Goal: Task Accomplishment & Management: Complete application form

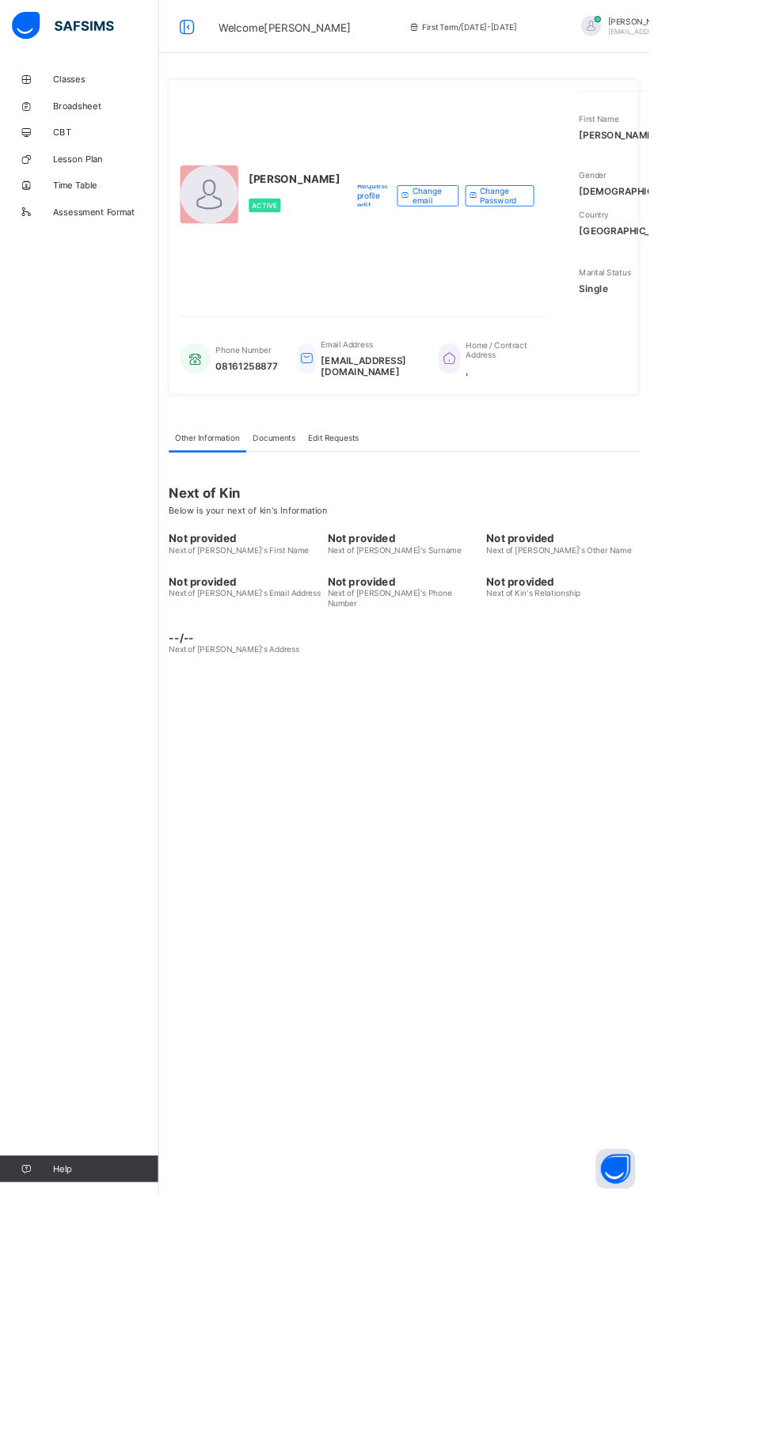
click at [543, 1078] on div "[PERSON_NAME] Active Request profile edit Change email Change Password First Na…" at bounding box center [483, 715] width 586 height 1430
click at [631, 1079] on div "UWALAKA PATRICK Active Request profile edit Change email Change Password First …" at bounding box center [483, 715] width 586 height 1430
click at [582, 1141] on div "UWALAKA PATRICK Active Request profile edit Change email Change Password First …" at bounding box center [483, 715] width 586 height 1430
click at [549, 1052] on div "UWALAKA PATRICK Active Request profile edit Change email Change Password First …" at bounding box center [483, 715] width 586 height 1430
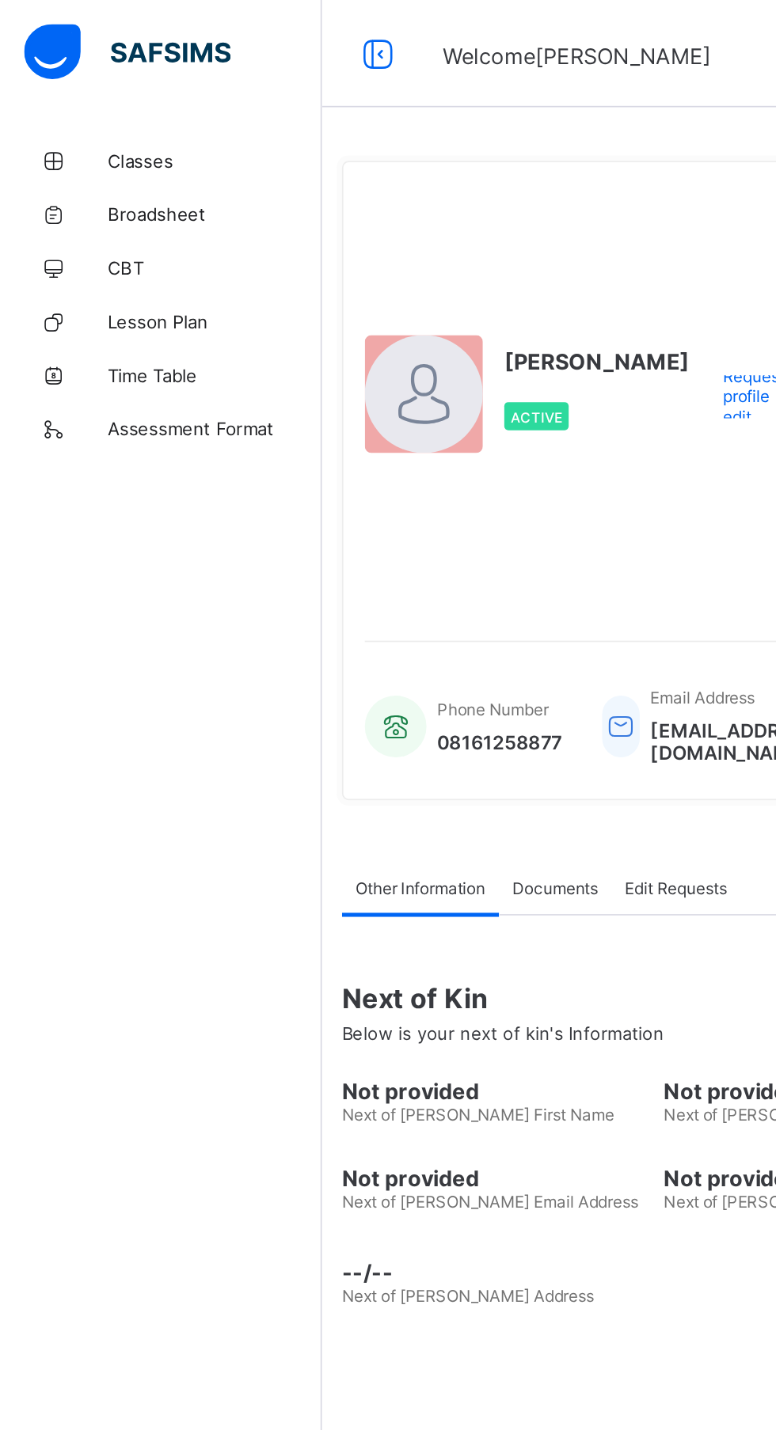
click at [101, 95] on span "Classes" at bounding box center [126, 95] width 127 height 13
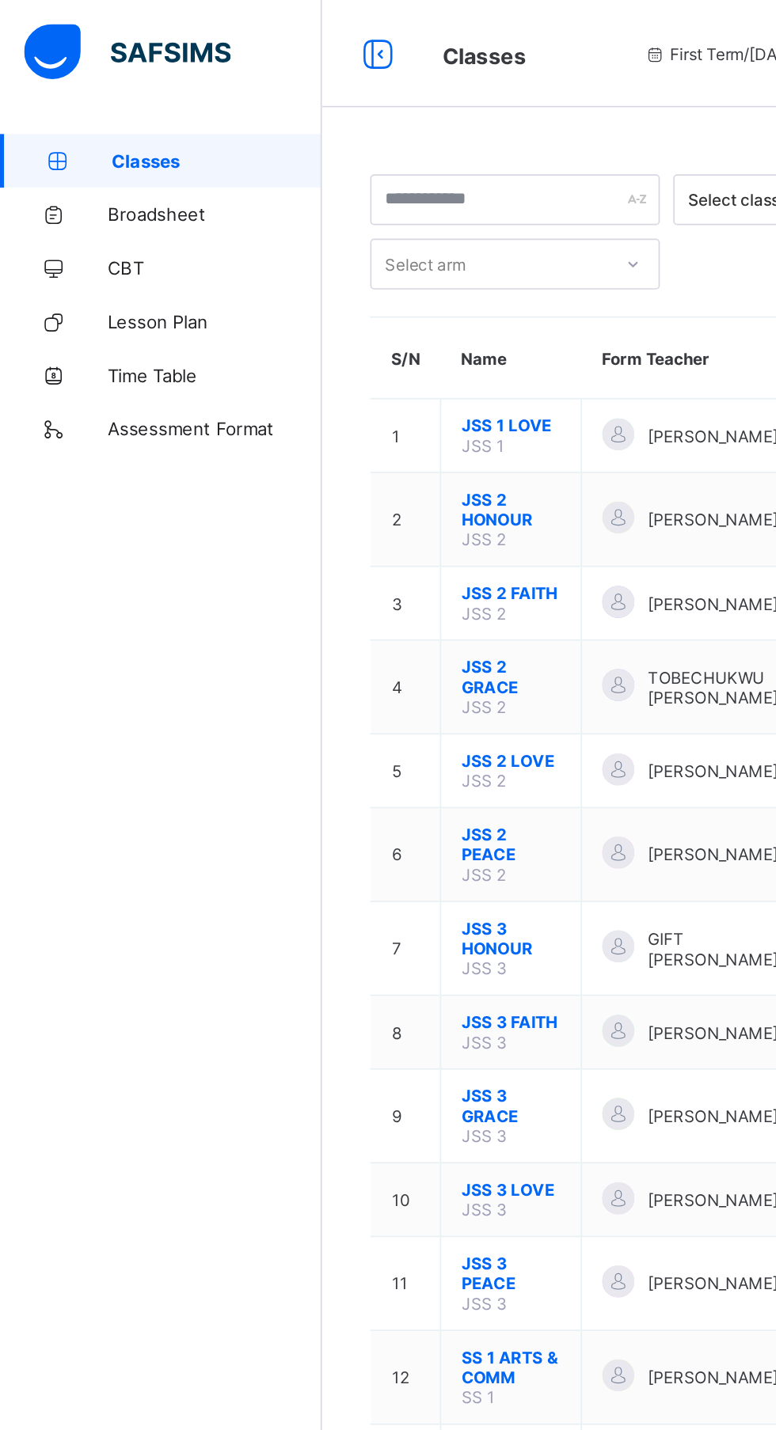
click at [392, 618] on td "[PERSON_NAME]" at bounding box center [417, 610] width 148 height 44
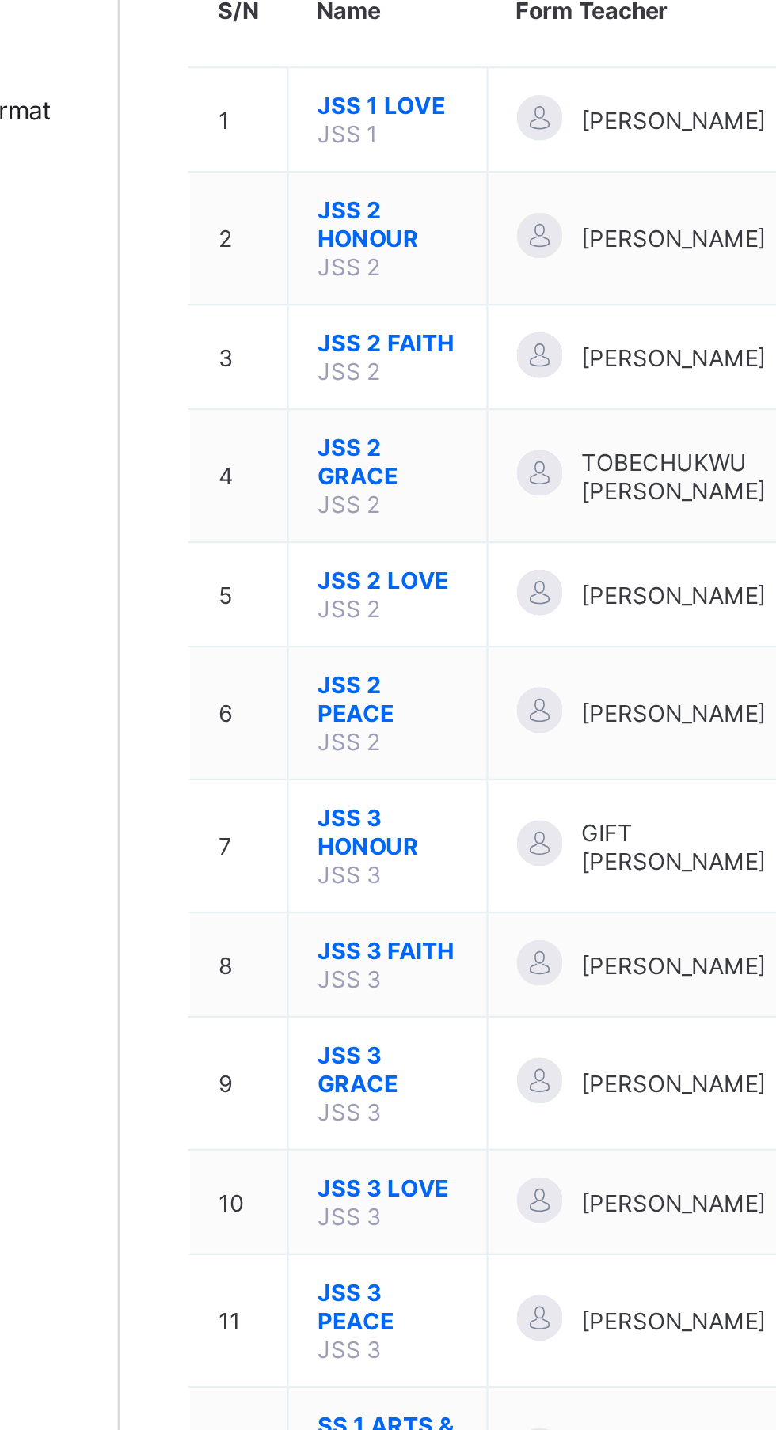
click at [298, 643] on span "JSS 3 GRACE" at bounding box center [301, 653] width 59 height 24
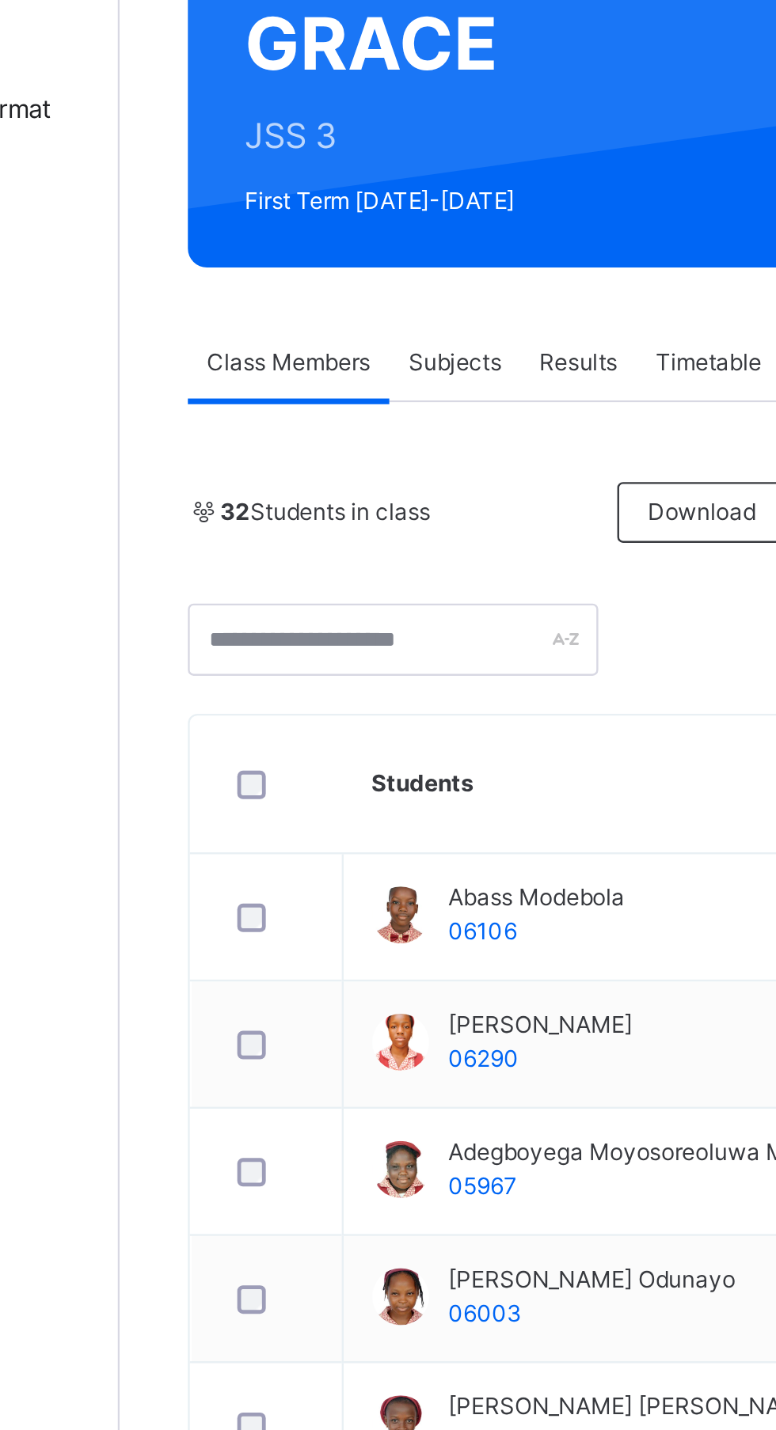
click at [335, 356] on span "Subjects" at bounding box center [329, 358] width 39 height 14
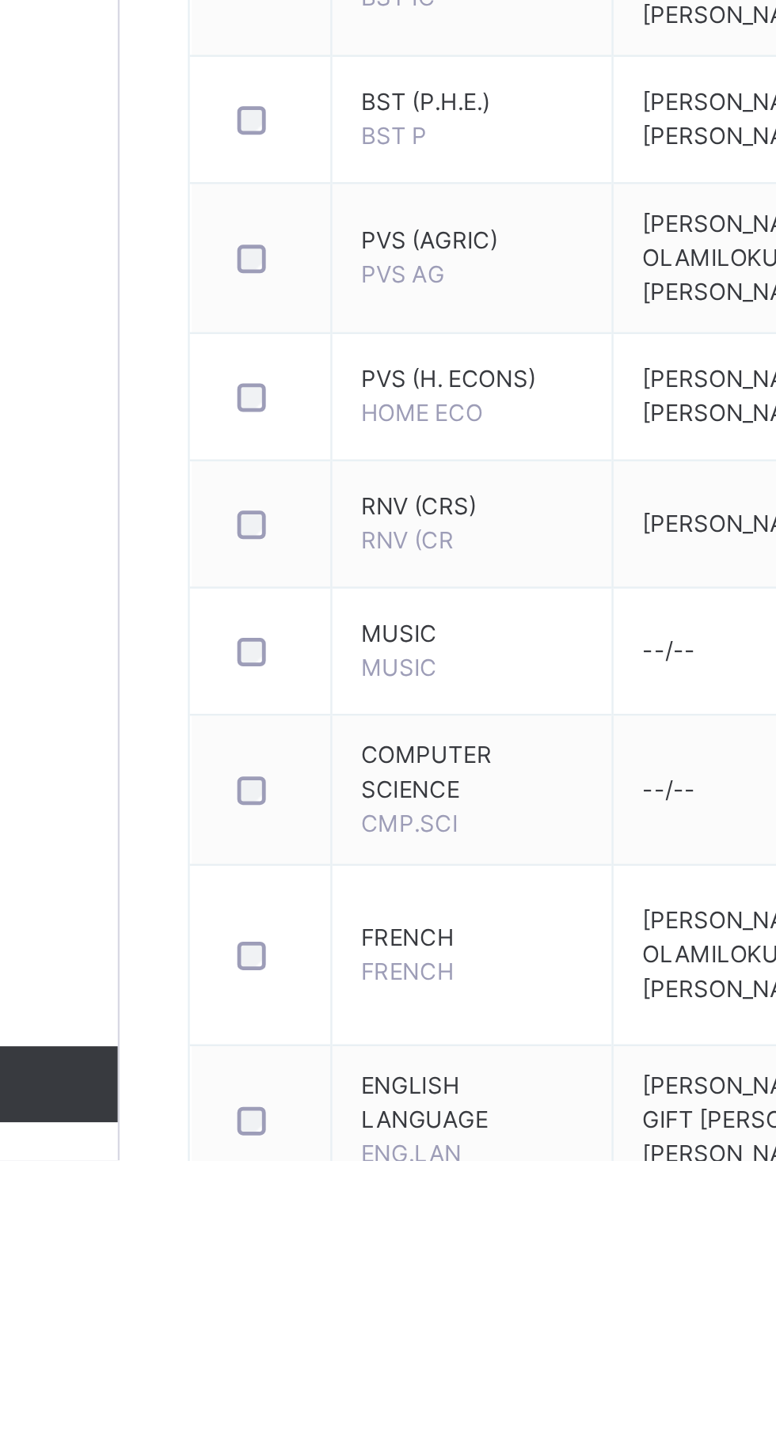
click at [313, 1345] on span "FRENCH" at bounding box center [336, 1337] width 93 height 14
click at [312, 1357] on span "FRENCH" at bounding box center [309, 1351] width 39 height 12
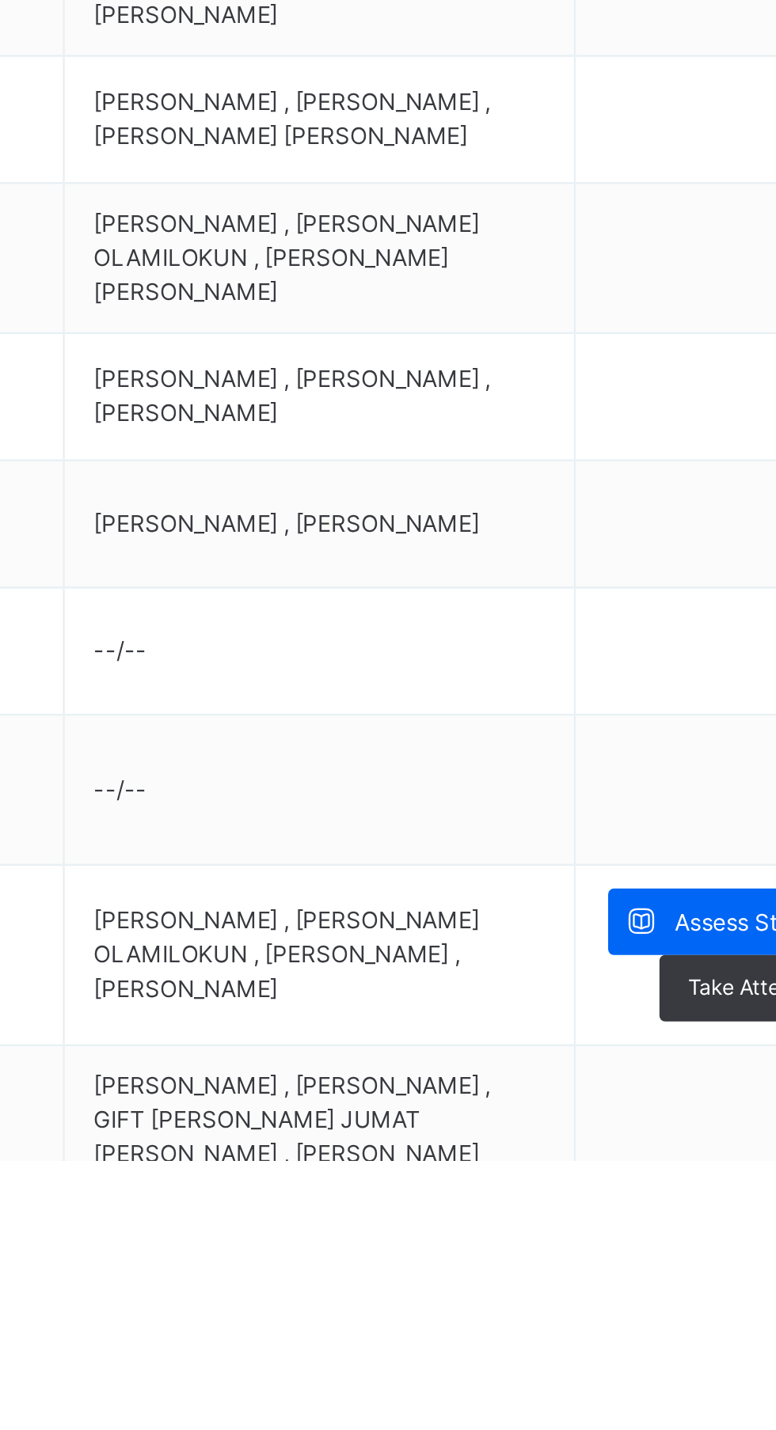
click at [644, 1340] on icon at bounding box center [636, 1331] width 17 height 18
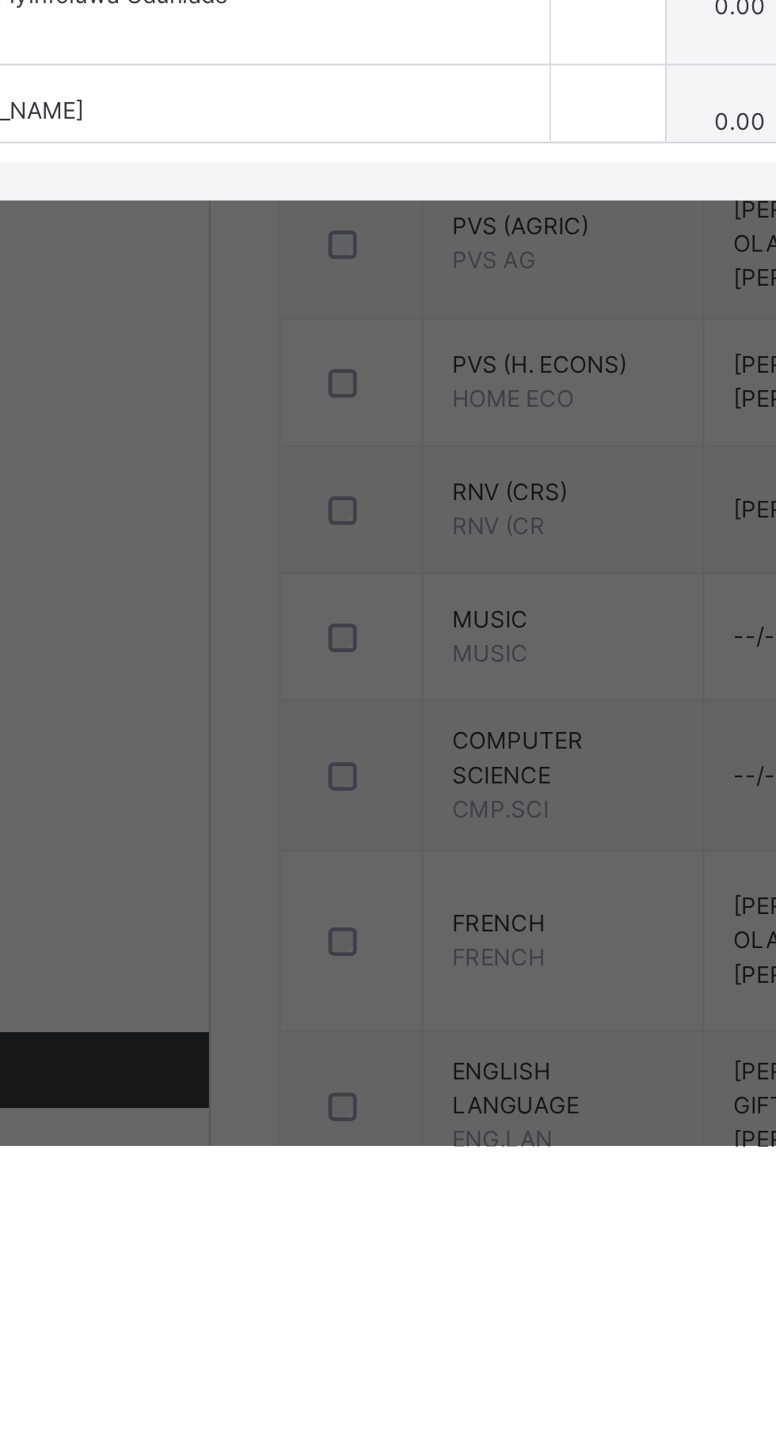
click at [375, 643] on span "C.A 1" at bounding box center [366, 636] width 47 height 14
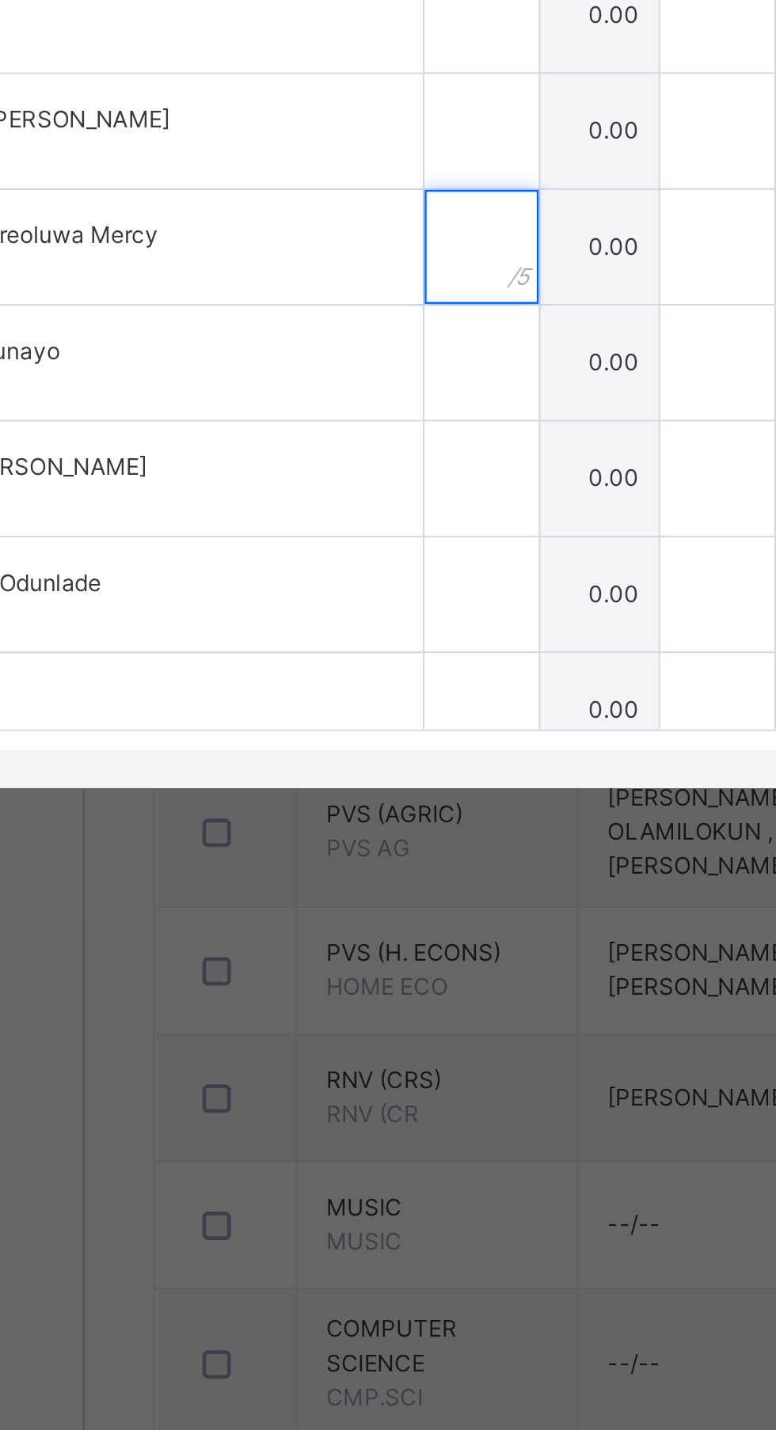
click at [379, 834] on div at bounding box center [355, 810] width 47 height 47
click at [376, 738] on input "text" at bounding box center [355, 713] width 47 height 47
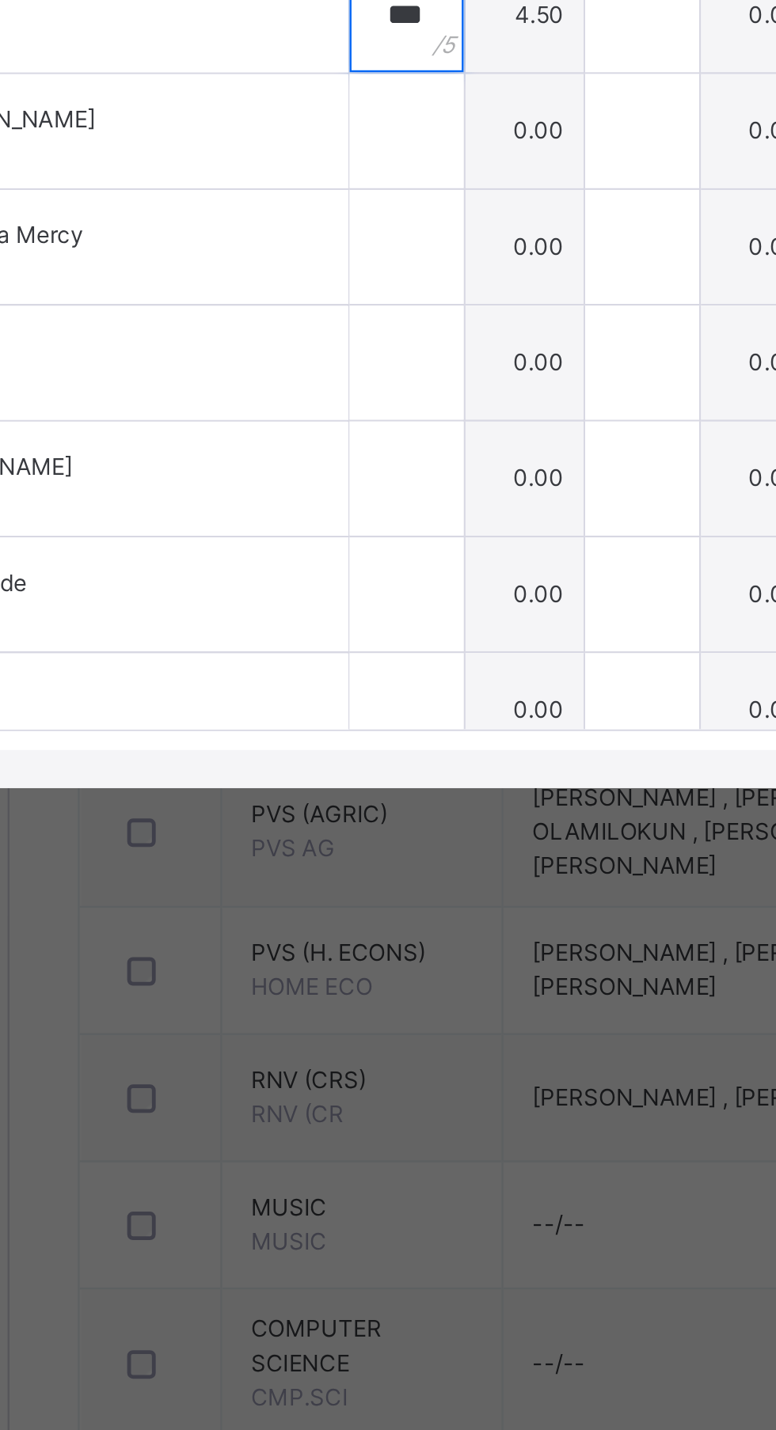
type input "***"
click at [376, 786] on input "text" at bounding box center [355, 761] width 47 height 47
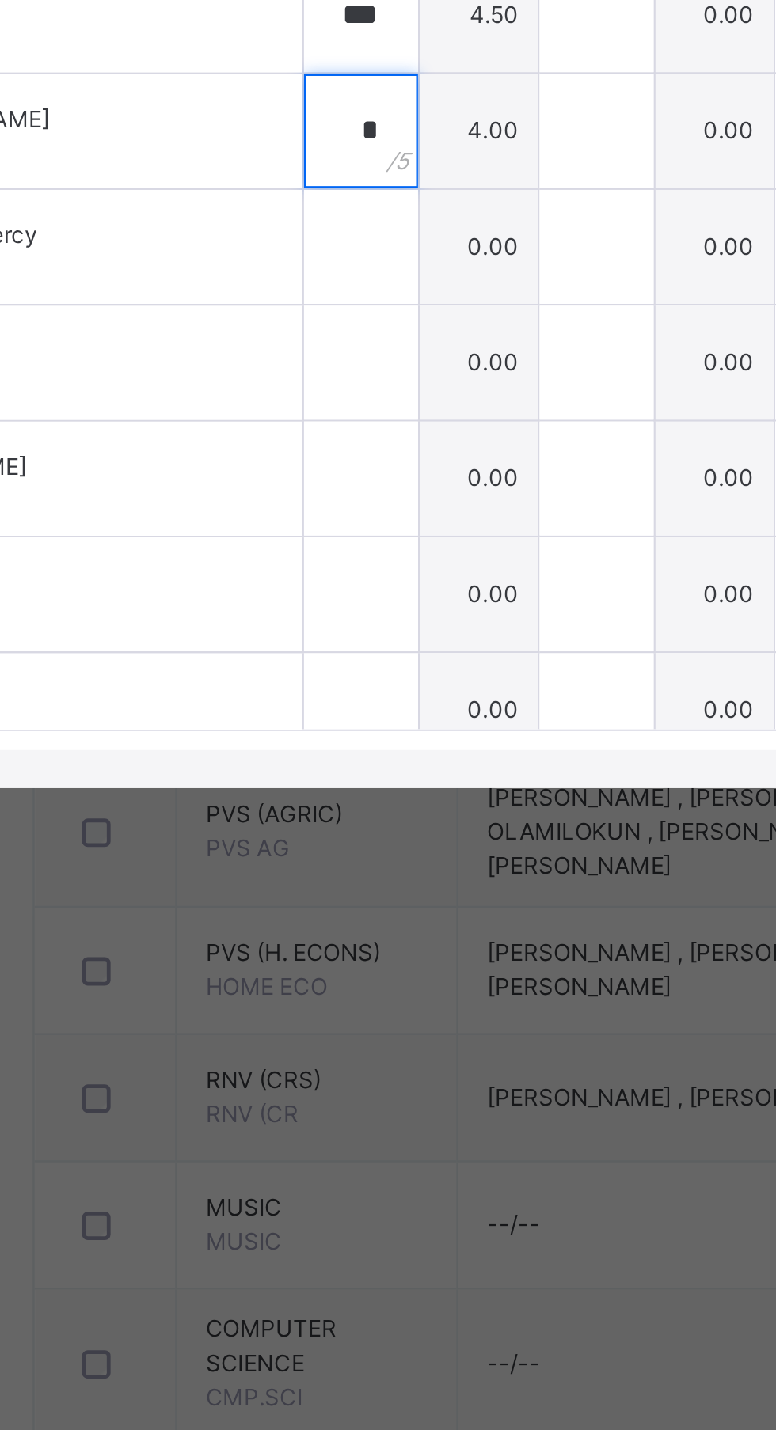
type input "*"
click at [373, 834] on input "text" at bounding box center [355, 810] width 47 height 47
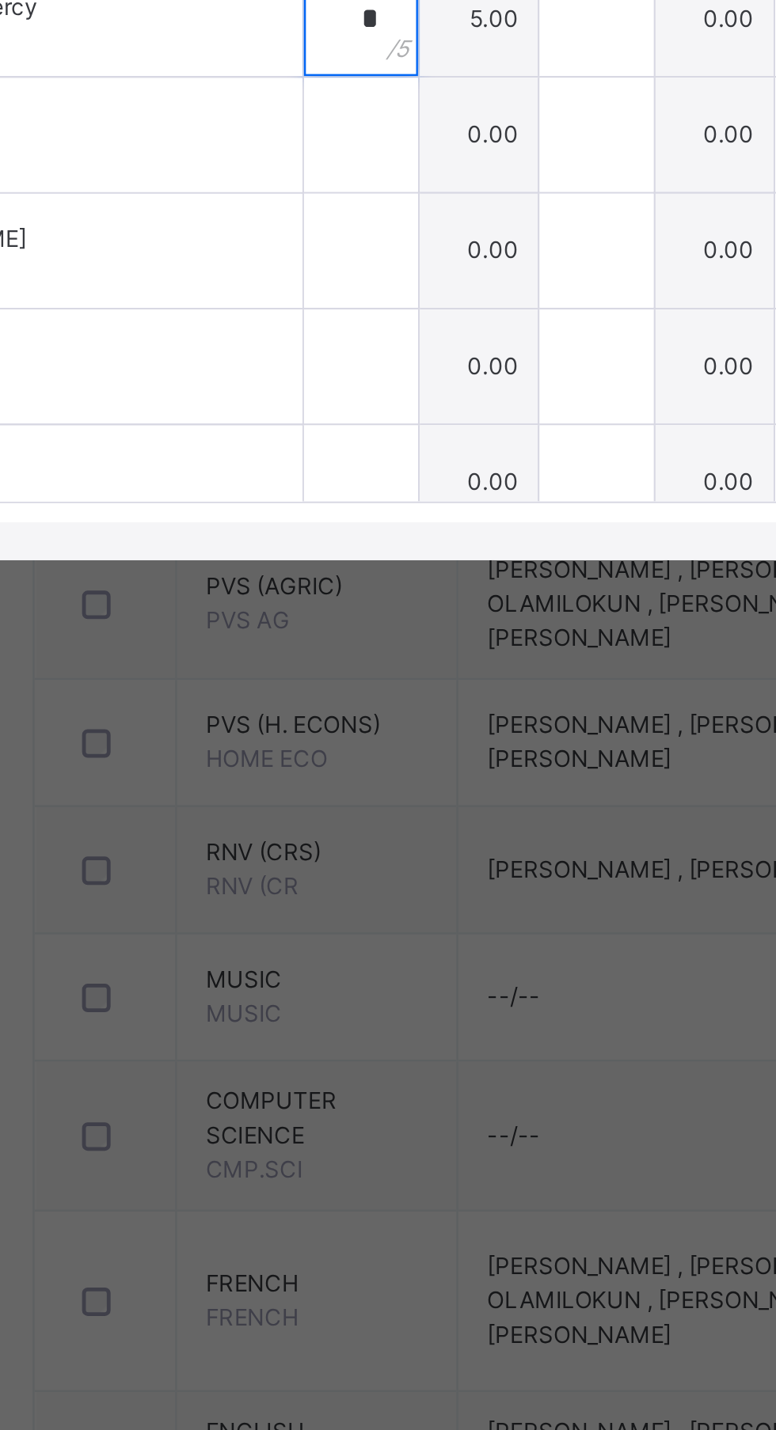
type input "*"
click at [379, 882] on input "text" at bounding box center [355, 858] width 47 height 47
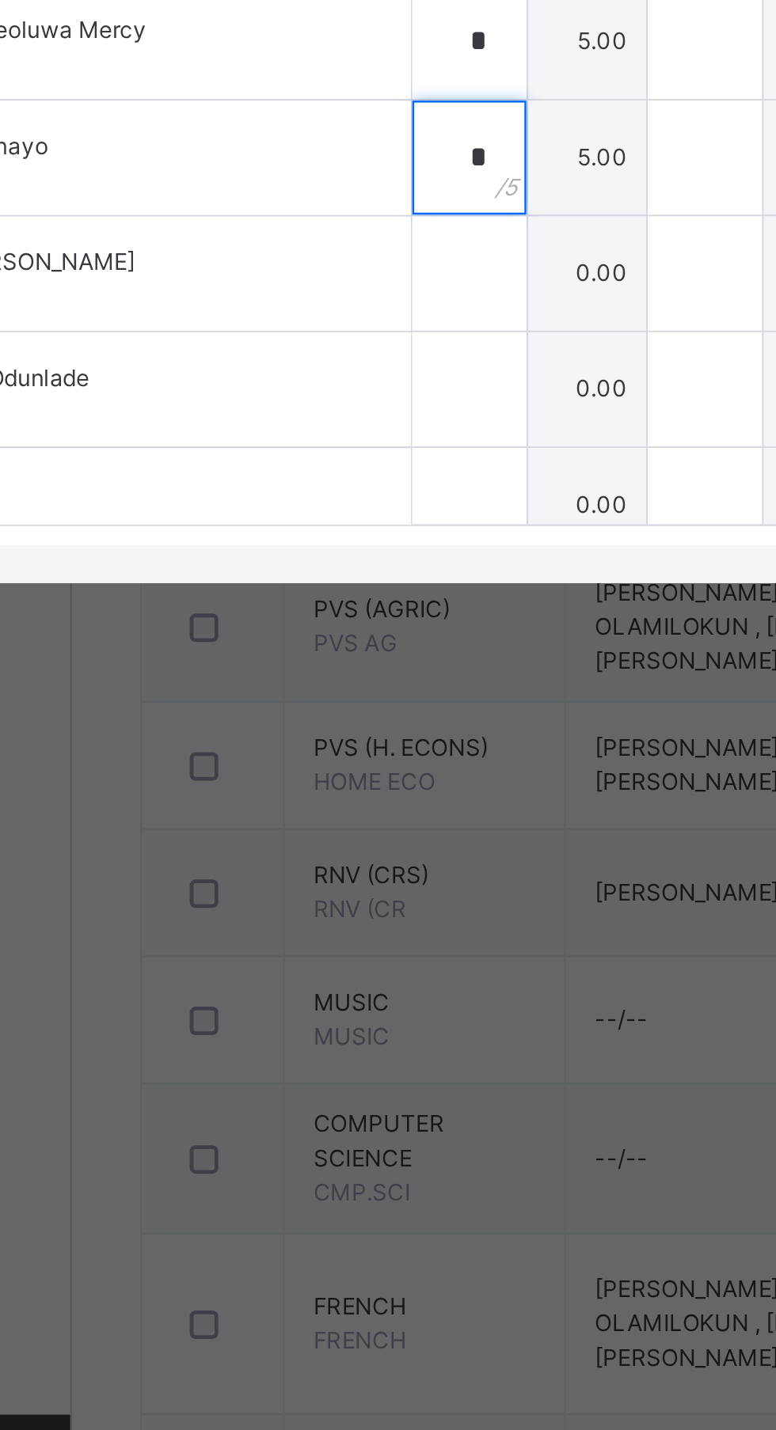
type input "*"
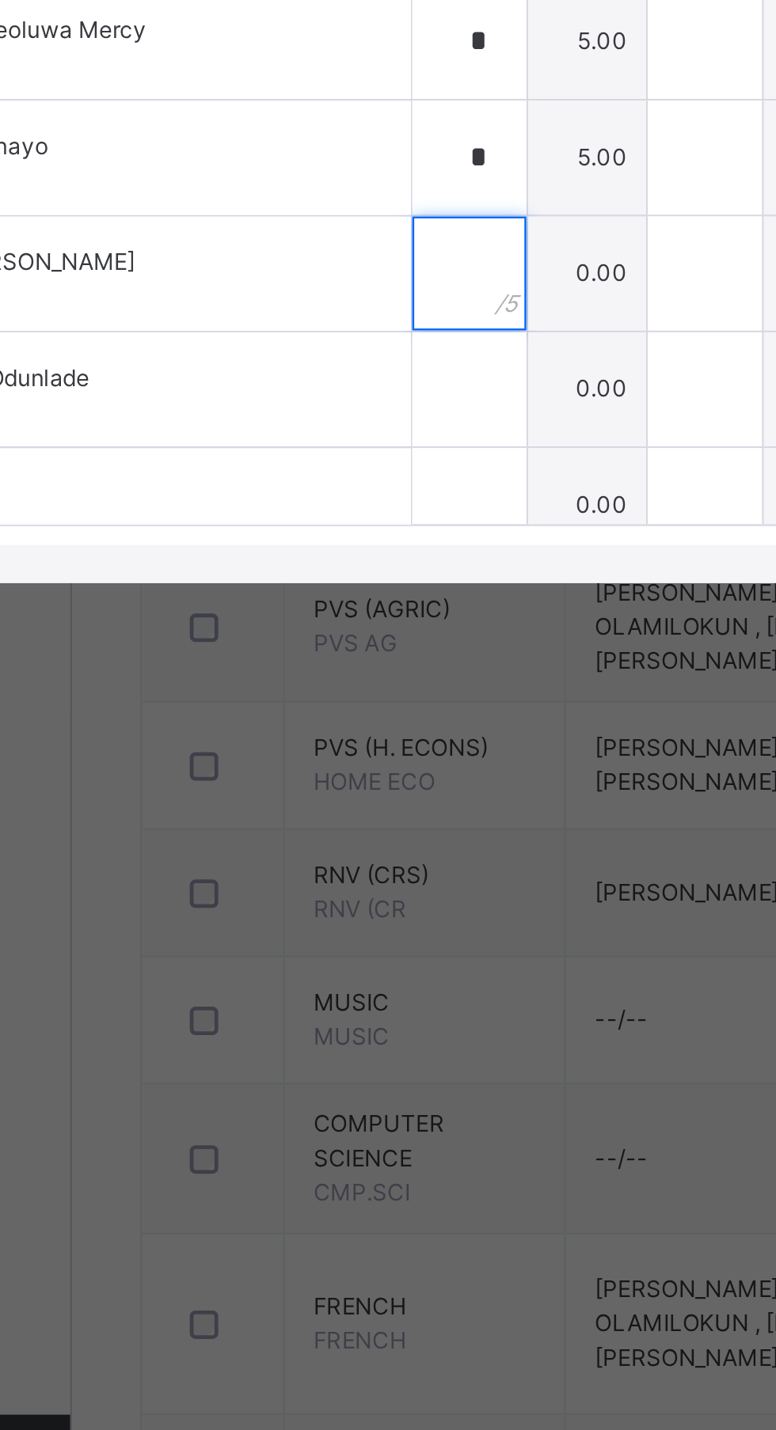
click at [369, 931] on input "text" at bounding box center [355, 906] width 47 height 47
type input "*"
click at [376, 979] on input "text" at bounding box center [355, 954] width 47 height 47
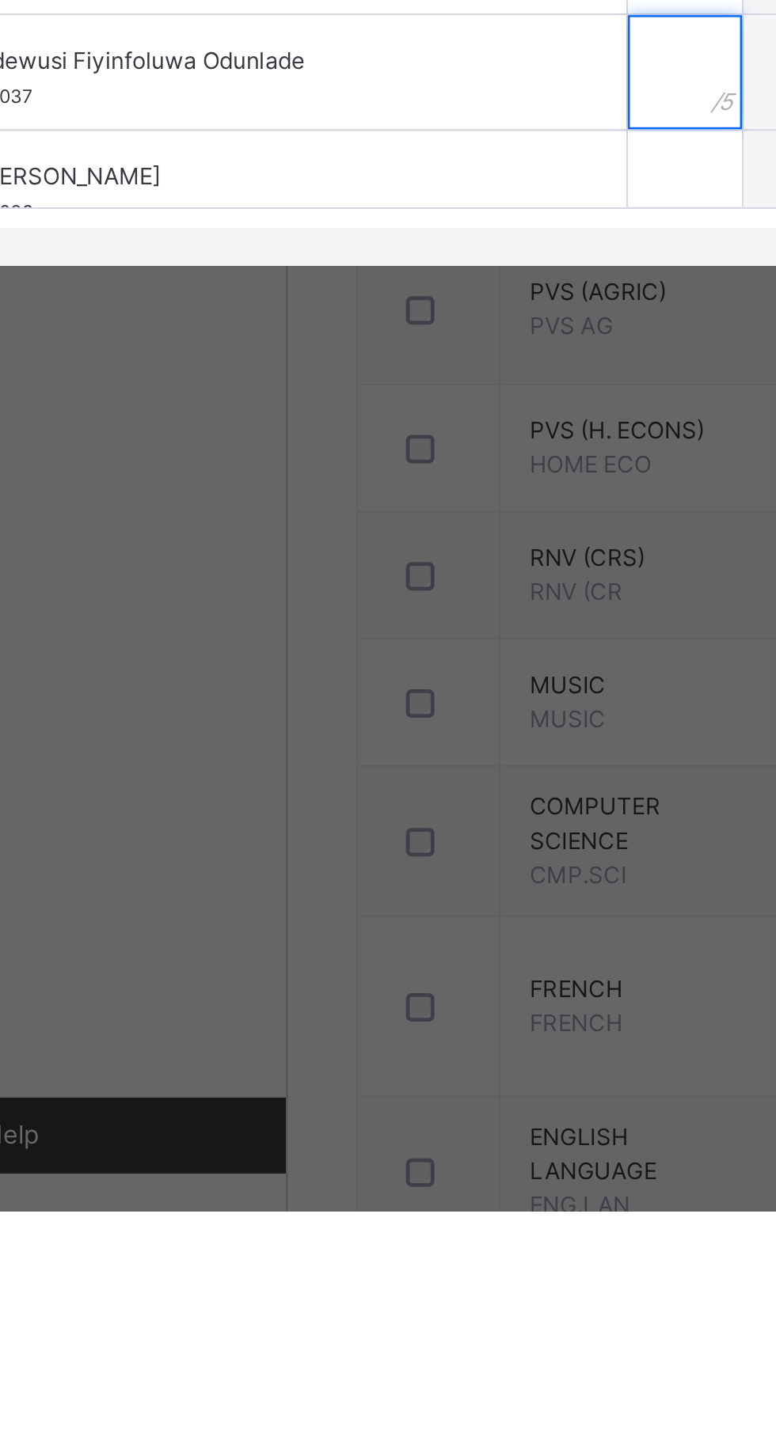
click at [372, 979] on input "text" at bounding box center [355, 954] width 47 height 47
click at [366, 979] on input "text" at bounding box center [355, 954] width 47 height 47
click at [370, 979] on input "text" at bounding box center [355, 954] width 47 height 47
click at [370, 979] on input "*" at bounding box center [355, 954] width 47 height 47
type input "*"
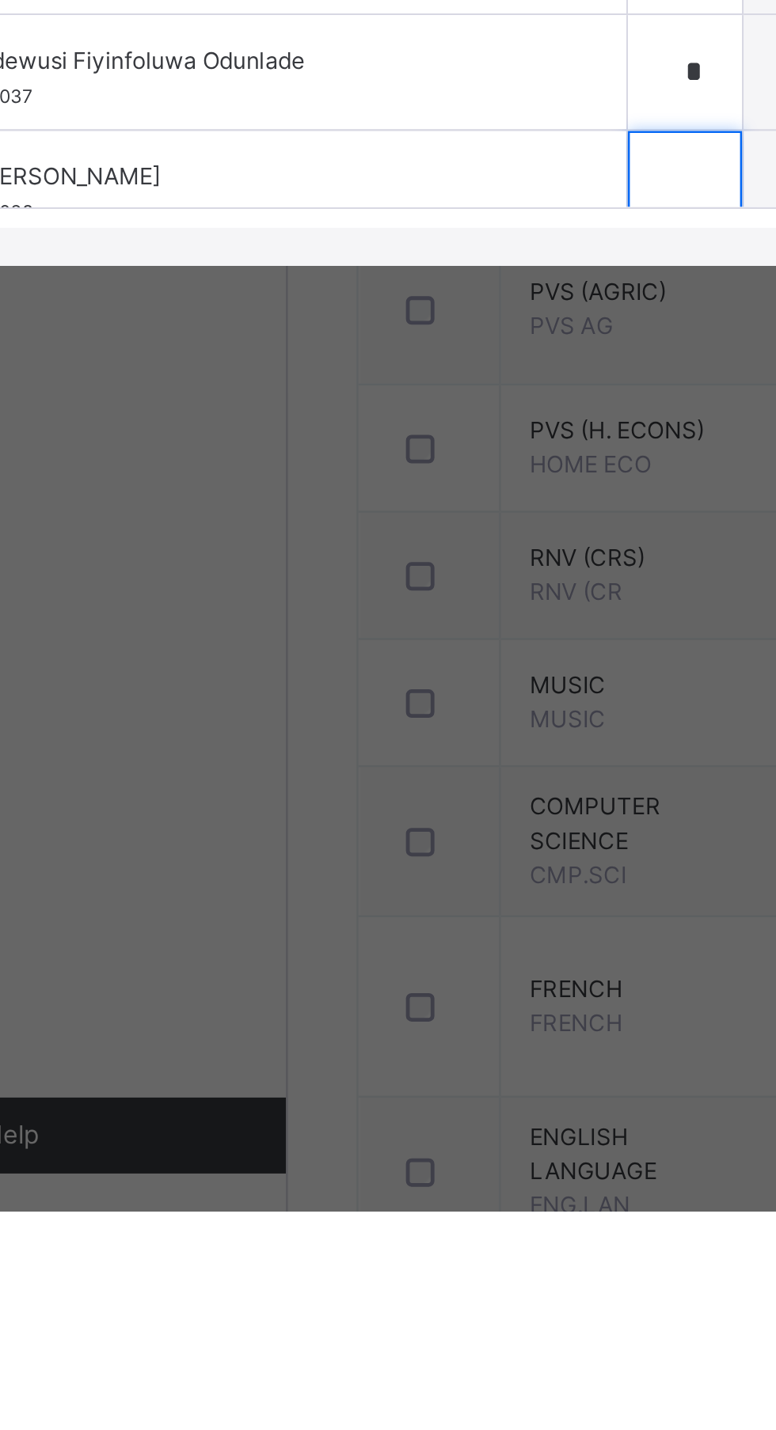
click at [377, 1027] on input "text" at bounding box center [355, 1003] width 47 height 47
click at [372, 1027] on input "text" at bounding box center [355, 1003] width 47 height 47
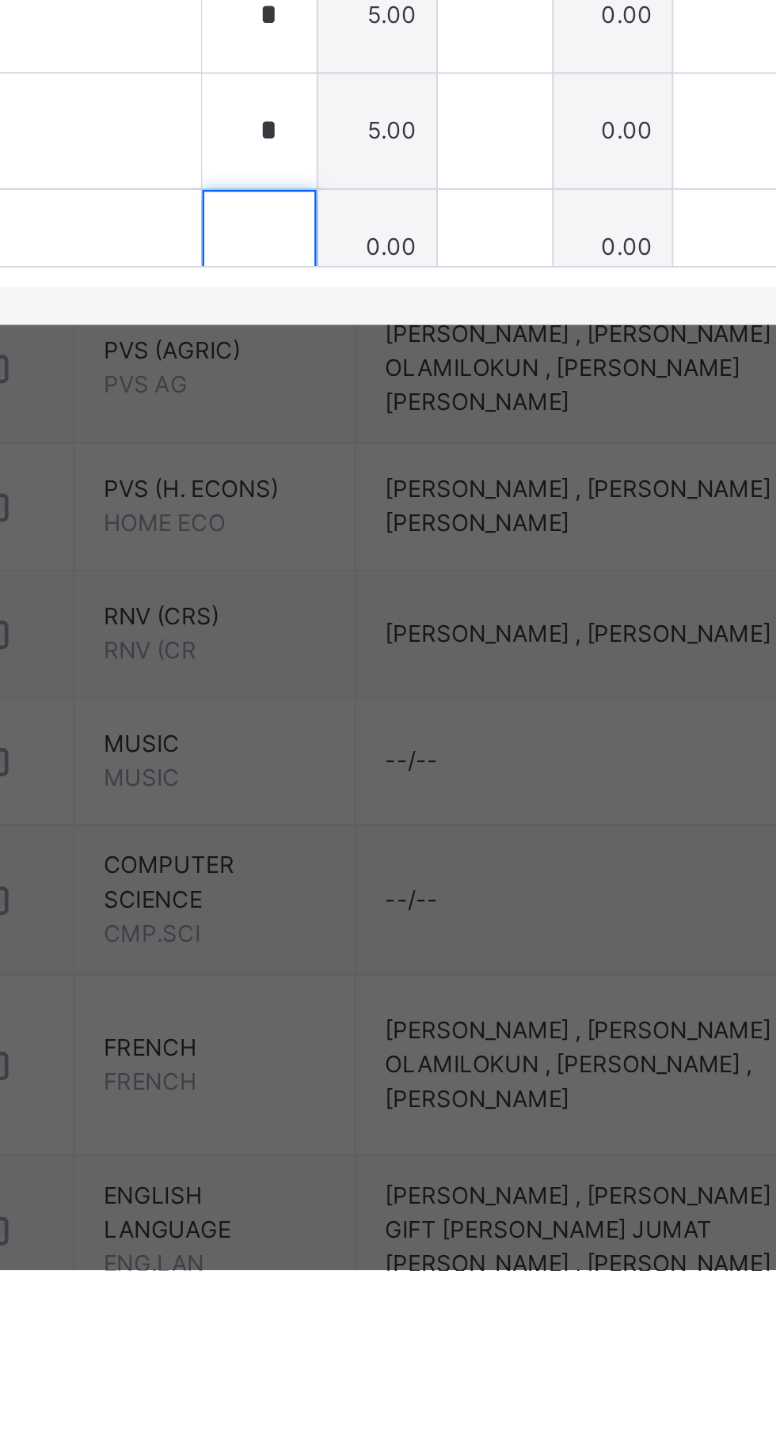
click at [376, 1027] on input "text" at bounding box center [355, 1003] width 47 height 47
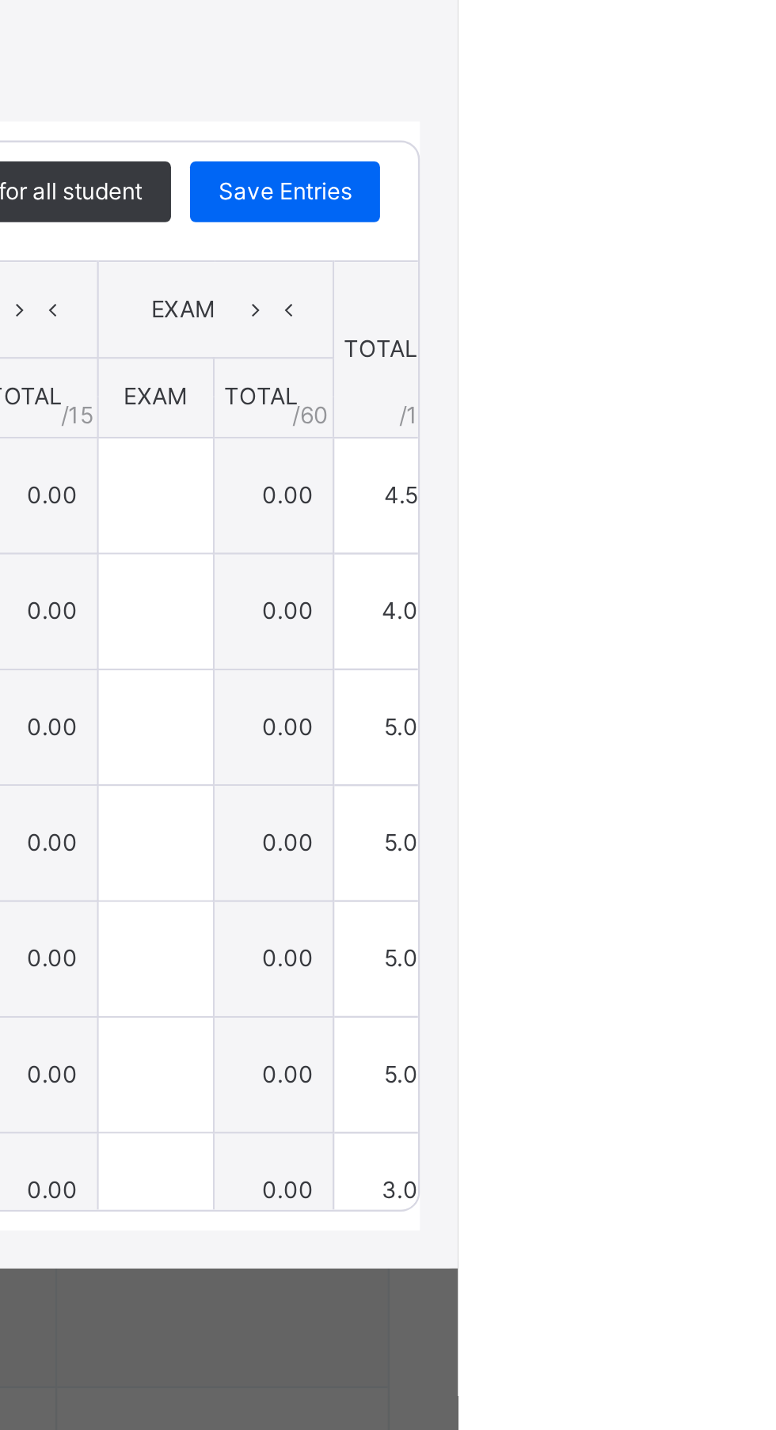
type input "*"
click at [731, 594] on span "Save Entries" at bounding box center [703, 587] width 55 height 14
type input "***"
type input "*"
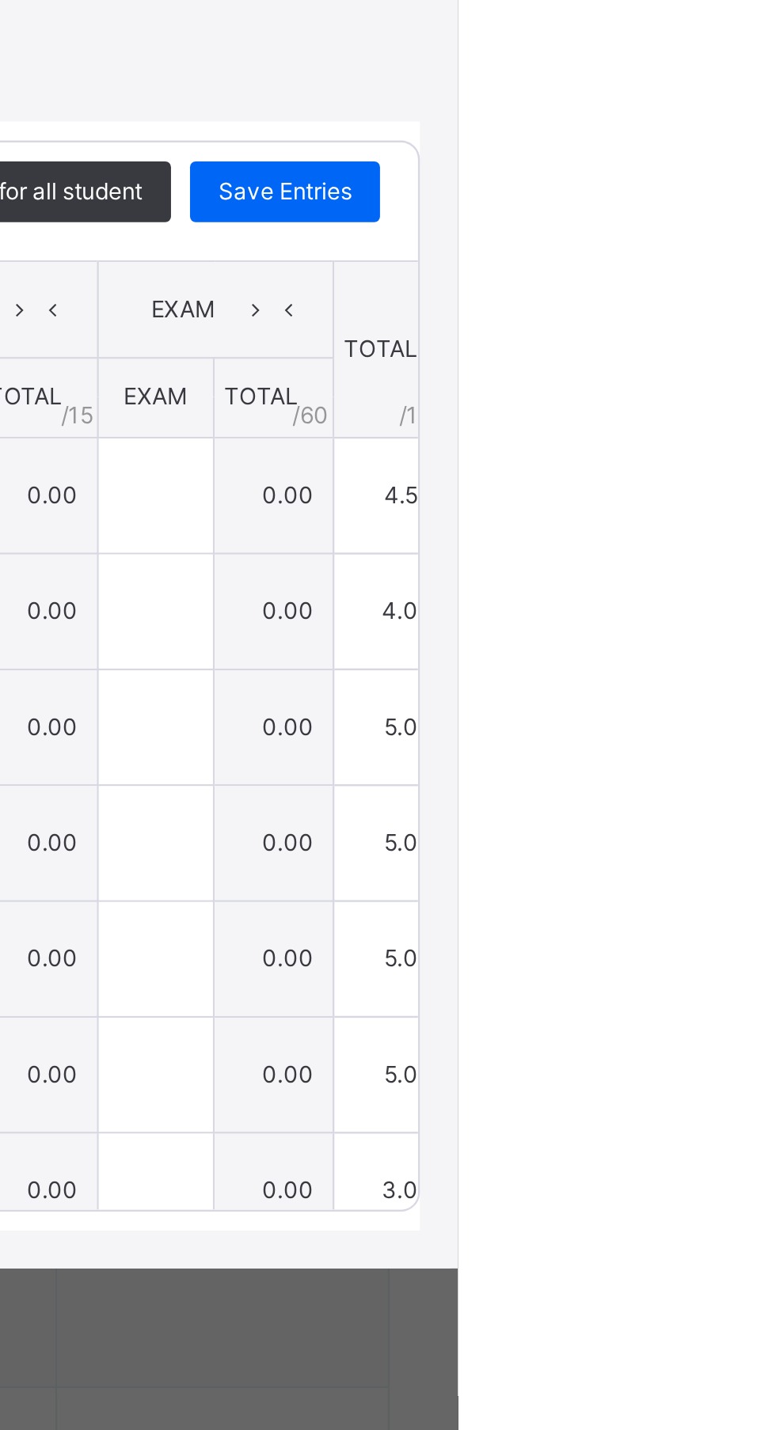
type input "*"
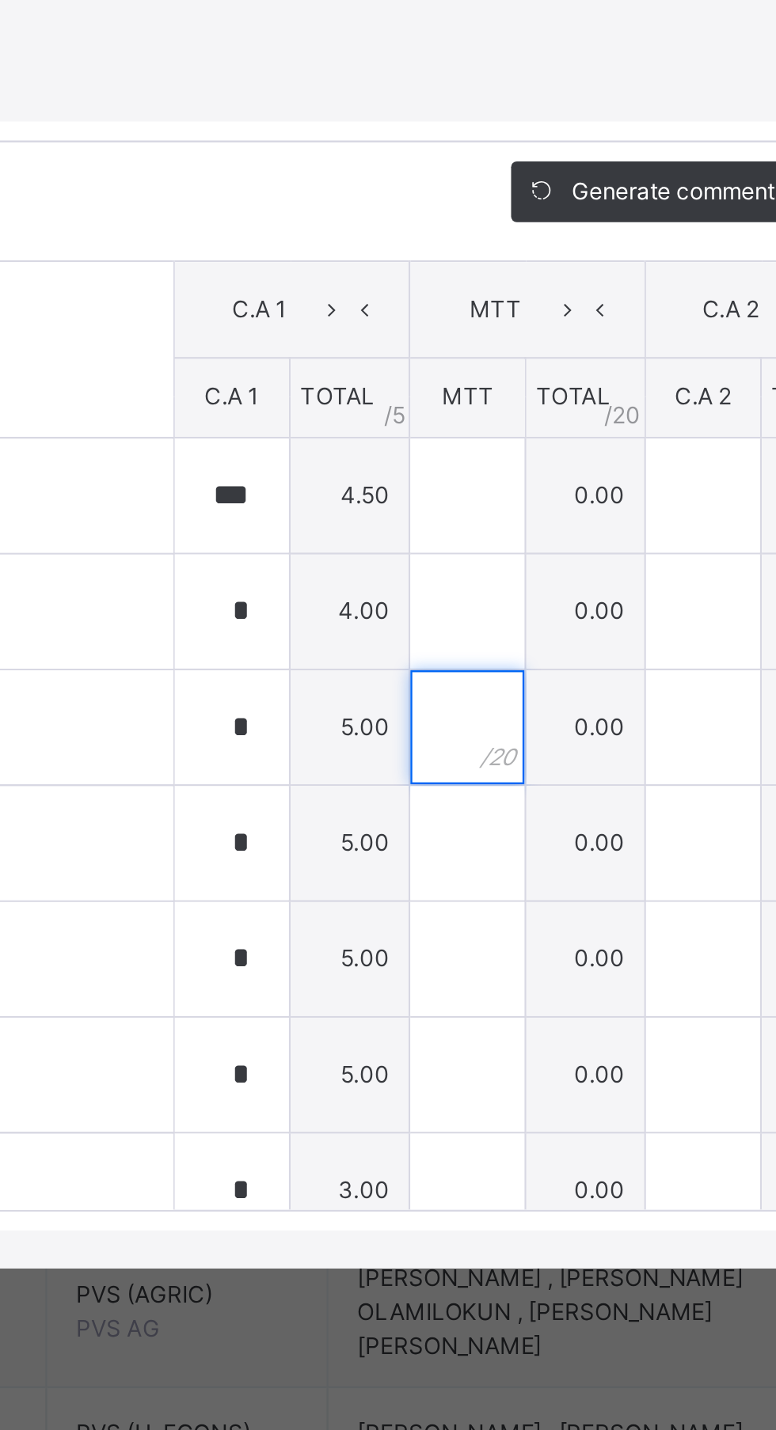
click at [477, 834] on div at bounding box center [453, 810] width 47 height 47
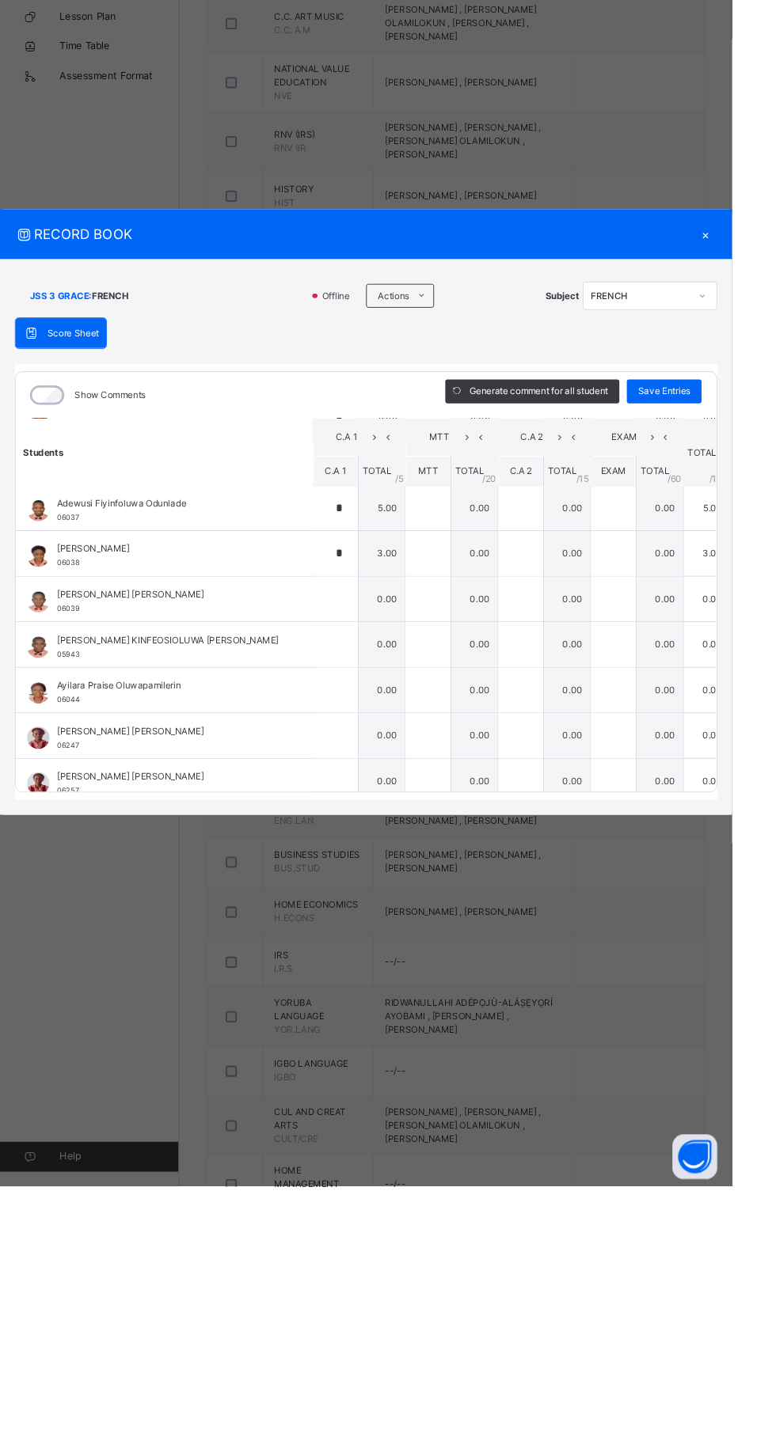
scroll to position [265, 0]
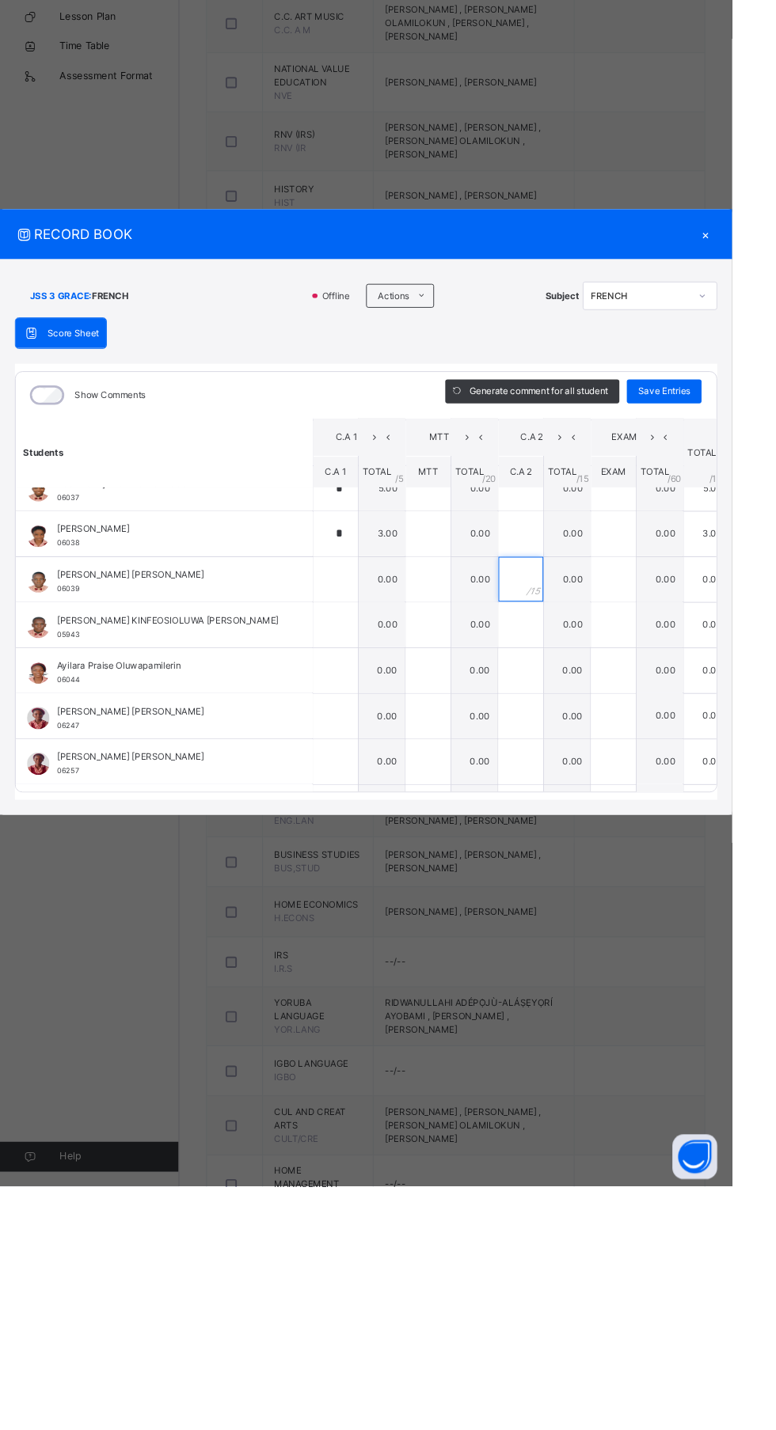
click at [575, 810] on div at bounding box center [551, 786] width 47 height 47
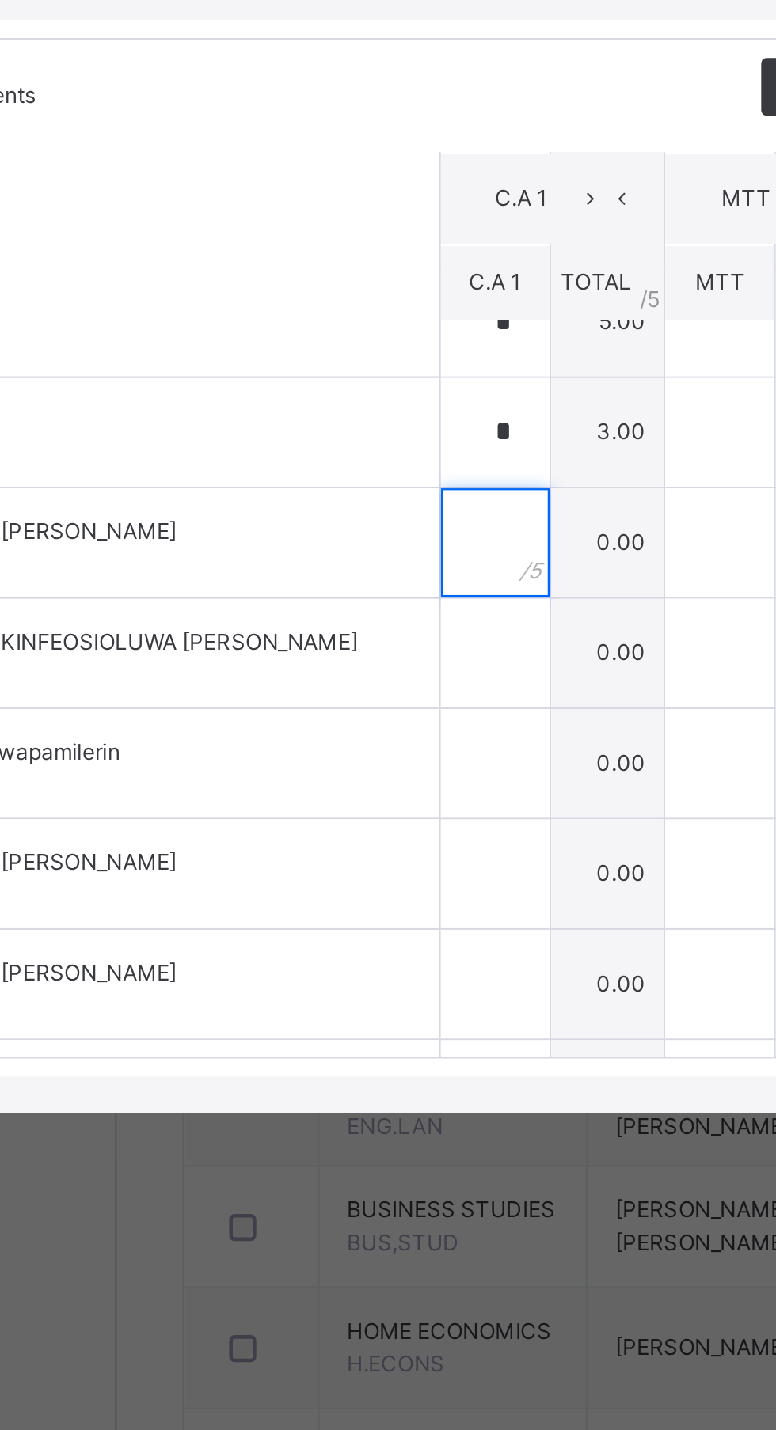
click at [379, 810] on div at bounding box center [355, 786] width 47 height 47
click at [378, 810] on input "text" at bounding box center [355, 786] width 47 height 47
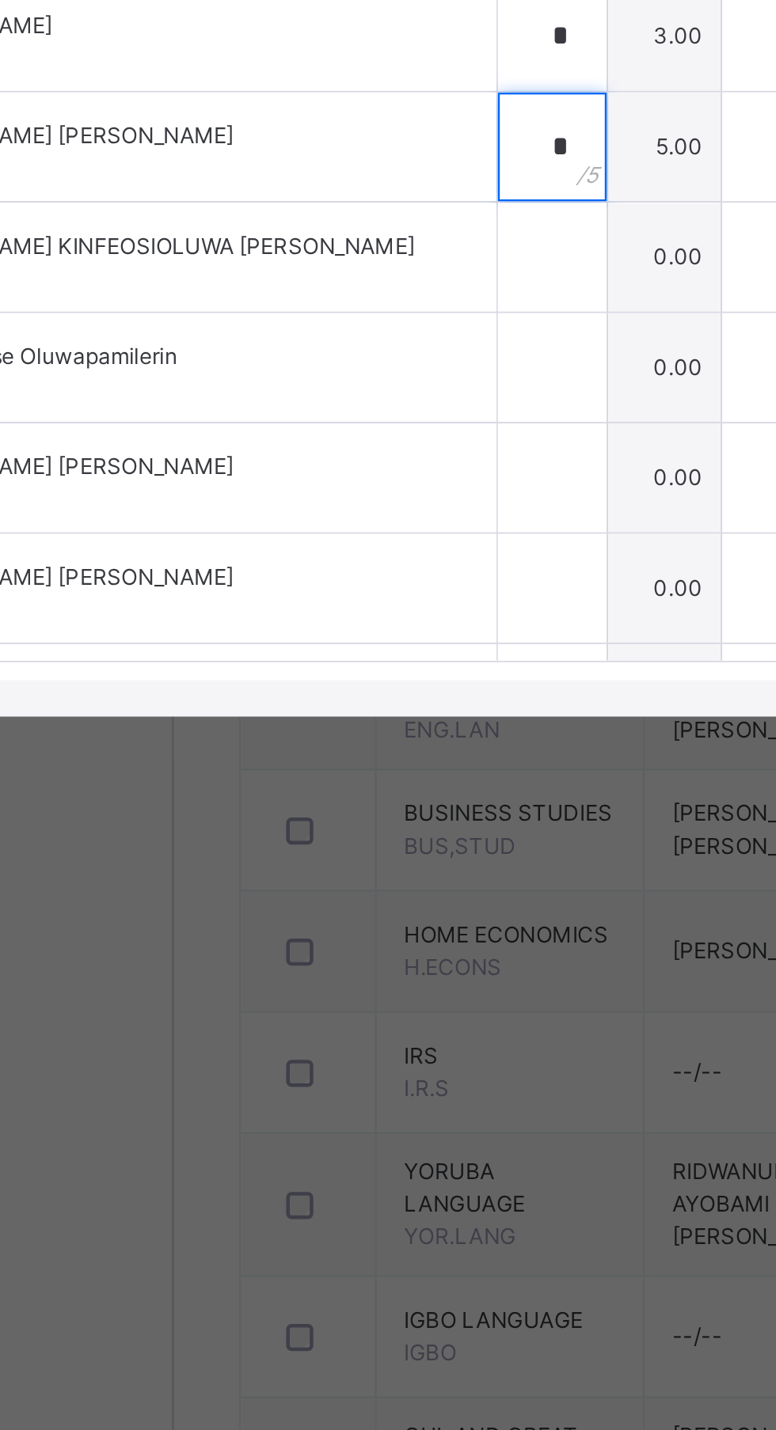
type input "*"
click at [366, 859] on input "text" at bounding box center [355, 834] width 47 height 47
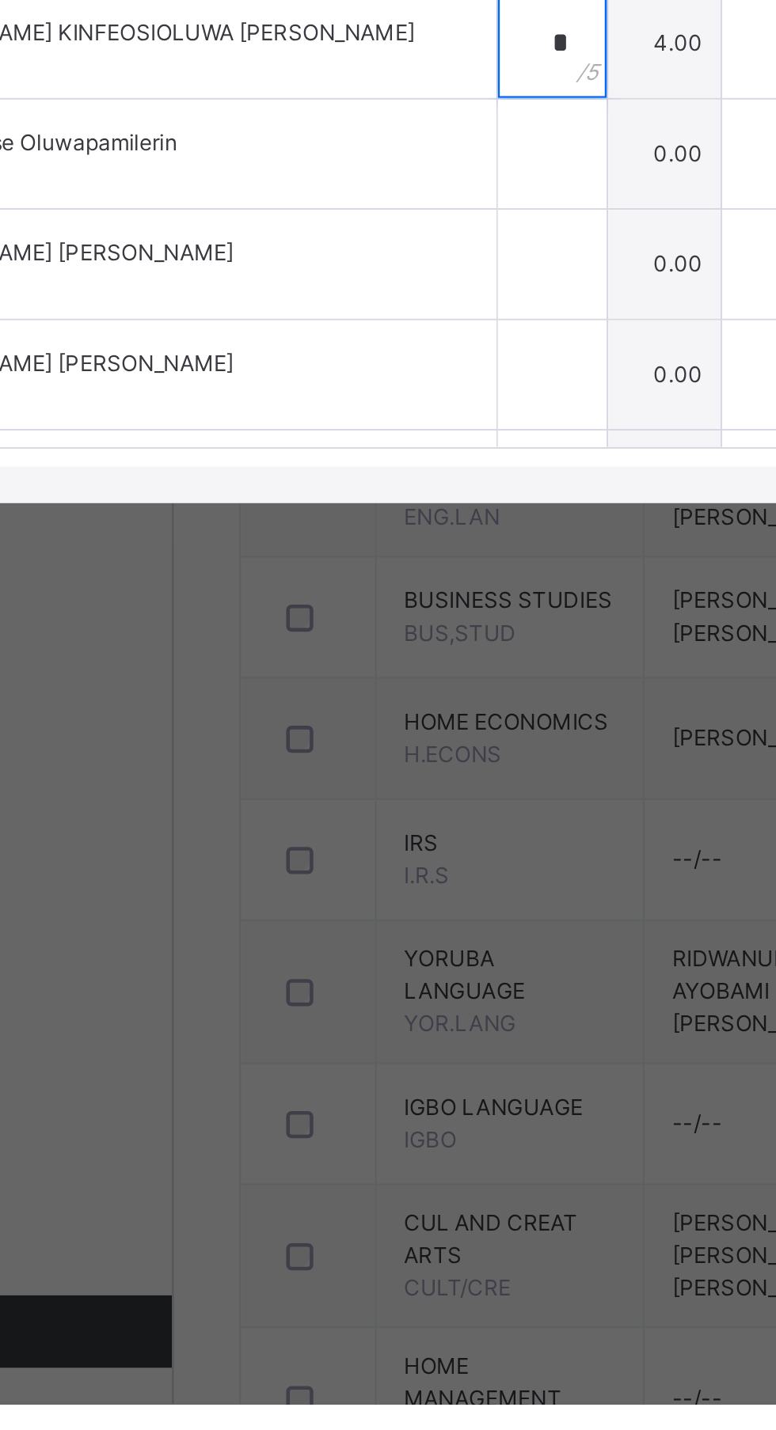
type input "*"
click at [377, 907] on input "text" at bounding box center [355, 882] width 47 height 47
type input "*"
click at [379, 955] on div at bounding box center [355, 931] width 47 height 47
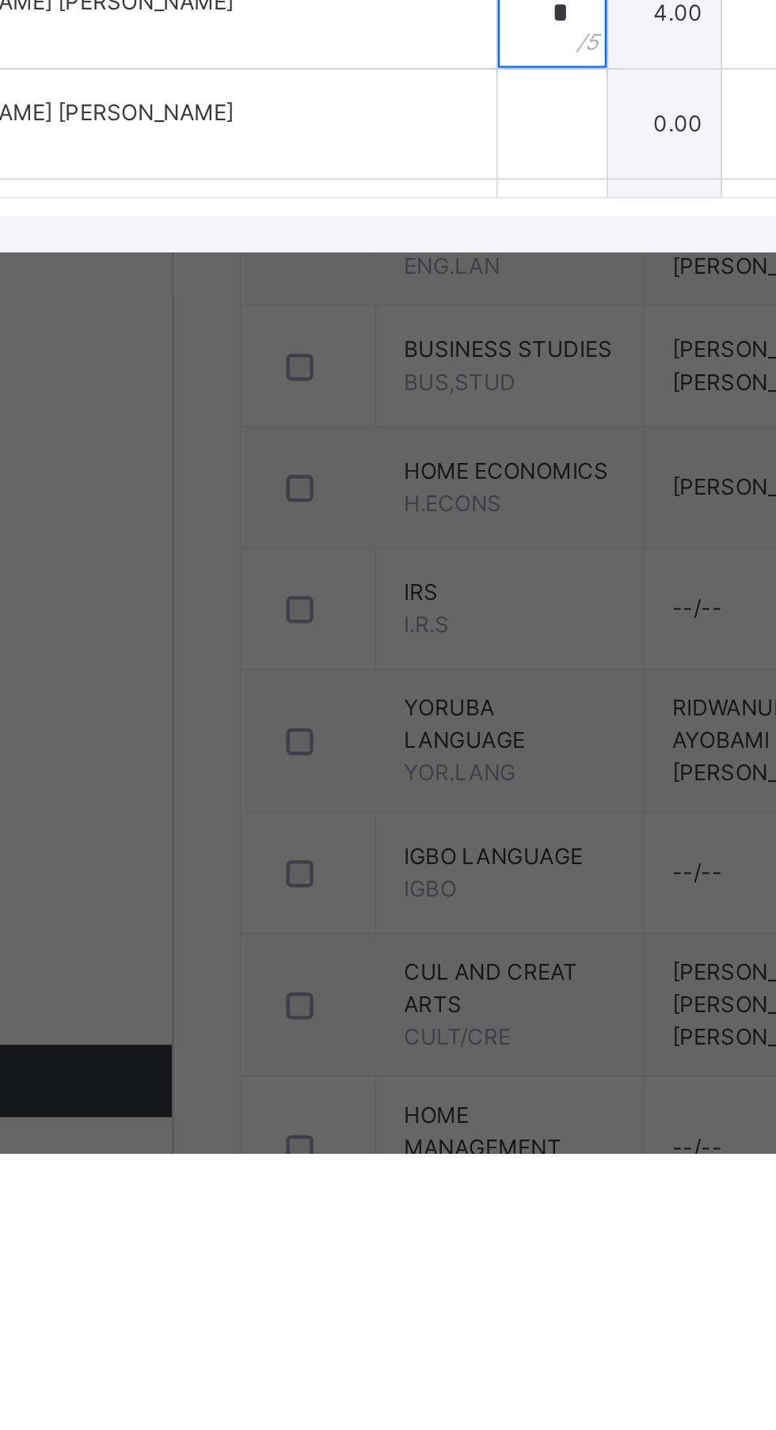
type input "*"
click at [375, 1004] on input "text" at bounding box center [355, 979] width 47 height 47
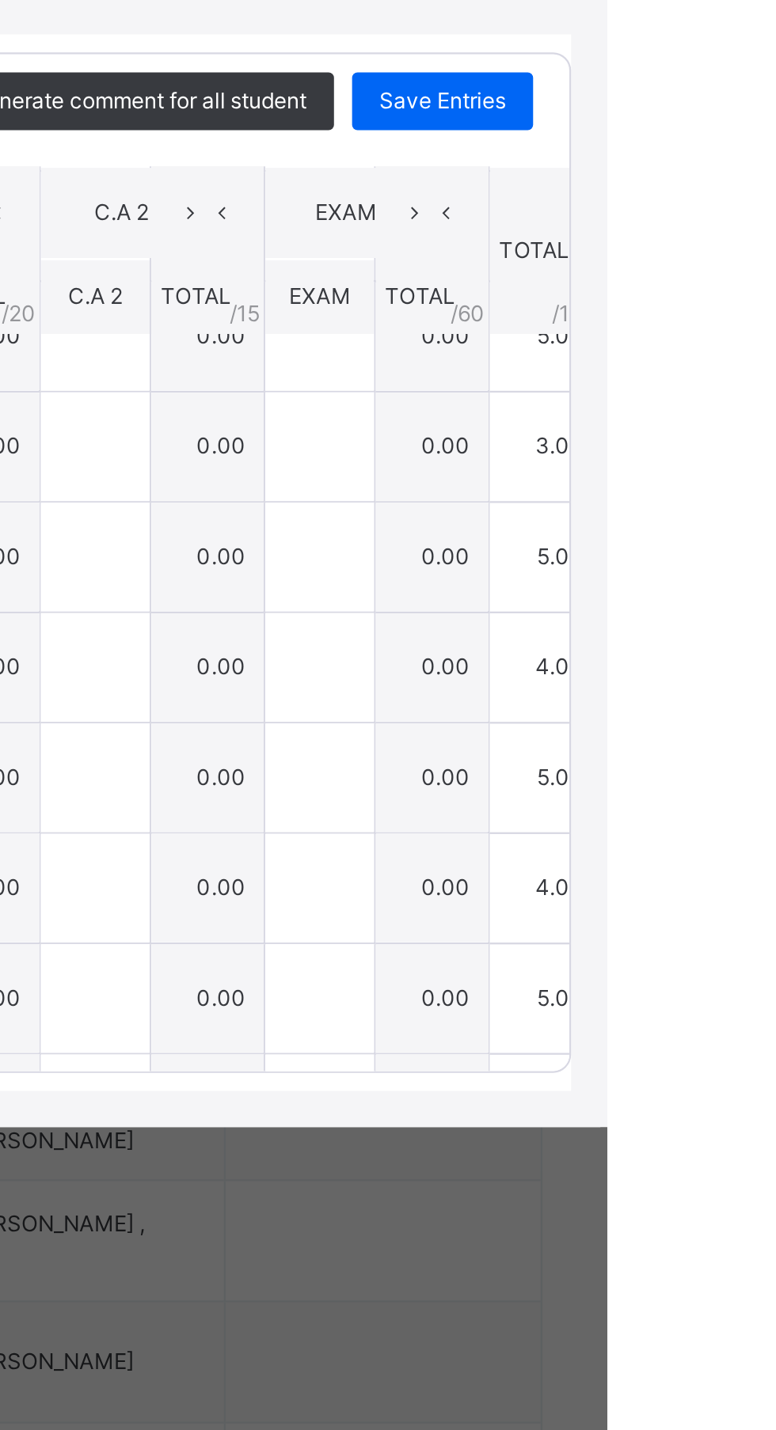
type input "*"
click at [743, 600] on div "Save Entries" at bounding box center [703, 587] width 79 height 25
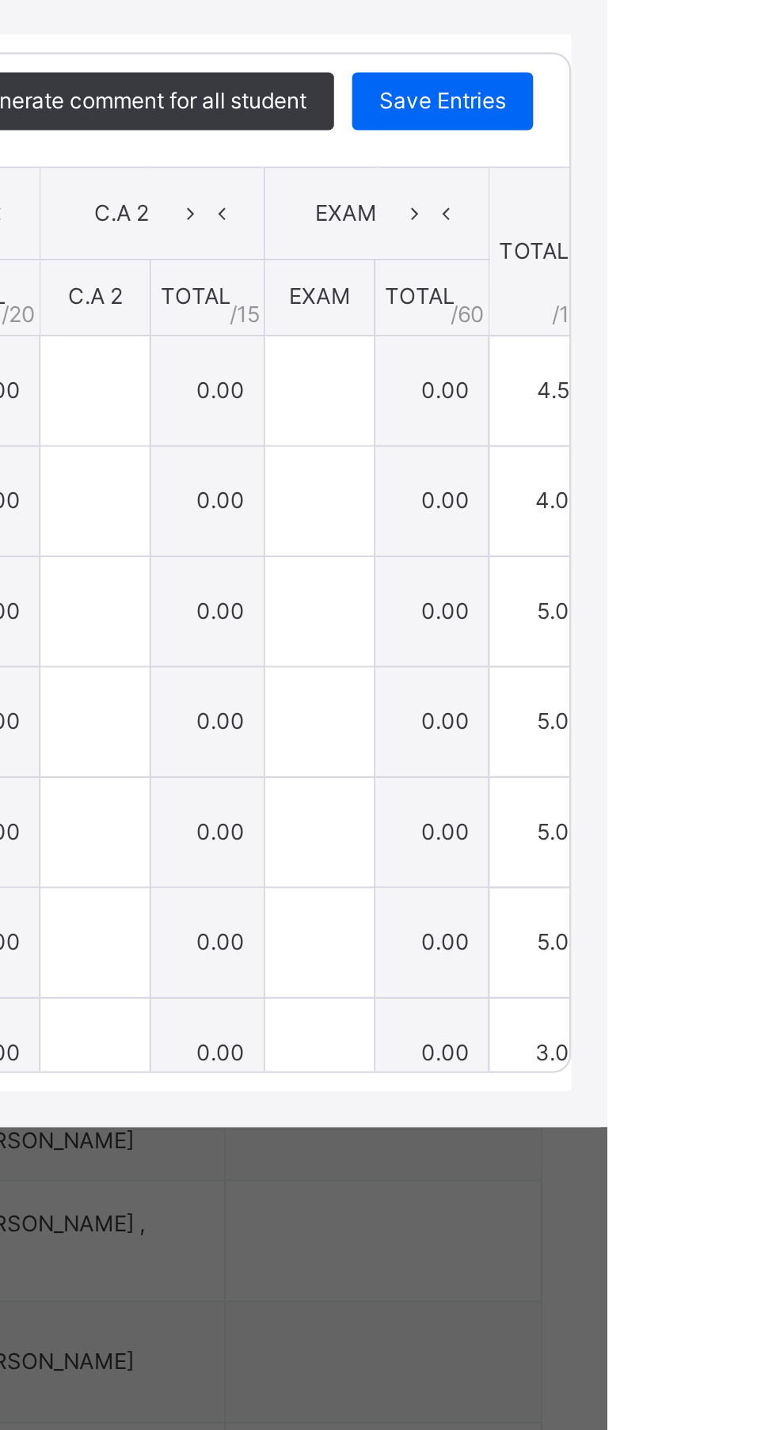
type input "***"
type input "*"
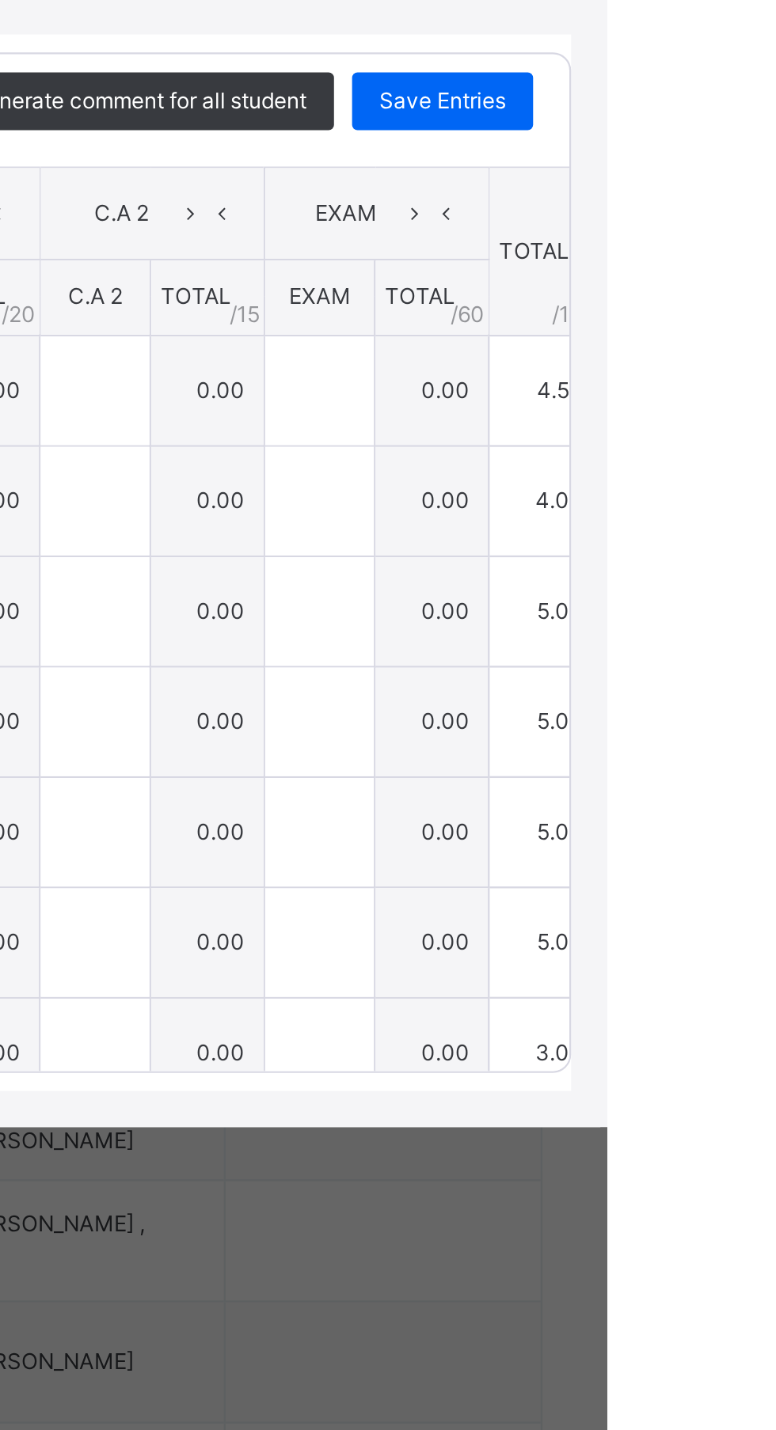
type input "*"
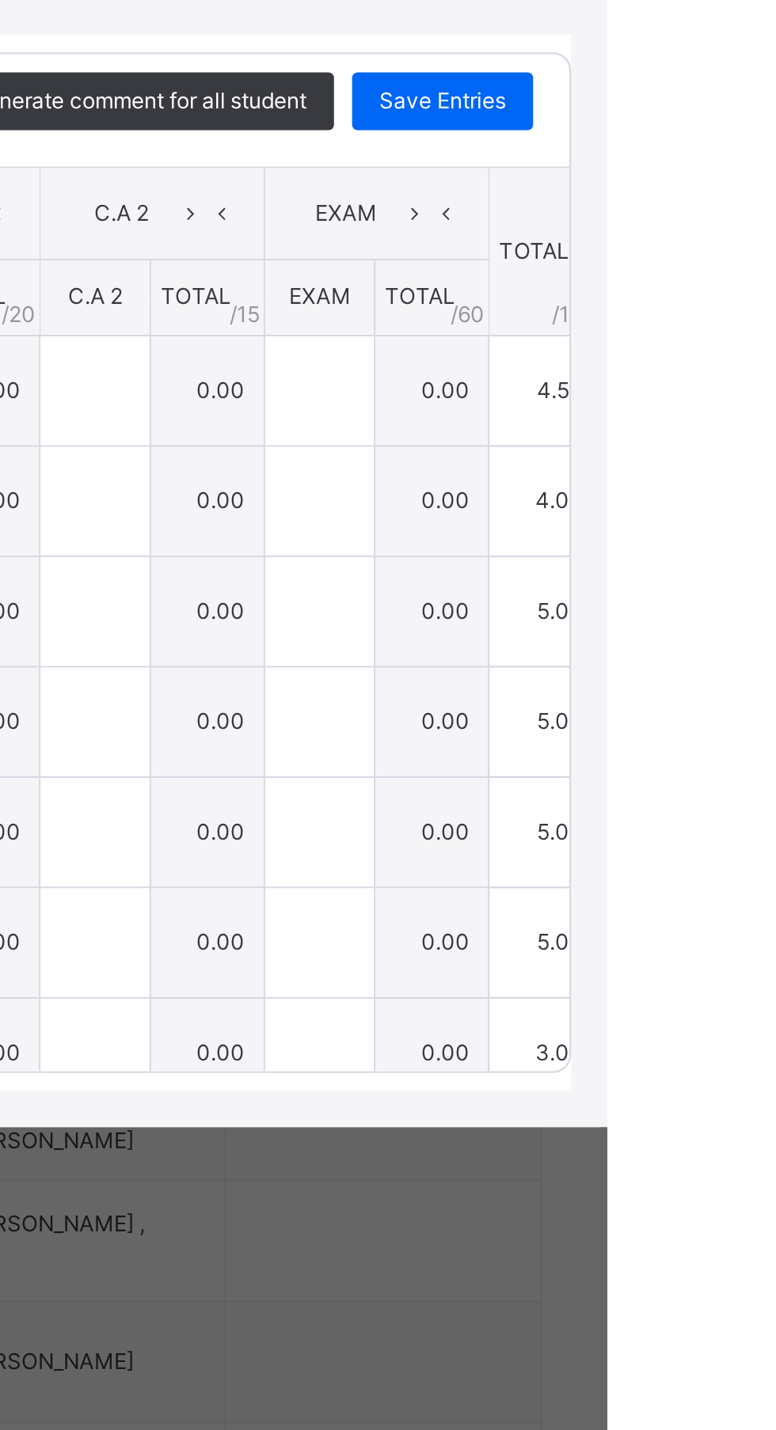
type input "*"
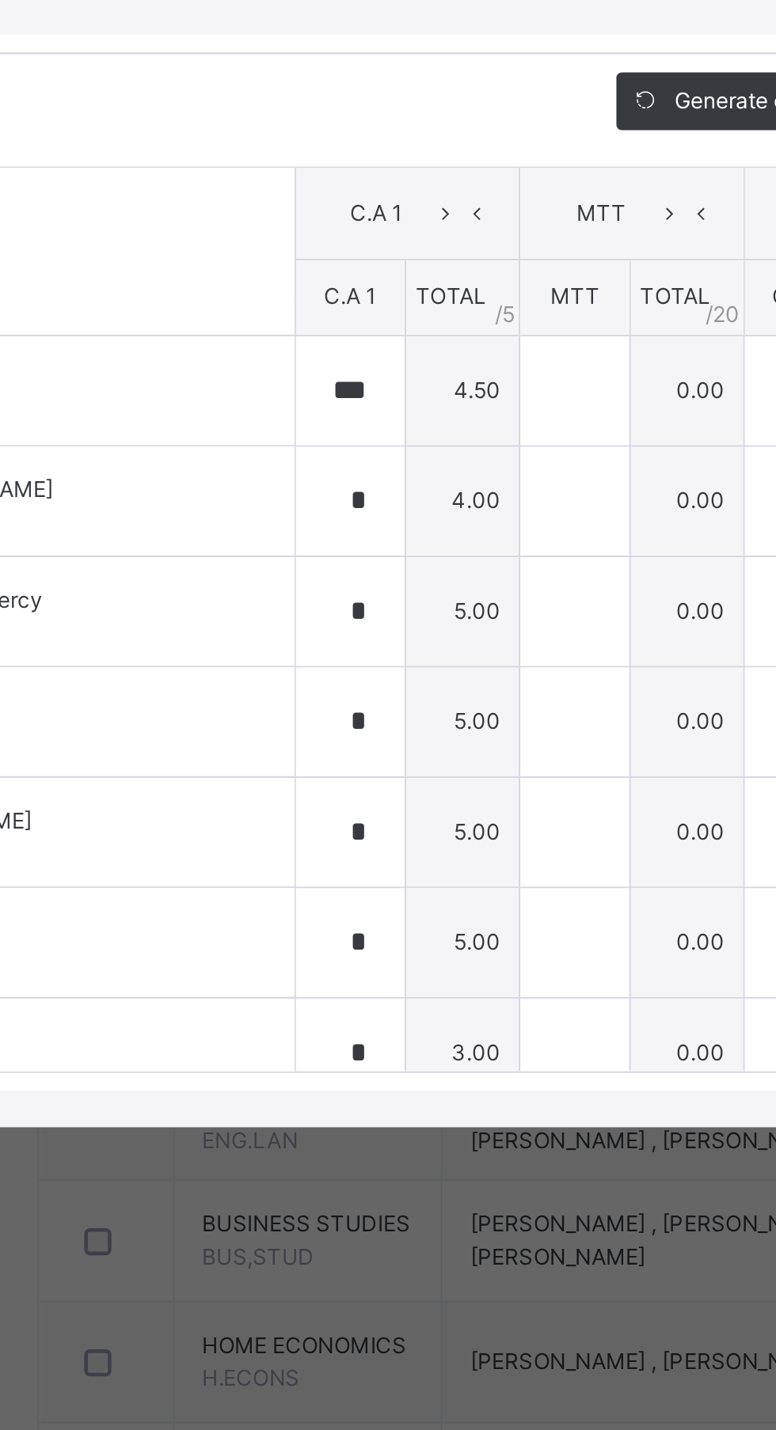
click at [430, 931] on td "5.00" at bounding box center [405, 906] width 50 height 48
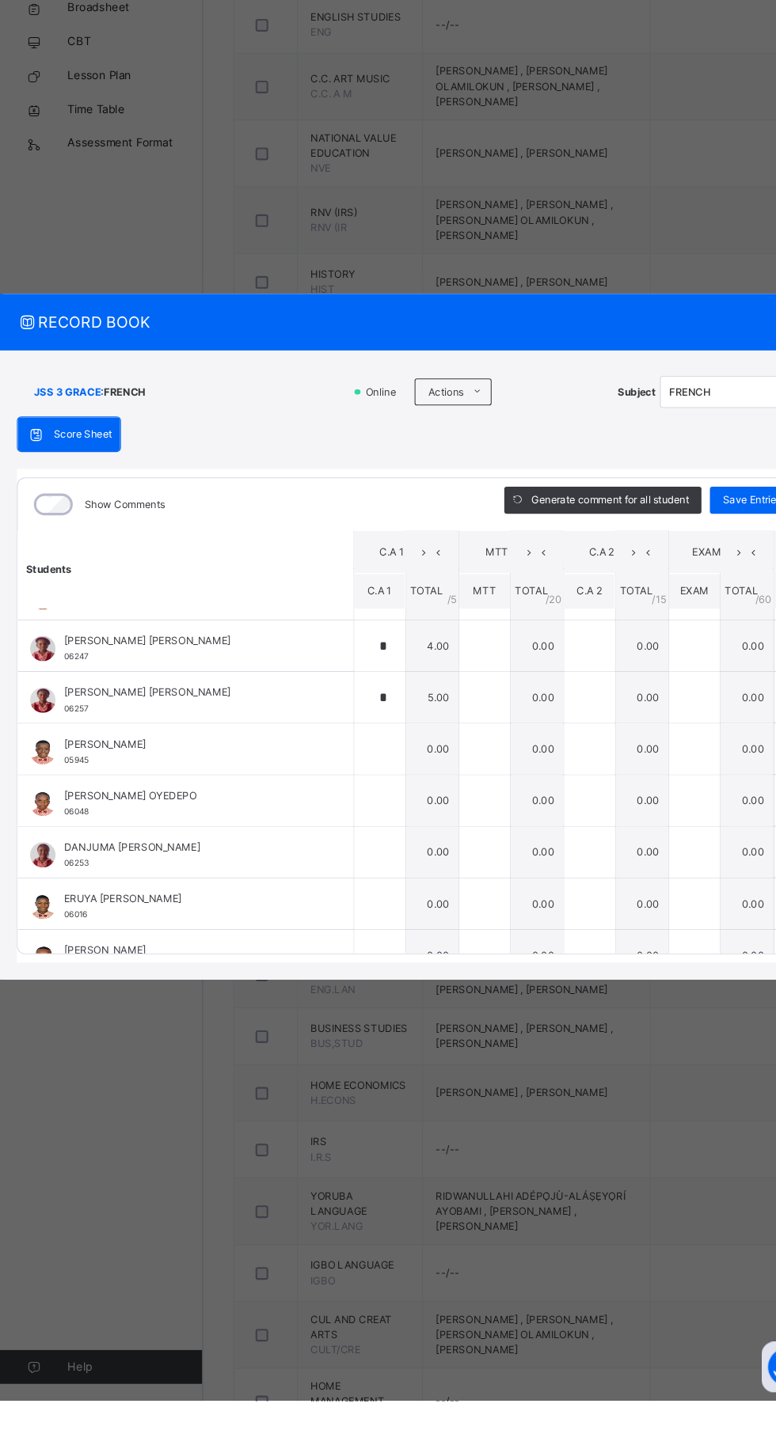
scroll to position [472, 0]
click at [379, 893] on div at bounding box center [355, 868] width 47 height 47
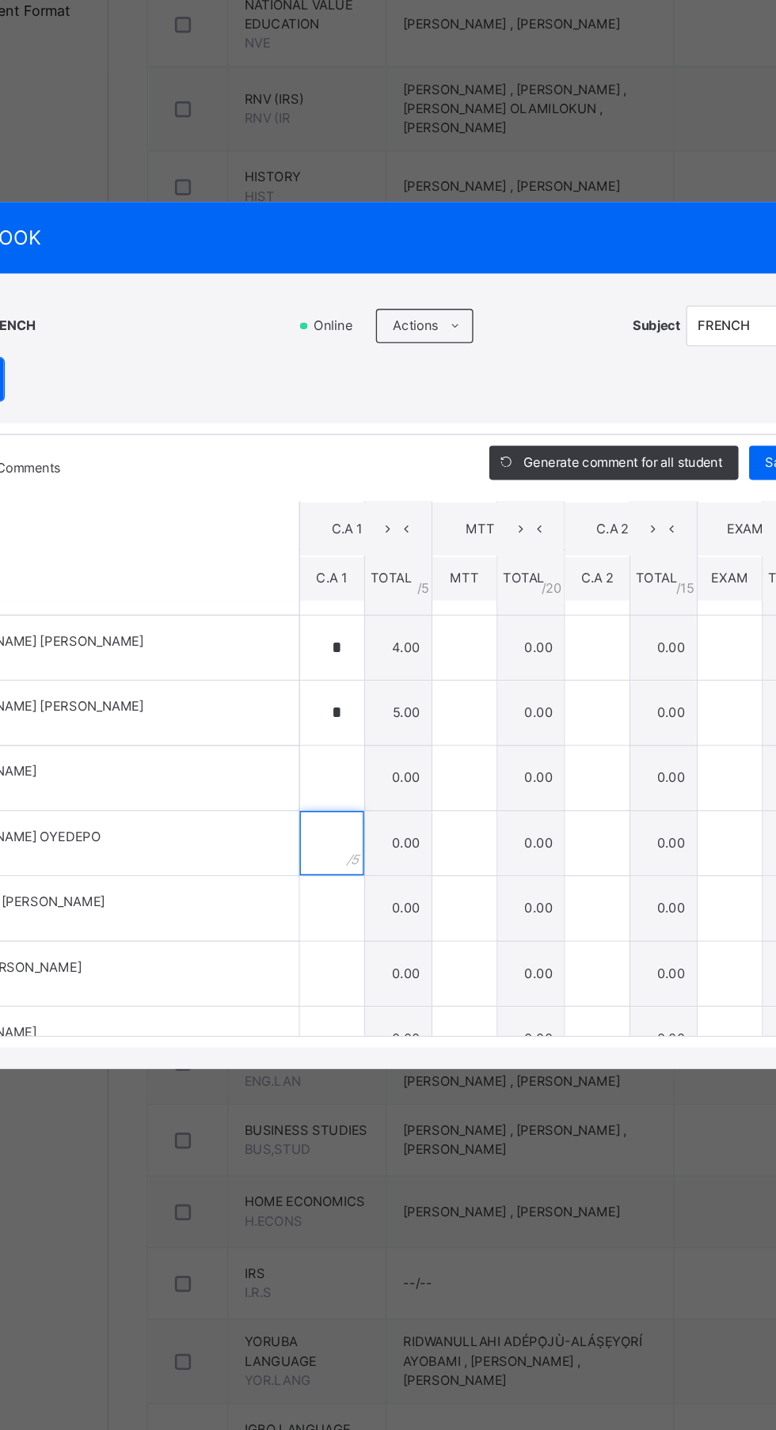
scroll to position [464, 0]
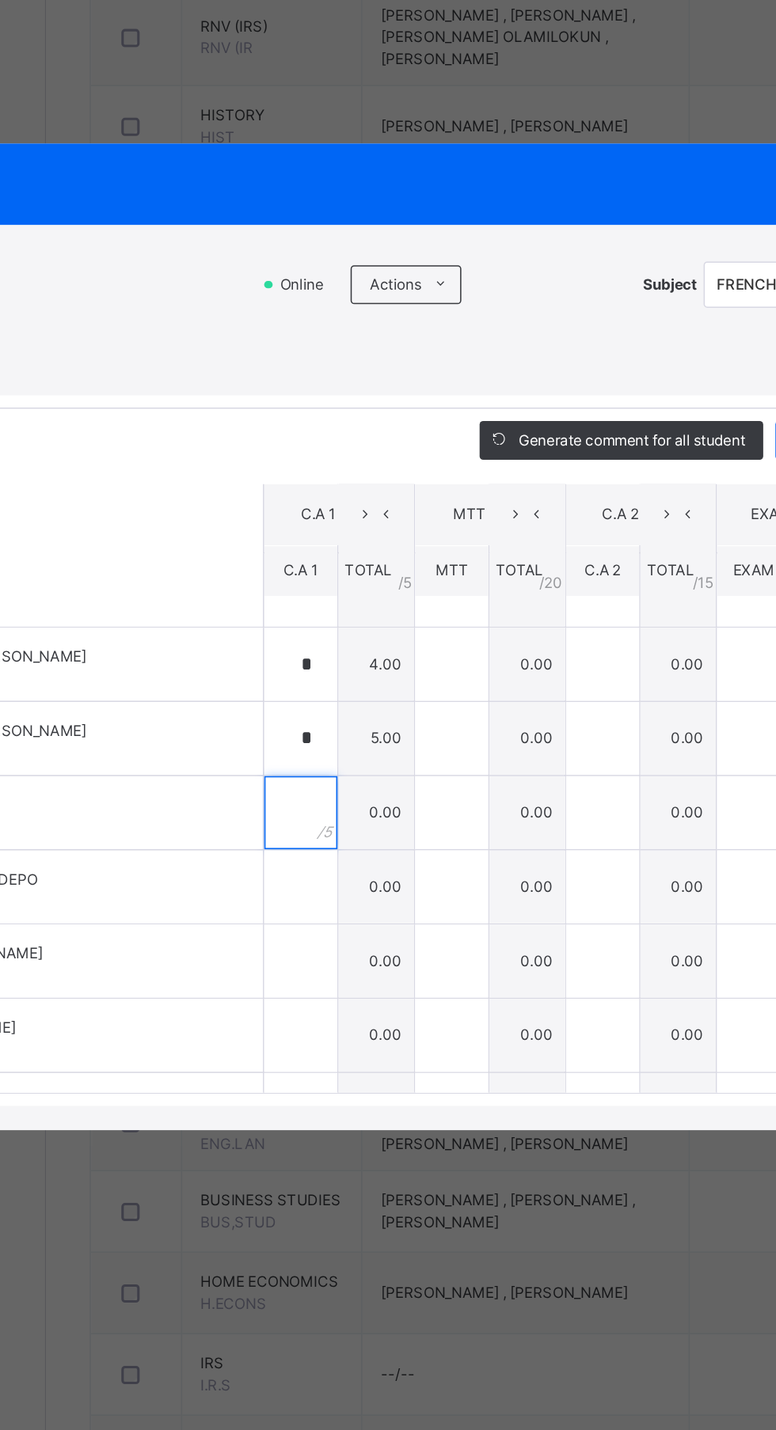
click at [379, 853] on div at bounding box center [355, 829] width 47 height 47
click at [378, 853] on input "text" at bounding box center [355, 829] width 47 height 47
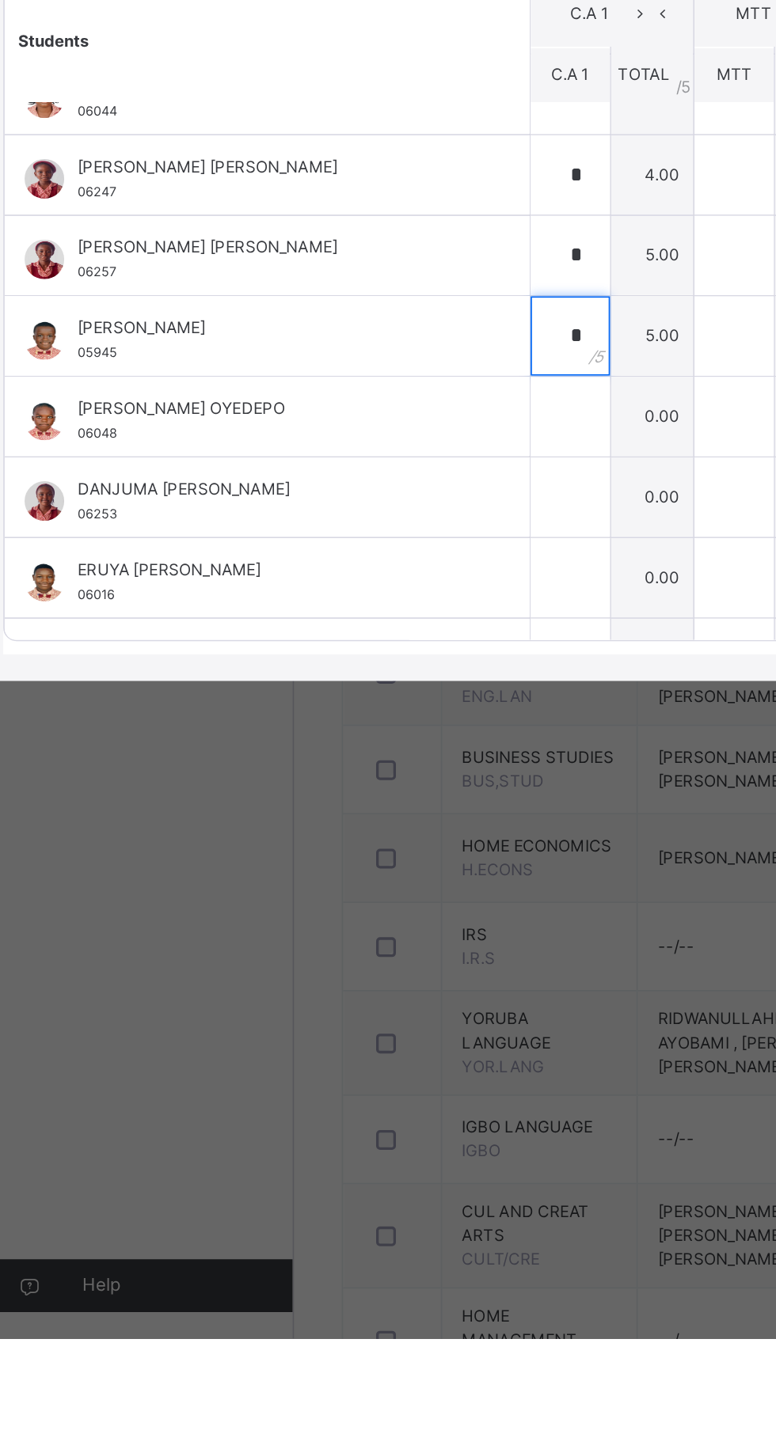
type input "*"
click at [378, 901] on input "text" at bounding box center [355, 877] width 47 height 47
click at [374, 950] on input "text" at bounding box center [355, 925] width 47 height 47
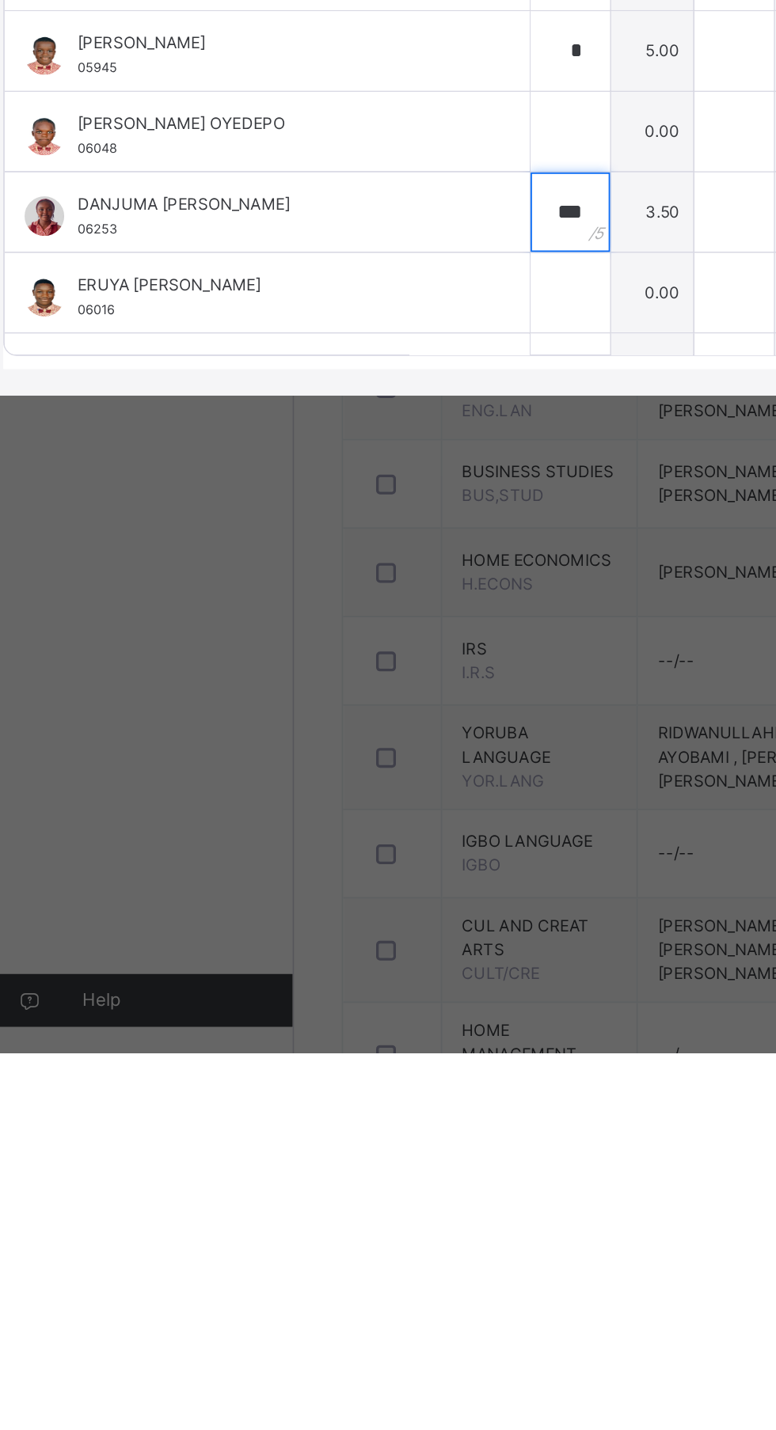
type input "***"
click at [372, 998] on input "text" at bounding box center [355, 973] width 47 height 47
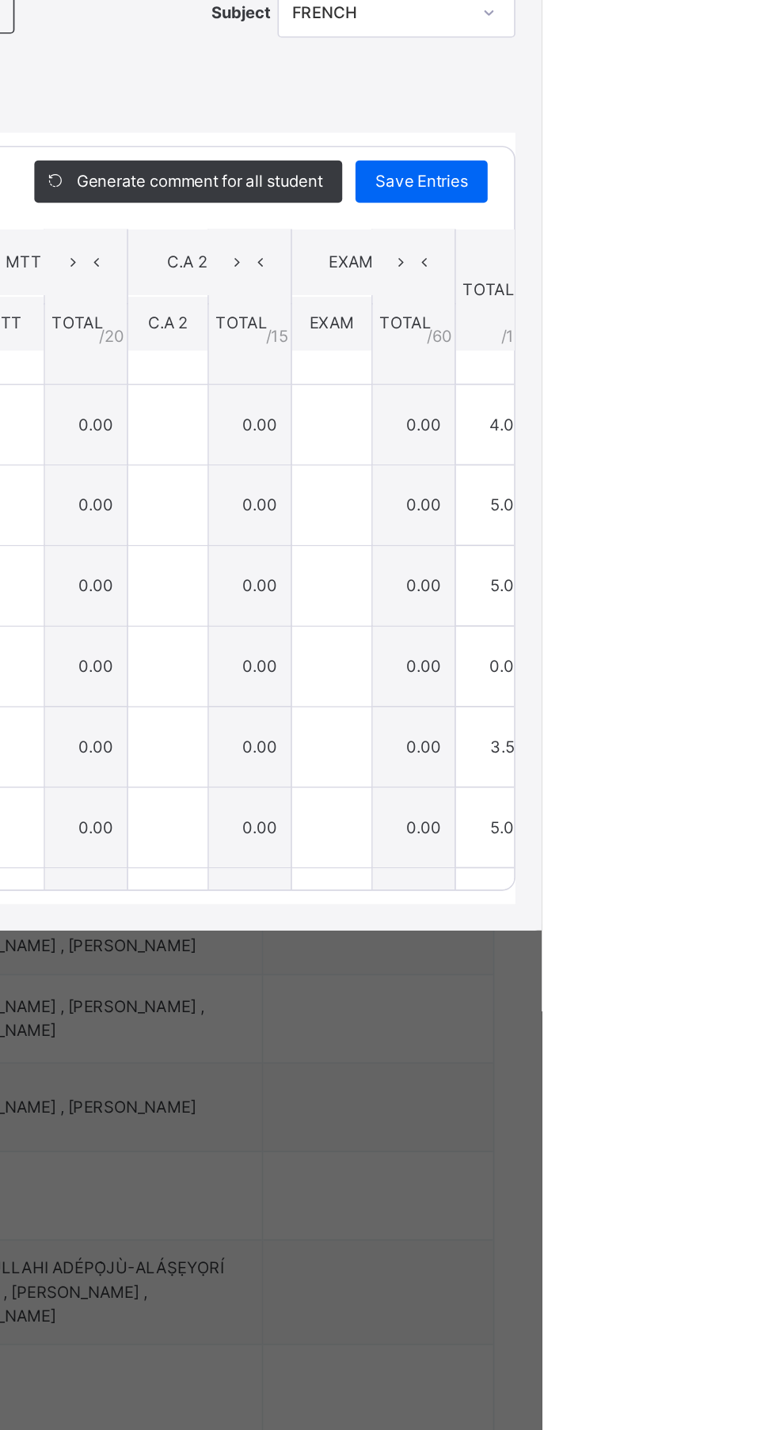
type input "*"
click at [731, 594] on span "Save Entries" at bounding box center [703, 587] width 55 height 14
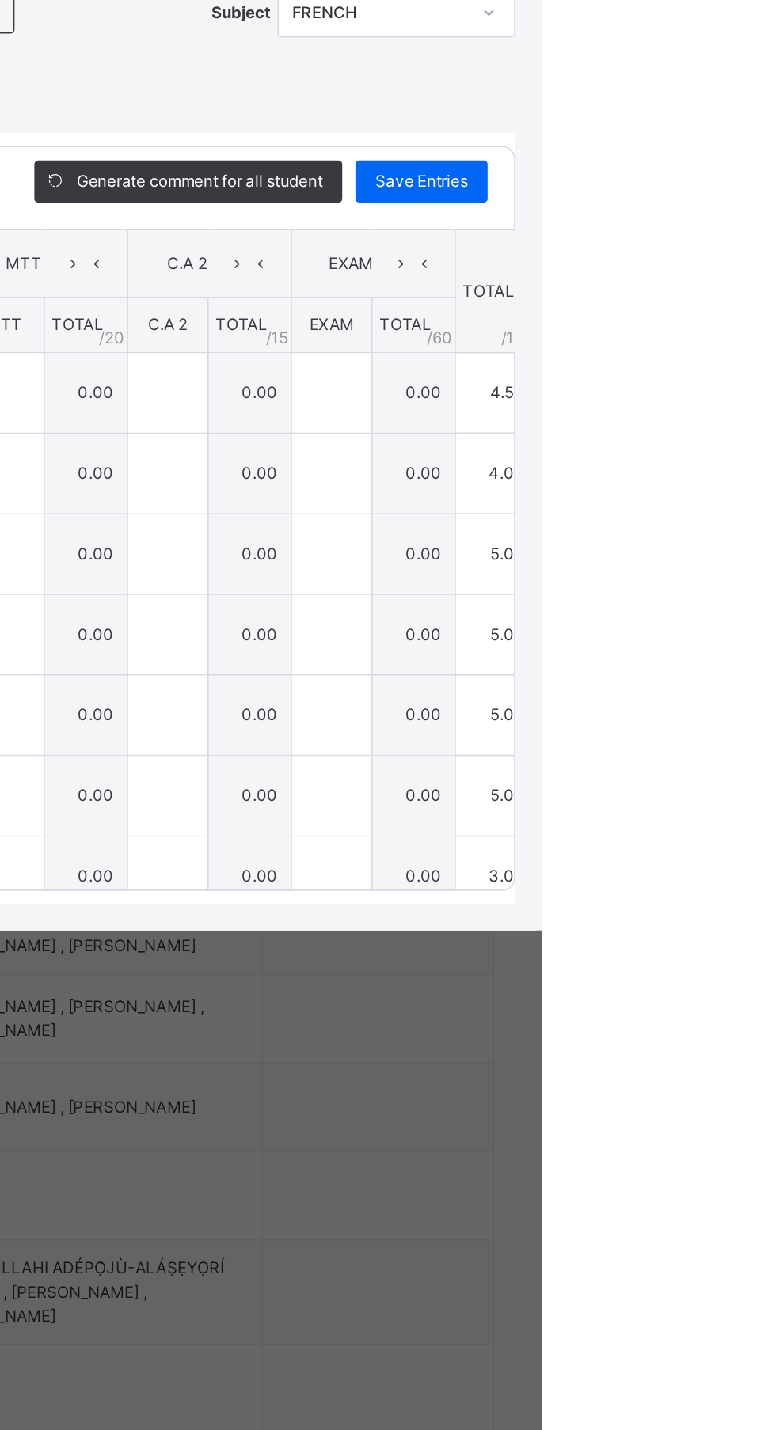
type input "***"
type input "*"
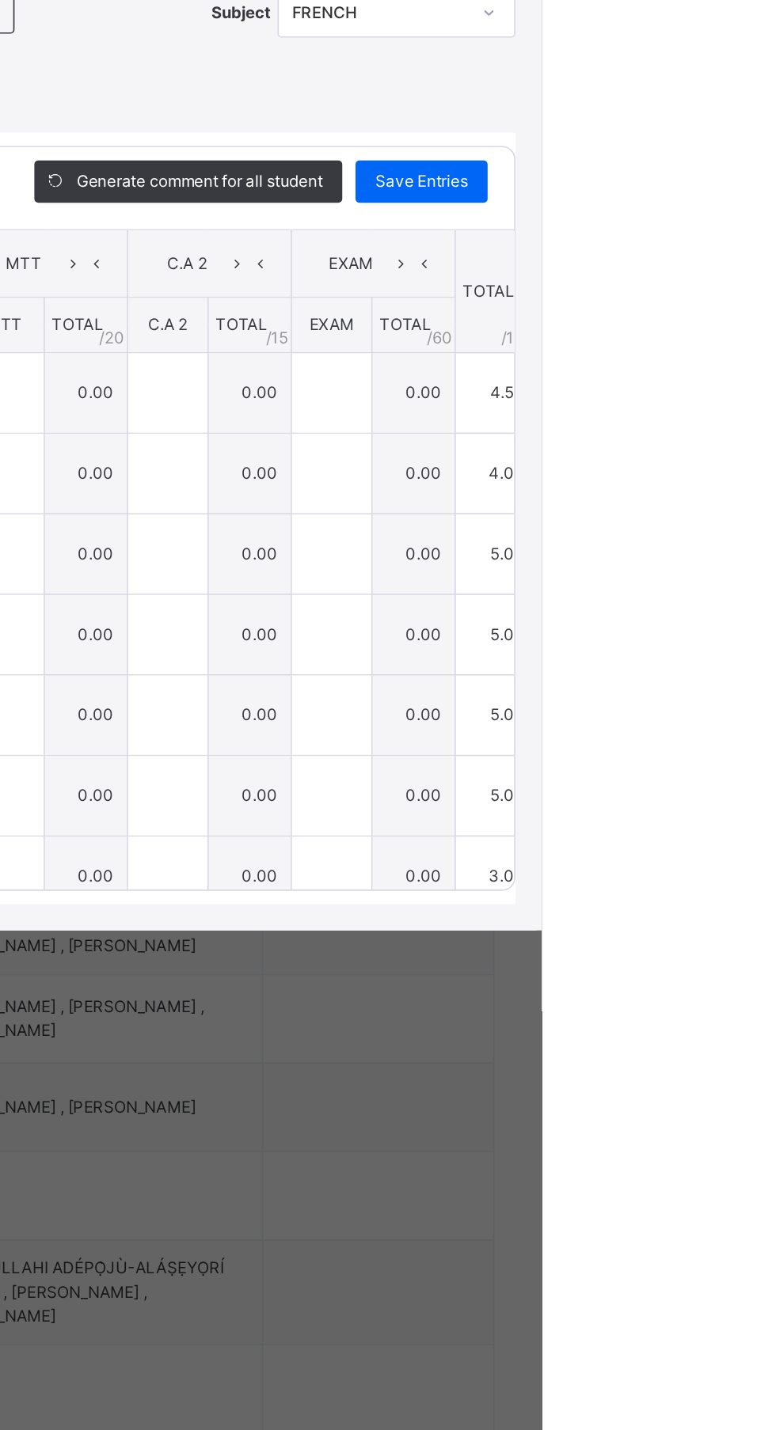
type input "*"
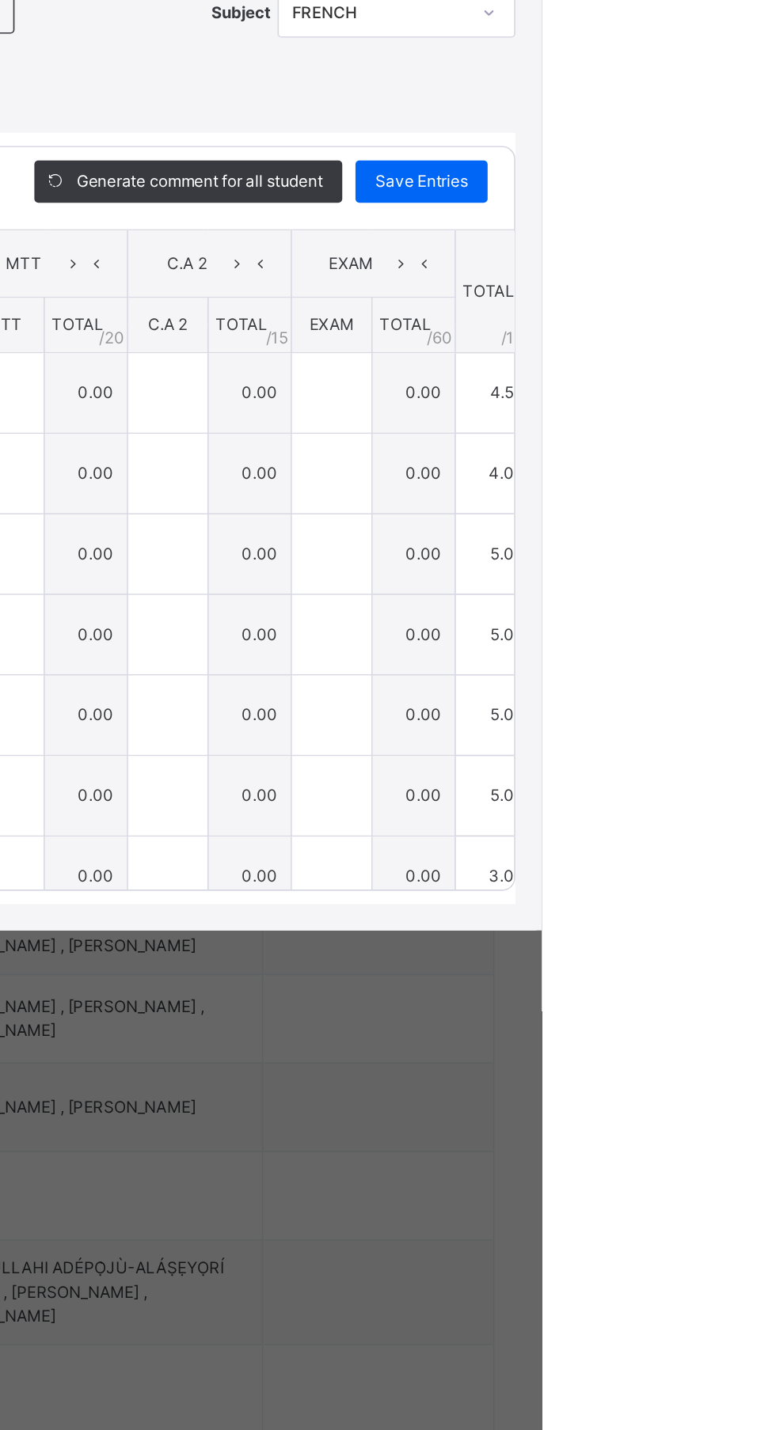
type input "*"
type input "***"
type input "*"
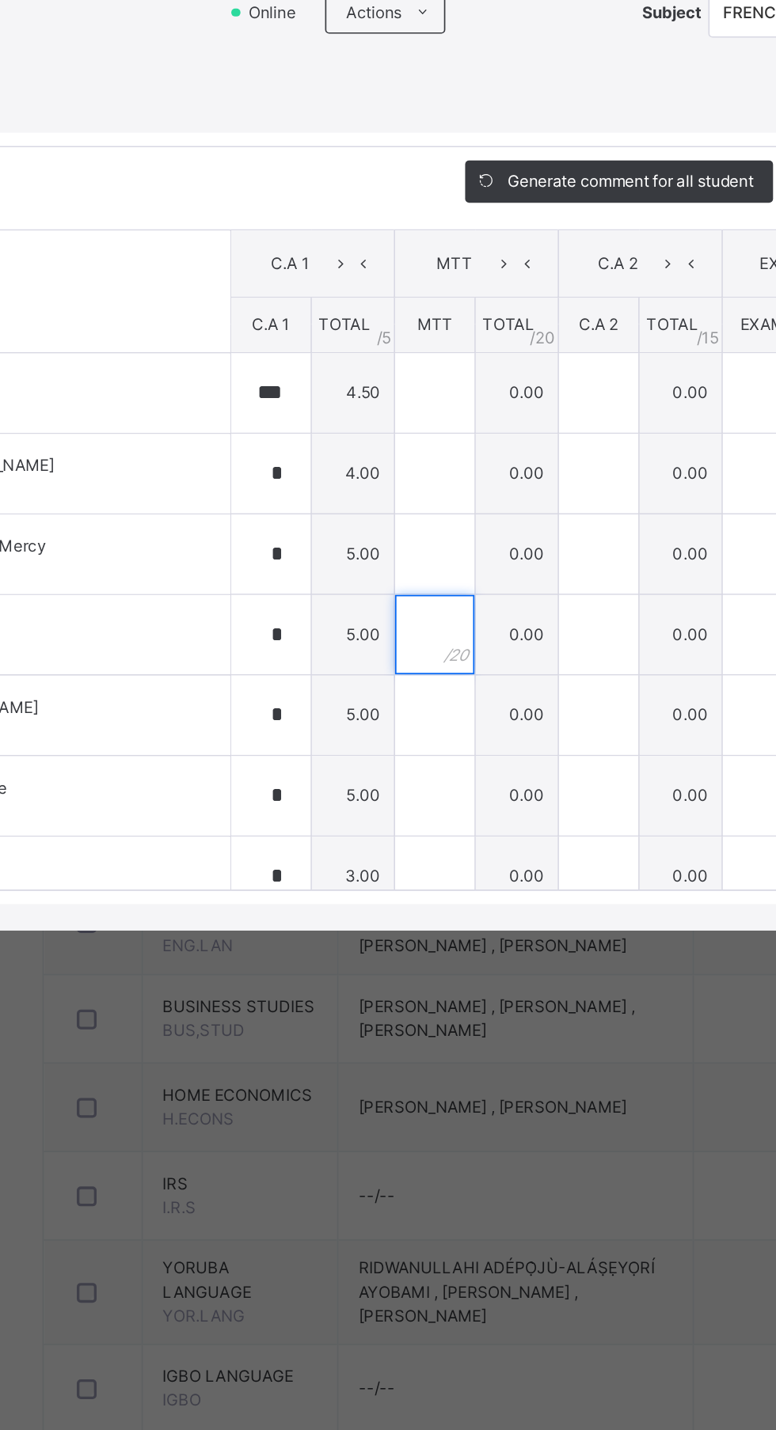
click at [458, 882] on input "text" at bounding box center [453, 858] width 47 height 47
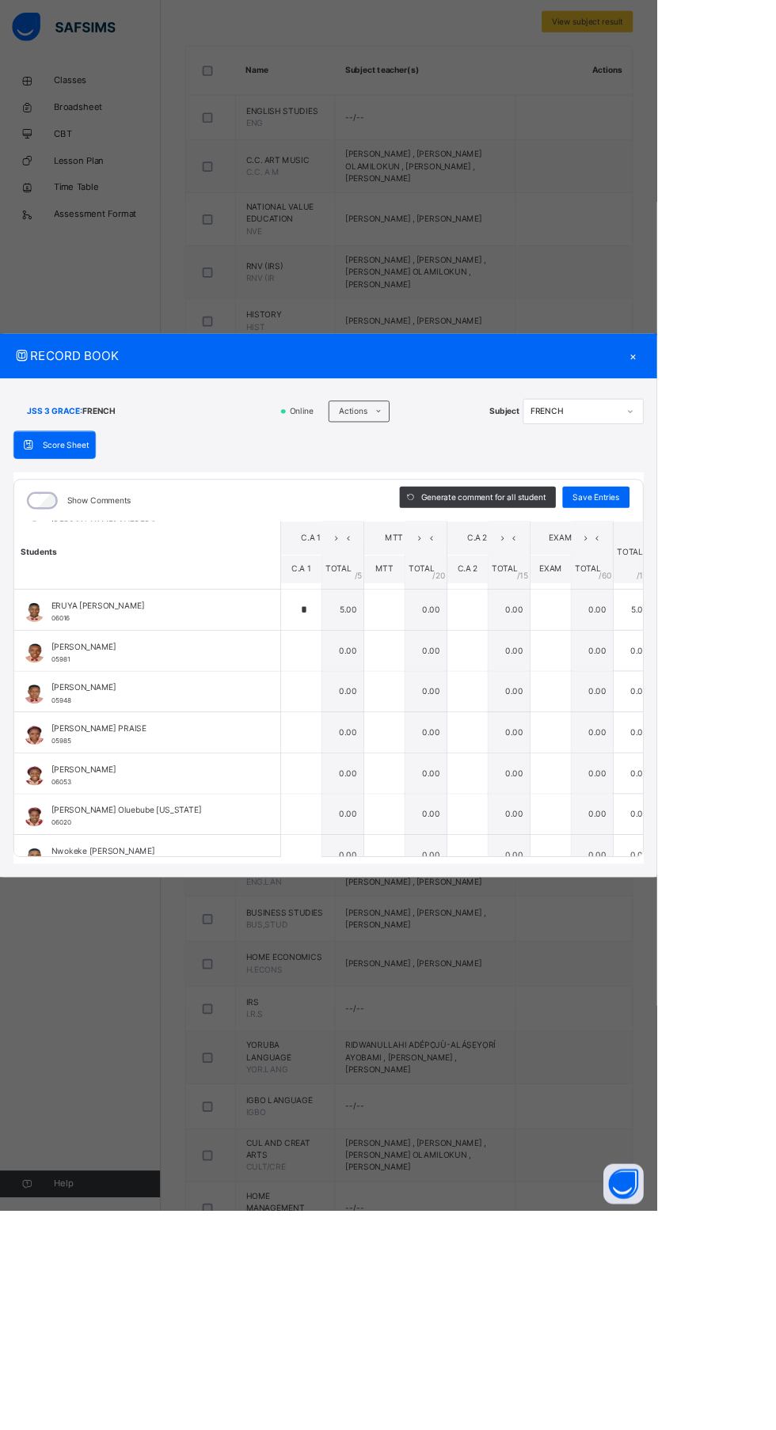
scroll to position [716, 0]
click at [372, 746] on input "*" at bounding box center [355, 721] width 47 height 47
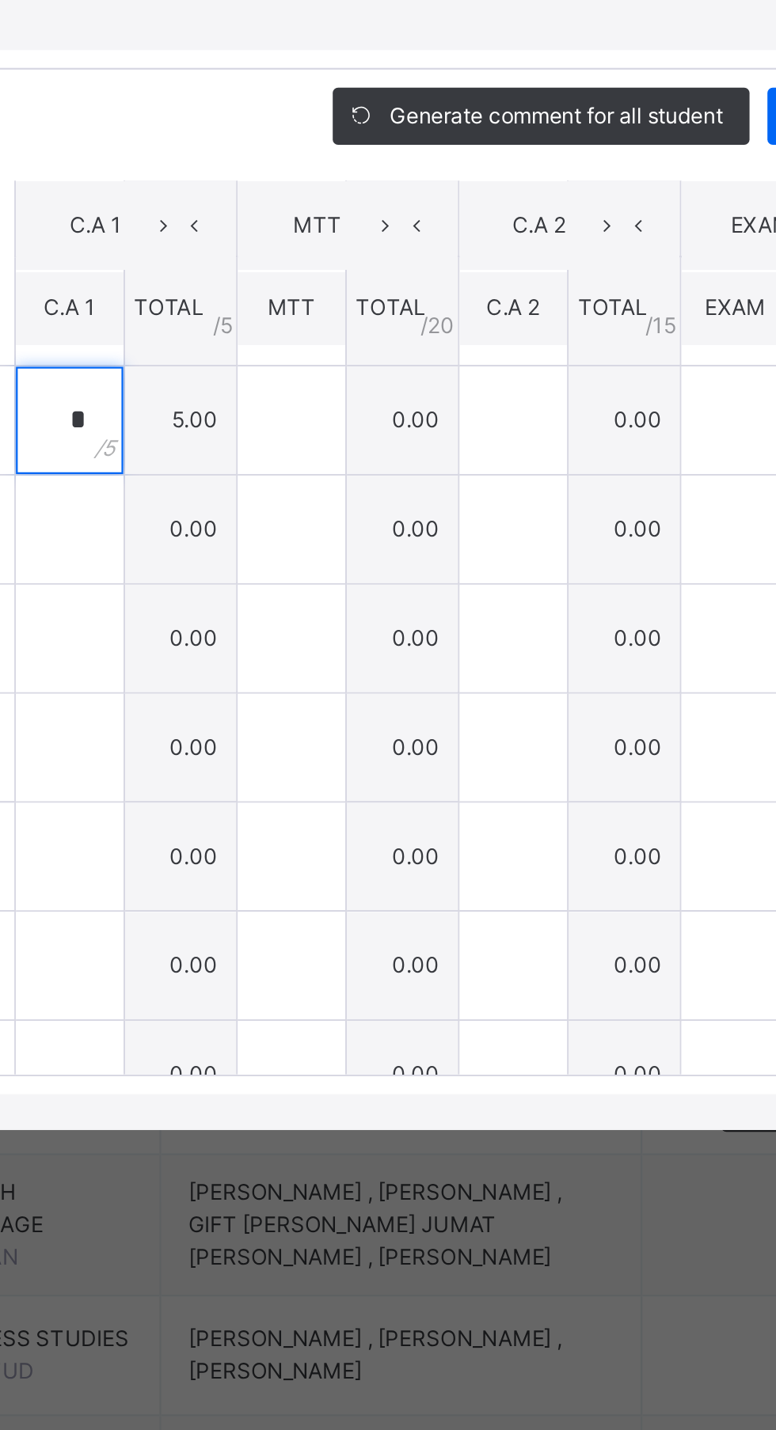
scroll to position [705, 0]
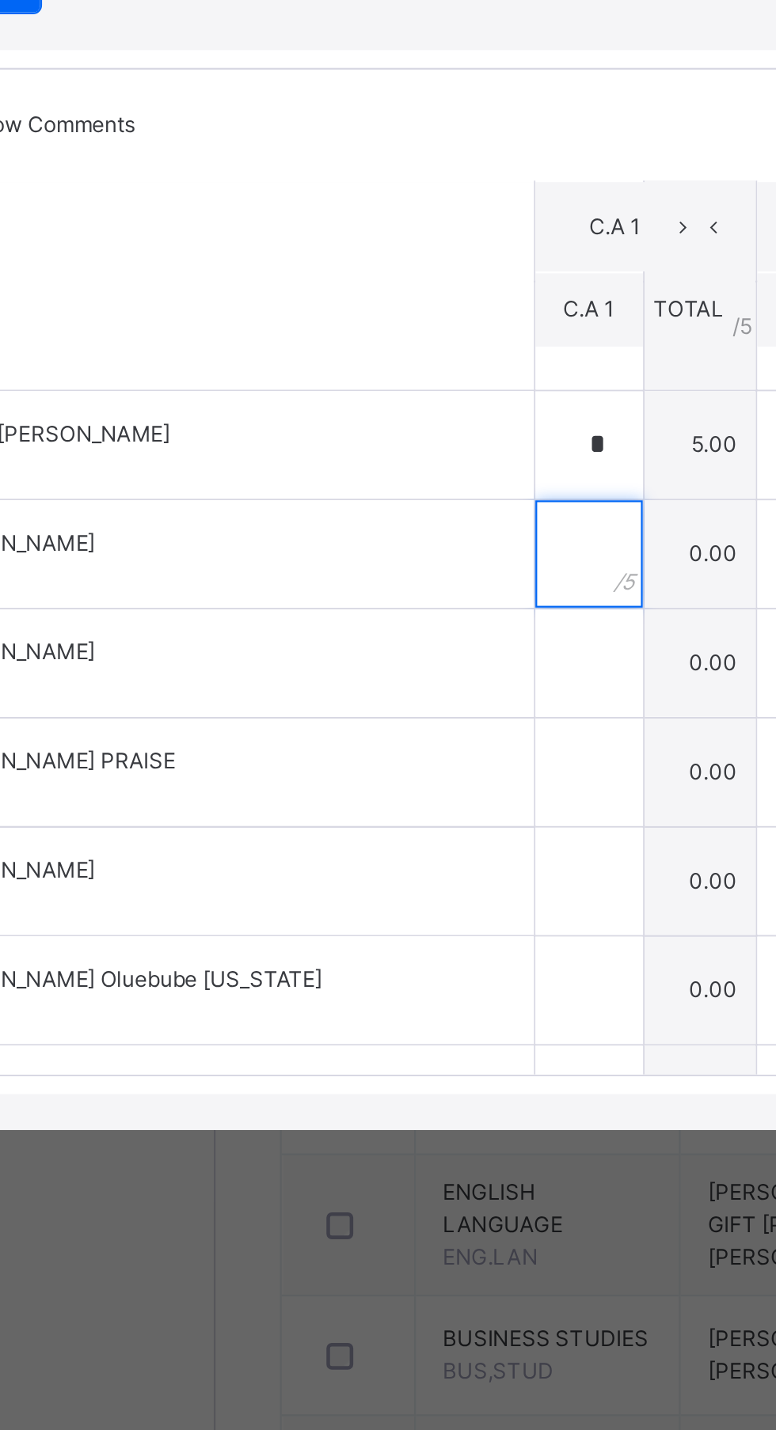
click at [374, 805] on input "text" at bounding box center [355, 780] width 47 height 47
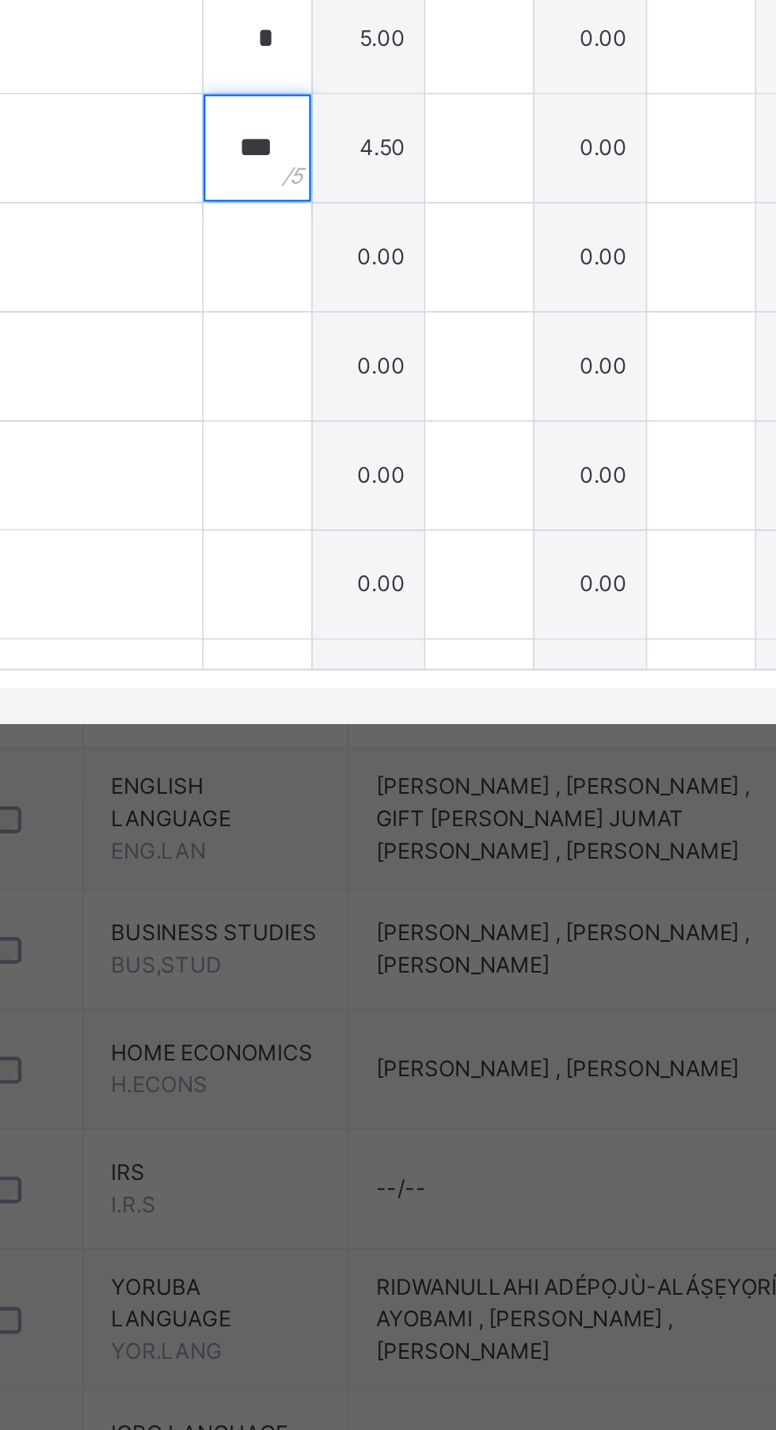
type input "***"
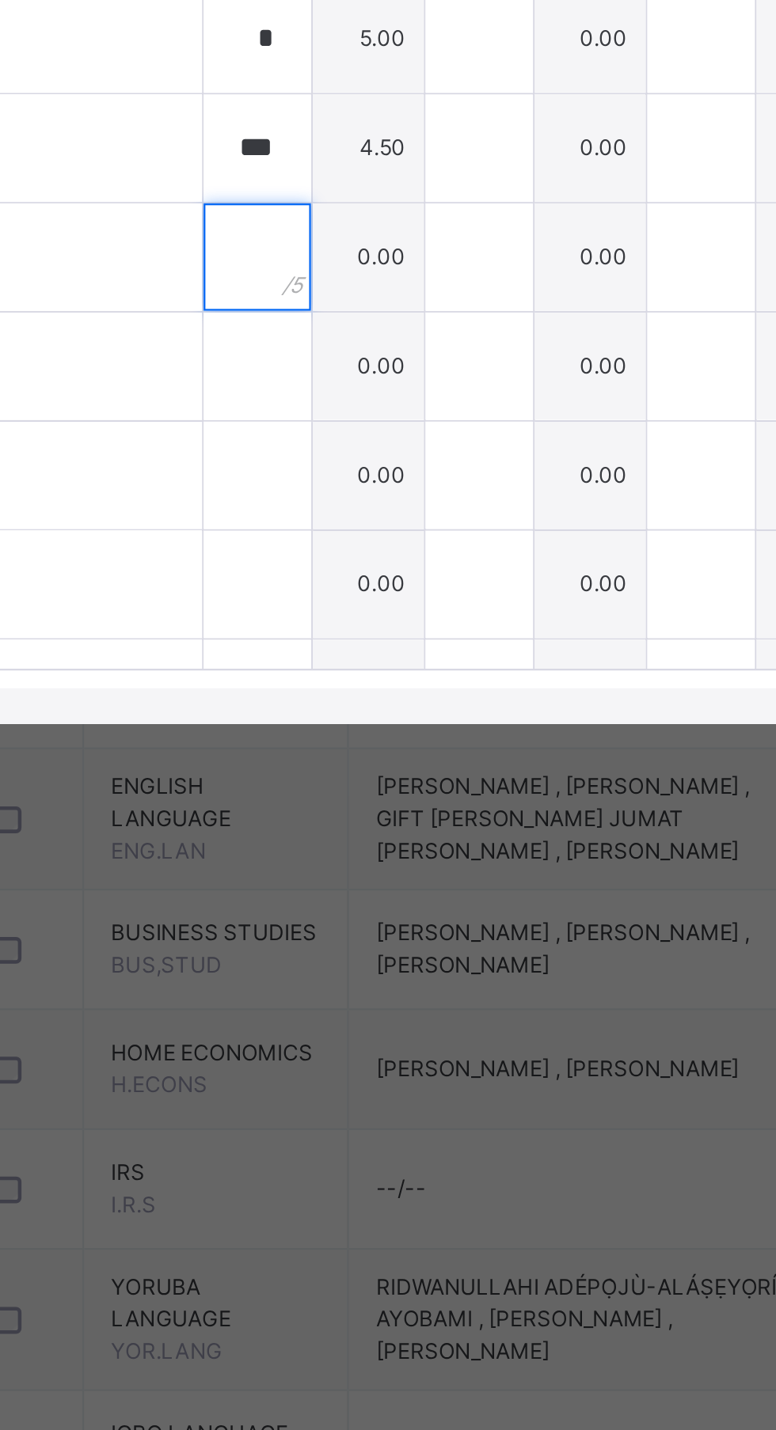
click at [375, 853] on input "text" at bounding box center [355, 829] width 47 height 47
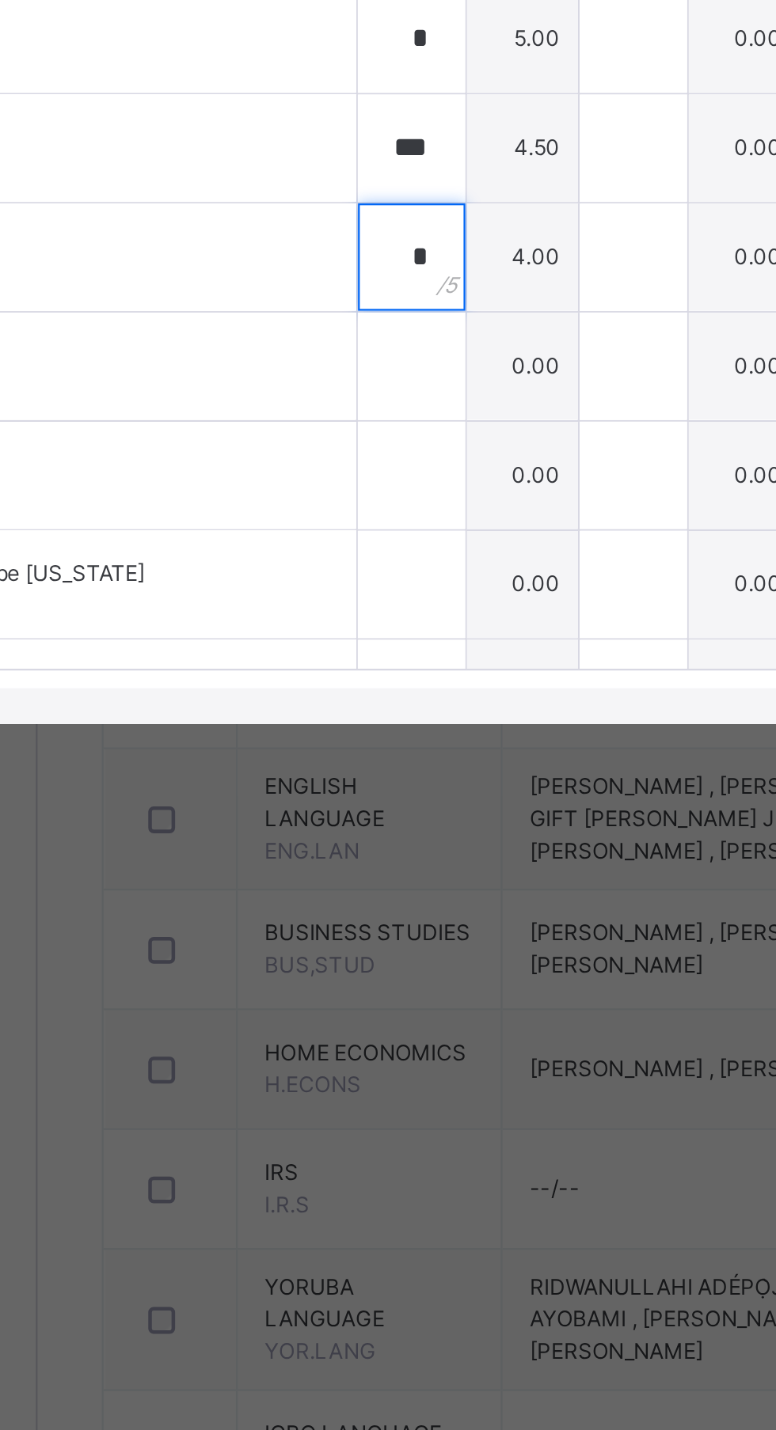
type input "*"
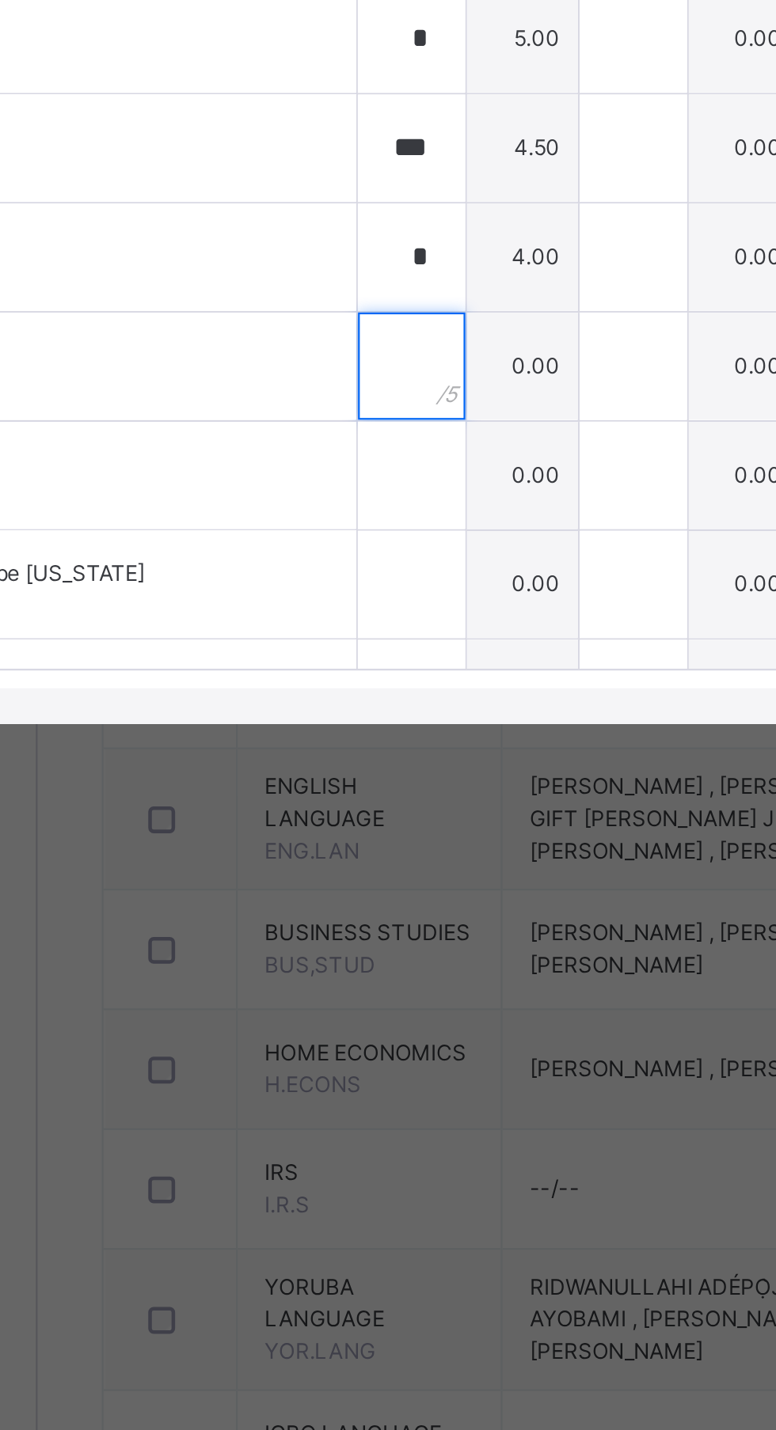
click at [372, 901] on input "text" at bounding box center [355, 877] width 47 height 47
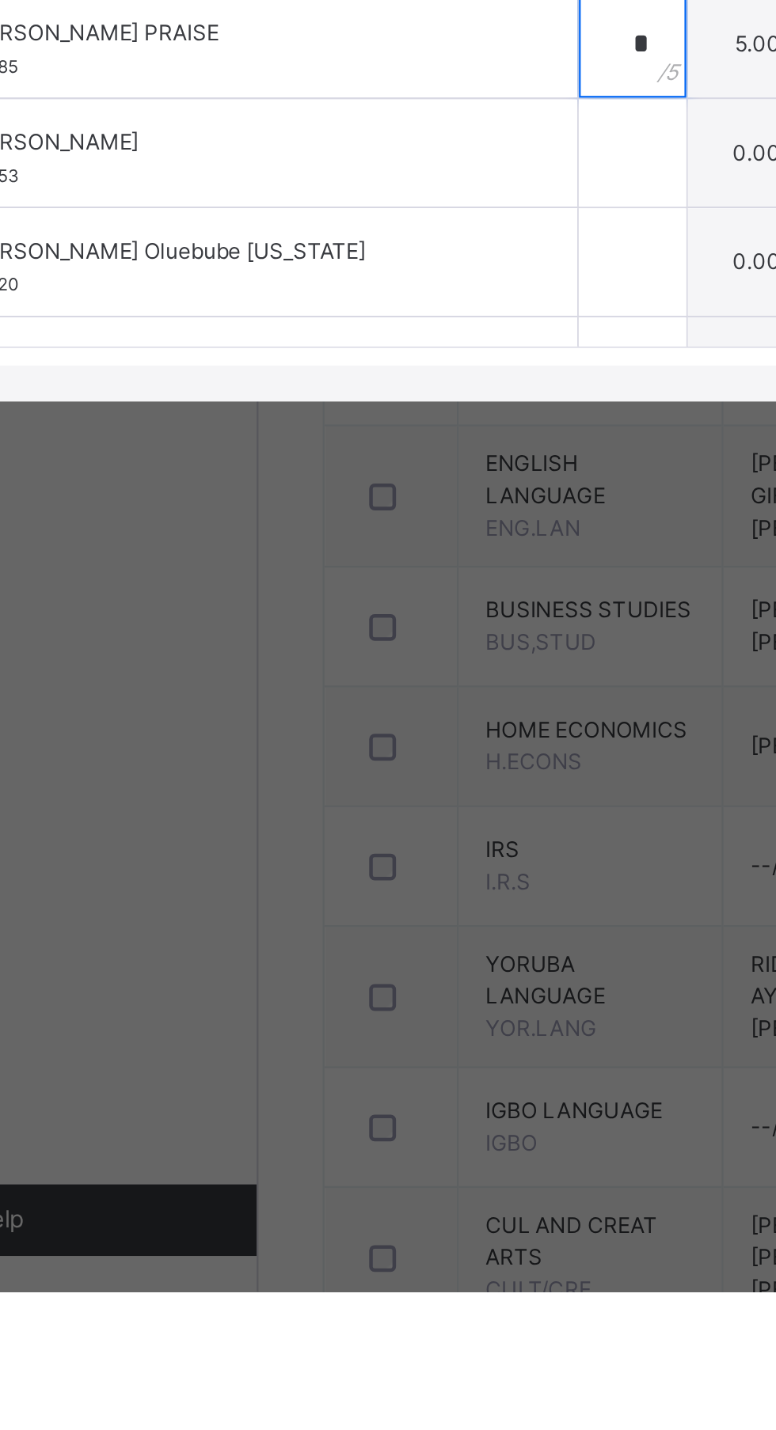
type input "*"
click at [375, 950] on input "text" at bounding box center [355, 925] width 47 height 47
type input "*"
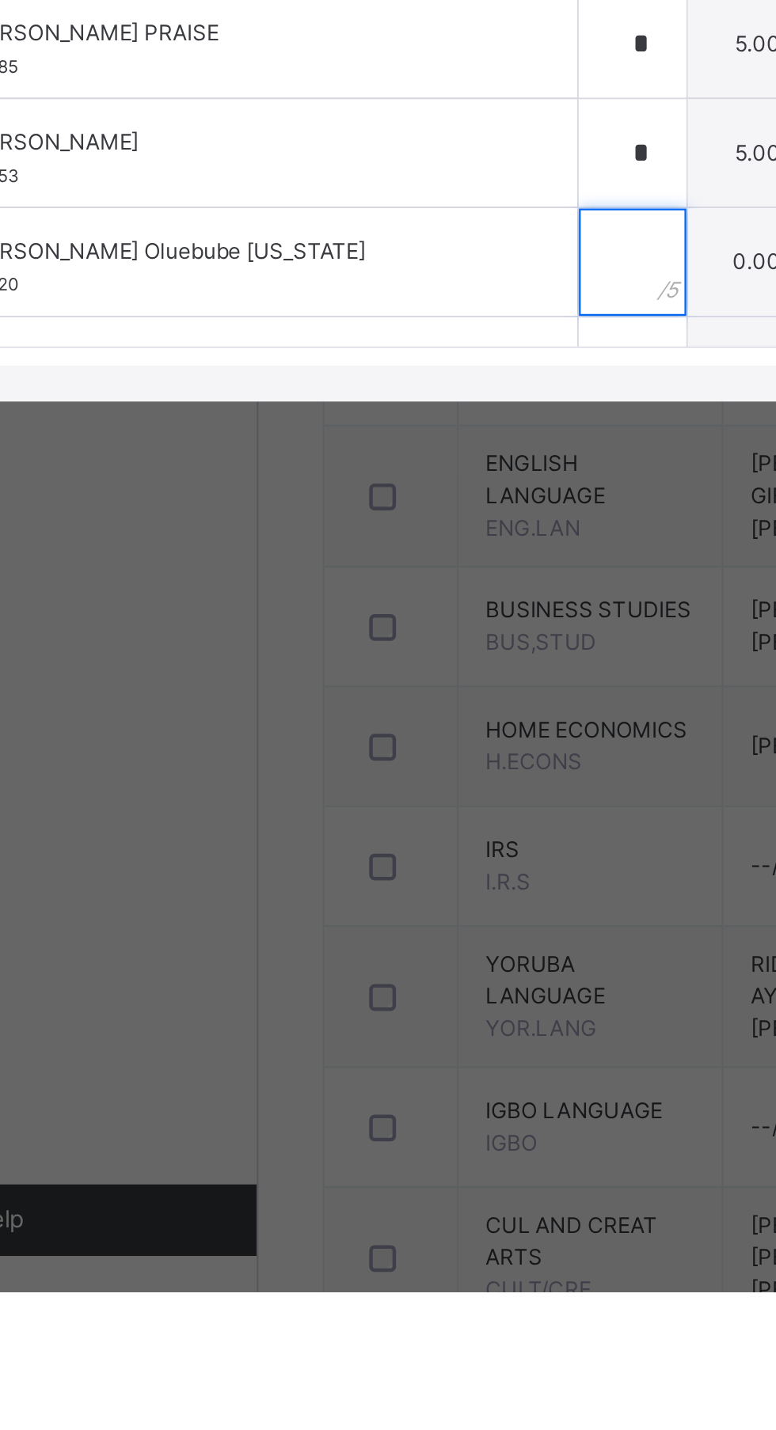
click at [378, 998] on input "text" at bounding box center [355, 973] width 47 height 47
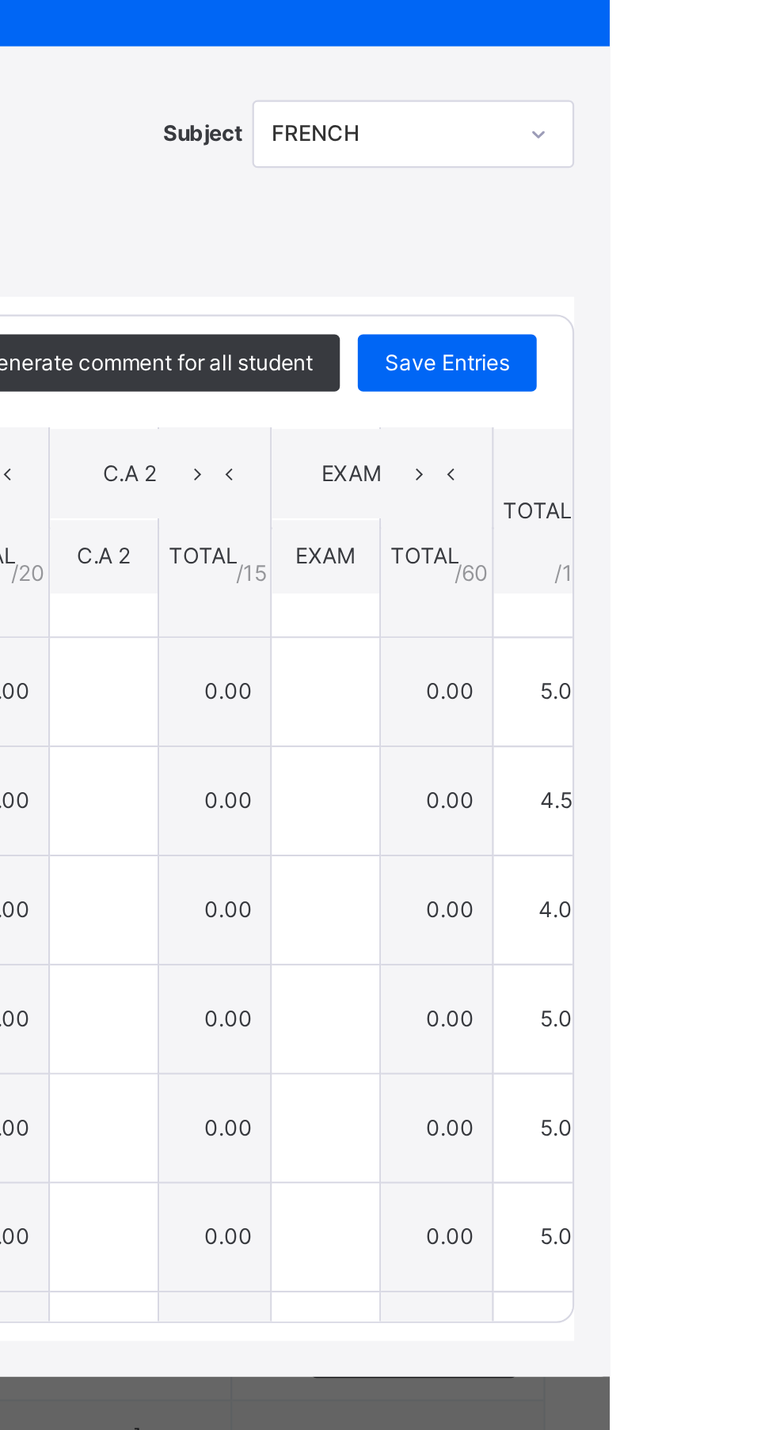
type input "*"
click at [731, 594] on span "Save Entries" at bounding box center [703, 587] width 55 height 14
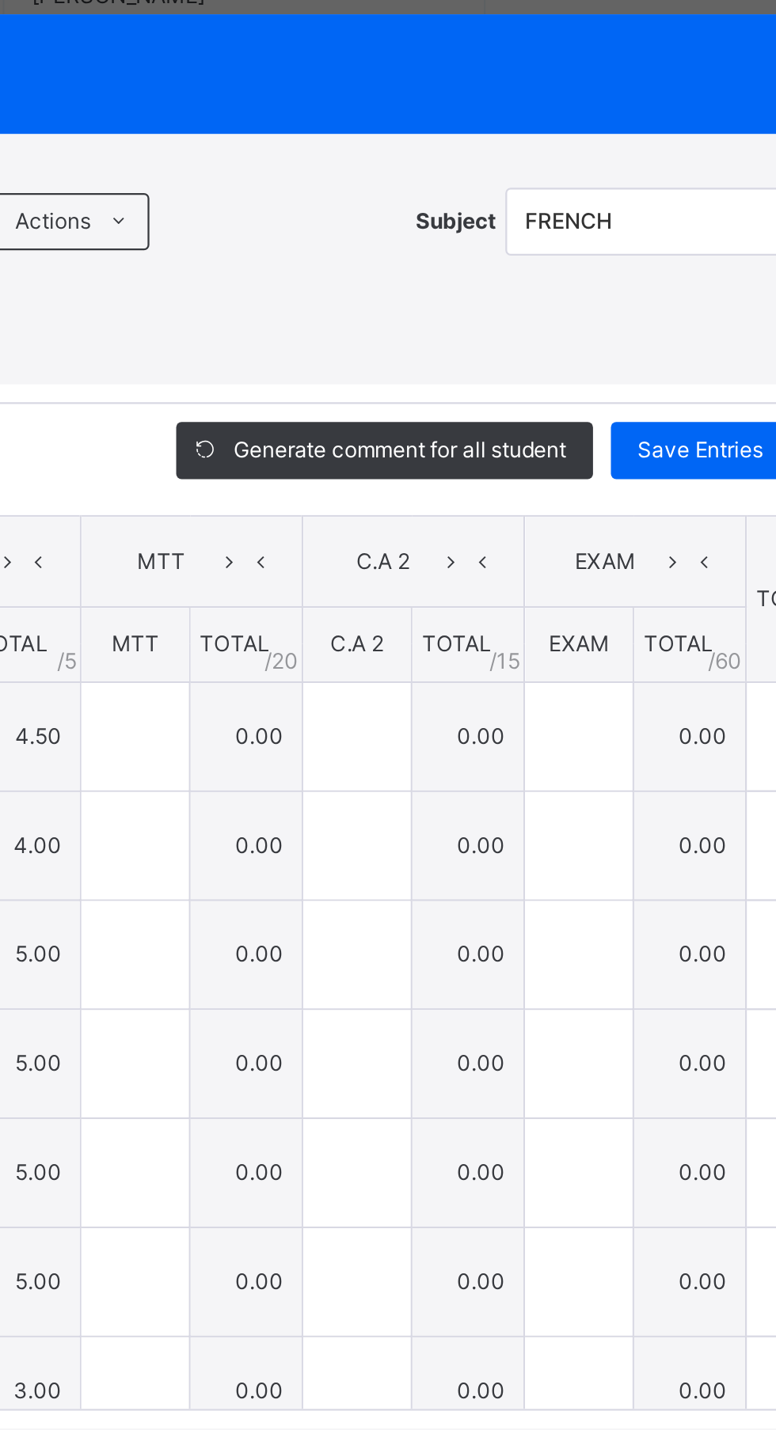
type input "***"
type input "*"
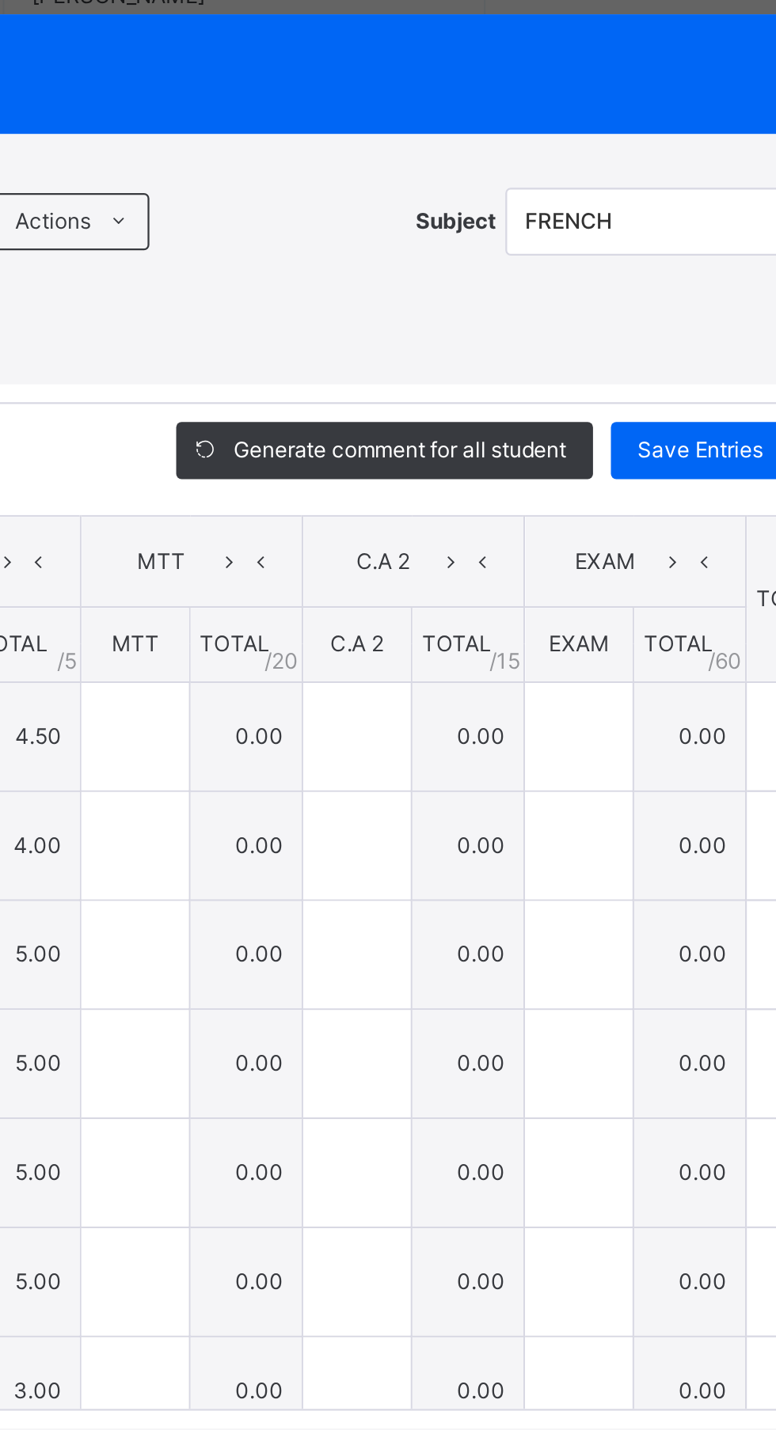
type input "*"
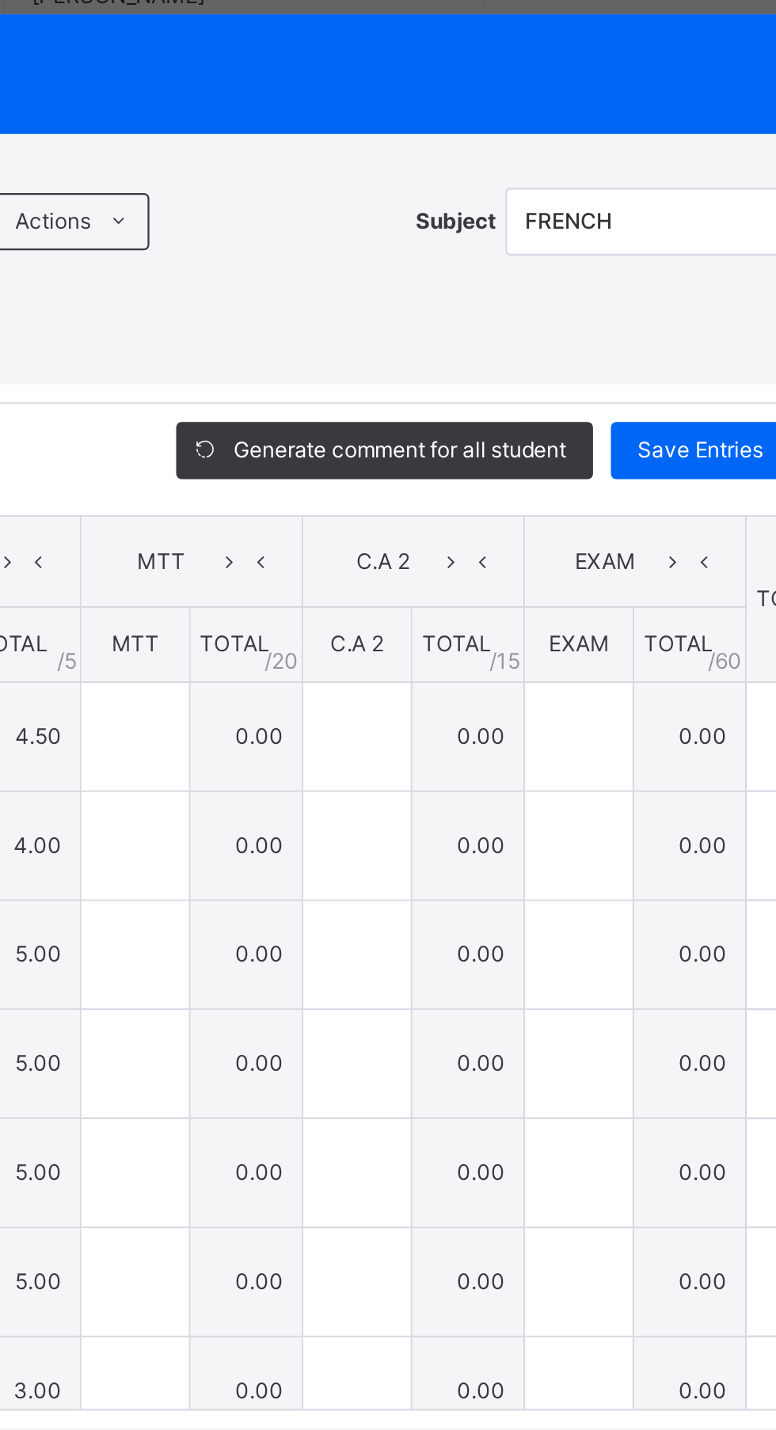
type input "*"
type input "***"
type input "*"
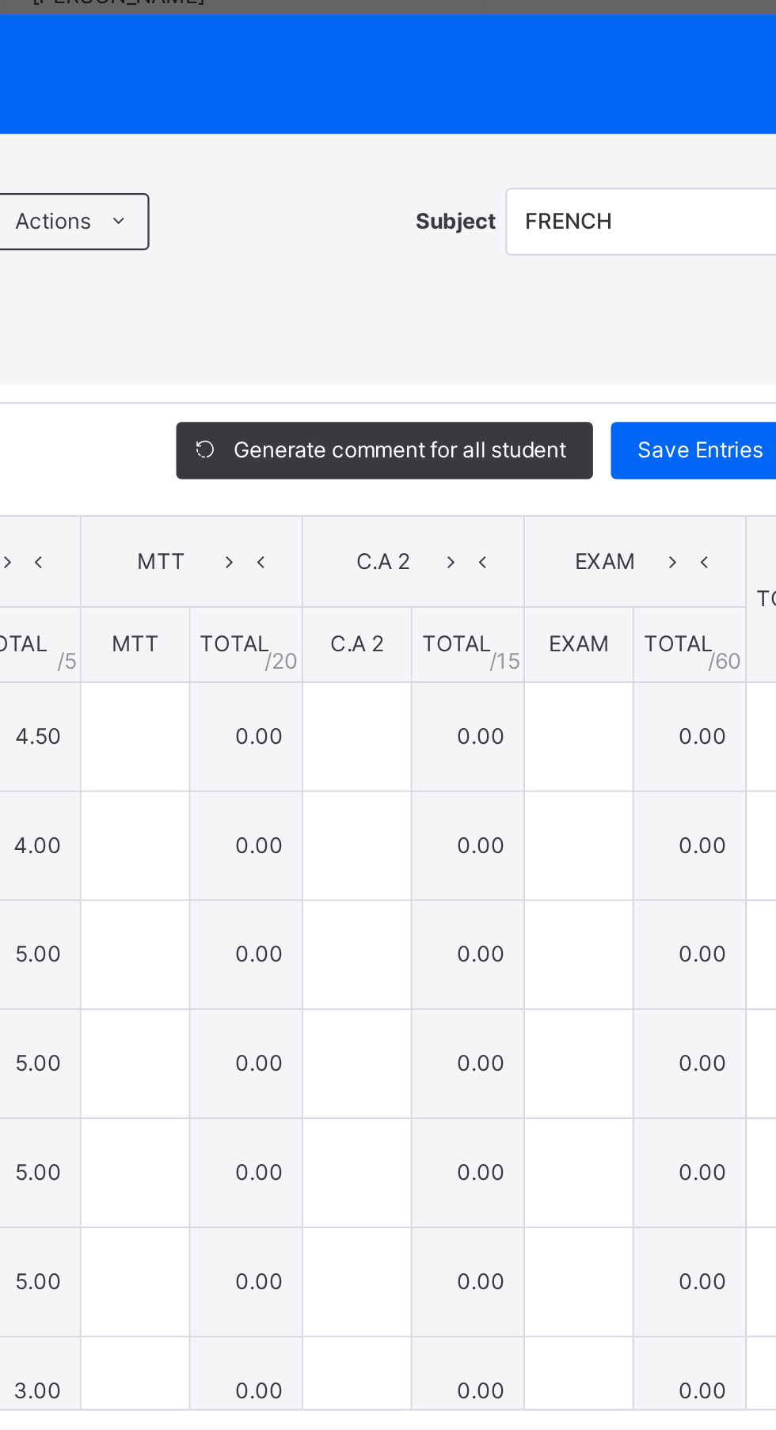
type input "***"
type input "*"
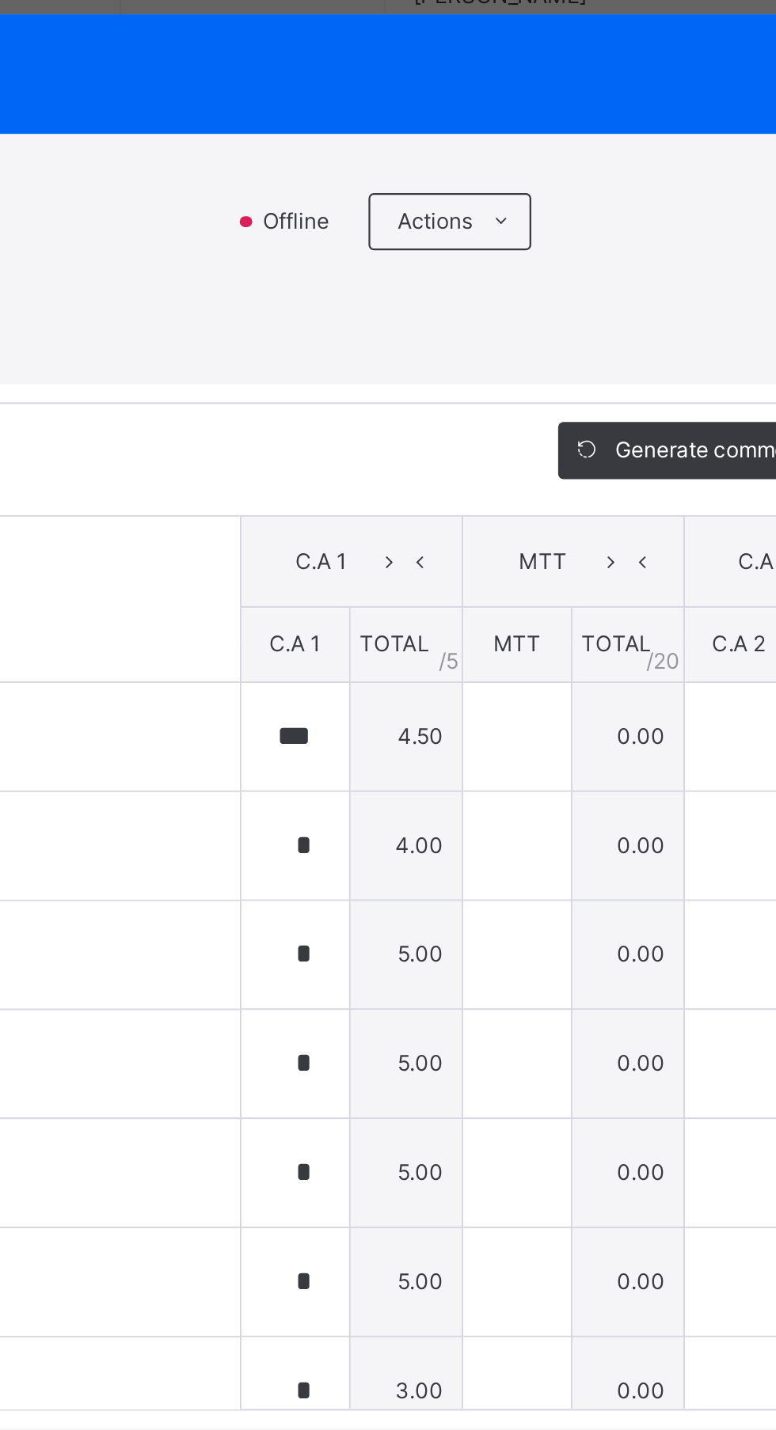
scroll to position [243, 0]
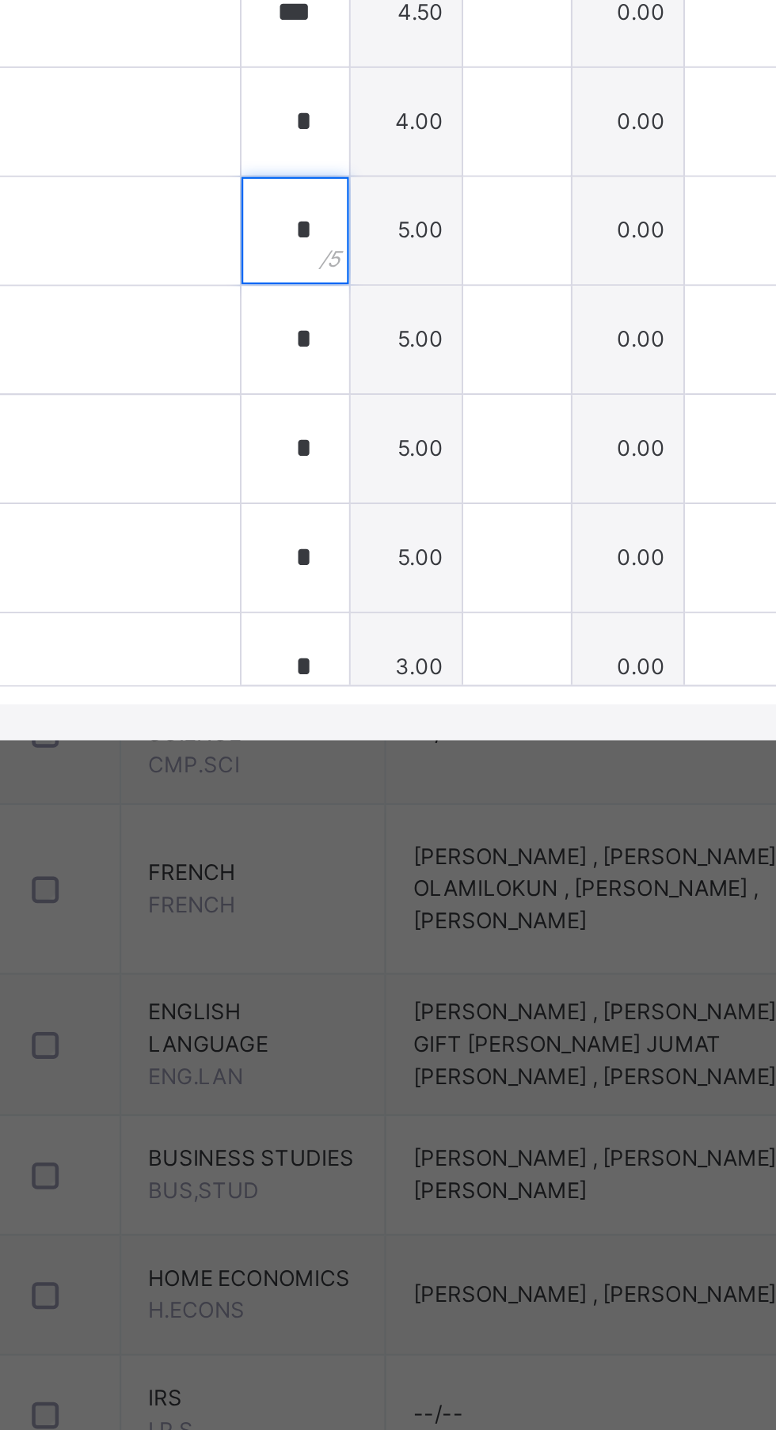
click at [379, 834] on div "*" at bounding box center [355, 810] width 47 height 47
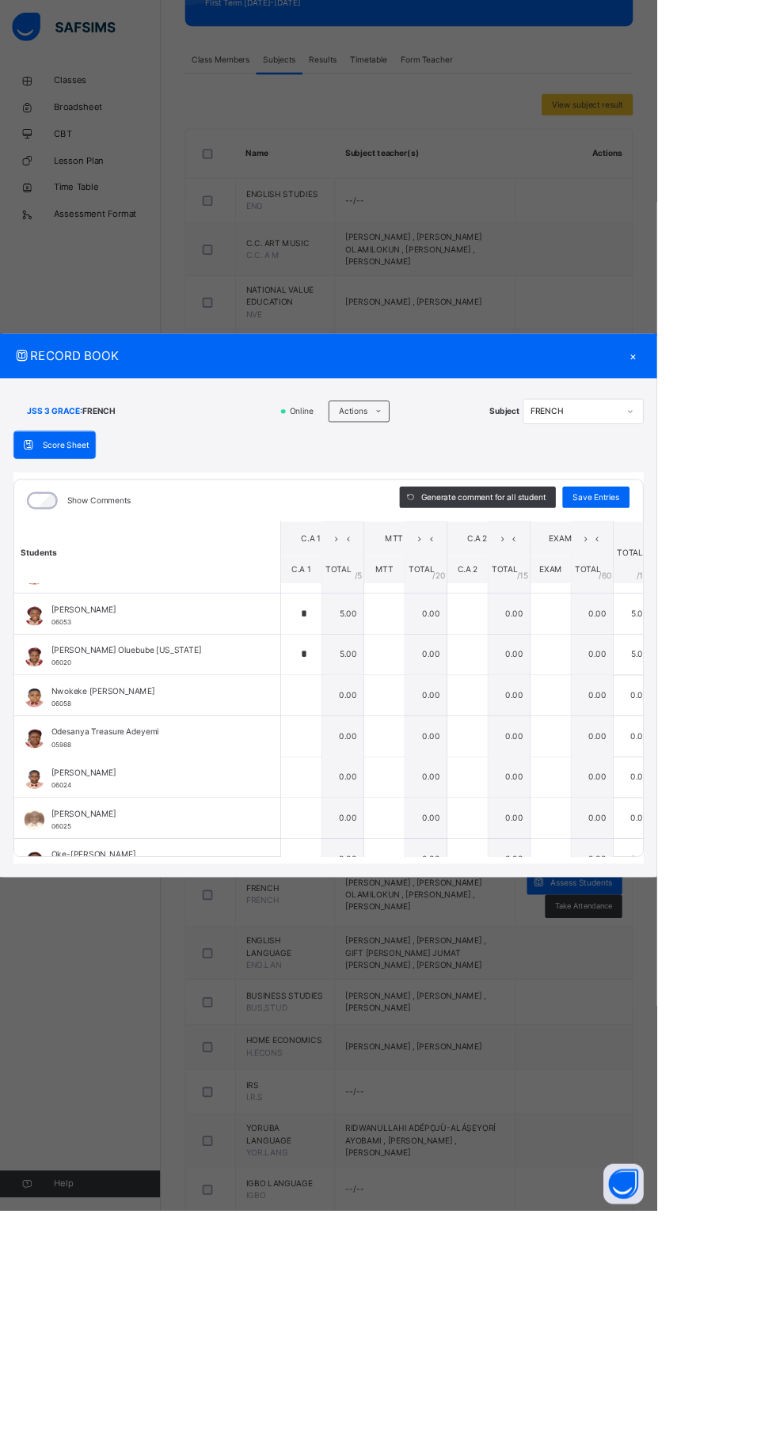
scroll to position [972, 0]
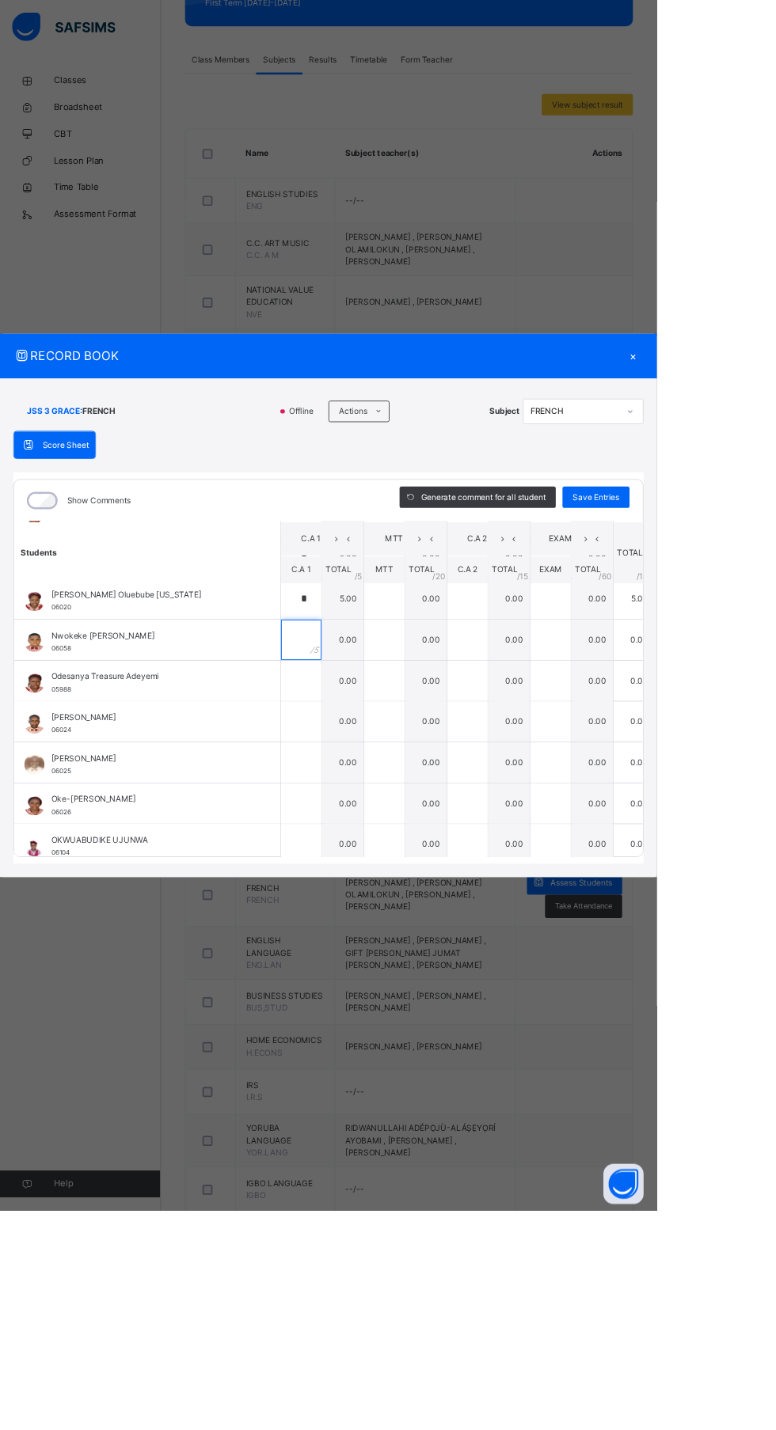
click at [379, 780] on div at bounding box center [355, 755] width 47 height 47
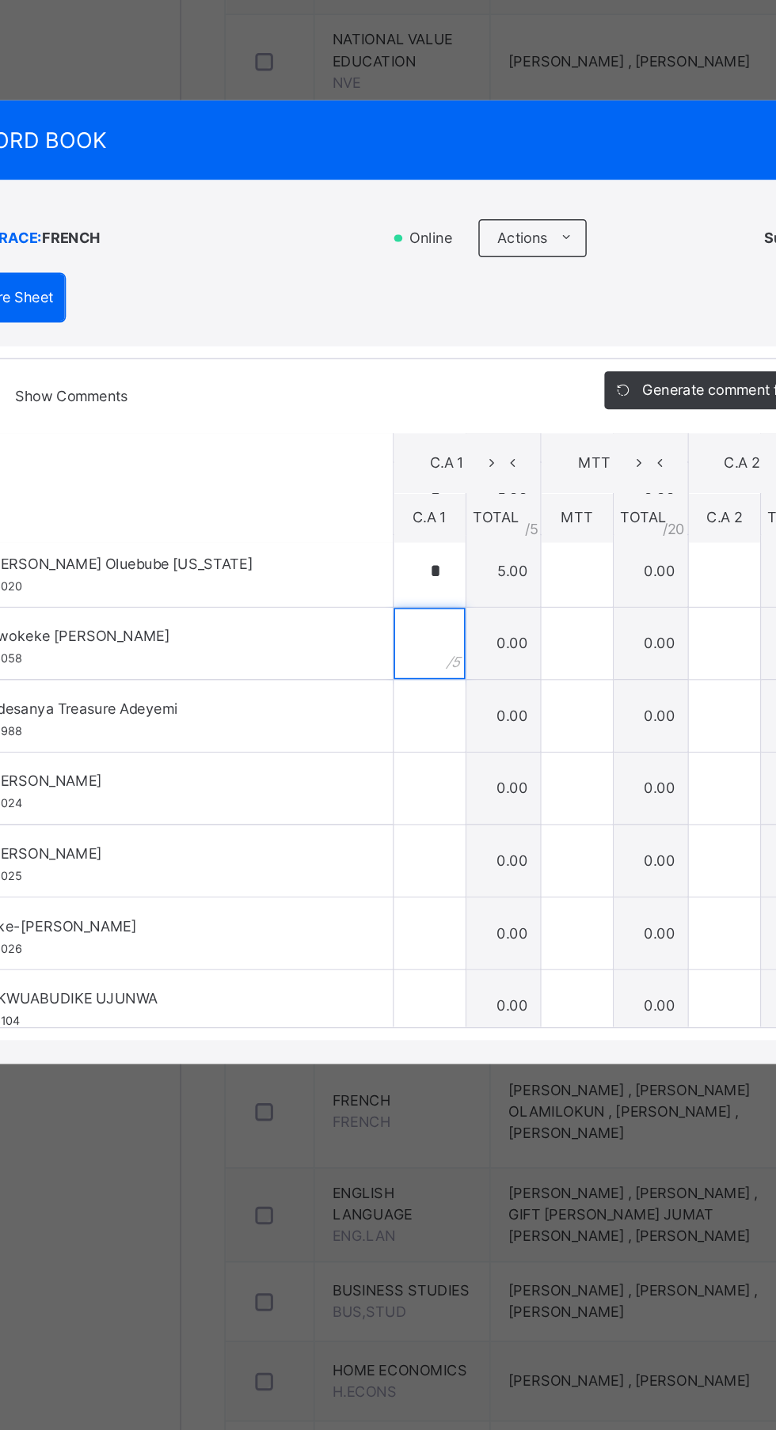
scroll to position [1150, 0]
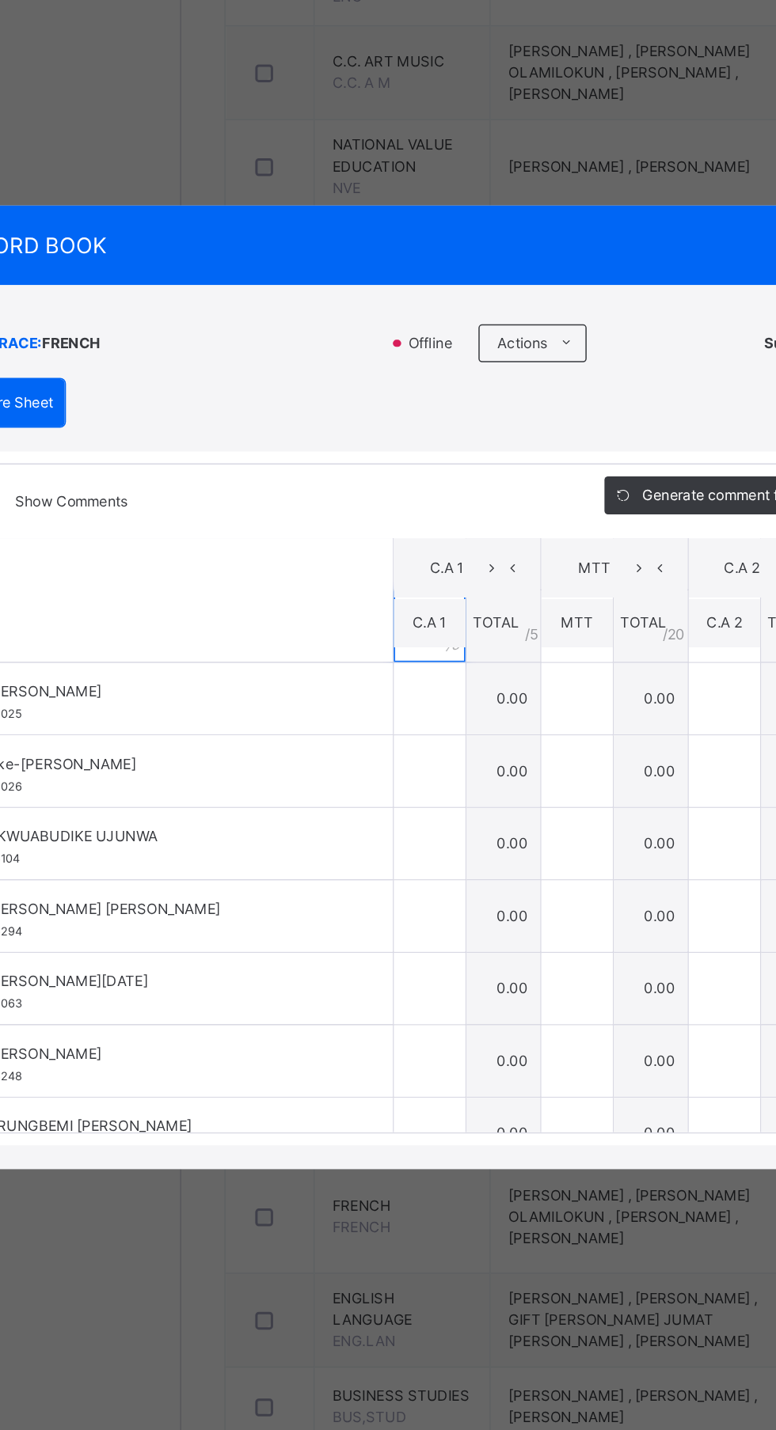
click at [379, 698] on div at bounding box center [355, 674] width 47 height 47
click at [378, 746] on input "text" at bounding box center [355, 722] width 47 height 47
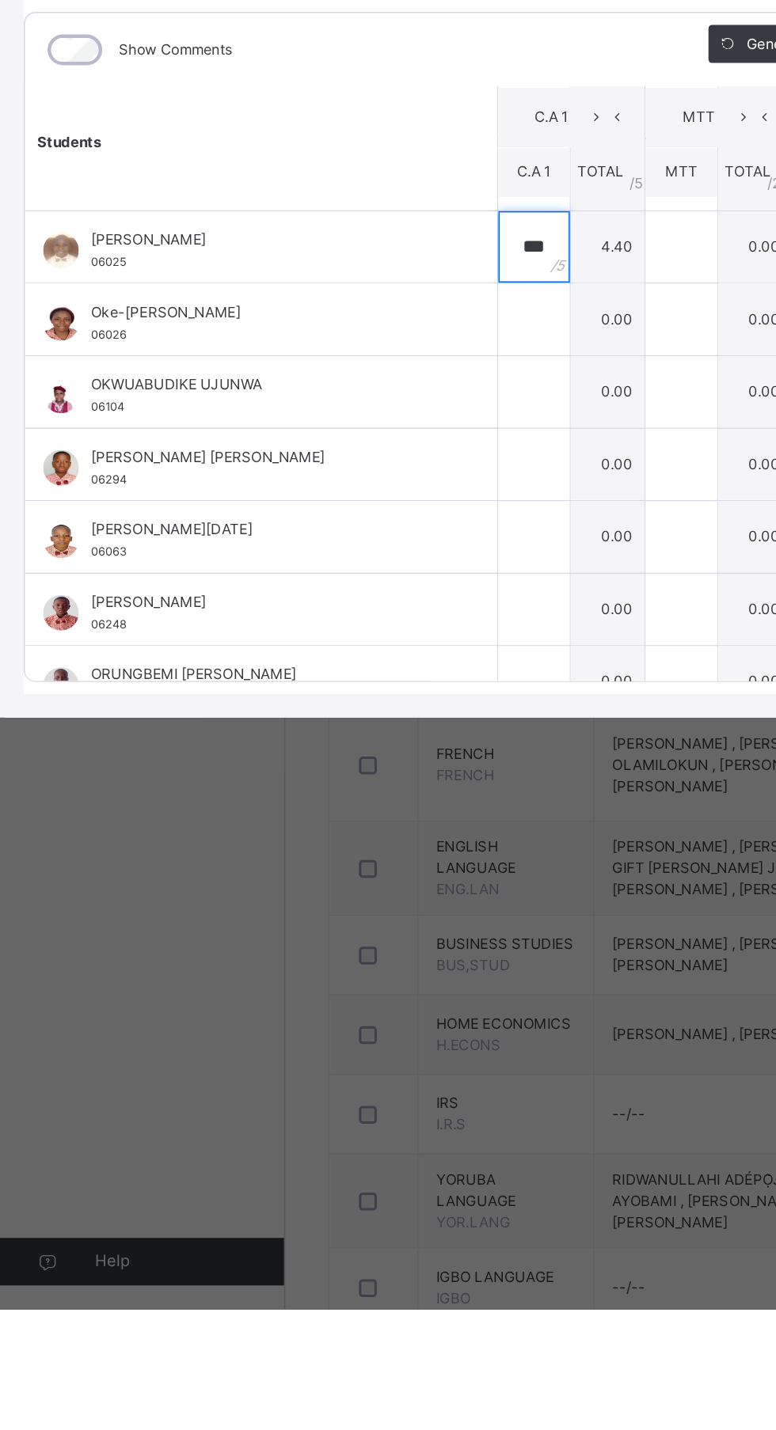
type input "***"
click at [376, 795] on input "text" at bounding box center [355, 770] width 47 height 47
type input "*"
click at [377, 843] on input "text" at bounding box center [355, 818] width 47 height 47
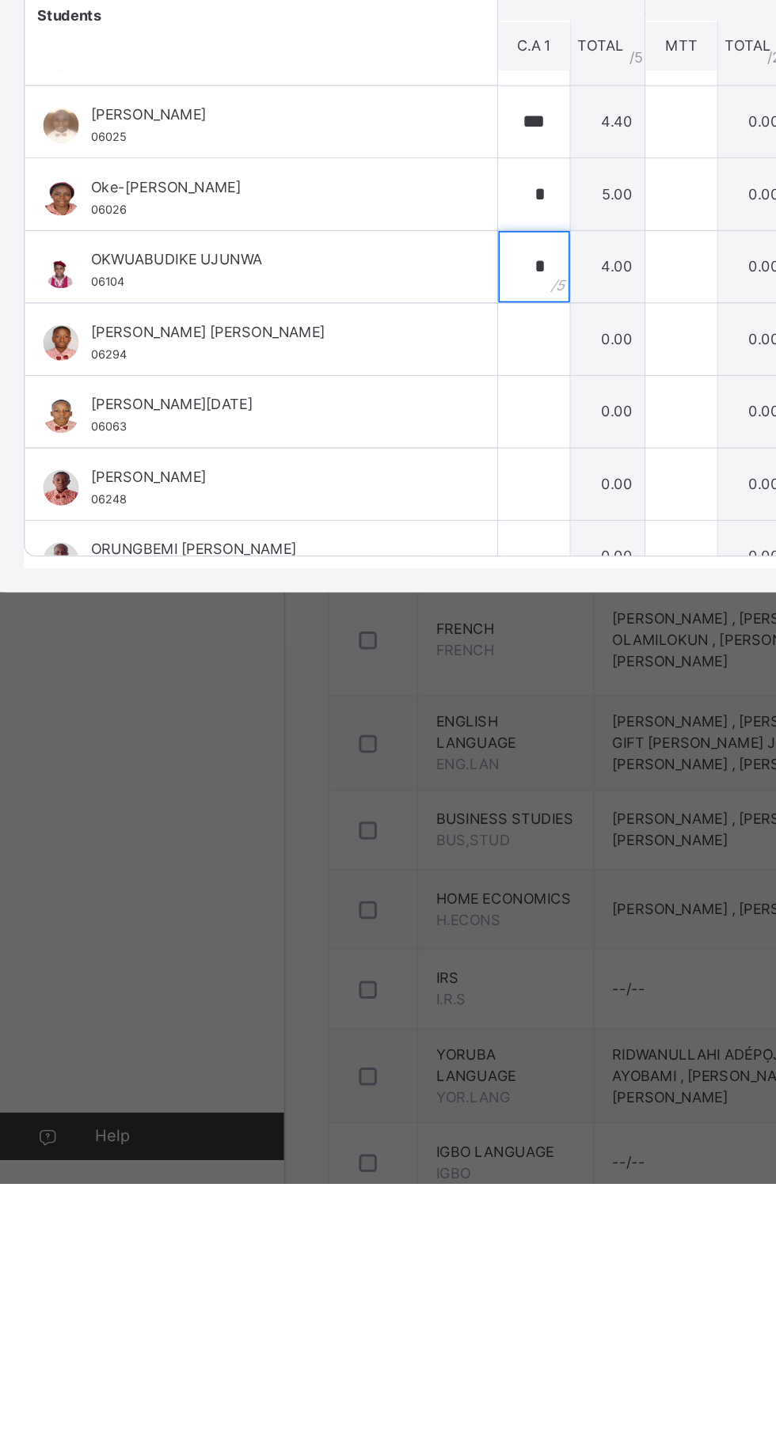
type input "*"
click at [374, 891] on input "text" at bounding box center [355, 867] width 47 height 47
type input "*"
click at [369, 939] on input "text" at bounding box center [355, 915] width 47 height 47
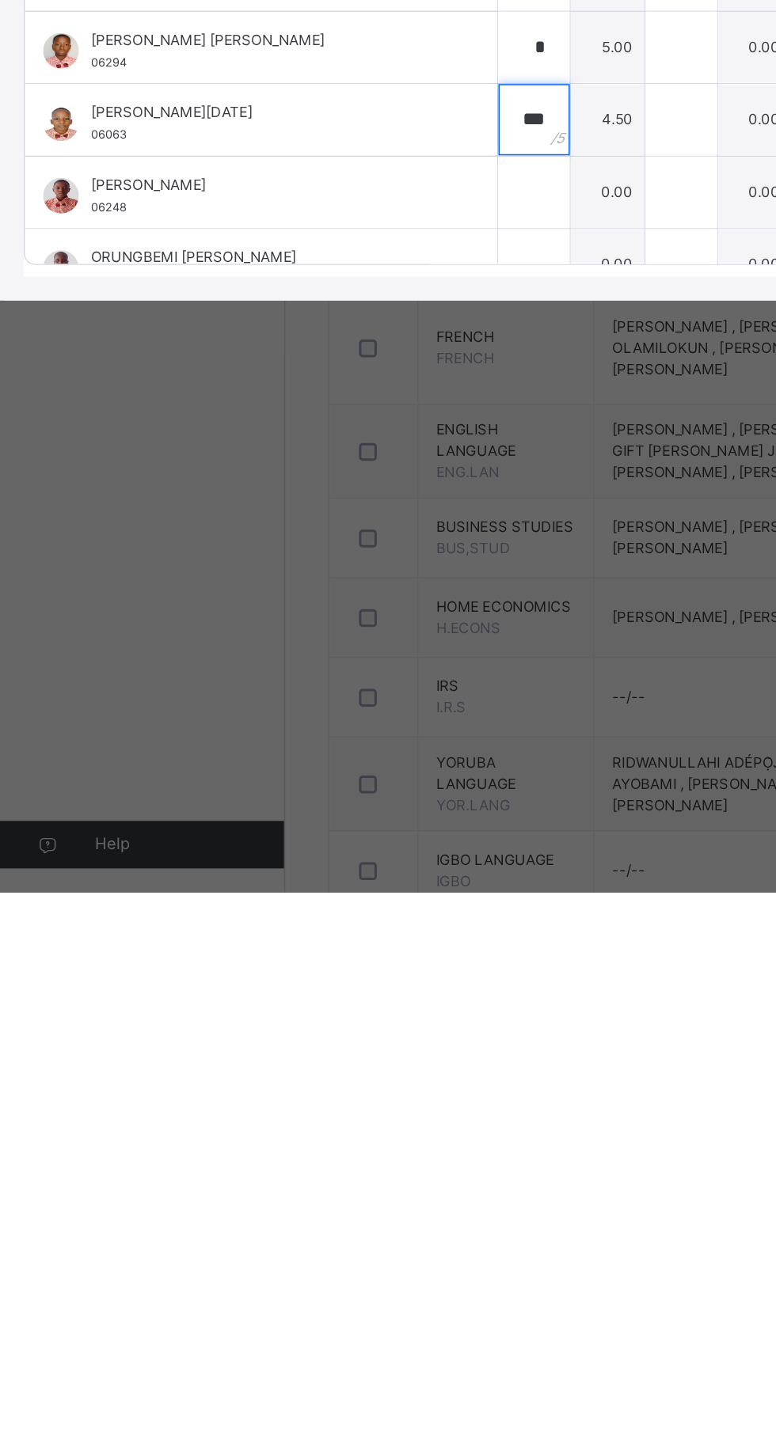
type input "***"
click at [372, 988] on input "text" at bounding box center [355, 963] width 47 height 47
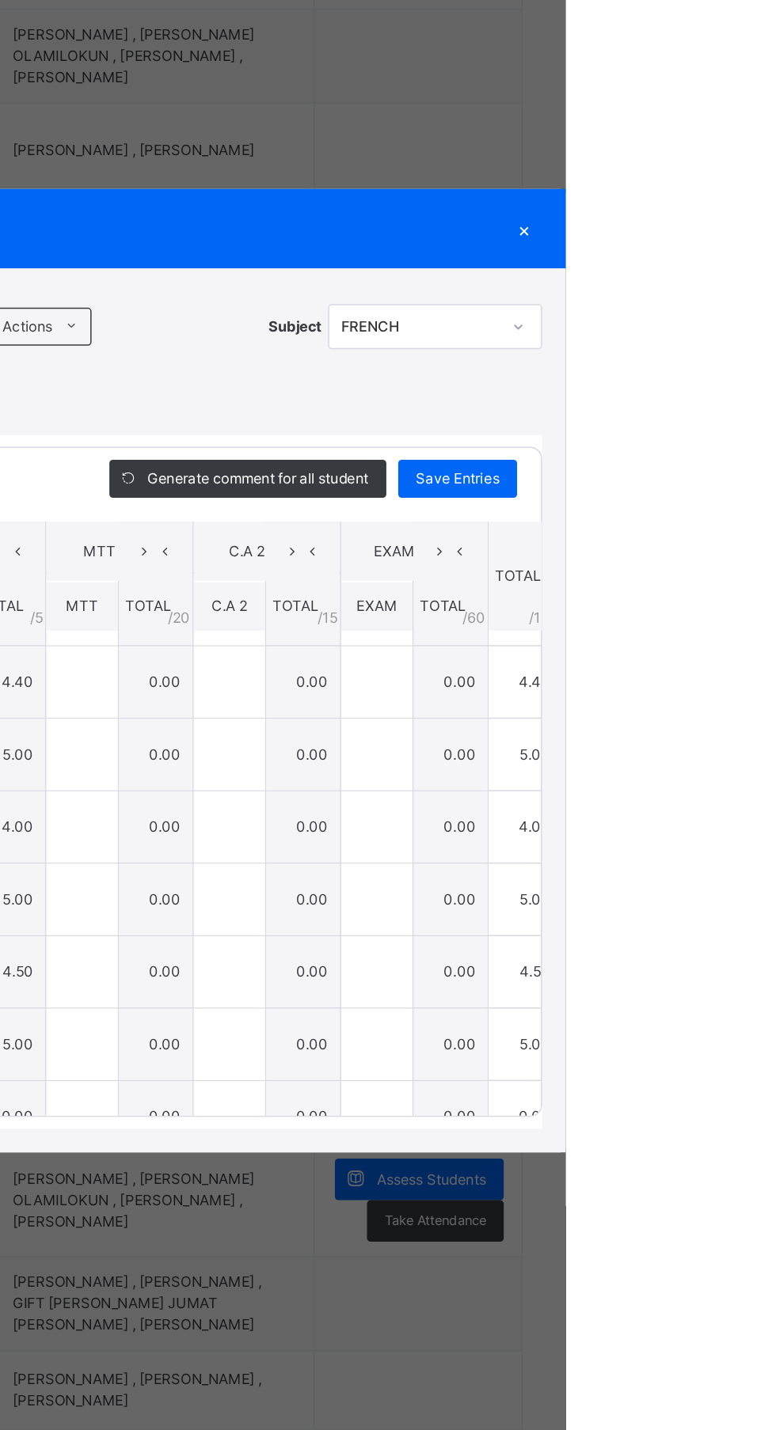
type input "*"
click at [731, 594] on span "Save Entries" at bounding box center [703, 587] width 55 height 14
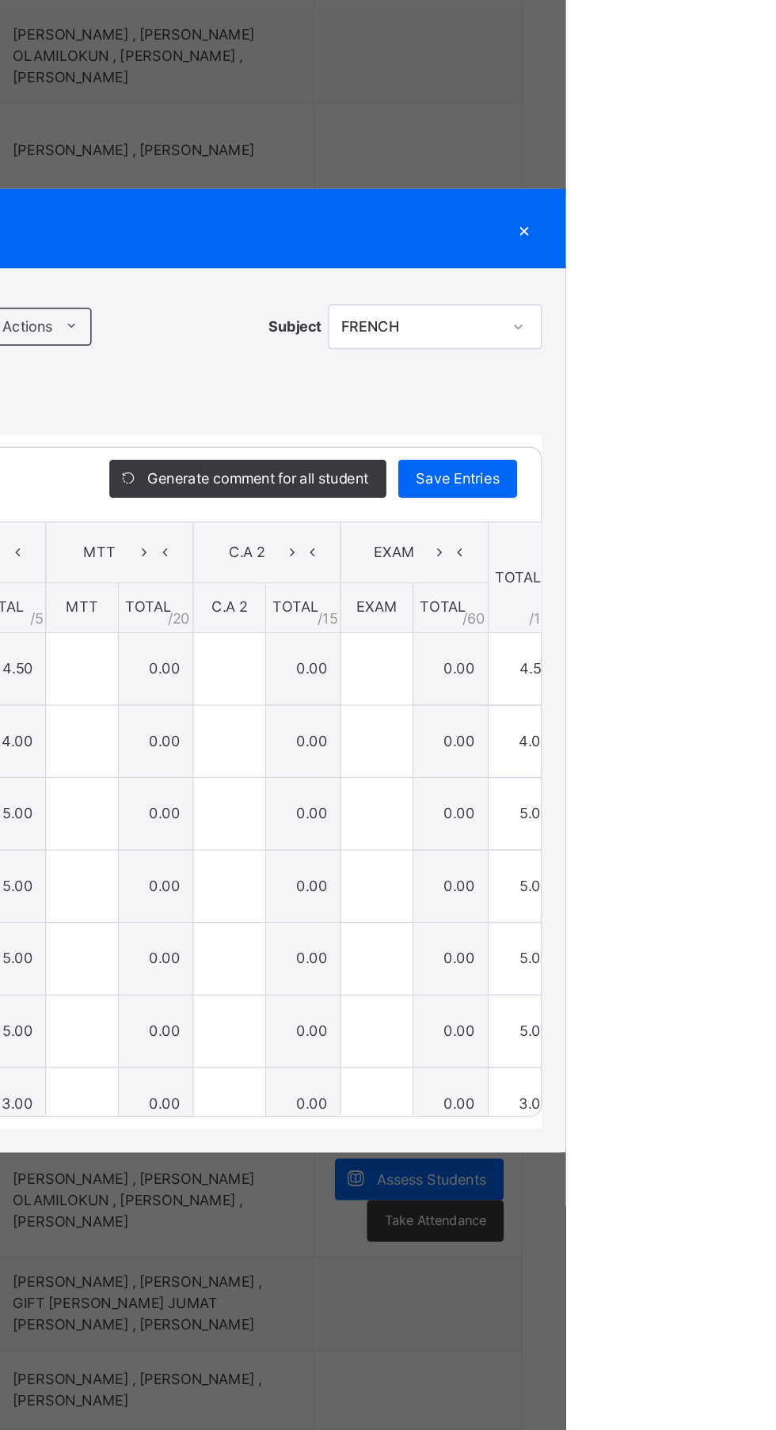
type input "***"
type input "*"
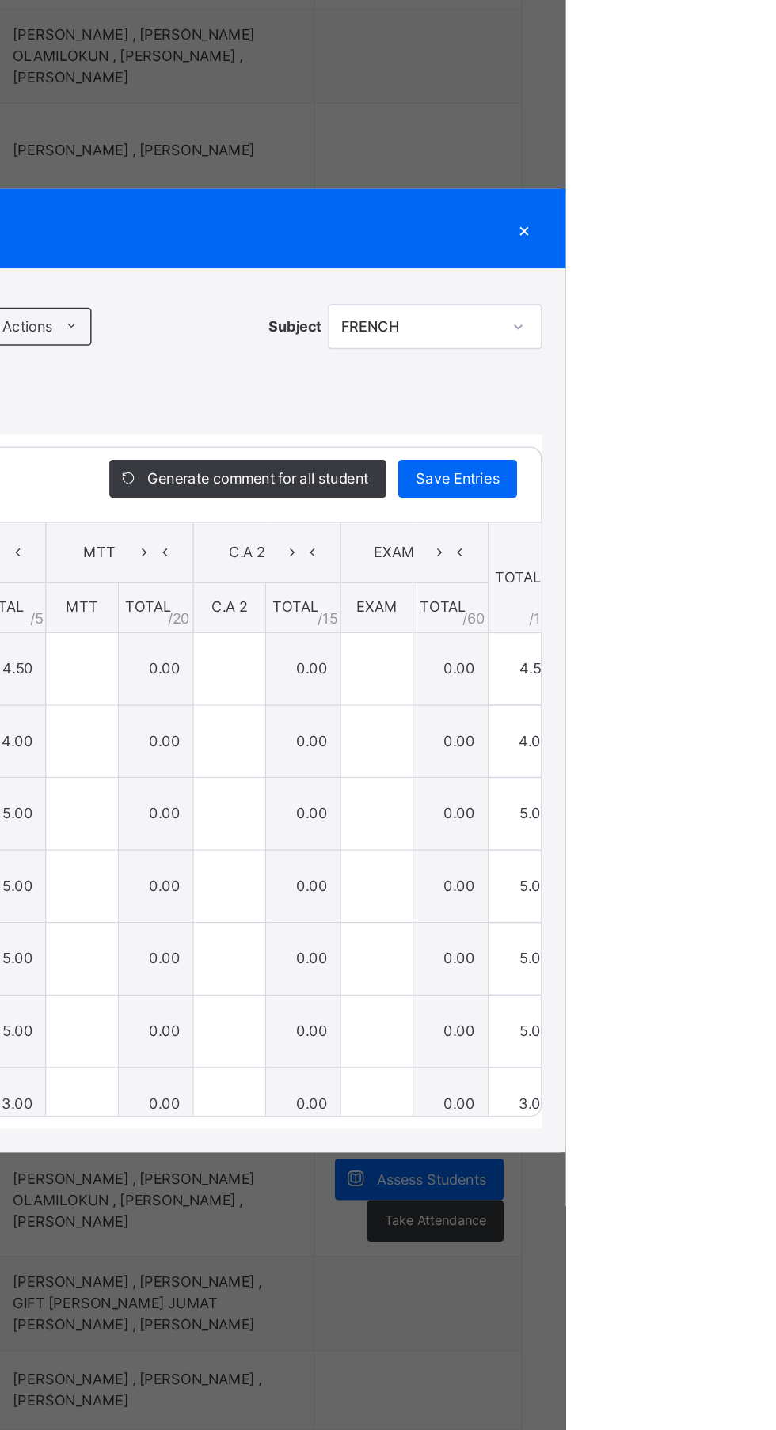
type input "*"
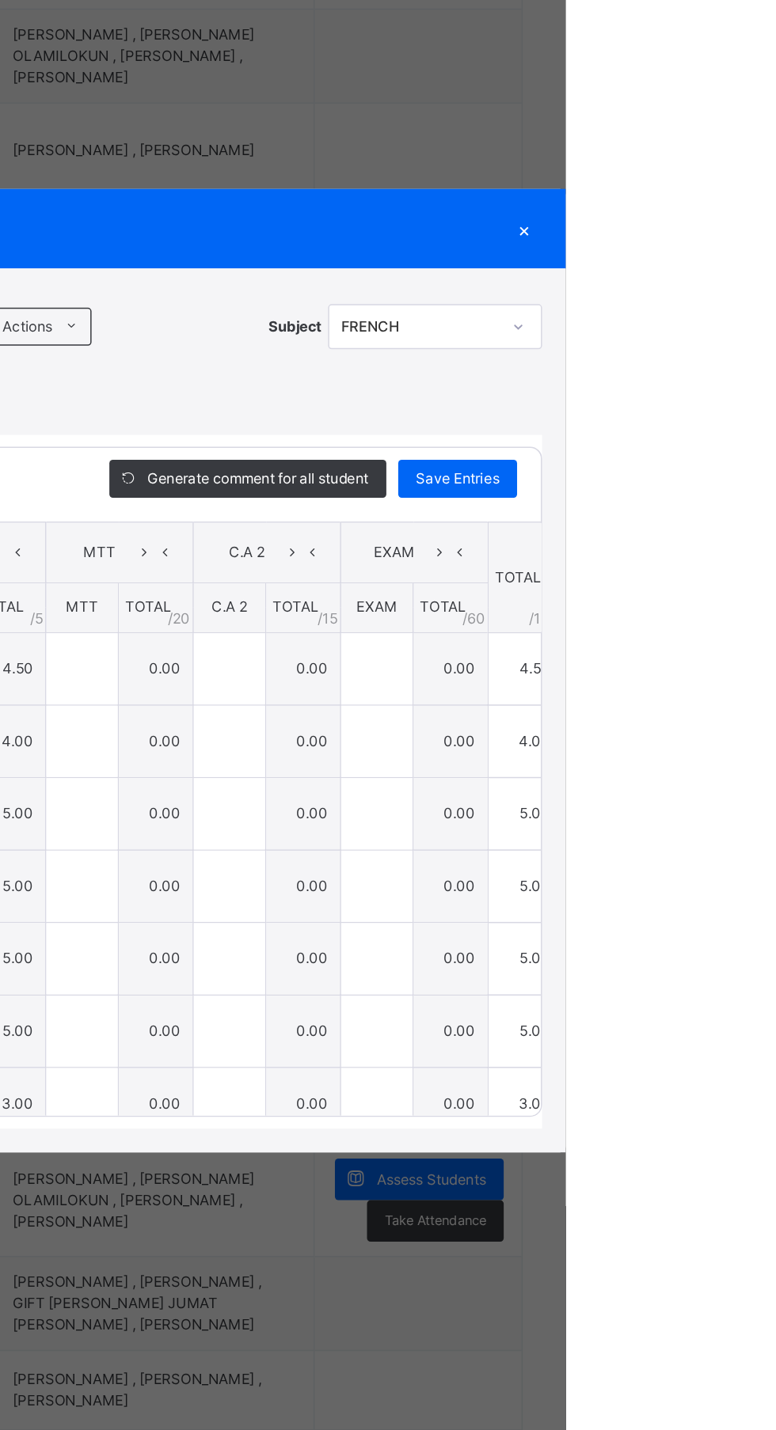
type input "*"
type input "***"
type input "*"
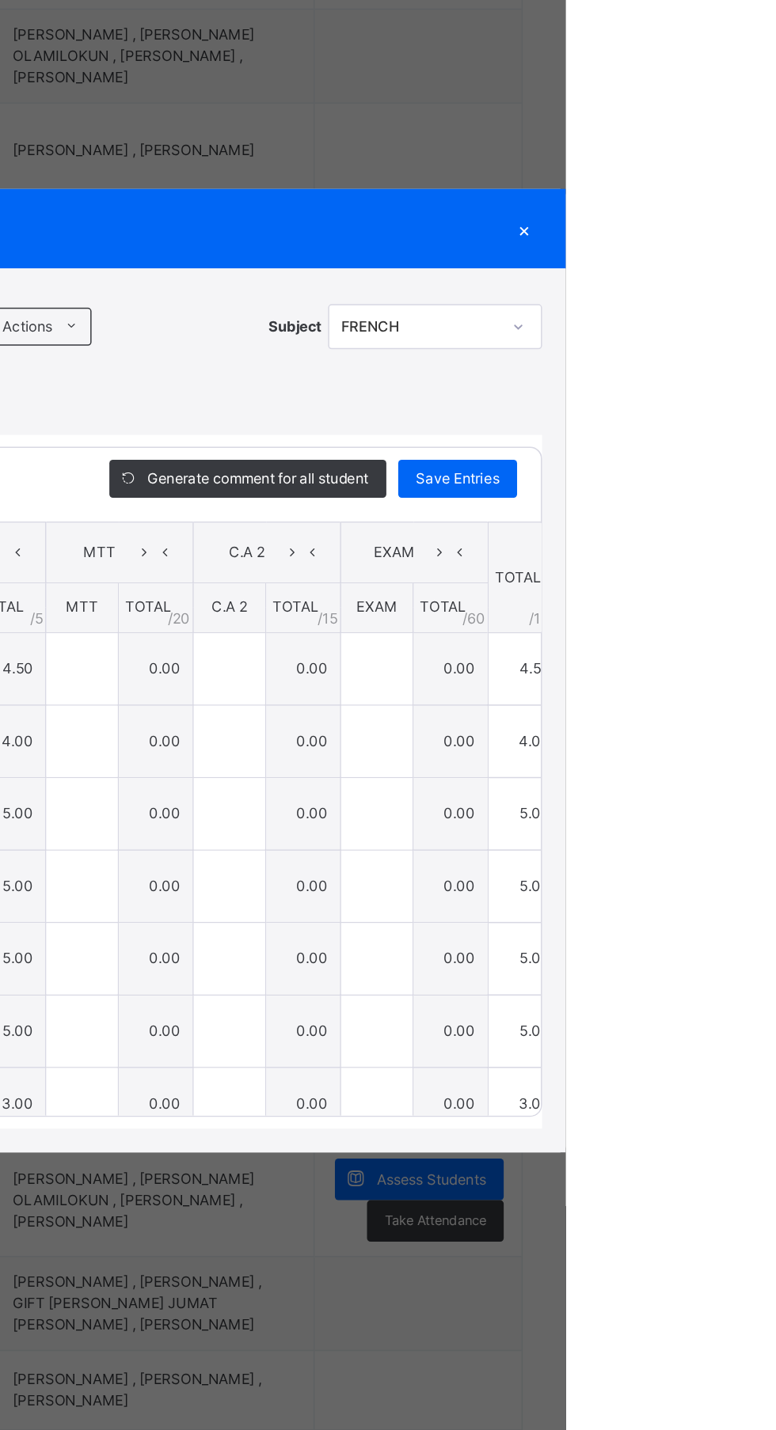
type input "***"
type input "*"
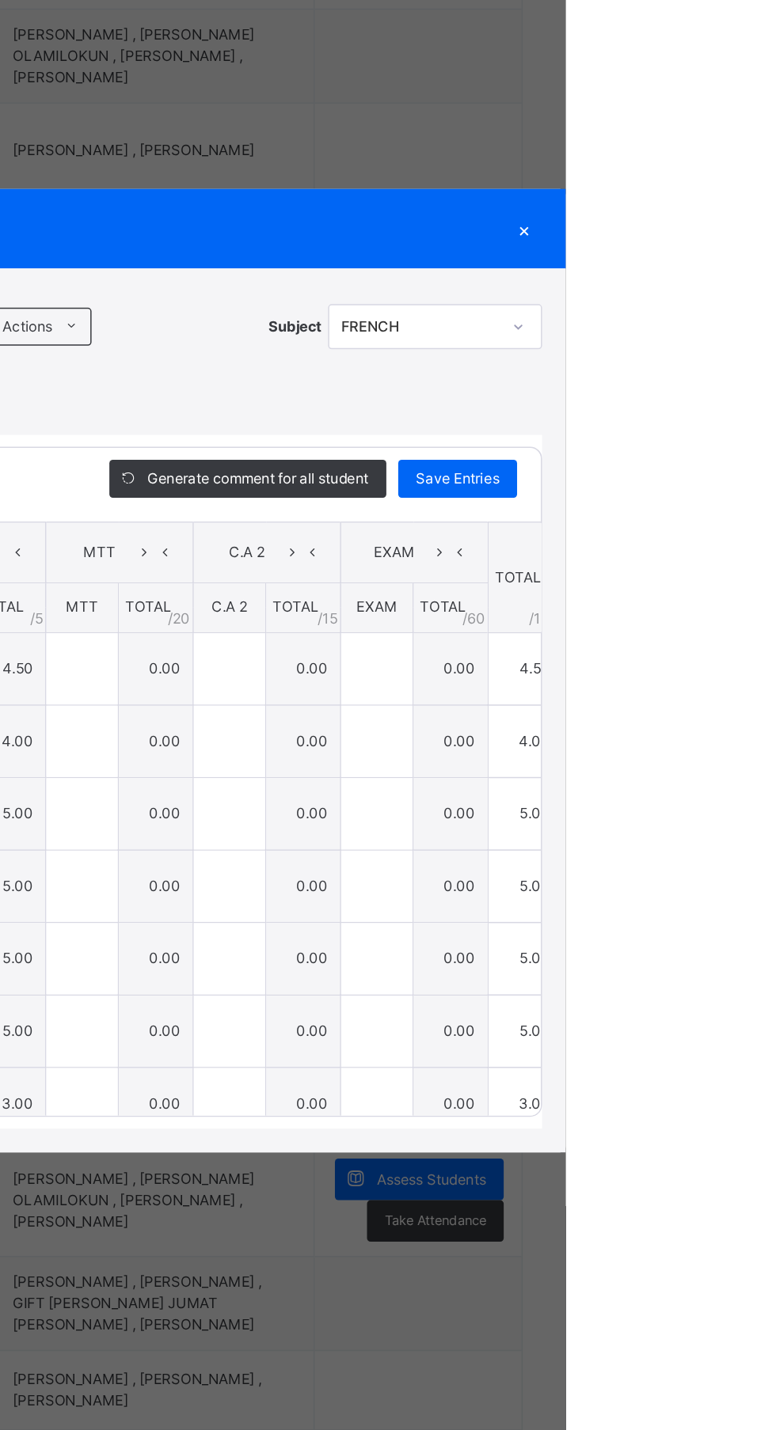
type input "***"
type input "*"
type input "***"
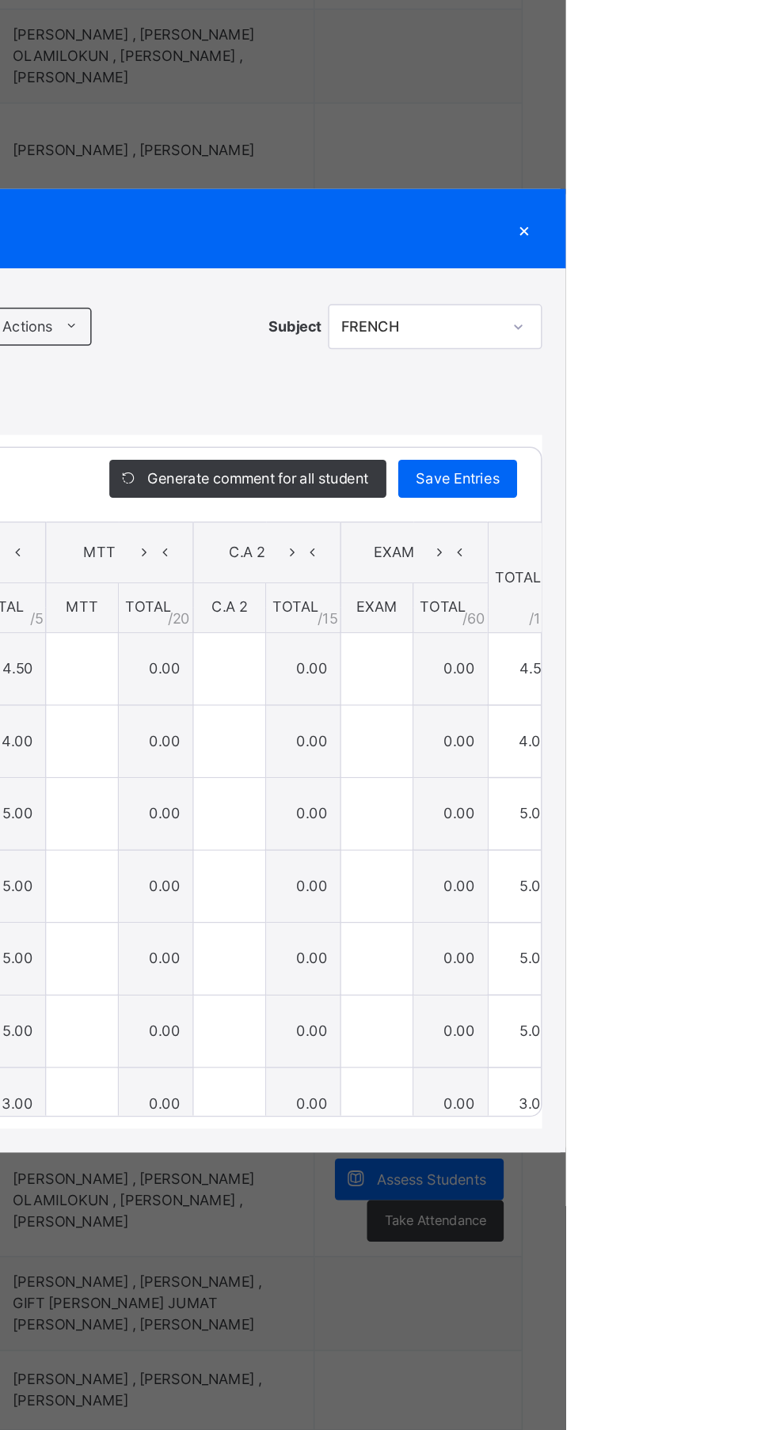
type input "*"
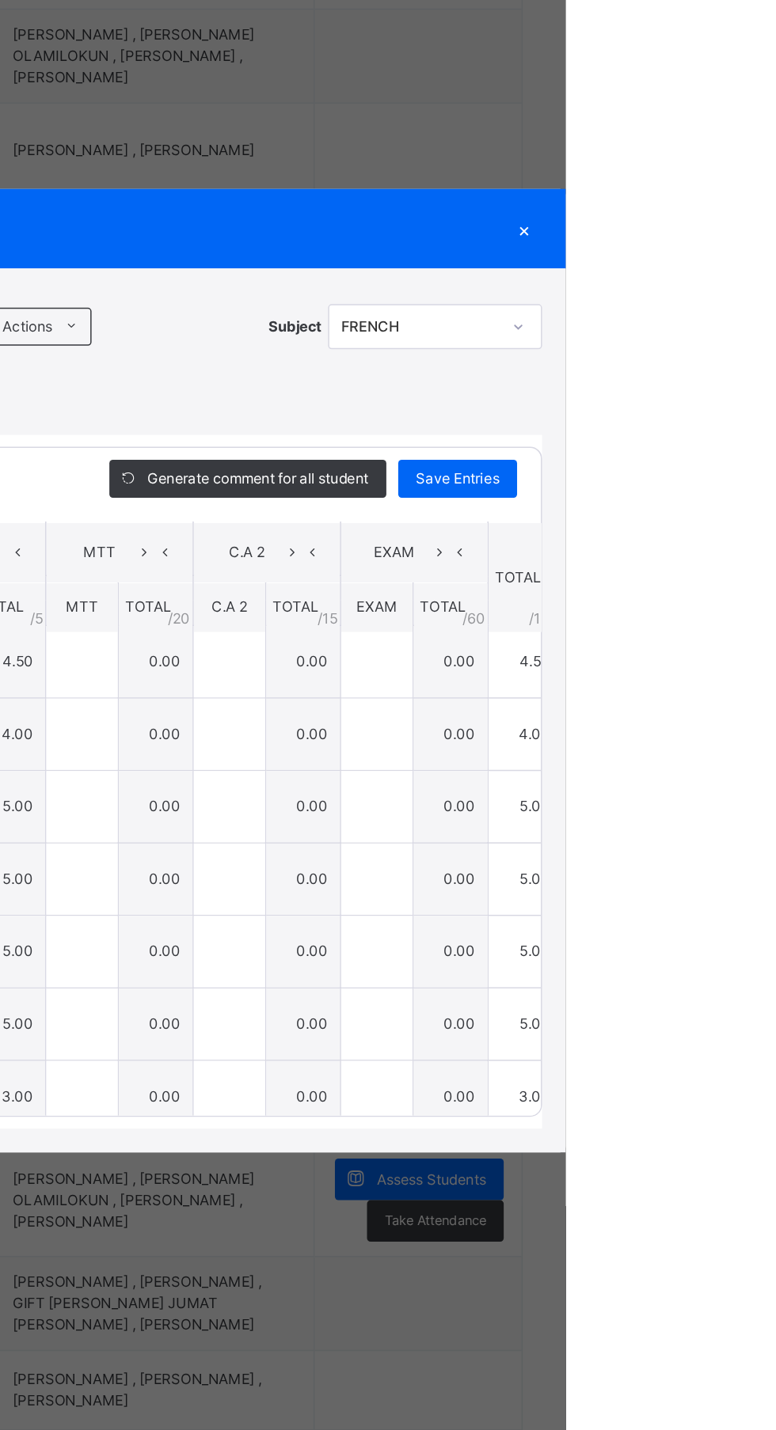
scroll to position [243, 0]
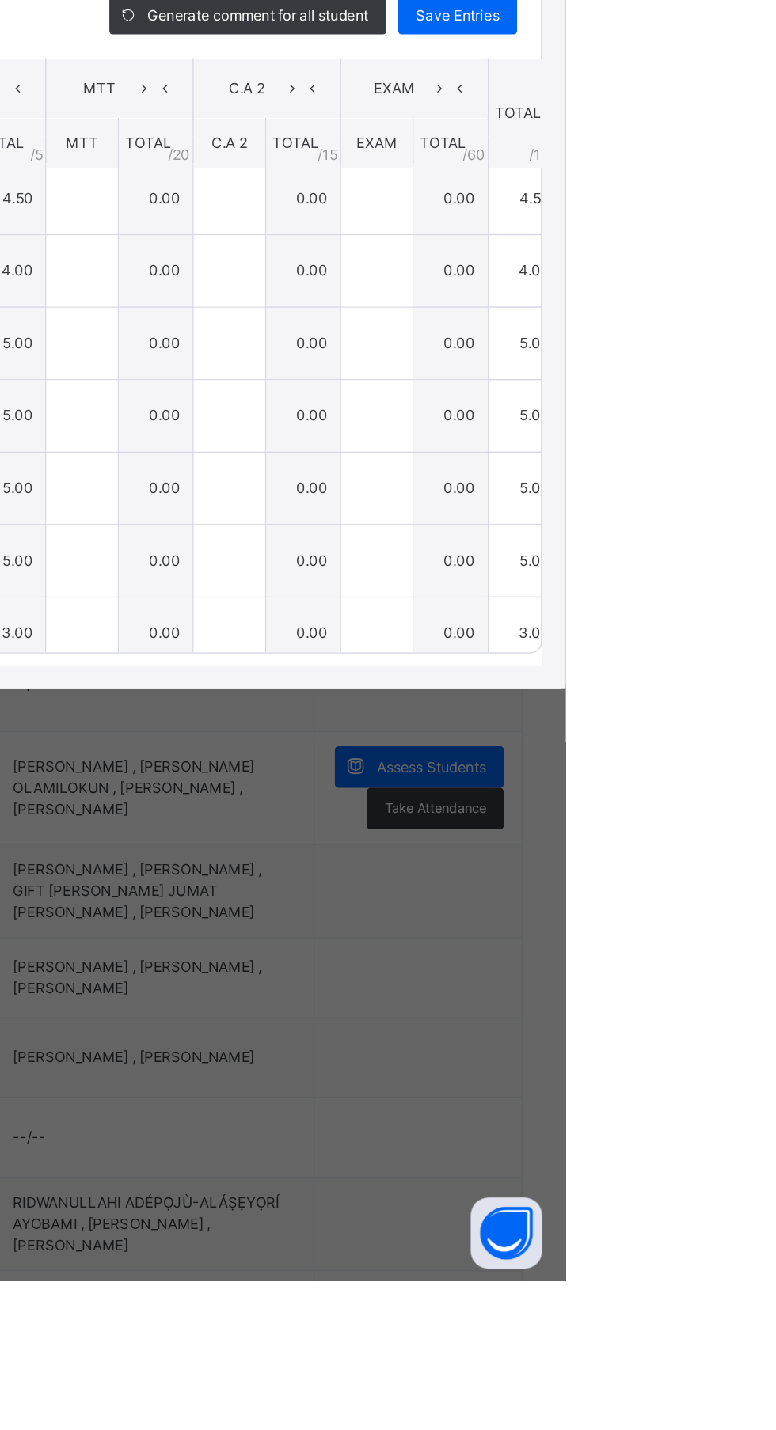
click at [372, 878] on input "*" at bounding box center [355, 853] width 47 height 47
click at [570, 878] on input "text" at bounding box center [551, 853] width 47 height 47
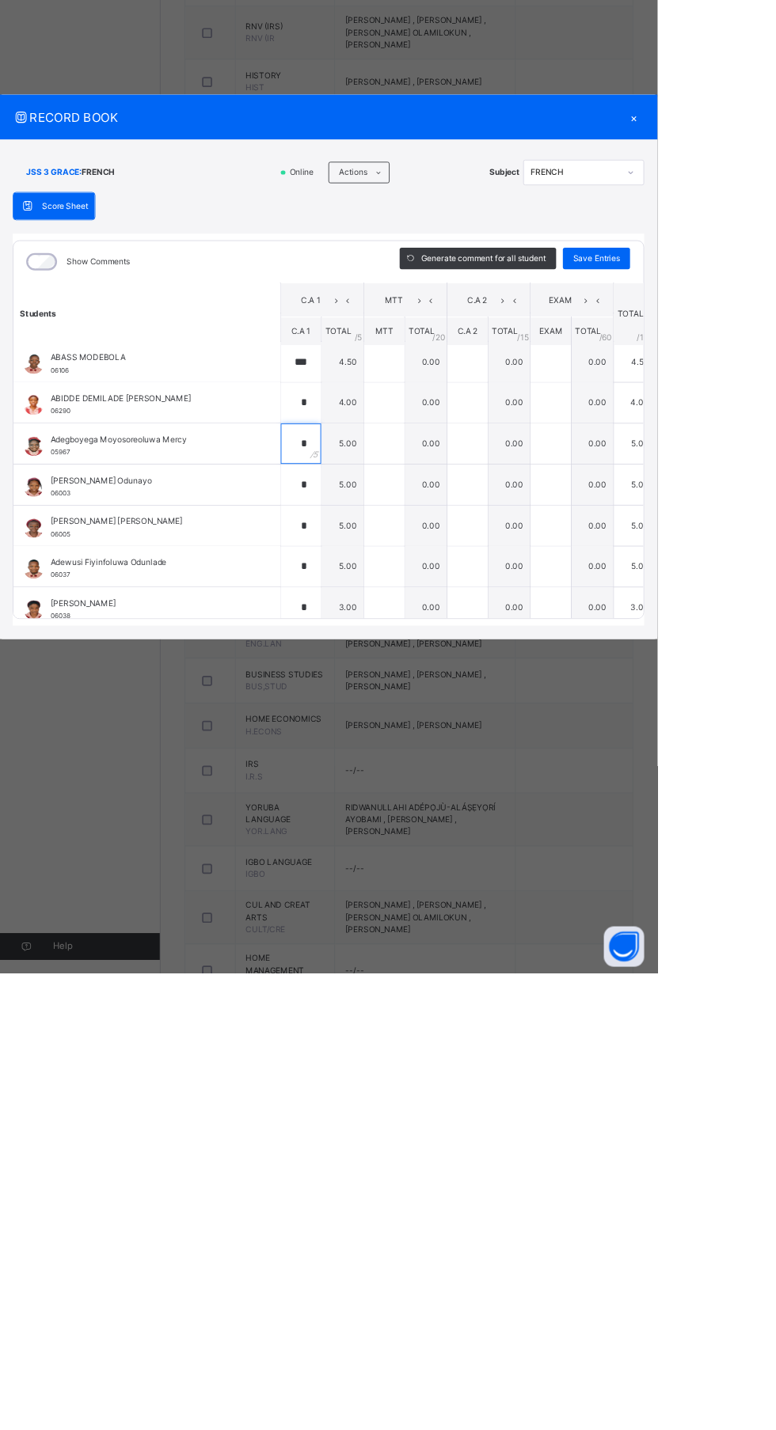
click at [366, 829] on input "*" at bounding box center [355, 805] width 47 height 47
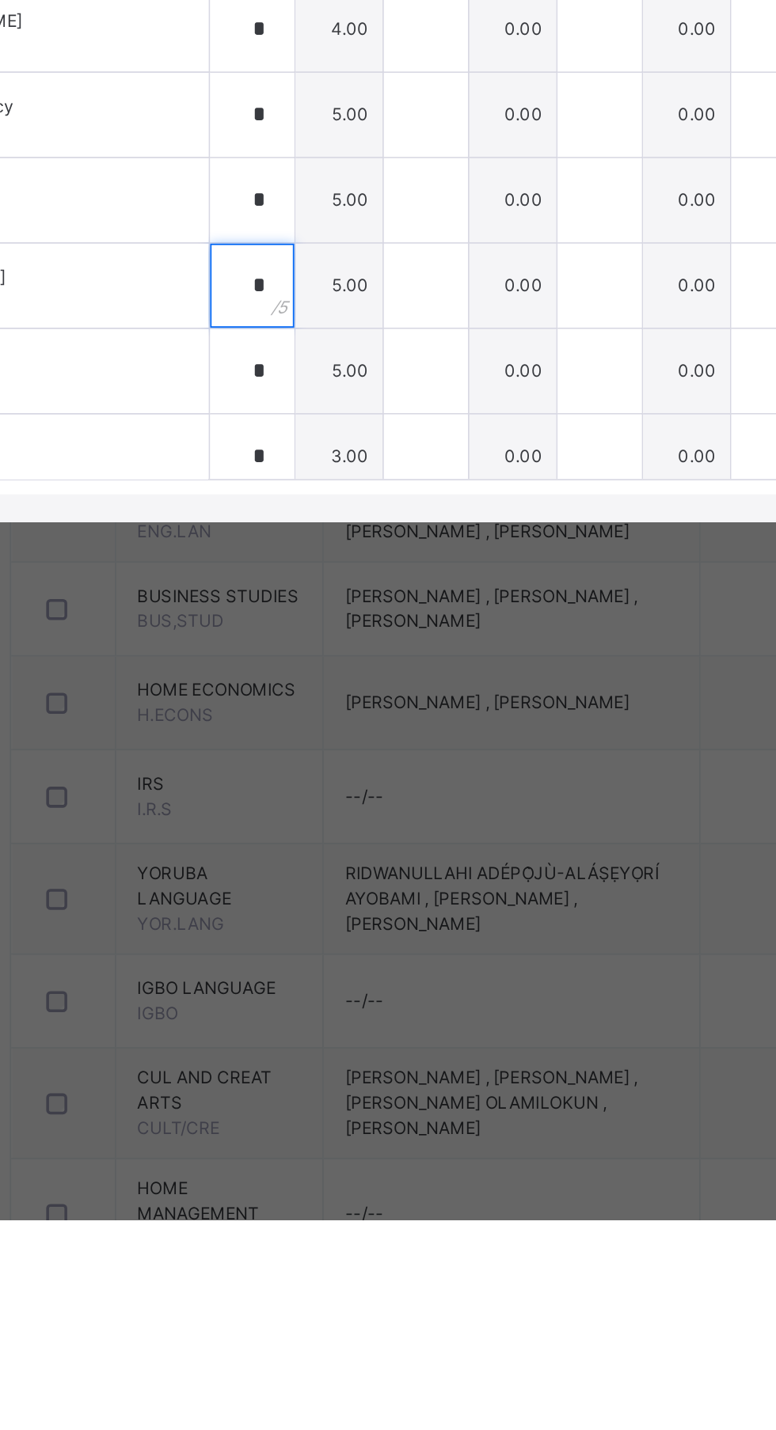
click at [379, 926] on div "*" at bounding box center [355, 901] width 47 height 47
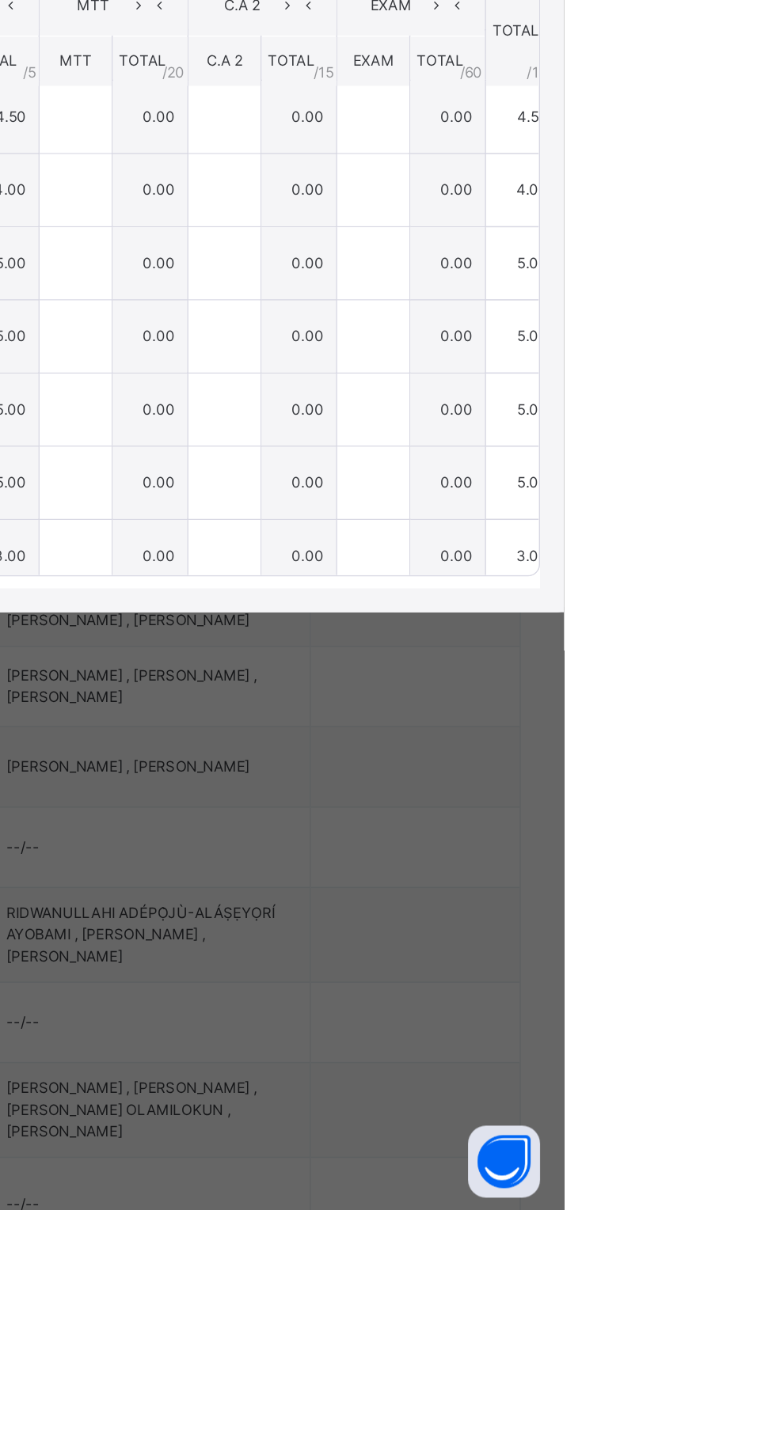
click at [743, 600] on div "Save Entries" at bounding box center [703, 587] width 79 height 25
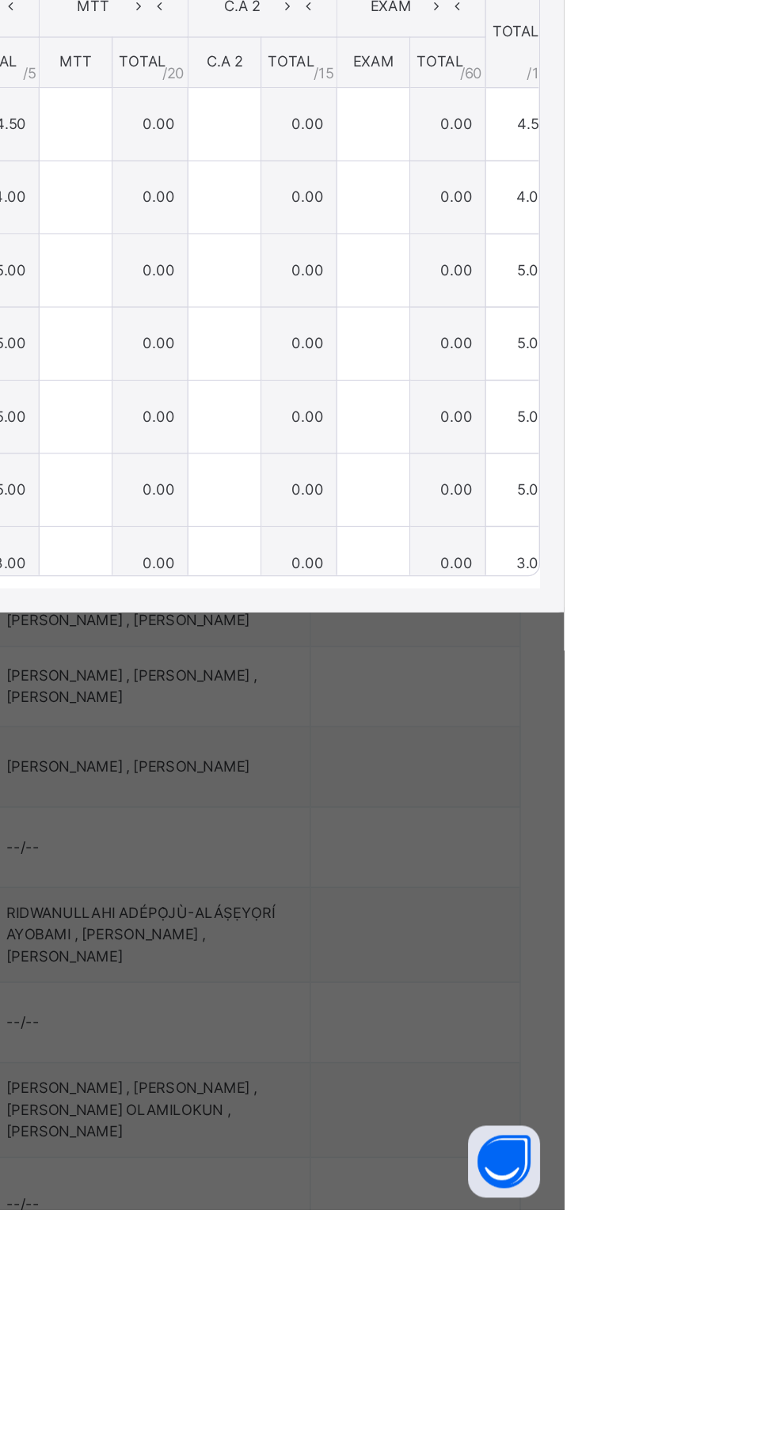
type input "***"
type input "*"
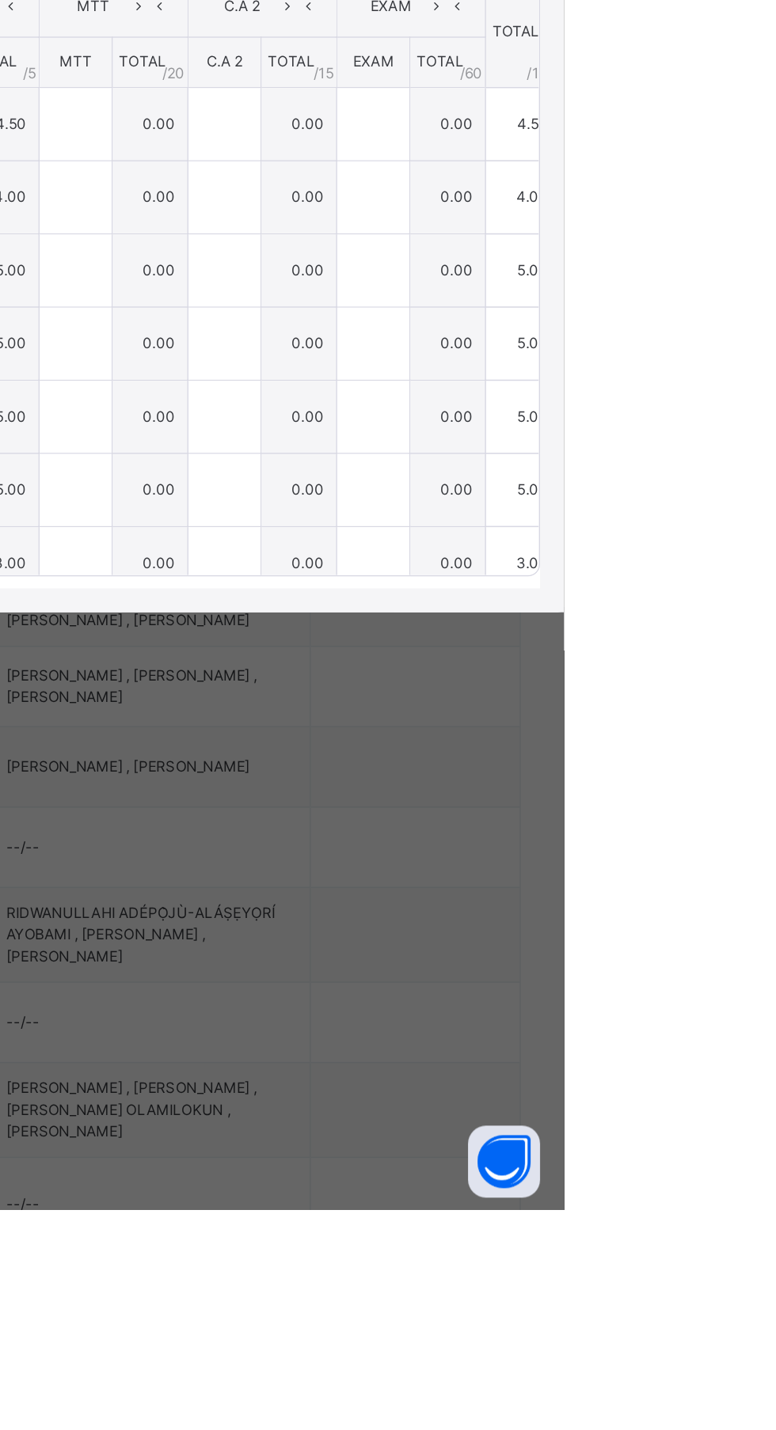
type input "*"
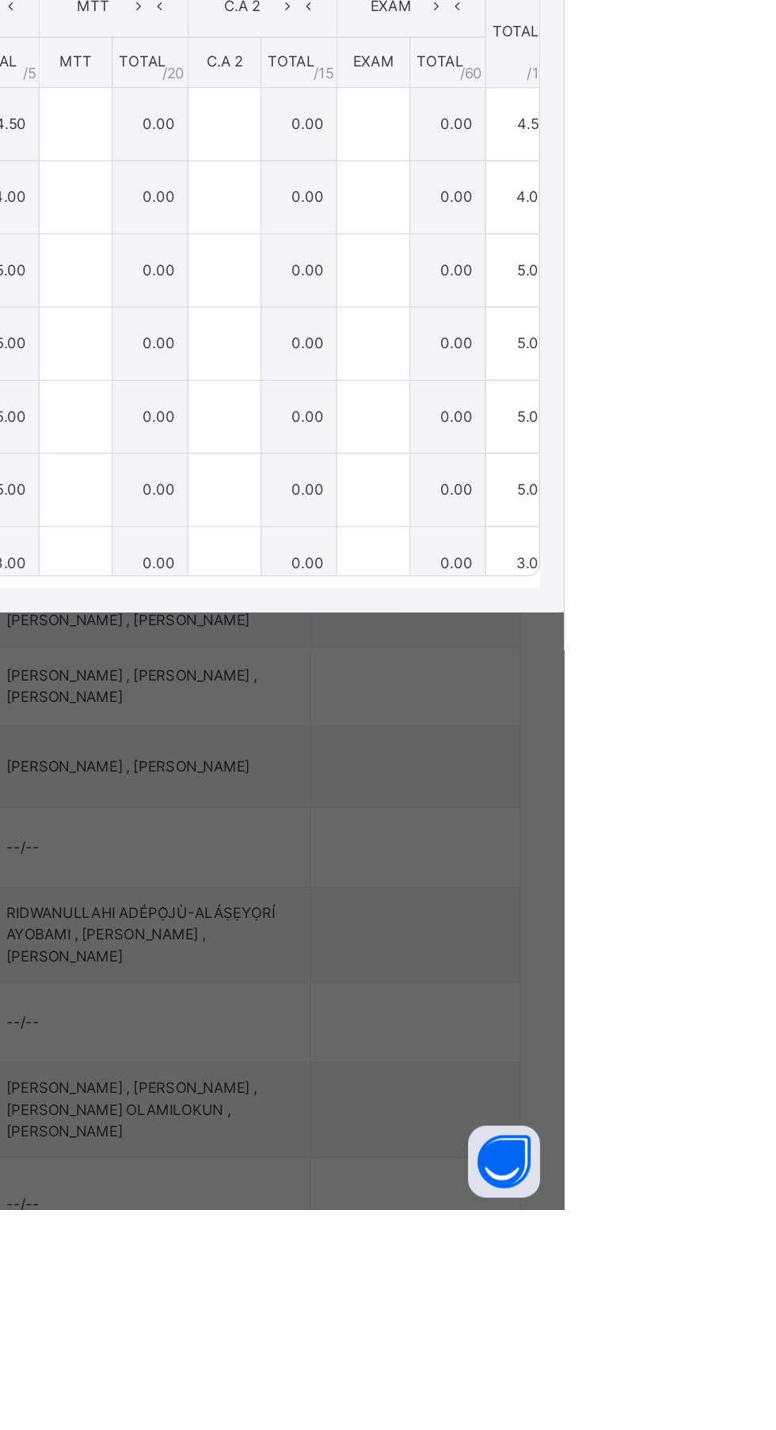
type input "*"
type input "***"
type input "*"
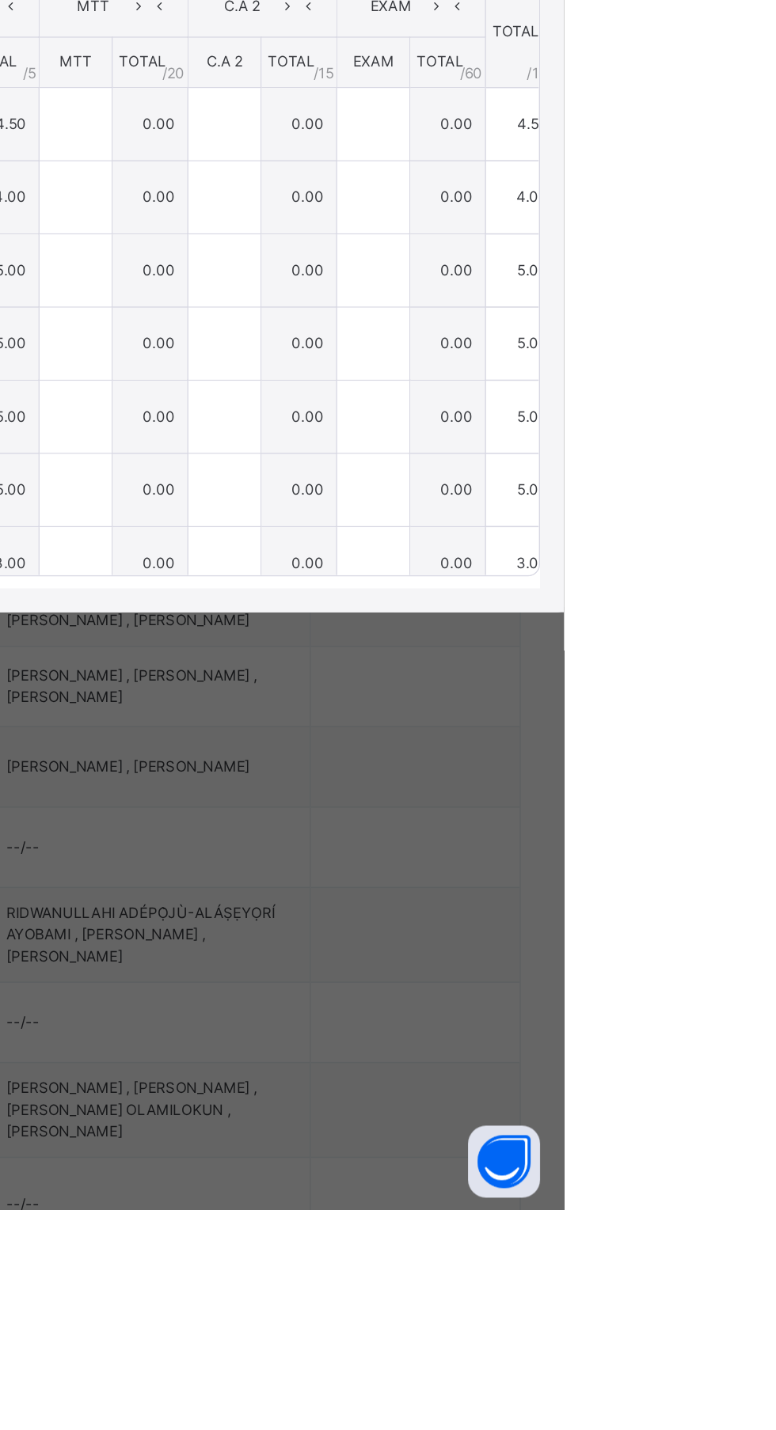
type input "***"
type input "*"
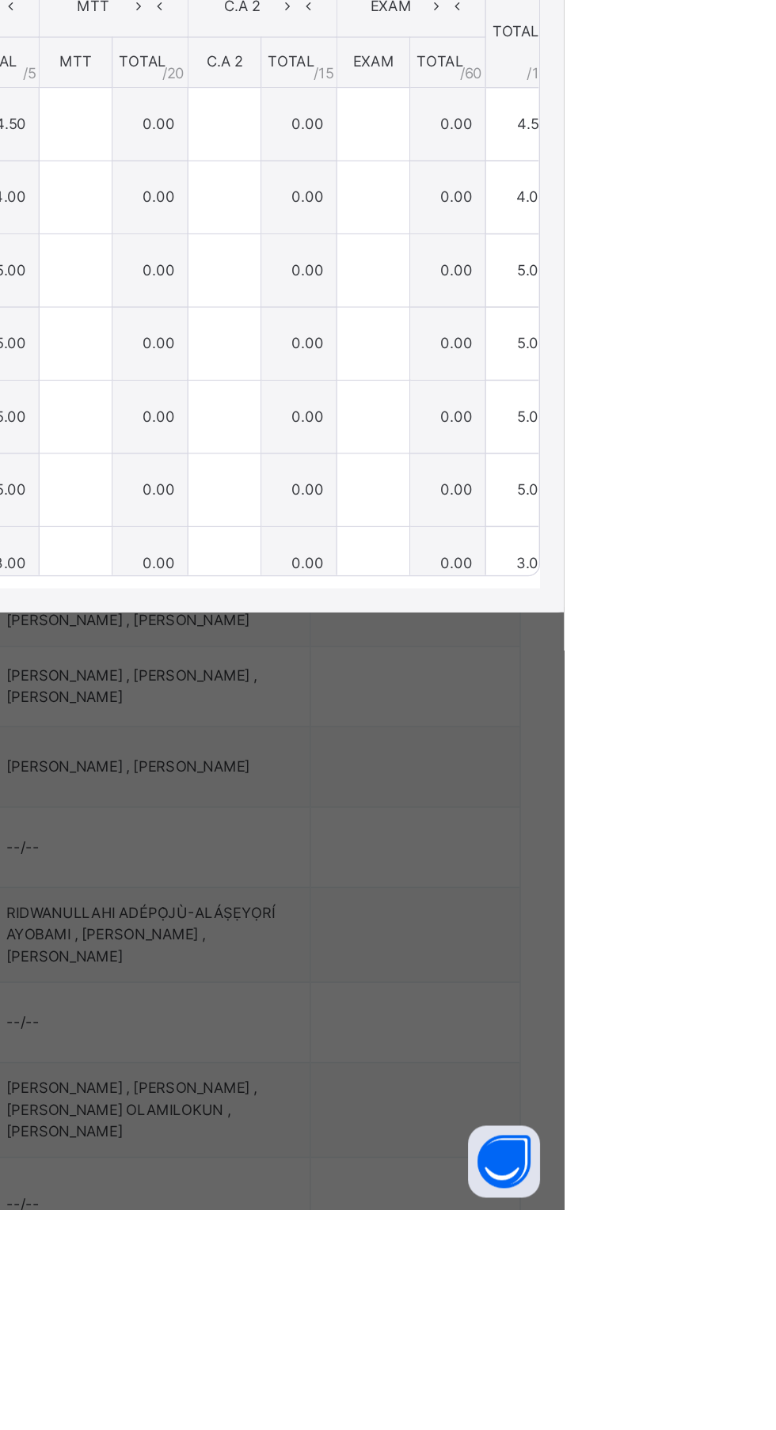
type input "***"
type input "*"
type input "***"
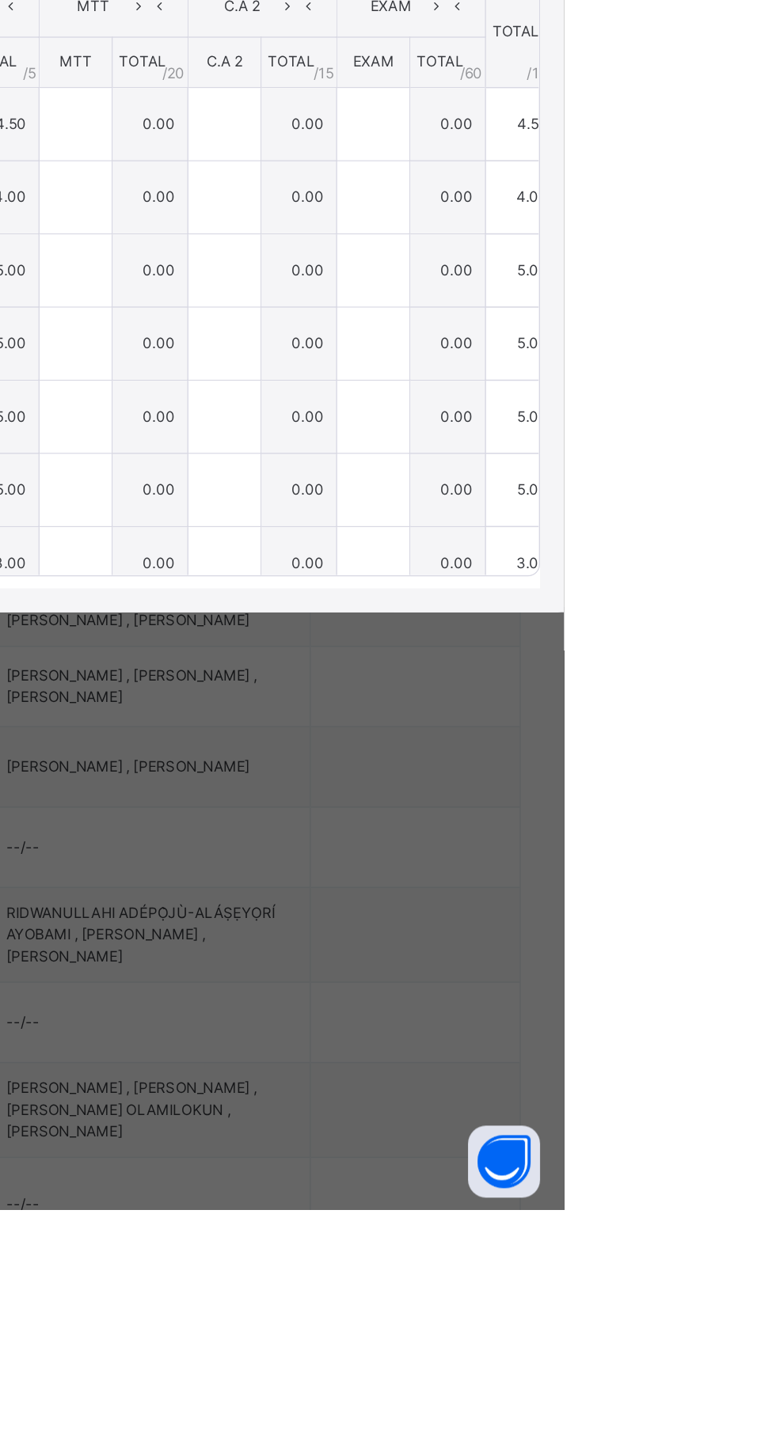
type input "*"
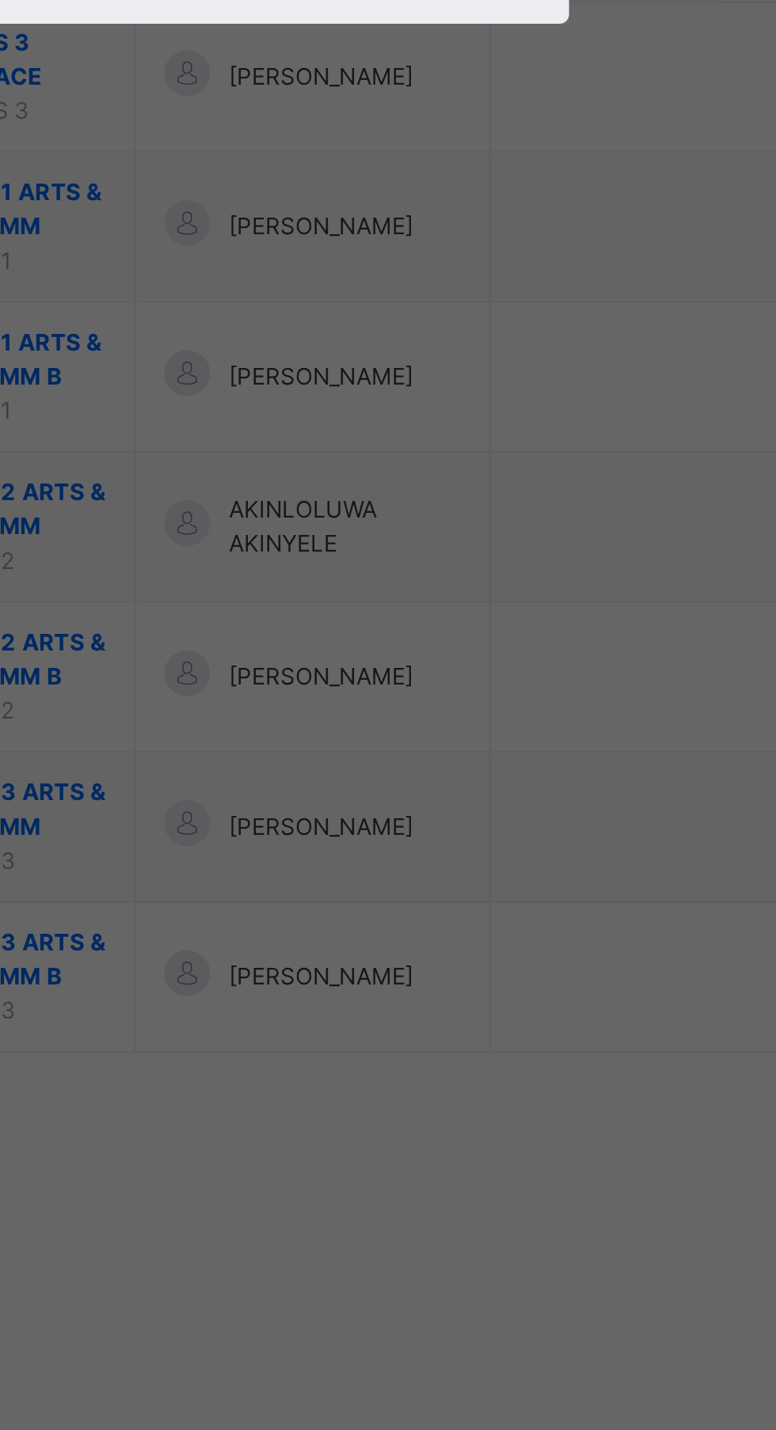
click at [496, 782] on span "Resume" at bounding box center [479, 775] width 36 height 14
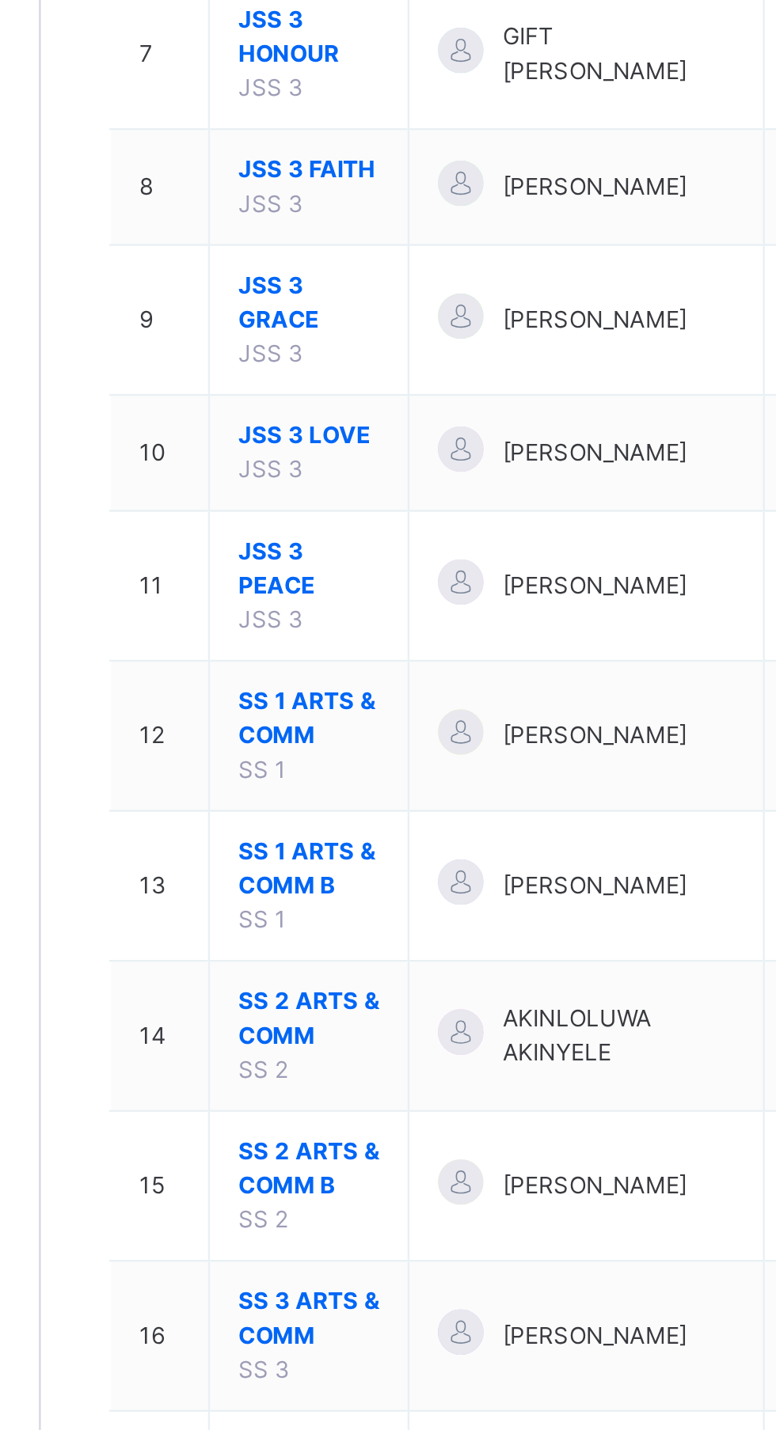
click at [292, 825] on span "JSS 3 PEACE" at bounding box center [301, 818] width 59 height 28
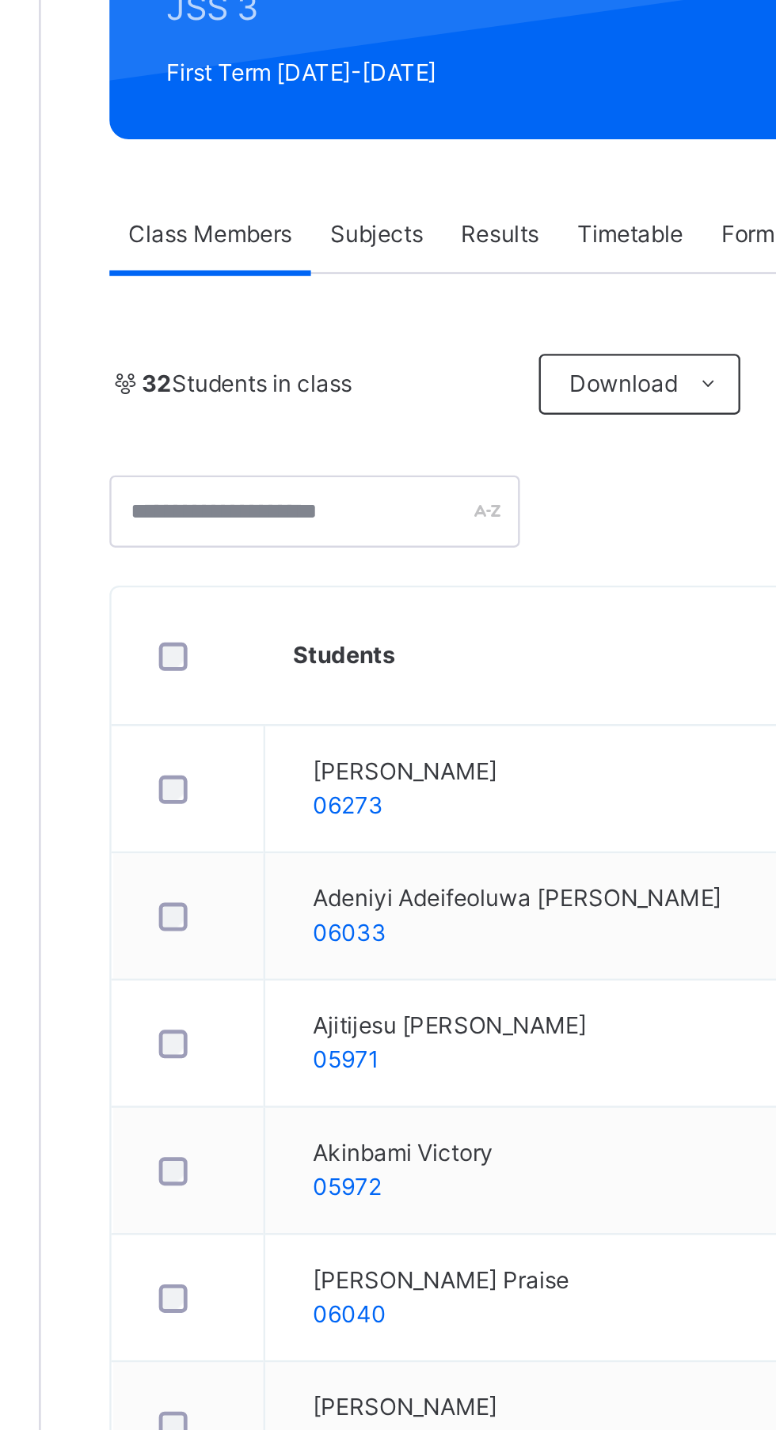
click at [329, 351] on span "Subjects" at bounding box center [329, 358] width 39 height 14
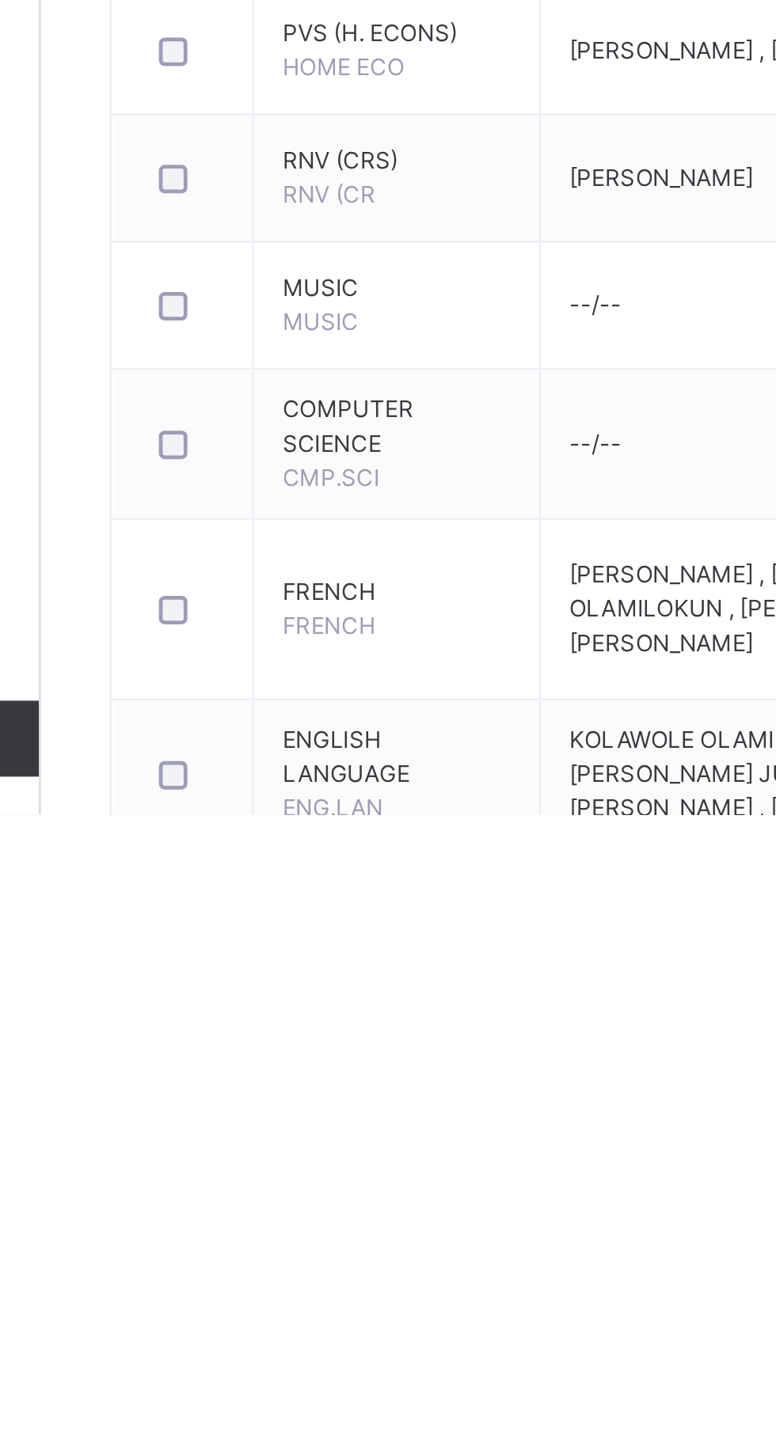
click at [318, 1345] on td "FRENCH FRENCH" at bounding box center [339, 1344] width 120 height 75
click at [318, 1345] on span "FRENCH" at bounding box center [309, 1351] width 39 height 12
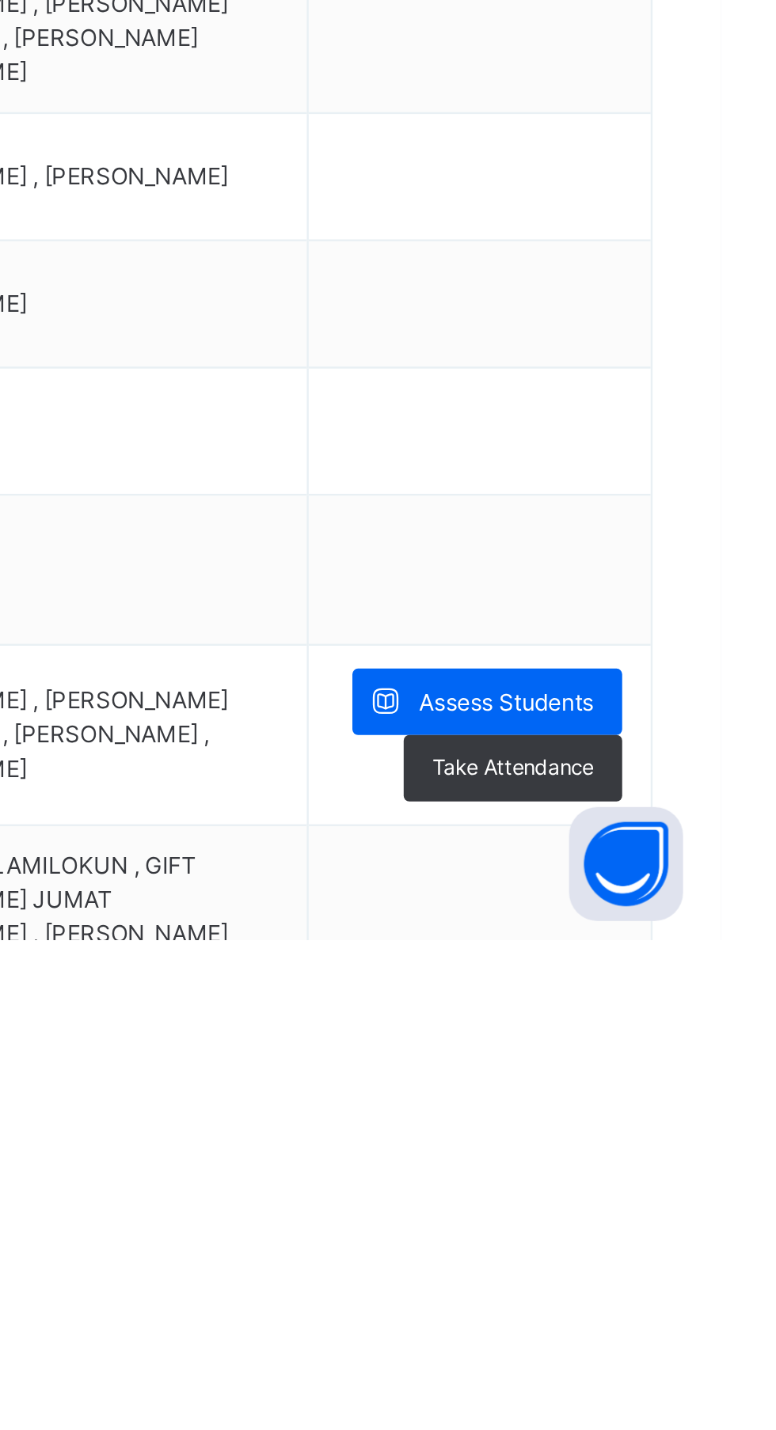
click at [700, 1337] on span "Assess Students" at bounding box center [686, 1331] width 73 height 14
click at [0, 0] on div "RECORD BOOK × JSS 3 GRACE : Online Actions Download Empty Score Sheet Upload/ma…" at bounding box center [0, 0] width 0 height 0
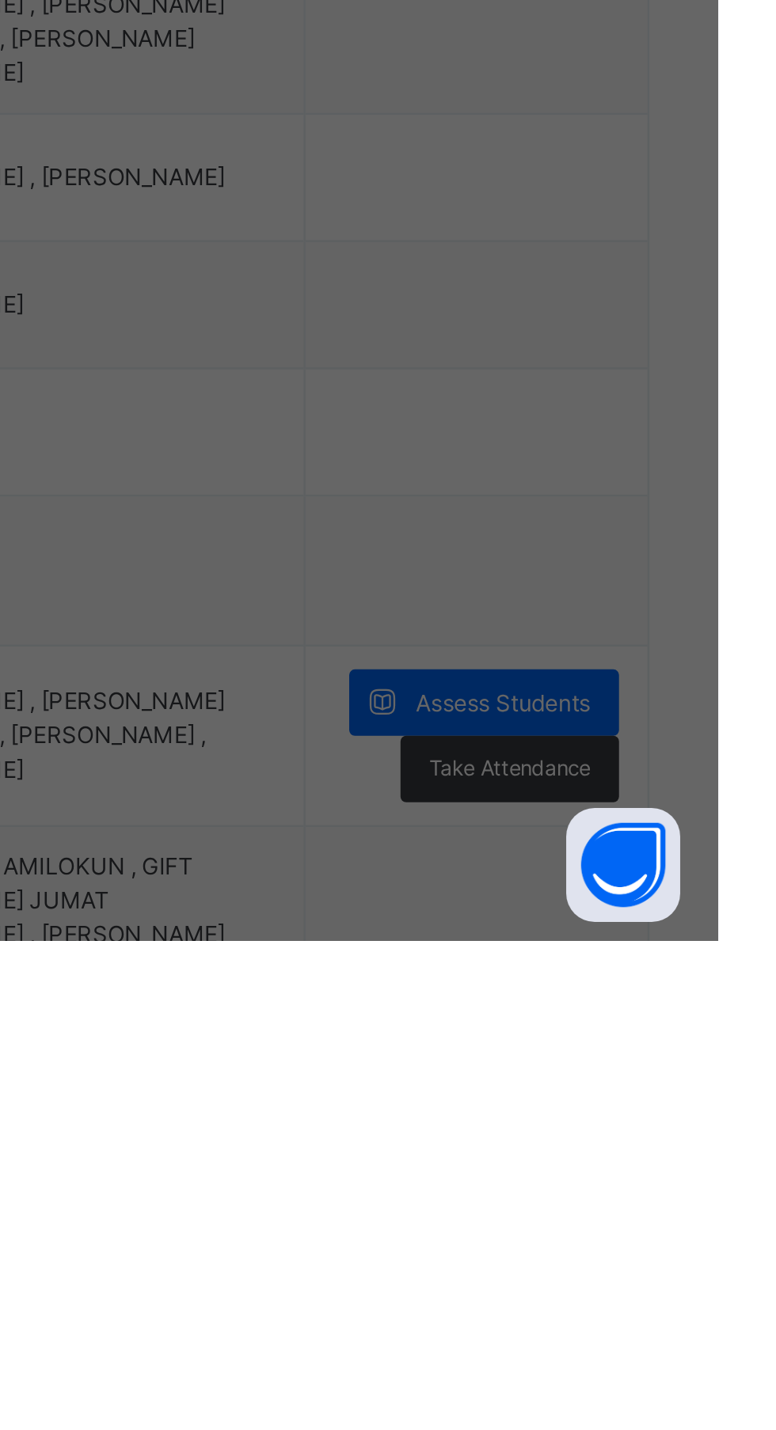
type input "***"
type input "*"
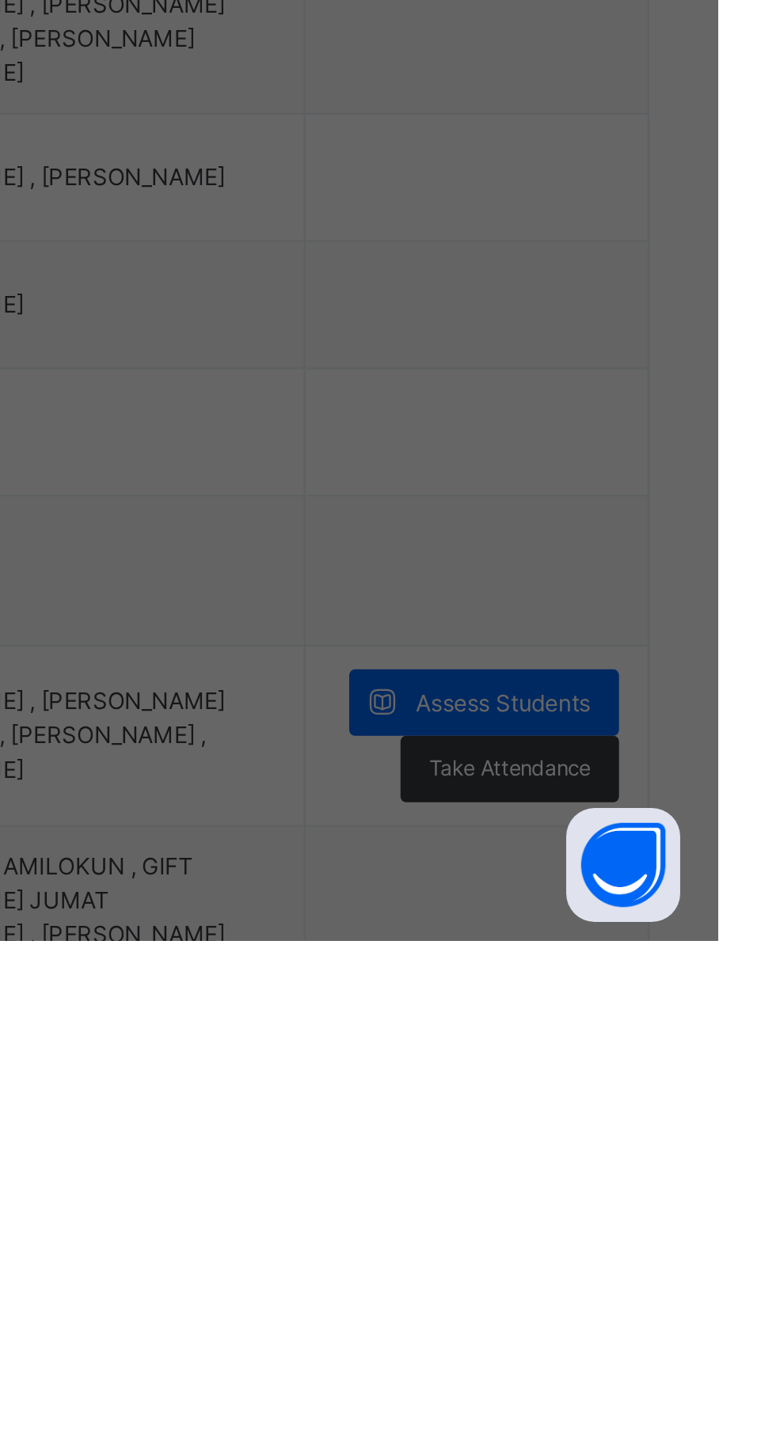
type input "*"
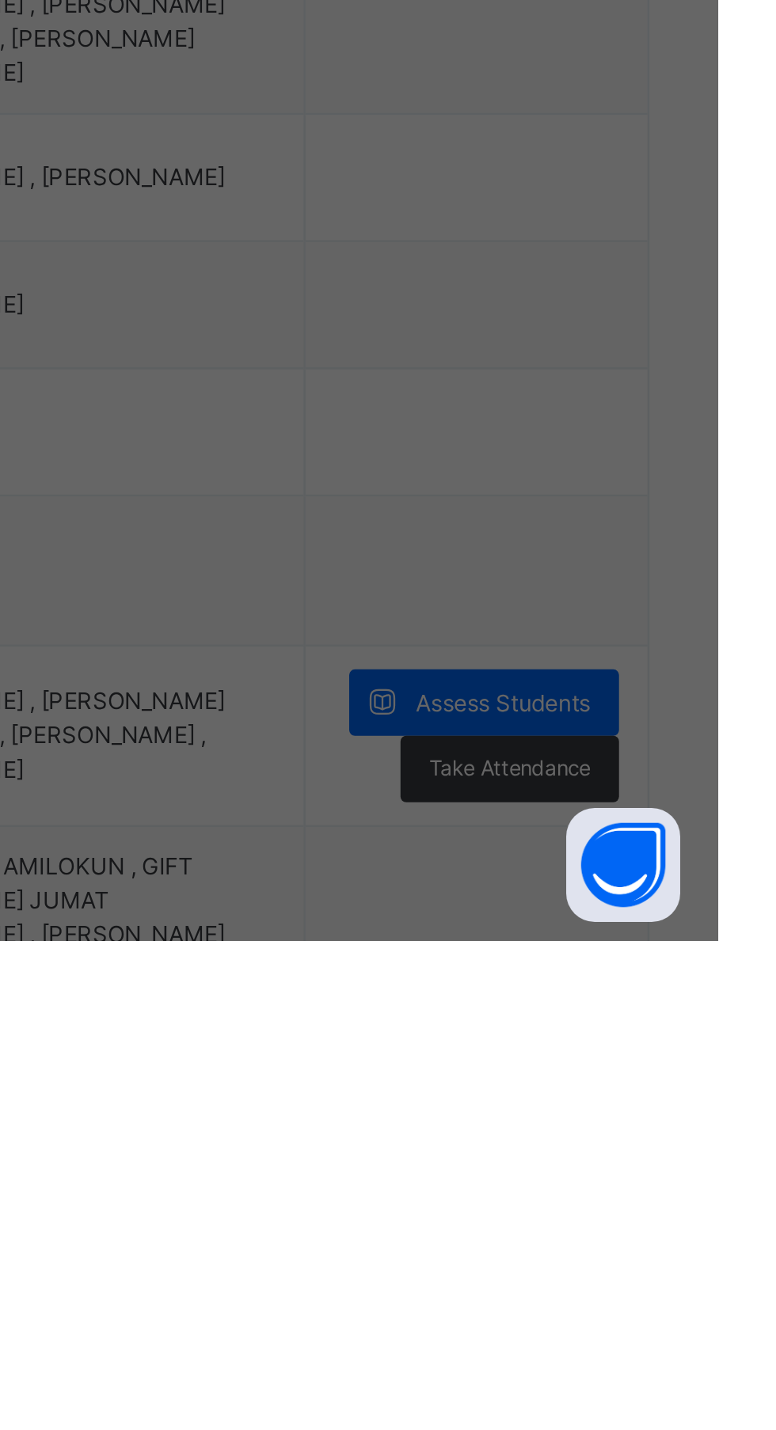
type input "*"
type input "***"
type input "*"
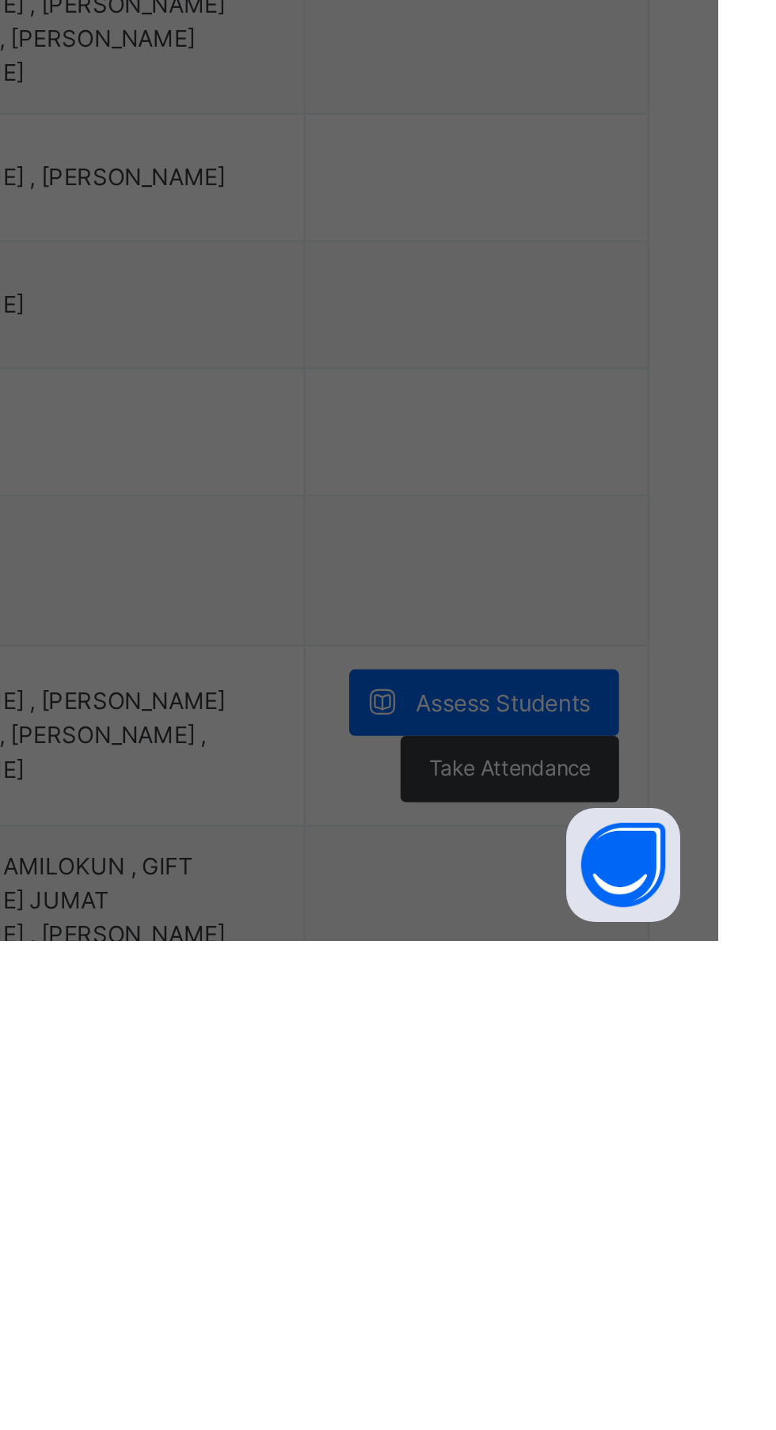
type input "***"
type input "*"
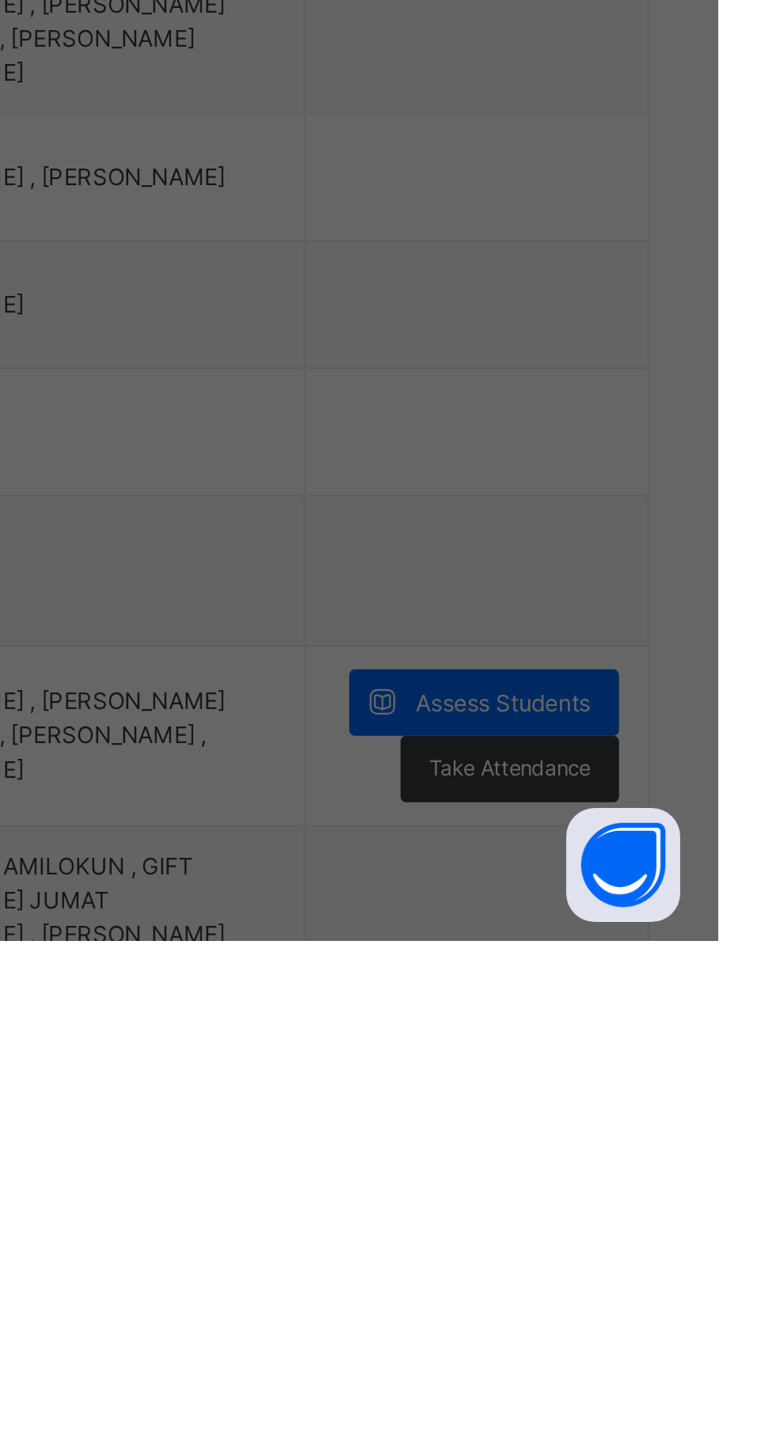
type input "***"
type input "*"
type input "***"
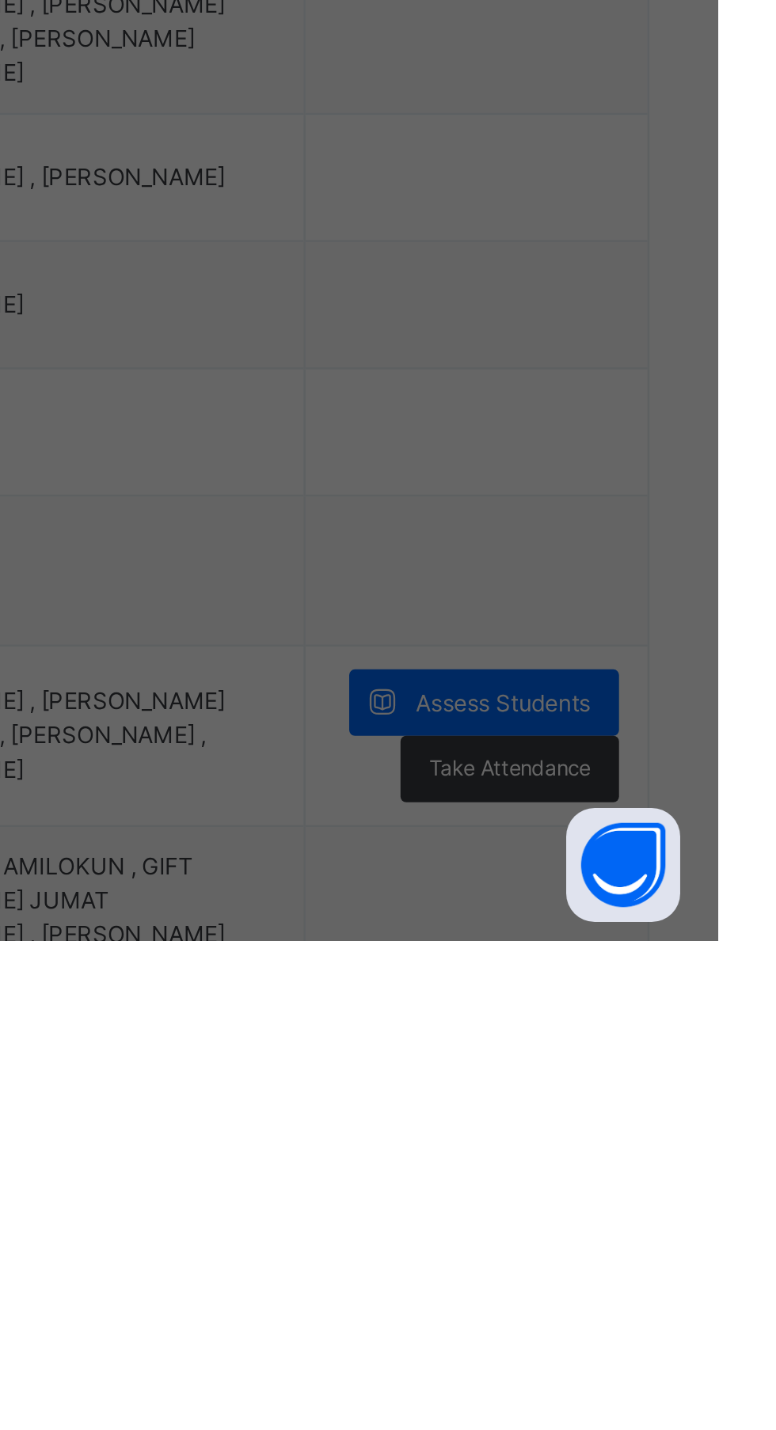
type input "*"
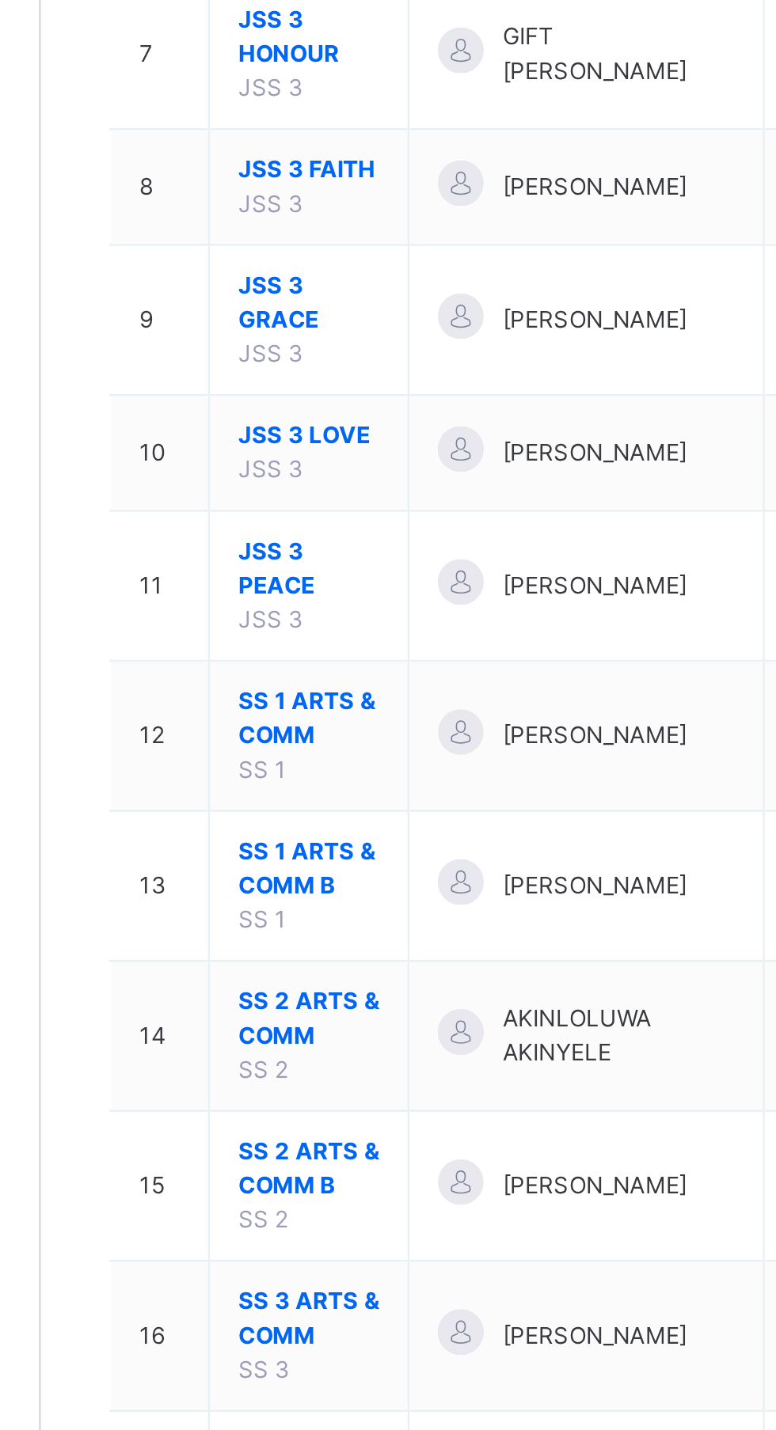
click at [297, 810] on span "JSS 3 PEACE" at bounding box center [301, 818] width 59 height 28
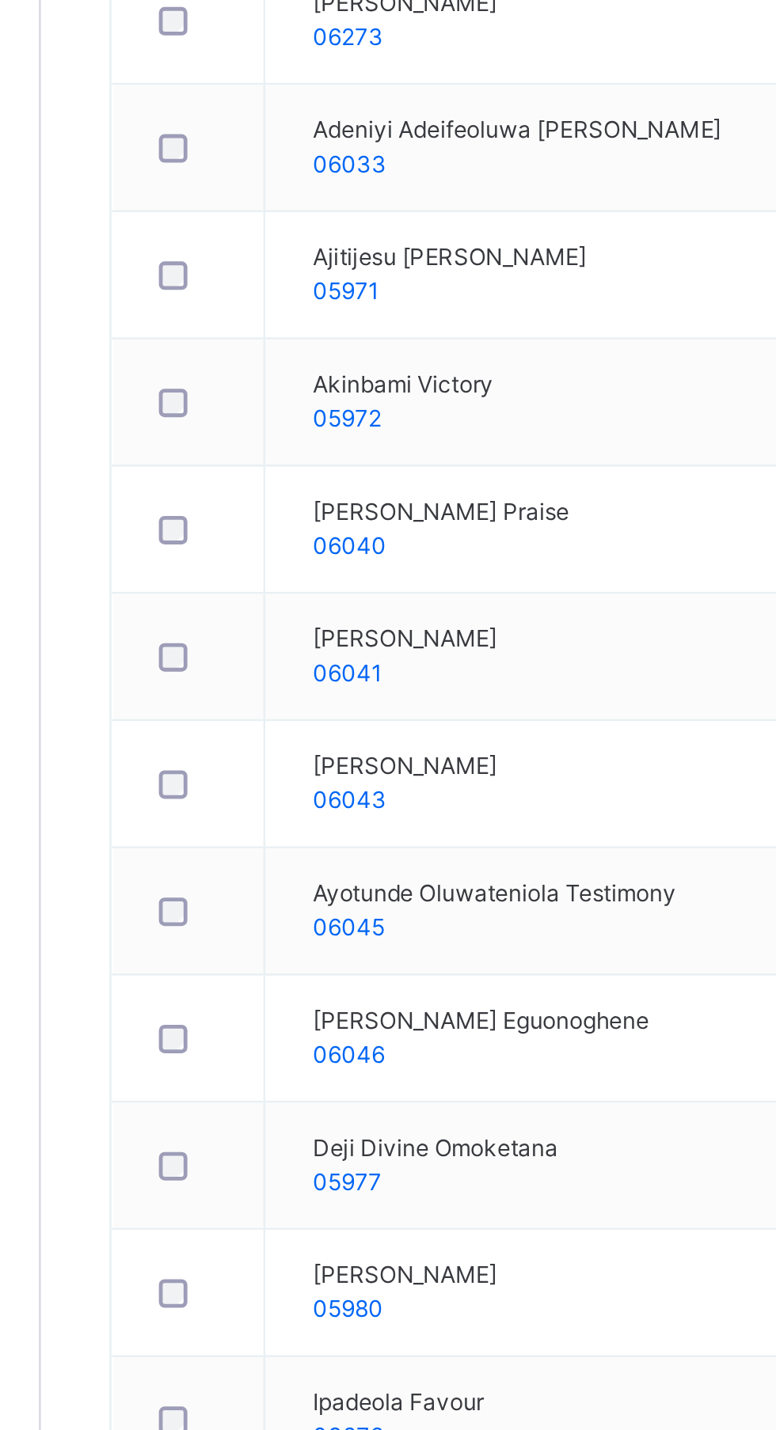
click at [325, 359] on span "Subjects" at bounding box center [329, 358] width 39 height 14
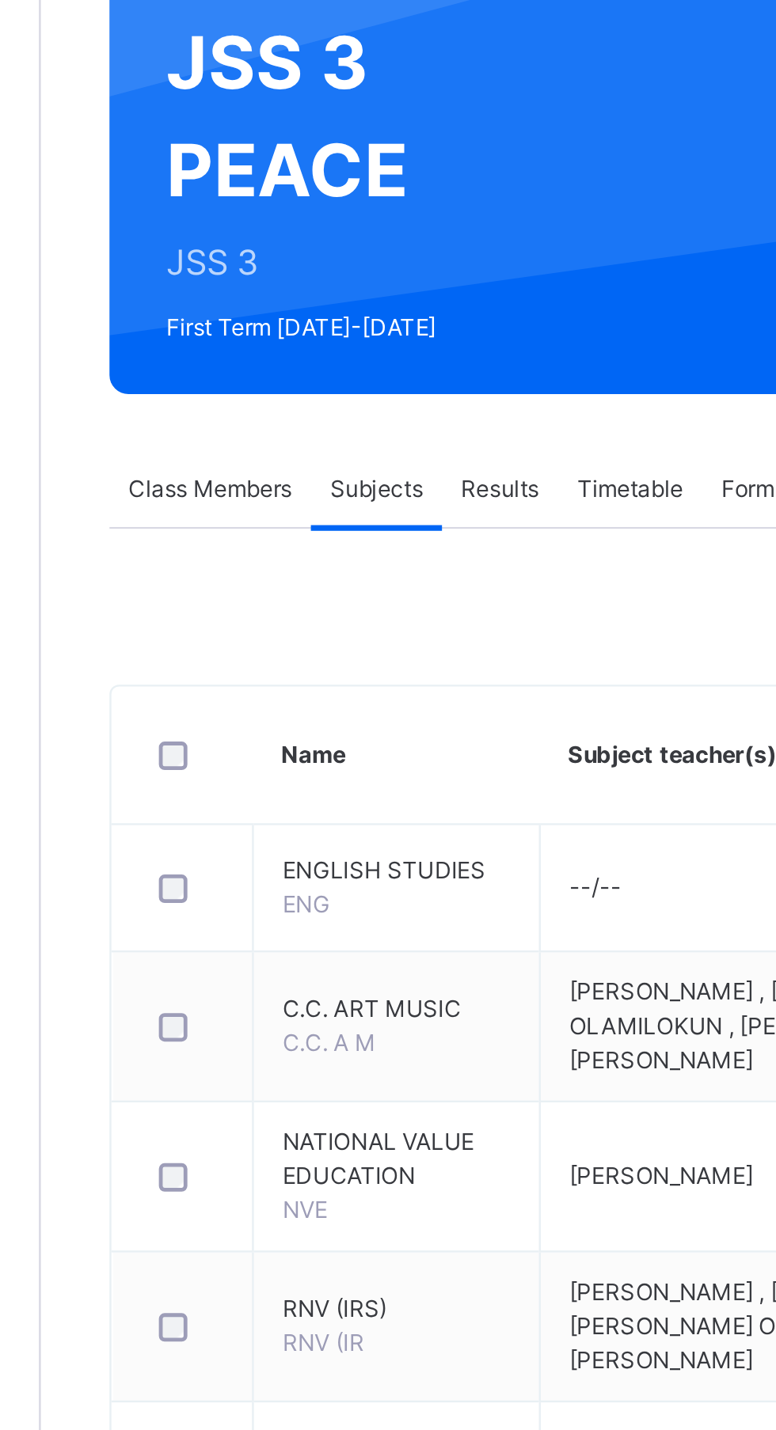
click at [311, 1341] on span "FRENCH" at bounding box center [337, 1337] width 95 height 14
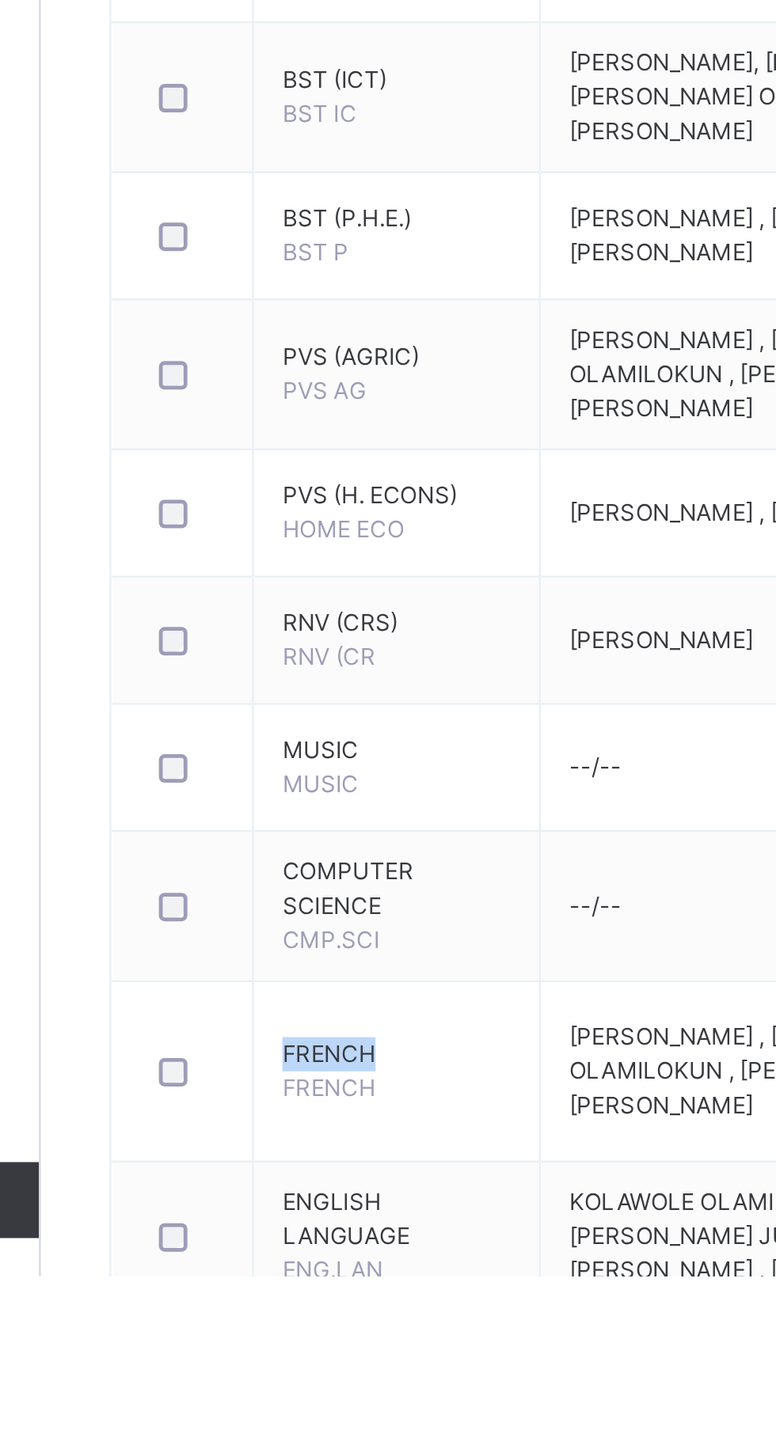
click at [327, 1345] on span "FRENCH" at bounding box center [309, 1351] width 39 height 12
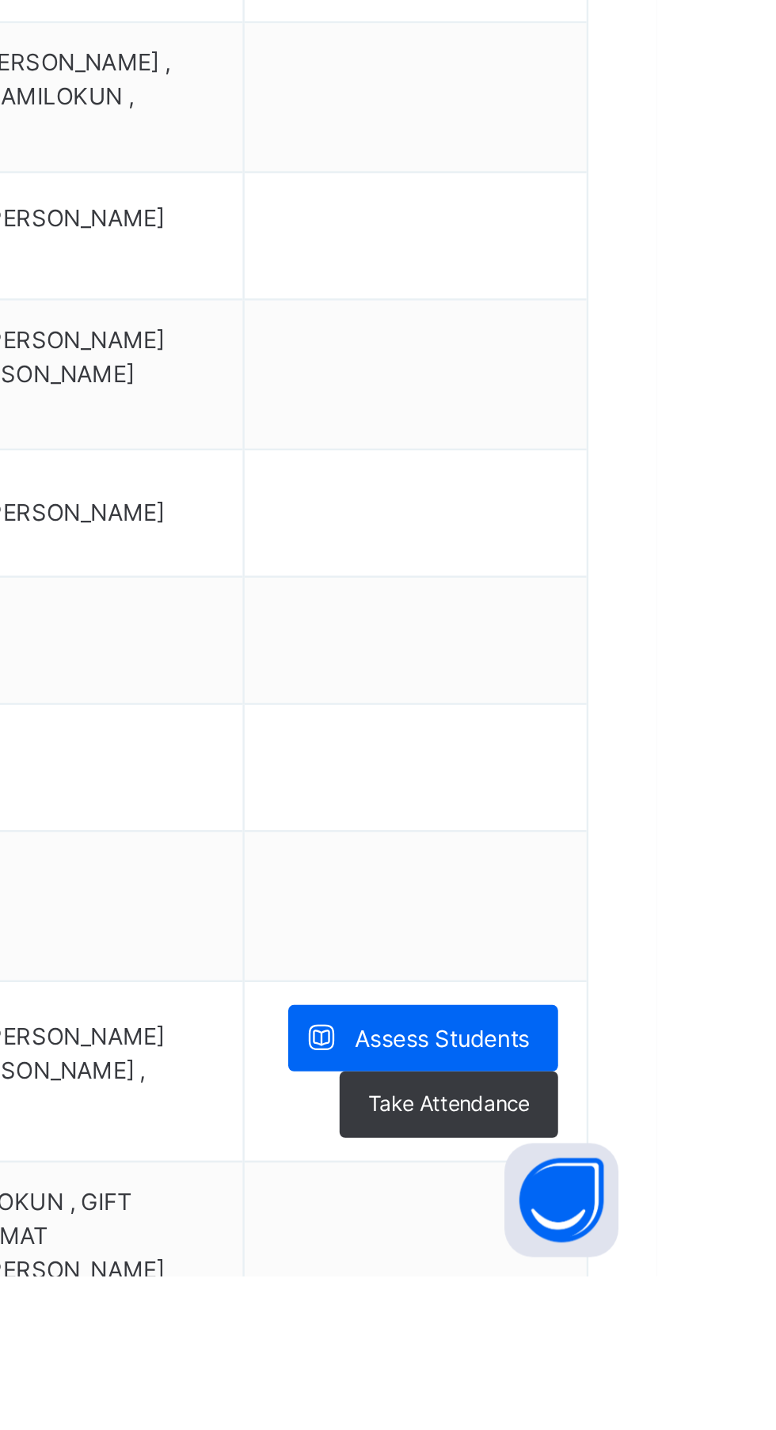
click at [721, 1324] on span "Assess Students" at bounding box center [686, 1331] width 73 height 14
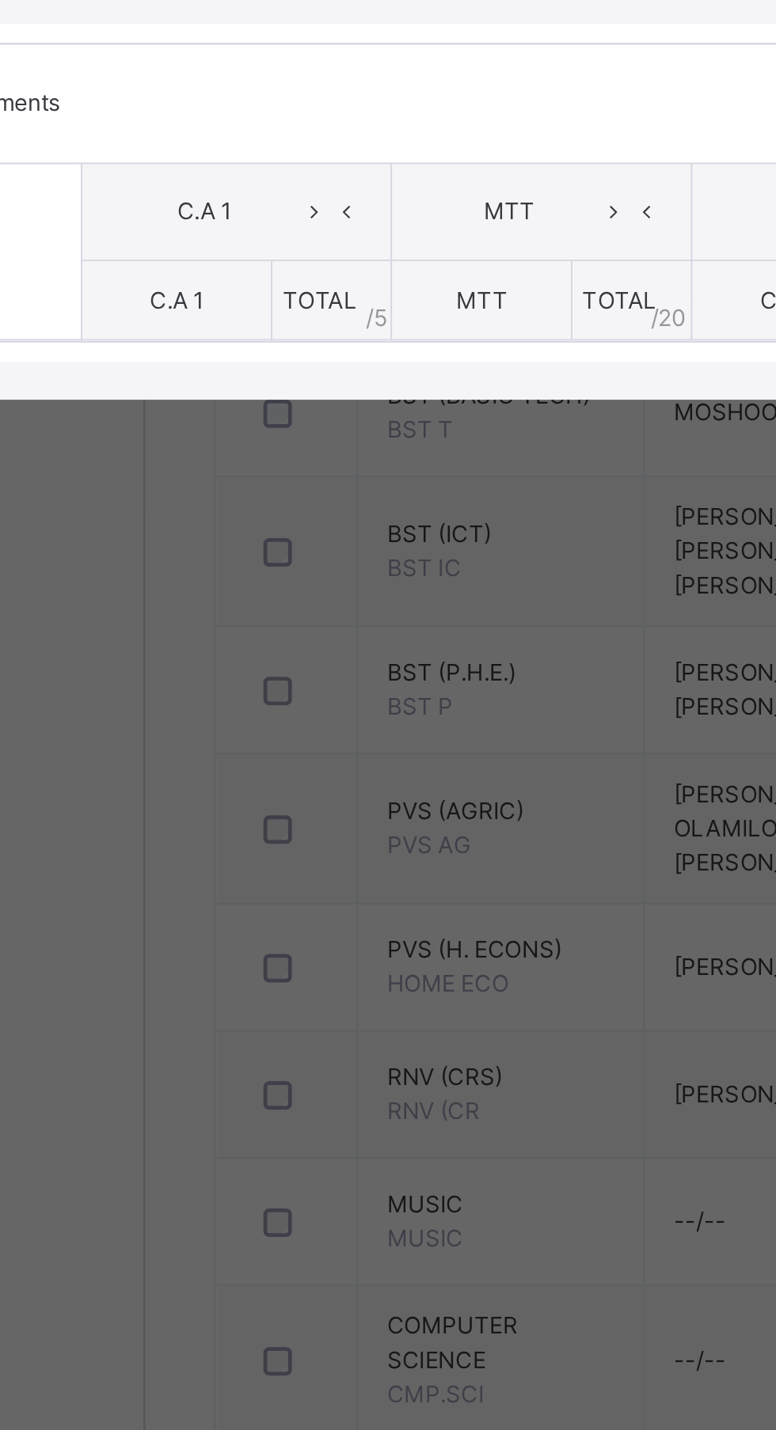
click at [243, 851] on th "C.A 1" at bounding box center [203, 834] width 79 height 33
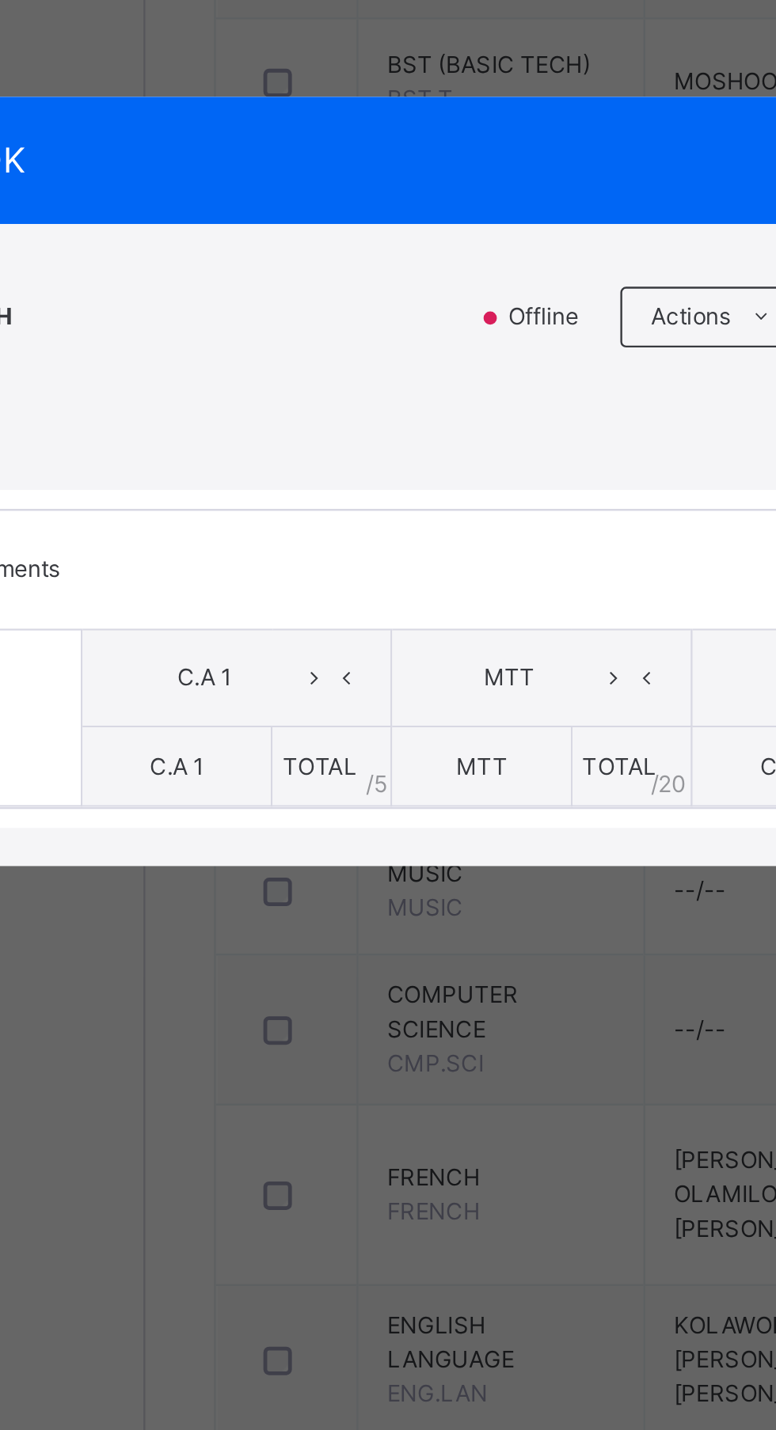
scroll to position [200, 0]
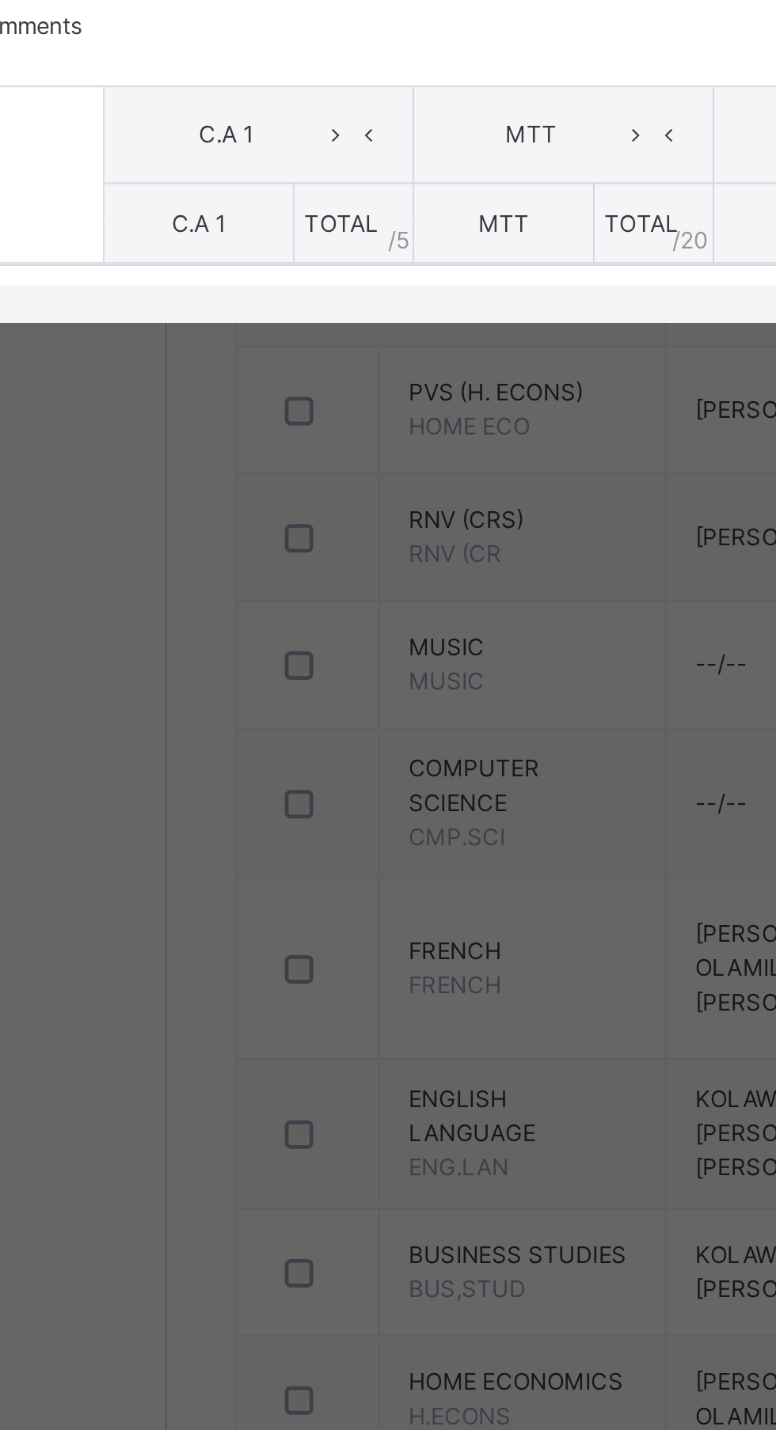
click at [214, 840] on span "C.A 1" at bounding box center [203, 834] width 23 height 12
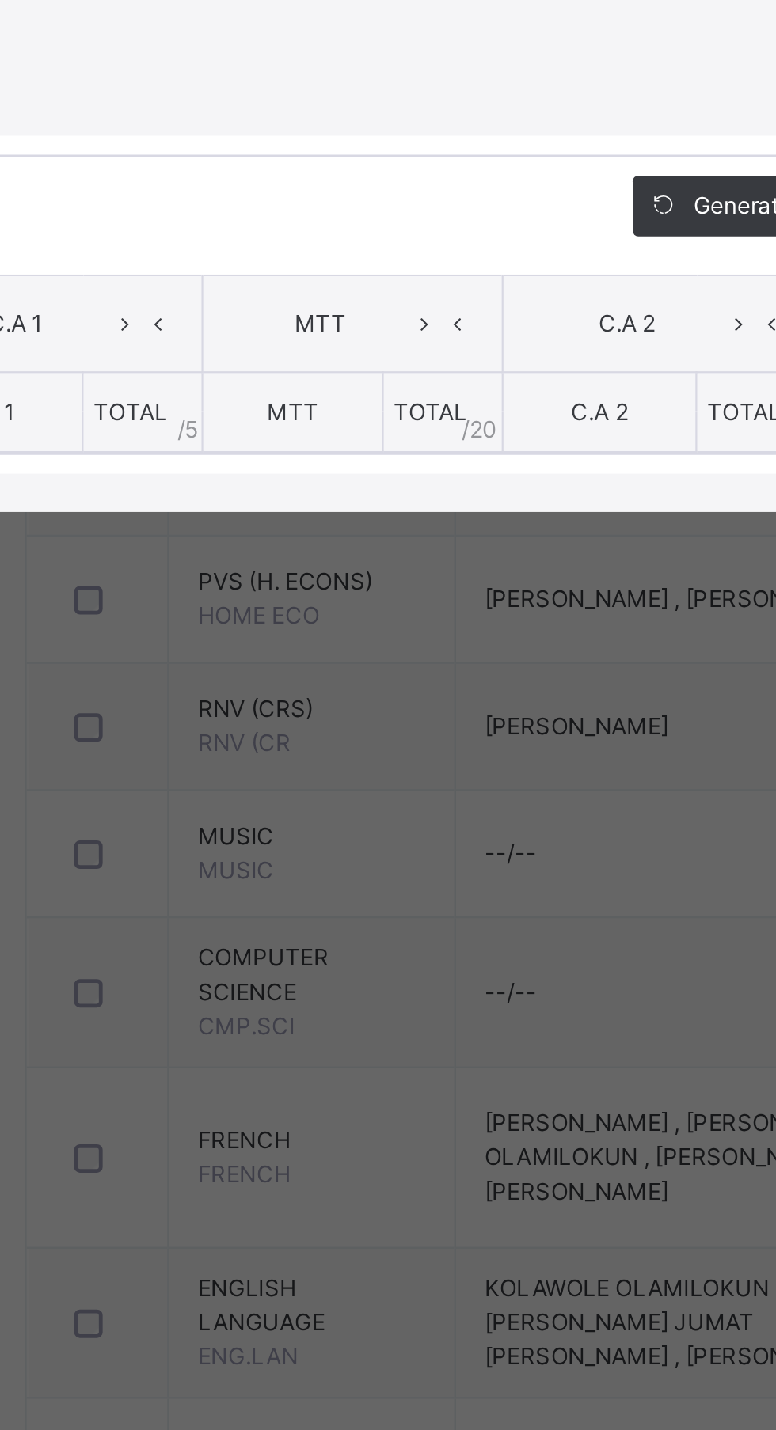
click at [243, 851] on th "C.A 1" at bounding box center [203, 834] width 79 height 33
click at [293, 851] on th "TOTAL / 5" at bounding box center [268, 834] width 50 height 33
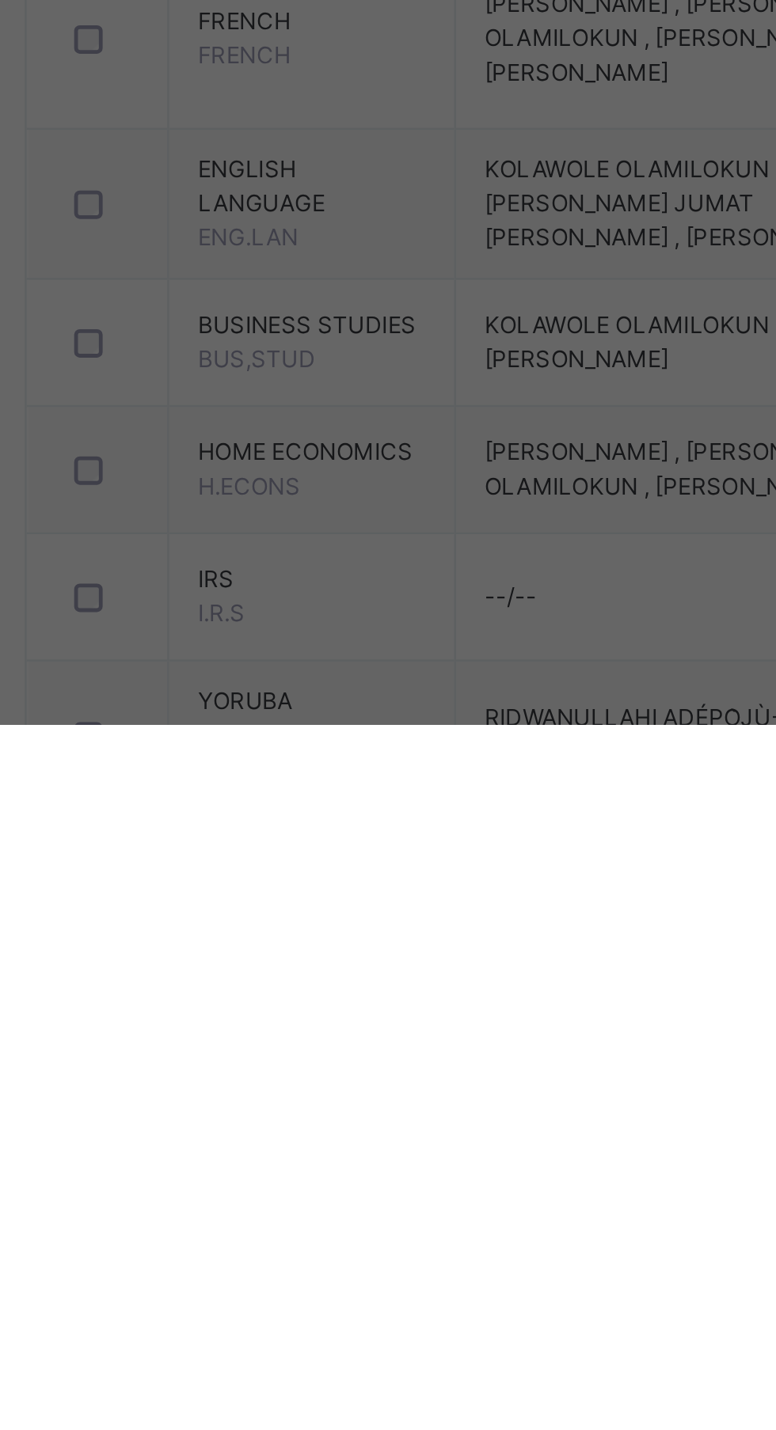
scroll to position [201, 0]
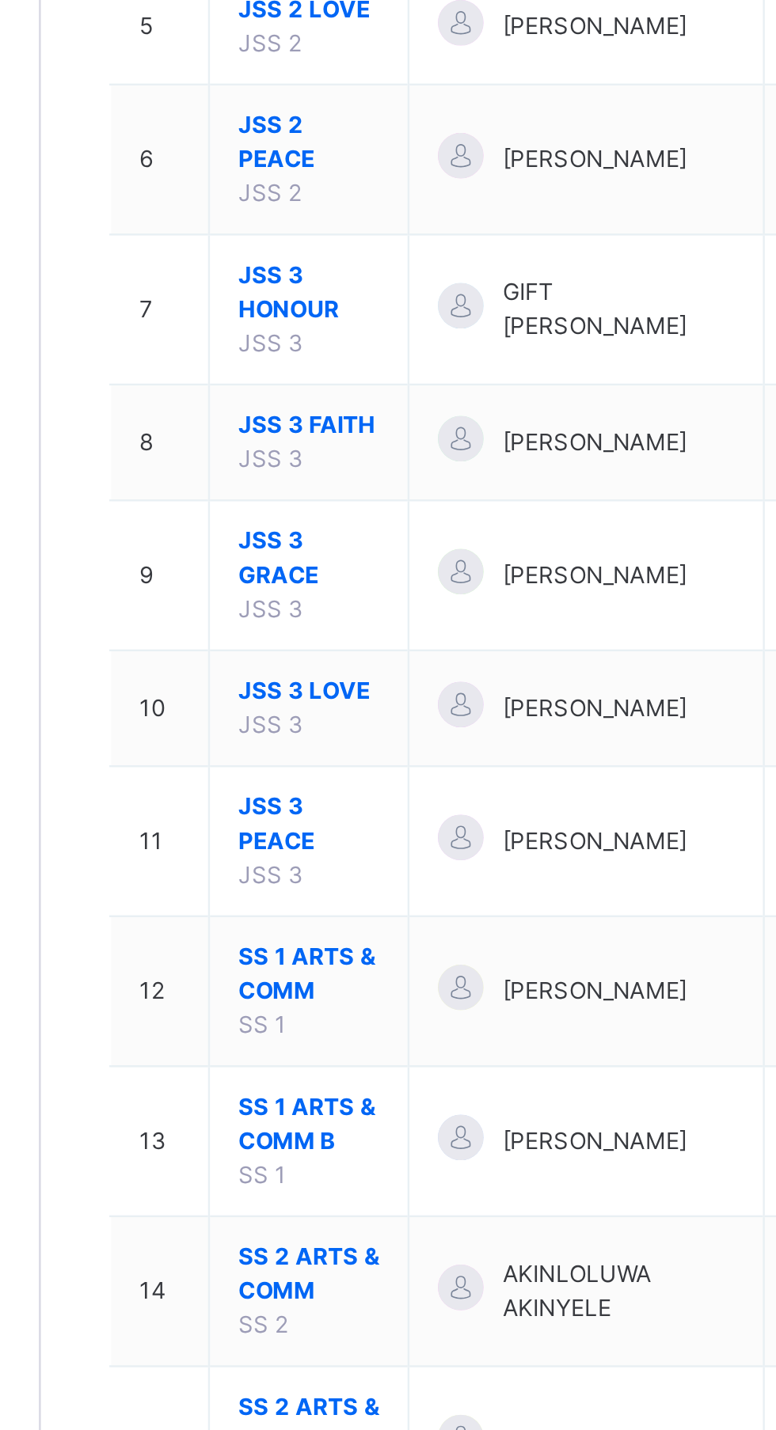
click at [305, 648] on span "JSS 3 FAITH" at bounding box center [301, 652] width 59 height 14
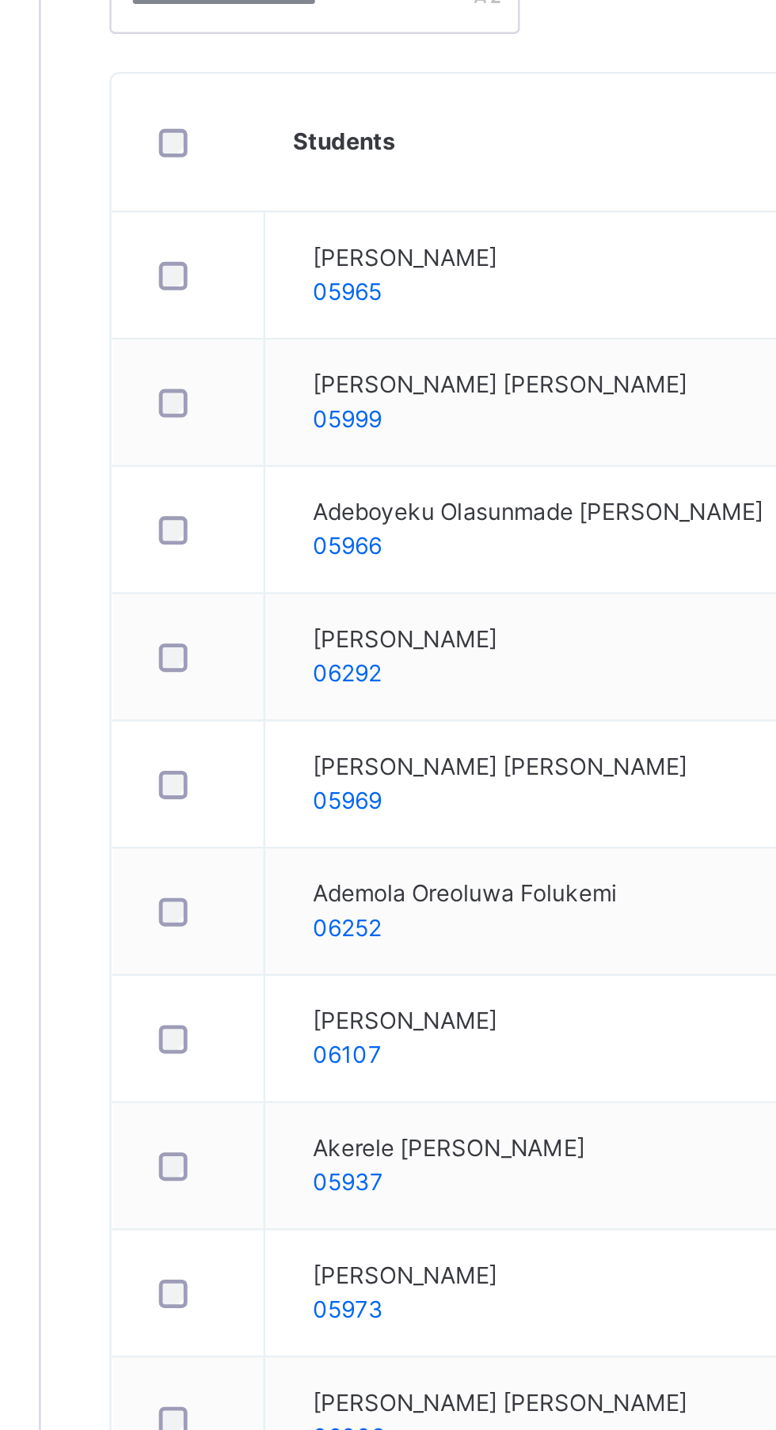
click at [347, 355] on span "Subjects" at bounding box center [329, 358] width 39 height 14
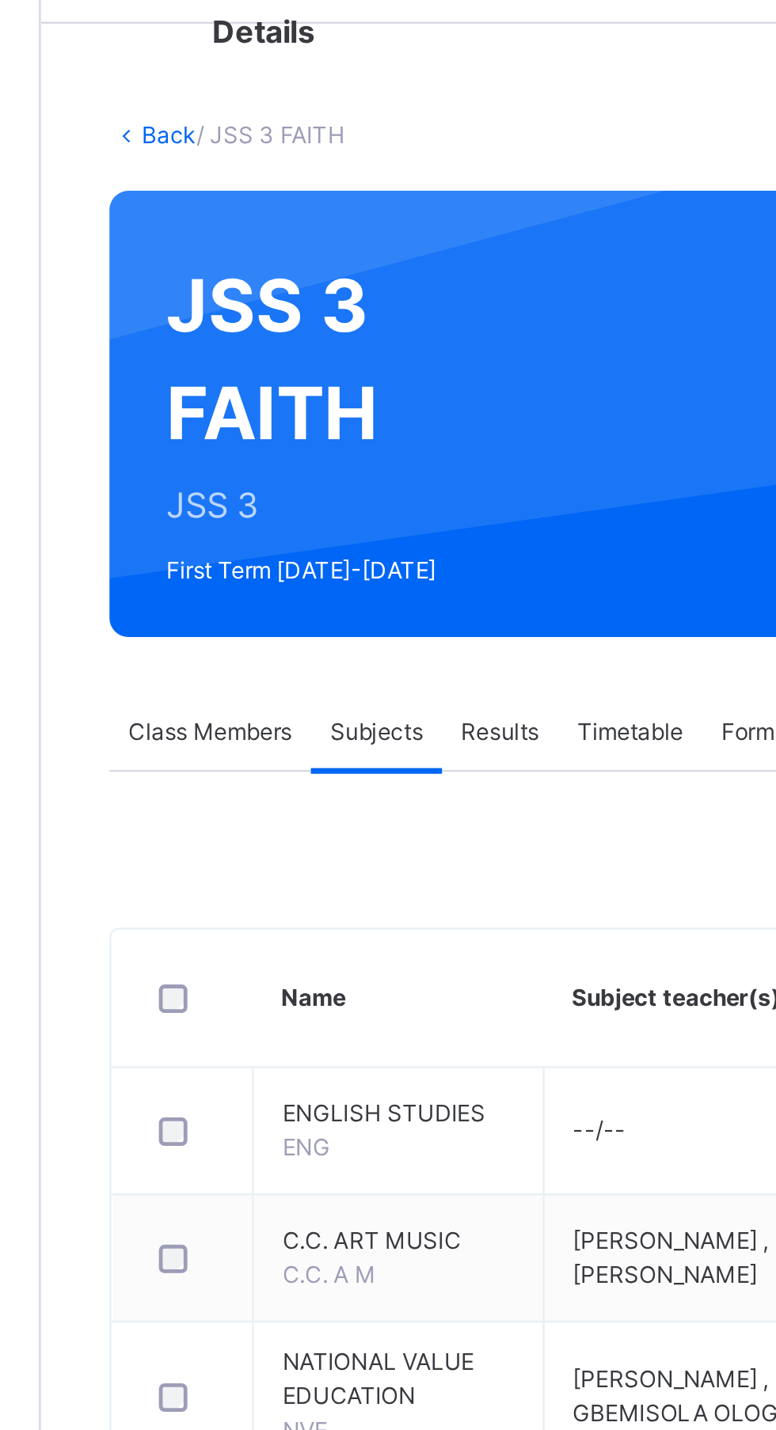
click at [318, 1305] on span "FRENCH" at bounding box center [338, 1299] width 97 height 14
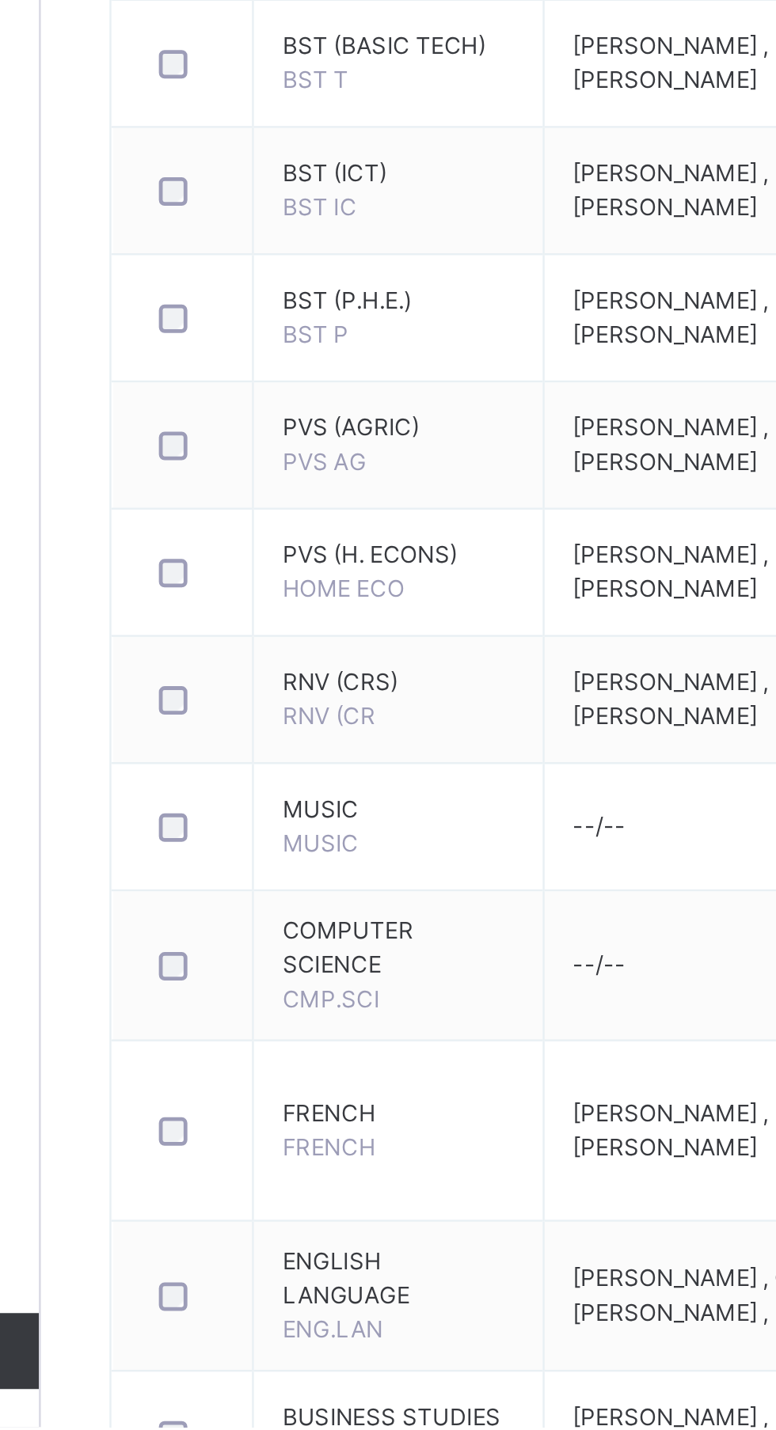
click at [324, 1293] on span "FRENCH" at bounding box center [338, 1299] width 97 height 14
click at [312, 1316] on span "FRENCH" at bounding box center [309, 1313] width 39 height 12
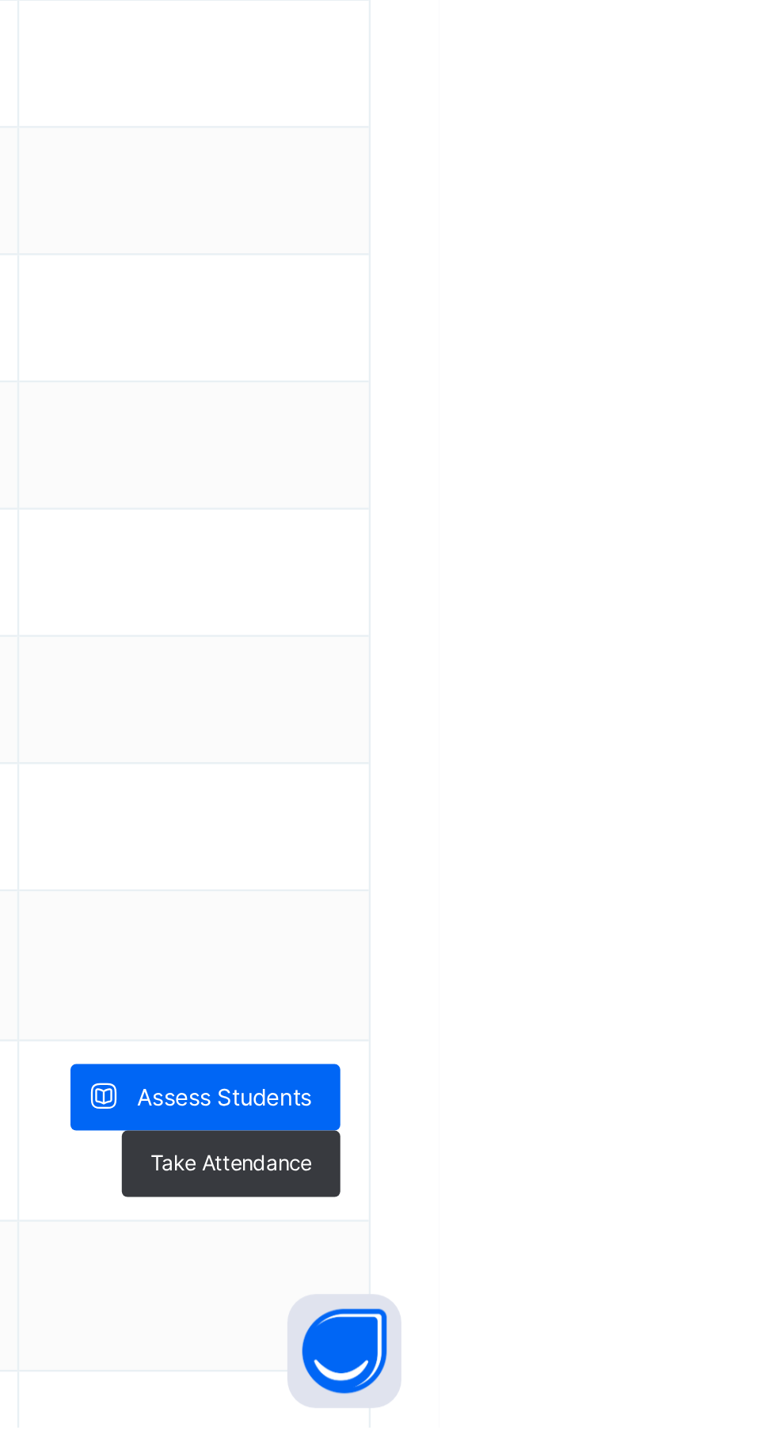
click at [715, 1292] on span "Assess Students" at bounding box center [686, 1293] width 73 height 14
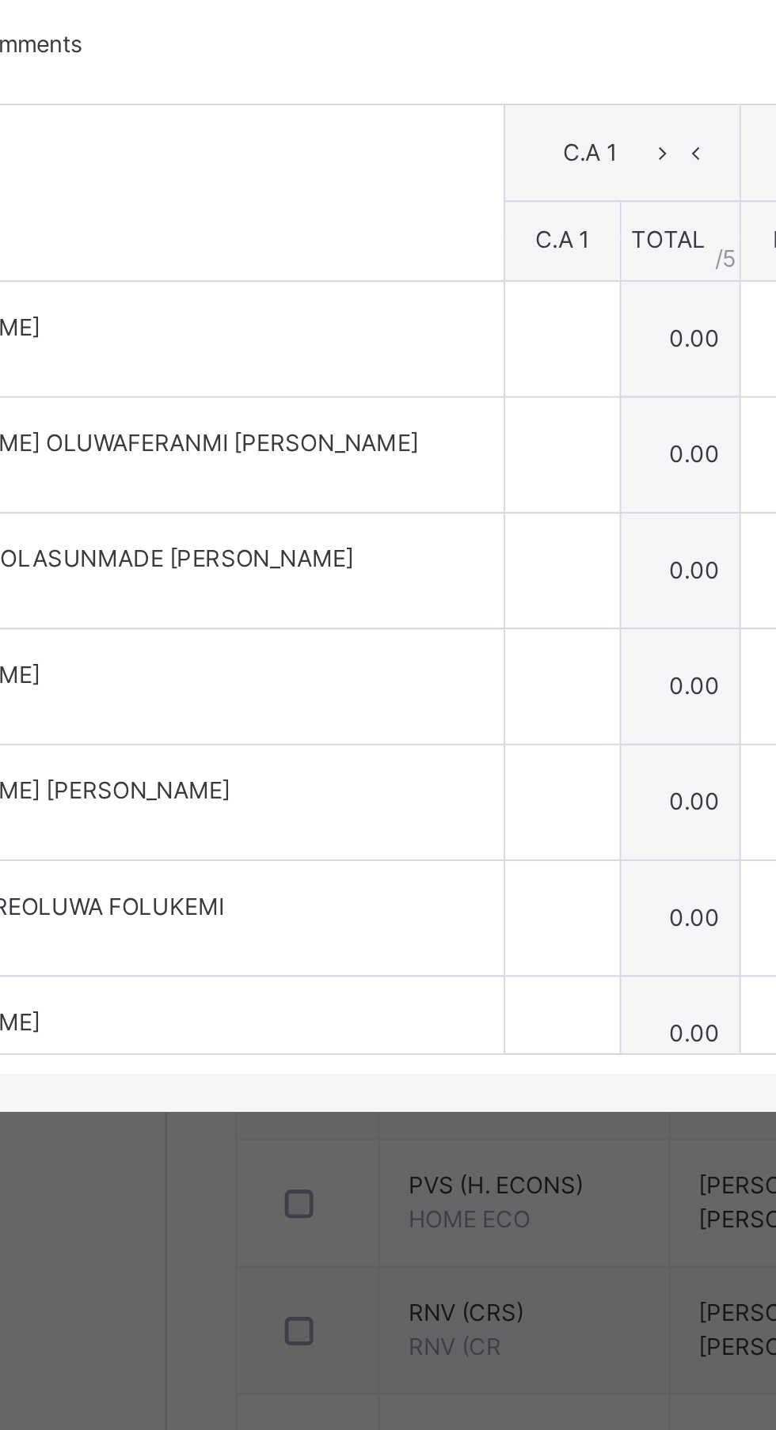
click at [302, 690] on th "Students" at bounding box center [174, 654] width 314 height 74
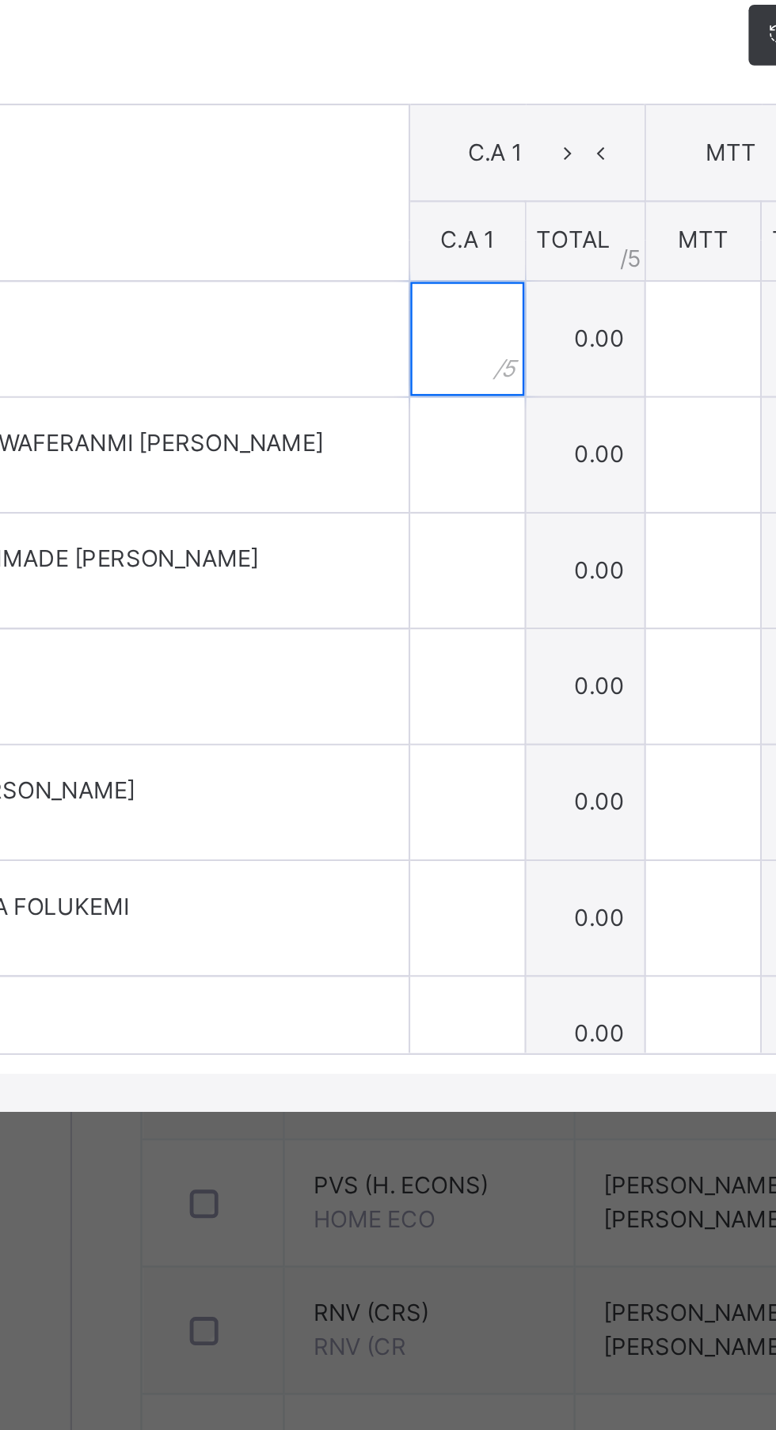
click at [378, 738] on input "text" at bounding box center [354, 713] width 47 height 47
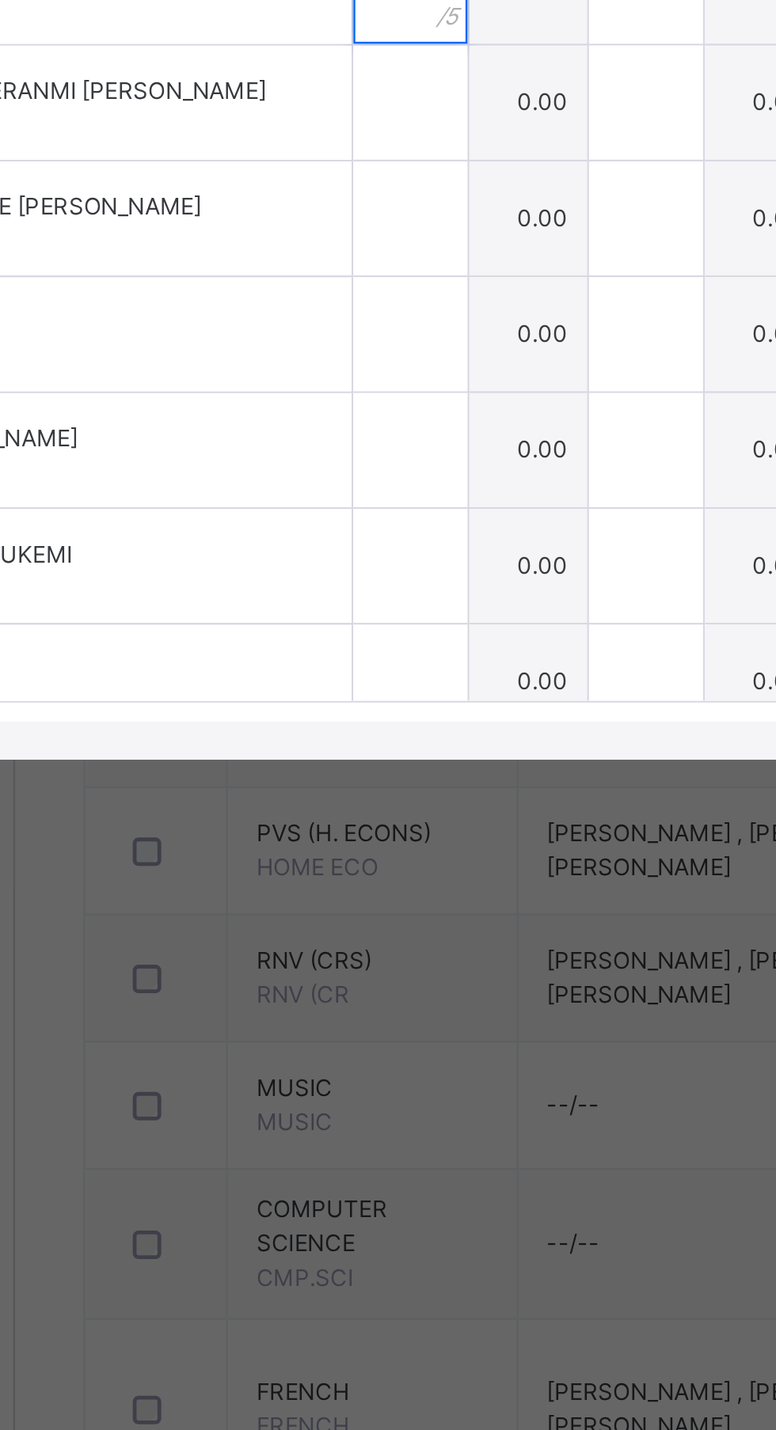
type input "***"
click at [378, 786] on input "text" at bounding box center [354, 761] width 47 height 47
type input "*"
click at [378, 834] on input "text" at bounding box center [354, 810] width 47 height 47
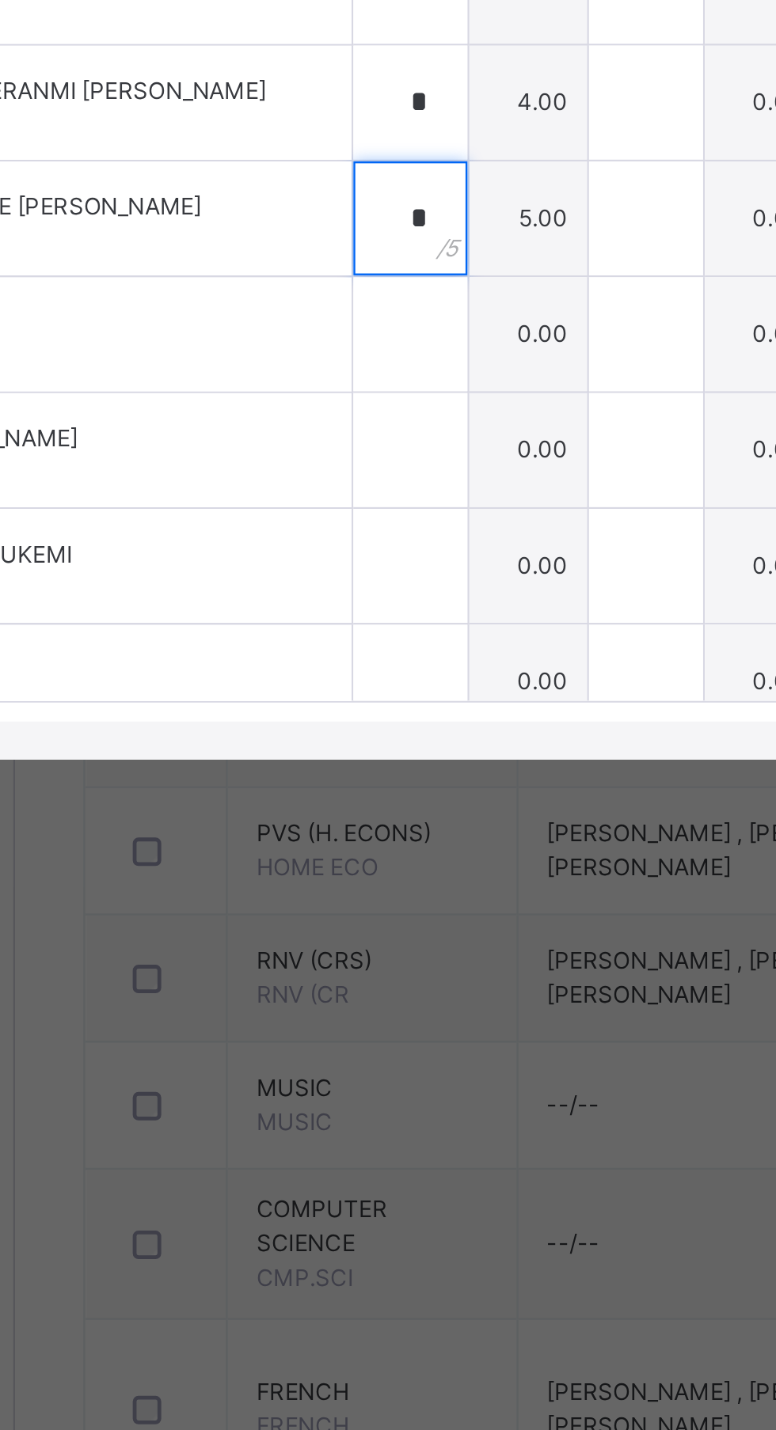
type input "*"
click at [378, 882] on input "text" at bounding box center [354, 858] width 47 height 47
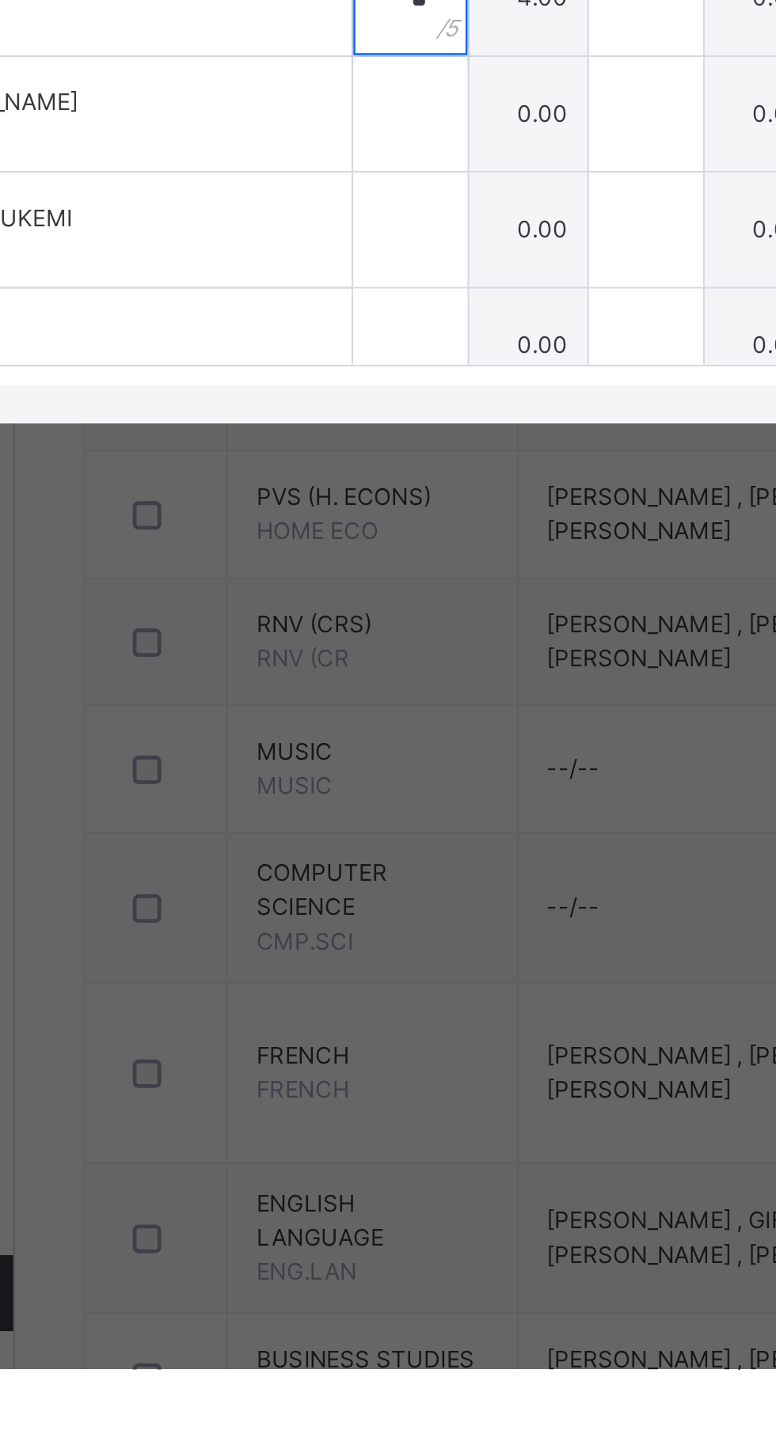
type input "*"
click at [378, 931] on input "text" at bounding box center [354, 906] width 47 height 47
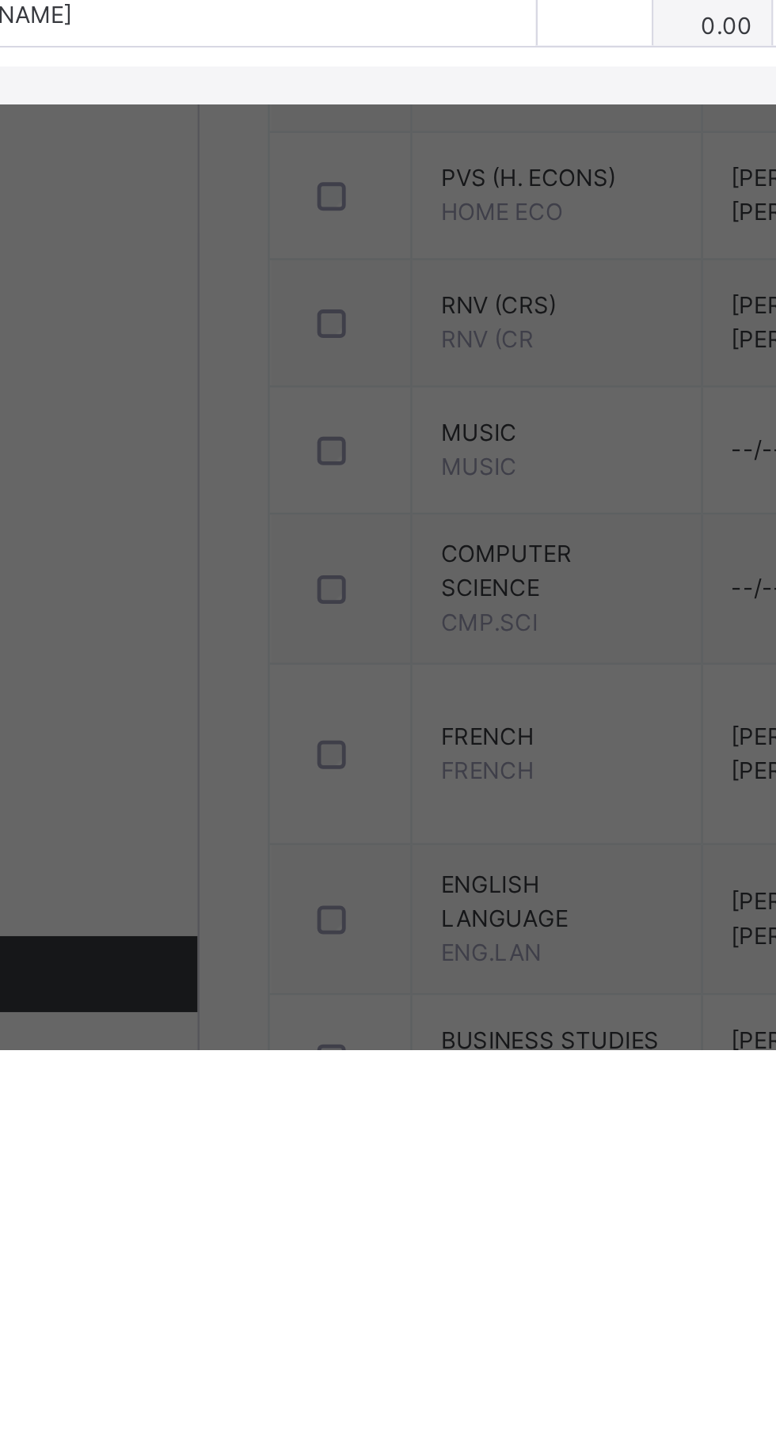
type input "*"
click at [378, 979] on input "text" at bounding box center [354, 954] width 47 height 47
type input "***"
click at [378, 1027] on div at bounding box center [354, 1003] width 47 height 47
type input "***"
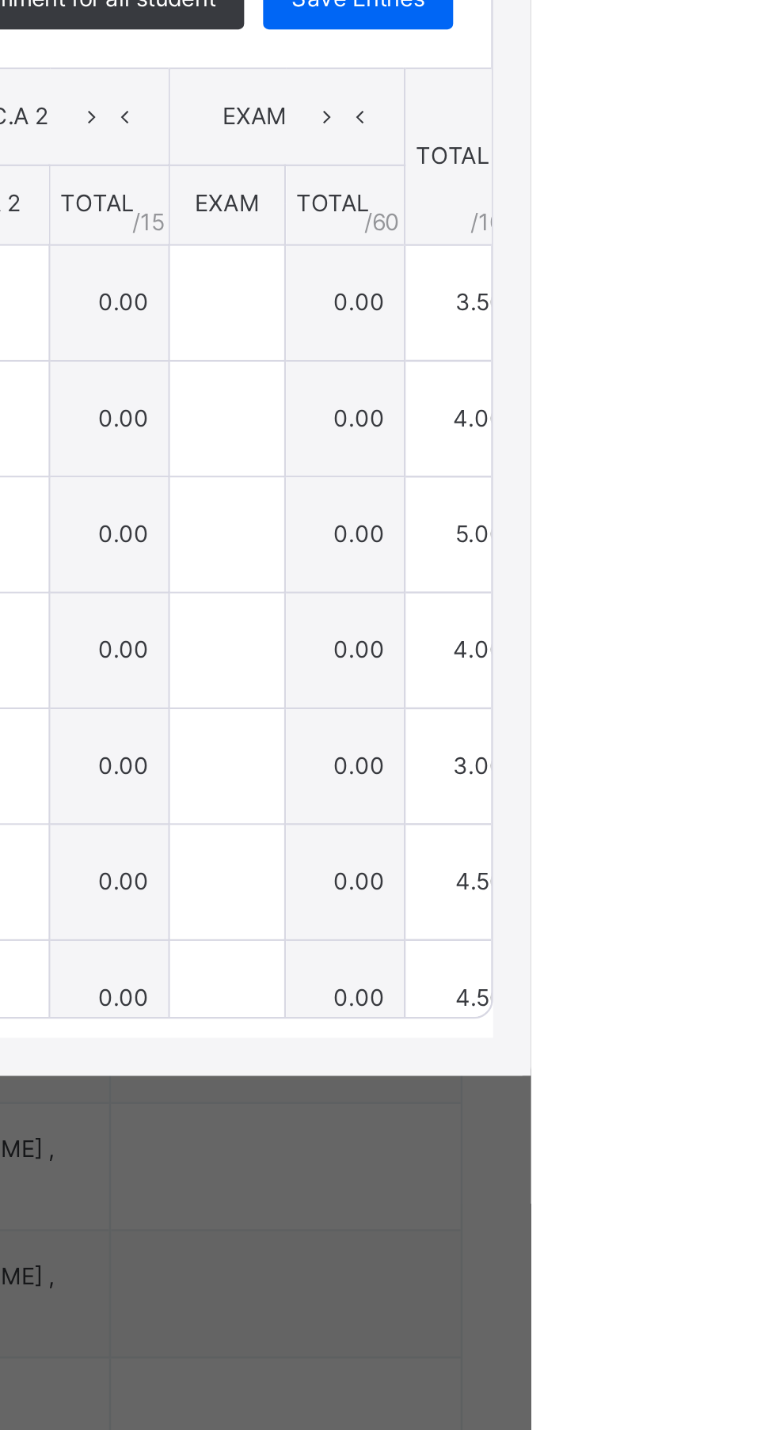
click at [731, 594] on span "Save Entries" at bounding box center [703, 587] width 55 height 14
type input "***"
type input "*"
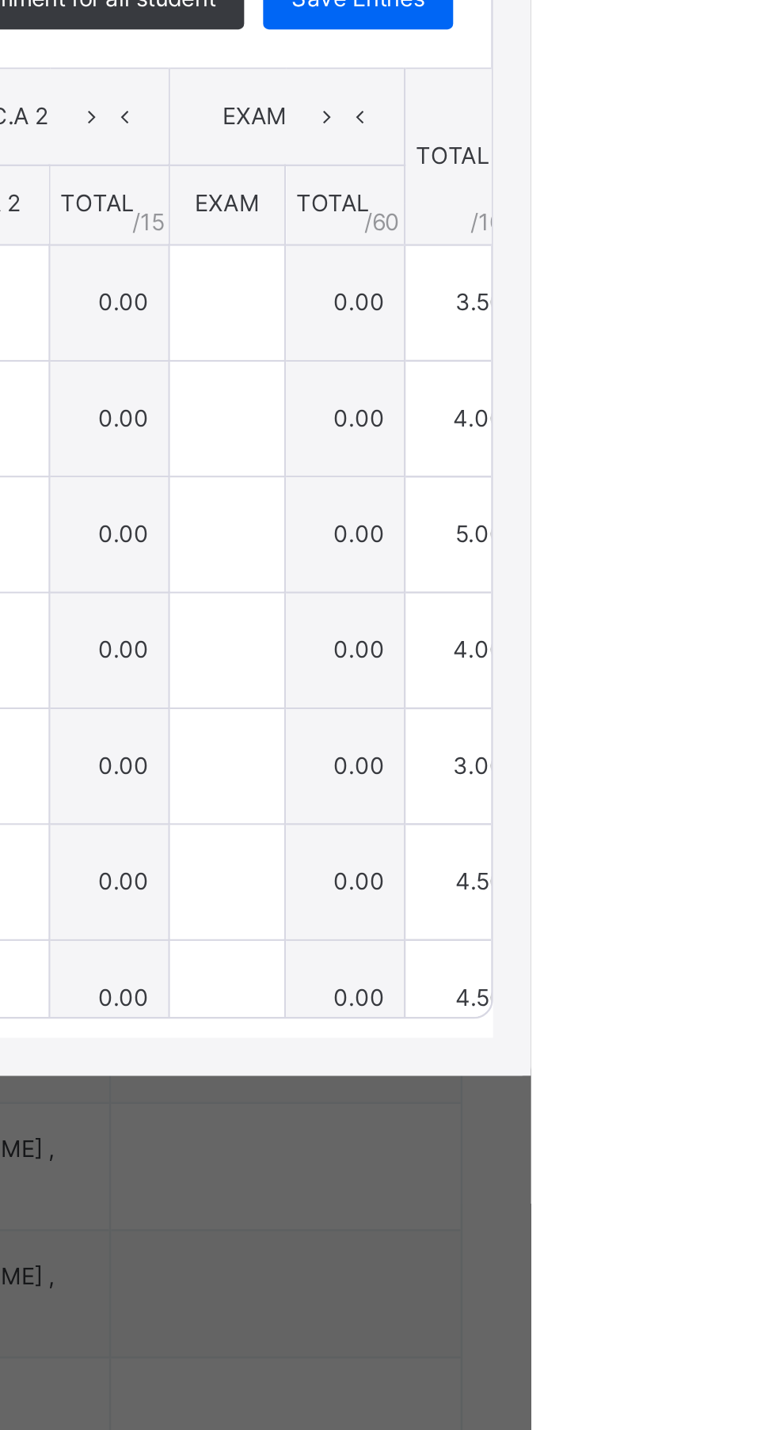
type input "*"
type input "***"
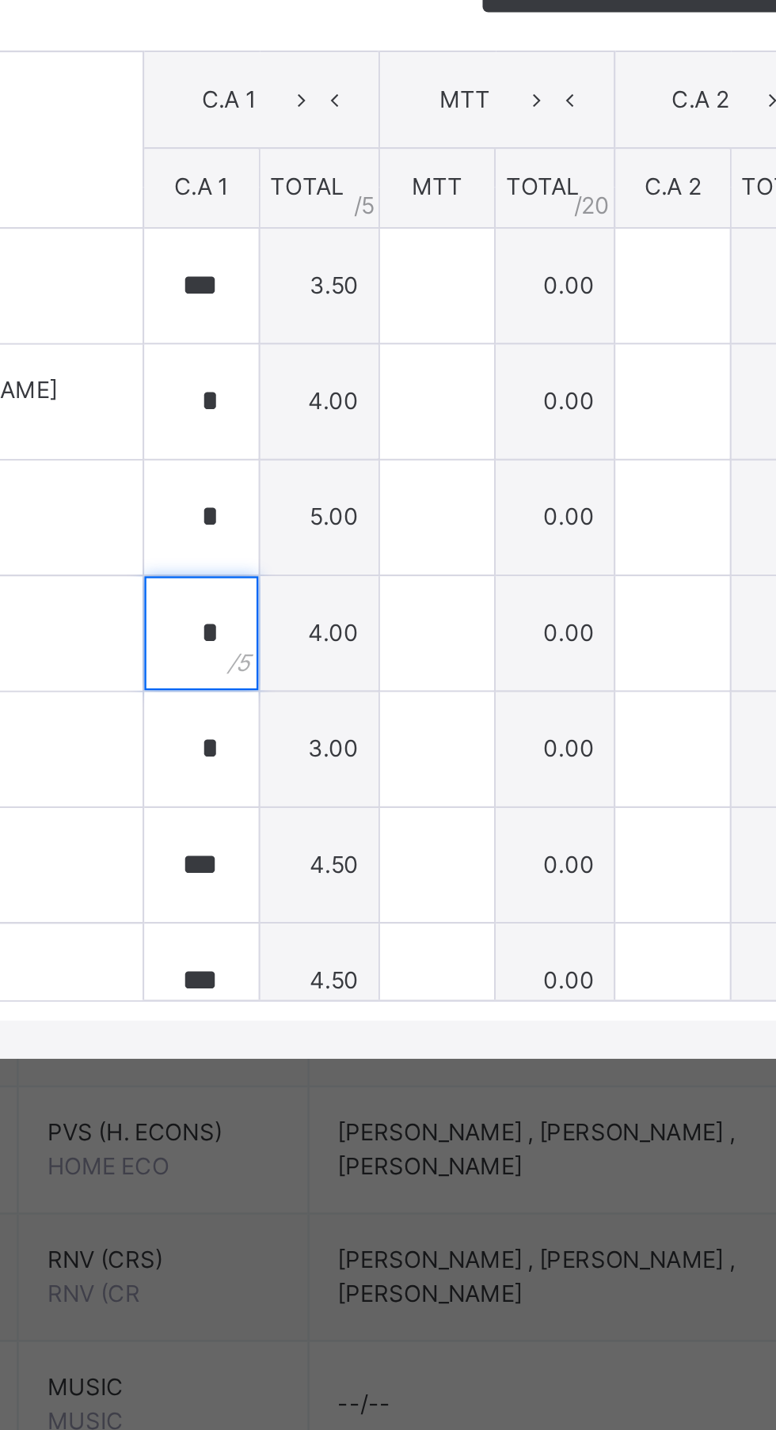
click at [378, 882] on div "*" at bounding box center [354, 858] width 47 height 47
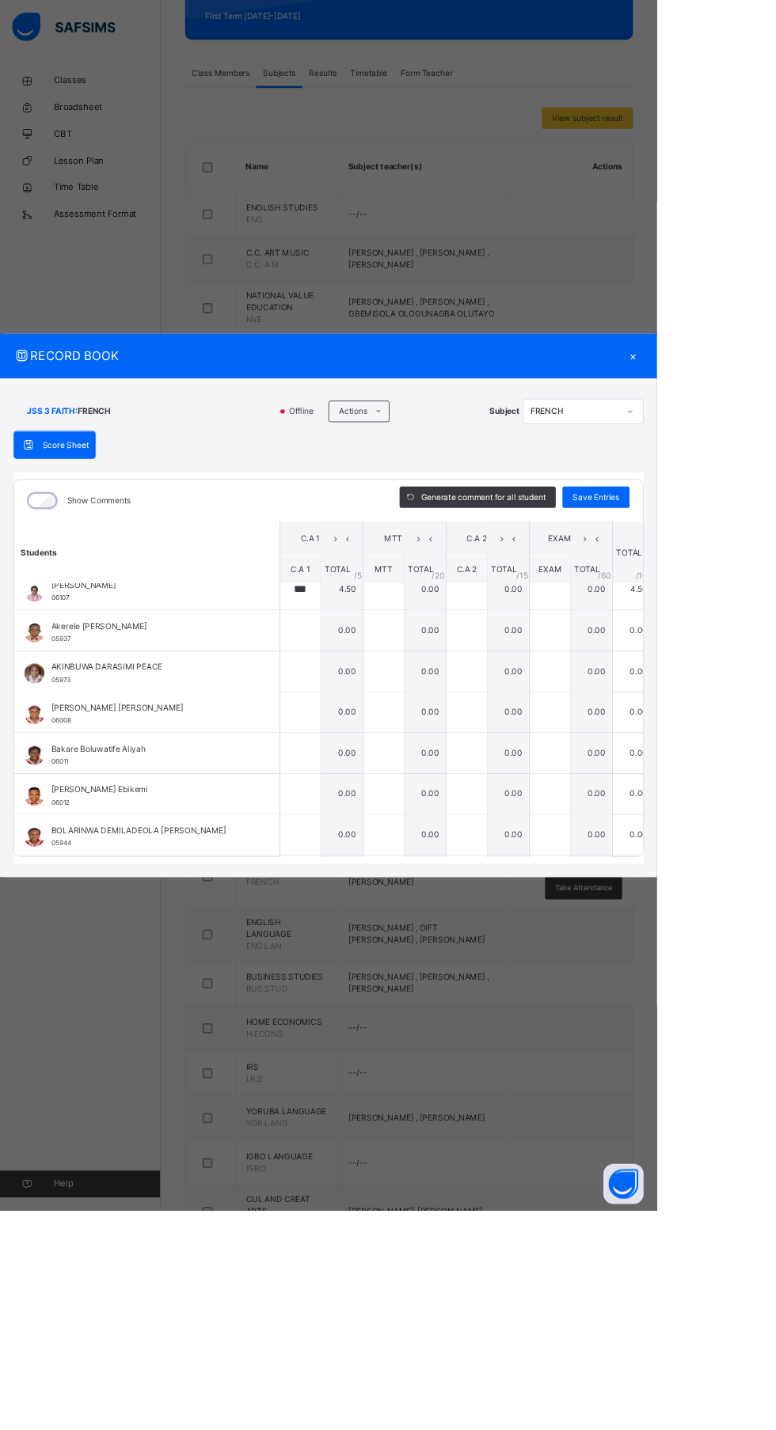
scroll to position [307, 0]
click at [378, 720] on input "***" at bounding box center [354, 696] width 47 height 47
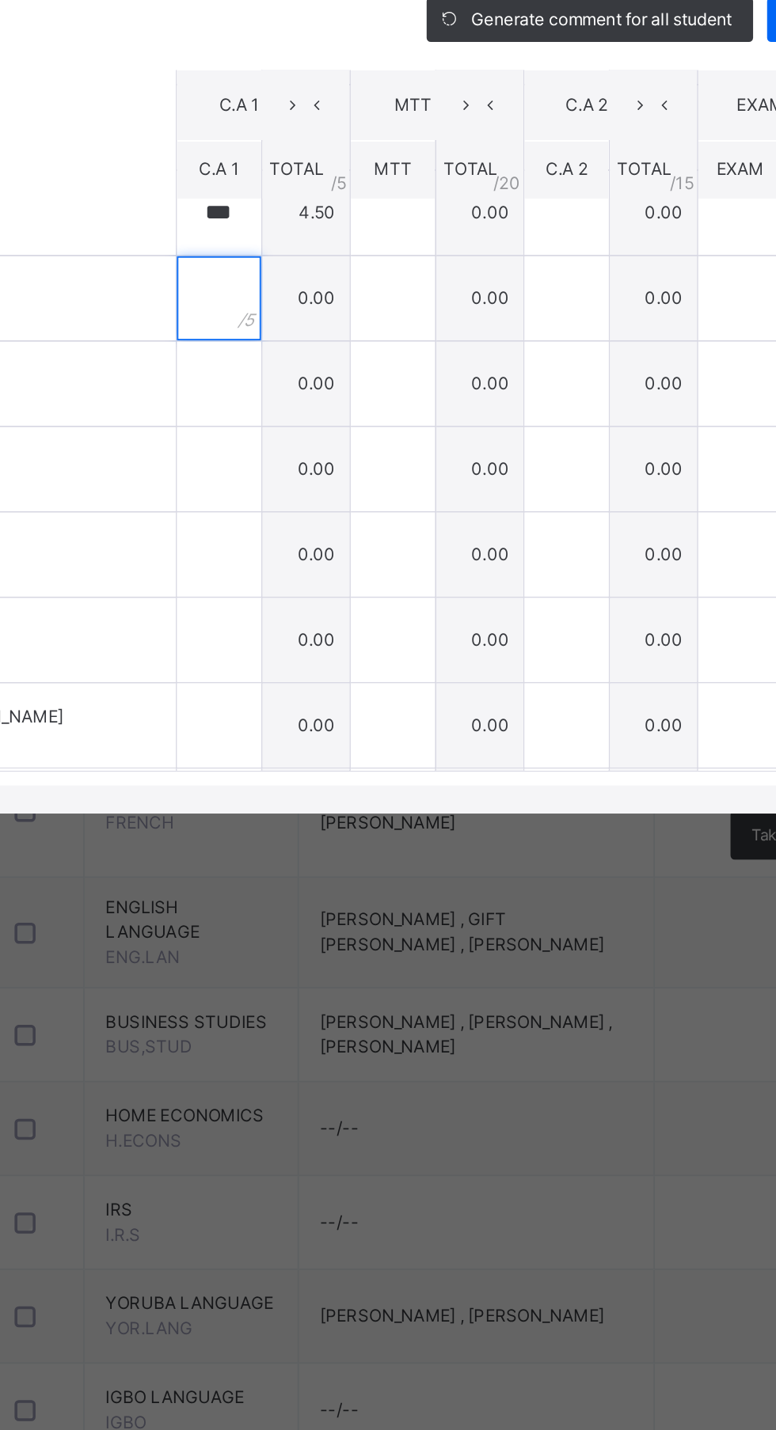
click at [378, 768] on div at bounding box center [354, 744] width 47 height 47
click at [378, 768] on input "text" at bounding box center [354, 744] width 47 height 47
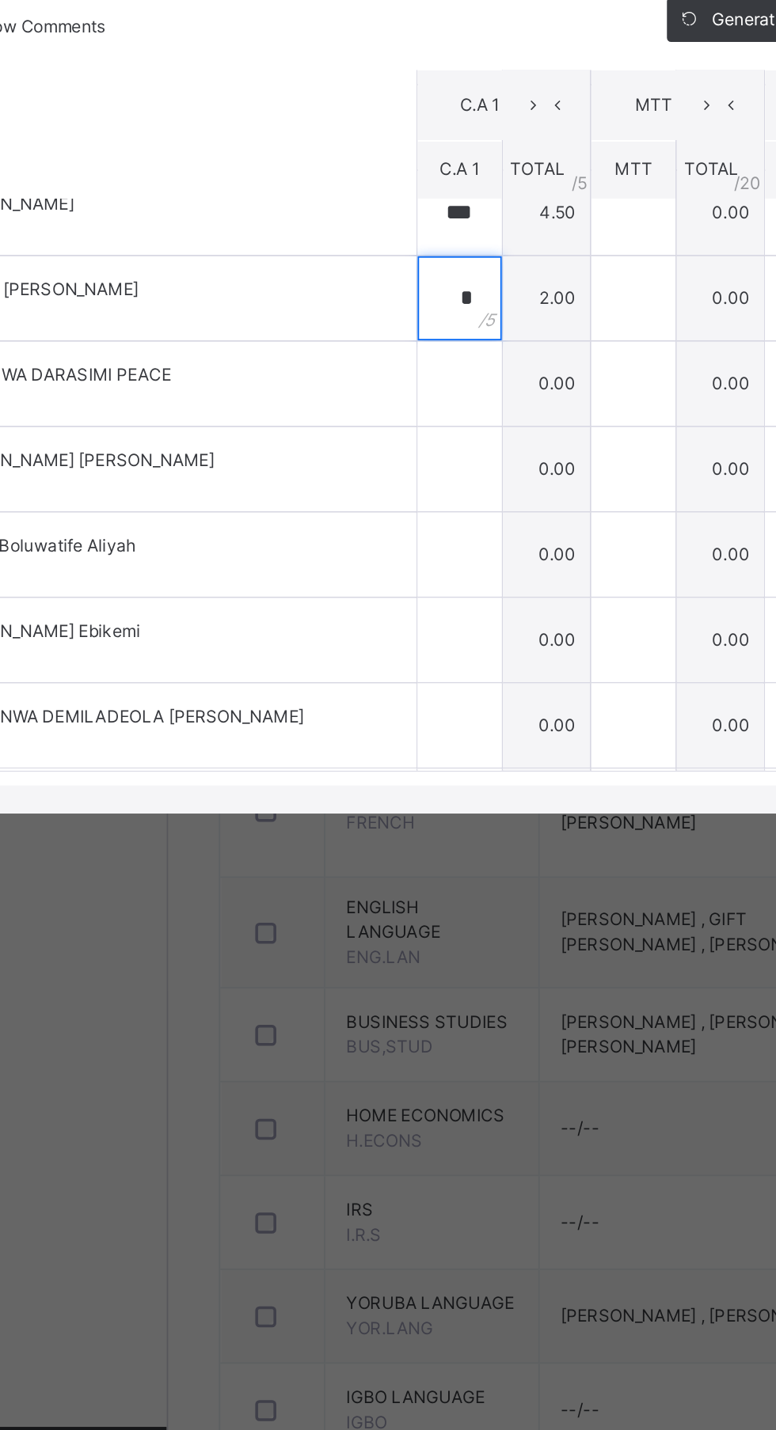
type input "*"
click at [378, 817] on input "text" at bounding box center [354, 792] width 47 height 47
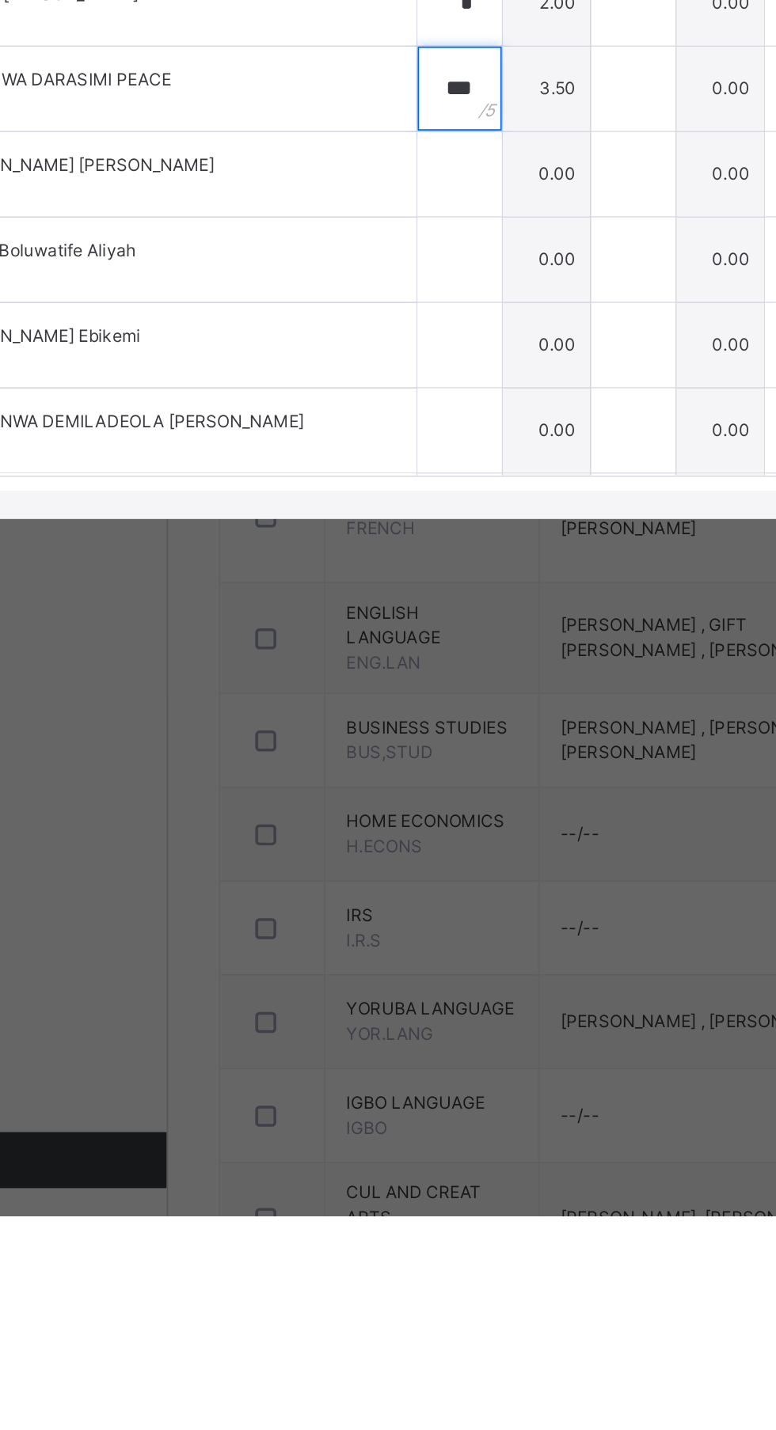
type input "***"
click at [378, 865] on input "text" at bounding box center [354, 841] width 47 height 47
click at [378, 865] on div at bounding box center [354, 841] width 47 height 47
click at [378, 865] on input "text" at bounding box center [354, 841] width 47 height 47
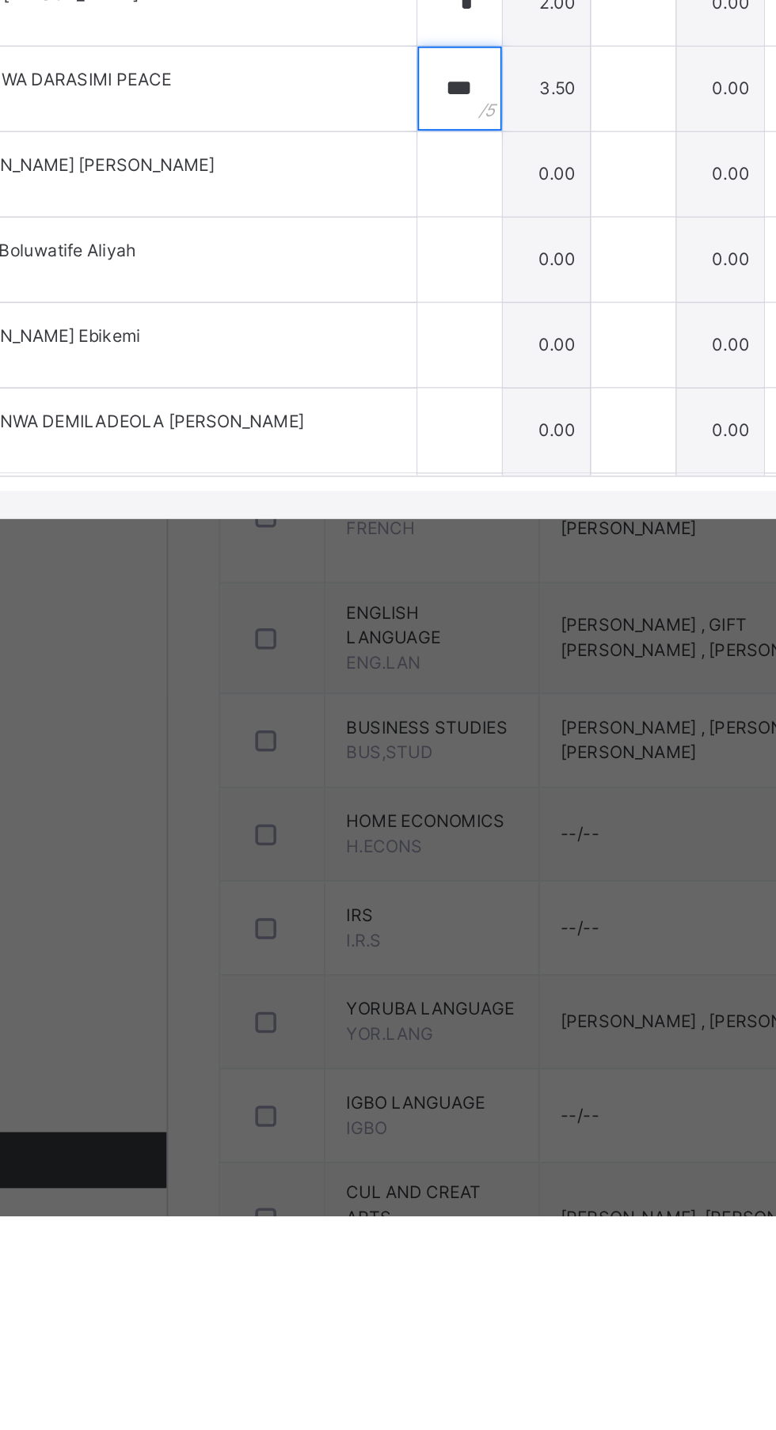
click at [378, 817] on div "***" at bounding box center [354, 792] width 47 height 47
click at [378, 865] on div at bounding box center [354, 841] width 47 height 47
click at [378, 865] on input "text" at bounding box center [354, 841] width 47 height 47
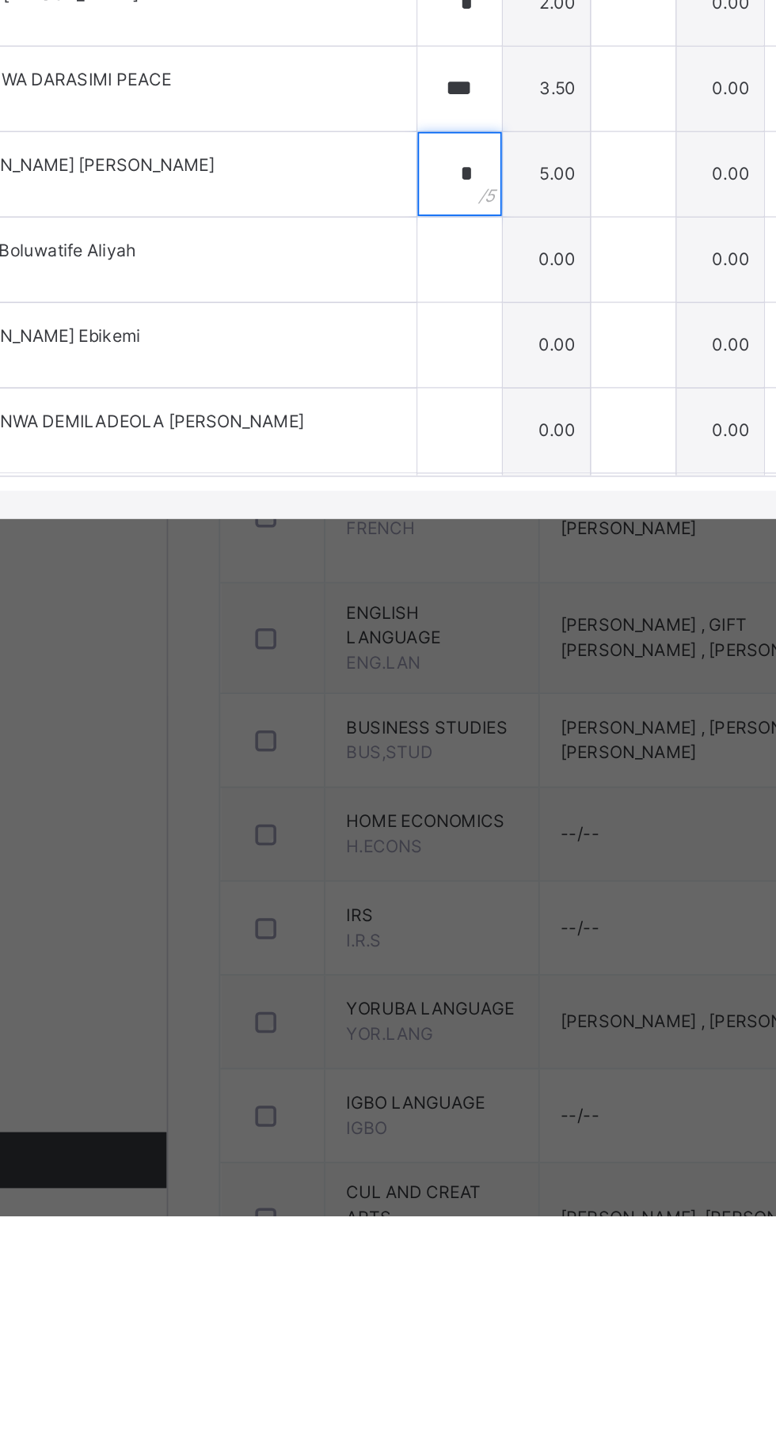
type input "*"
click at [378, 865] on div "*" at bounding box center [354, 841] width 47 height 47
click at [378, 913] on input "text" at bounding box center [354, 889] width 47 height 47
click at [378, 865] on div "*" at bounding box center [354, 841] width 47 height 47
click at [378, 913] on input "text" at bounding box center [354, 889] width 47 height 47
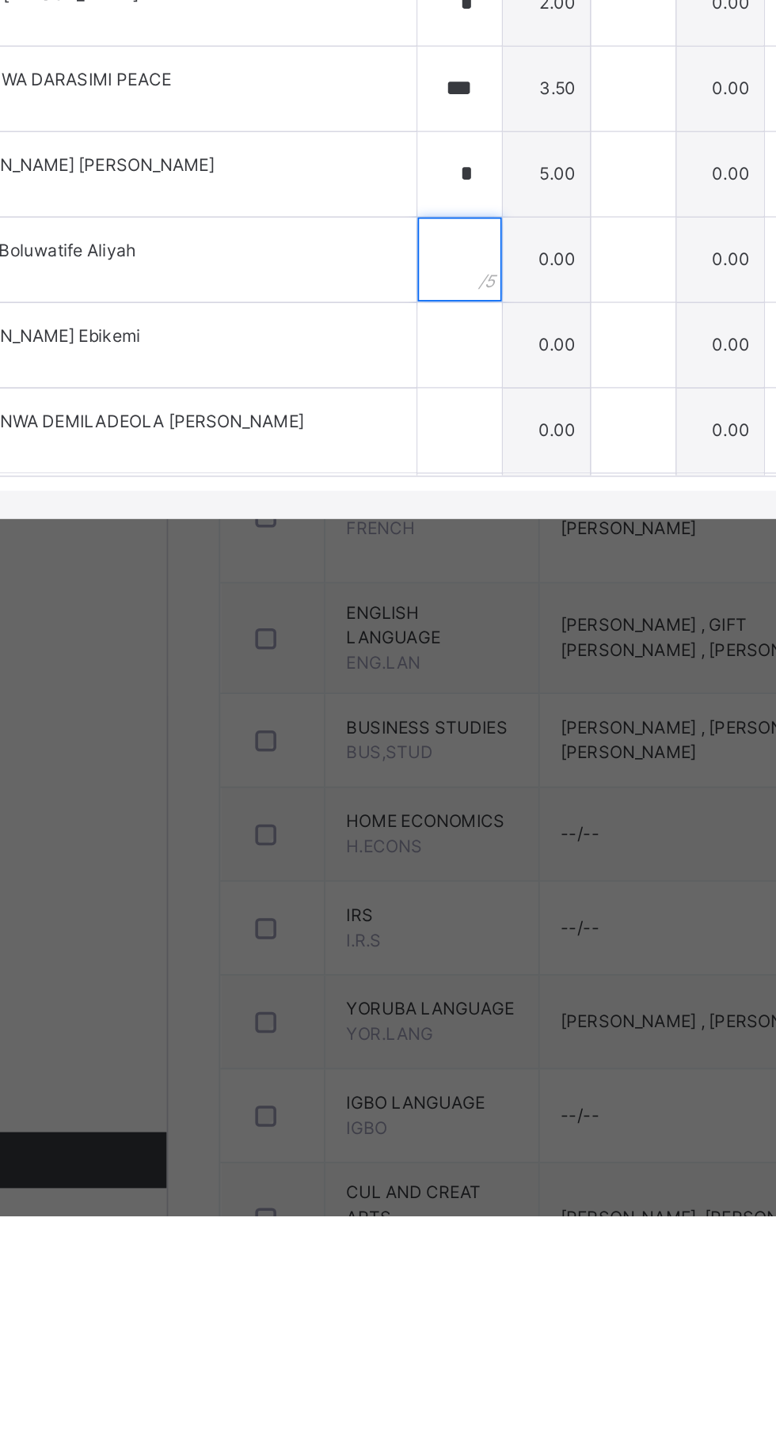
click at [378, 913] on input "text" at bounding box center [354, 889] width 47 height 47
type input "*"
click at [378, 962] on input "text" at bounding box center [354, 937] width 47 height 47
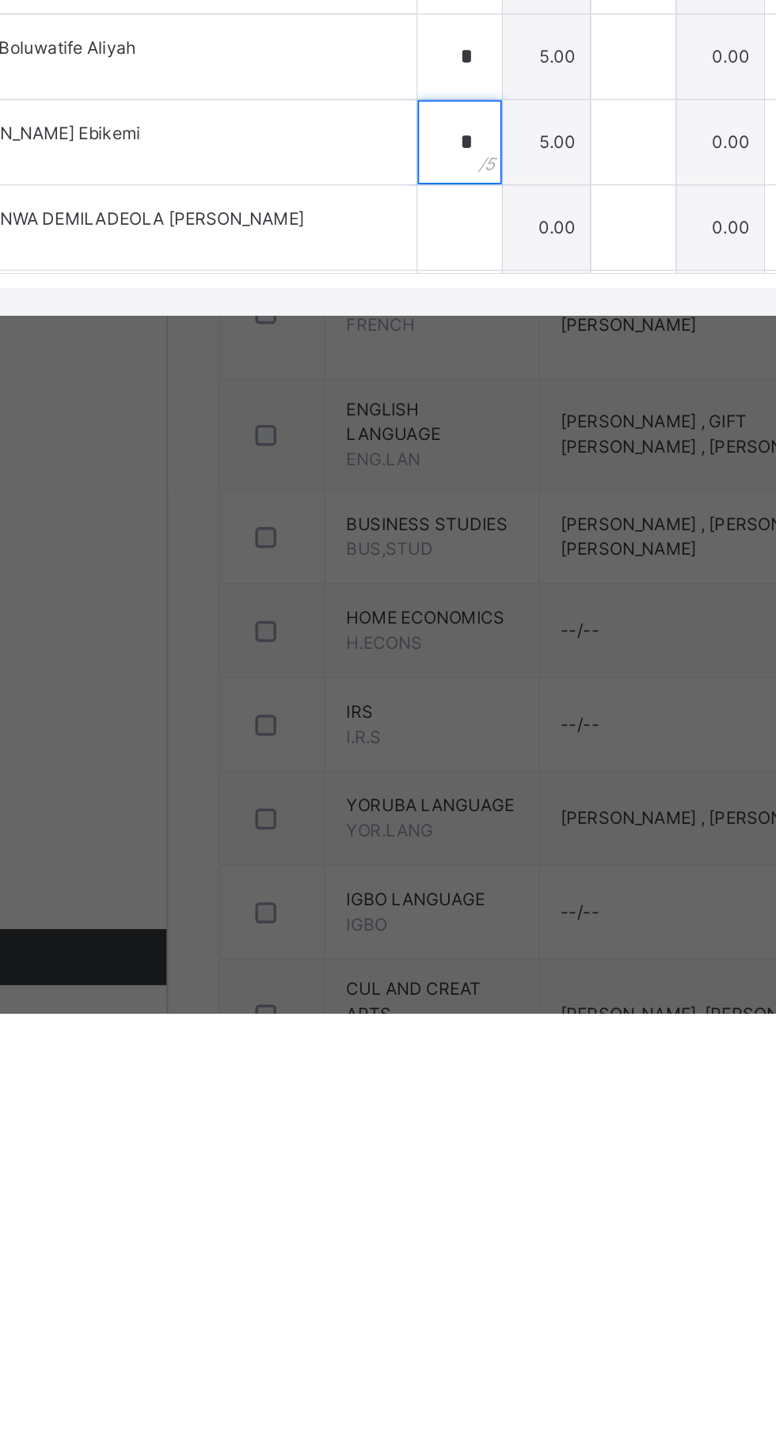
type input "*"
click at [378, 1010] on input "text" at bounding box center [354, 985] width 47 height 47
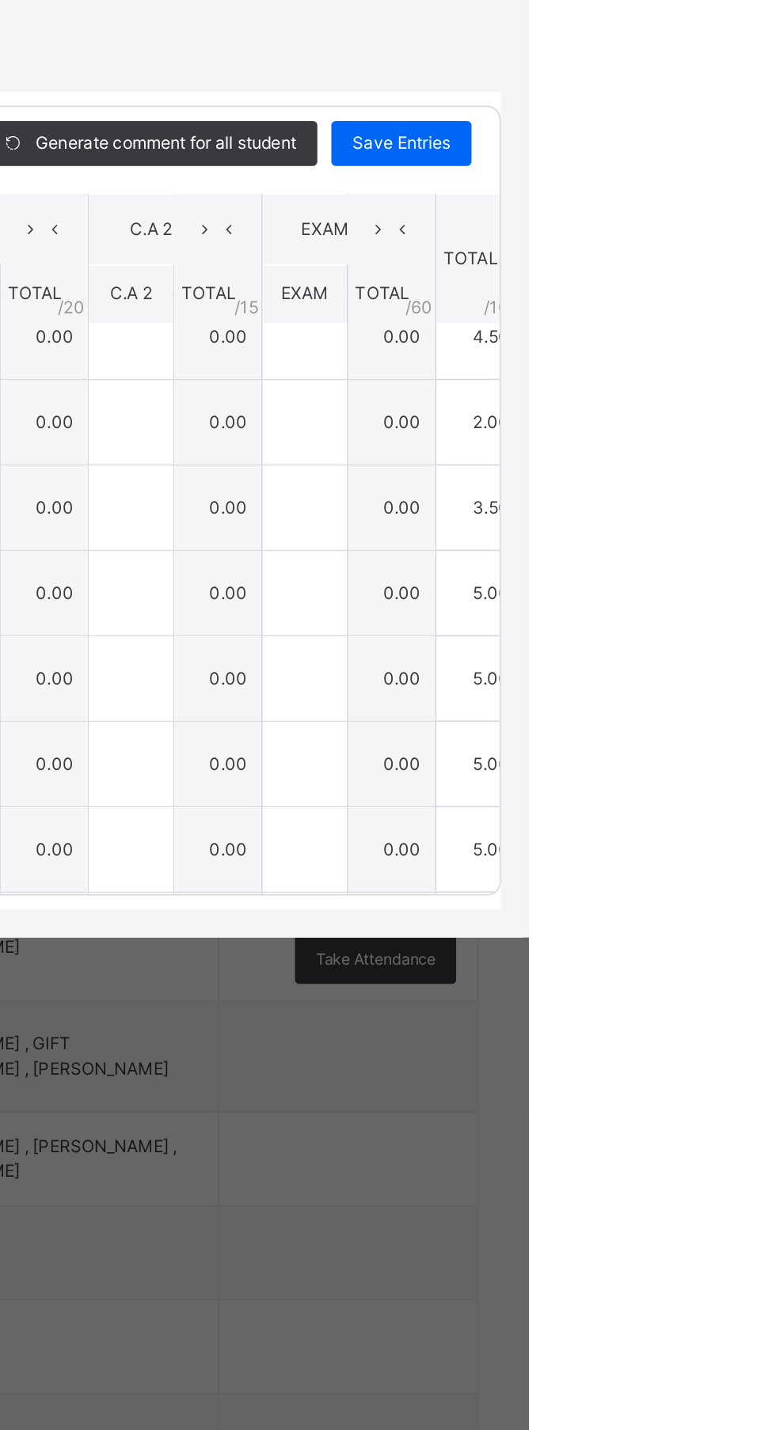
type input "*"
click at [743, 600] on div "Save Entries" at bounding box center [703, 587] width 79 height 25
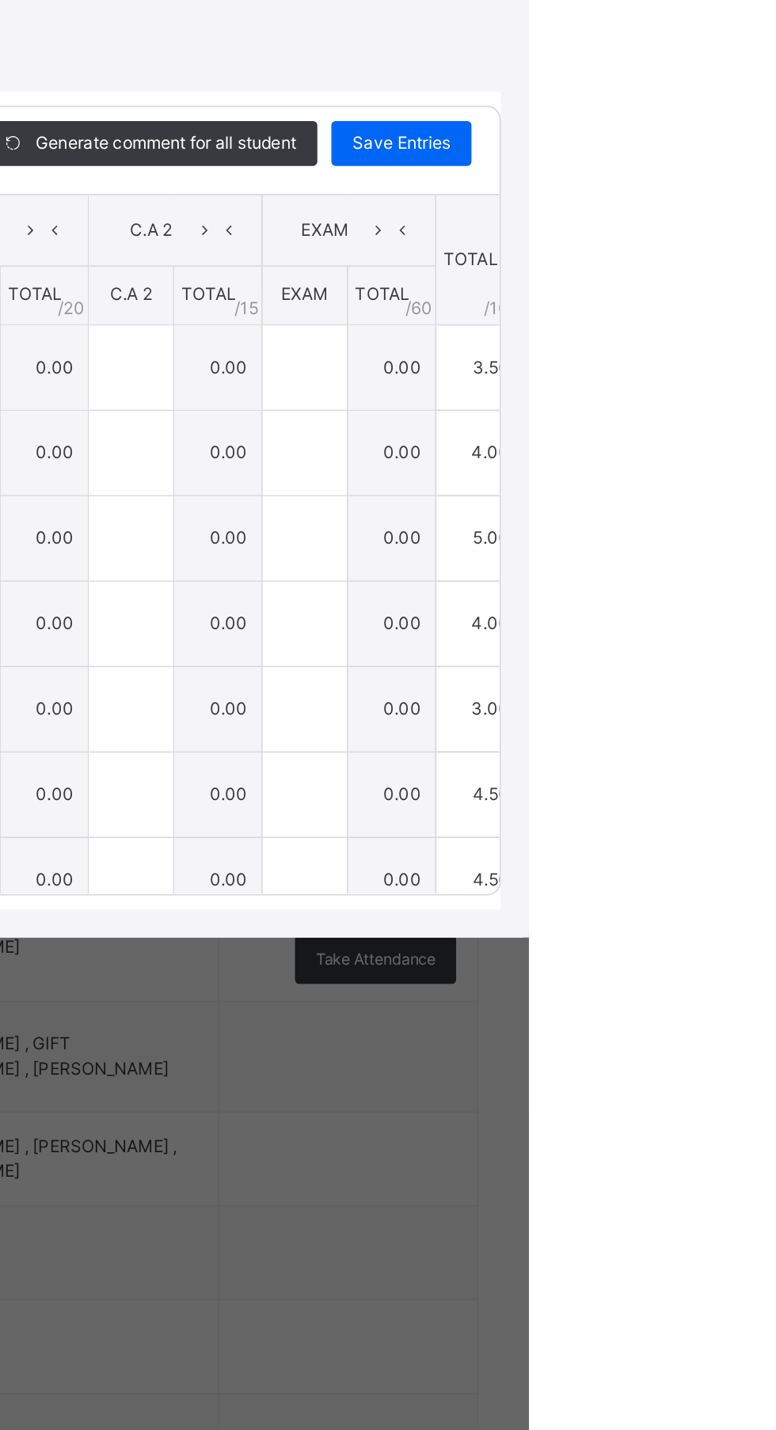
type input "***"
type input "*"
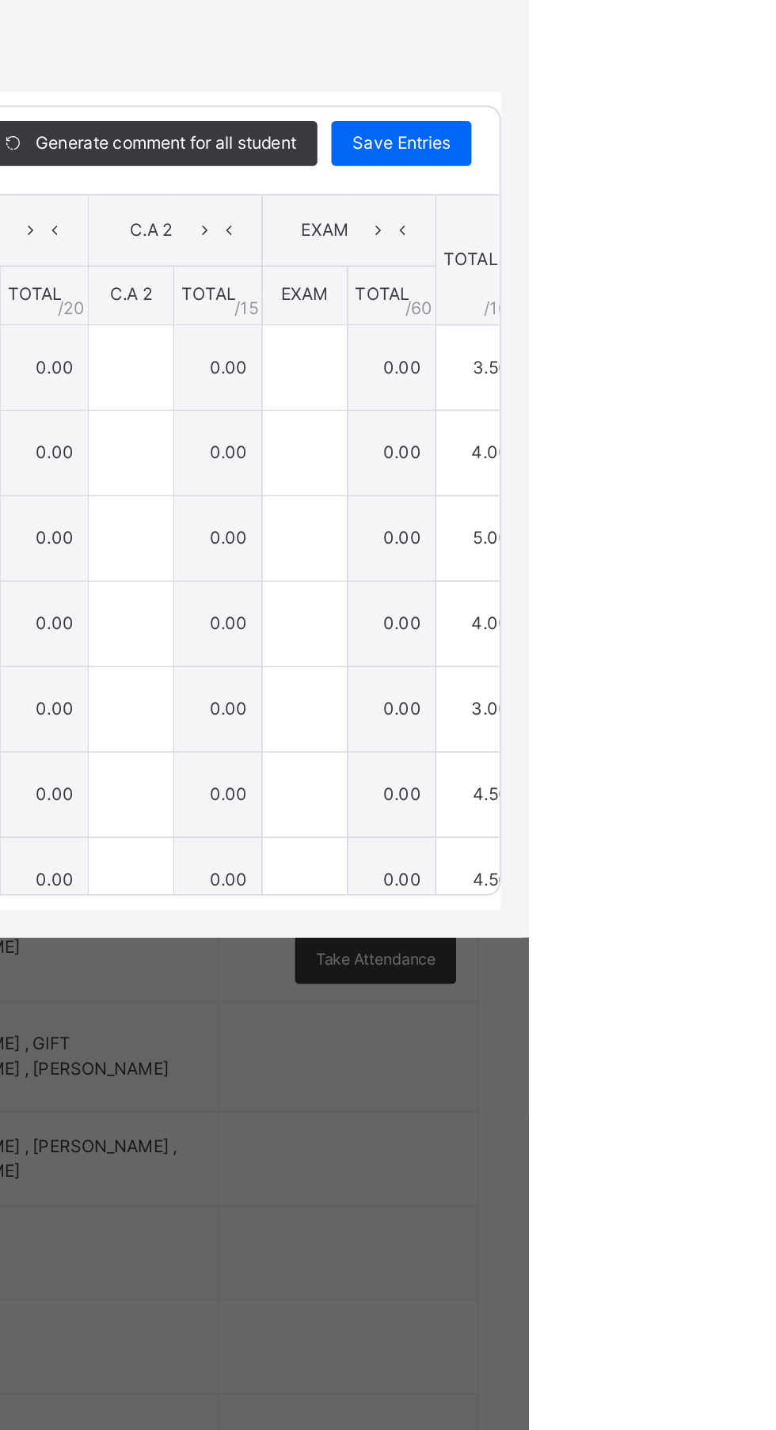
type input "***"
type input "*"
type input "***"
type input "*"
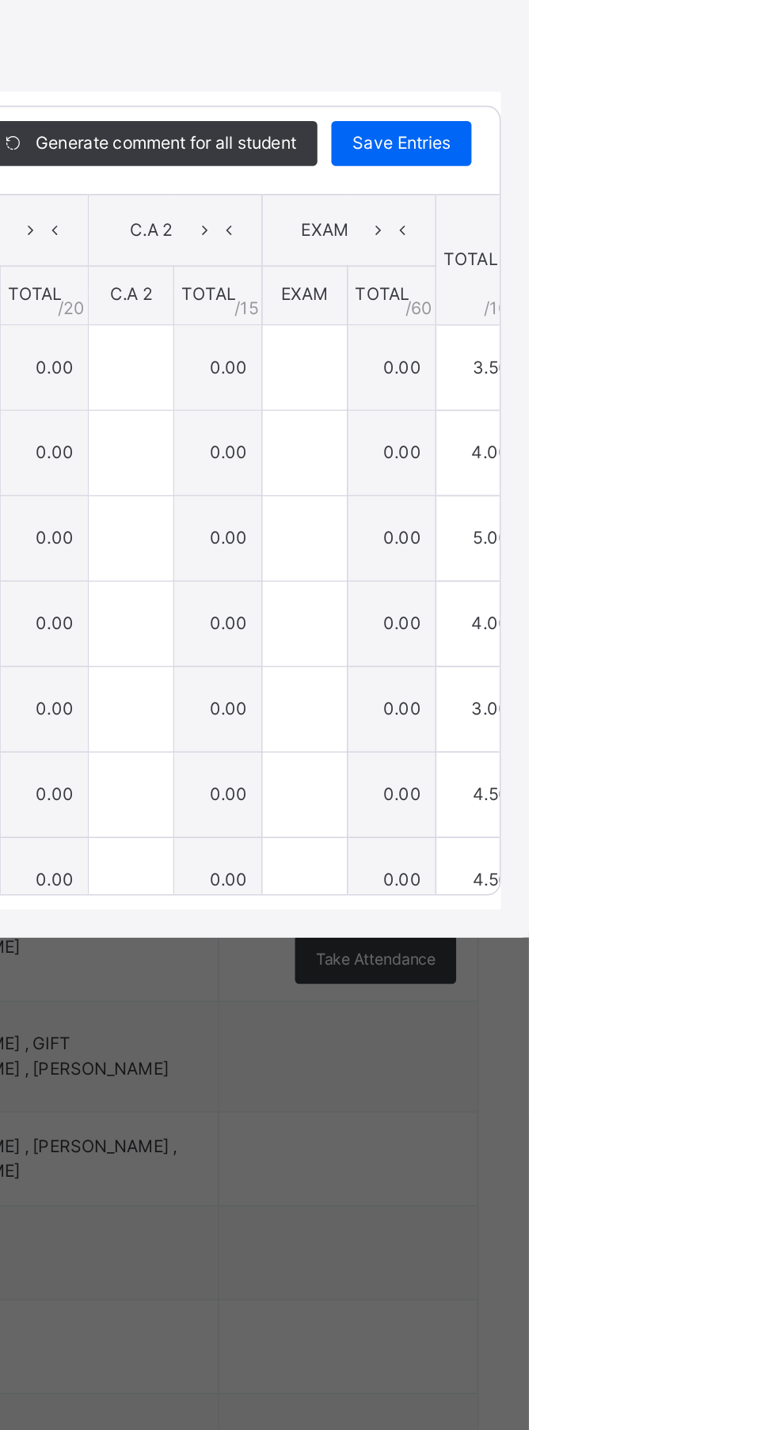
type input "*"
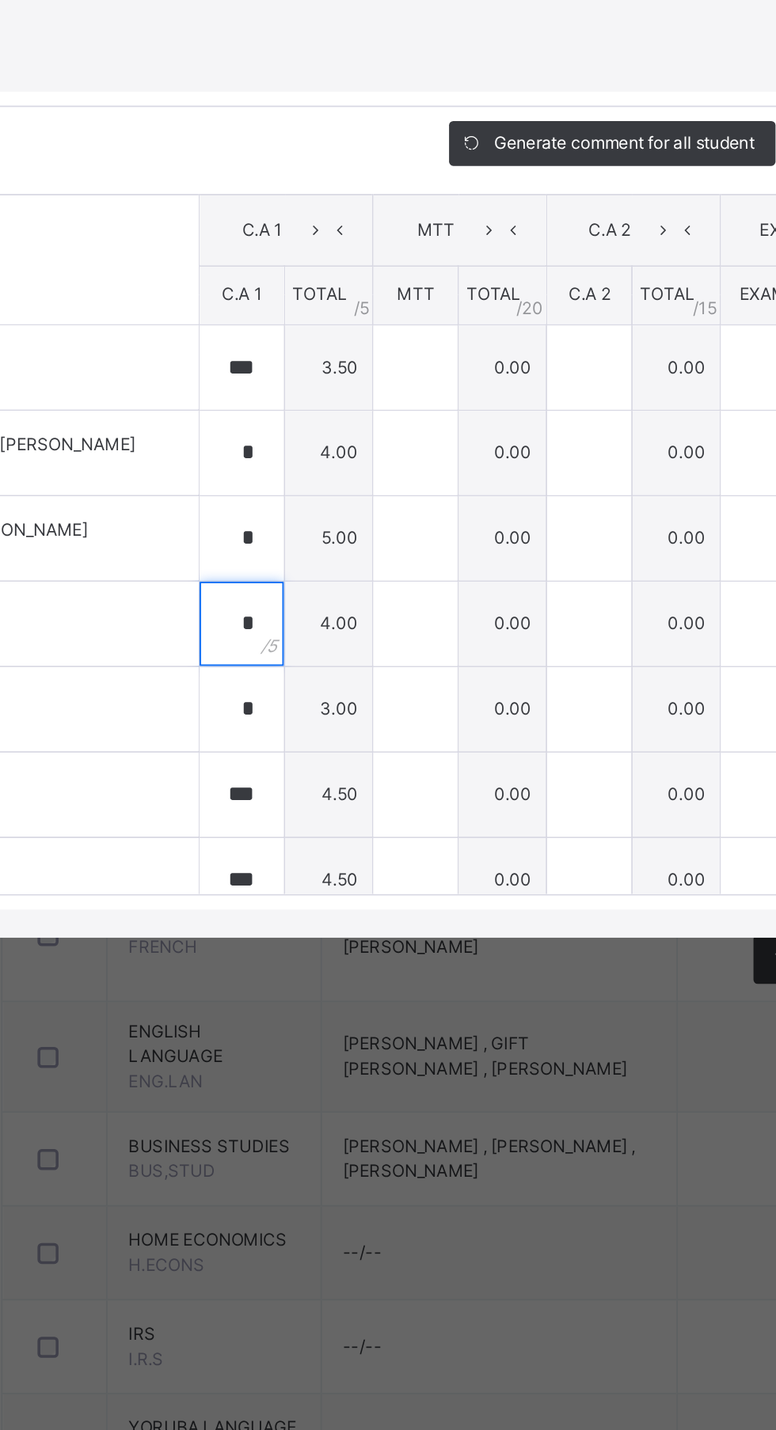
click at [378, 882] on input "*" at bounding box center [354, 858] width 47 height 47
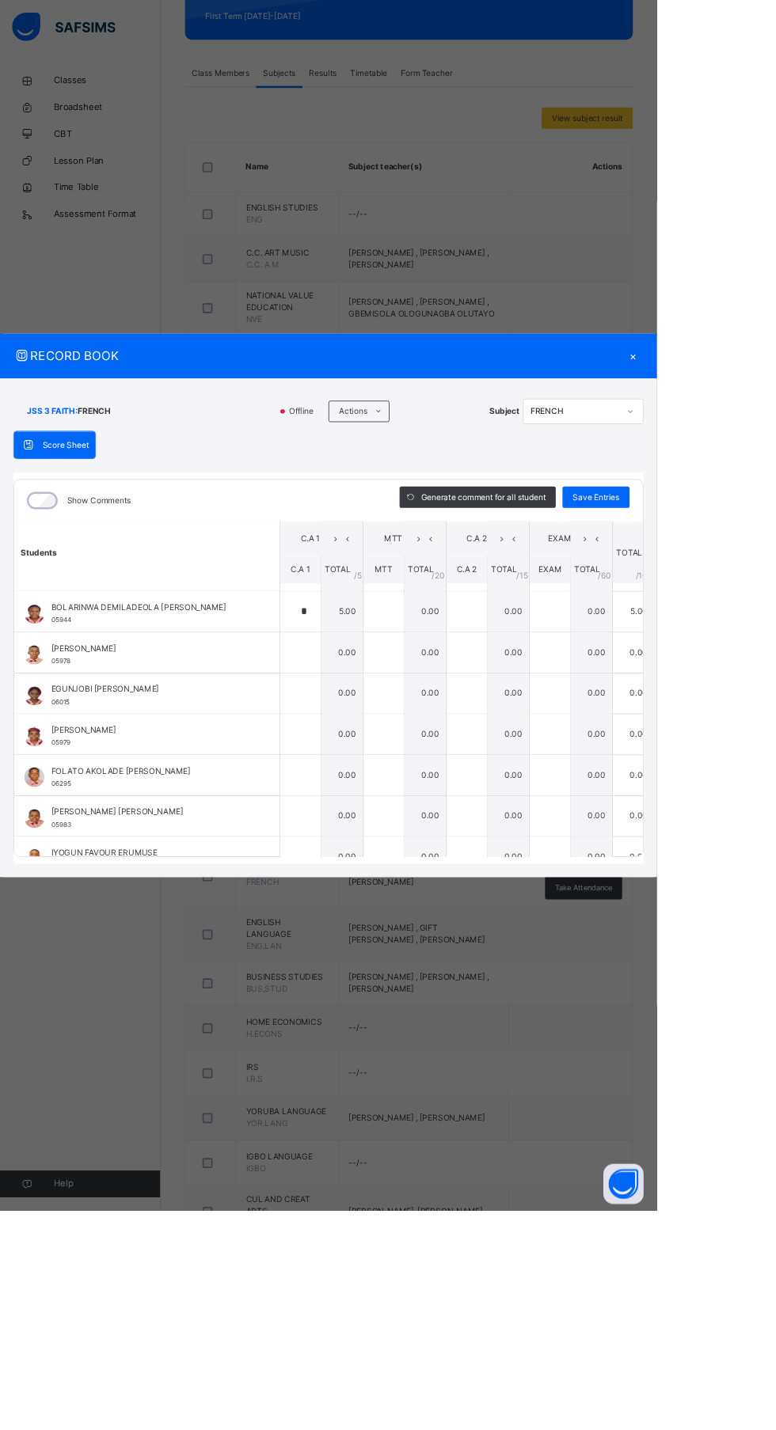
scroll to position [574, 0]
click at [378, 791] on input "text" at bounding box center [354, 767] width 47 height 47
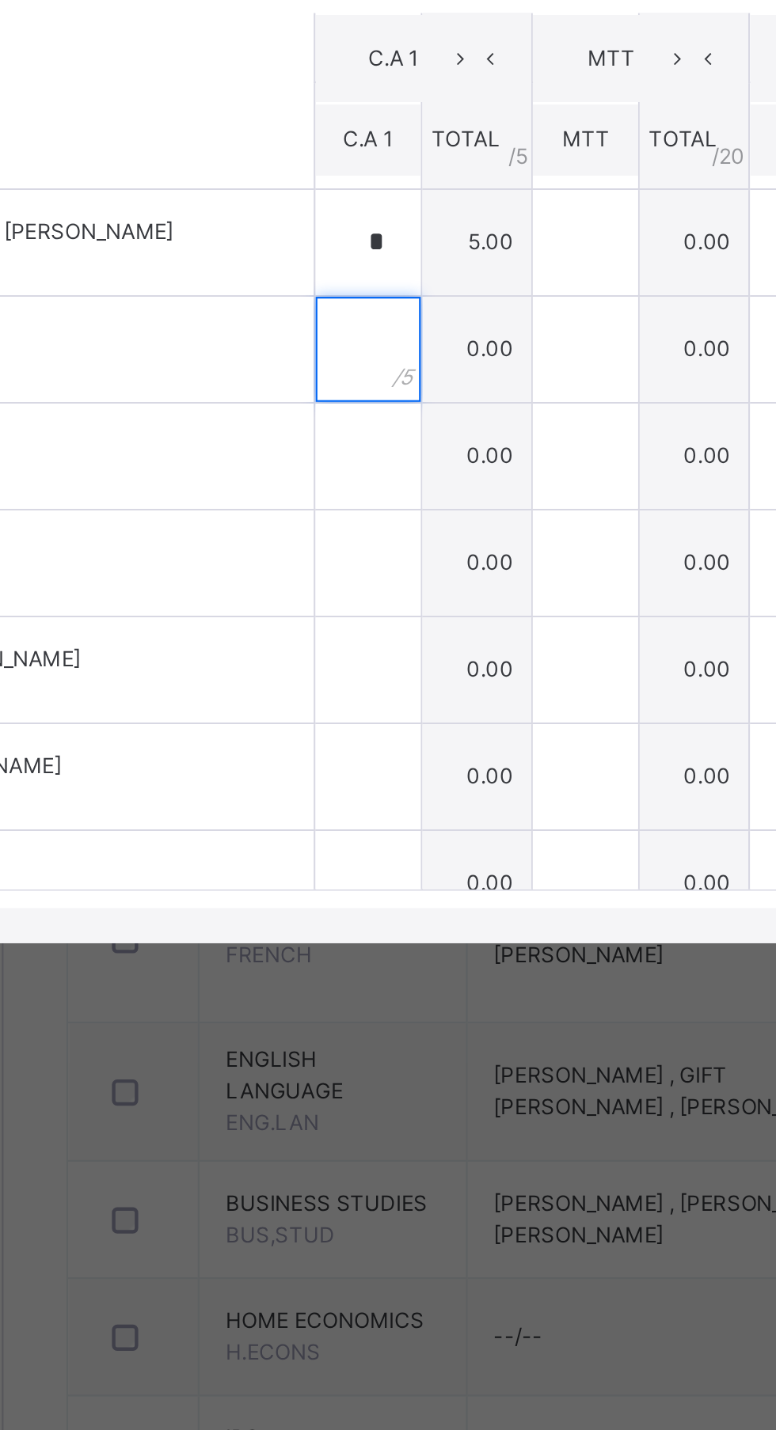
scroll to position [566, 0]
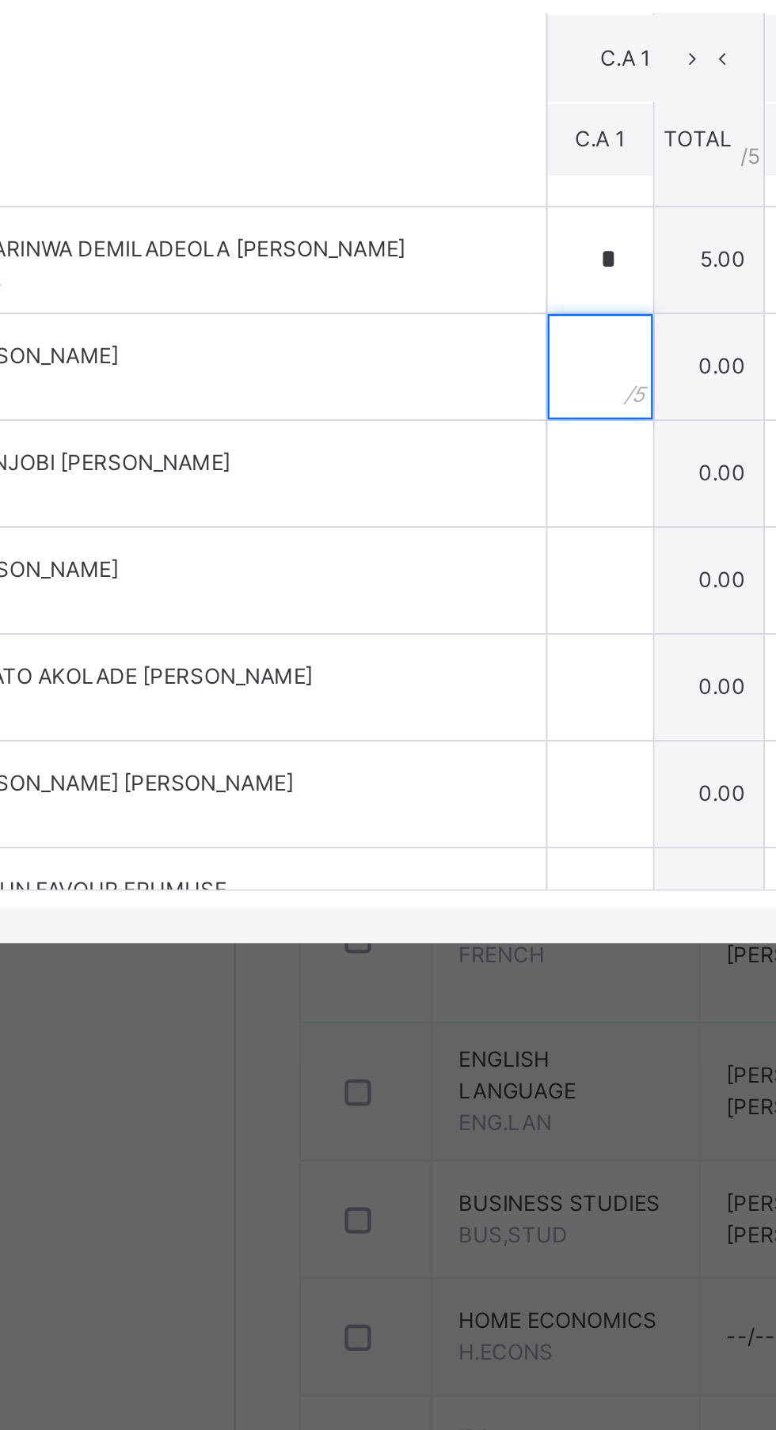
click at [378, 799] on input "text" at bounding box center [354, 775] width 47 height 47
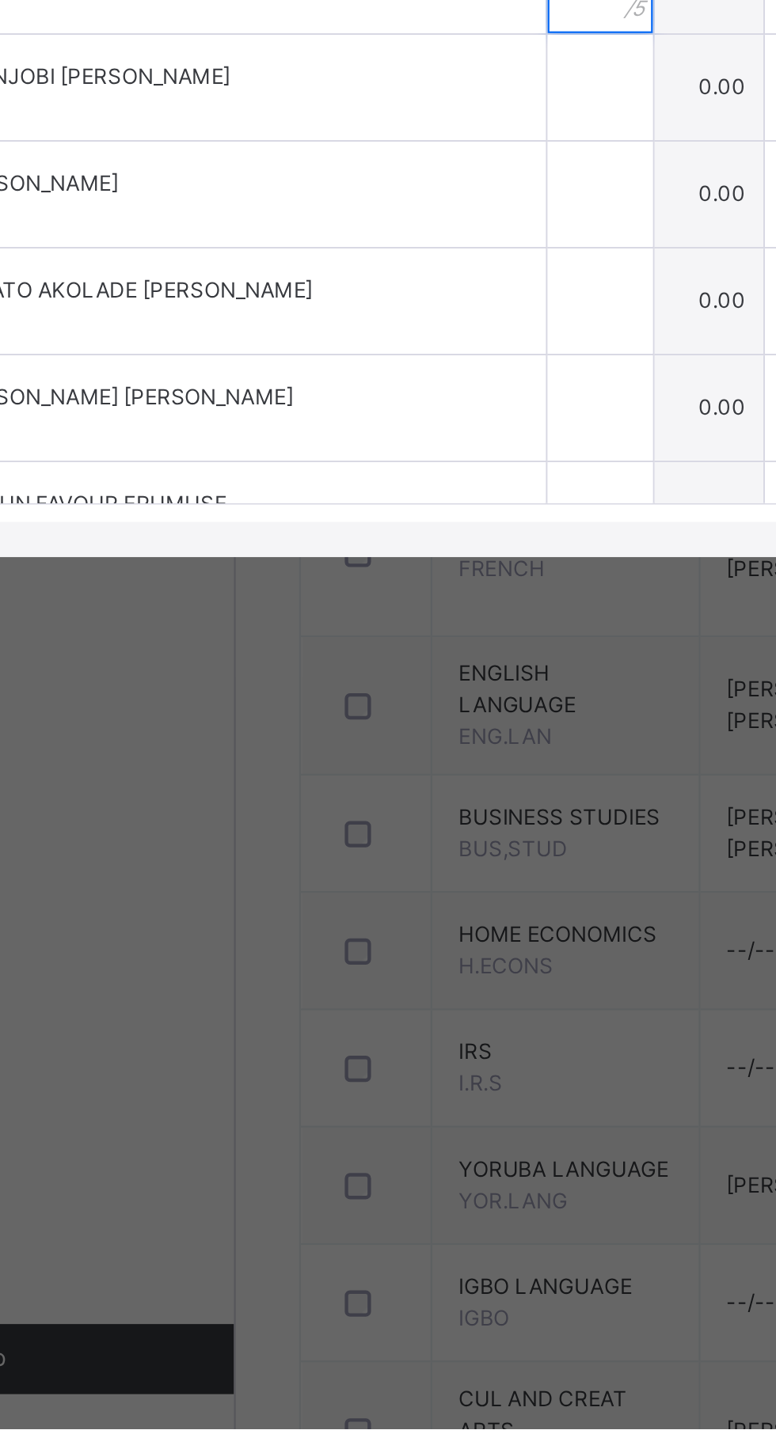
type input "*"
click at [378, 848] on input "text" at bounding box center [354, 823] width 47 height 47
type input "*"
click at [378, 848] on div "*" at bounding box center [354, 823] width 47 height 47
click at [378, 896] on input "text" at bounding box center [354, 871] width 47 height 47
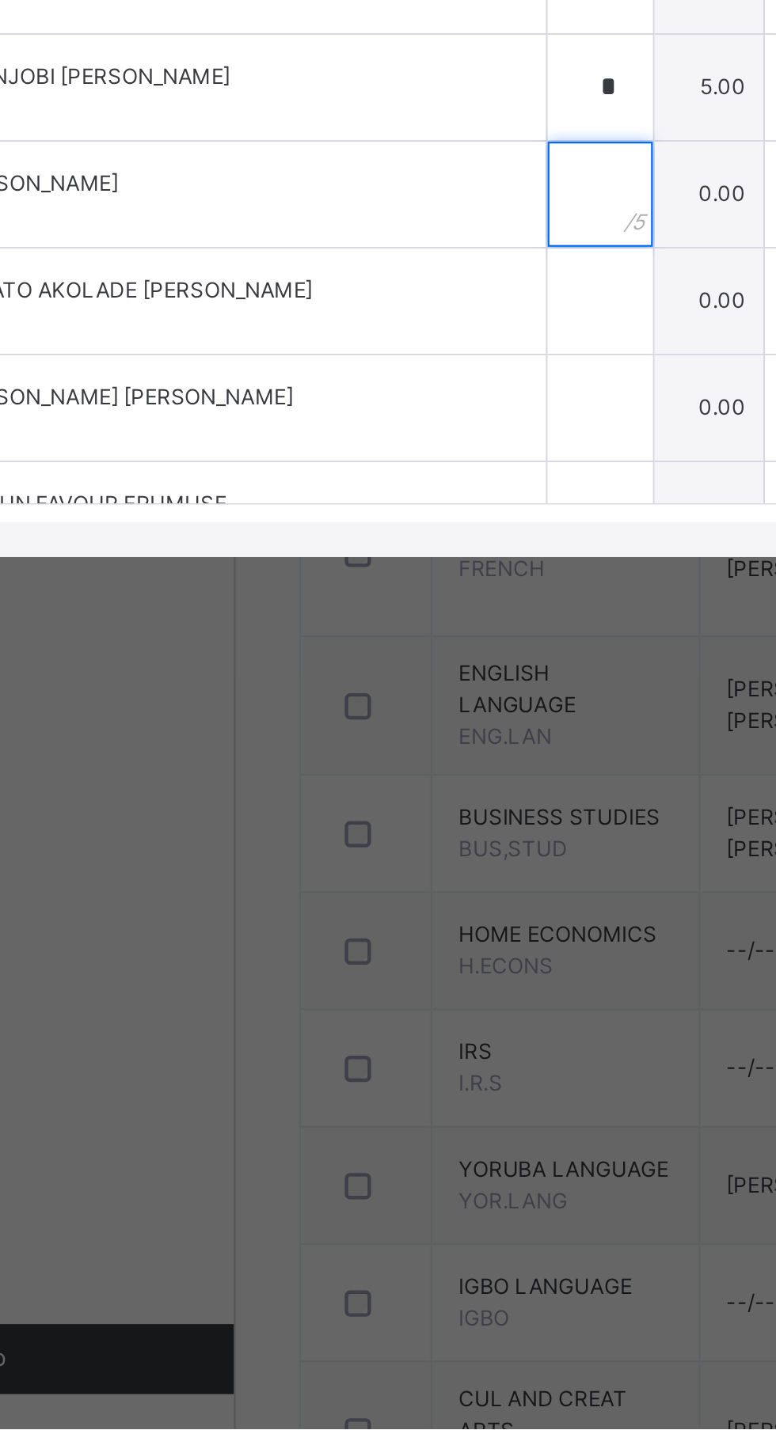
click at [378, 896] on input "text" at bounding box center [354, 871] width 47 height 47
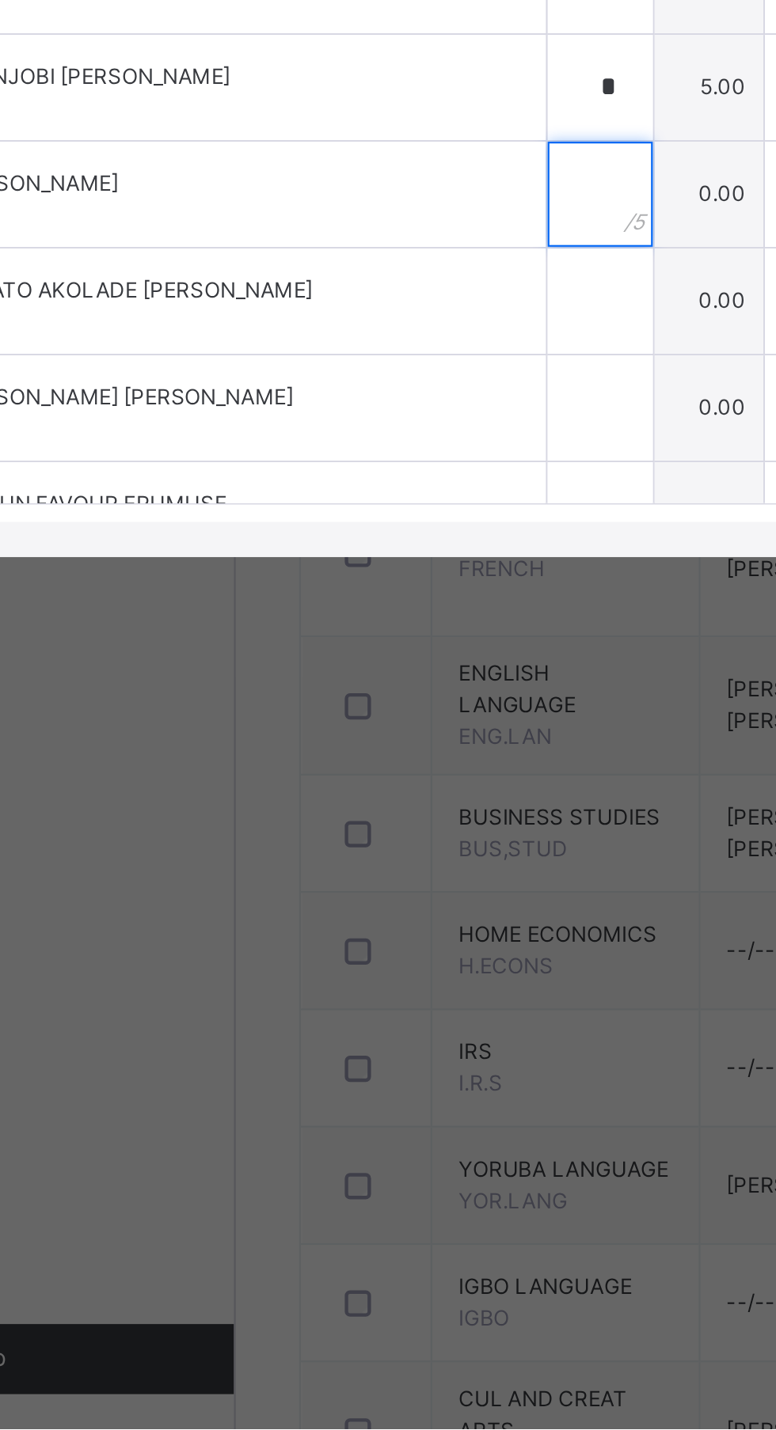
click at [378, 896] on input "text" at bounding box center [354, 871] width 47 height 47
type input "*"
click at [378, 944] on input "text" at bounding box center [354, 920] width 47 height 47
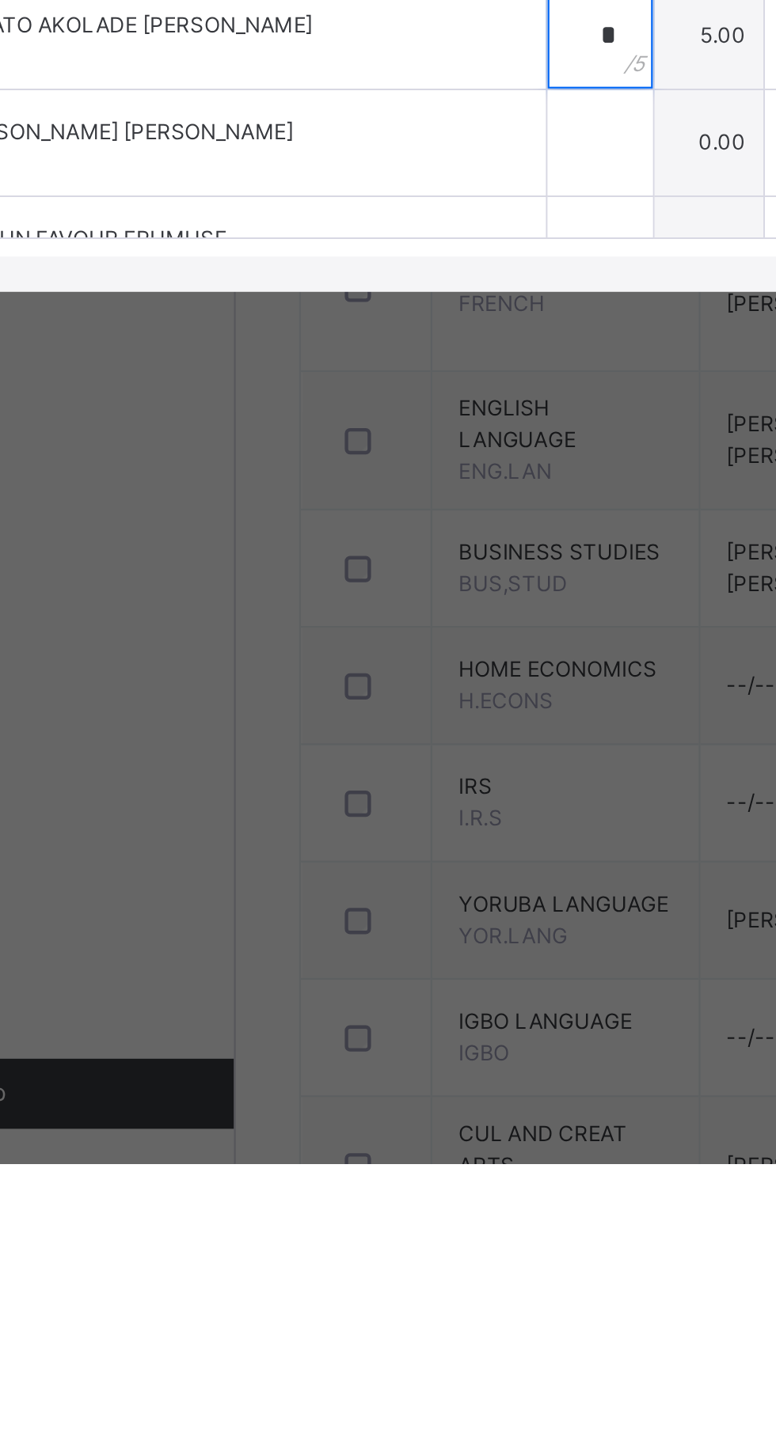
type input "*"
click at [378, 992] on div at bounding box center [354, 968] width 47 height 47
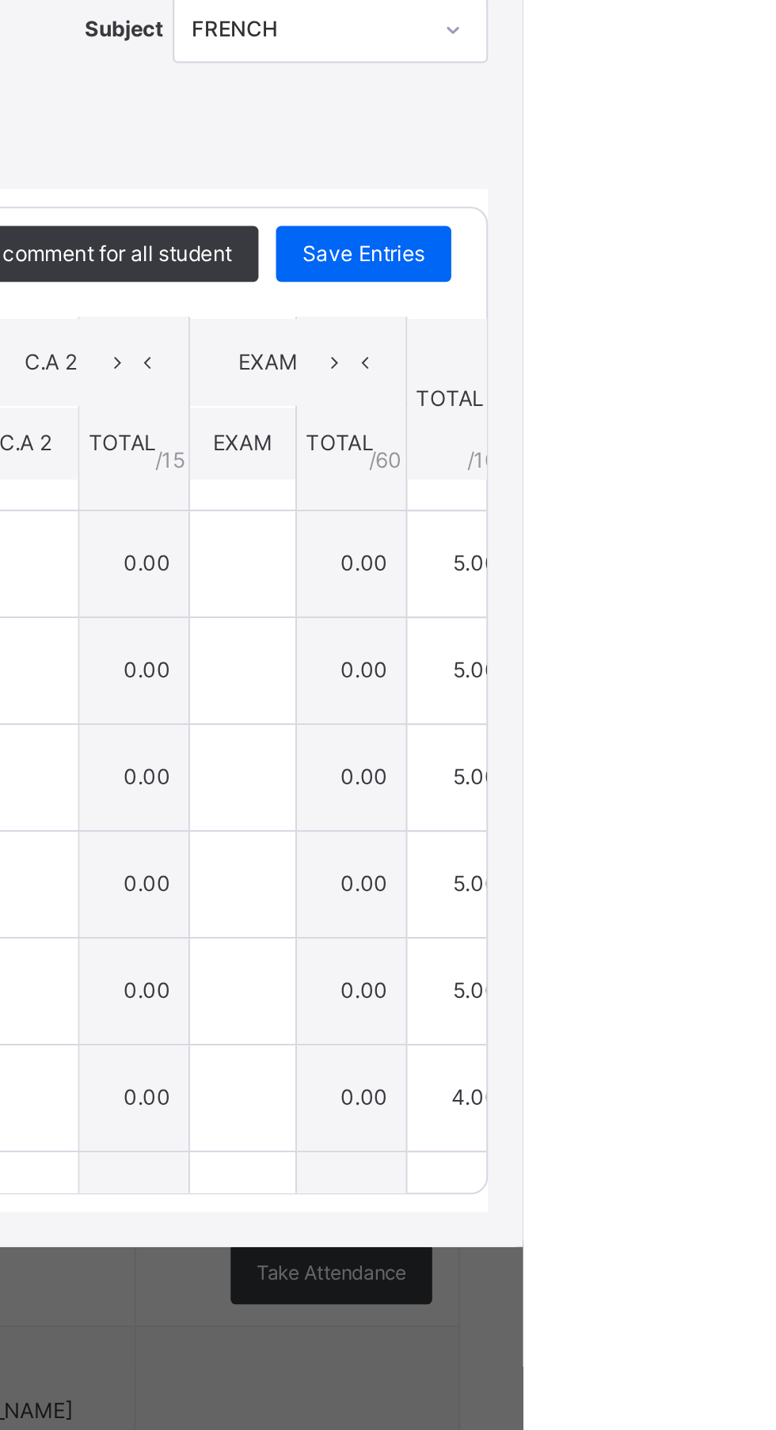
type input "*"
click at [743, 600] on div "Save Entries" at bounding box center [703, 587] width 79 height 25
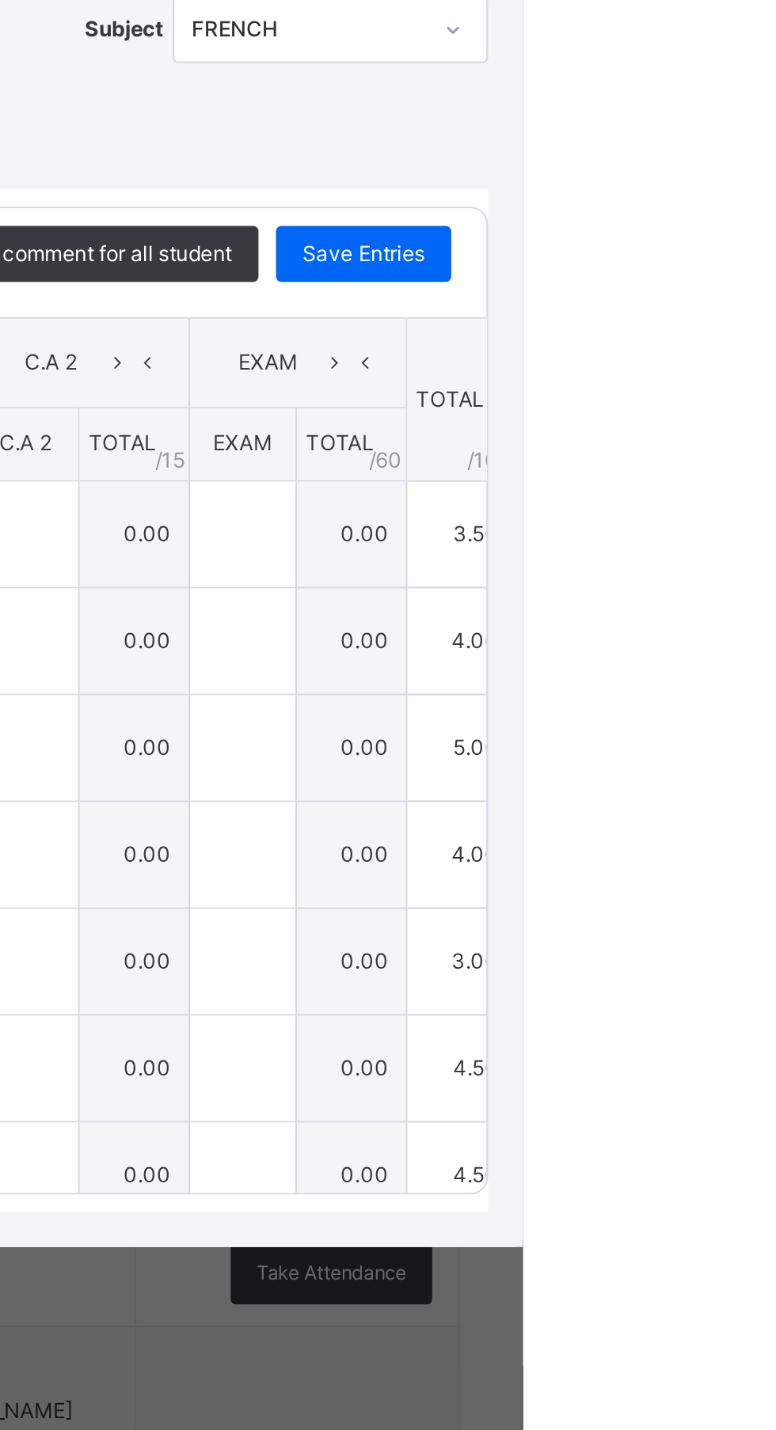
type input "***"
type input "*"
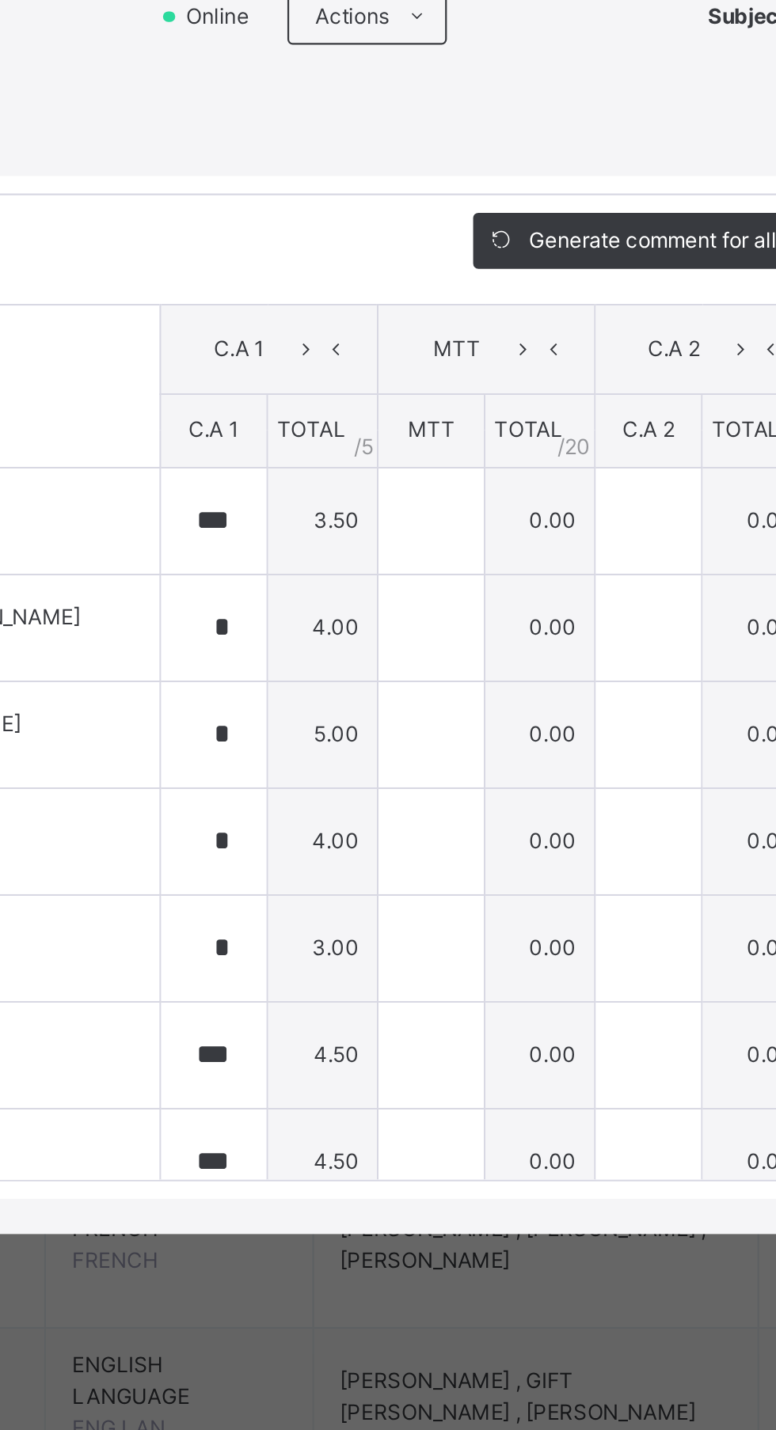
scroll to position [255, 0]
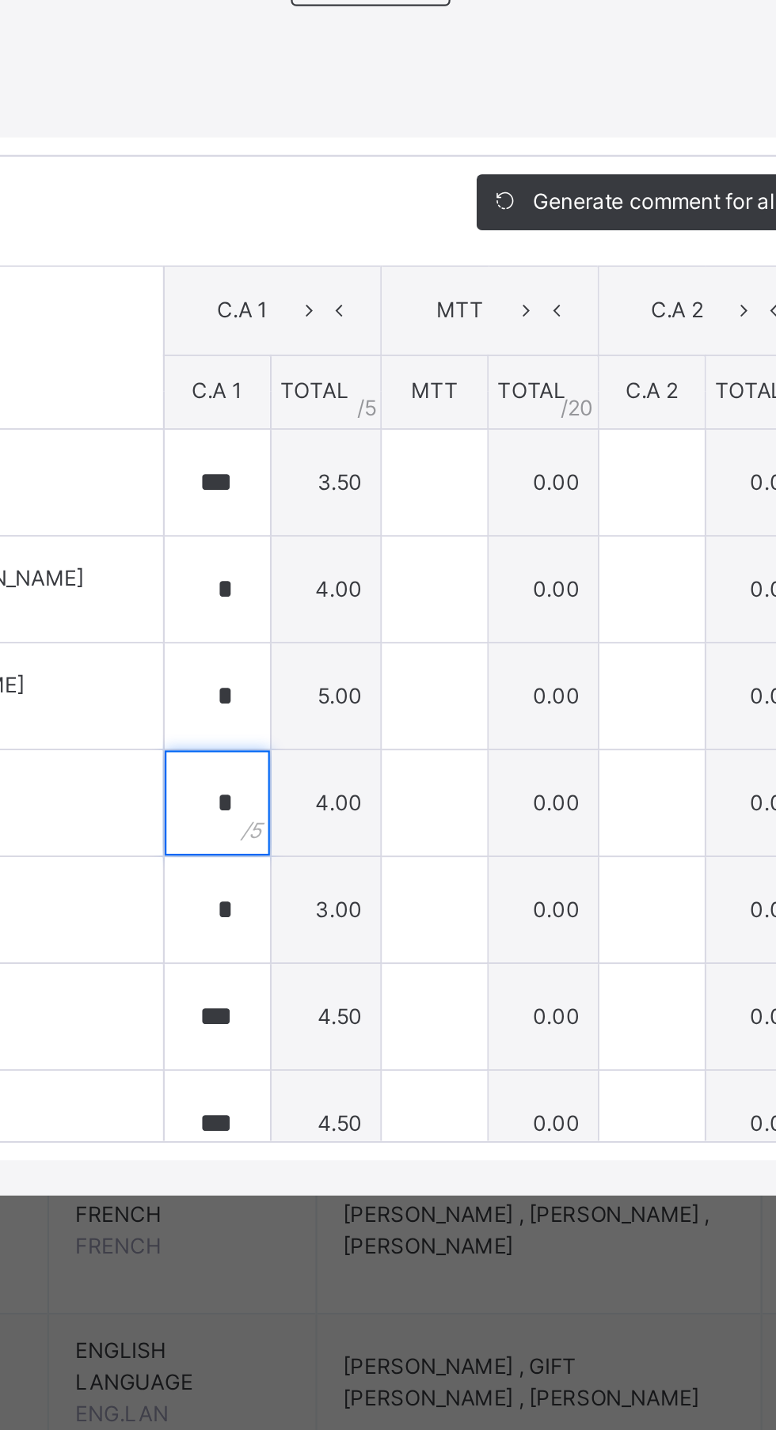
click at [378, 882] on input "*" at bounding box center [354, 858] width 47 height 47
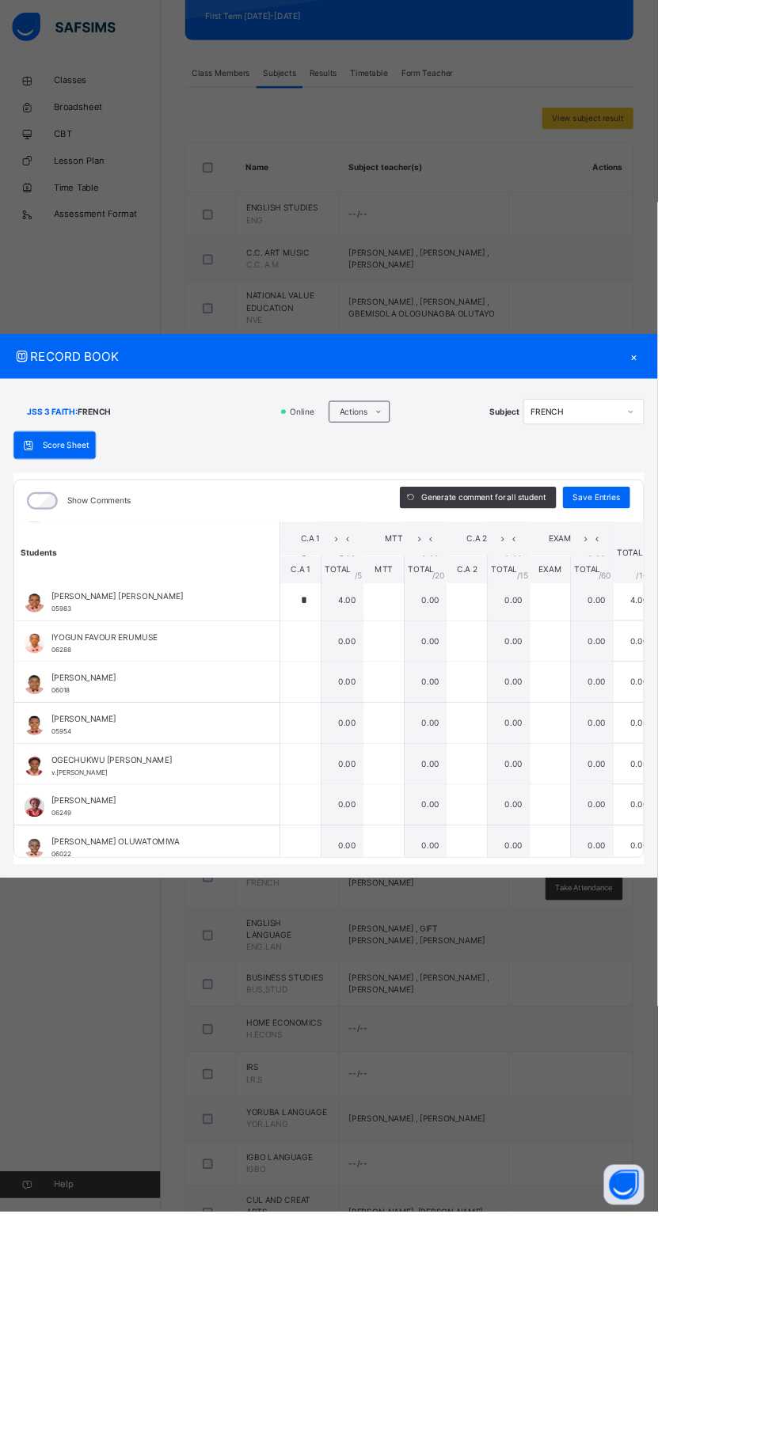
scroll to position [830, 0]
click at [378, 728] on div "*" at bounding box center [354, 704] width 47 height 47
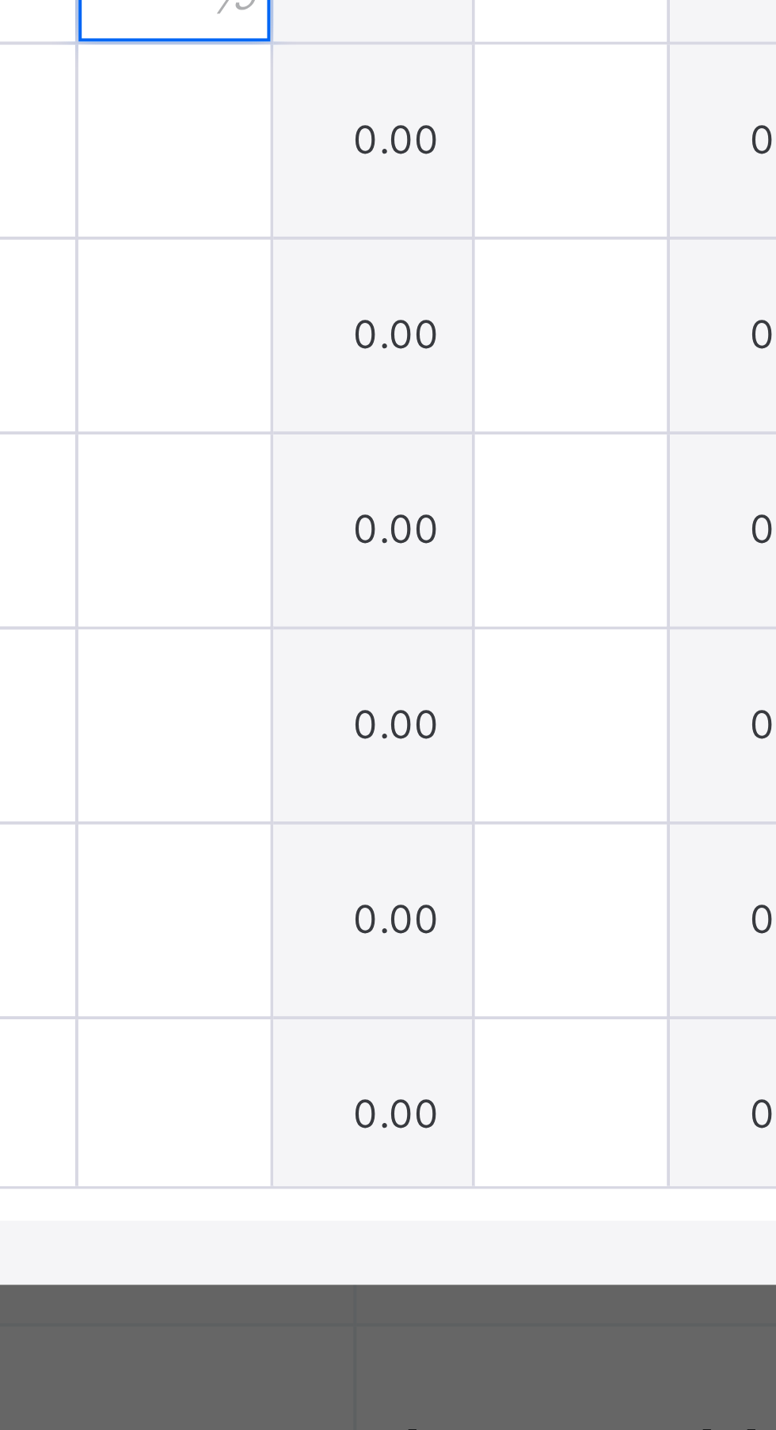
scroll to position [813, 0]
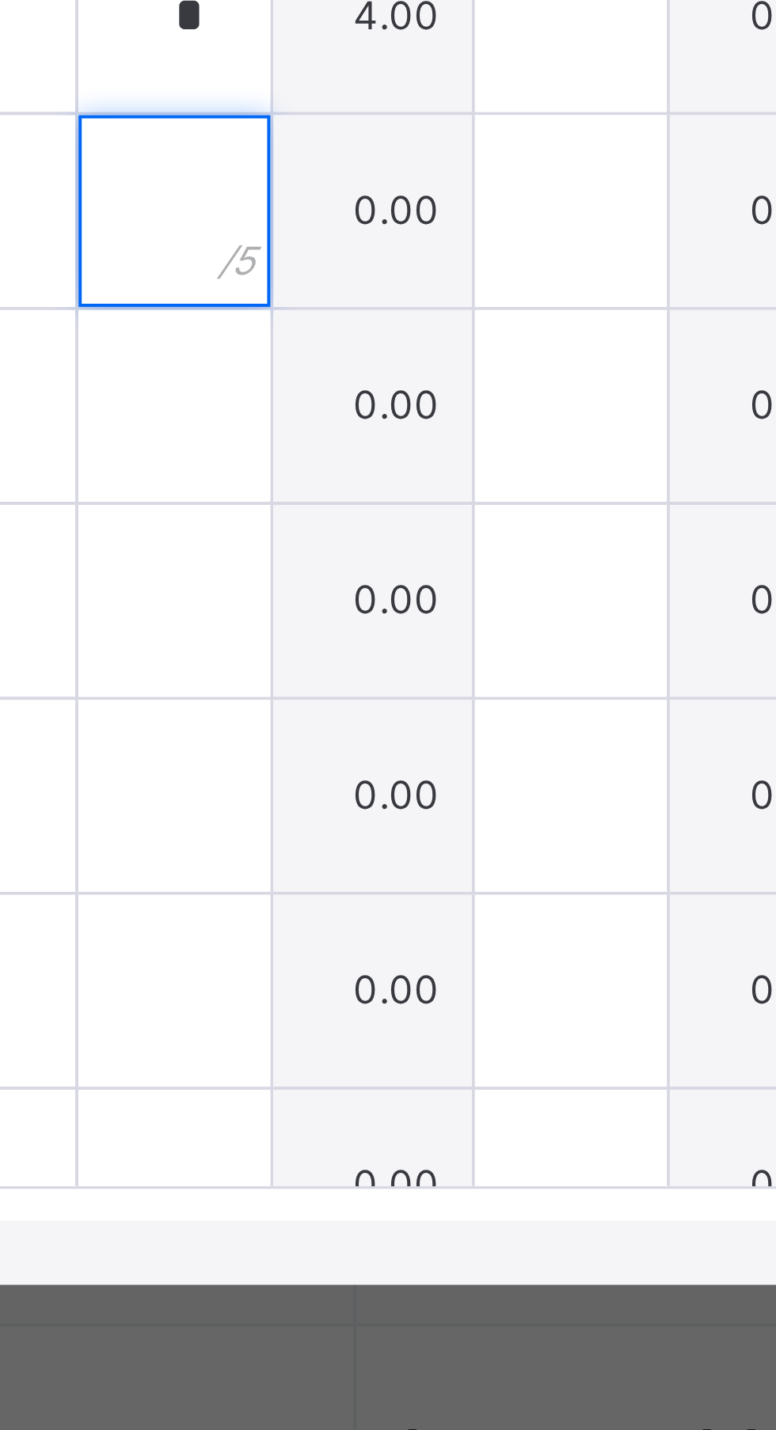
click at [378, 794] on input "text" at bounding box center [354, 769] width 47 height 47
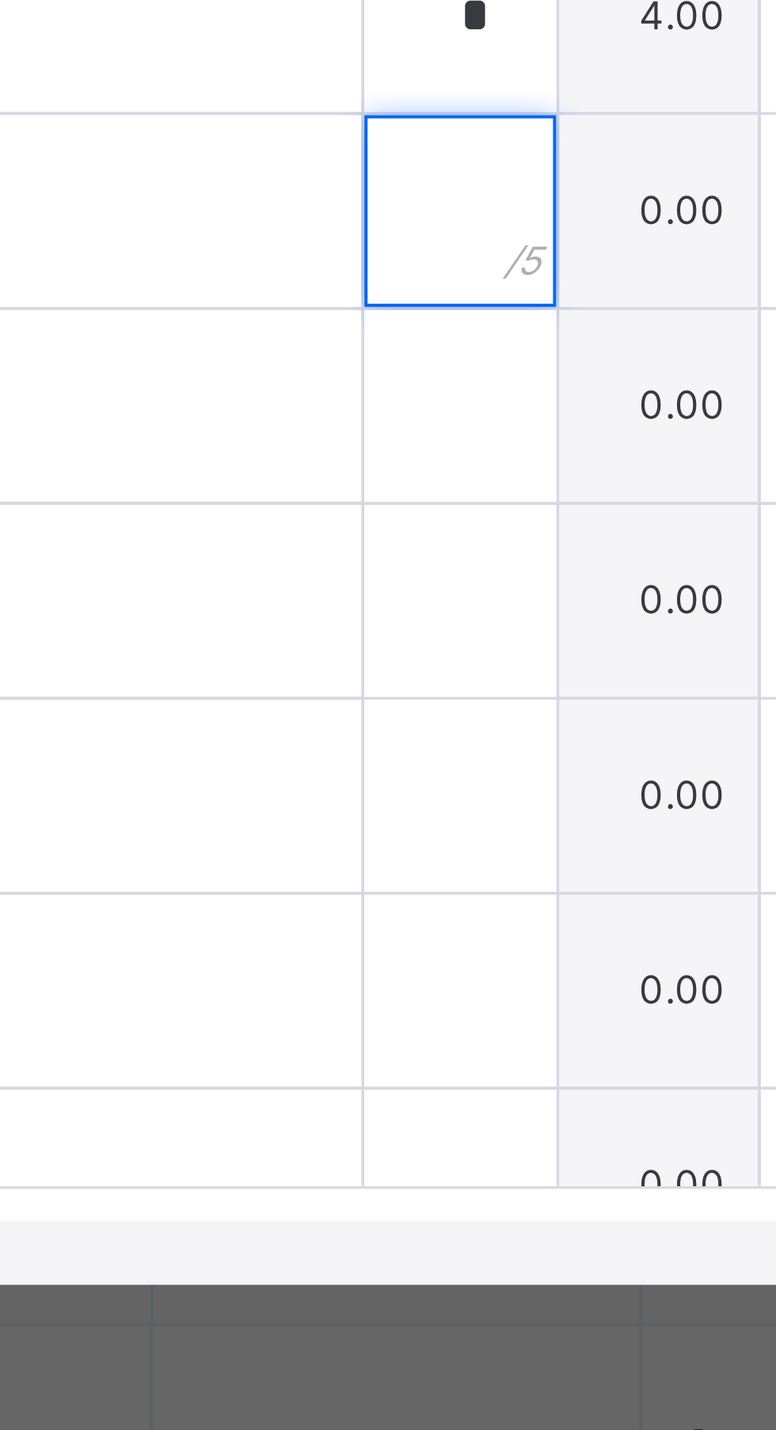
click at [378, 794] on input "text" at bounding box center [354, 769] width 47 height 47
click at [378, 794] on input "*" at bounding box center [354, 769] width 47 height 47
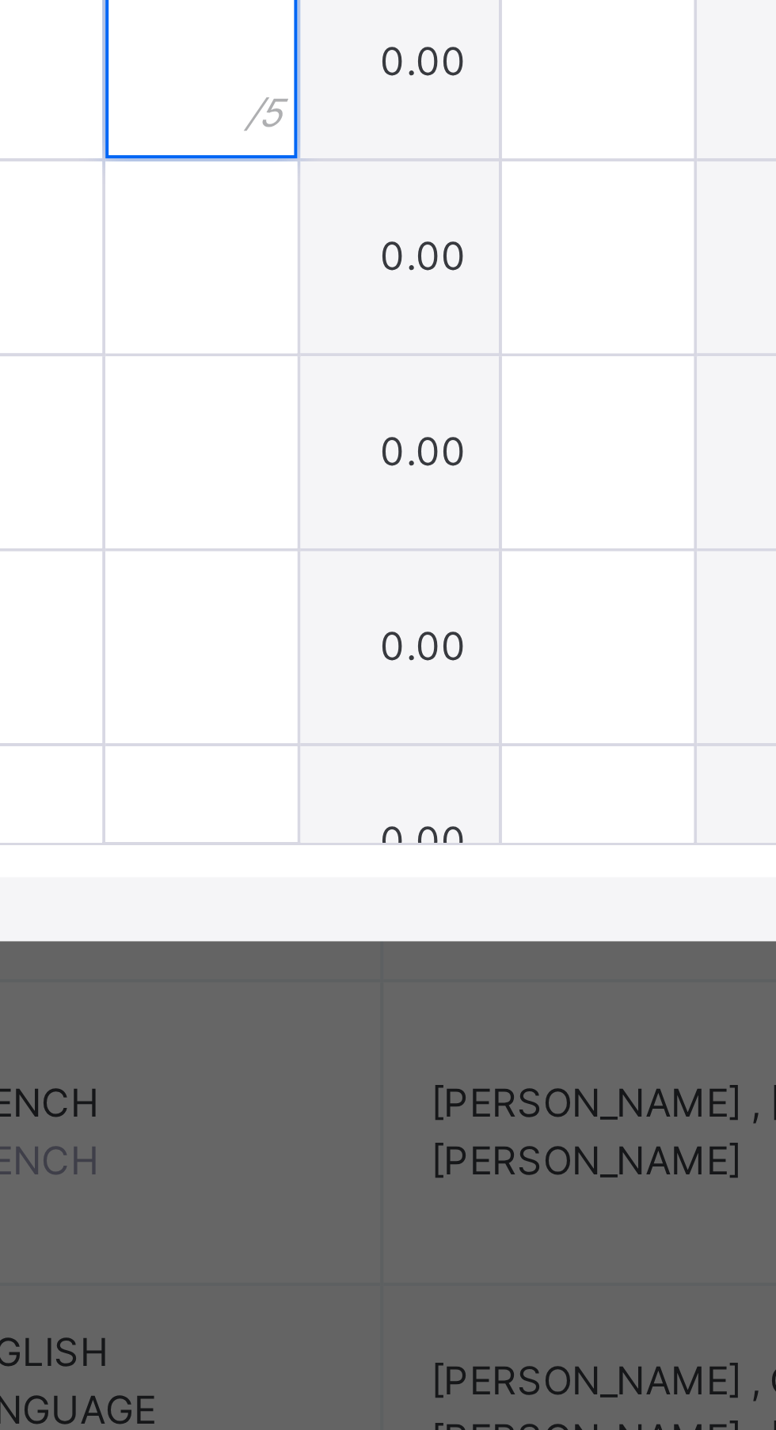
click at [378, 842] on input "text" at bounding box center [354, 818] width 47 height 47
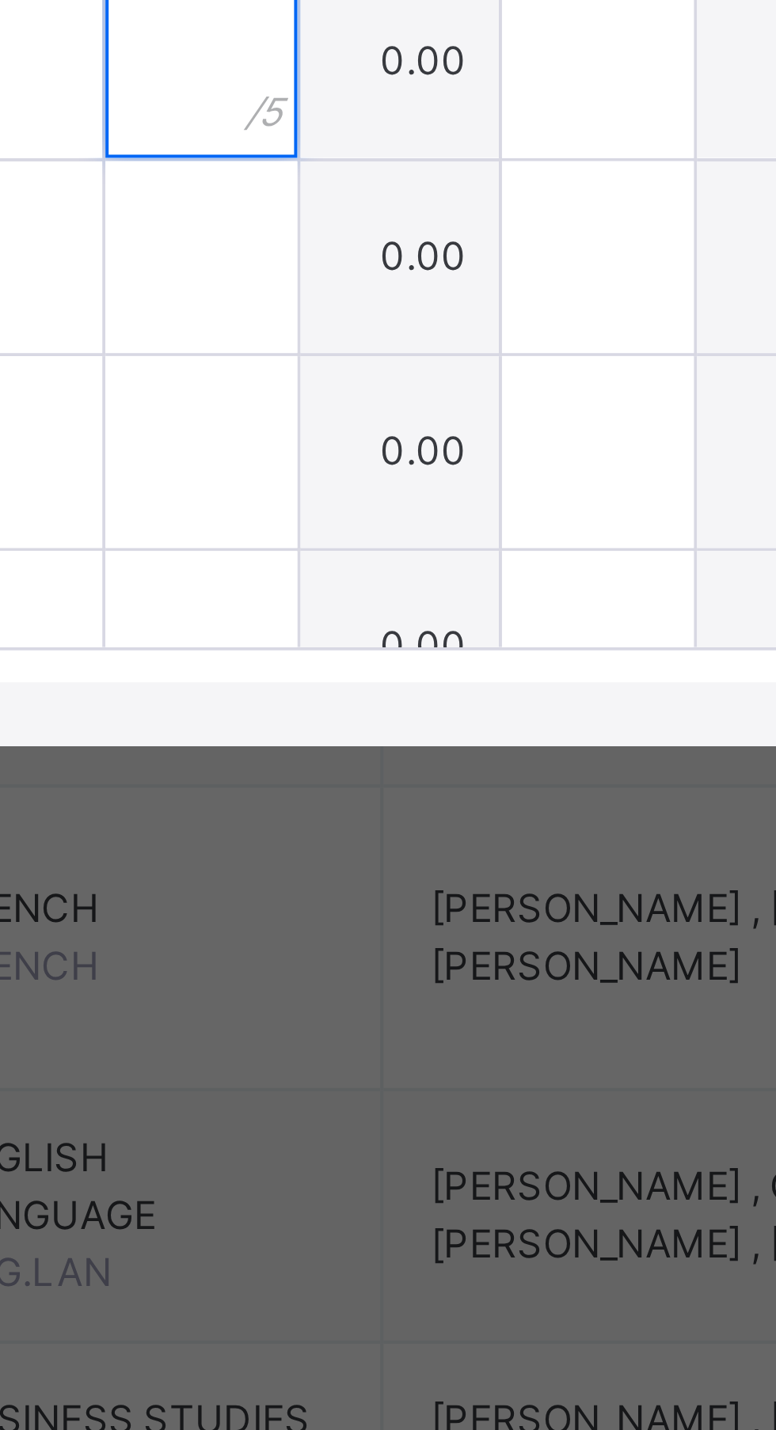
click at [378, 890] on input "text" at bounding box center [354, 866] width 47 height 47
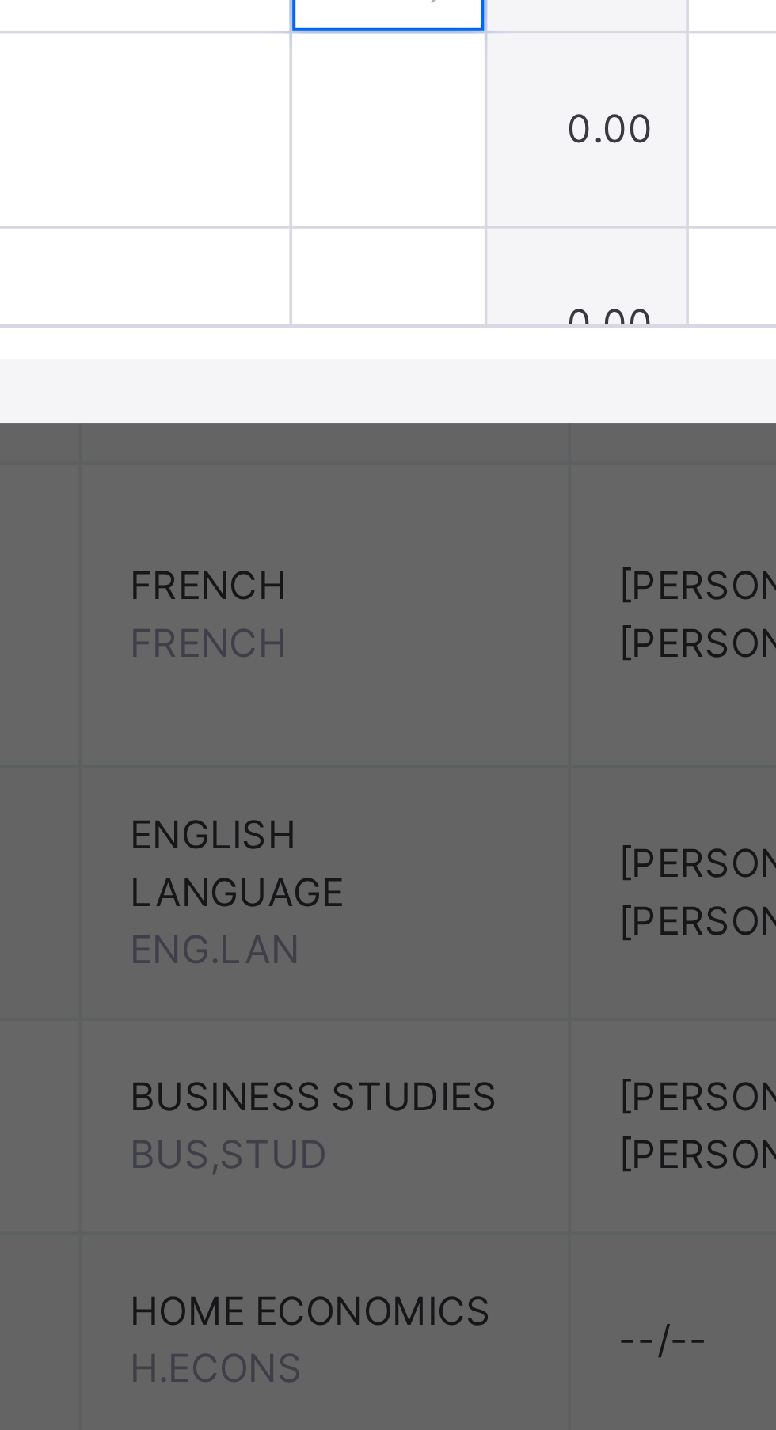
click at [378, 939] on input "text" at bounding box center [354, 914] width 47 height 47
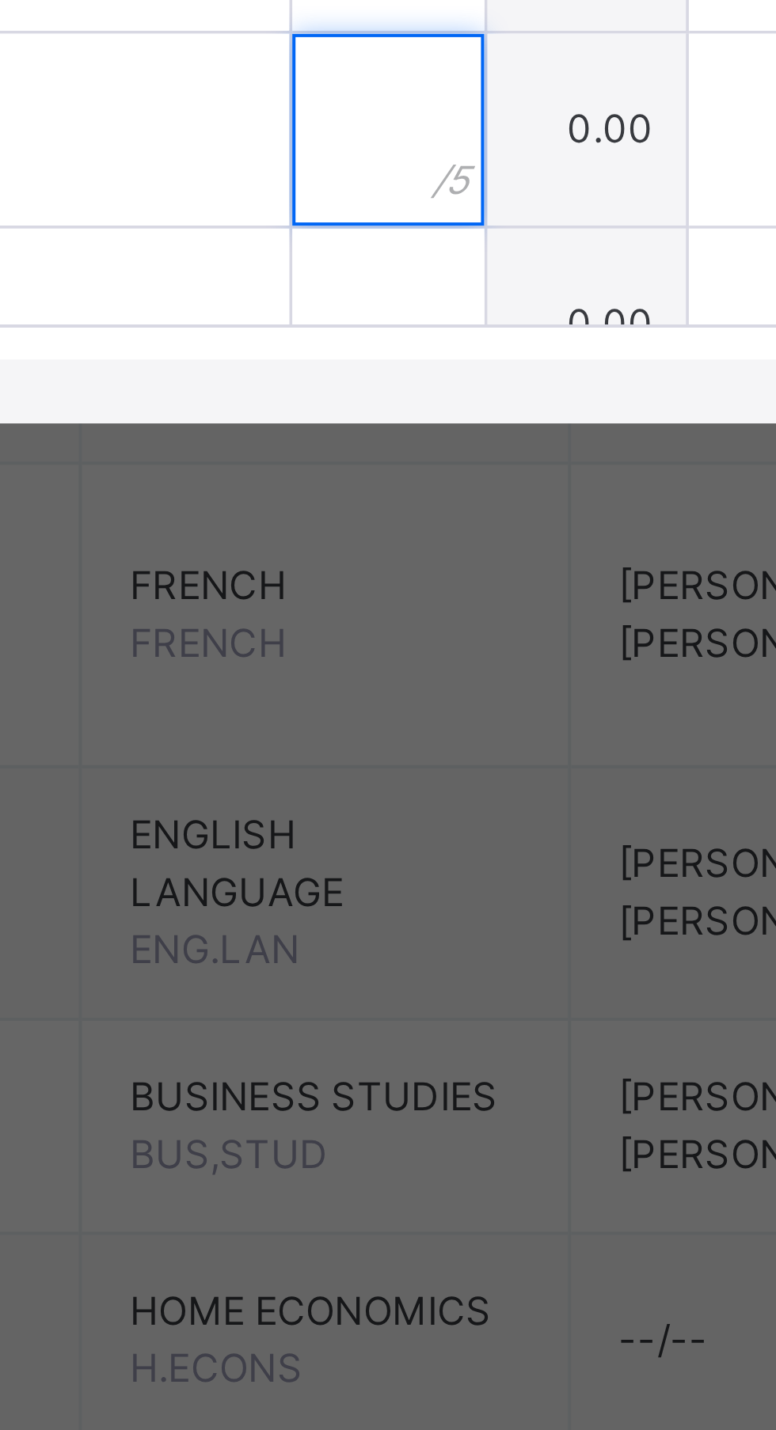
click at [378, 987] on input "text" at bounding box center [354, 962] width 47 height 47
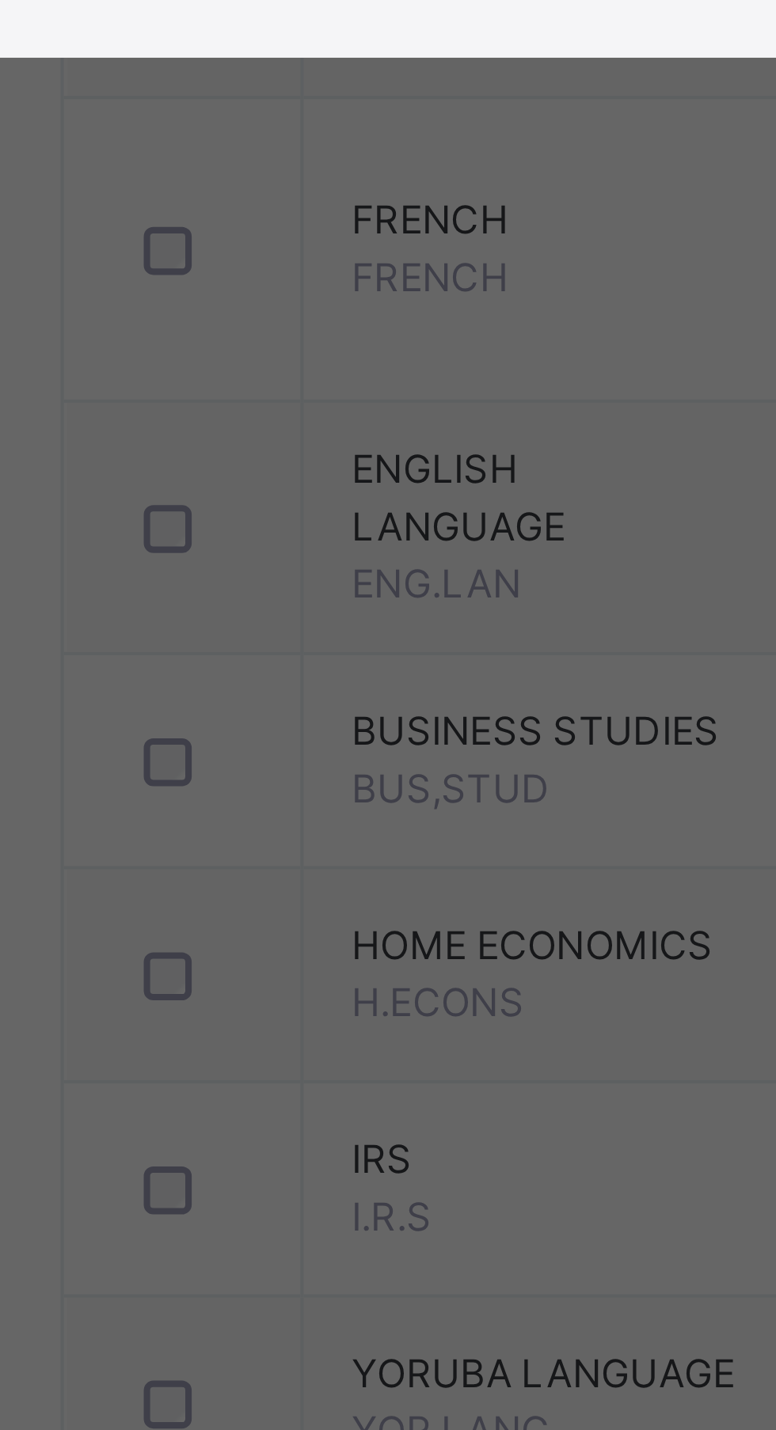
click at [378, 1035] on input "text" at bounding box center [354, 1011] width 47 height 47
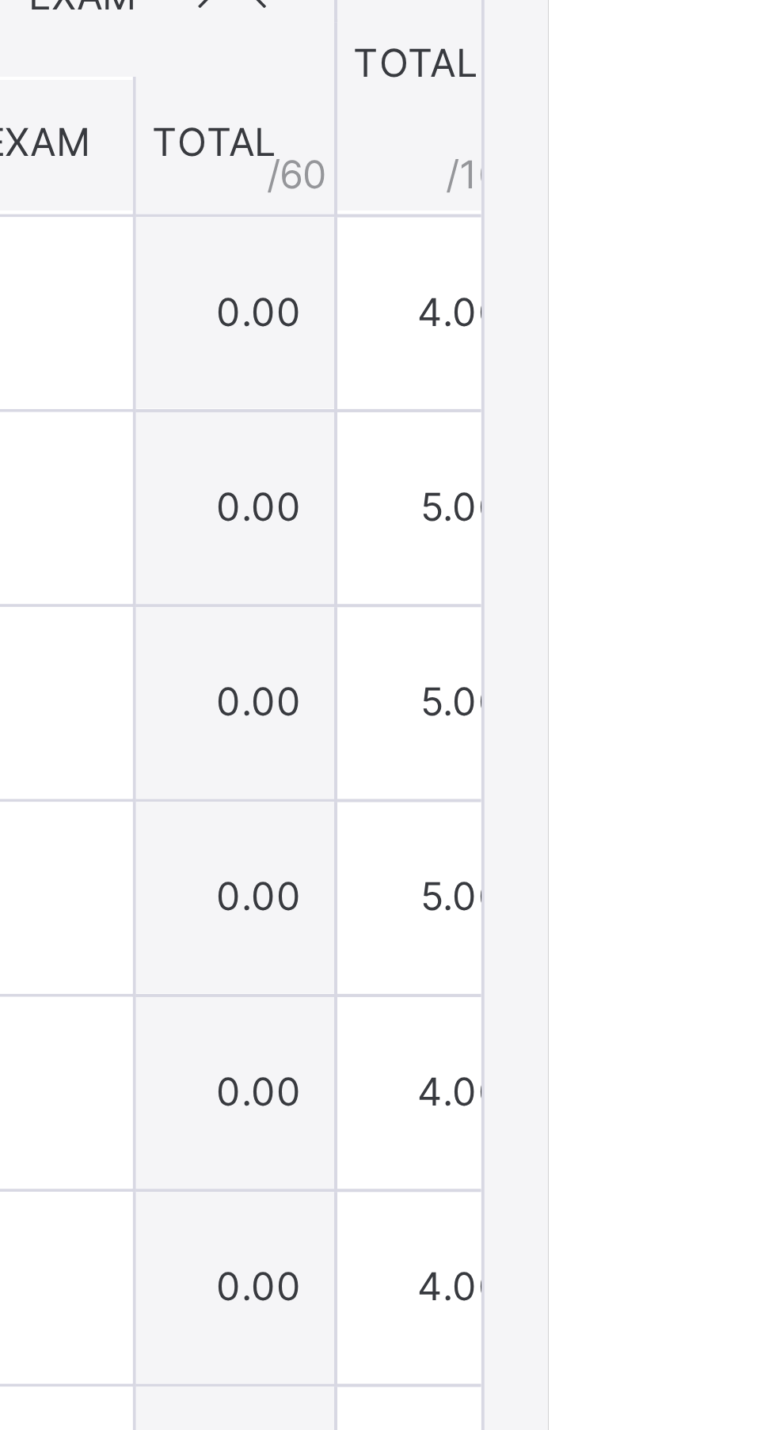
click at [731, 594] on span "Save Entries" at bounding box center [703, 587] width 55 height 14
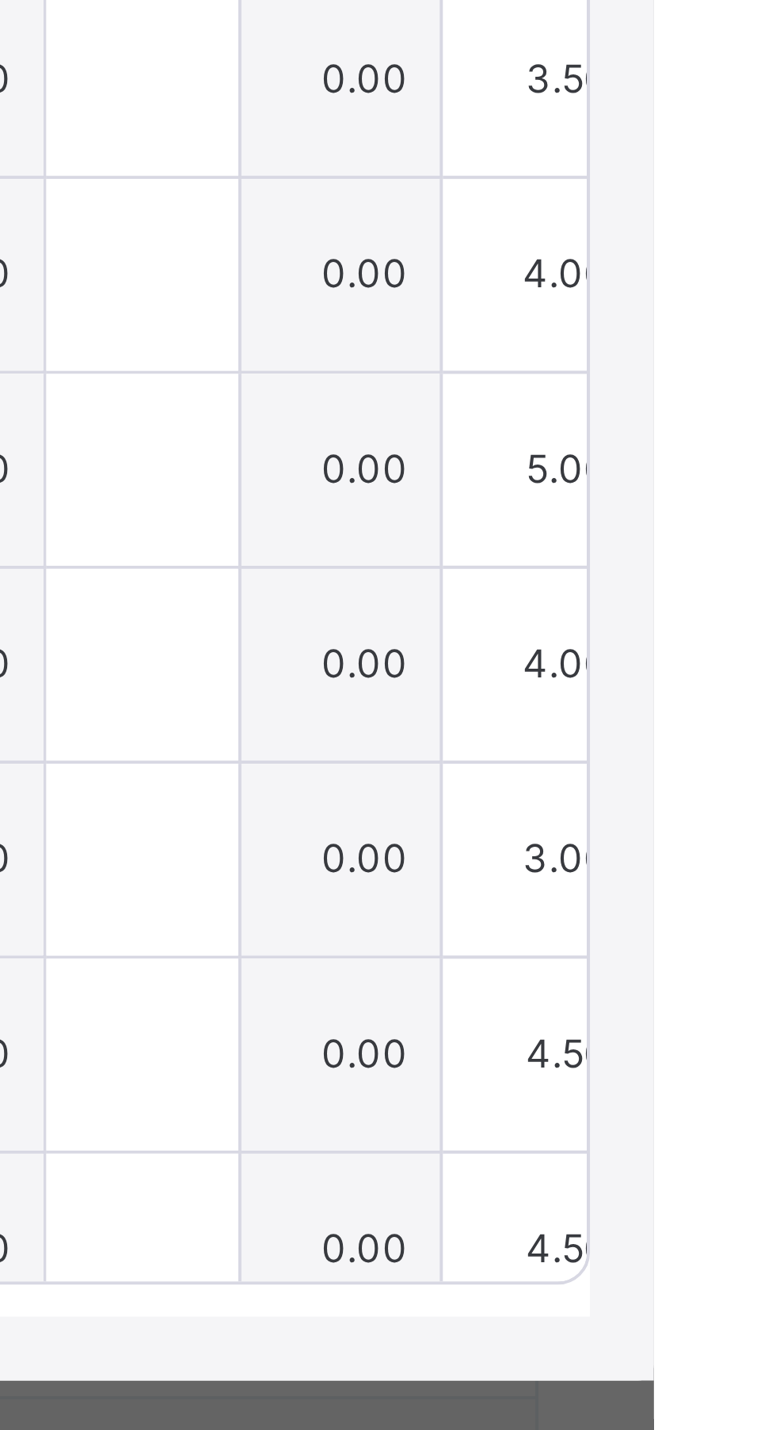
scroll to position [129, 0]
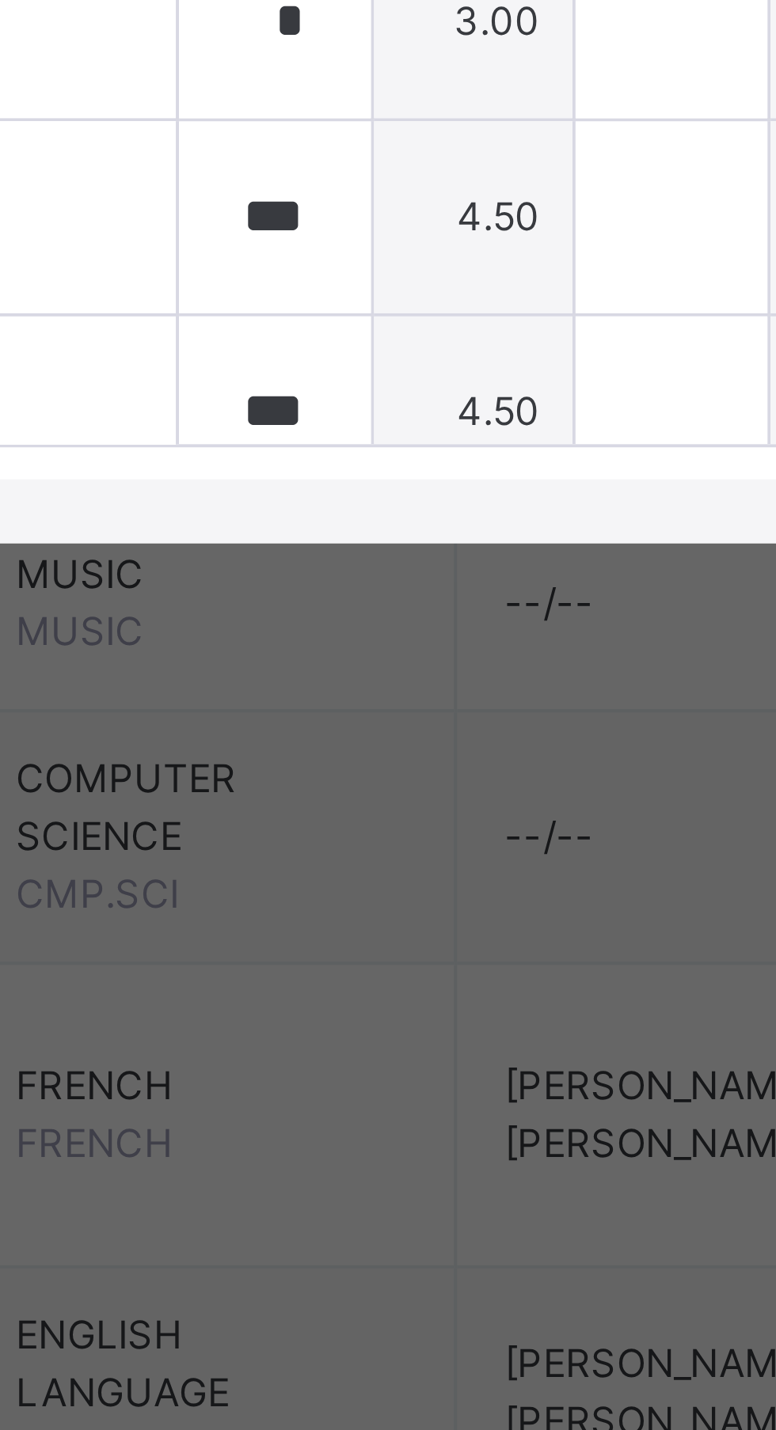
click at [378, 882] on input "*" at bounding box center [354, 858] width 47 height 47
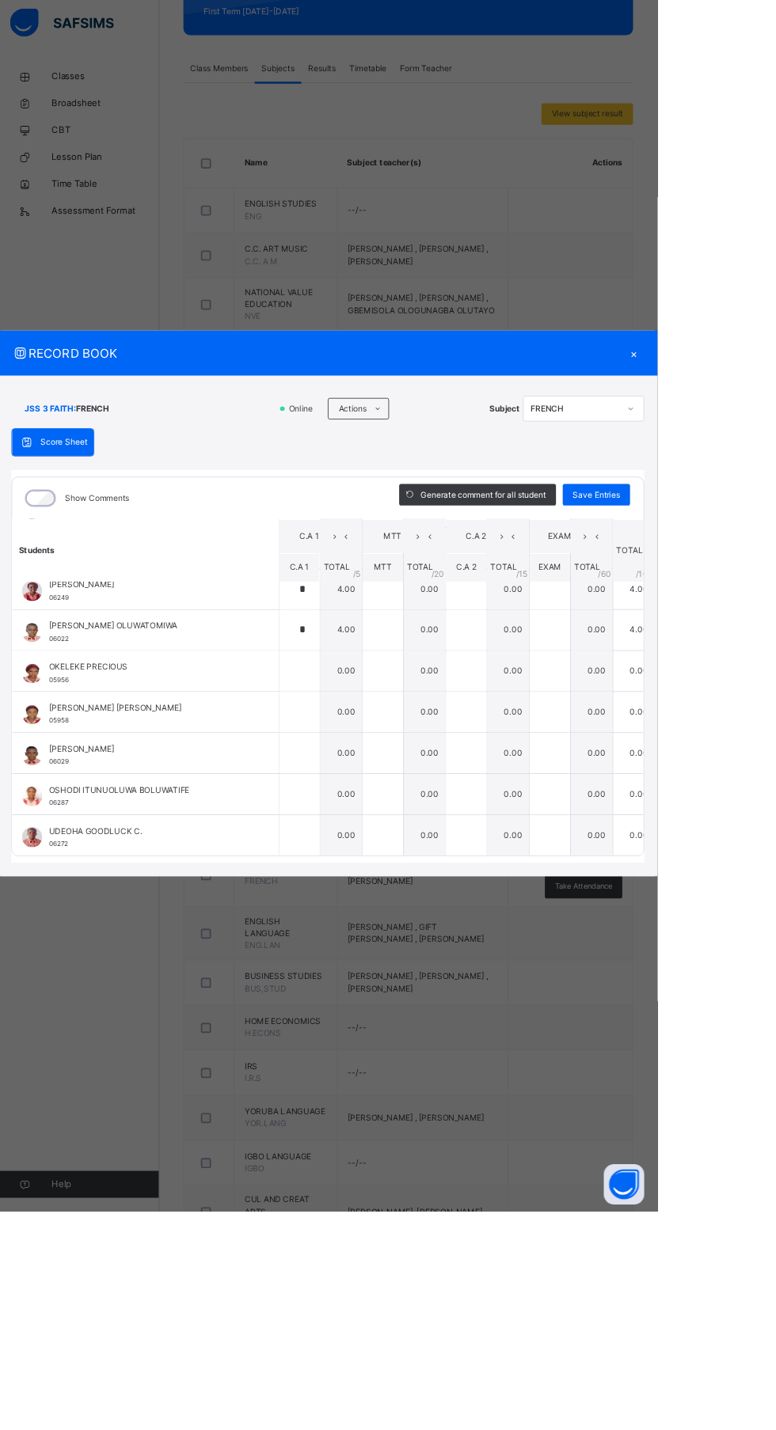
scroll to position [271, 0]
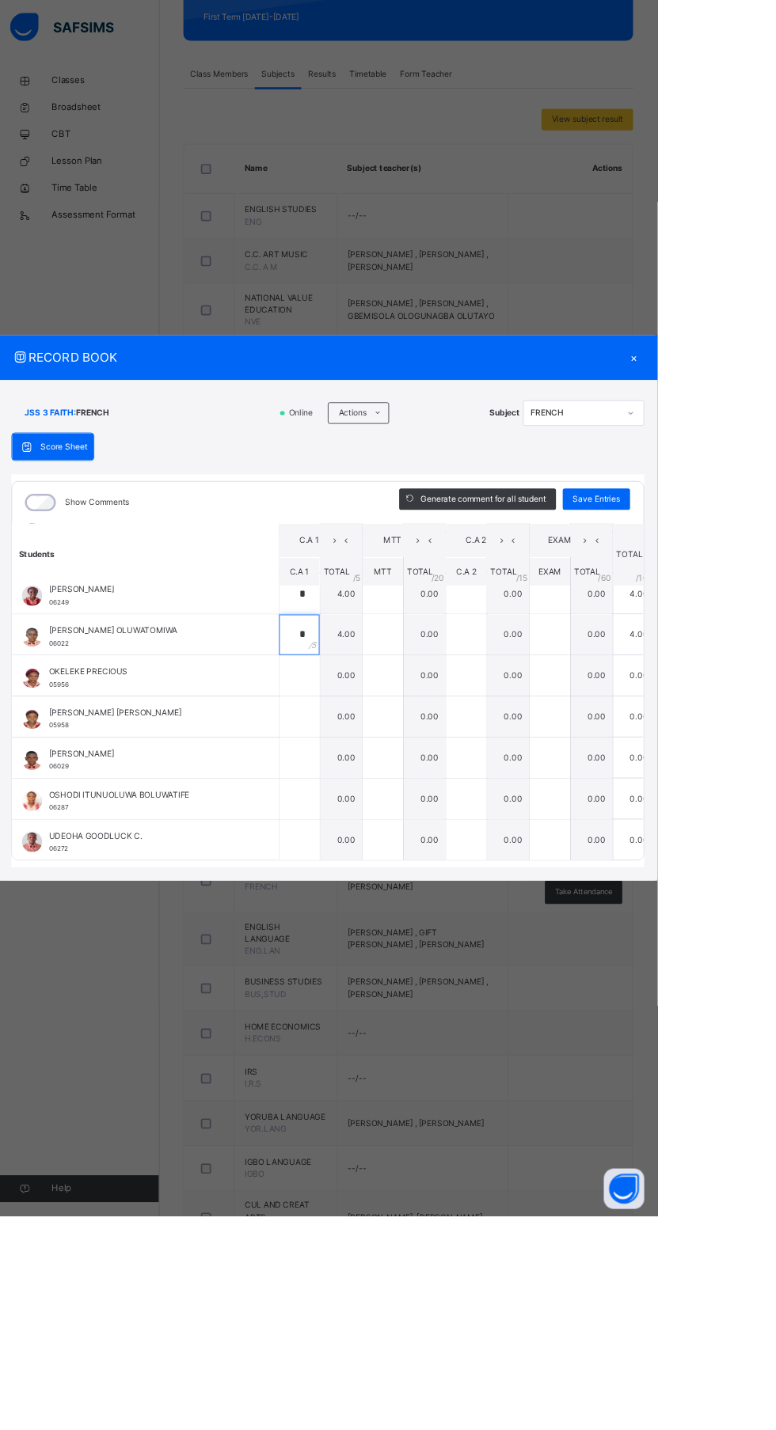
click at [378, 770] on input "*" at bounding box center [354, 746] width 47 height 47
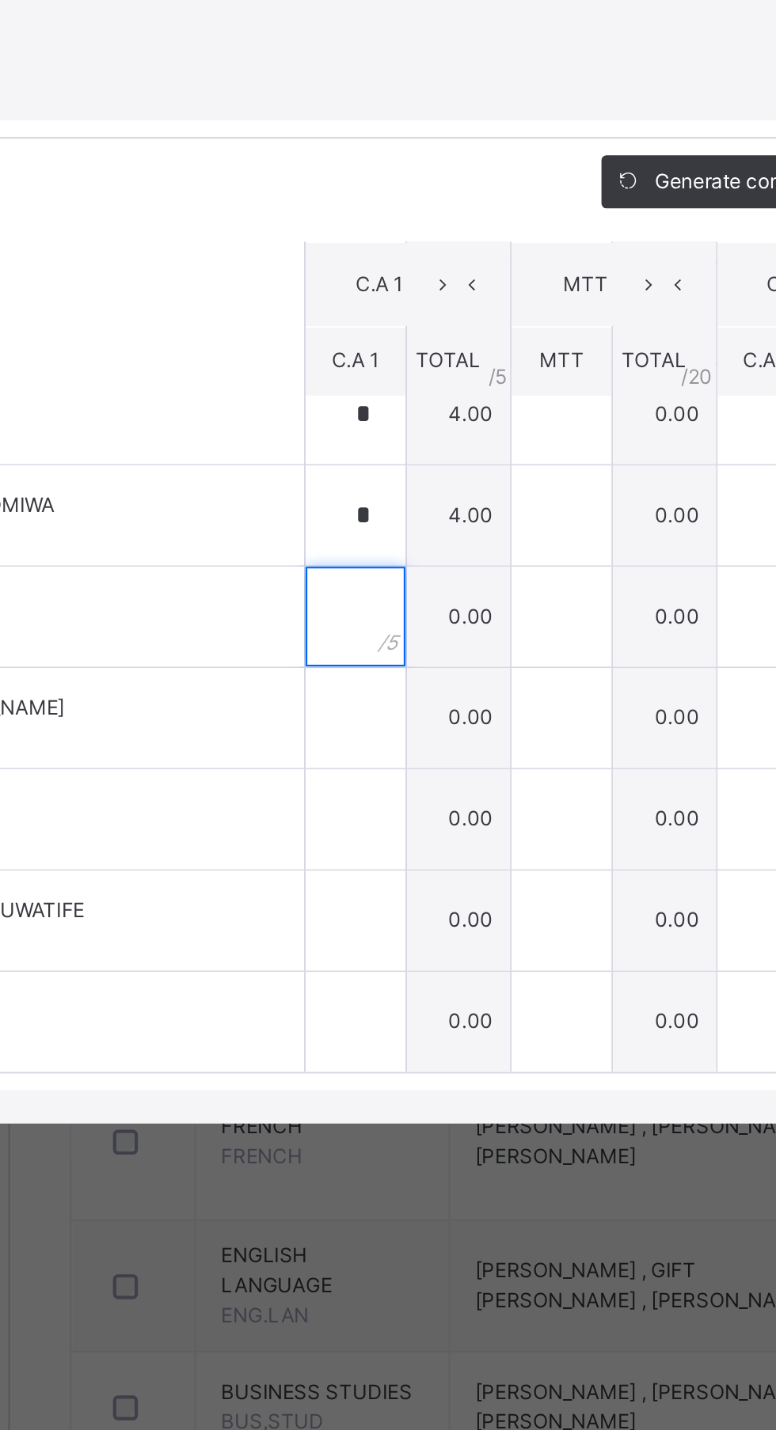
click at [378, 818] on input "text" at bounding box center [354, 794] width 47 height 47
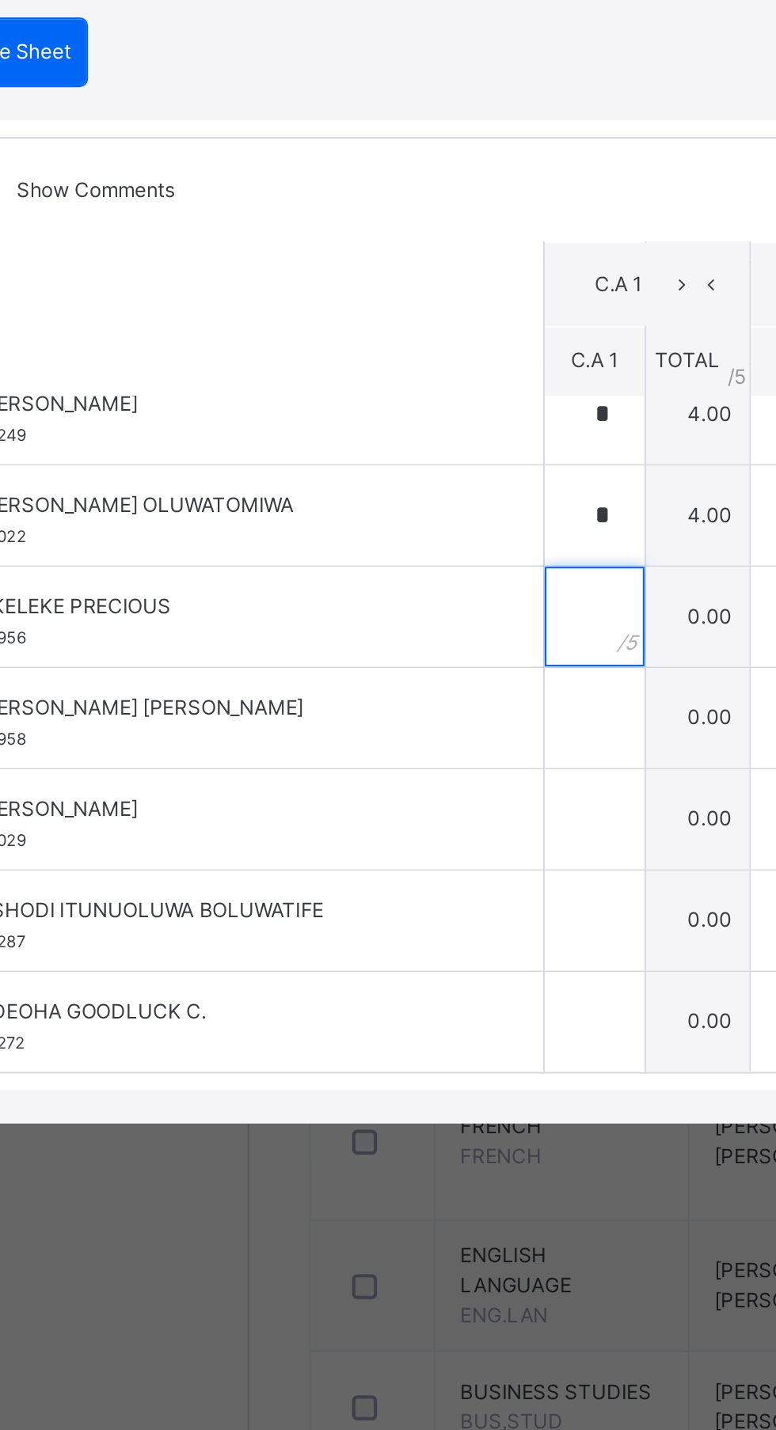
click at [378, 818] on input "text" at bounding box center [354, 794] width 47 height 47
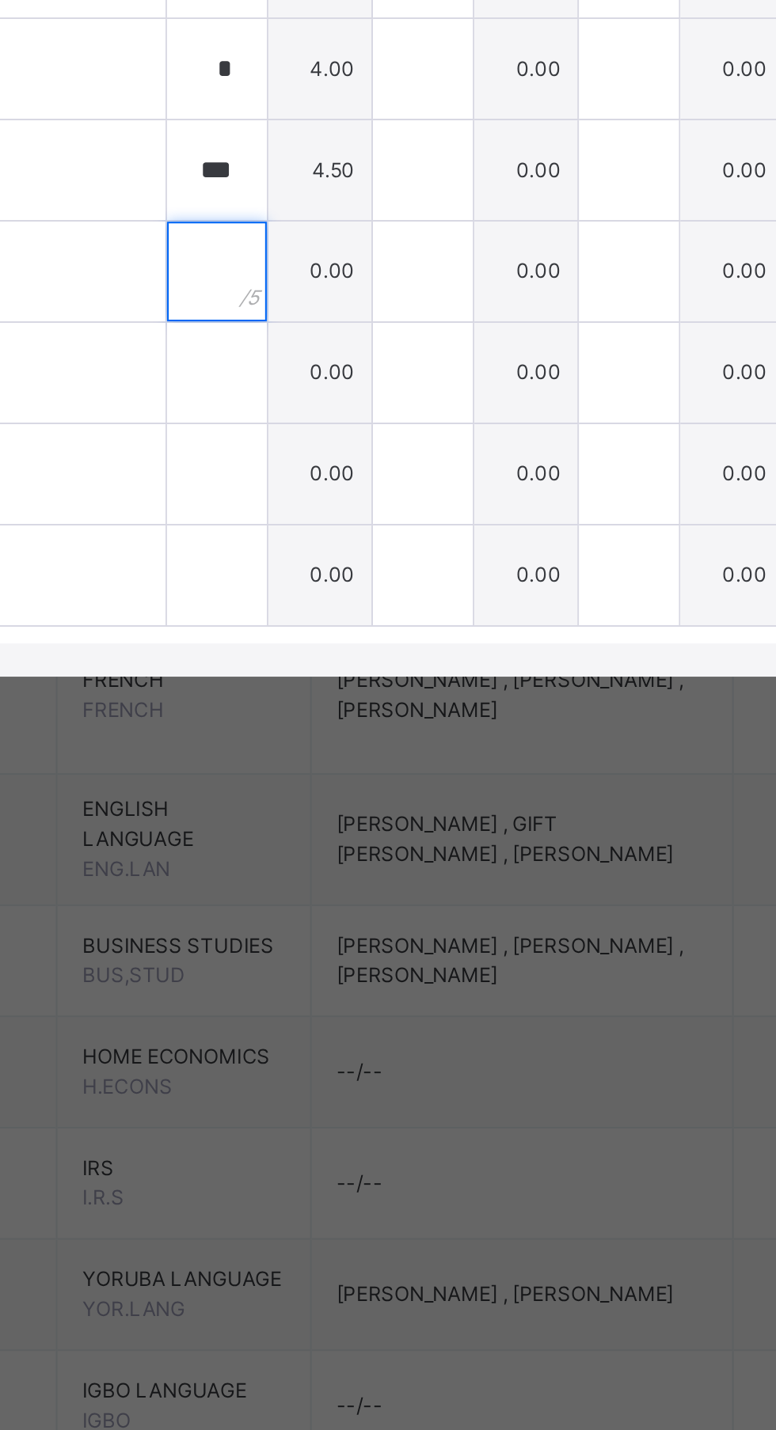
click at [378, 867] on input "text" at bounding box center [354, 842] width 47 height 47
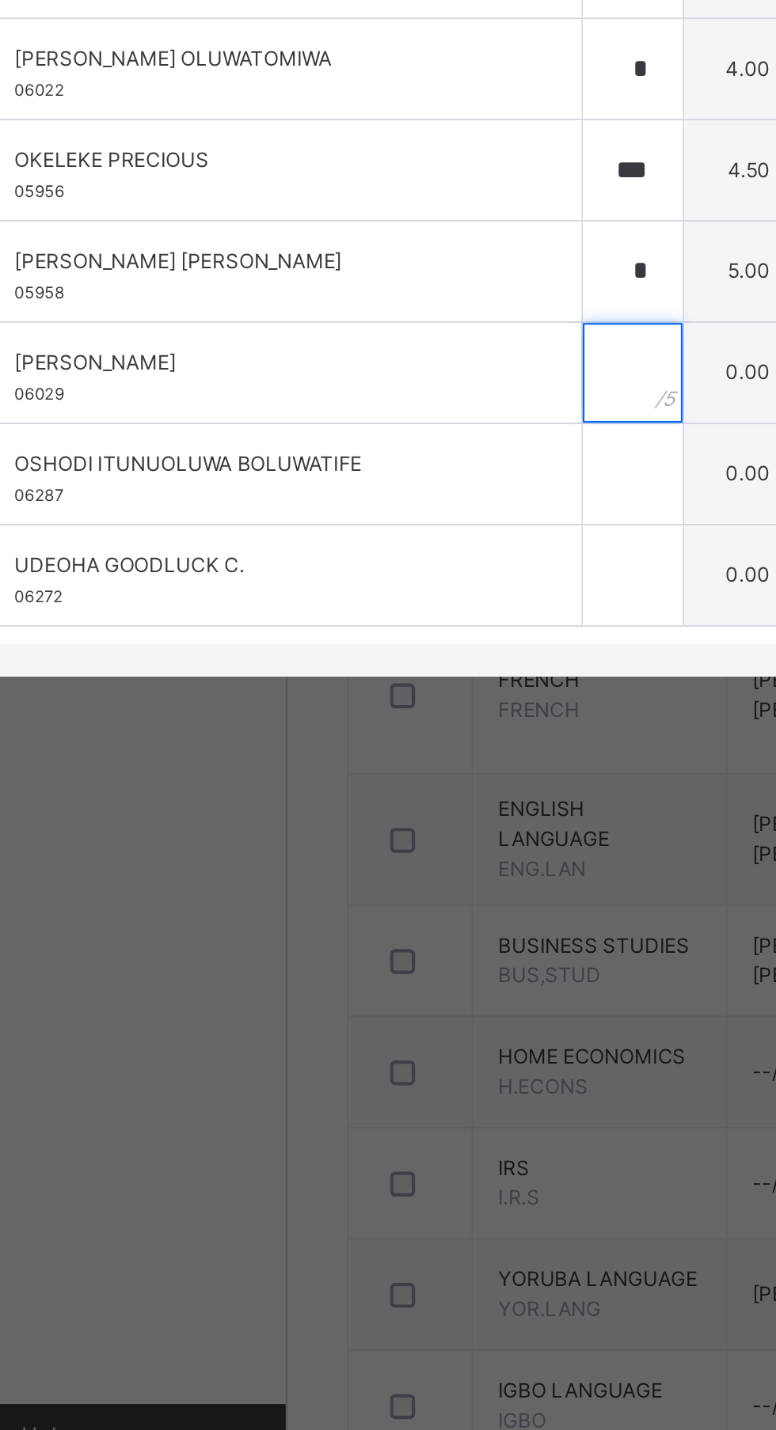
click at [378, 915] on input "text" at bounding box center [354, 890] width 47 height 47
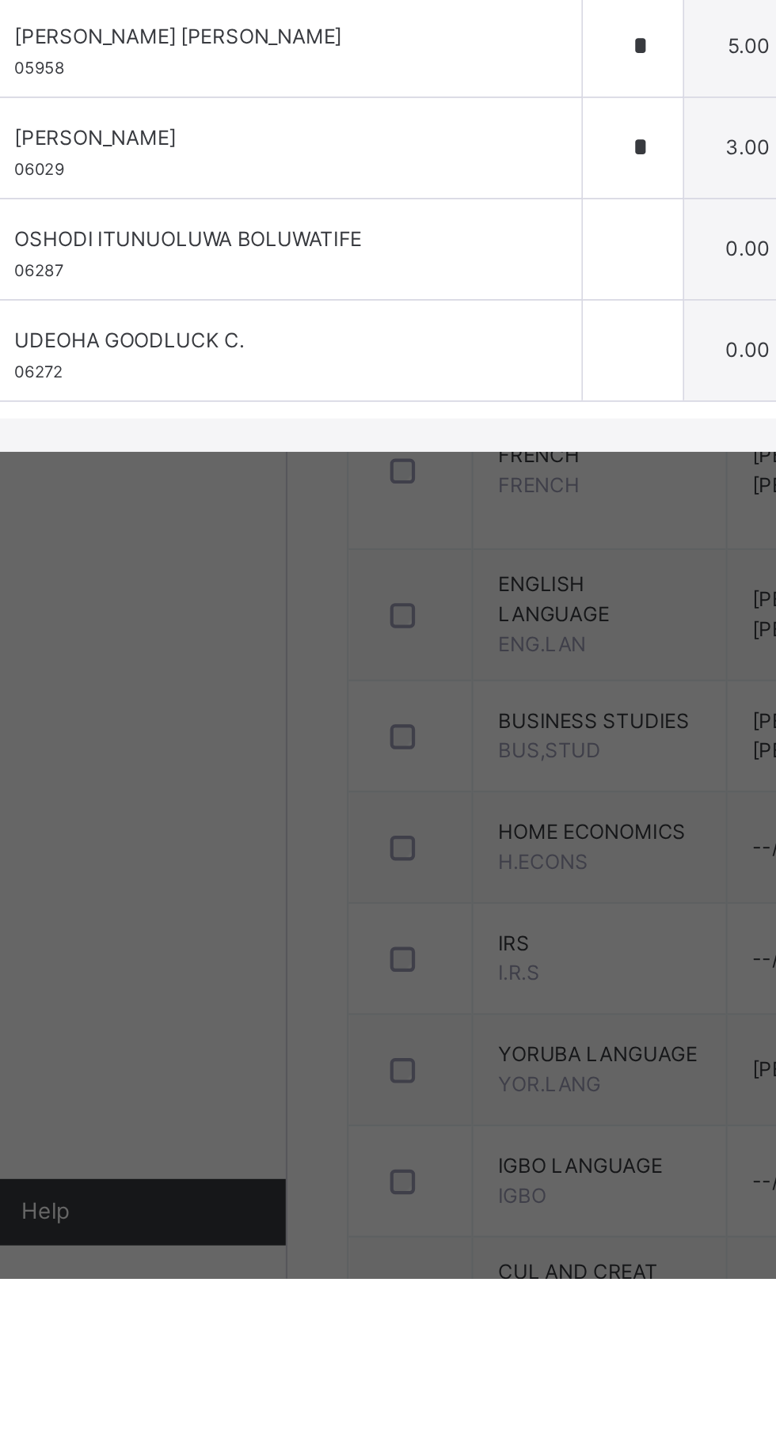
click at [378, 915] on div "*" at bounding box center [354, 890] width 47 height 47
click at [378, 963] on input "text" at bounding box center [354, 939] width 47 height 47
click at [378, 1011] on input "text" at bounding box center [354, 987] width 47 height 47
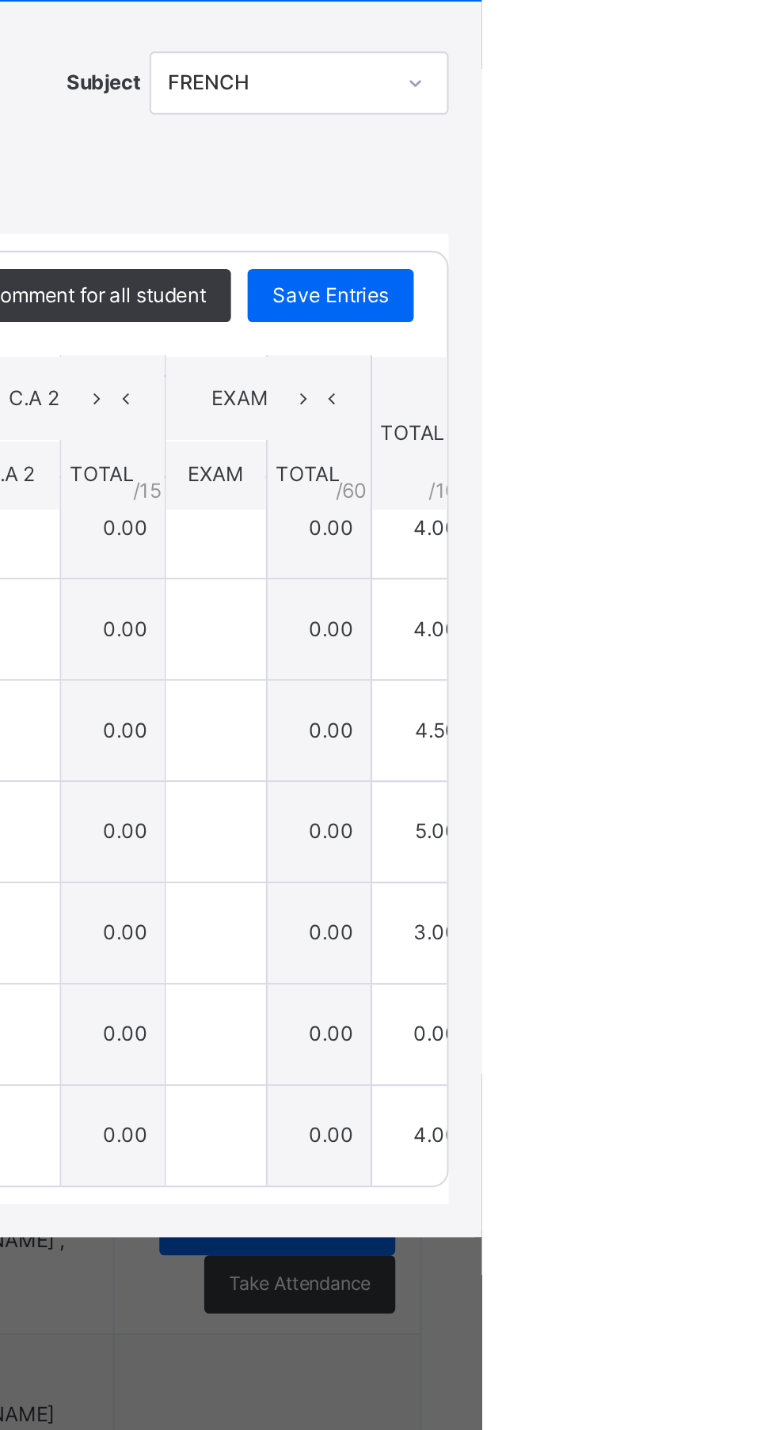
click at [743, 600] on div "Save Entries" at bounding box center [703, 587] width 79 height 25
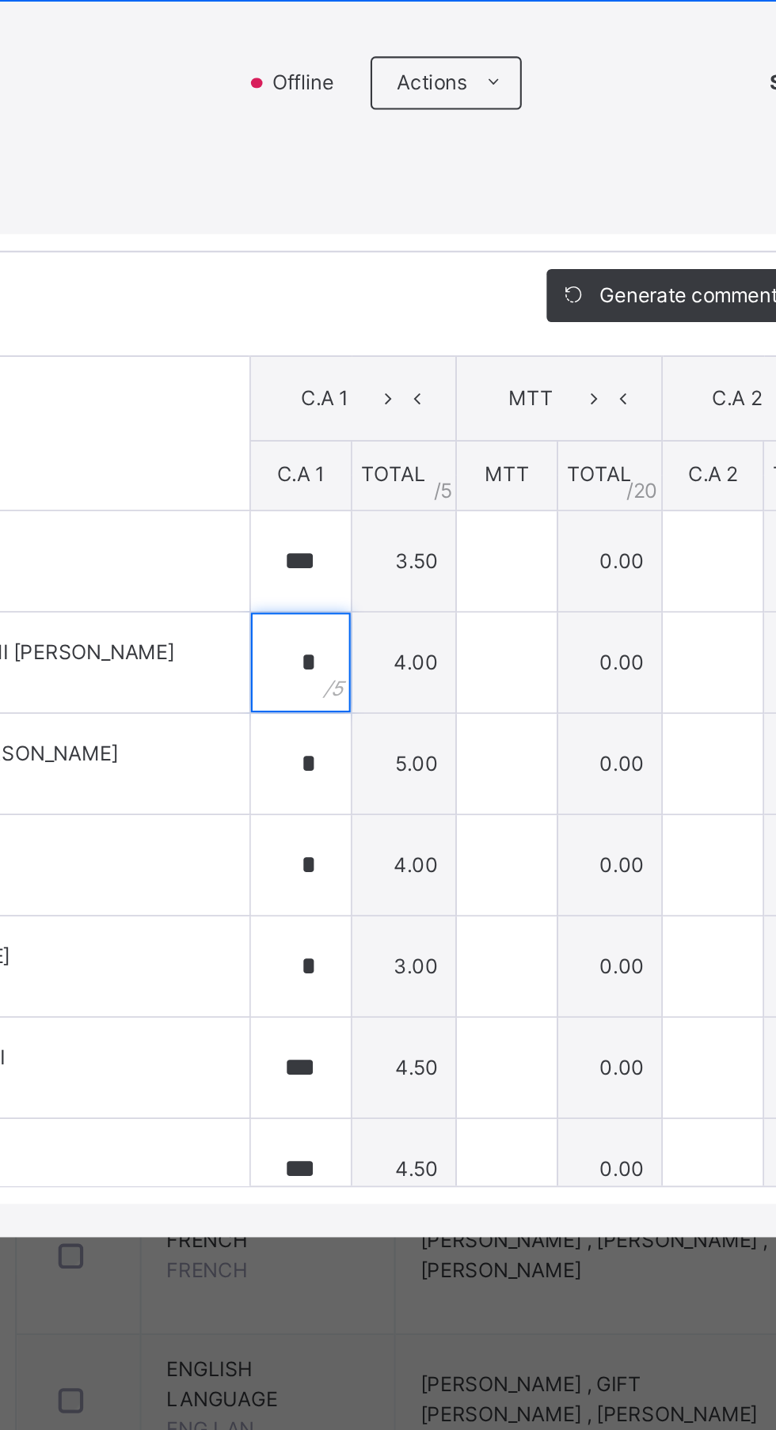
click at [378, 786] on div "*" at bounding box center [354, 761] width 47 height 47
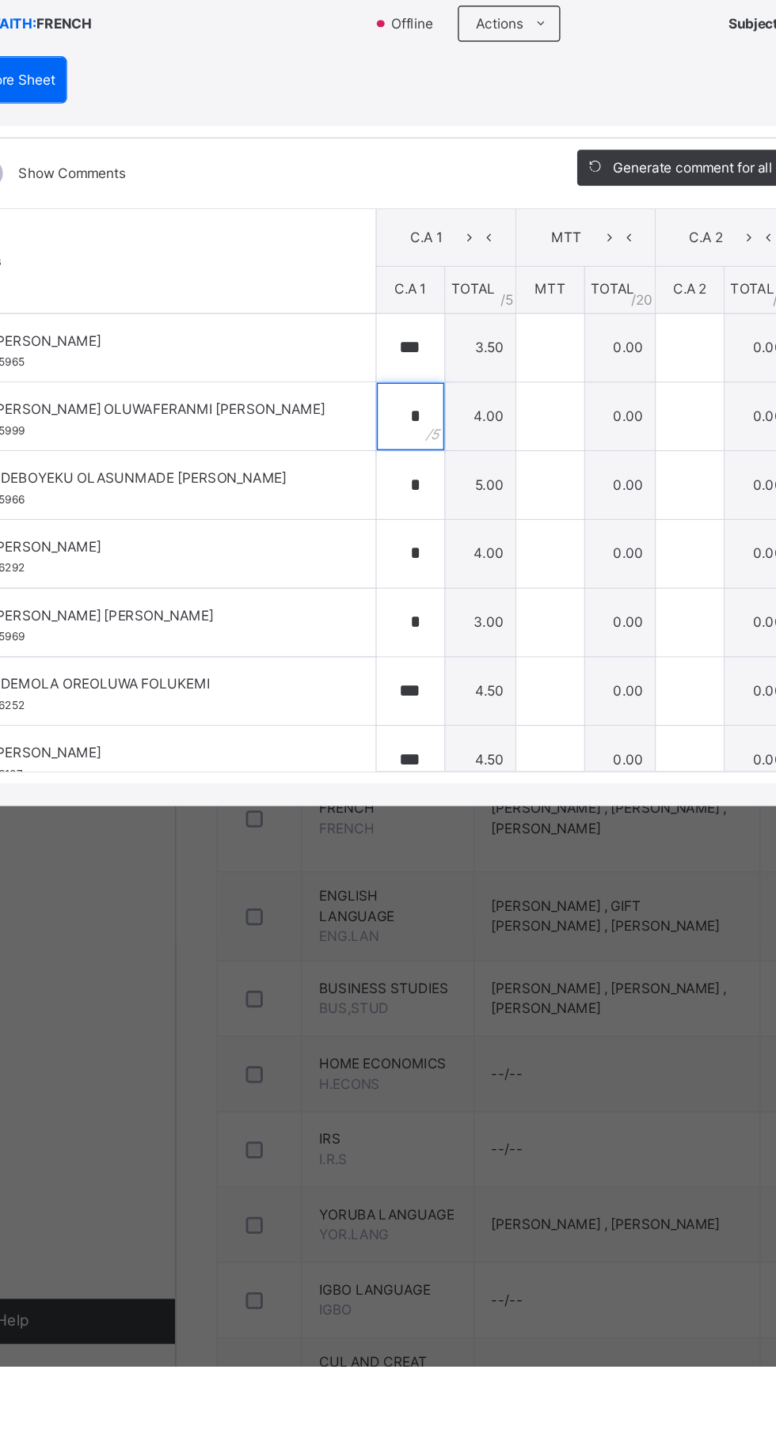
scroll to position [272, 0]
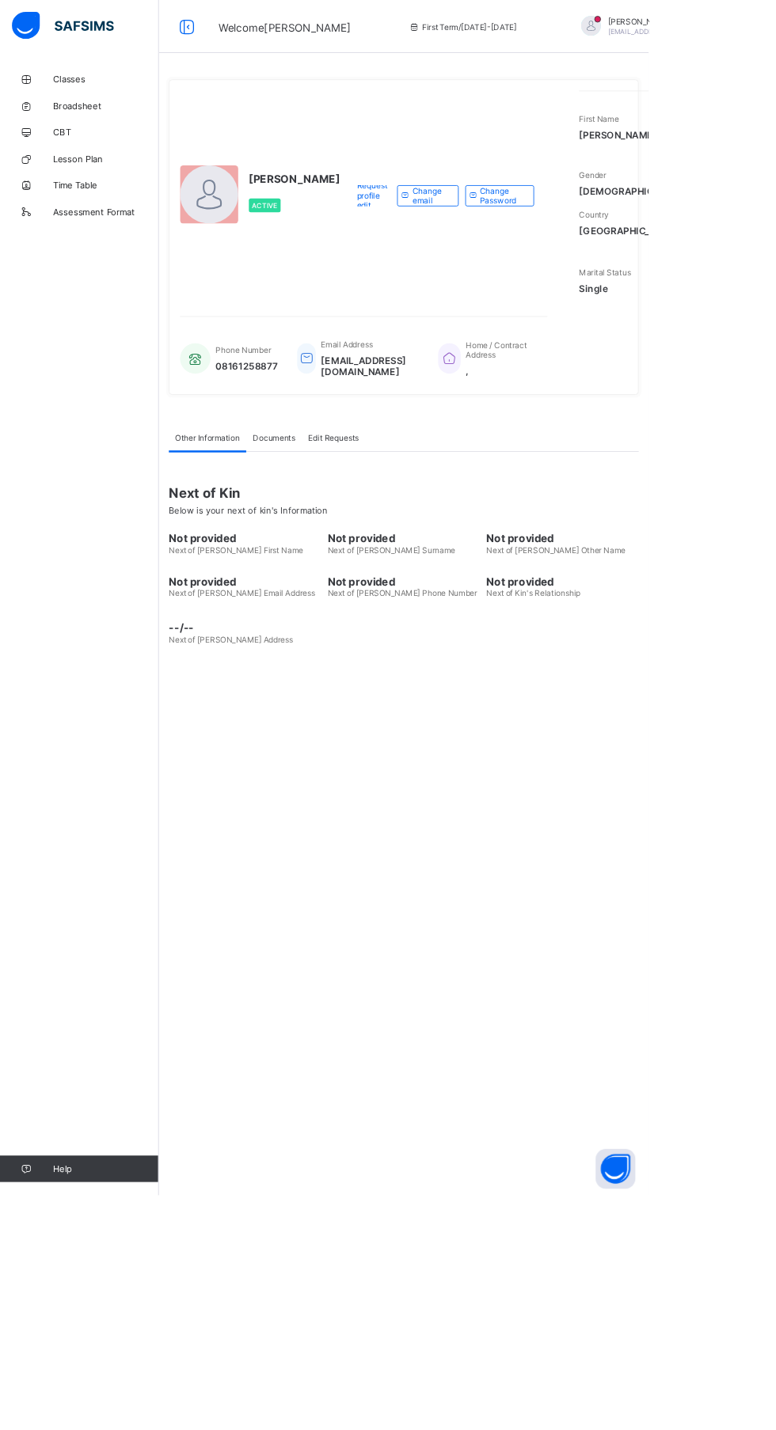
click at [559, 926] on div "UWALAKA PATRICK Active Request profile edit Change email Change Password First …" at bounding box center [483, 715] width 586 height 1430
click at [514, 1008] on div "UWALAKA PATRICK Active Request profile edit Change email Change Password First …" at bounding box center [483, 715] width 586 height 1430
click at [516, 1017] on div "UWALAKA PATRICK Active Request profile edit Change email Change Password First …" at bounding box center [483, 715] width 586 height 1430
click at [623, 1080] on div "UWALAKA PATRICK Active Request profile edit Change email Change Password First …" at bounding box center [483, 715] width 586 height 1430
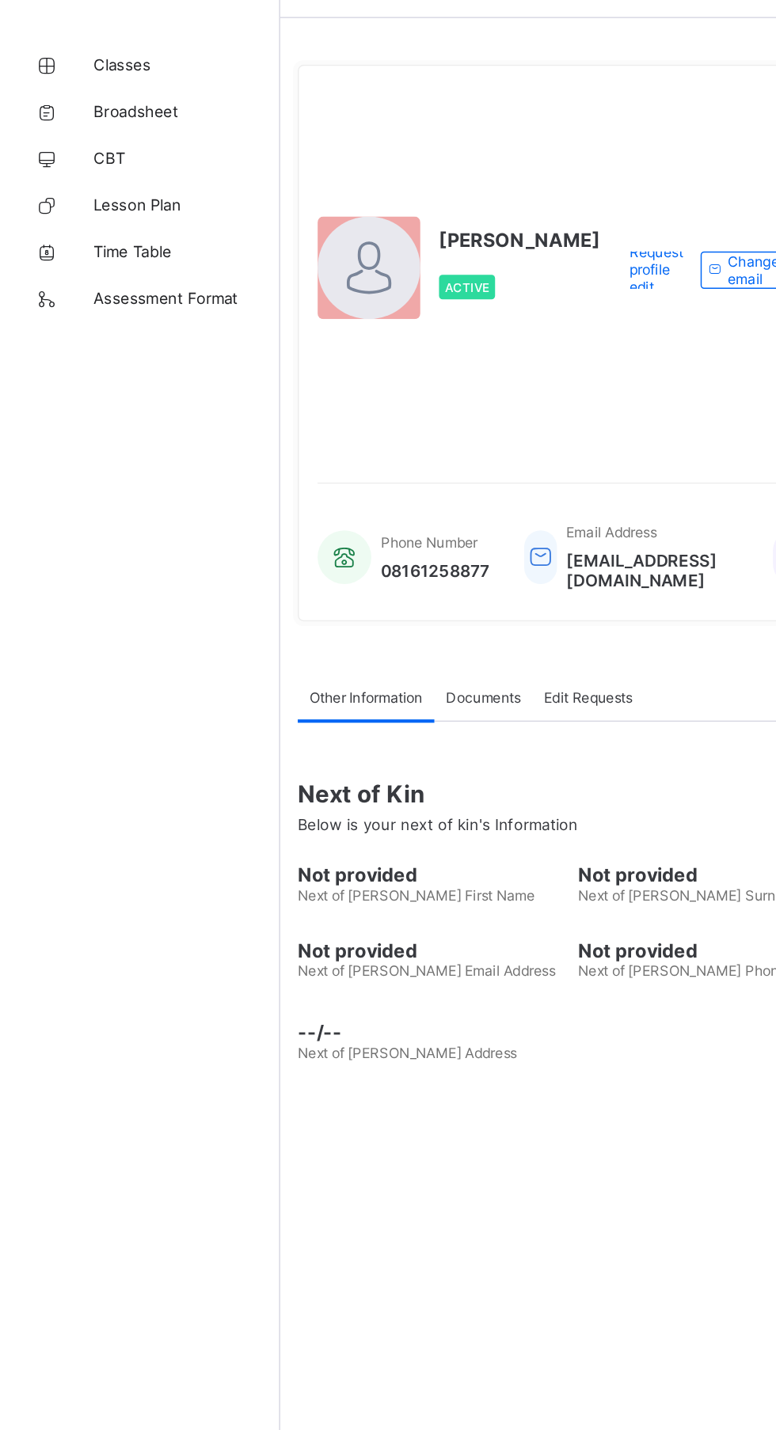
click at [89, 89] on span "Classes" at bounding box center [126, 95] width 127 height 13
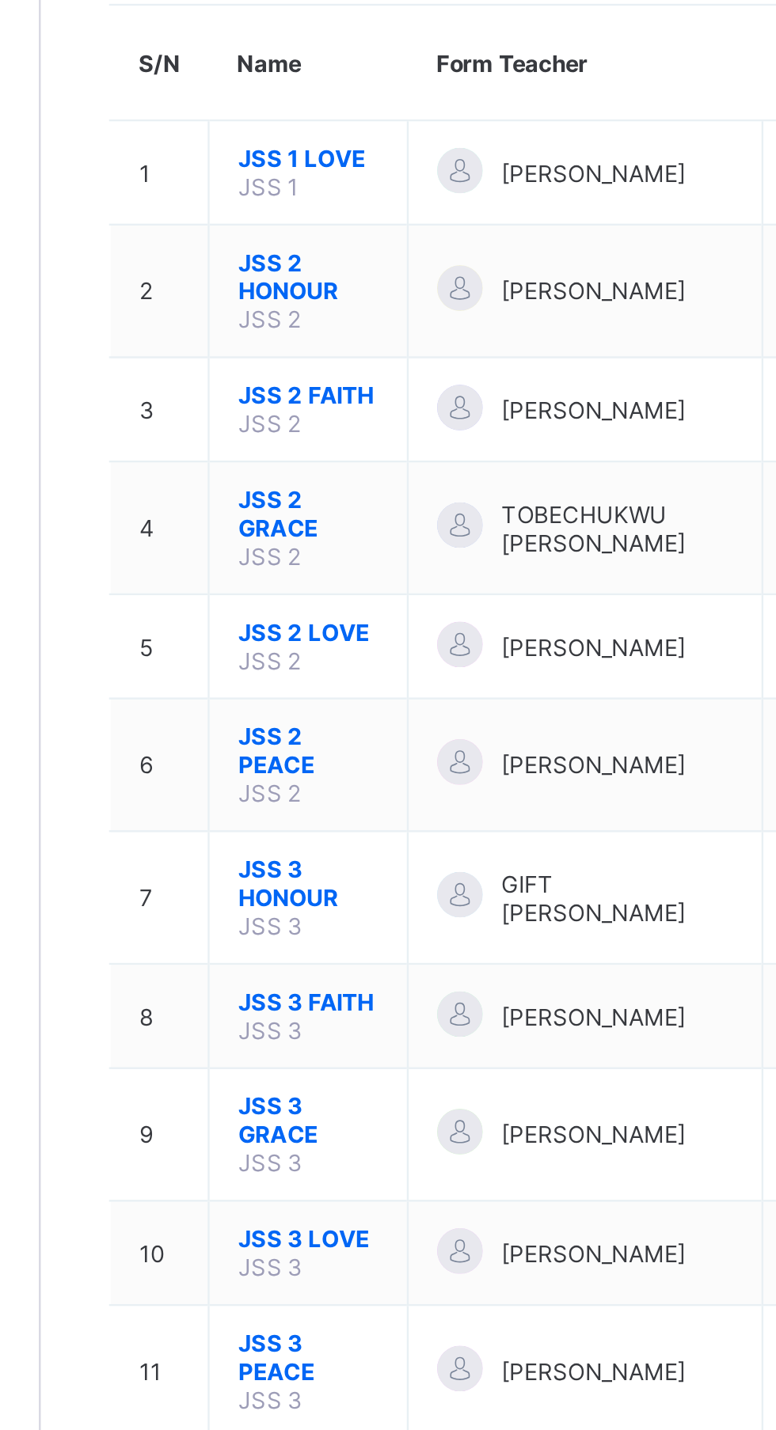
click at [302, 547] on span "JSS 3 HONOUR" at bounding box center [301, 554] width 59 height 24
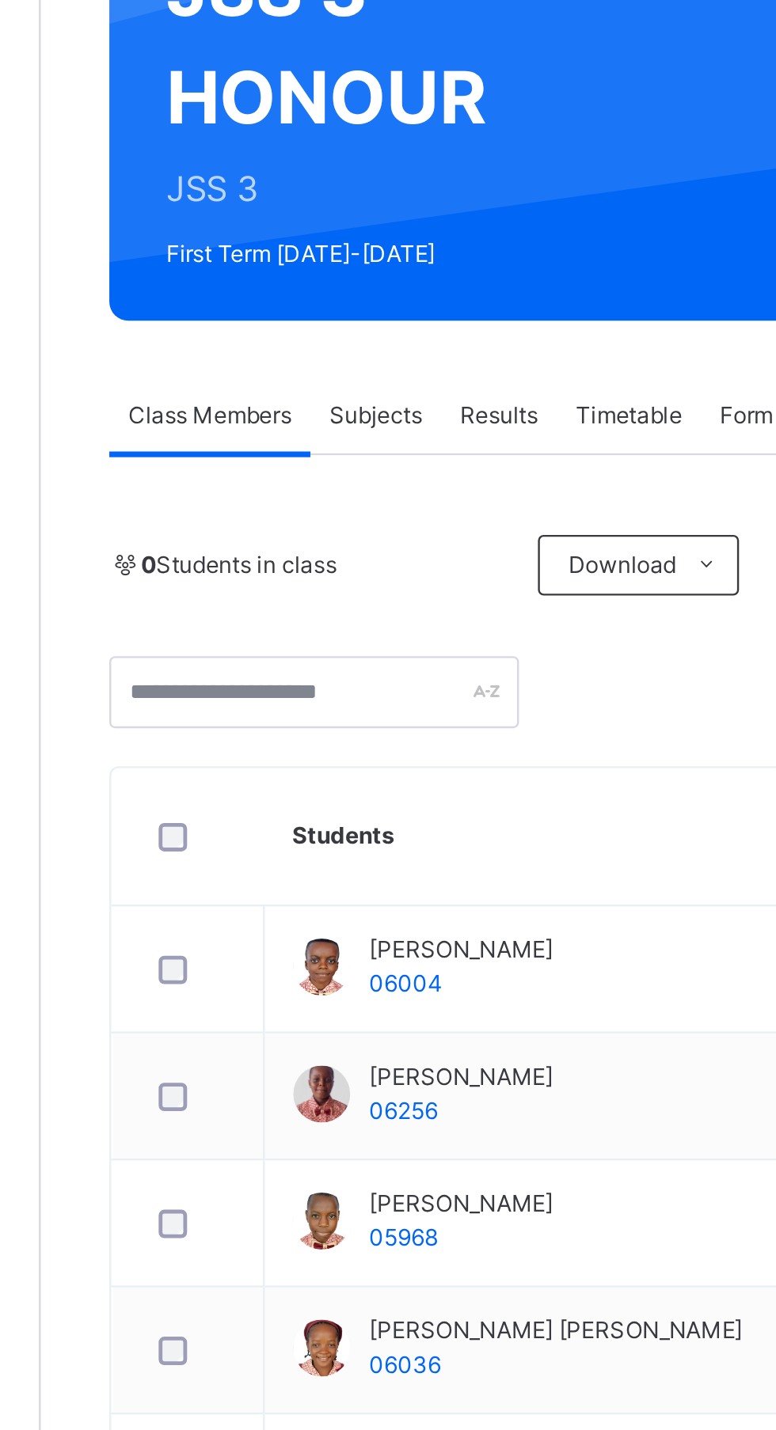
click at [340, 357] on span "Subjects" at bounding box center [329, 358] width 39 height 14
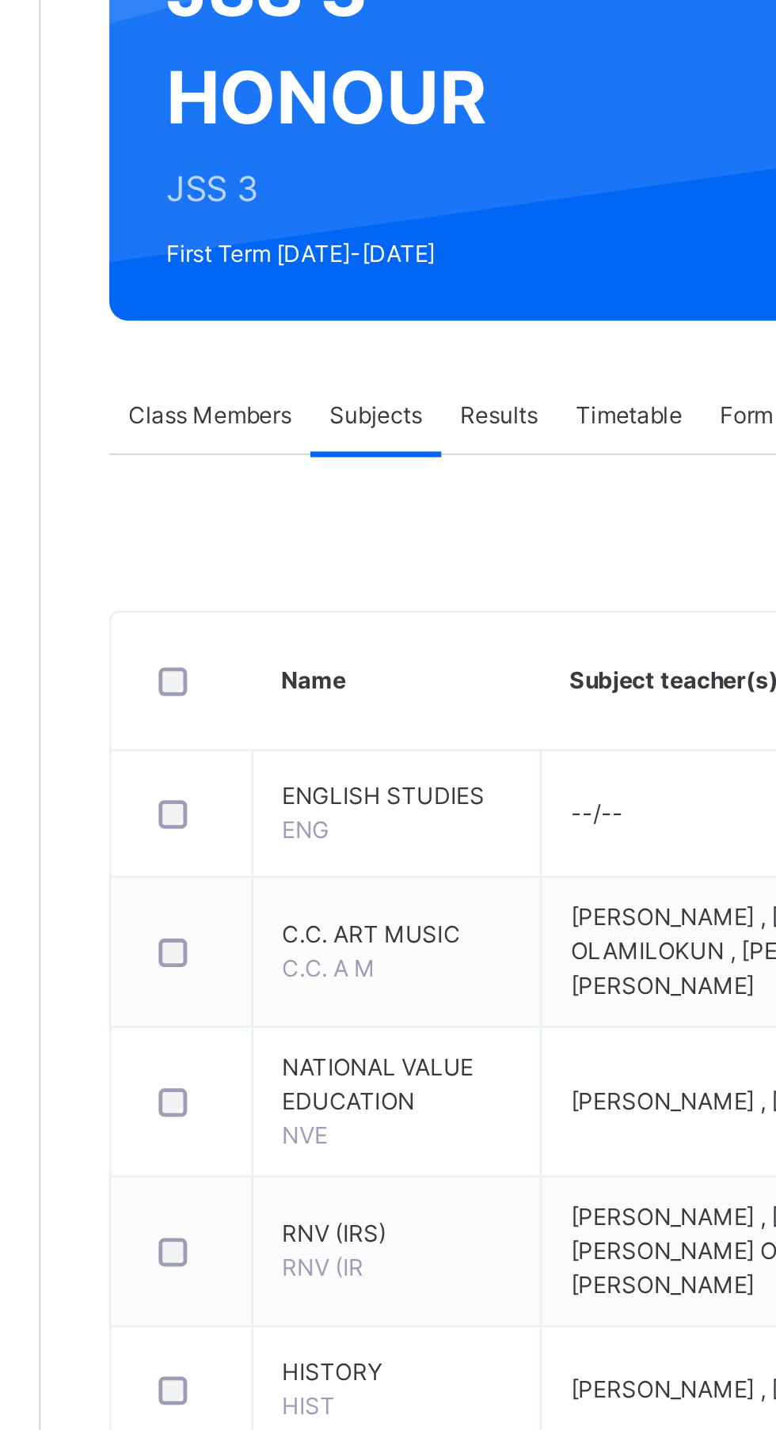
click at [317, 1352] on span "FRENCH" at bounding box center [309, 1351] width 39 height 12
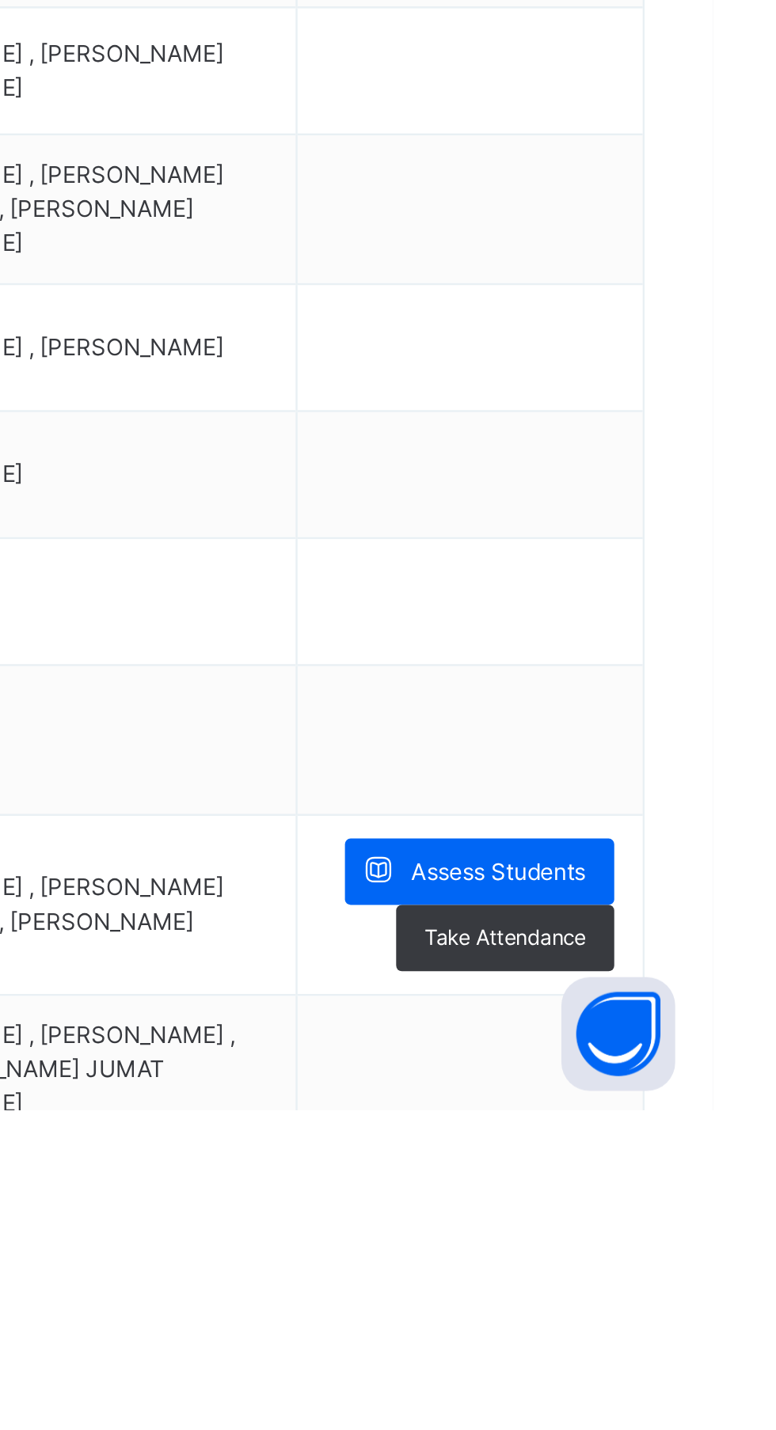
click at [715, 1331] on span "Assess Students" at bounding box center [686, 1331] width 73 height 14
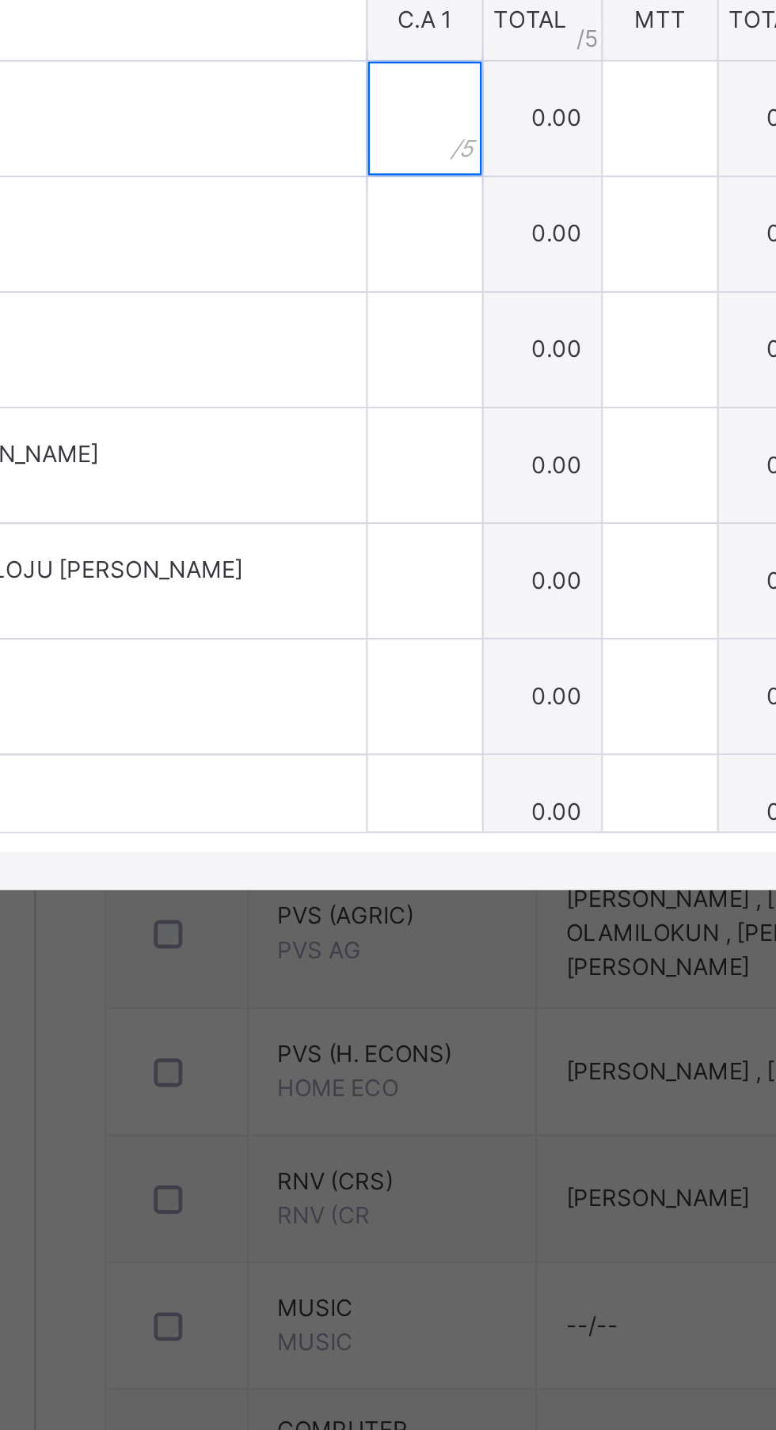
click at [376, 738] on input "text" at bounding box center [351, 713] width 47 height 47
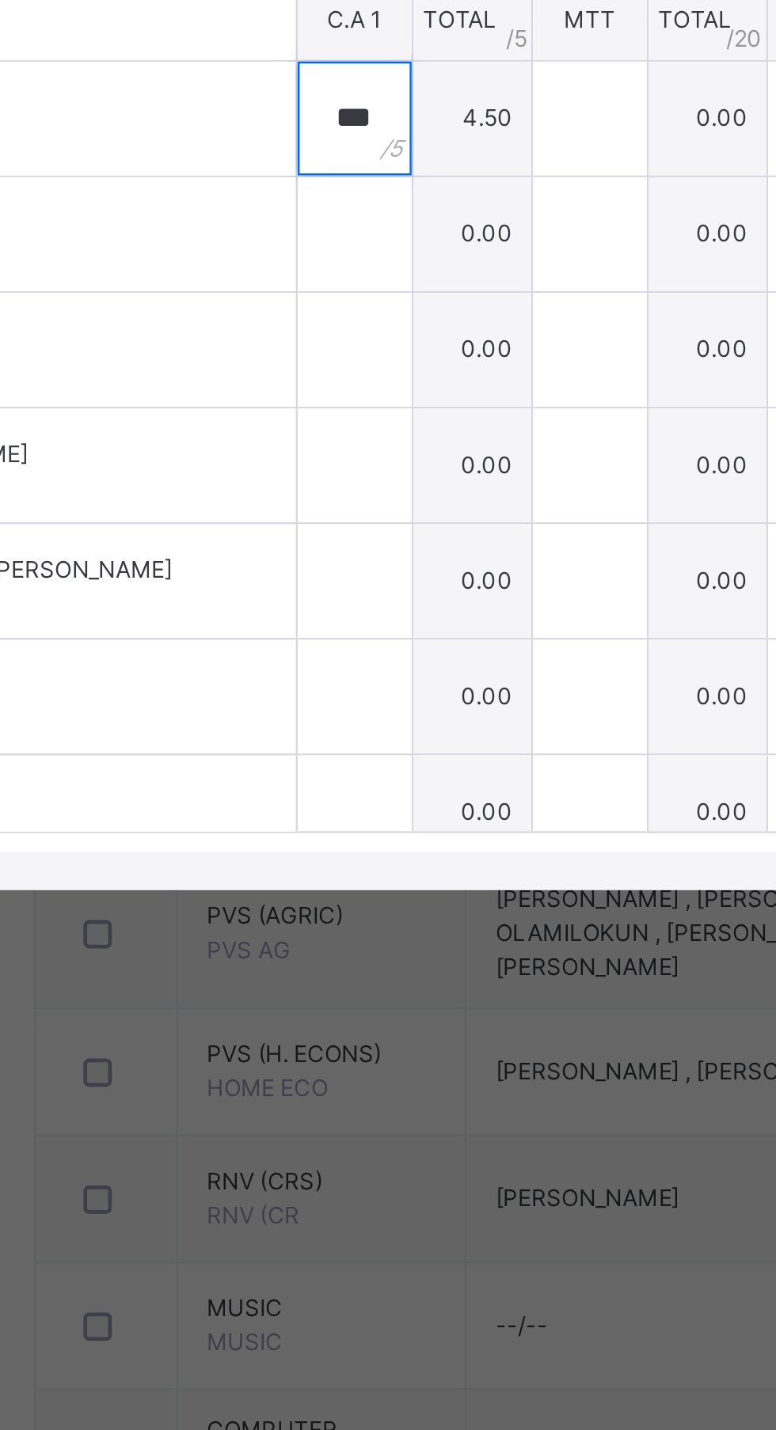
type input "***"
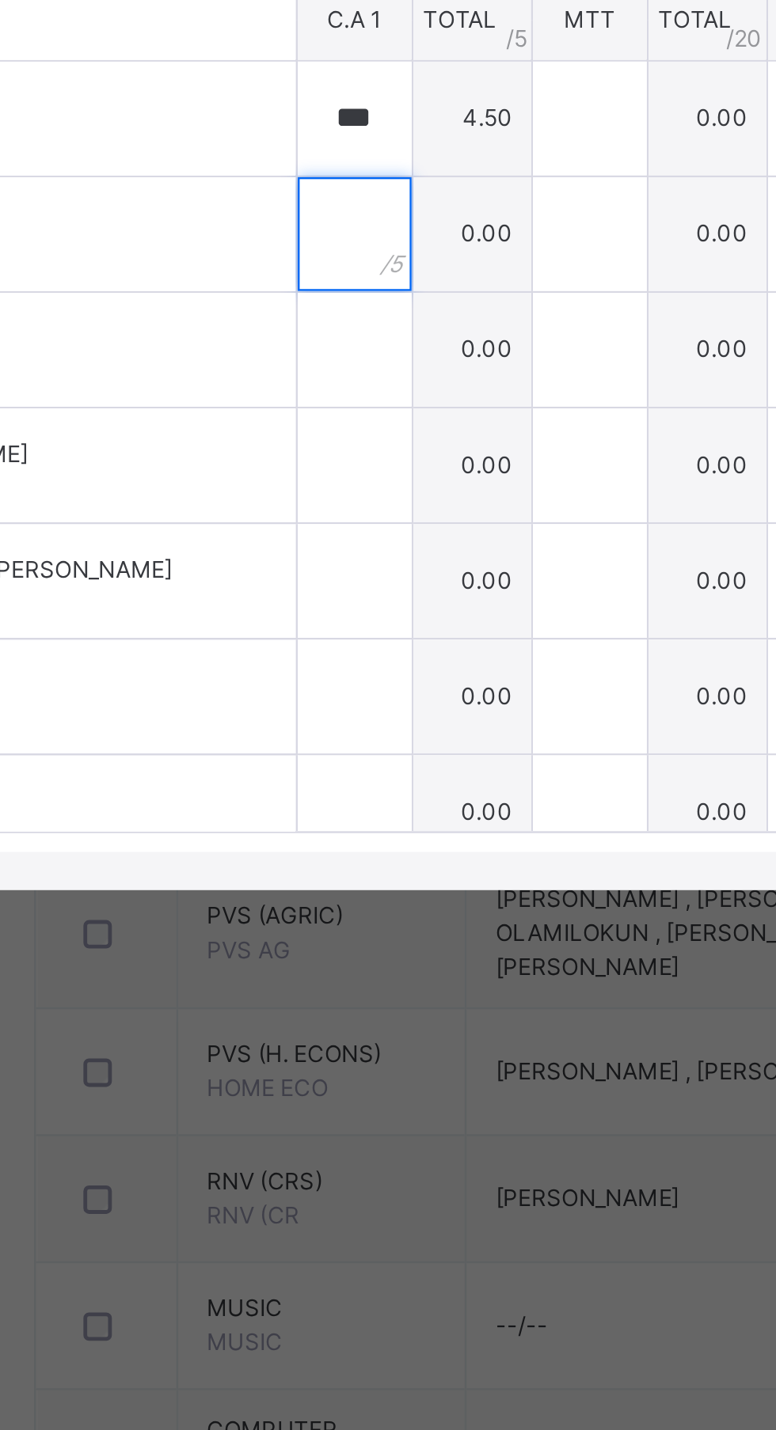
click at [376, 786] on input "text" at bounding box center [351, 761] width 47 height 47
type input "***"
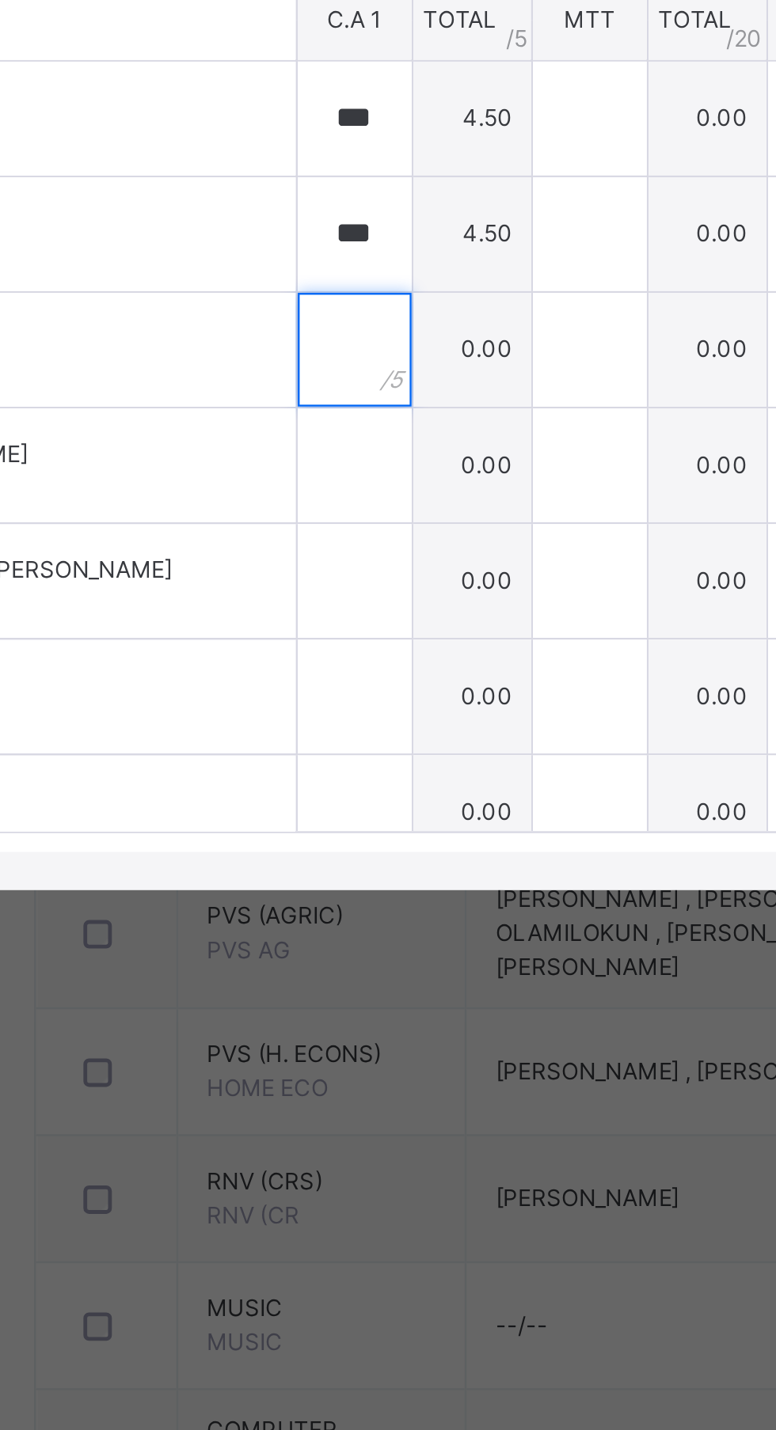
click at [376, 834] on input "text" at bounding box center [351, 810] width 47 height 47
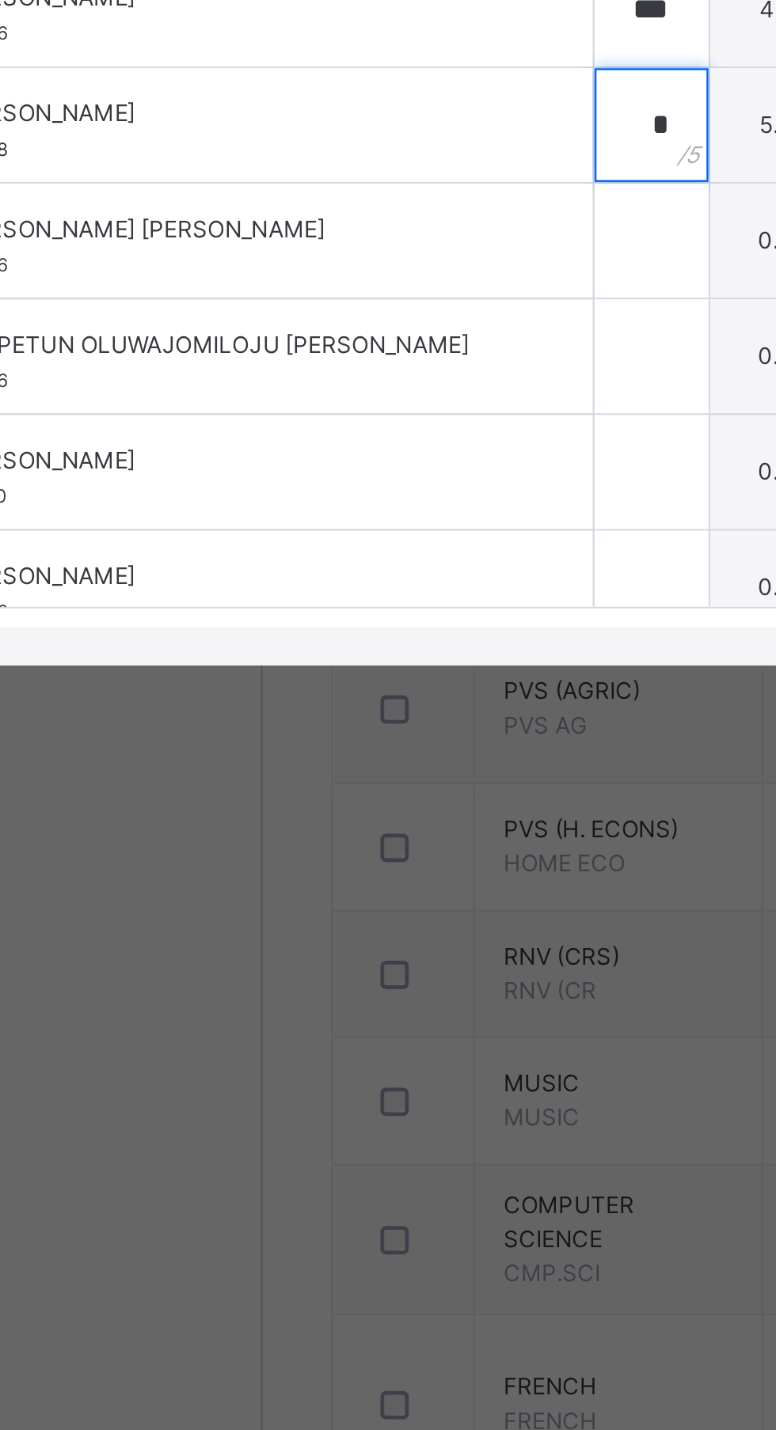
type input "*"
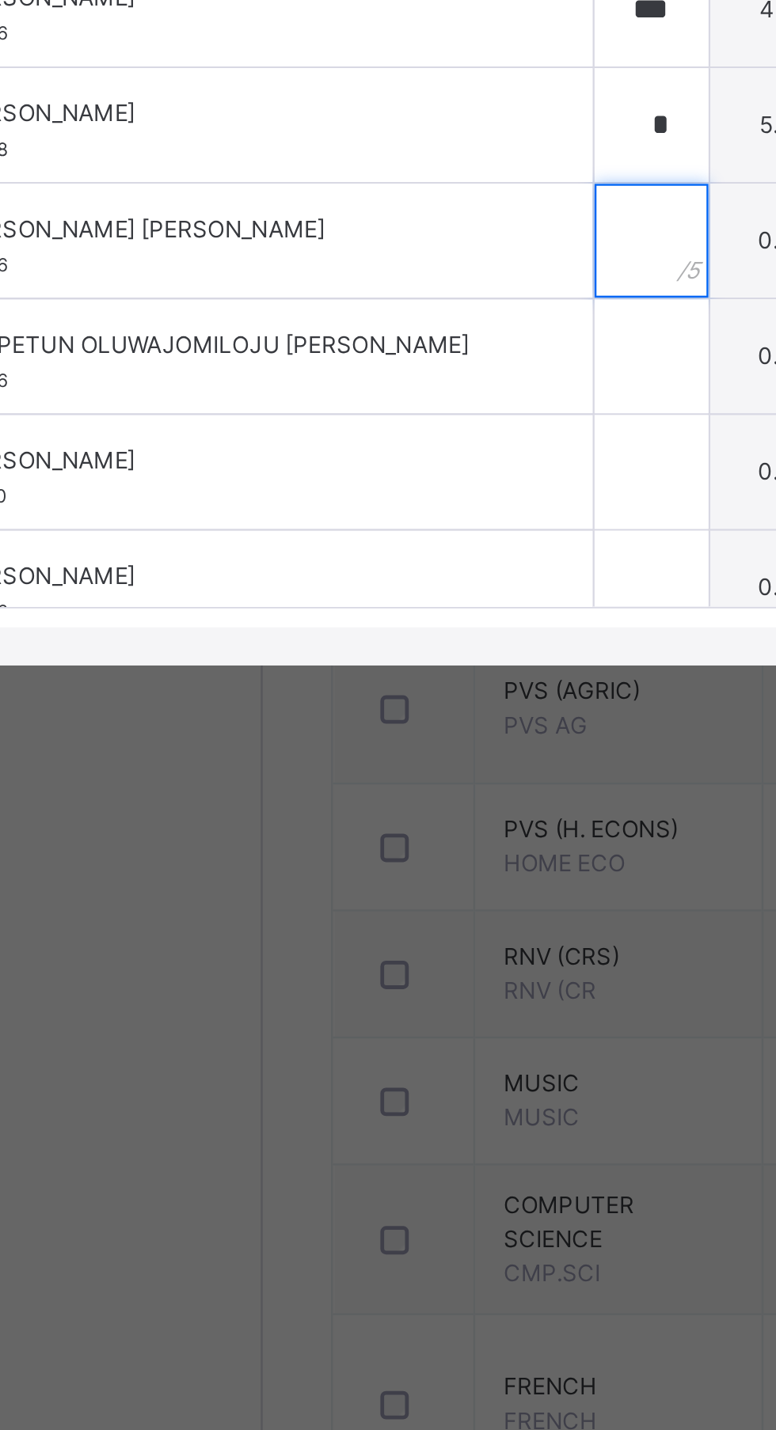
click at [376, 882] on input "text" at bounding box center [351, 858] width 47 height 47
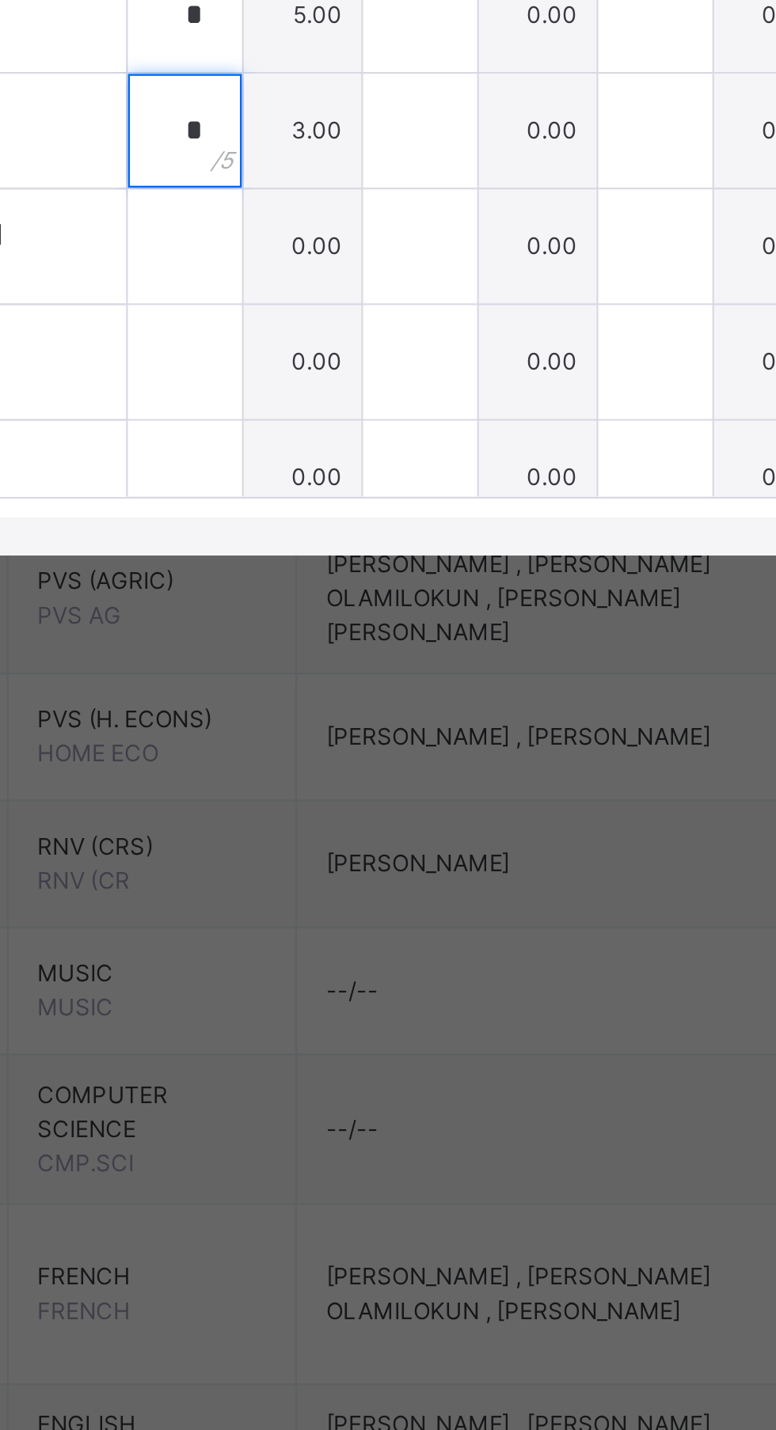
type input "*"
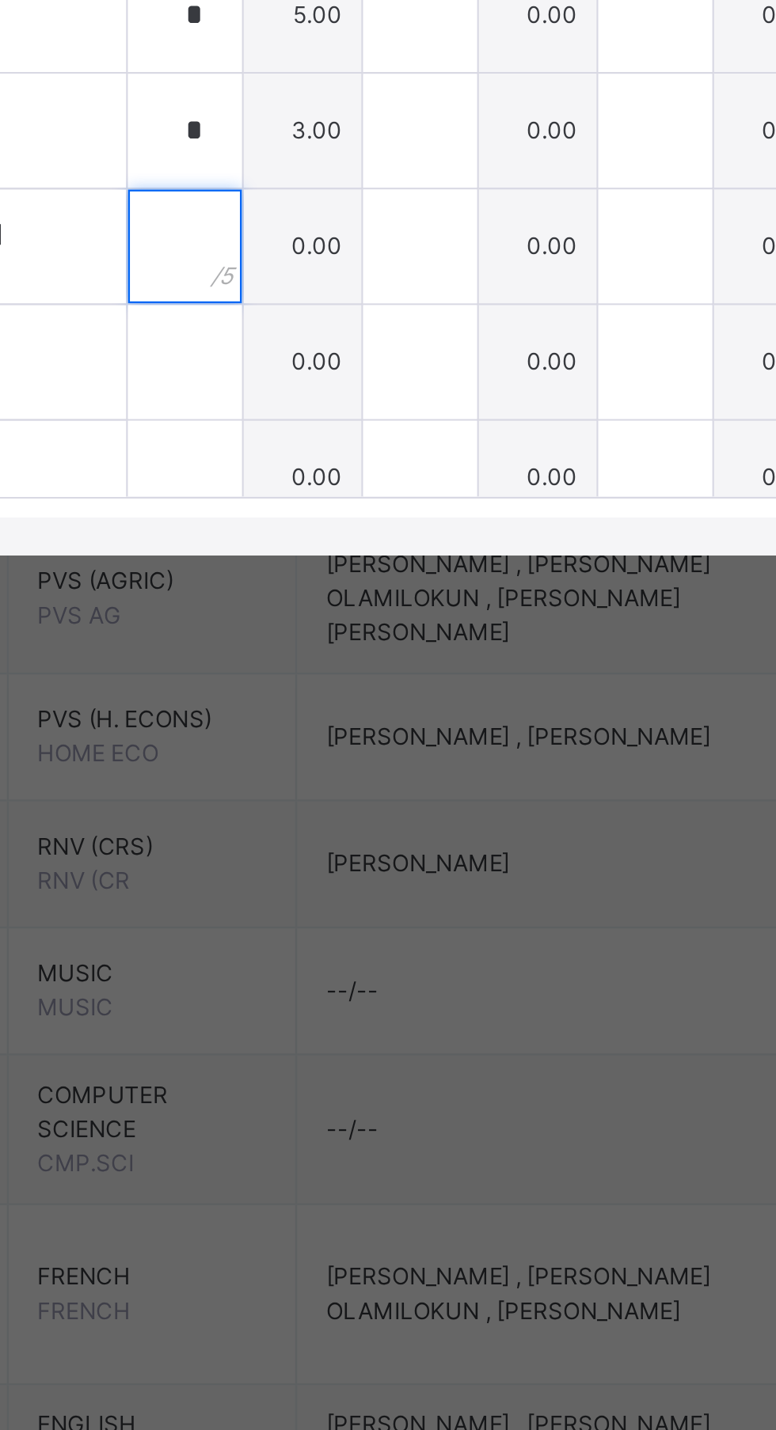
click at [376, 931] on div at bounding box center [351, 906] width 47 height 47
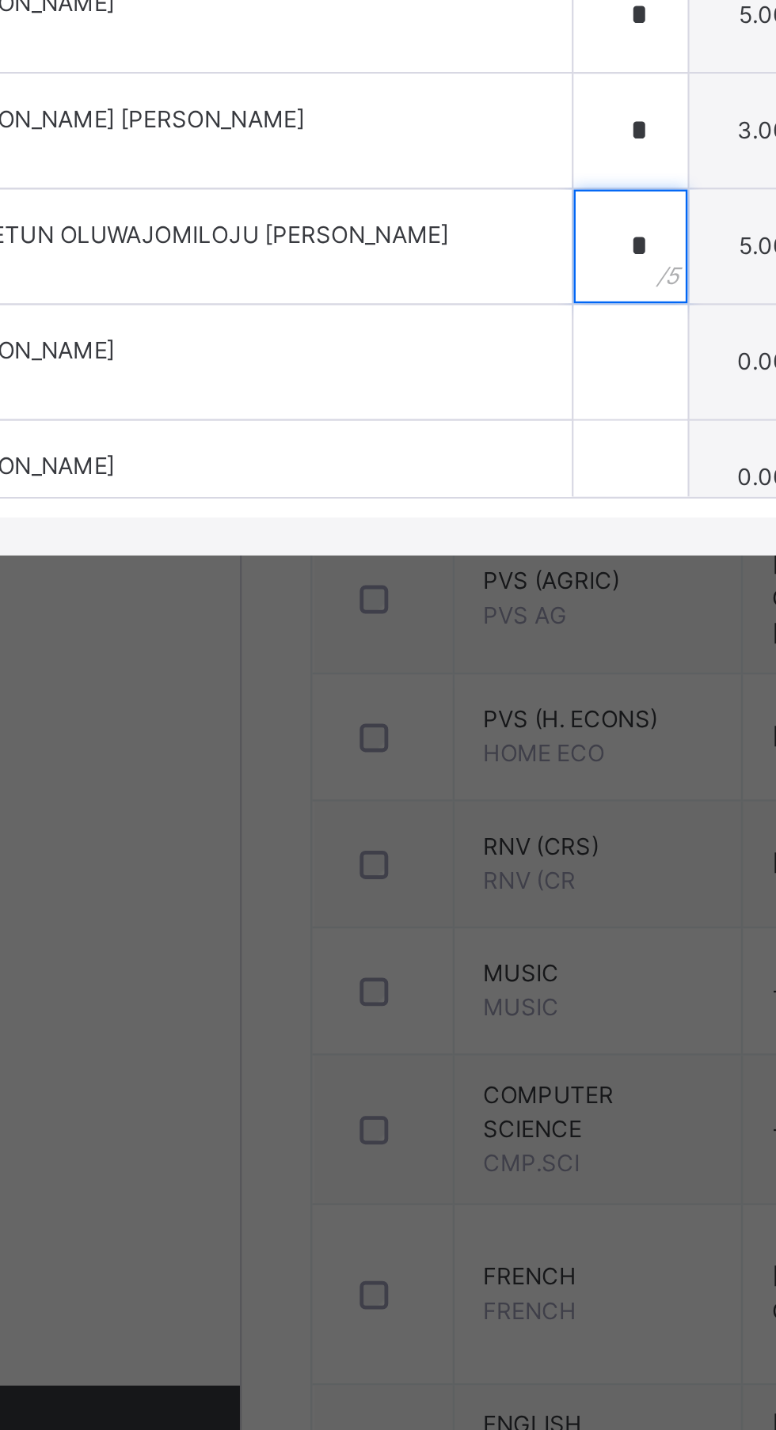
type input "*"
click at [376, 979] on input "text" at bounding box center [351, 954] width 47 height 47
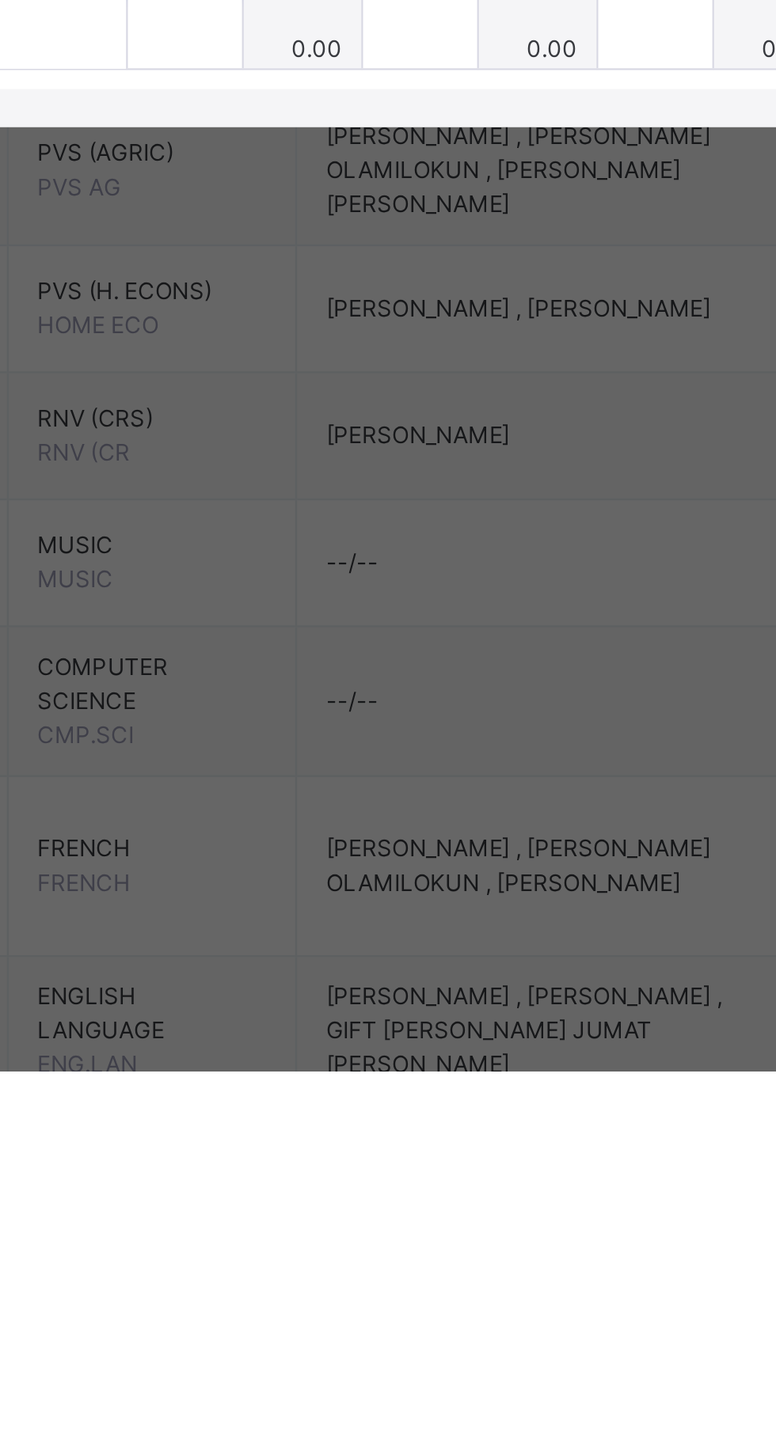
type input "***"
click at [376, 1027] on input "text" at bounding box center [351, 1003] width 47 height 47
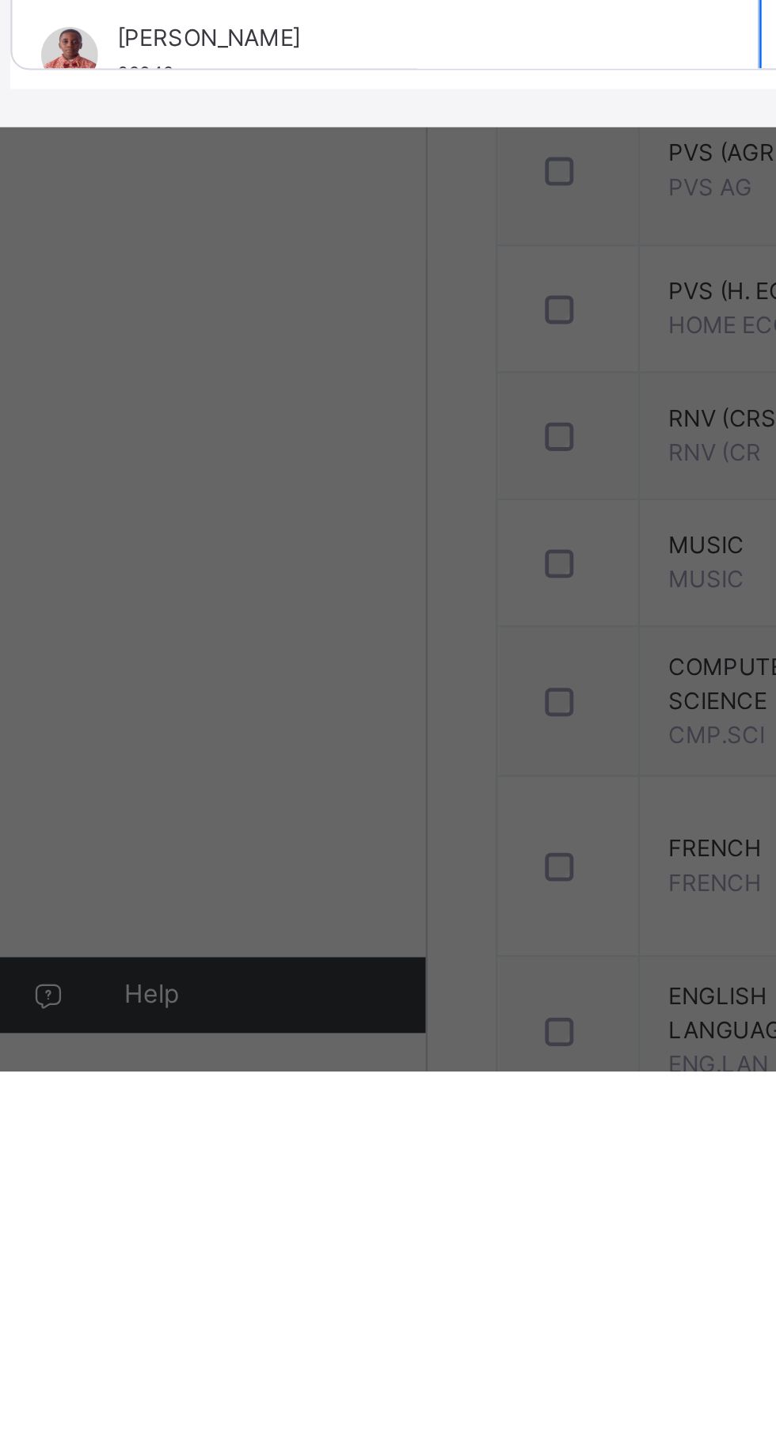
type input "*"
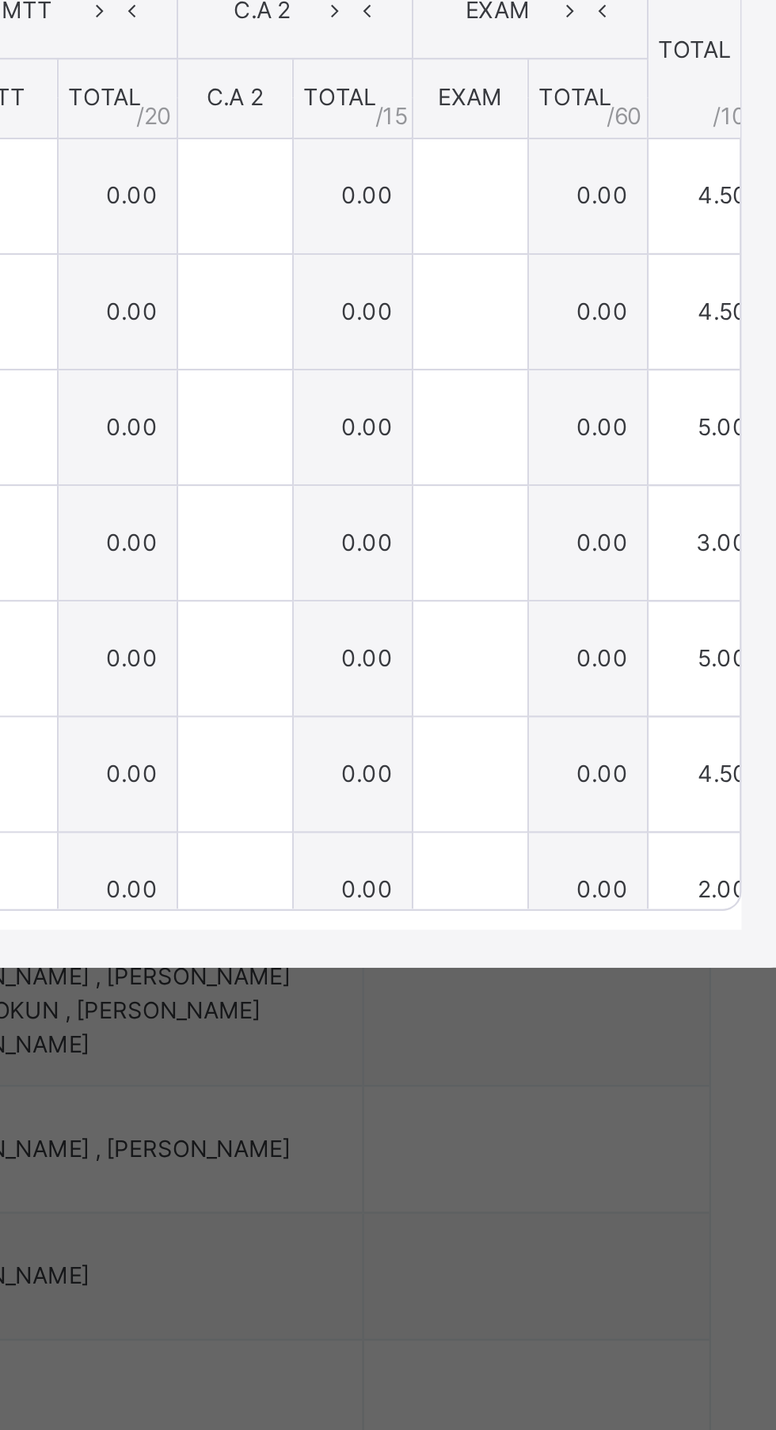
click at [731, 594] on span "Save Entries" at bounding box center [703, 587] width 55 height 14
type input "***"
type input "*"
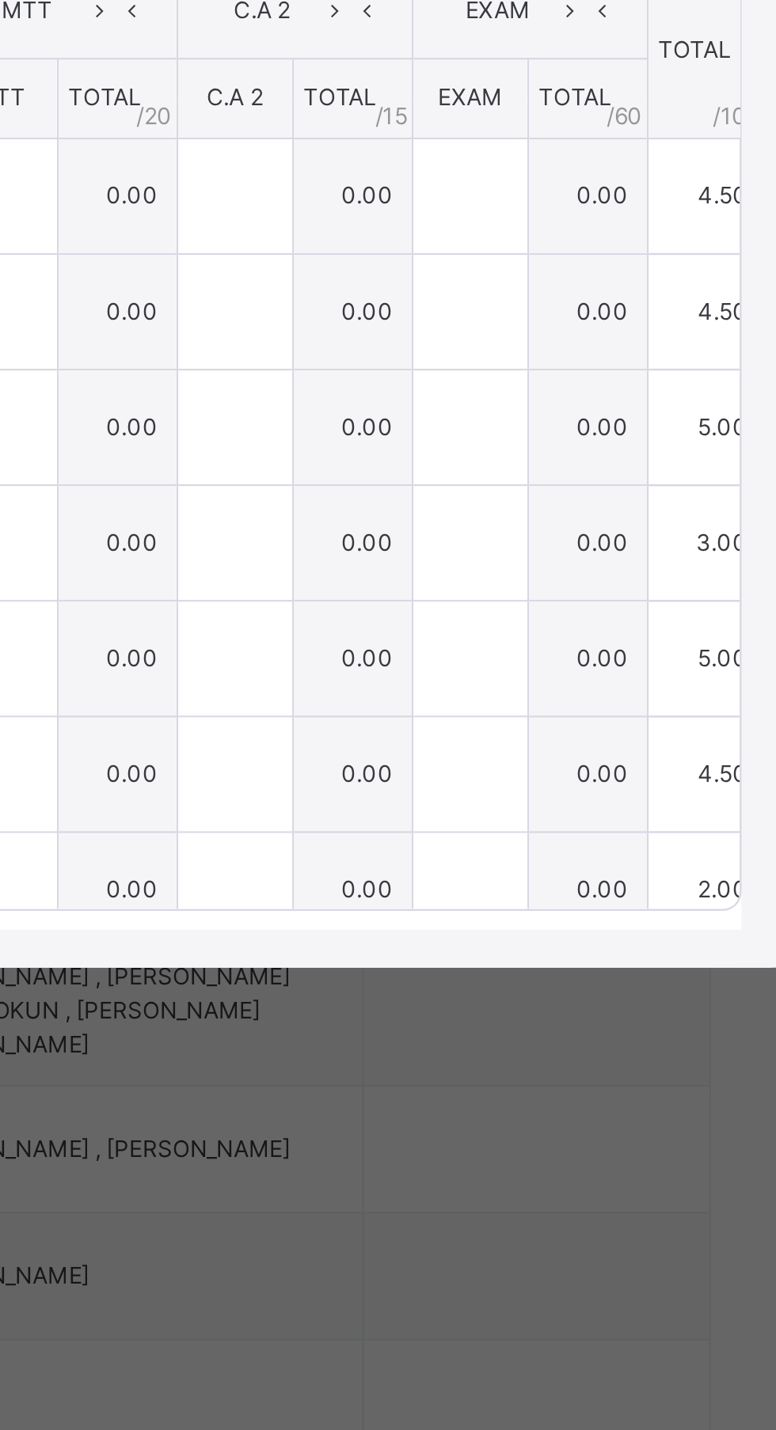
type input "*"
type input "***"
type input "*"
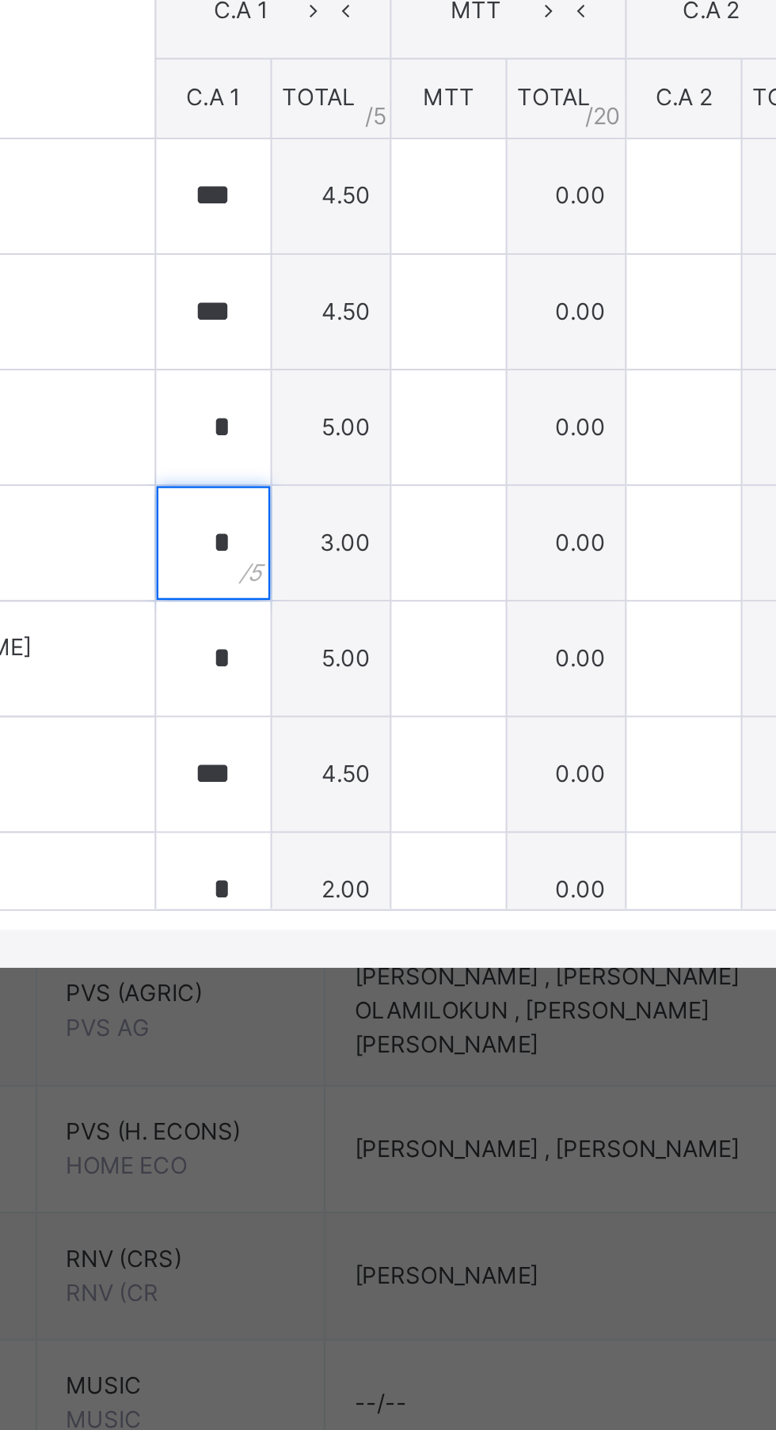
click at [376, 882] on div "*" at bounding box center [351, 858] width 47 height 47
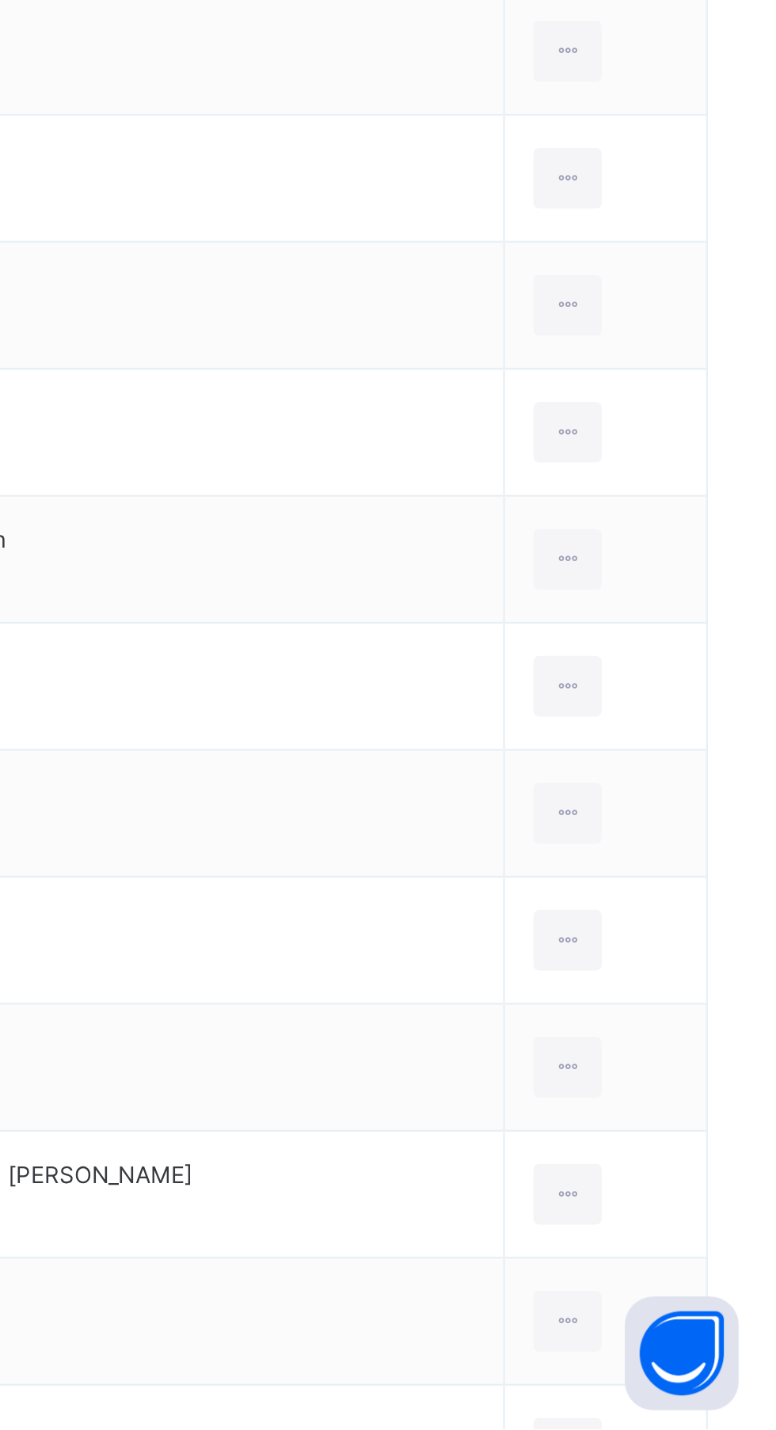
click at [341, 344] on div "Subjects" at bounding box center [329, 359] width 55 height 32
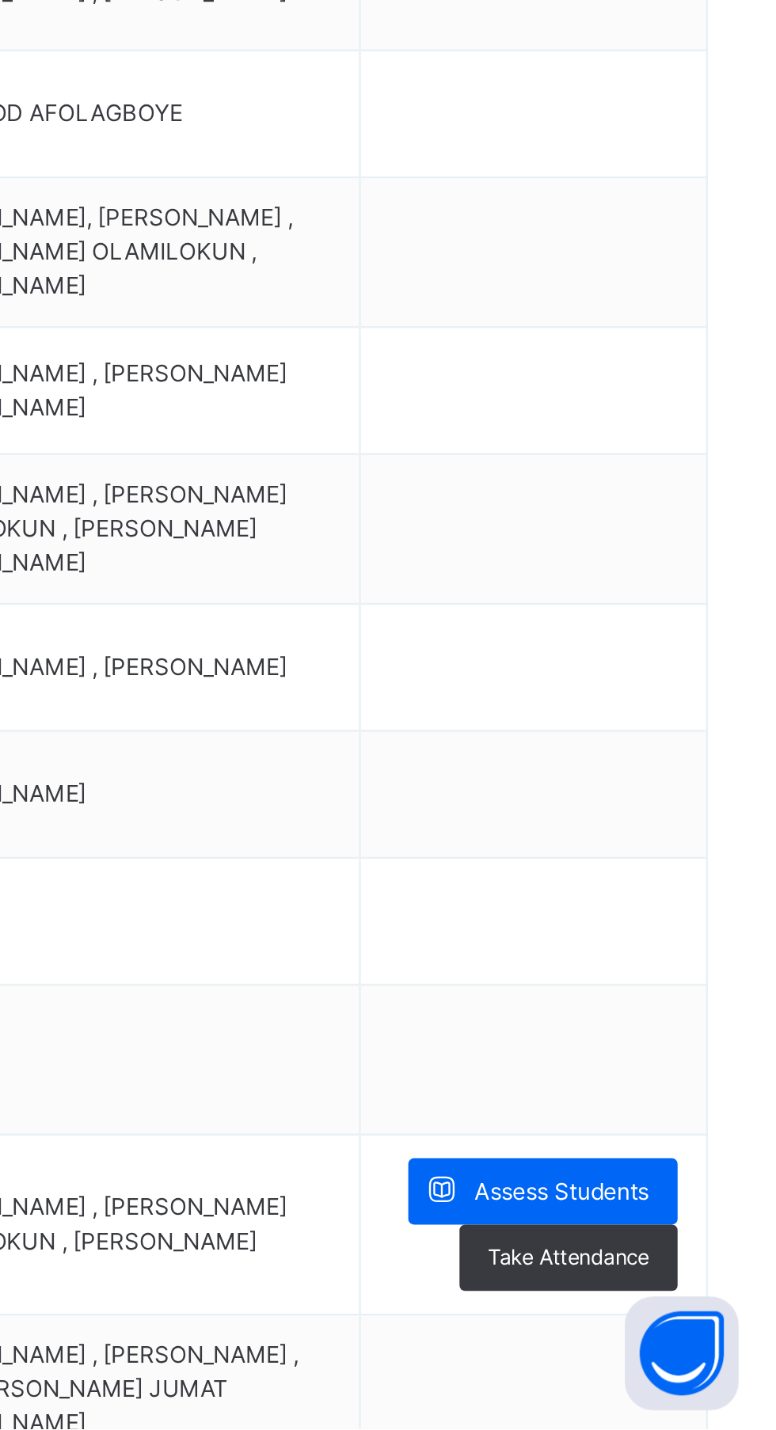
click at [314, 1343] on span "FRENCH" at bounding box center [338, 1337] width 96 height 14
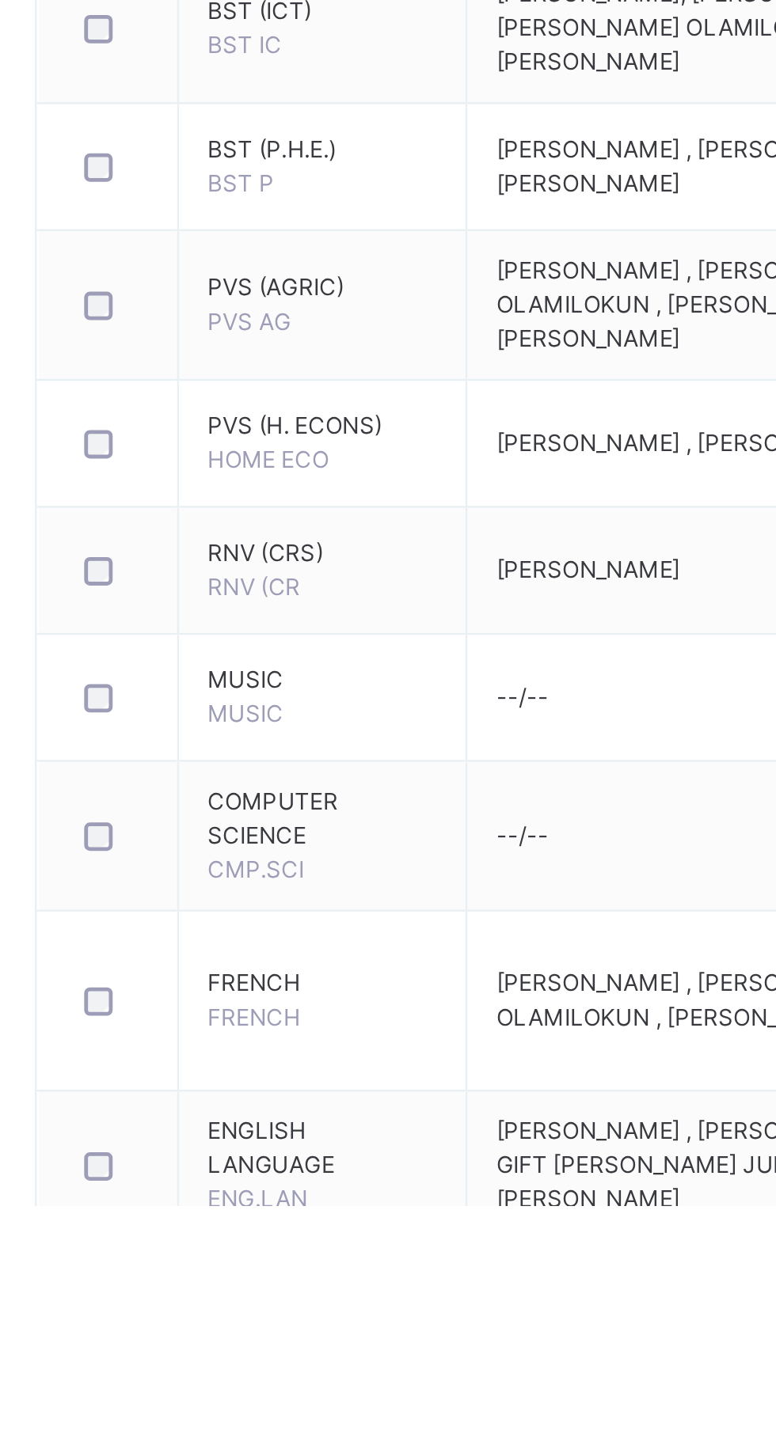
click at [313, 1330] on span "FRENCH" at bounding box center [338, 1337] width 96 height 14
click at [313, 1331] on span "FRENCH" at bounding box center [338, 1337] width 96 height 14
click at [312, 1353] on span "FRENCH" at bounding box center [309, 1351] width 39 height 12
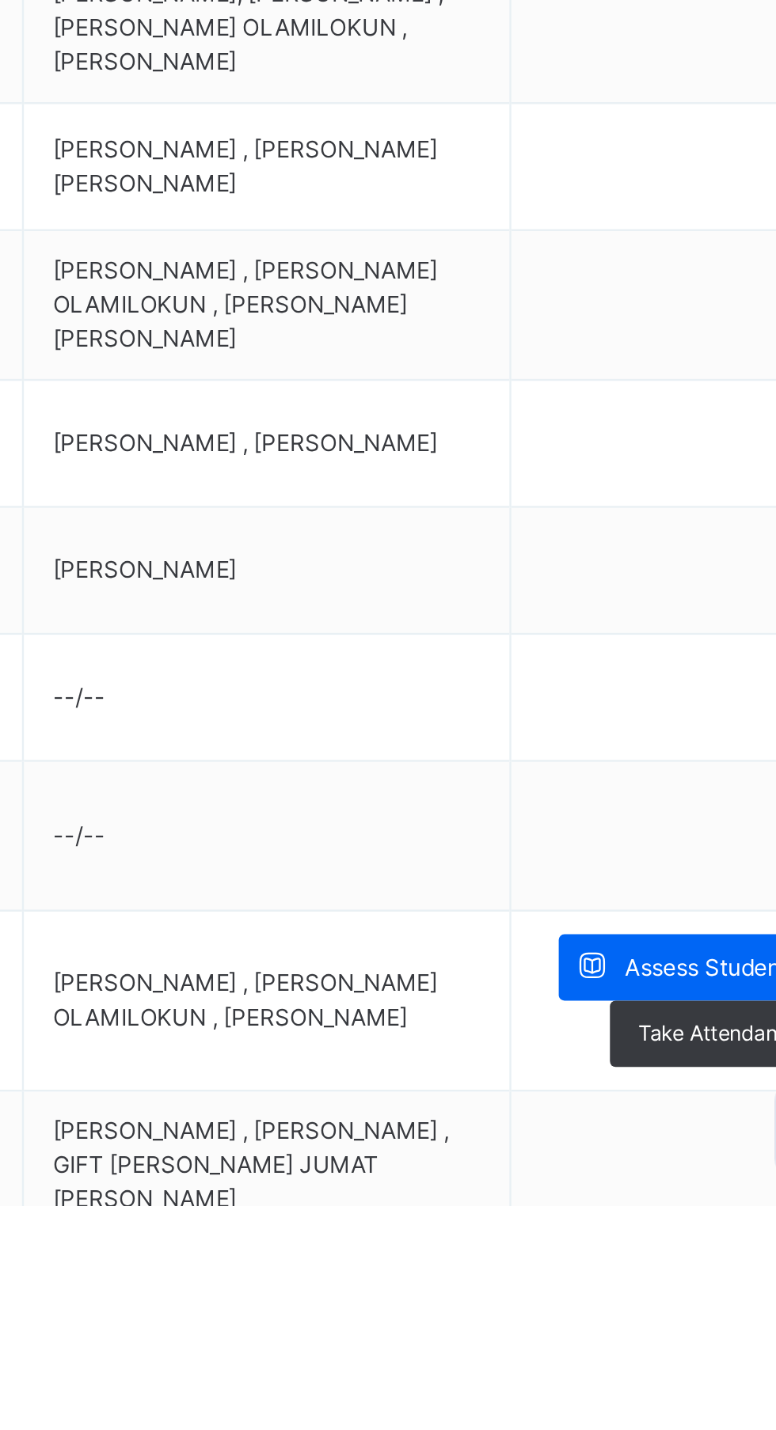
click at [681, 1331] on span "Assess Students" at bounding box center [686, 1331] width 73 height 14
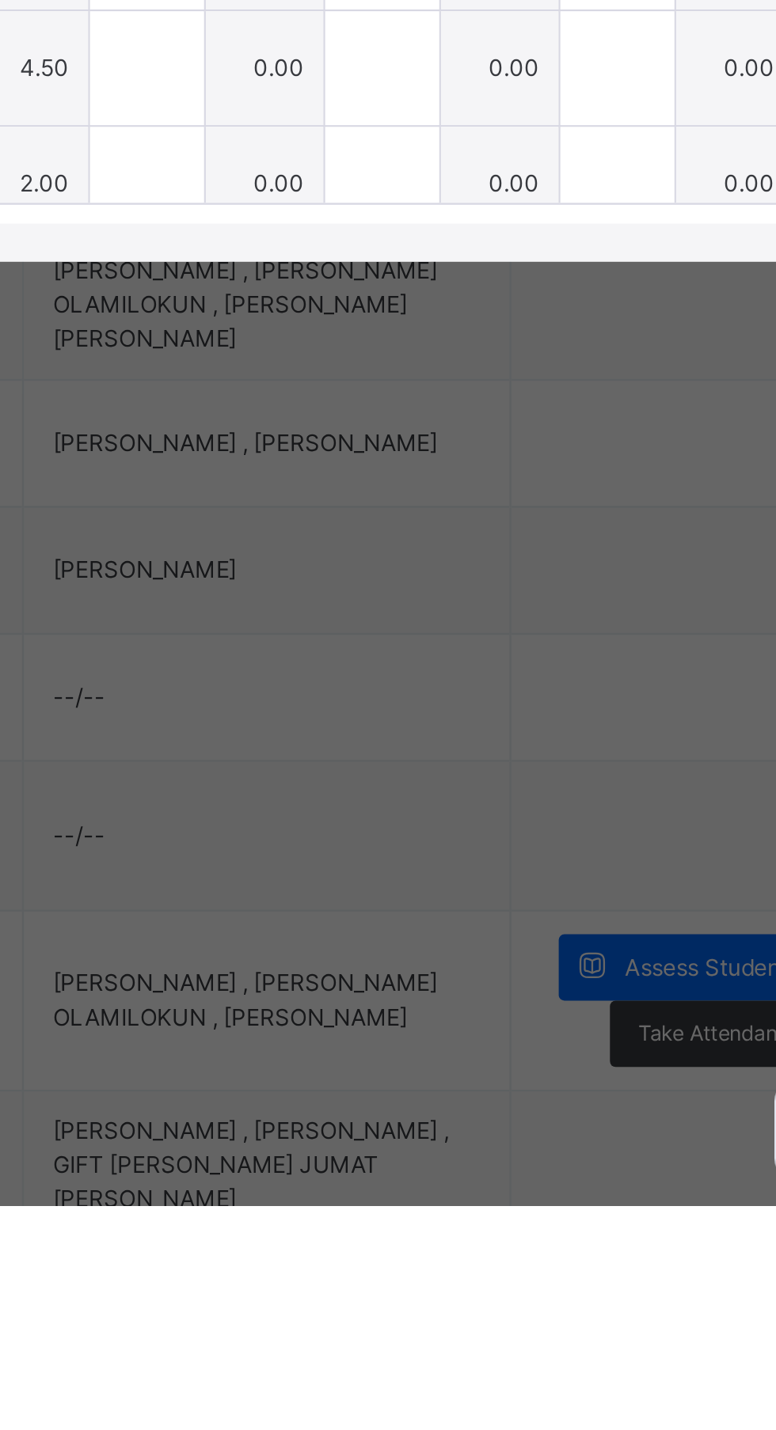
type input "***"
type input "*"
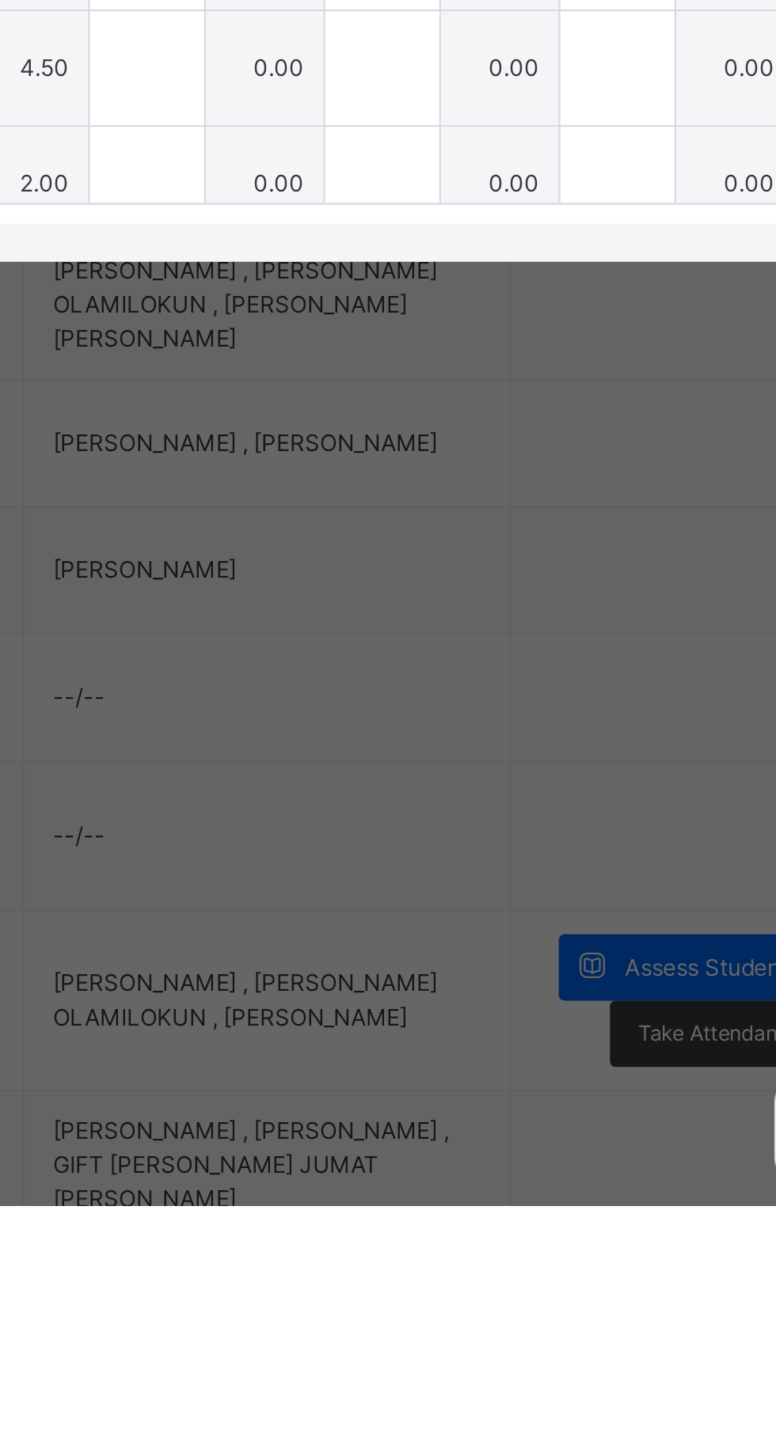
type input "***"
type input "*"
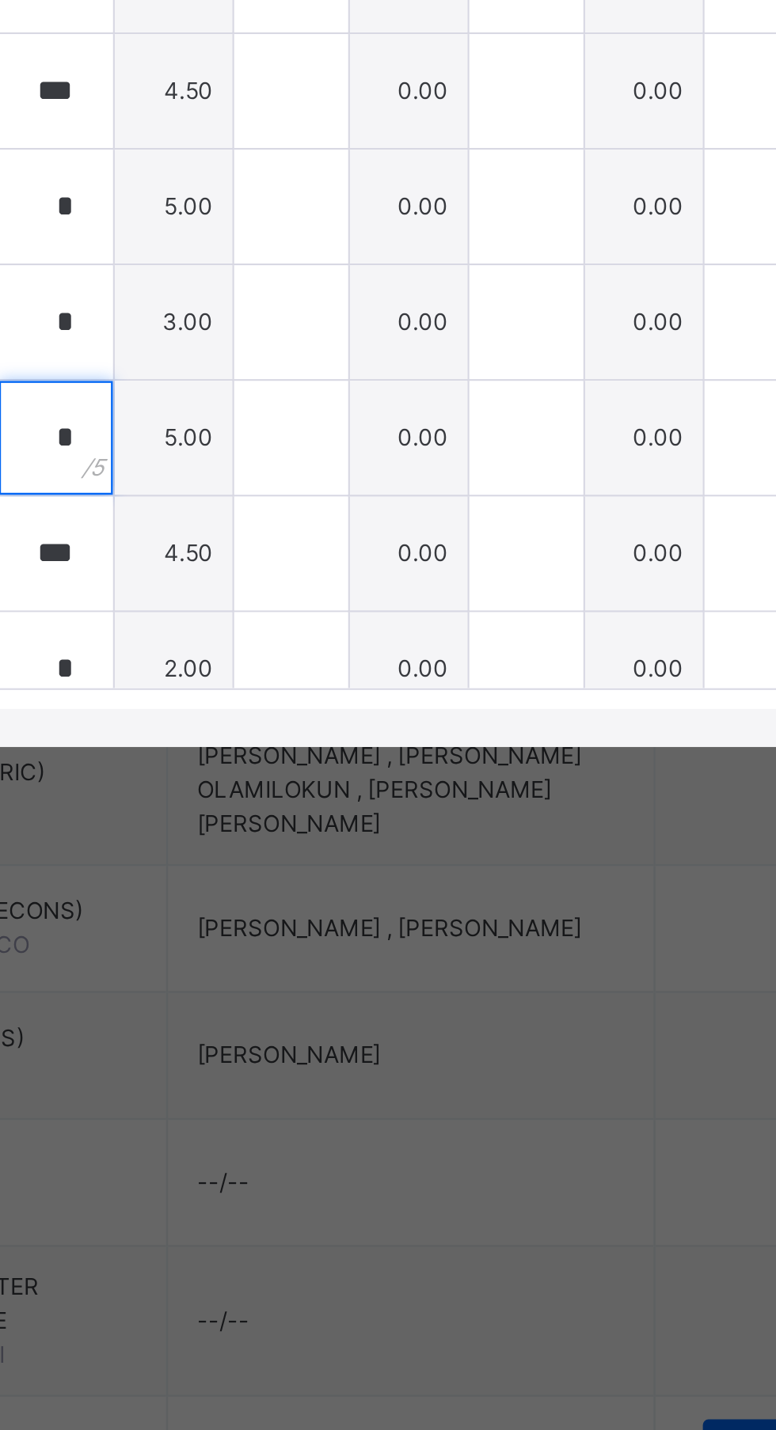
click at [376, 931] on input "*" at bounding box center [351, 906] width 47 height 47
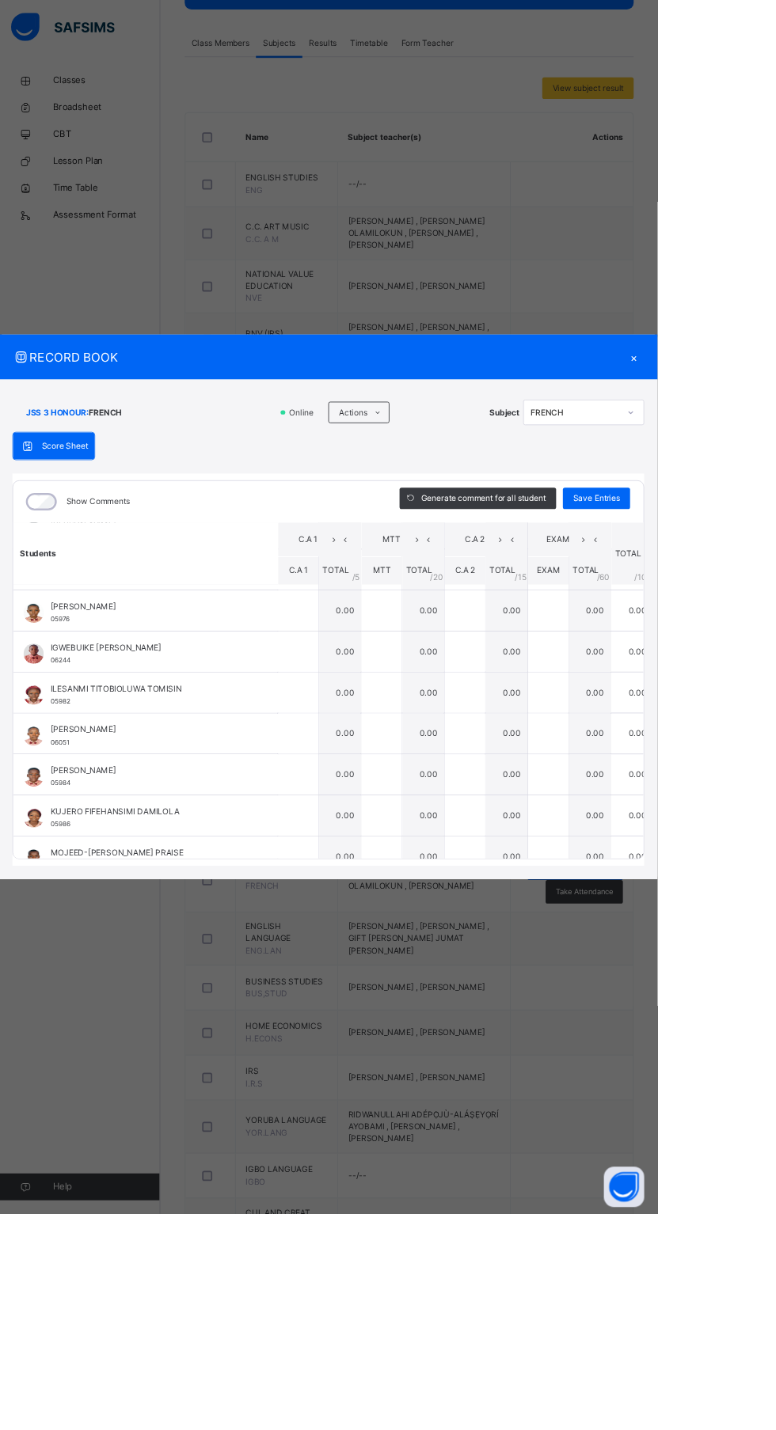
scroll to position [345, 0]
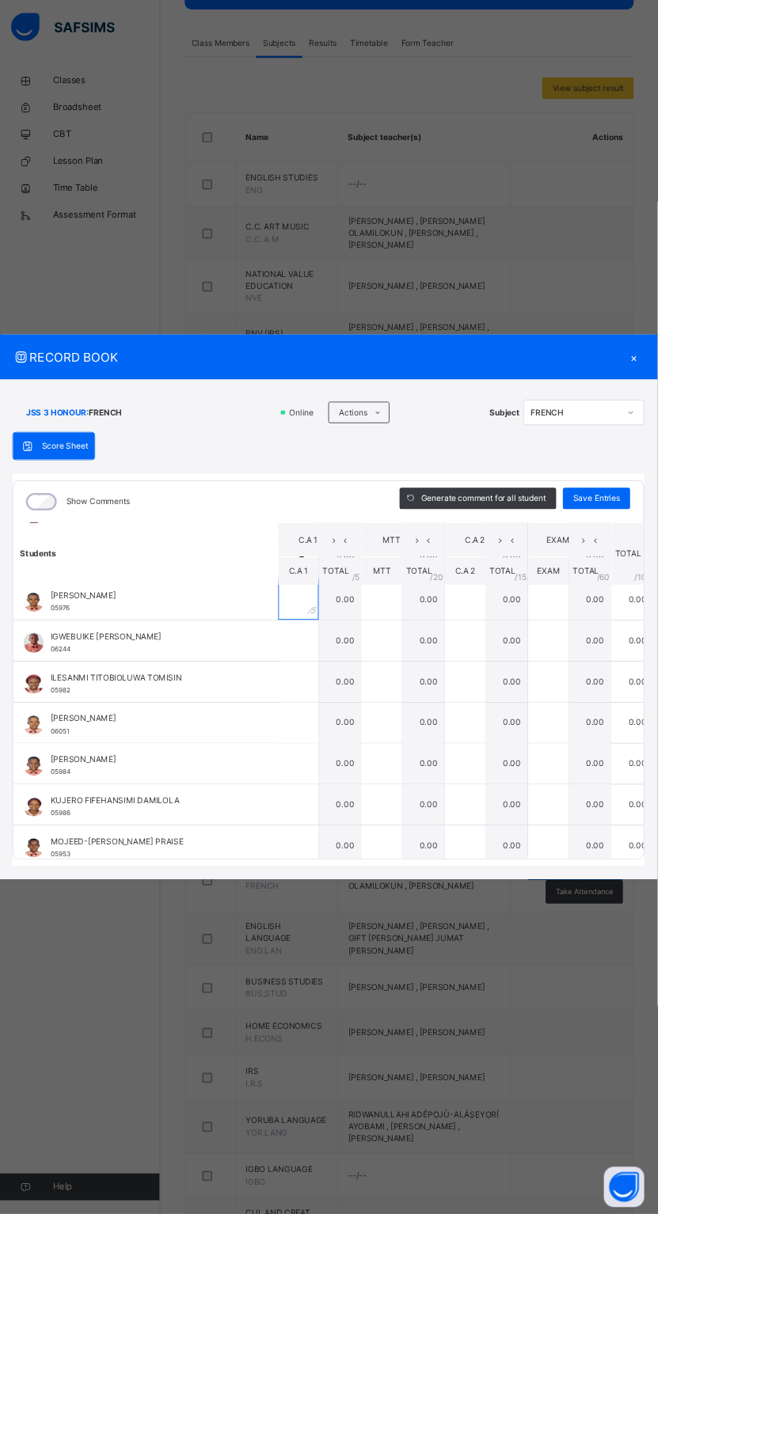
click at [376, 730] on input "text" at bounding box center [351, 706] width 47 height 47
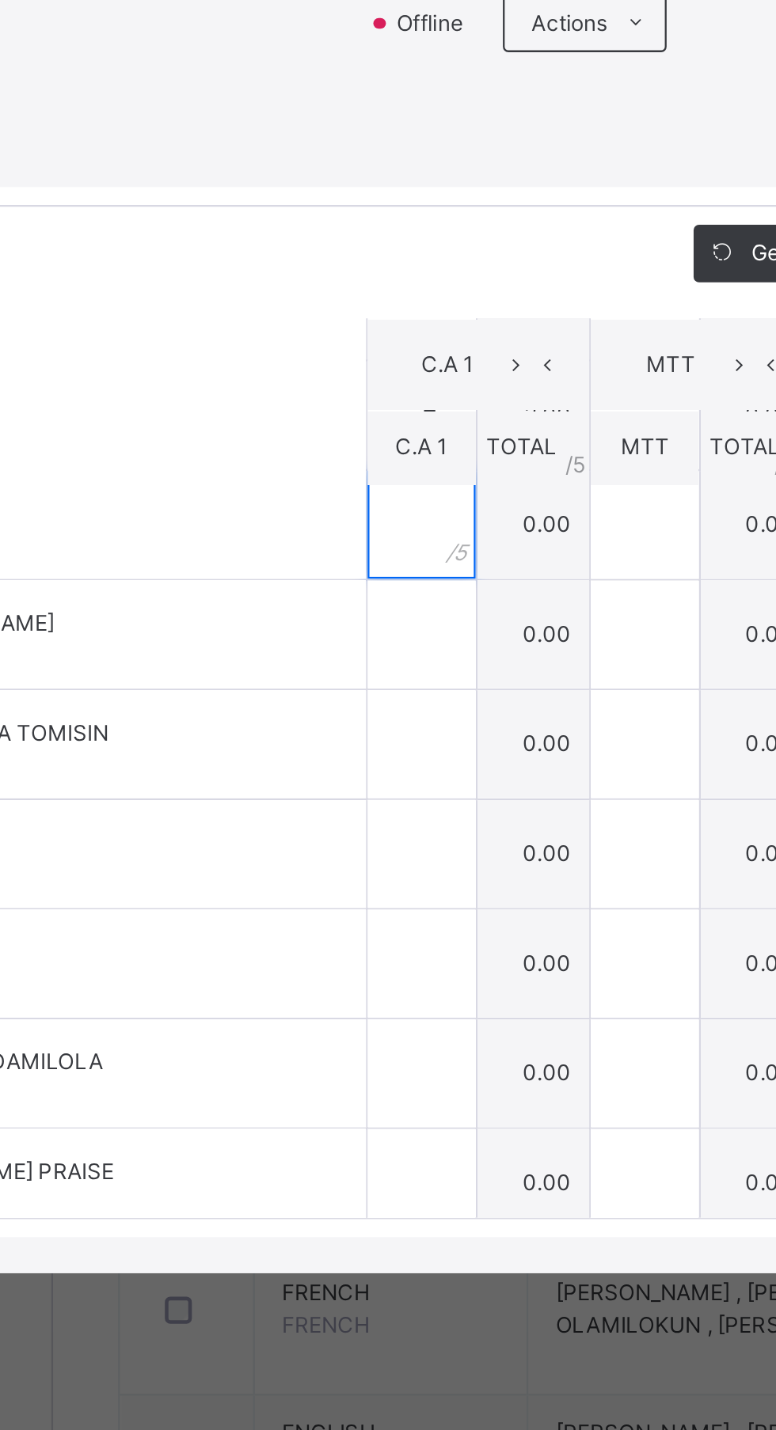
click at [376, 730] on input "text" at bounding box center [351, 706] width 47 height 47
type input "*"
click at [376, 779] on input "text" at bounding box center [351, 754] width 47 height 47
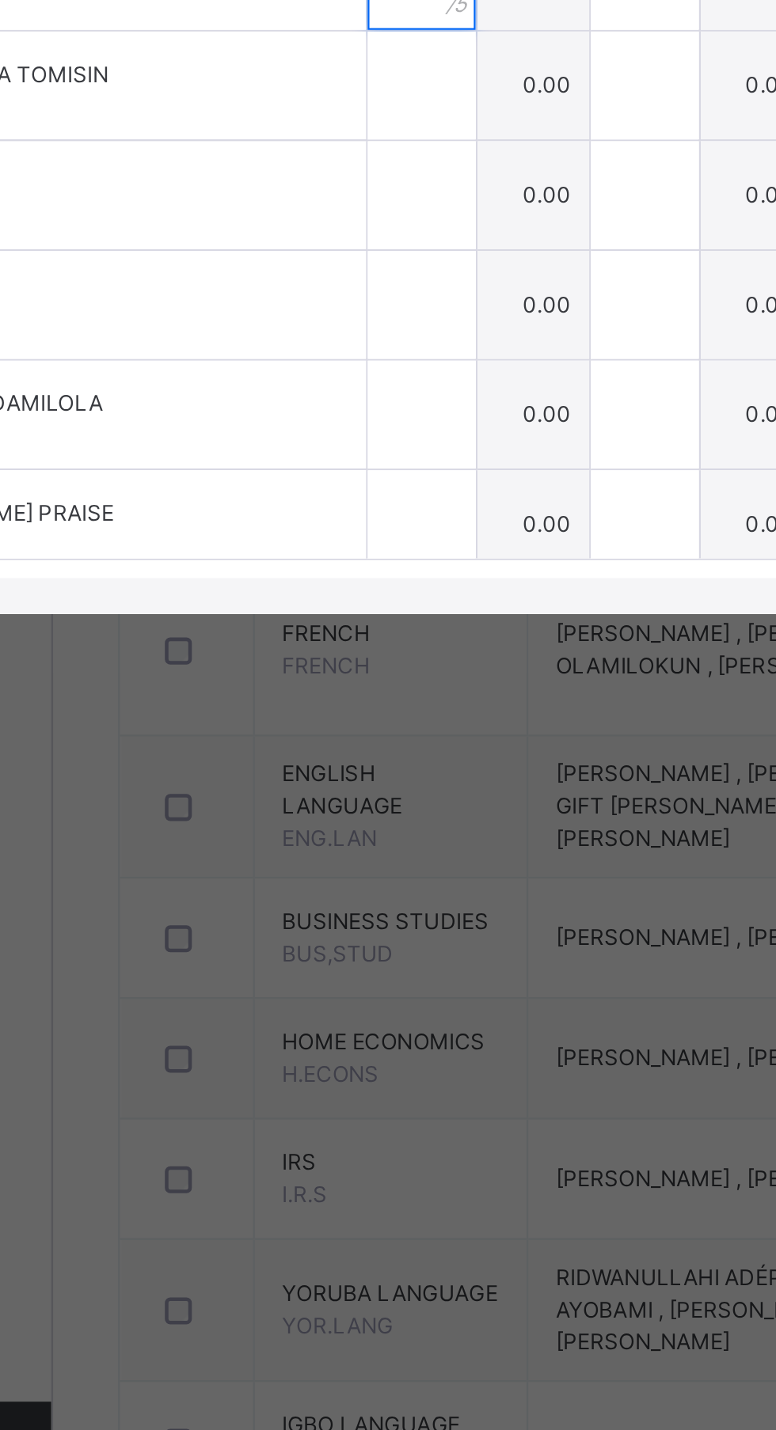
type input "***"
click at [376, 827] on input "text" at bounding box center [351, 803] width 47 height 47
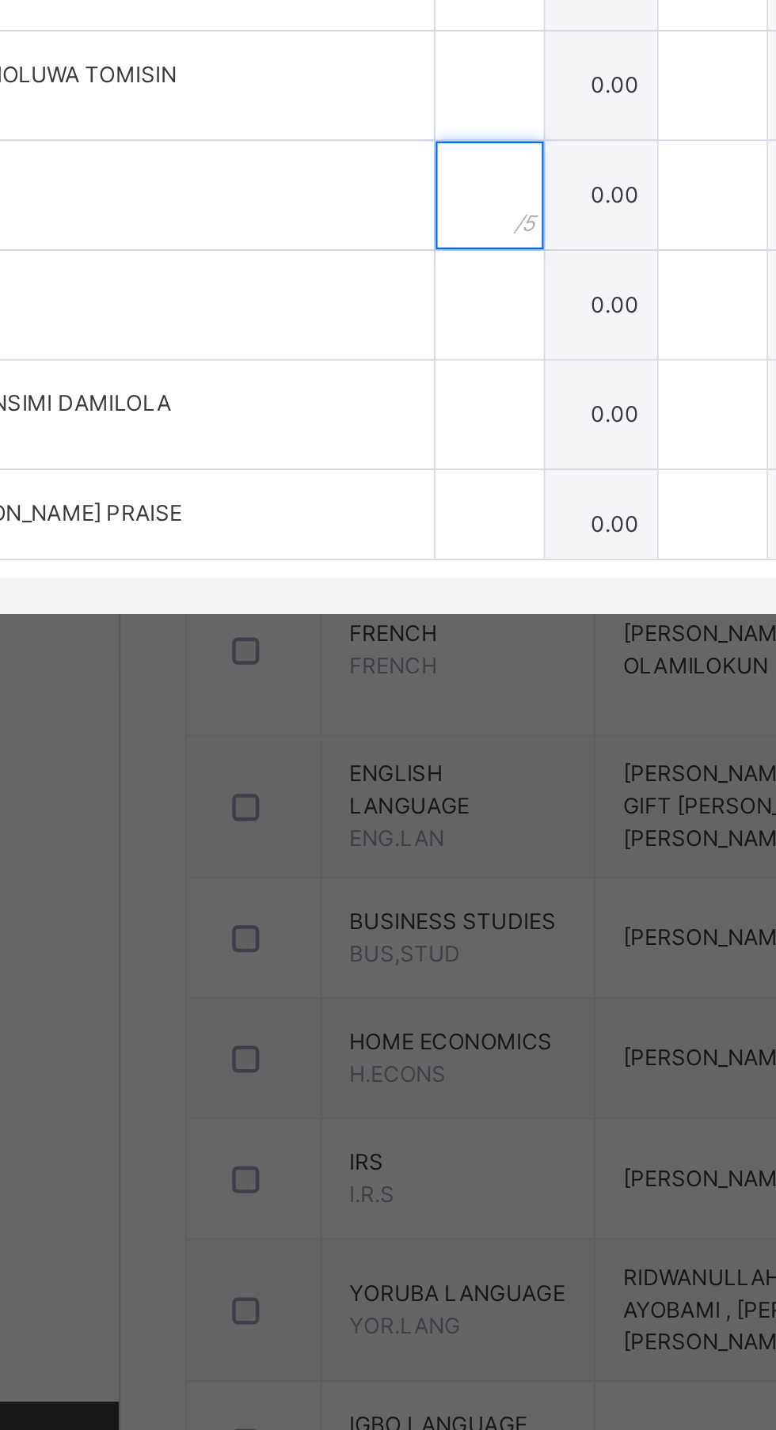
click at [376, 875] on input "text" at bounding box center [351, 851] width 47 height 47
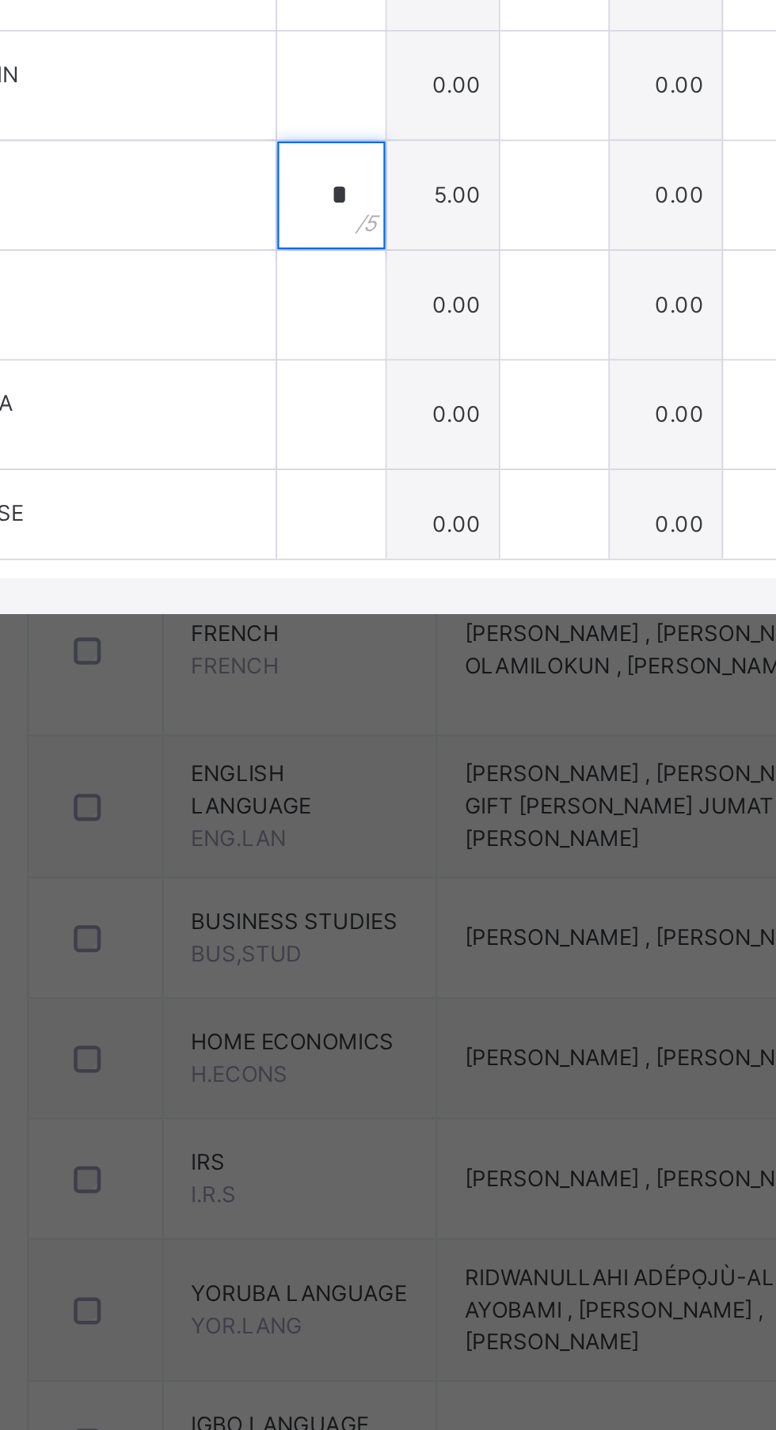
type input "*"
click at [376, 924] on div at bounding box center [351, 899] width 47 height 47
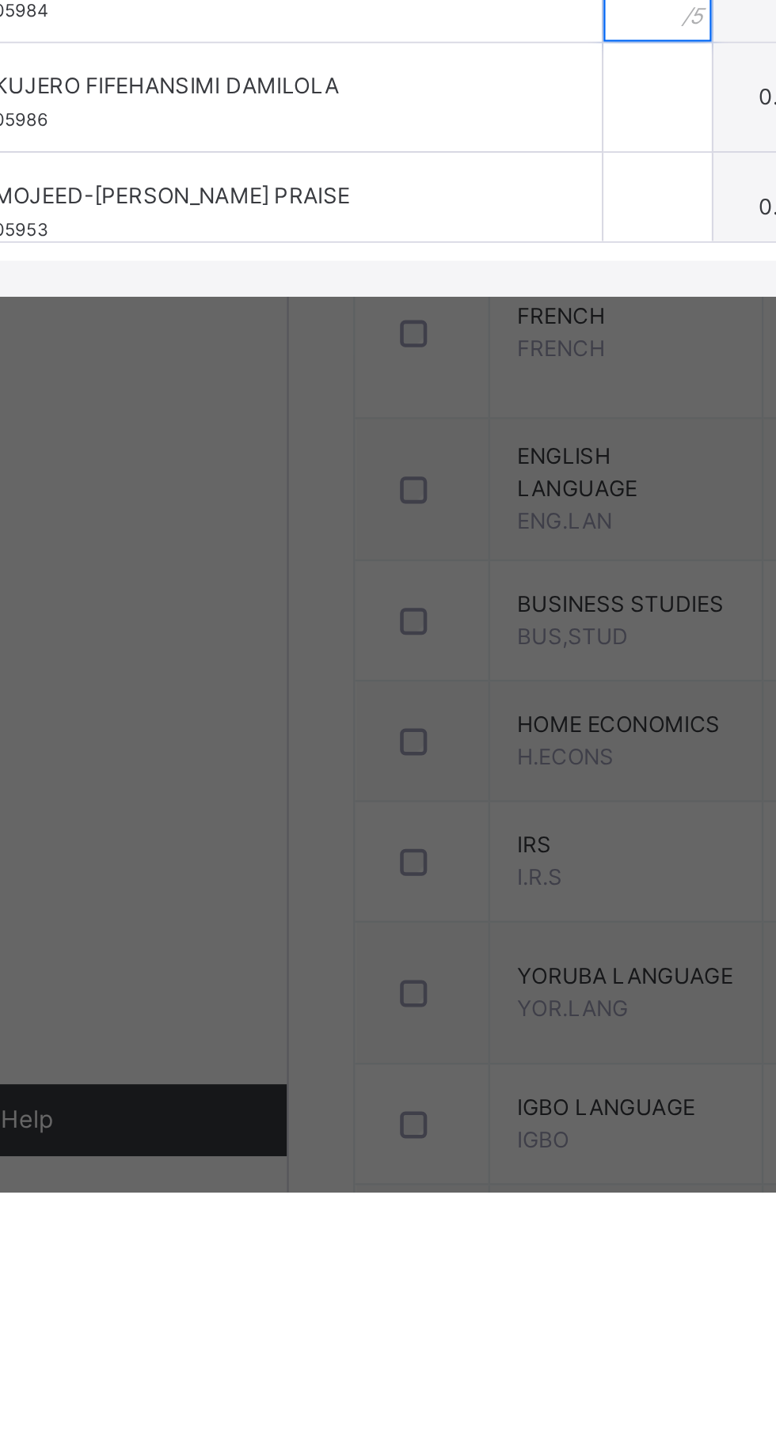
type input "*"
click at [376, 972] on input "text" at bounding box center [351, 947] width 47 height 47
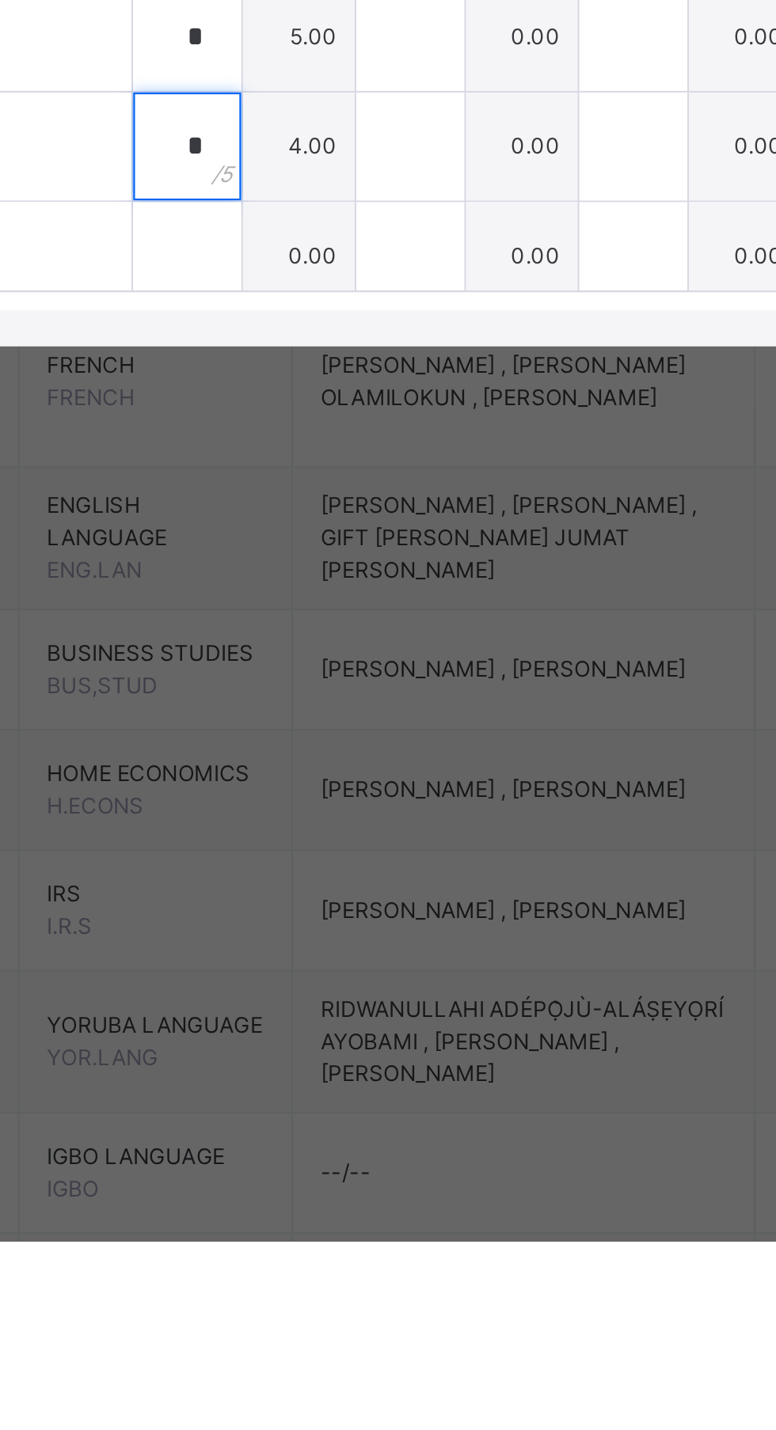
type input "*"
click at [376, 1020] on input "text" at bounding box center [351, 996] width 47 height 47
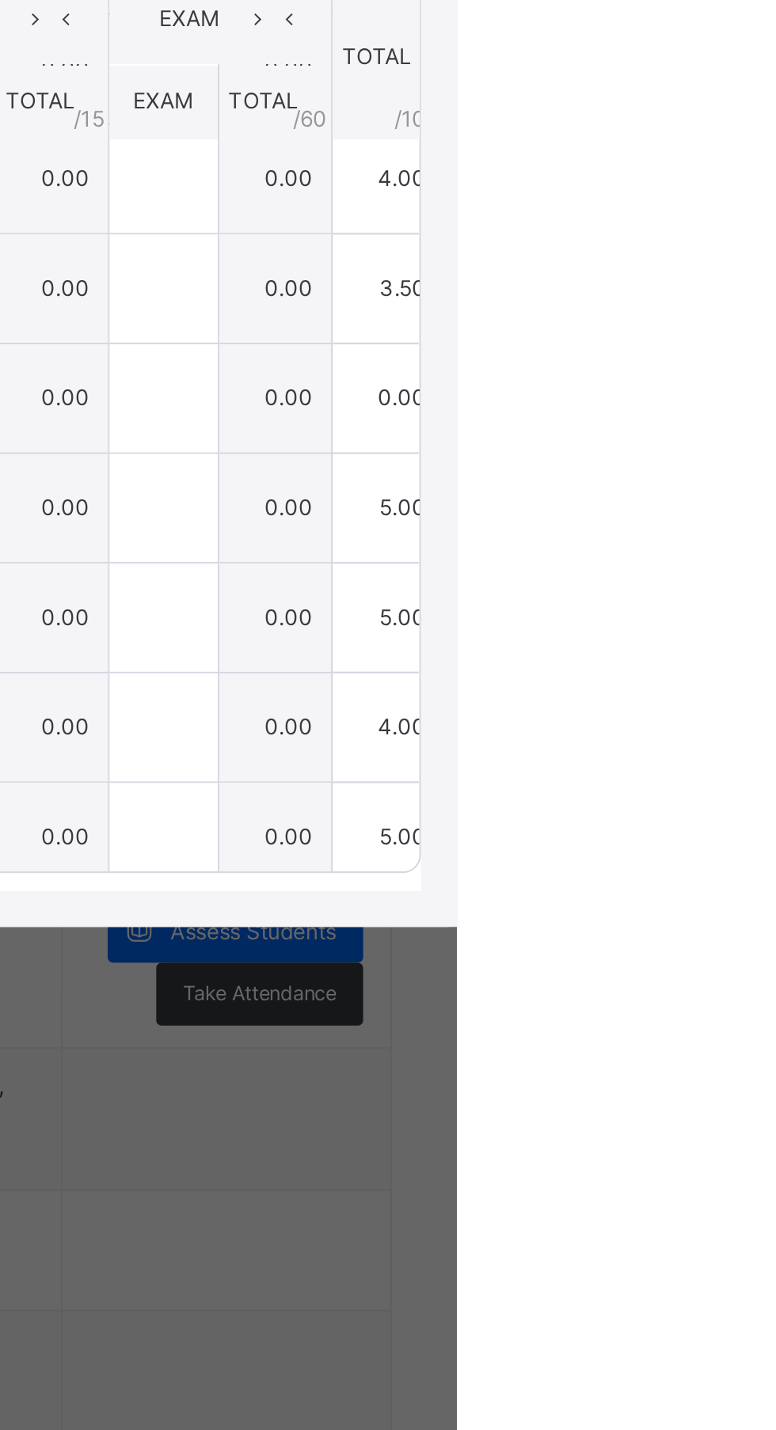
type input "*"
click at [731, 594] on span "Save Entries" at bounding box center [703, 587] width 55 height 14
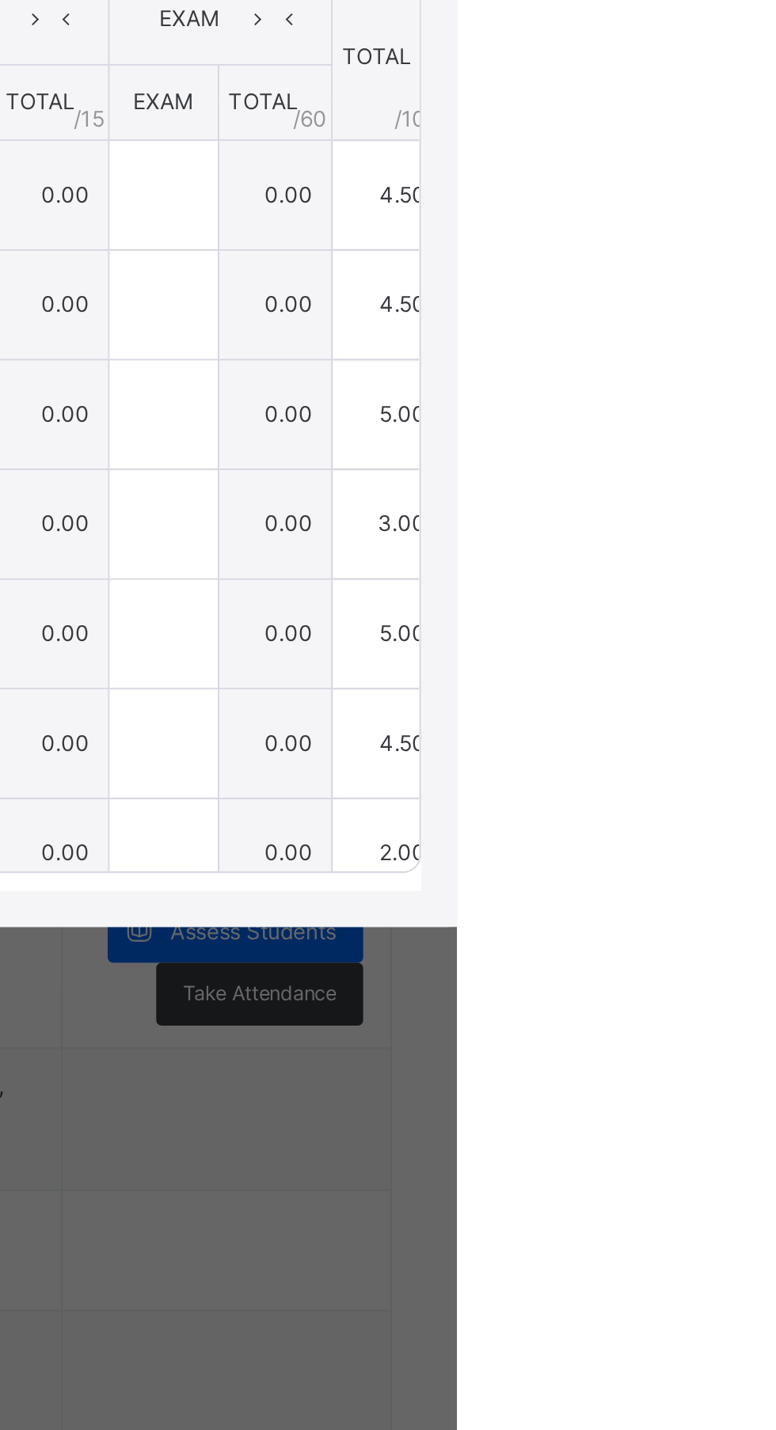
type input "***"
type input "*"
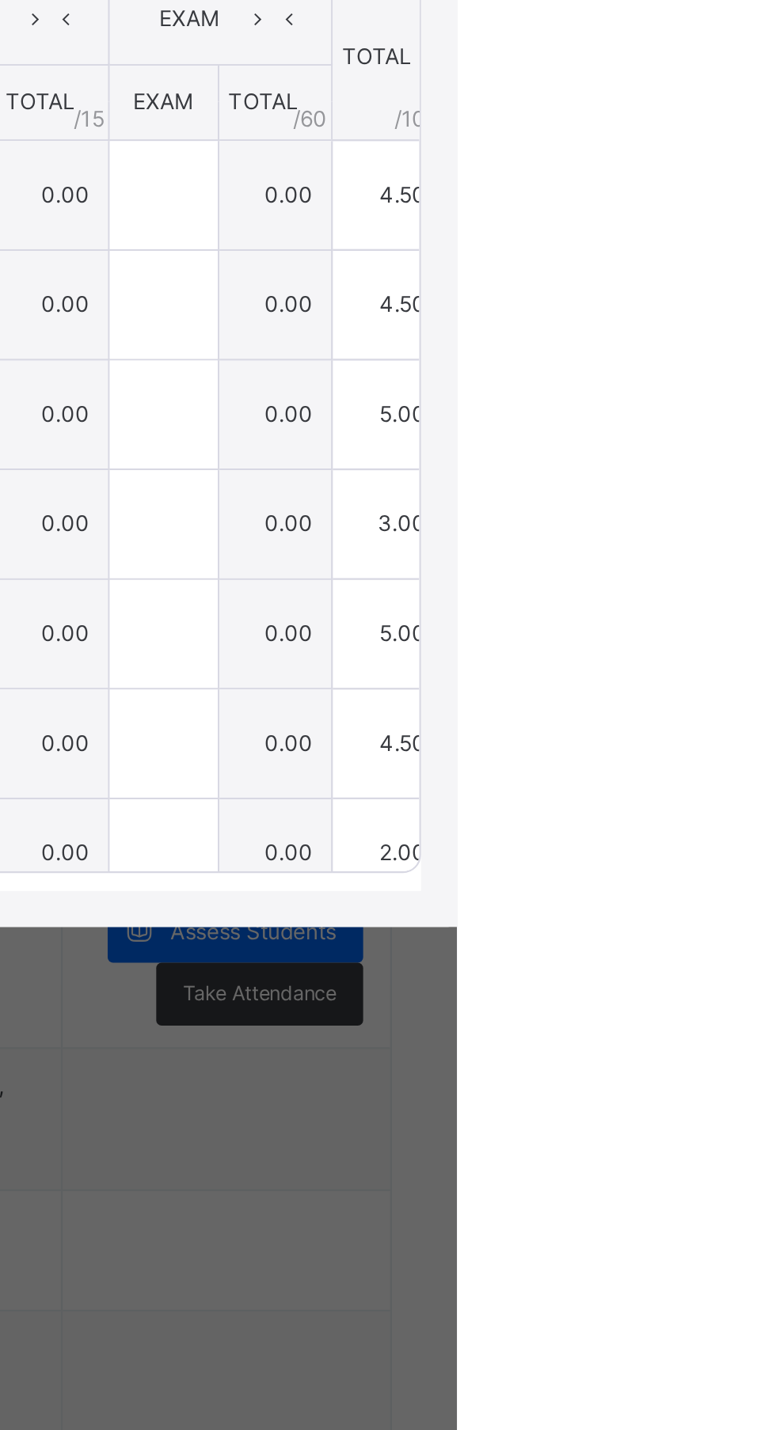
type input "***"
type input "*"
type input "***"
type input "*"
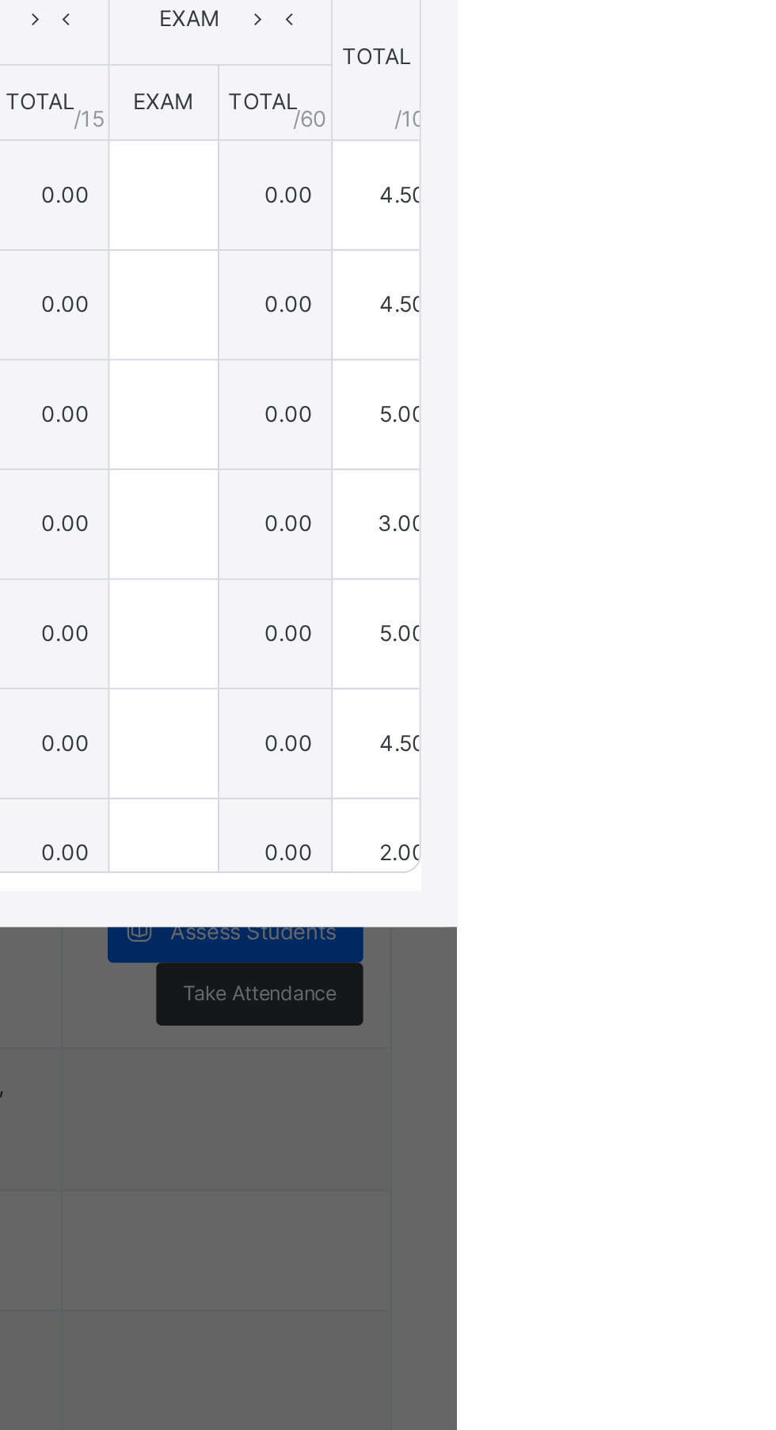
type input "*"
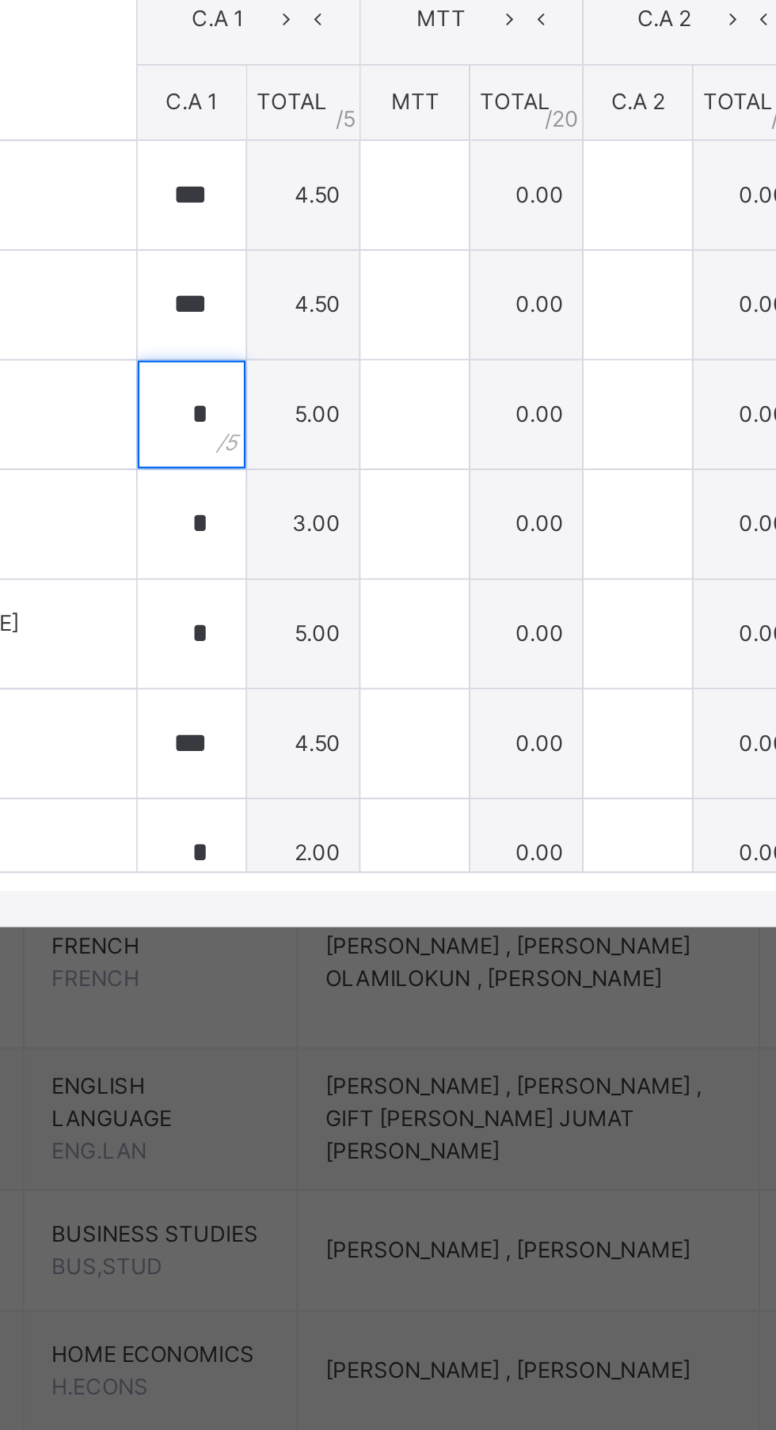
click at [376, 834] on input "*" at bounding box center [351, 810] width 47 height 47
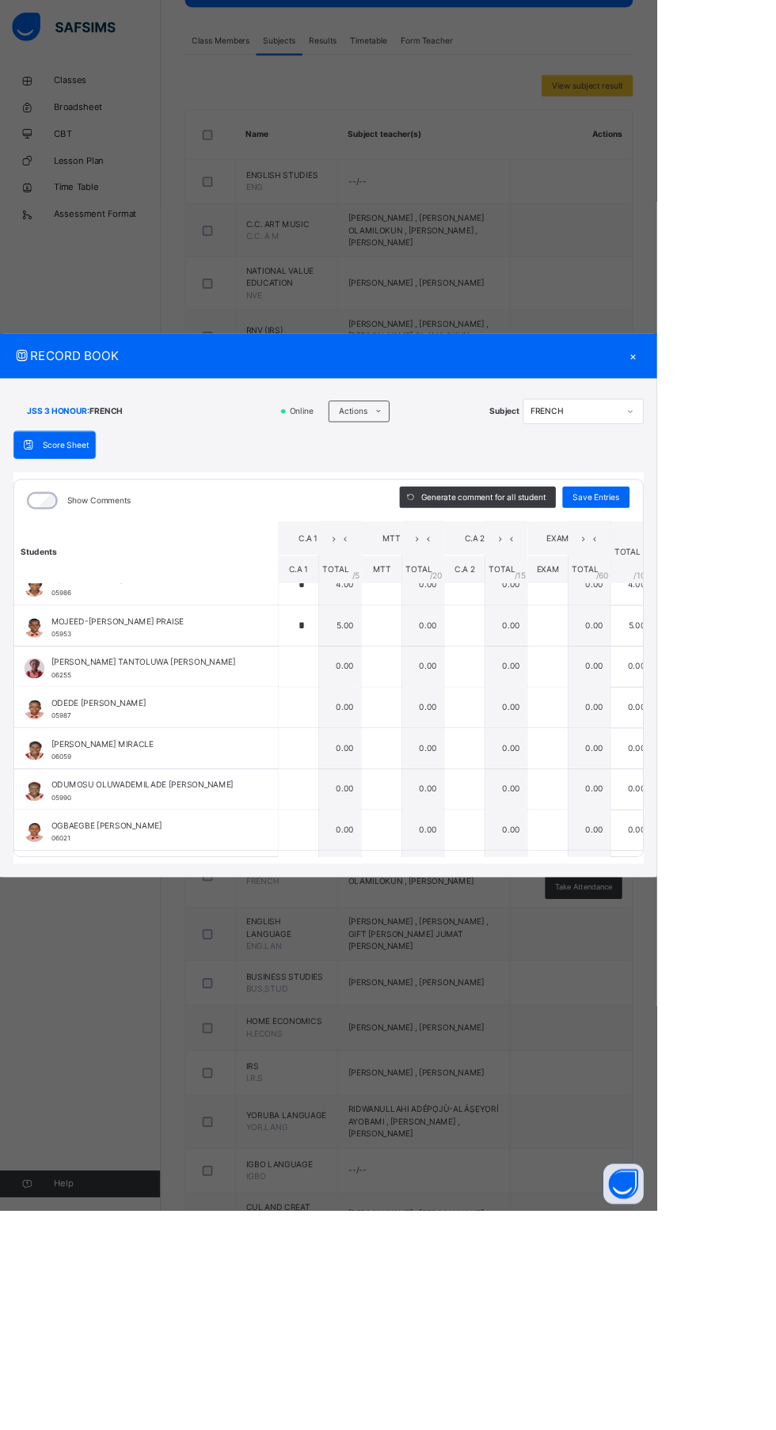
scroll to position [601, 0]
click at [376, 813] on input "text" at bounding box center [351, 788] width 47 height 47
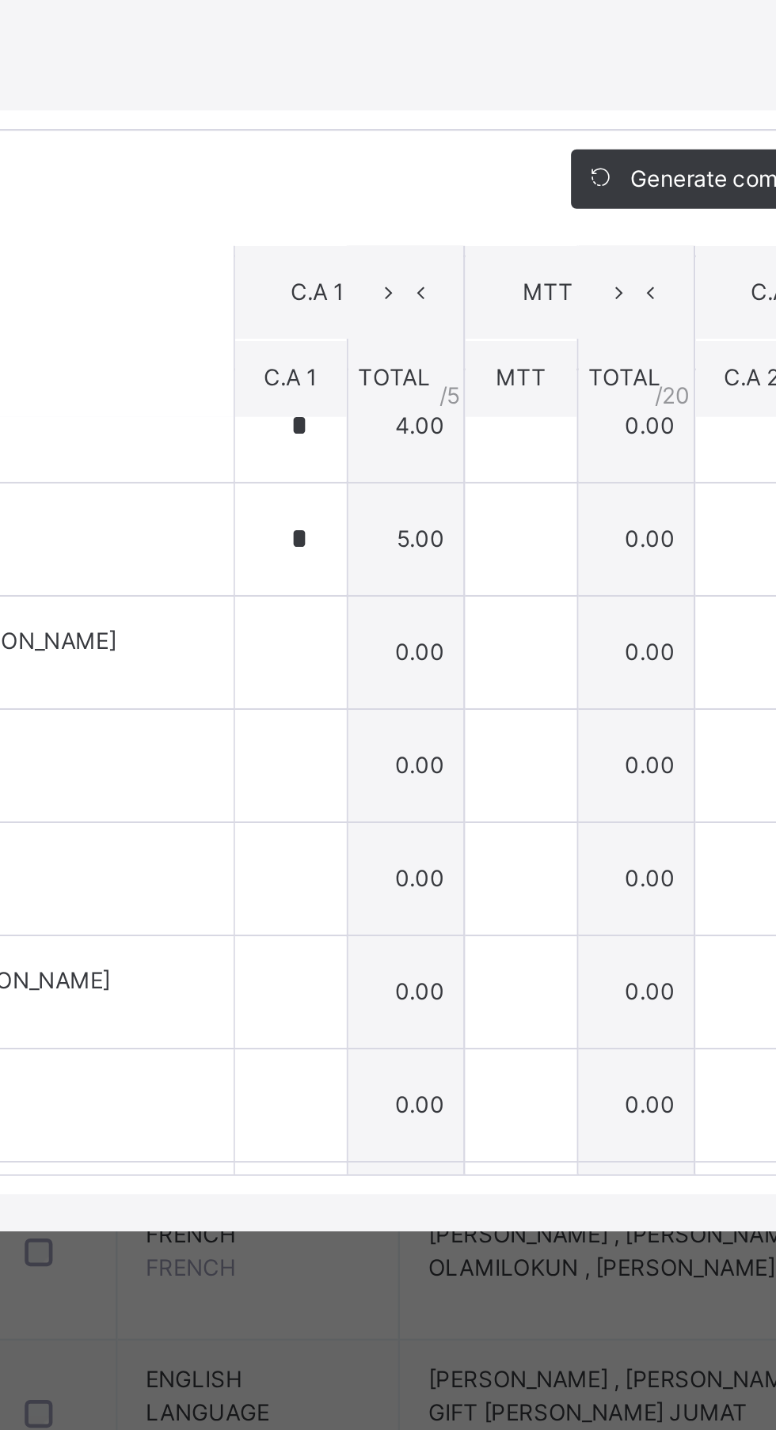
click at [376, 813] on div at bounding box center [351, 788] width 47 height 47
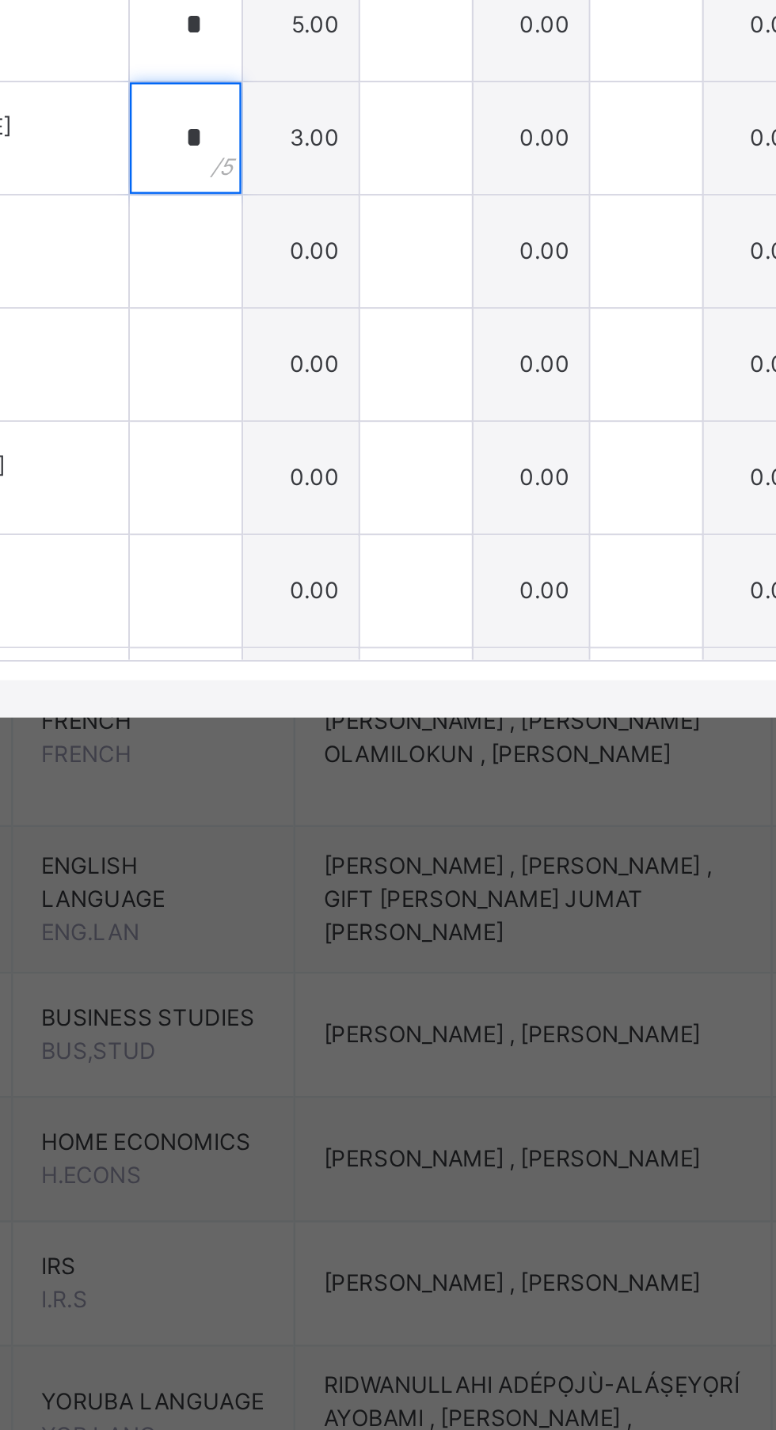
type input "*"
click at [376, 861] on input "text" at bounding box center [351, 837] width 47 height 47
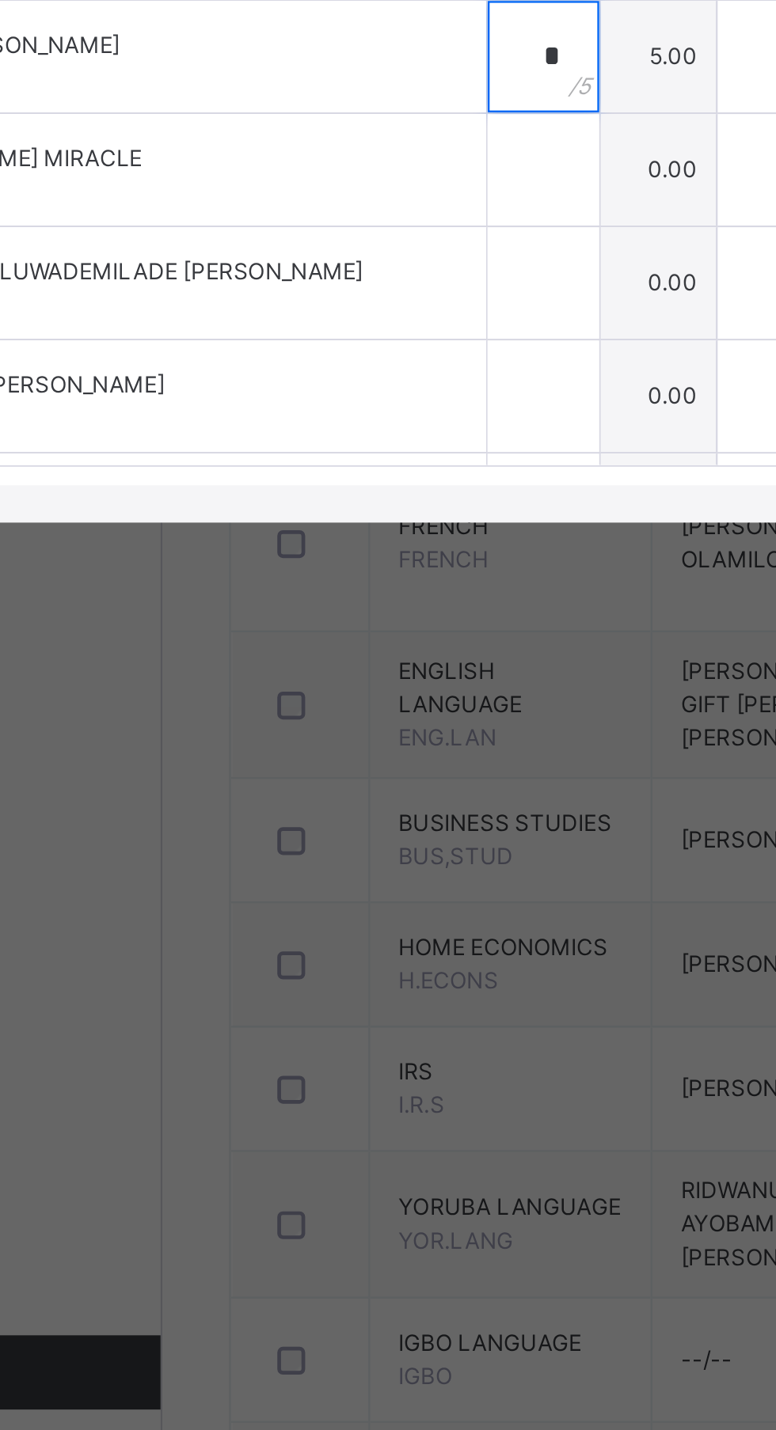
type input "*"
click at [376, 909] on input "text" at bounding box center [351, 885] width 47 height 47
type input "*"
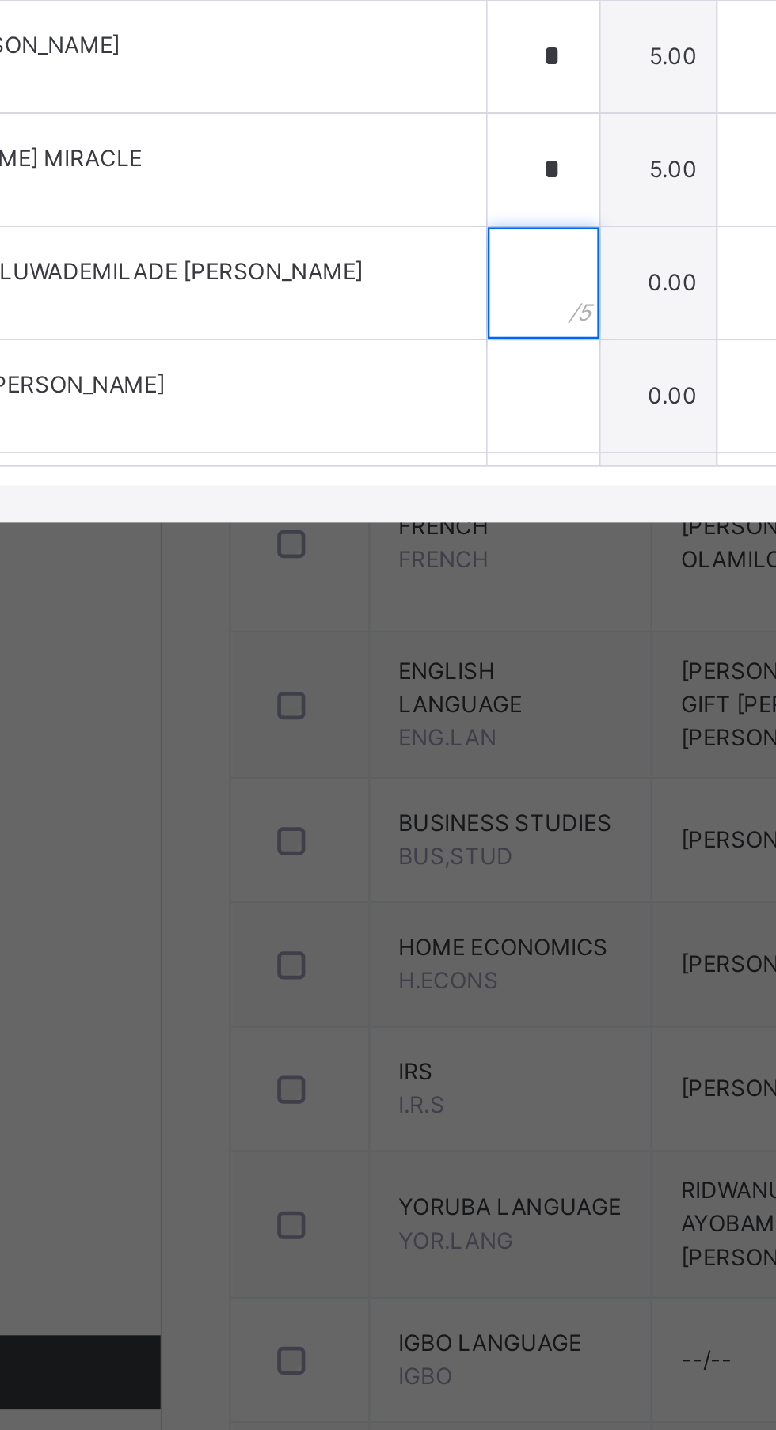
click at [376, 958] on input "text" at bounding box center [351, 933] width 47 height 47
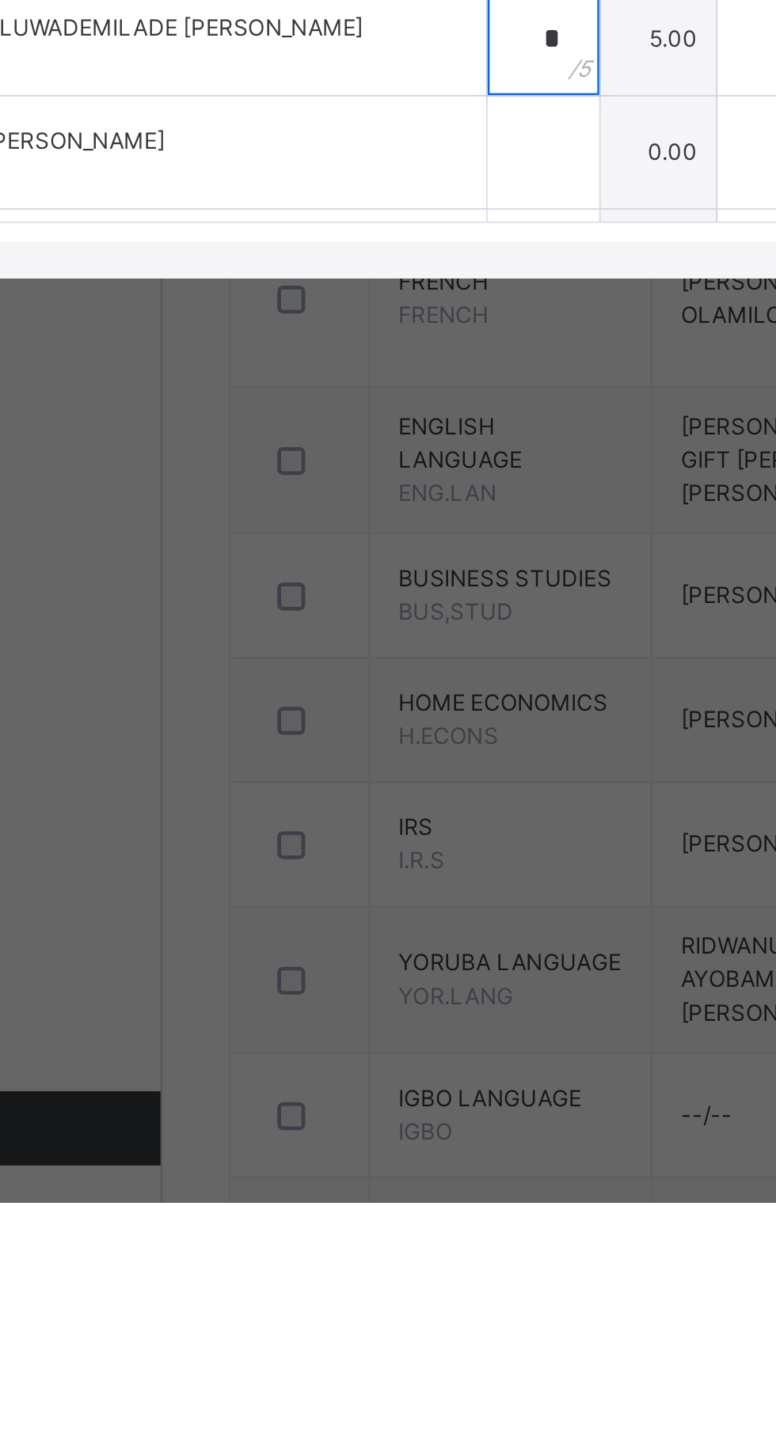
type input "*"
click at [376, 1006] on input "text" at bounding box center [351, 981] width 47 height 47
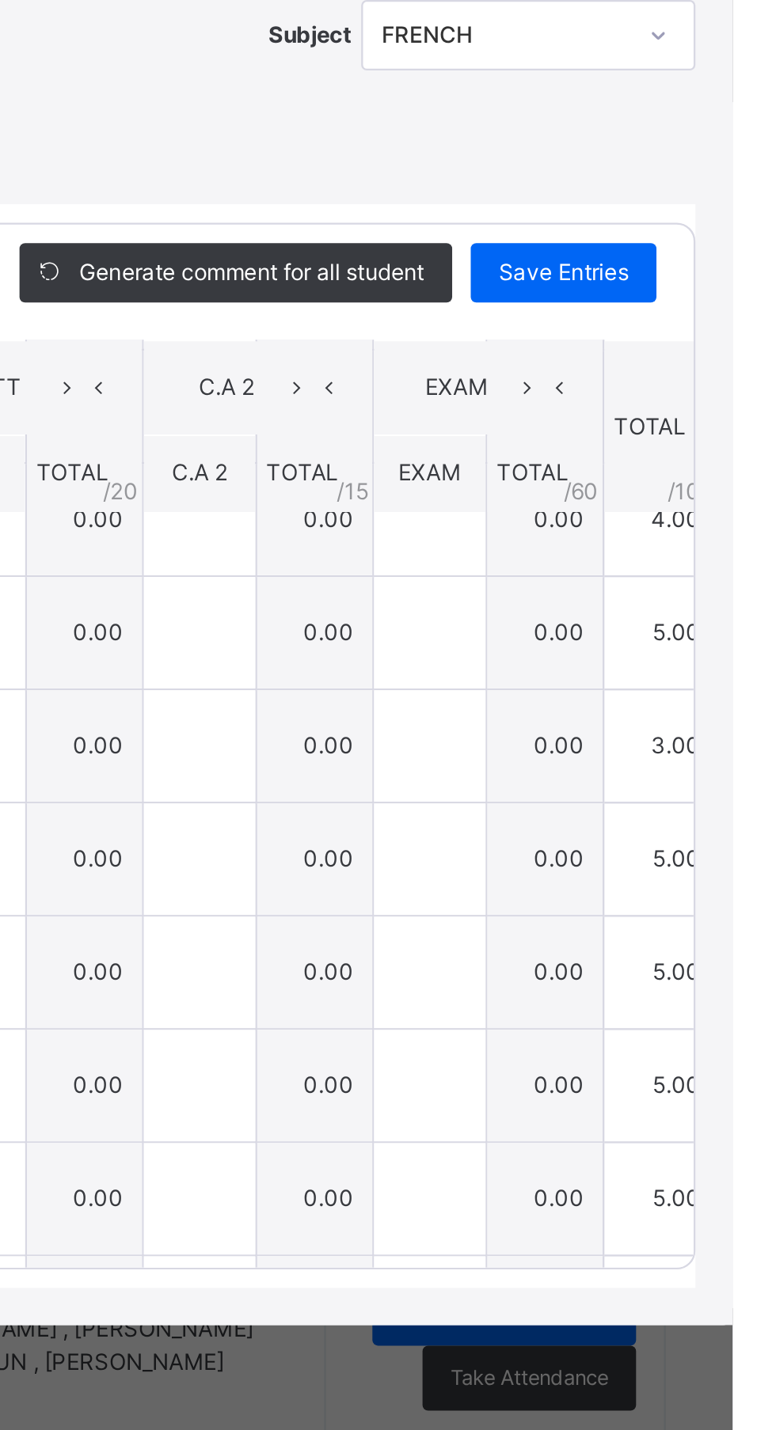
type input "*"
click at [731, 594] on span "Save Entries" at bounding box center [703, 587] width 55 height 14
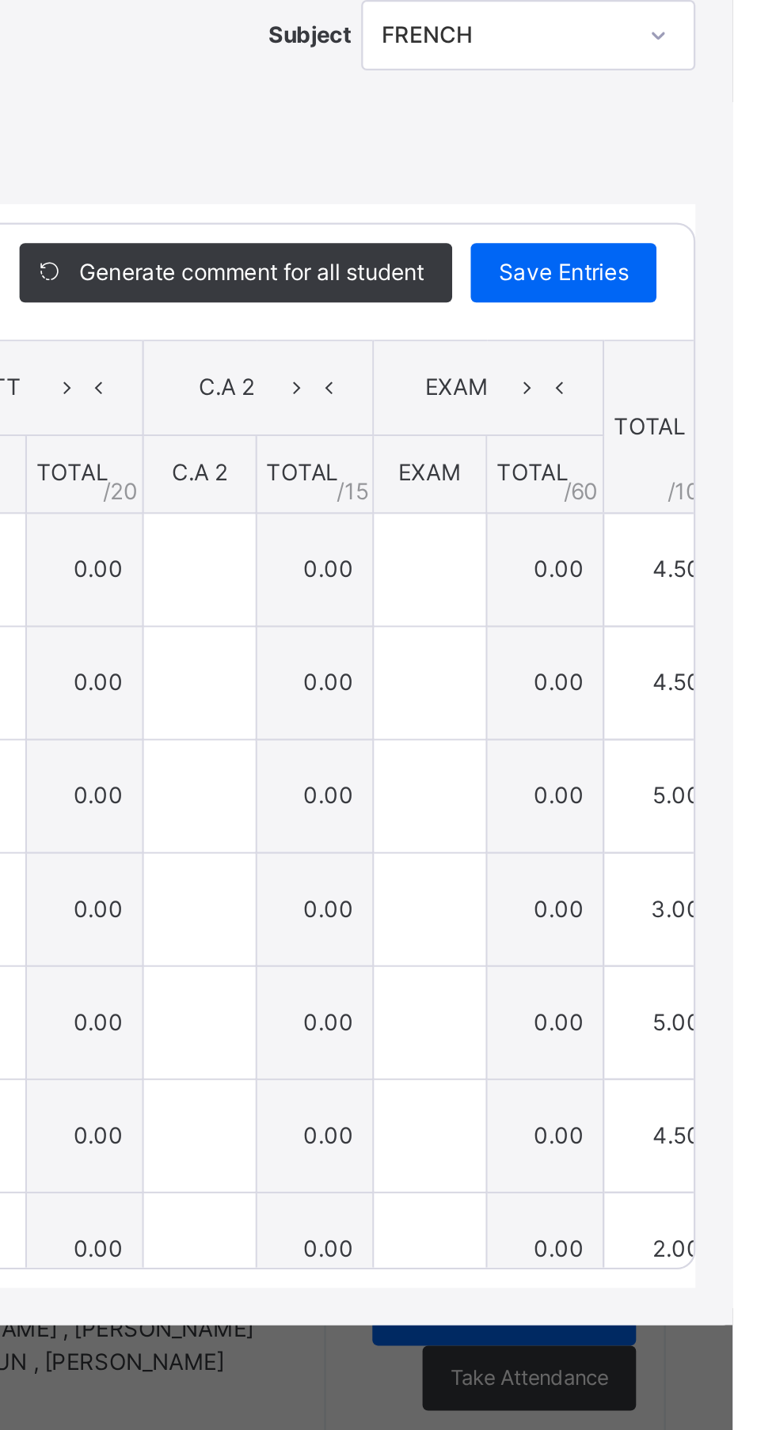
type input "***"
type input "*"
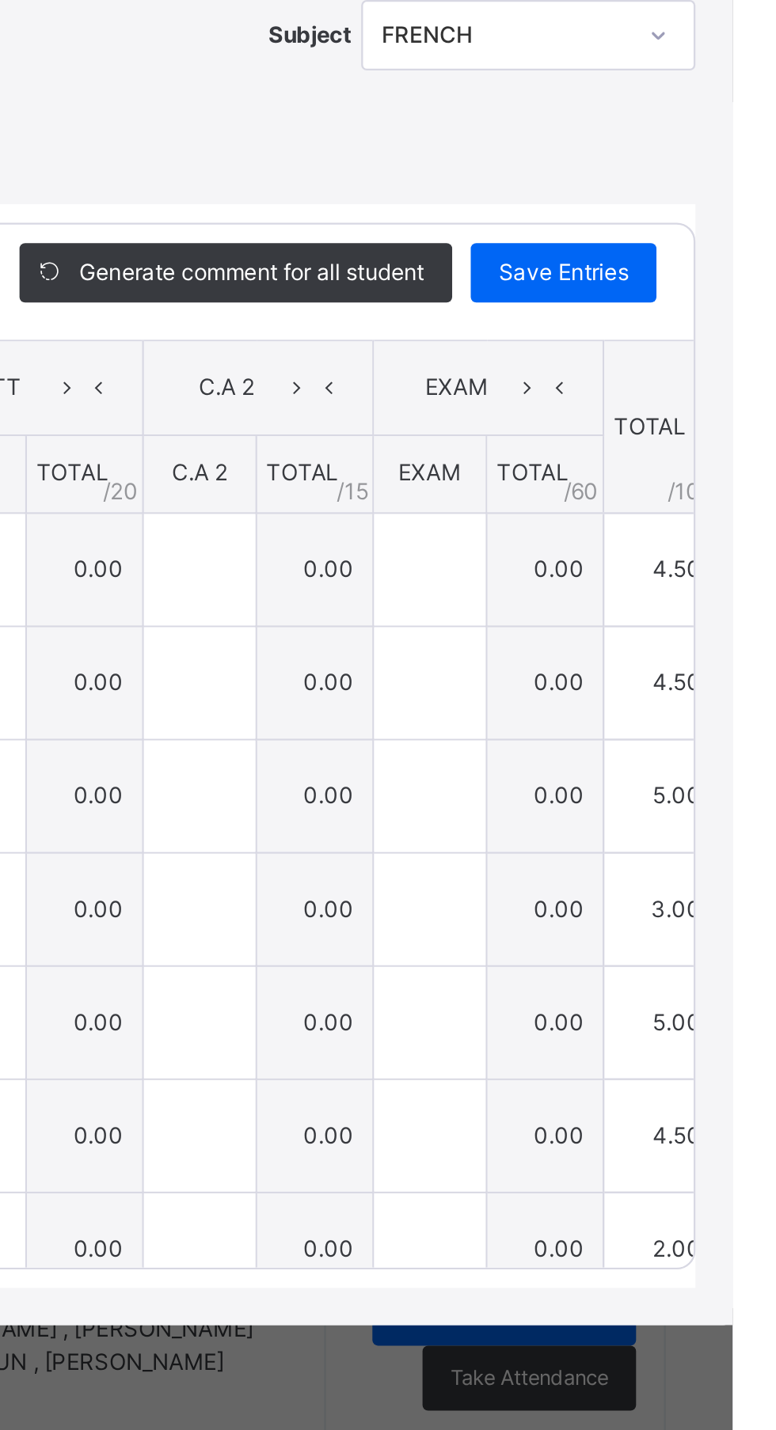
type input "***"
type input "*"
type input "***"
type input "*"
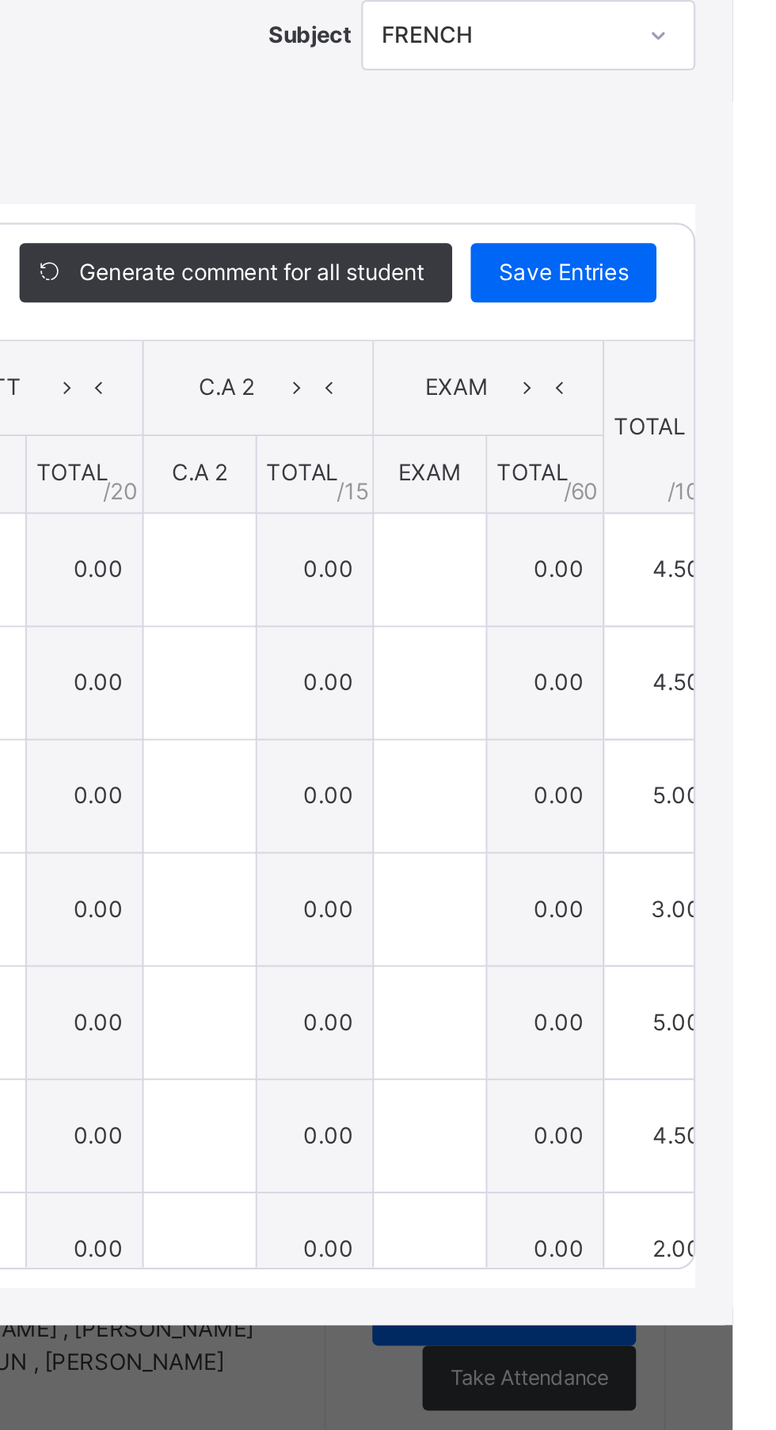
type input "*"
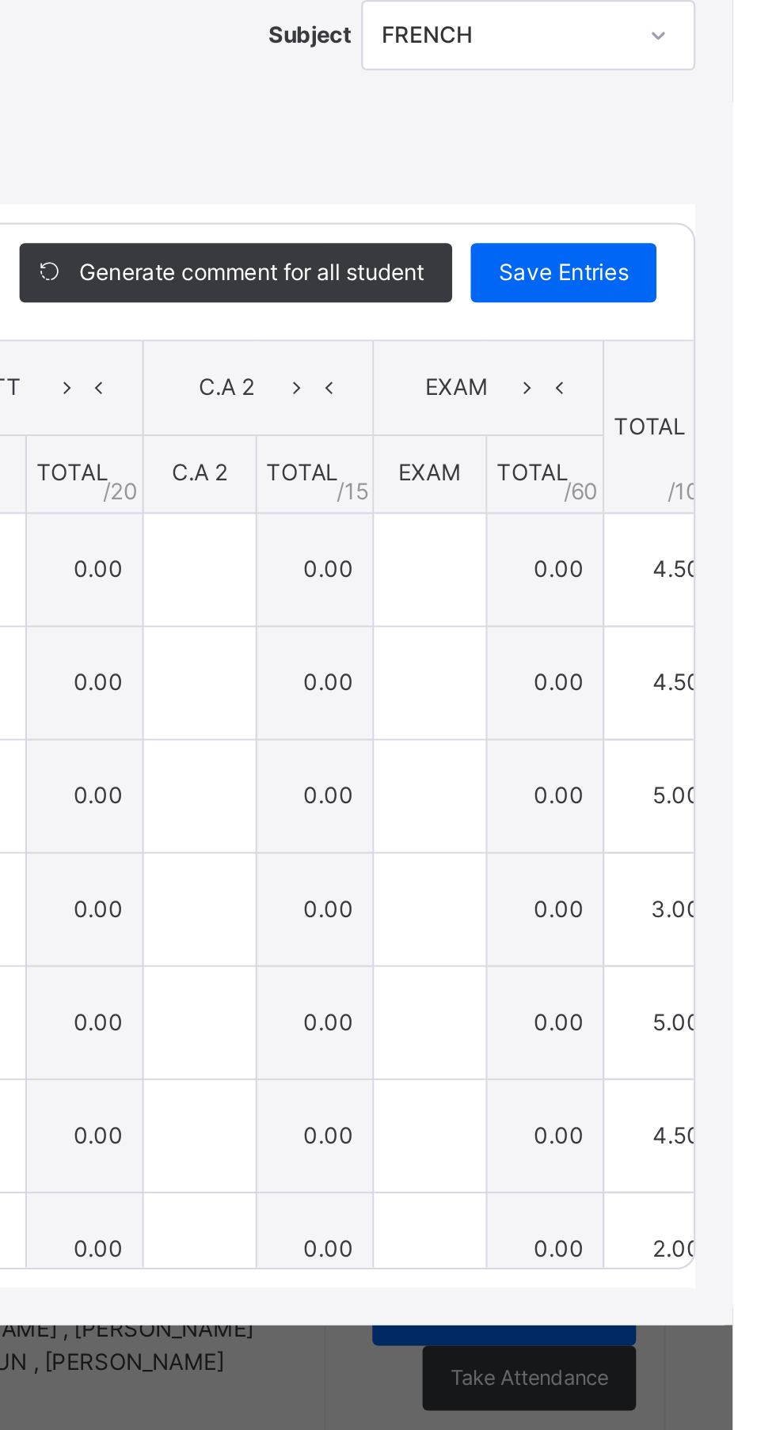
type input "*"
click at [376, 786] on div "***" at bounding box center [351, 761] width 47 height 47
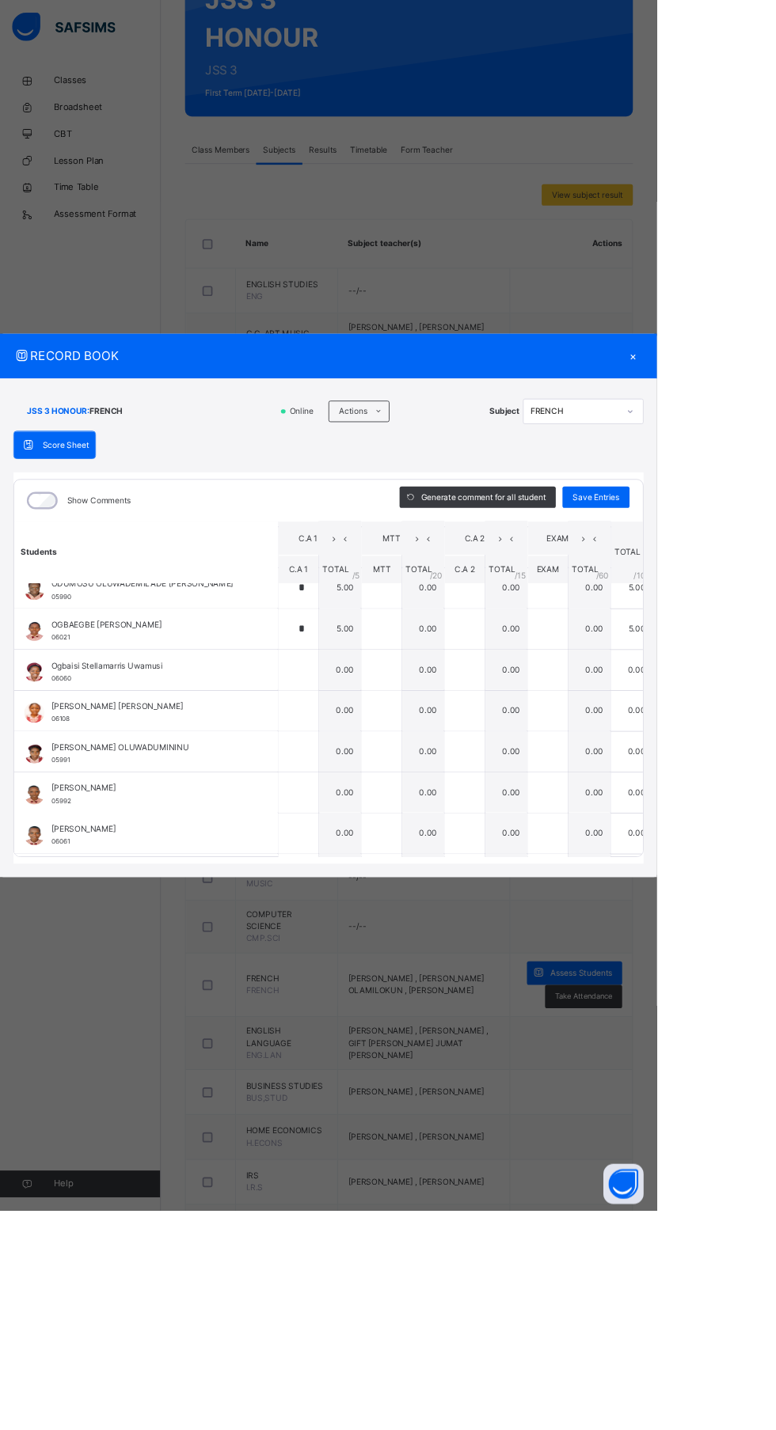
scroll to position [845, 0]
click at [376, 761] on div "*" at bounding box center [351, 737] width 47 height 47
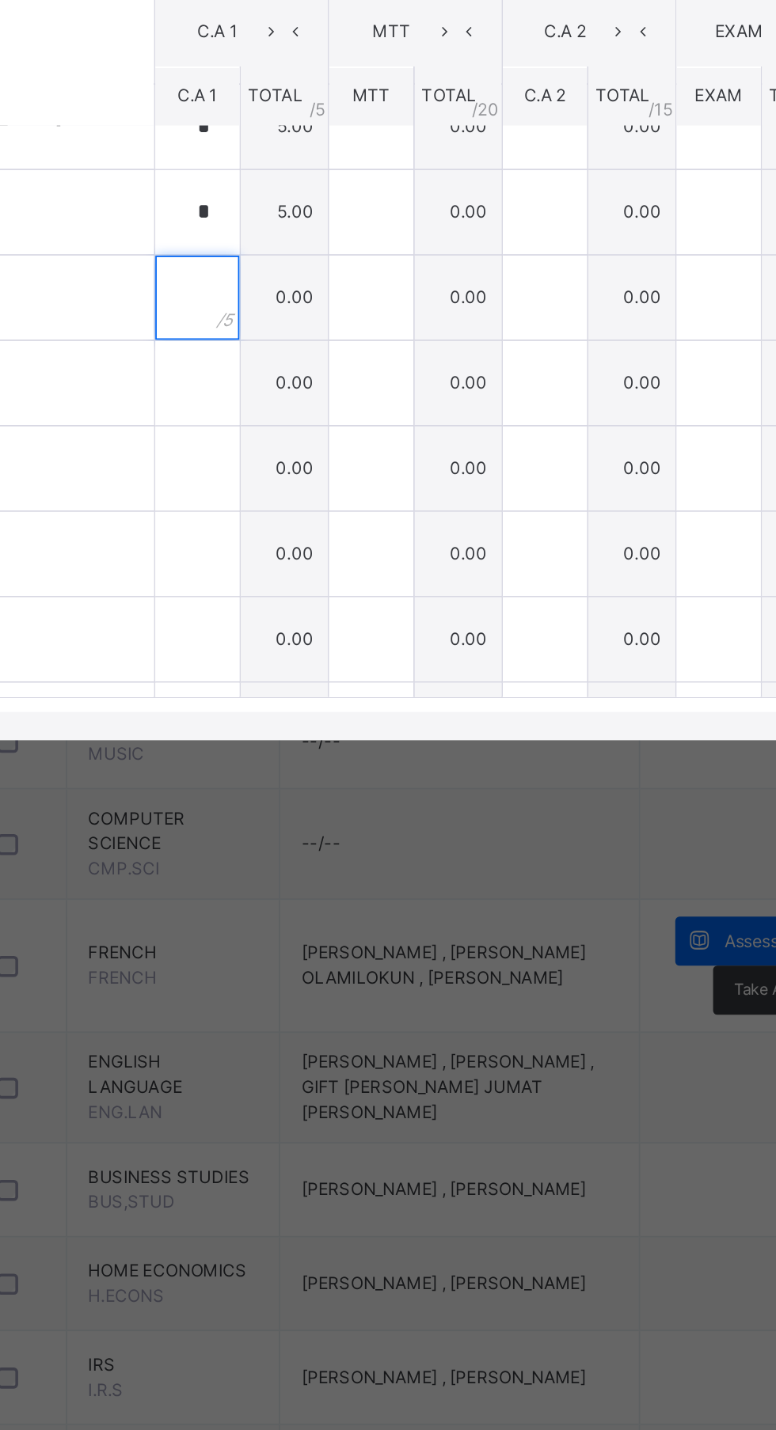
click at [376, 810] on div at bounding box center [351, 785] width 47 height 47
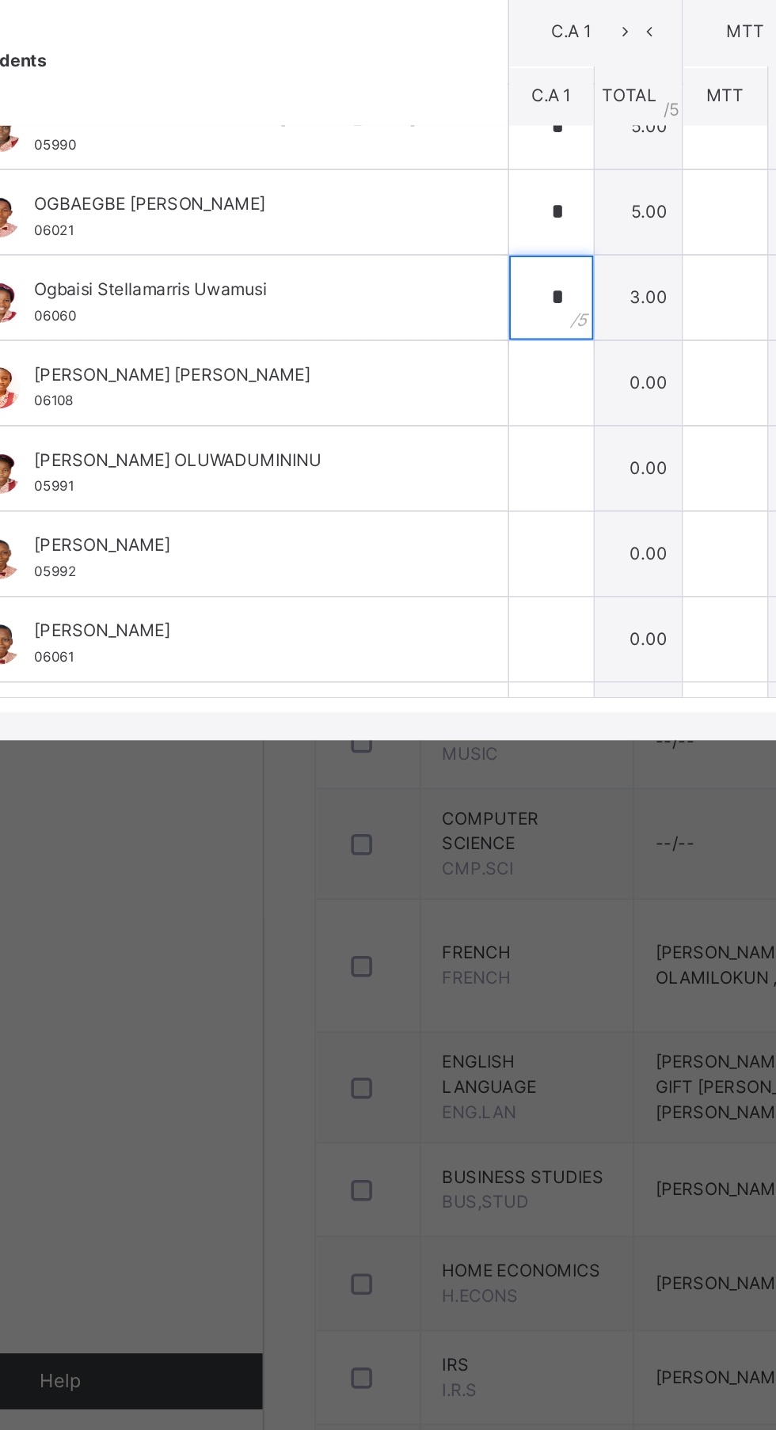
type input "*"
click at [376, 810] on div "*" at bounding box center [351, 785] width 47 height 47
click at [376, 858] on div at bounding box center [351, 833] width 47 height 47
click at [376, 858] on input "text" at bounding box center [351, 833] width 47 height 47
type input "*"
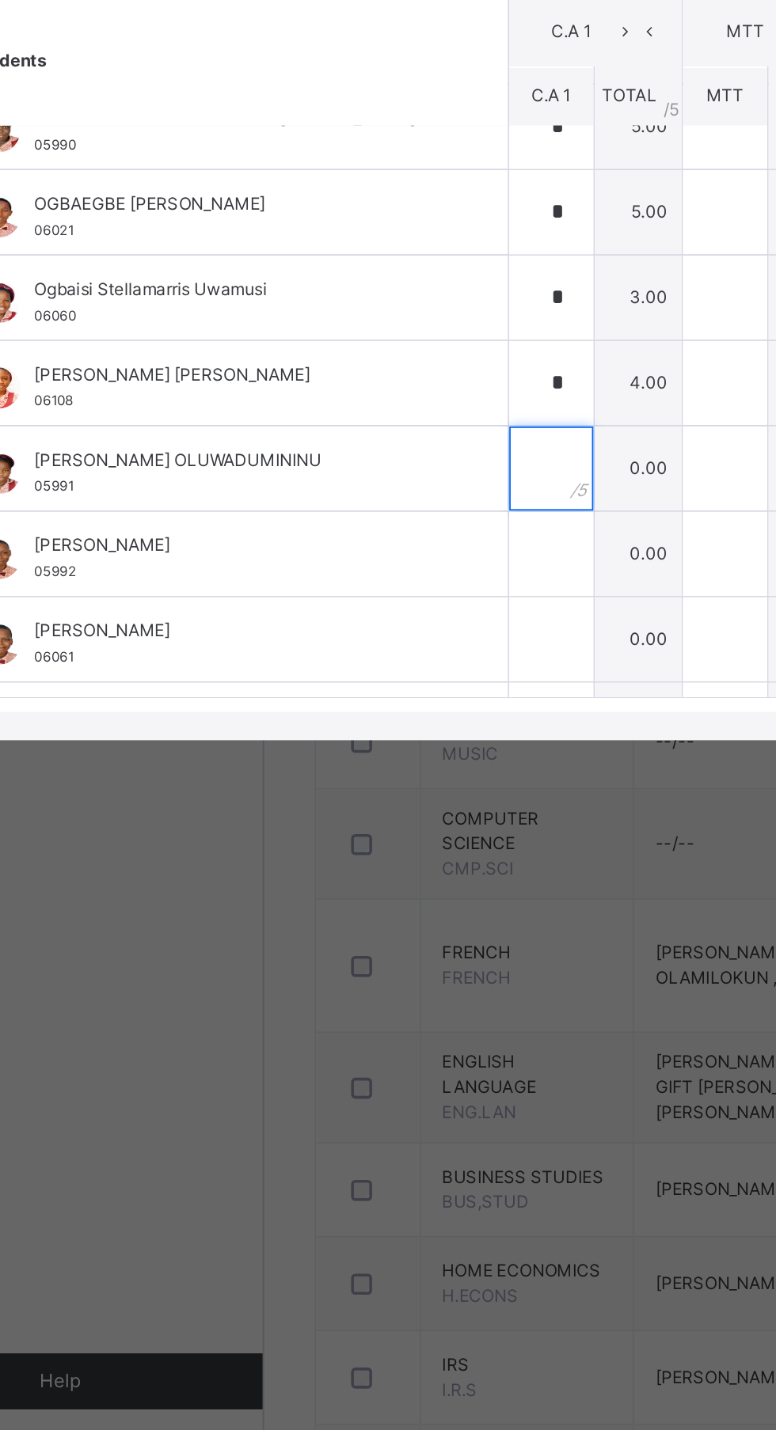
click at [376, 906] on input "text" at bounding box center [351, 882] width 47 height 47
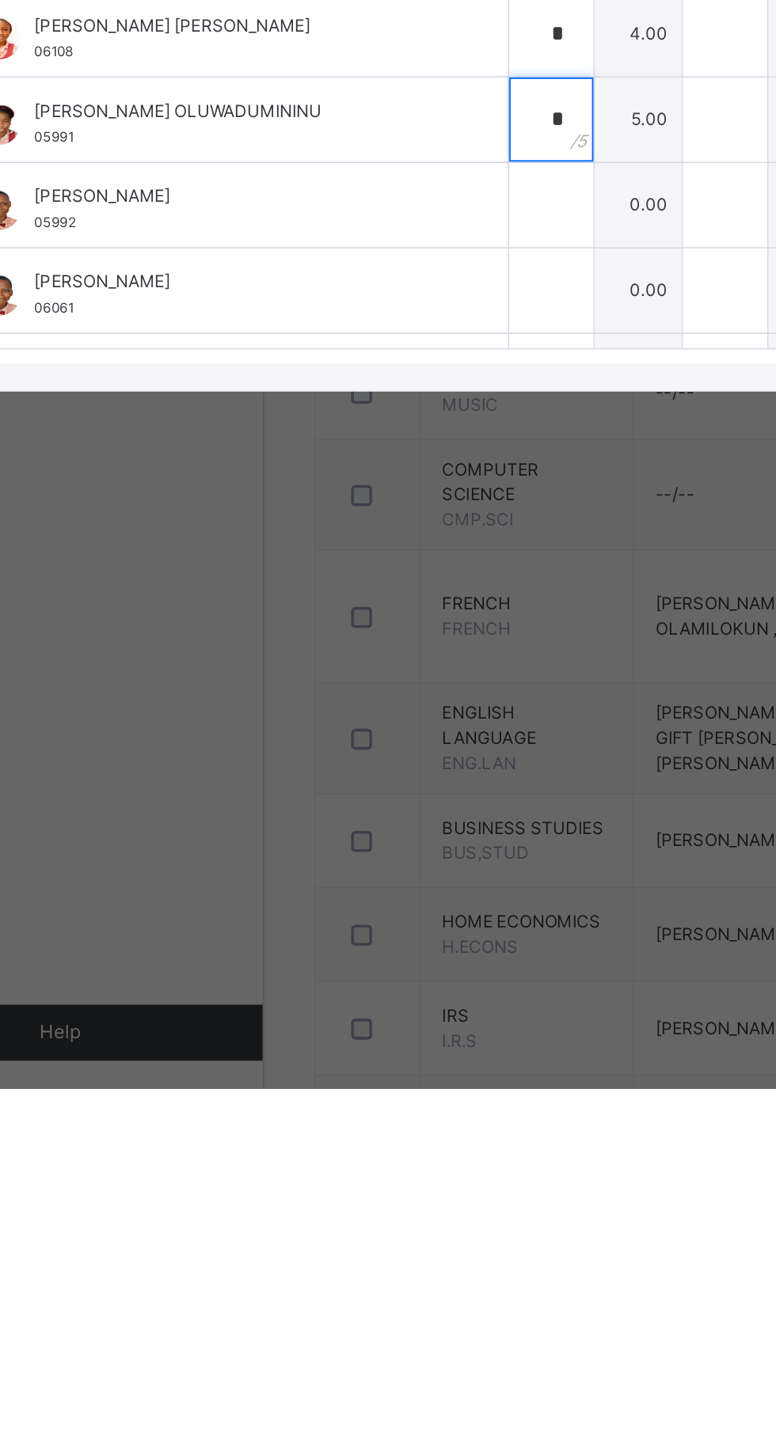
type input "*"
click at [376, 954] on input "text" at bounding box center [351, 930] width 47 height 47
type input "*"
click at [376, 1003] on div at bounding box center [351, 978] width 47 height 47
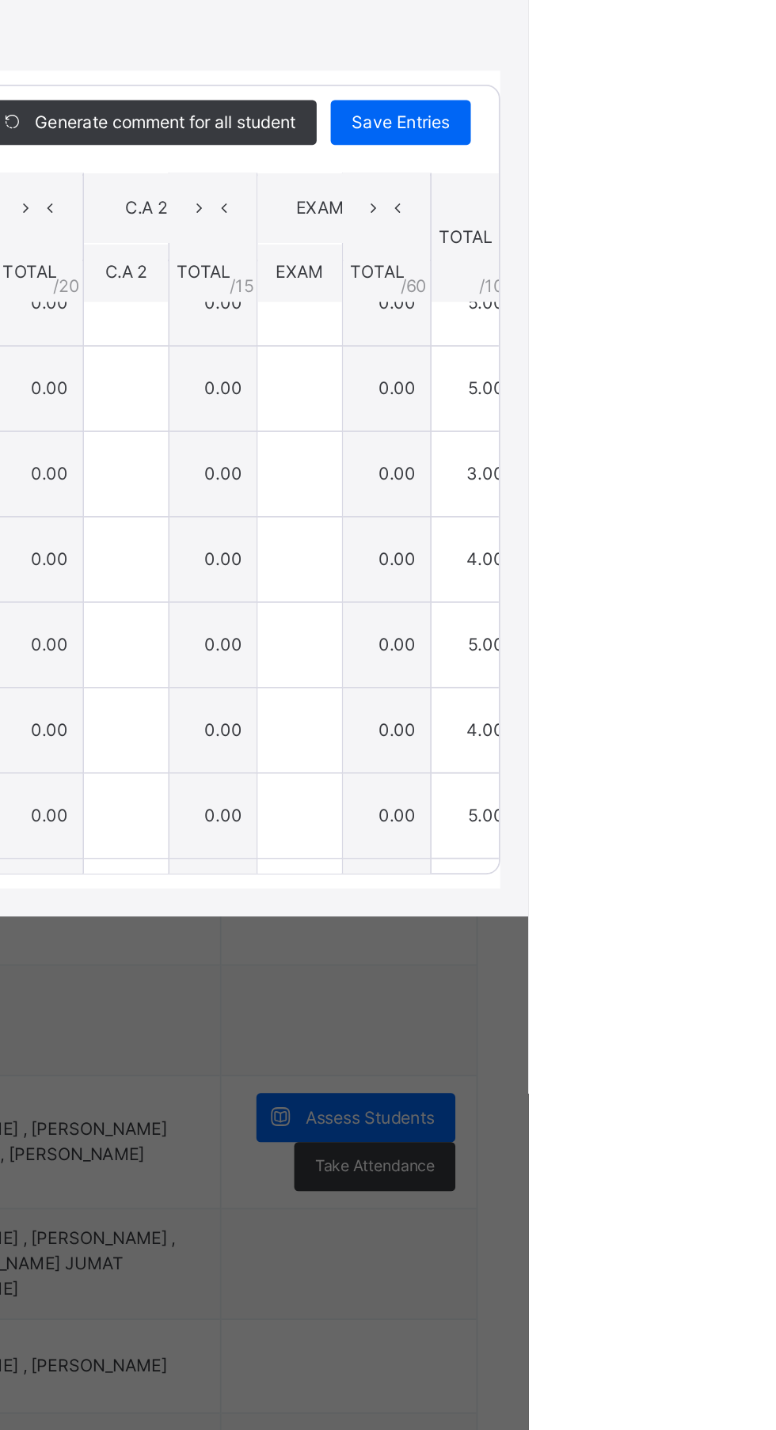
type input "*"
click at [731, 594] on span "Save Entries" at bounding box center [703, 587] width 55 height 14
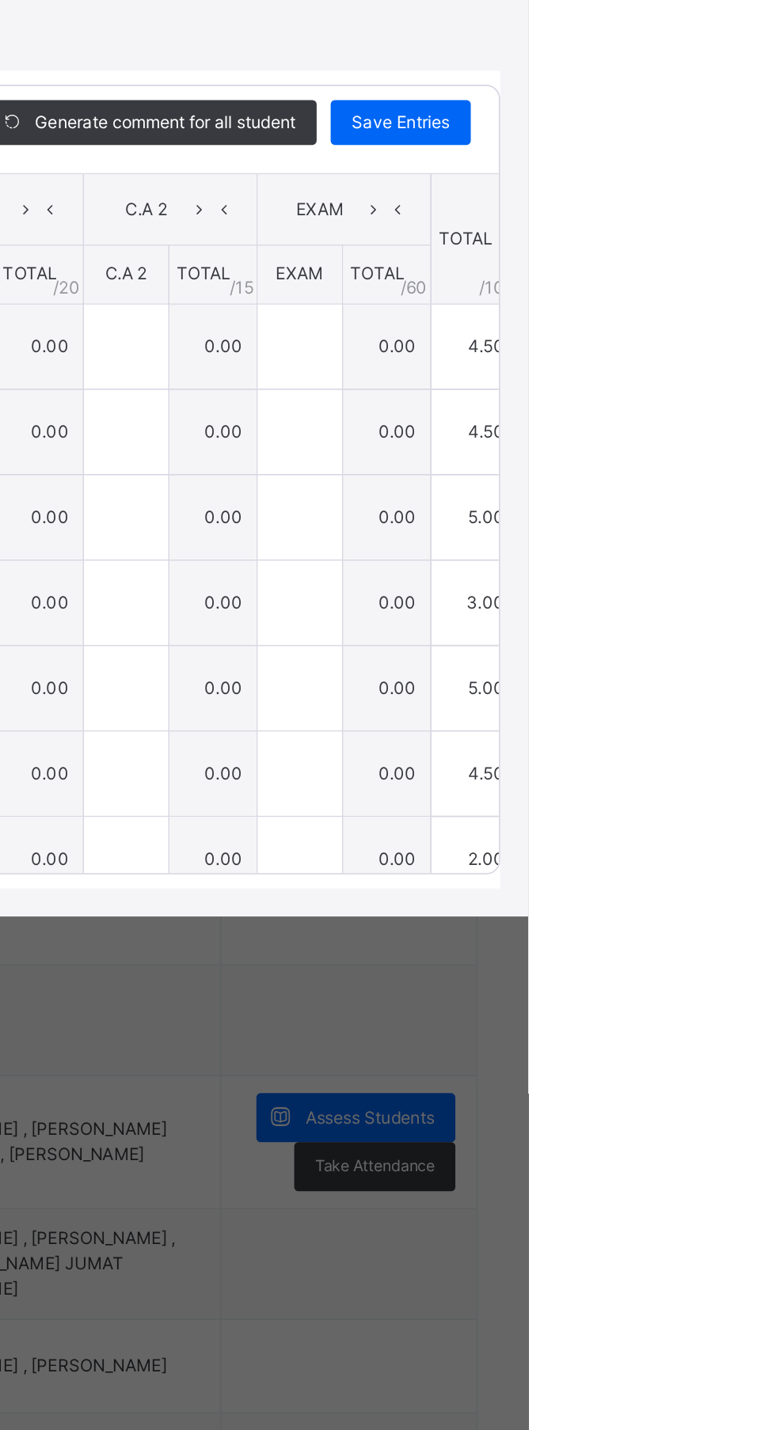
type input "***"
type input "*"
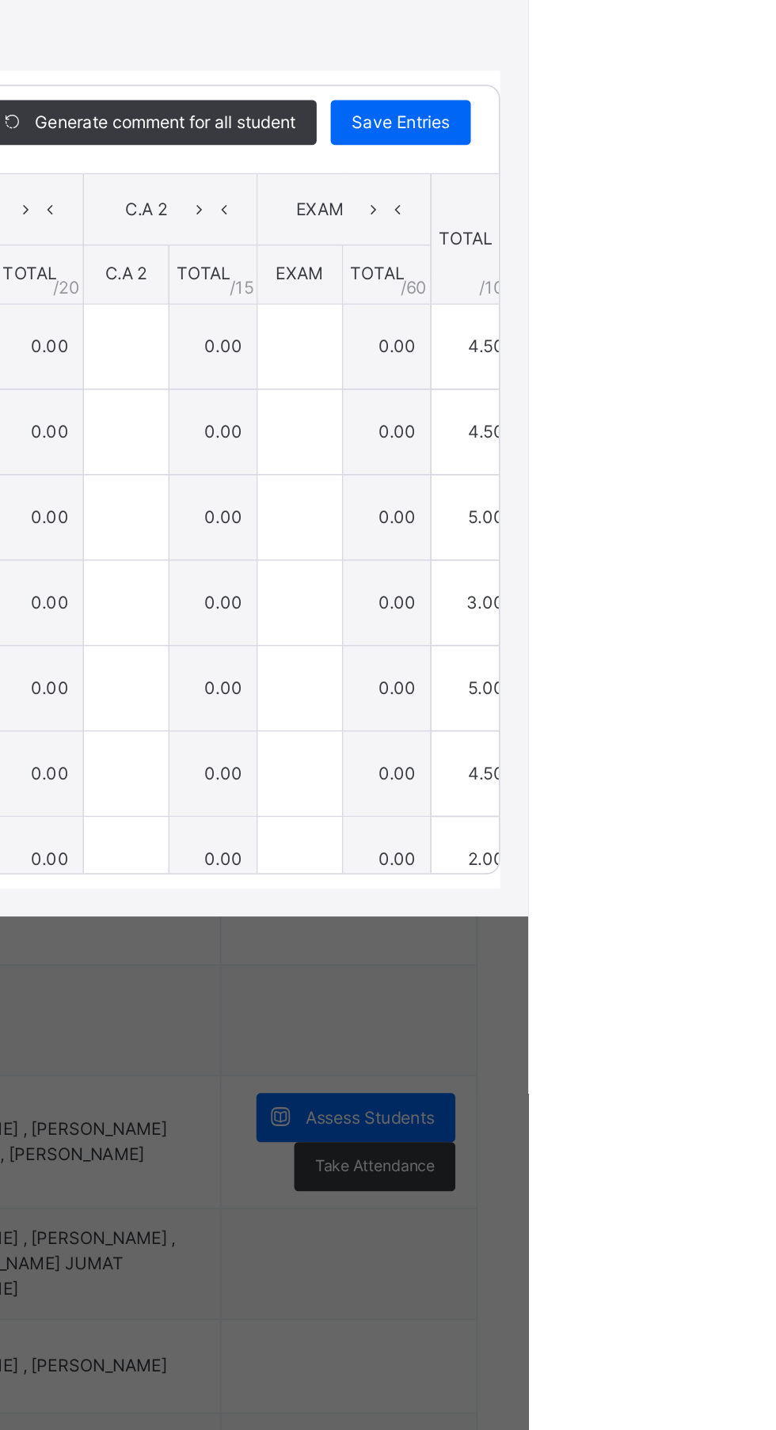
type input "***"
type input "*"
type input "***"
type input "*"
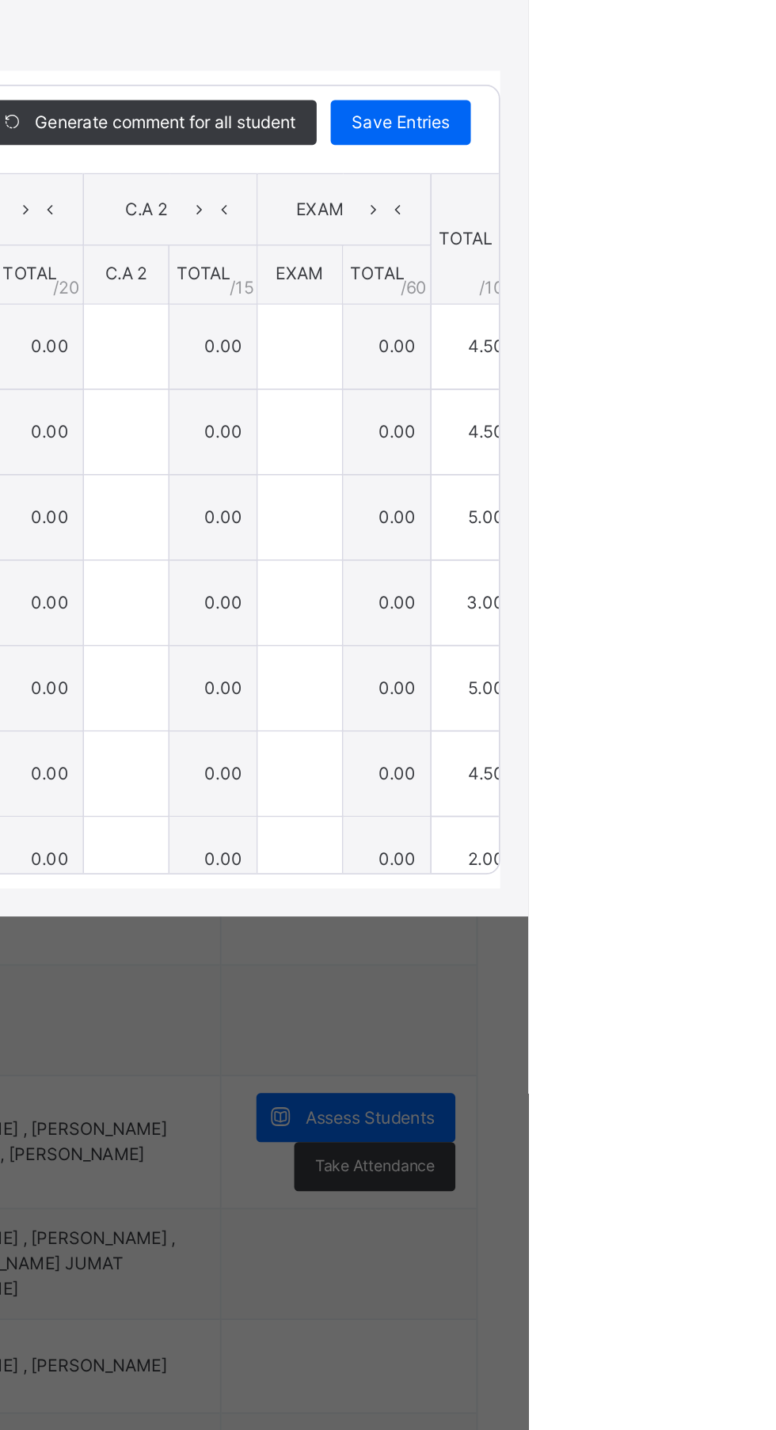
type input "*"
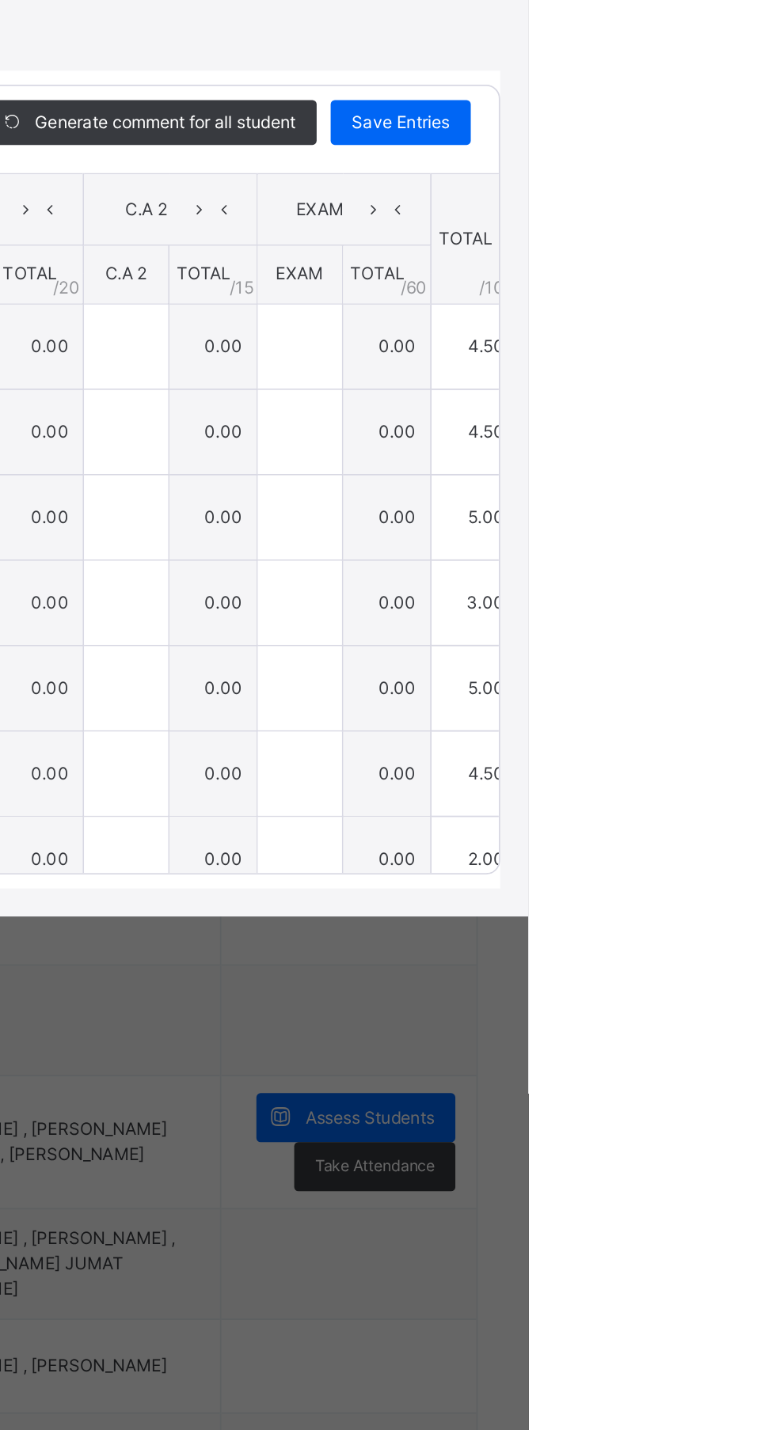
type input "*"
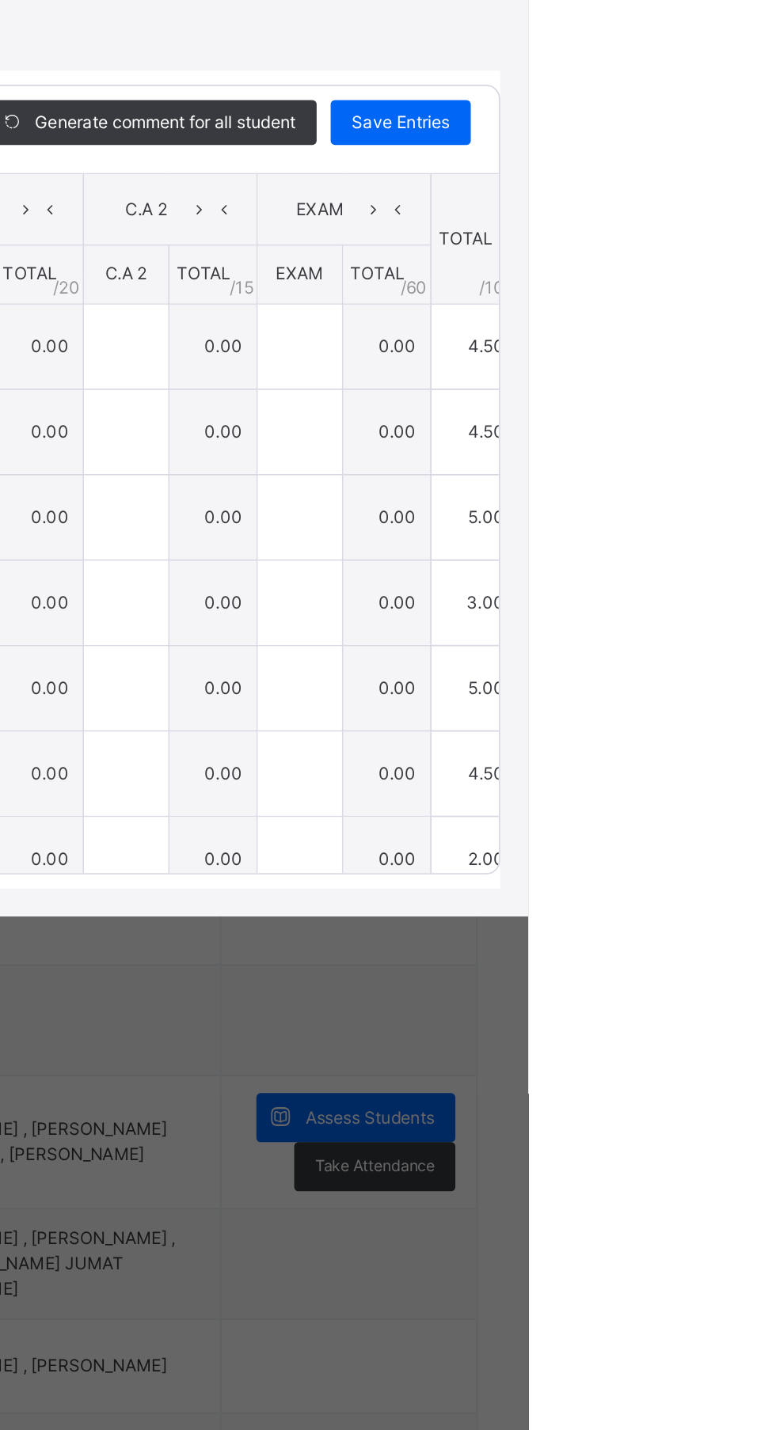
type input "*"
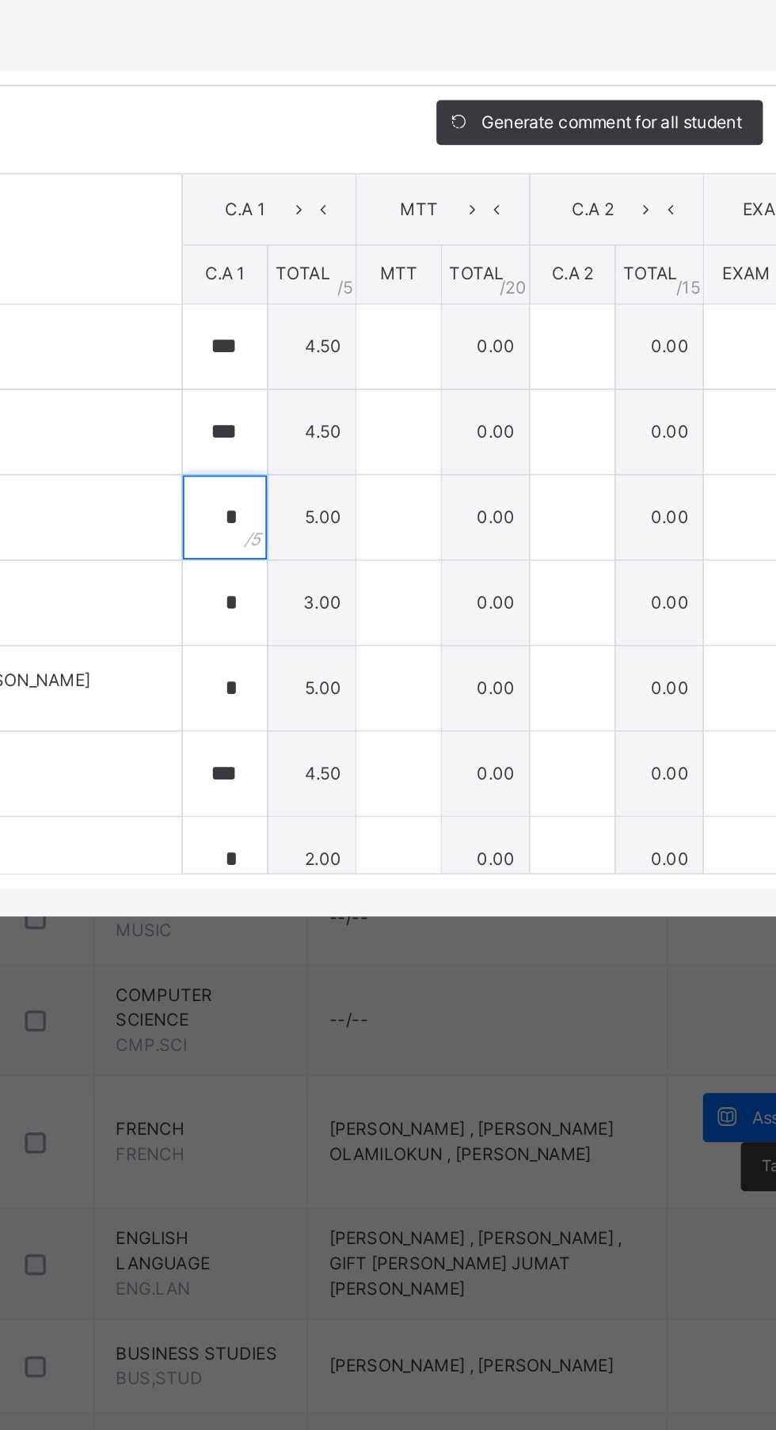
click at [376, 834] on input "*" at bounding box center [351, 810] width 47 height 47
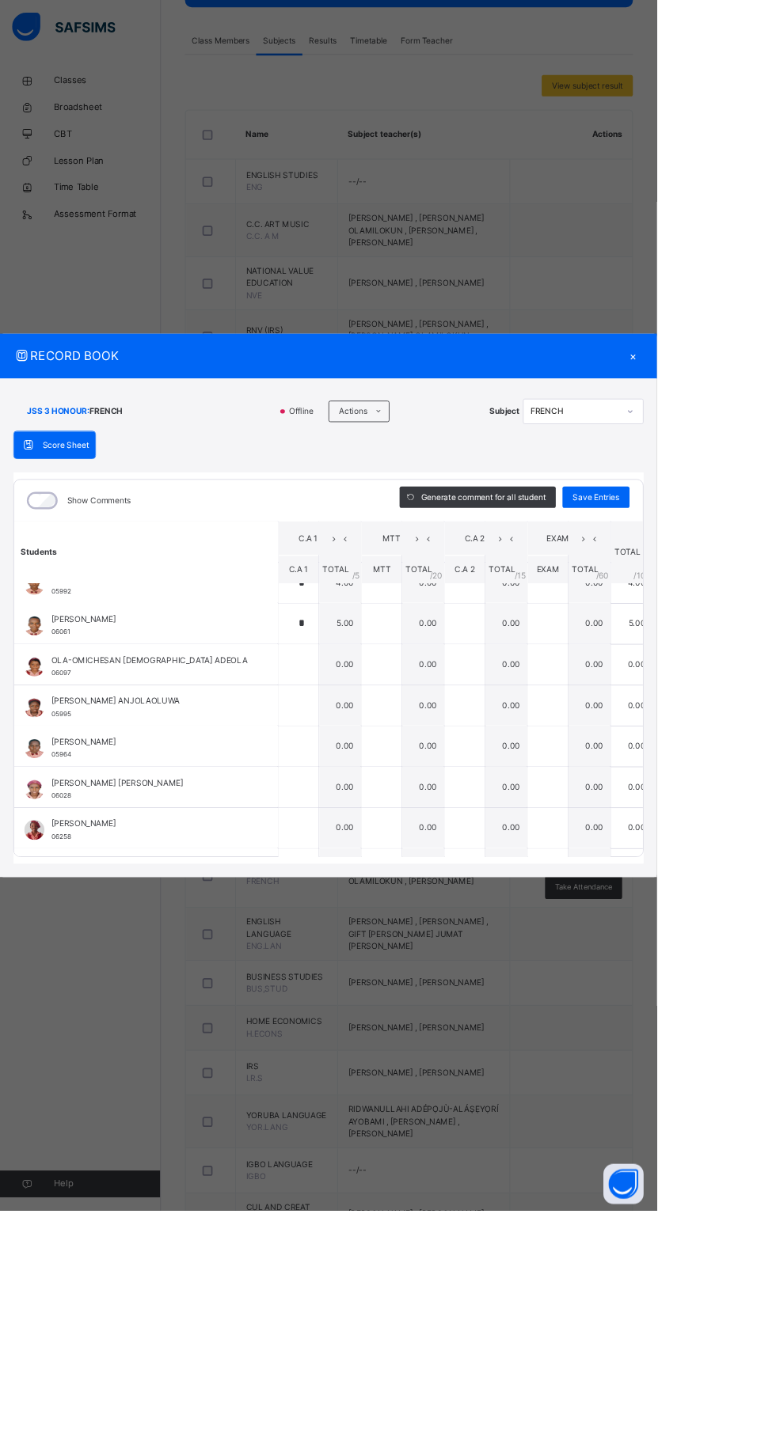
scroll to position [1081, 0]
click at [376, 815] on input "text" at bounding box center [351, 791] width 47 height 47
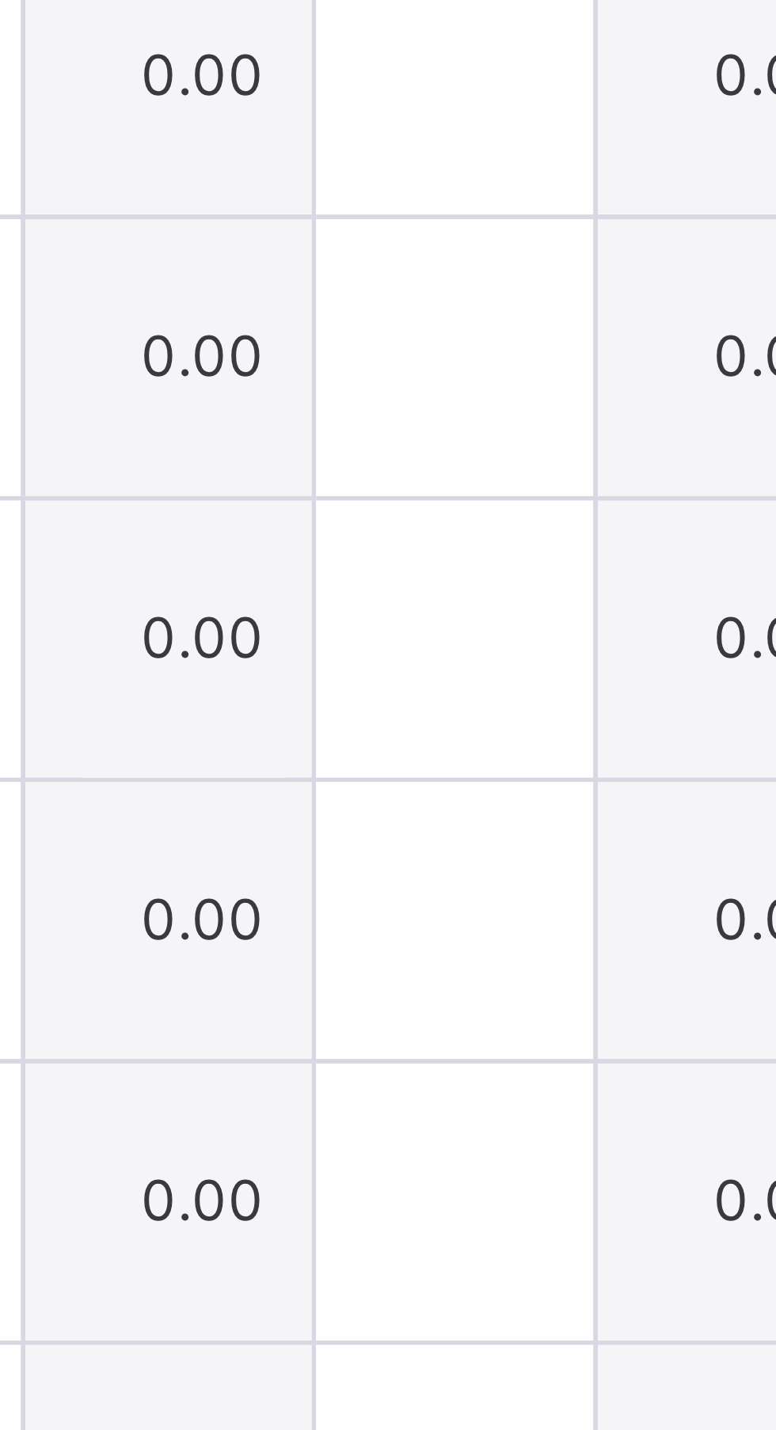
scroll to position [1068, 0]
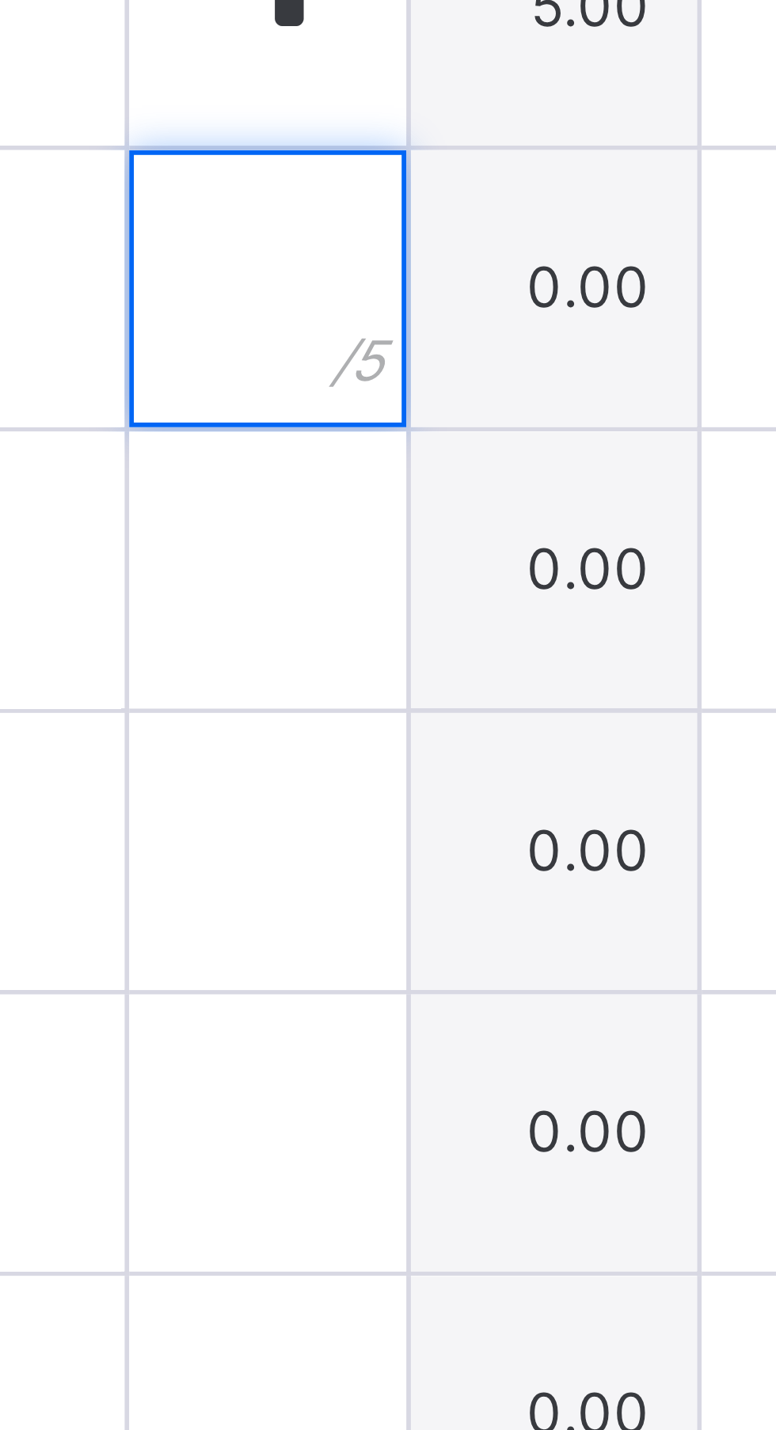
click at [376, 829] on input "text" at bounding box center [351, 804] width 47 height 47
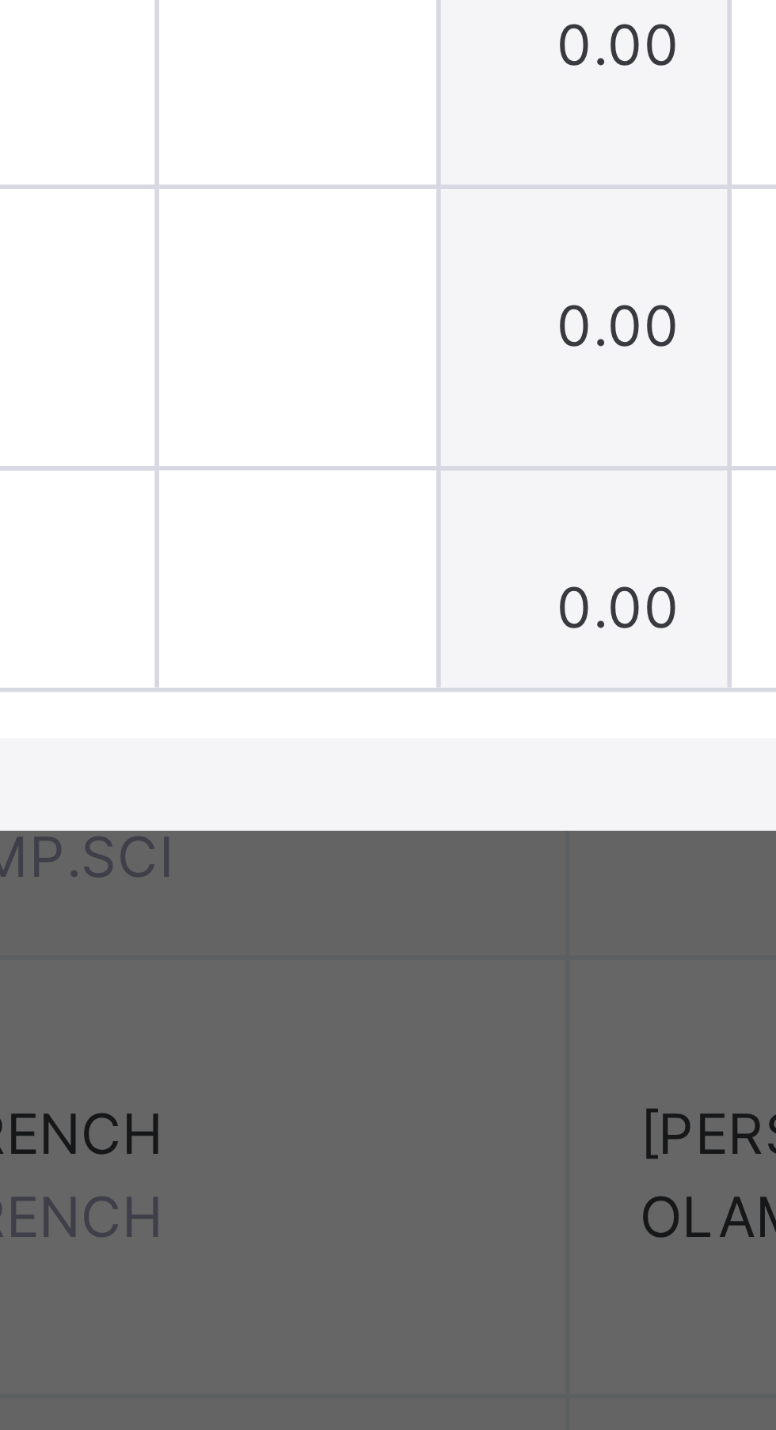
type input "*"
click at [376, 877] on input "text" at bounding box center [351, 852] width 47 height 47
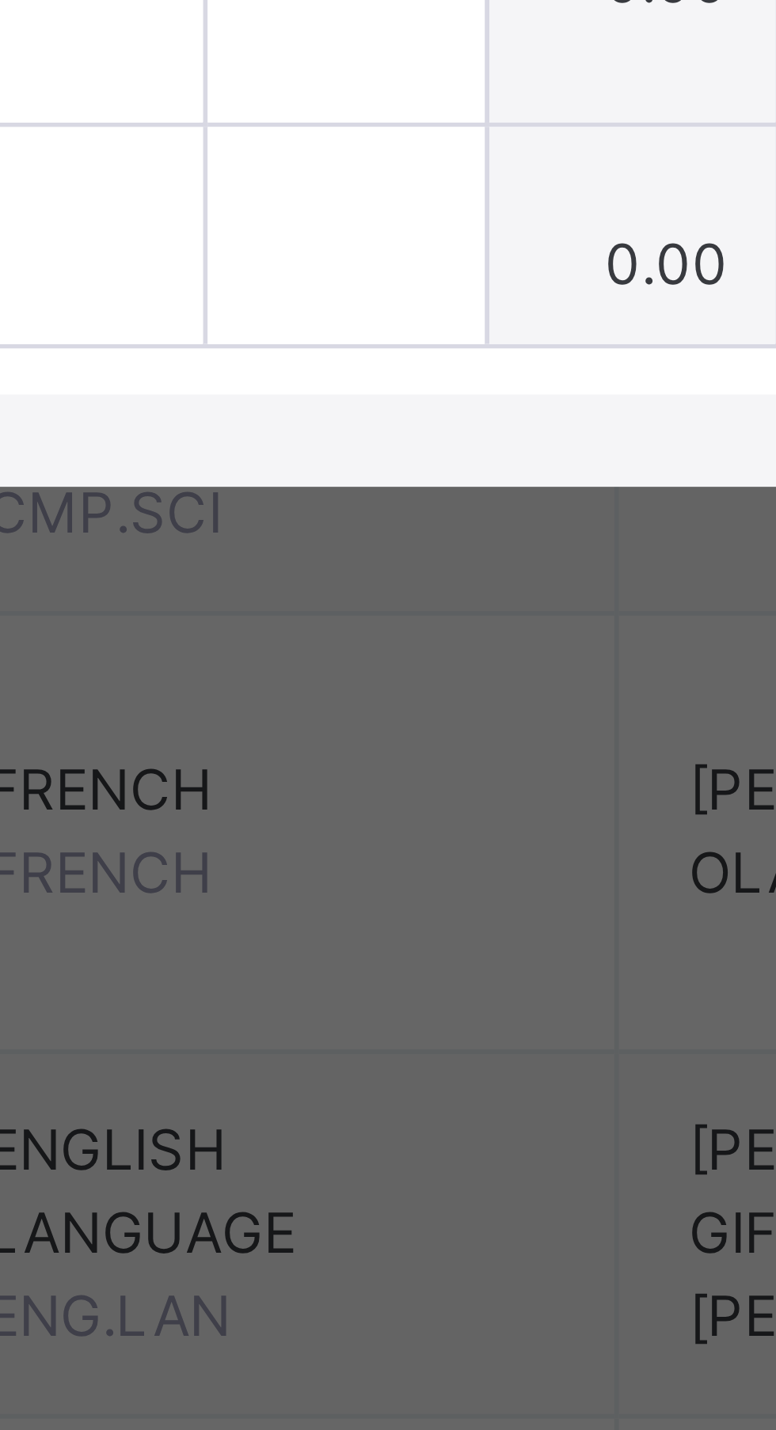
type input "*"
click at [376, 925] on input "text" at bounding box center [351, 901] width 47 height 47
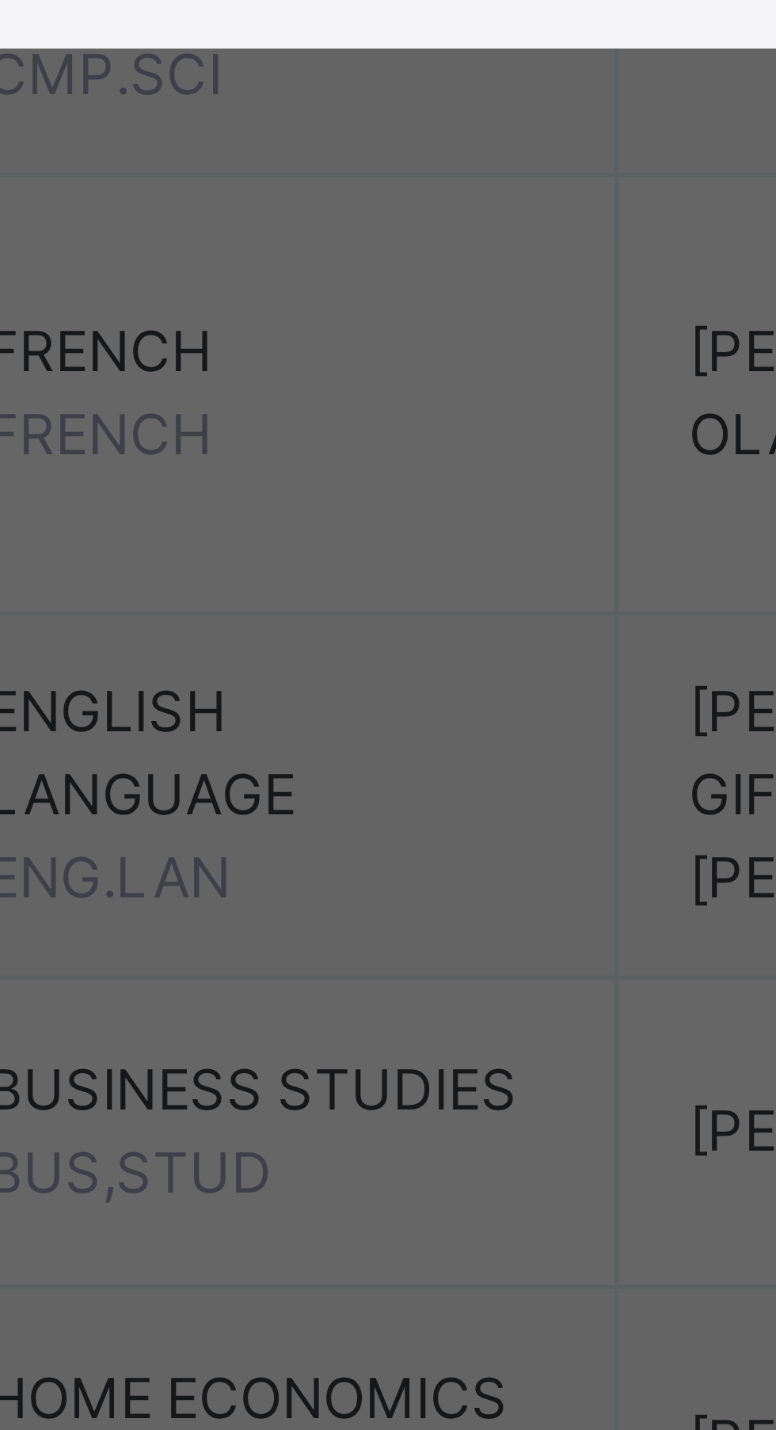
type input "*"
click at [376, 973] on input "text" at bounding box center [351, 949] width 47 height 47
type input "***"
click at [376, 1022] on input "text" at bounding box center [351, 997] width 47 height 47
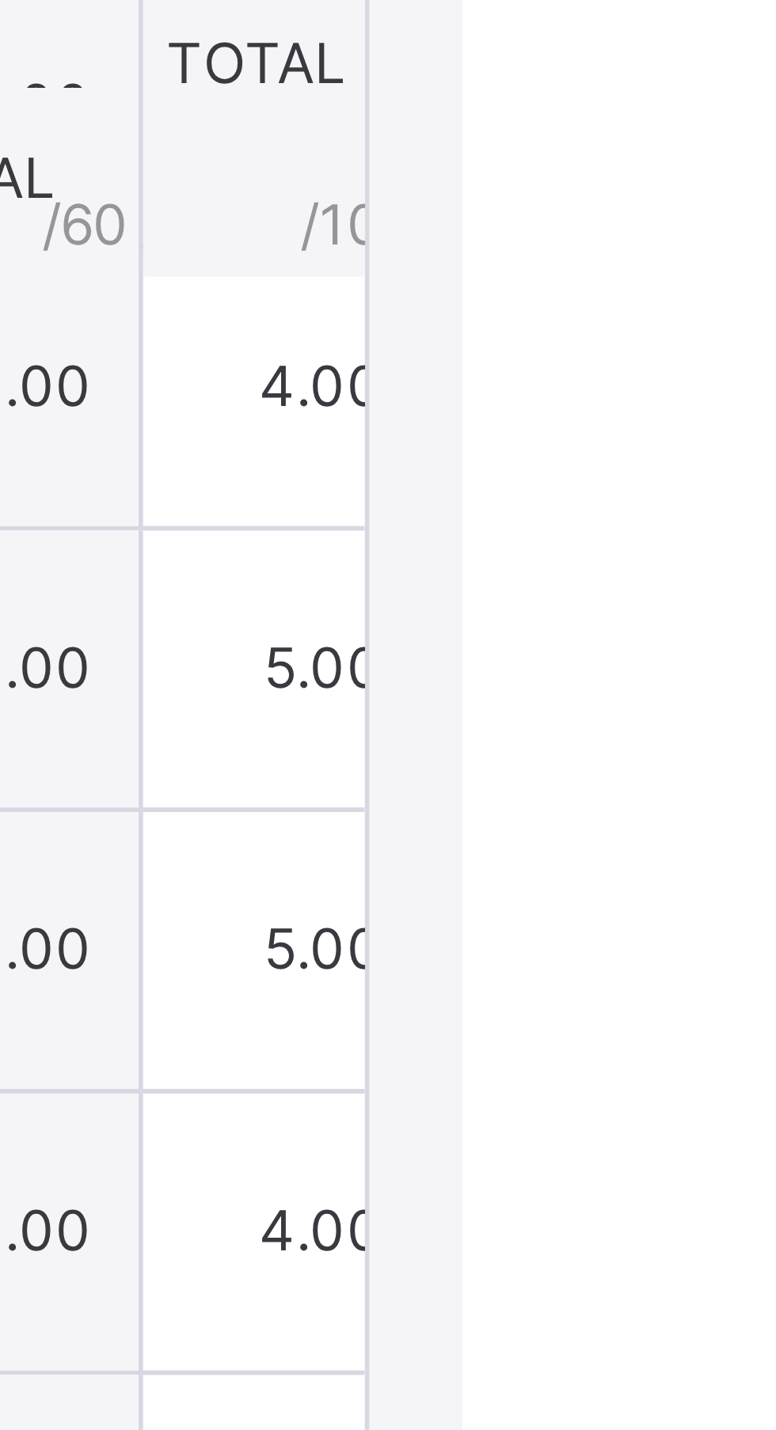
type input "*"
click at [731, 594] on span "Save Entries" at bounding box center [703, 587] width 55 height 14
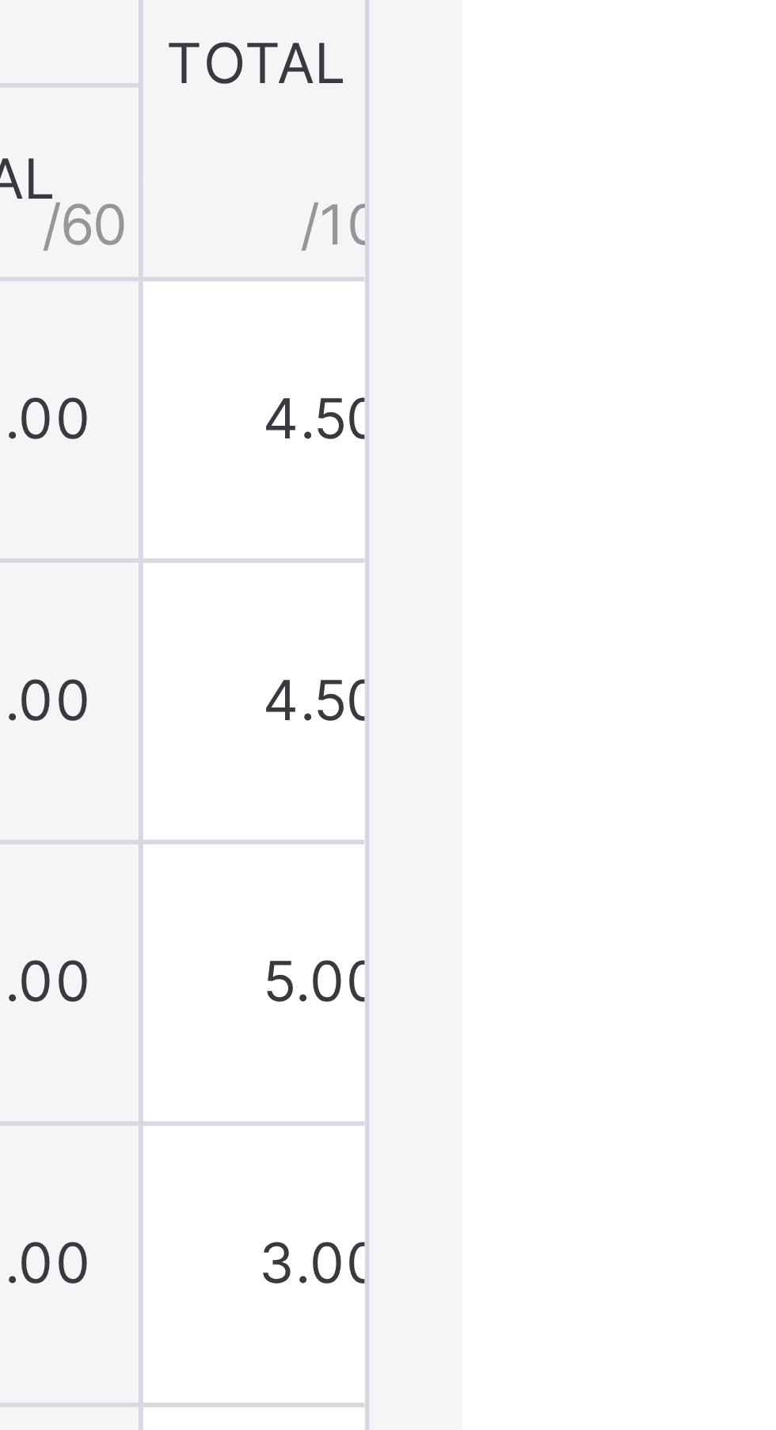
type input "***"
type input "*"
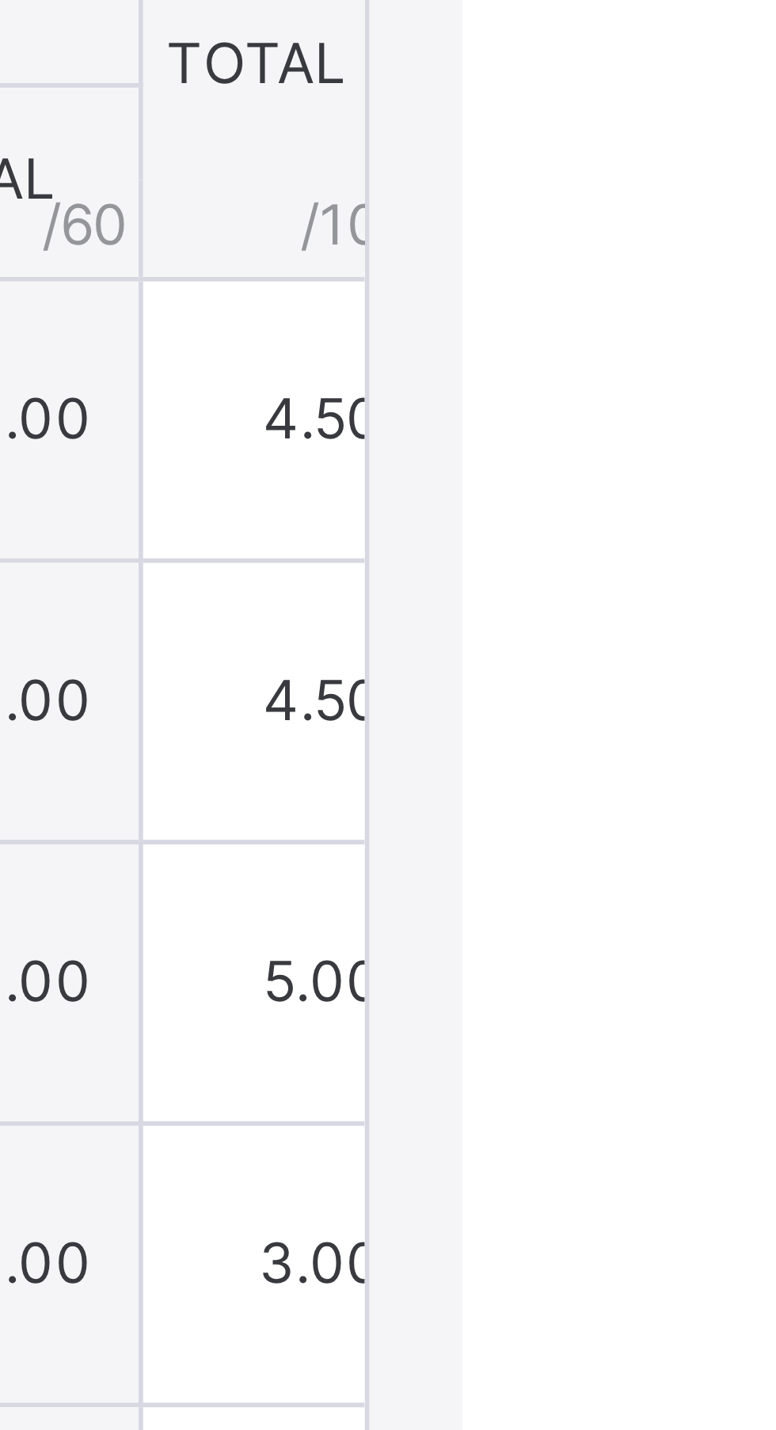
type input "***"
type input "*"
type input "***"
type input "*"
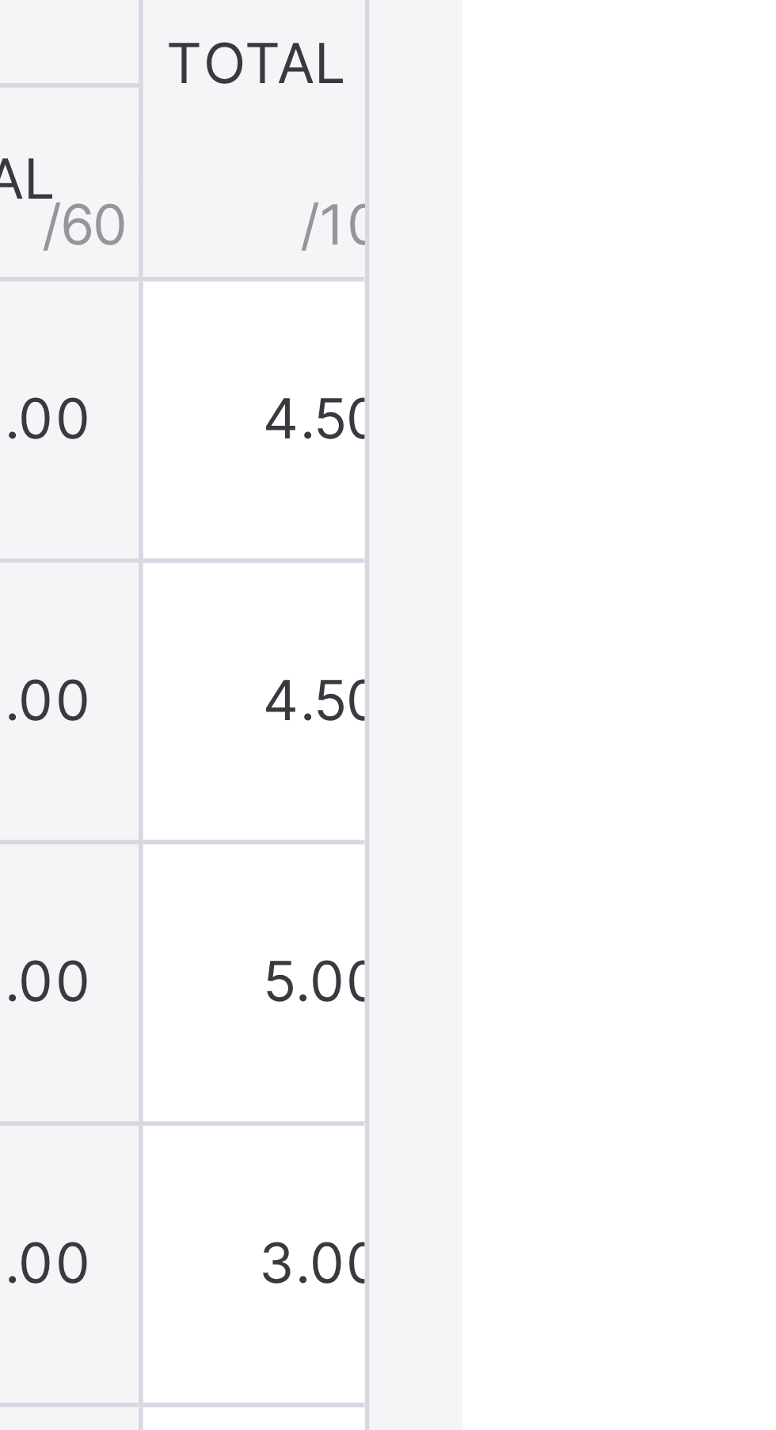
type input "*"
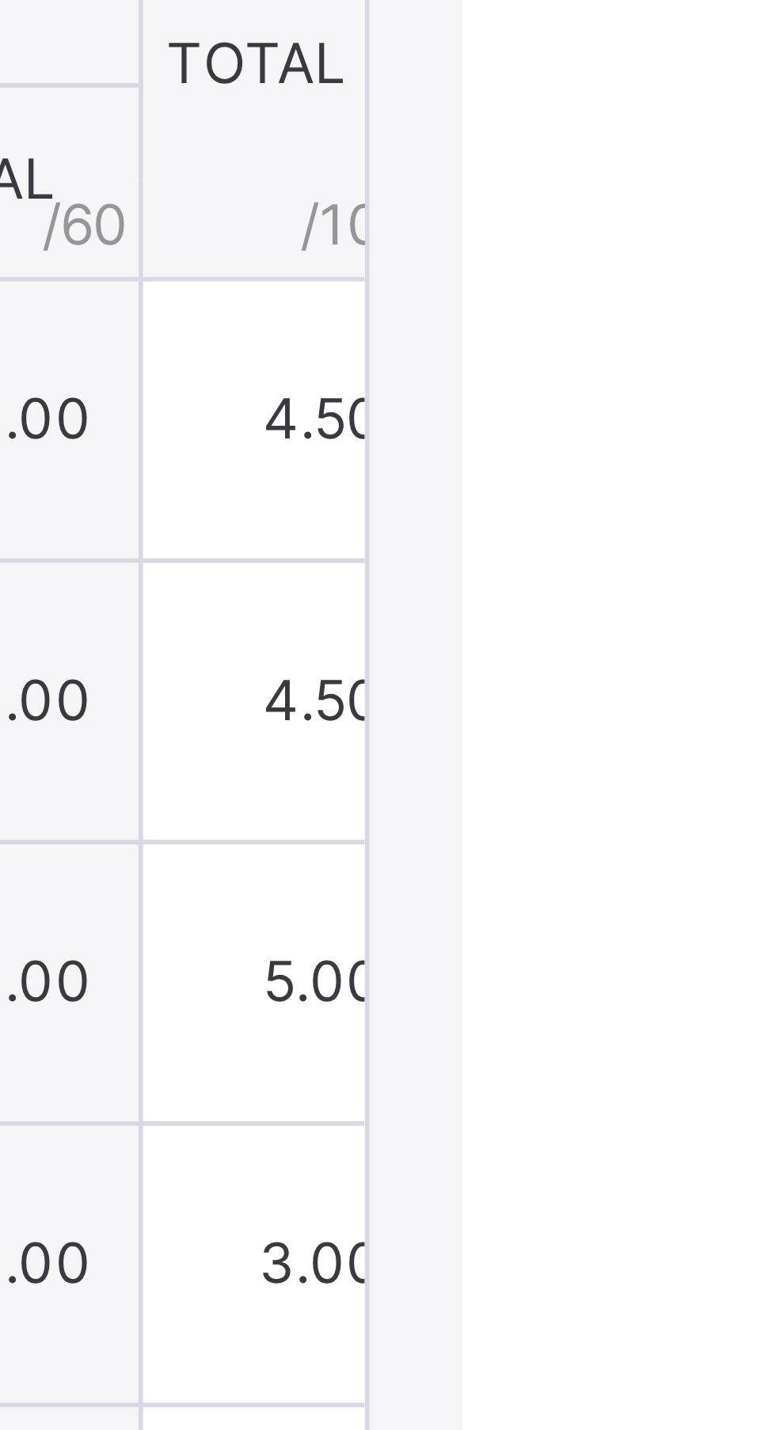
type input "*"
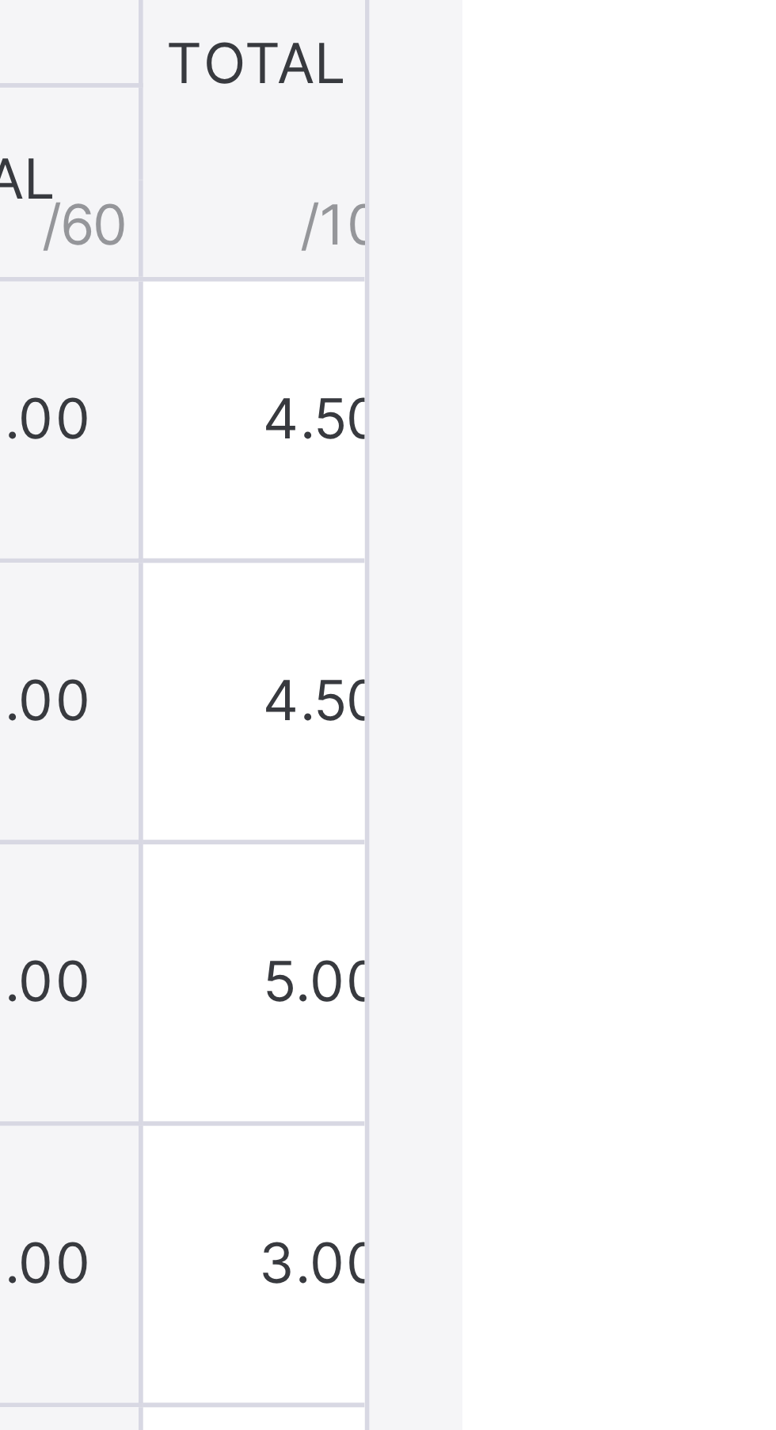
type input "*"
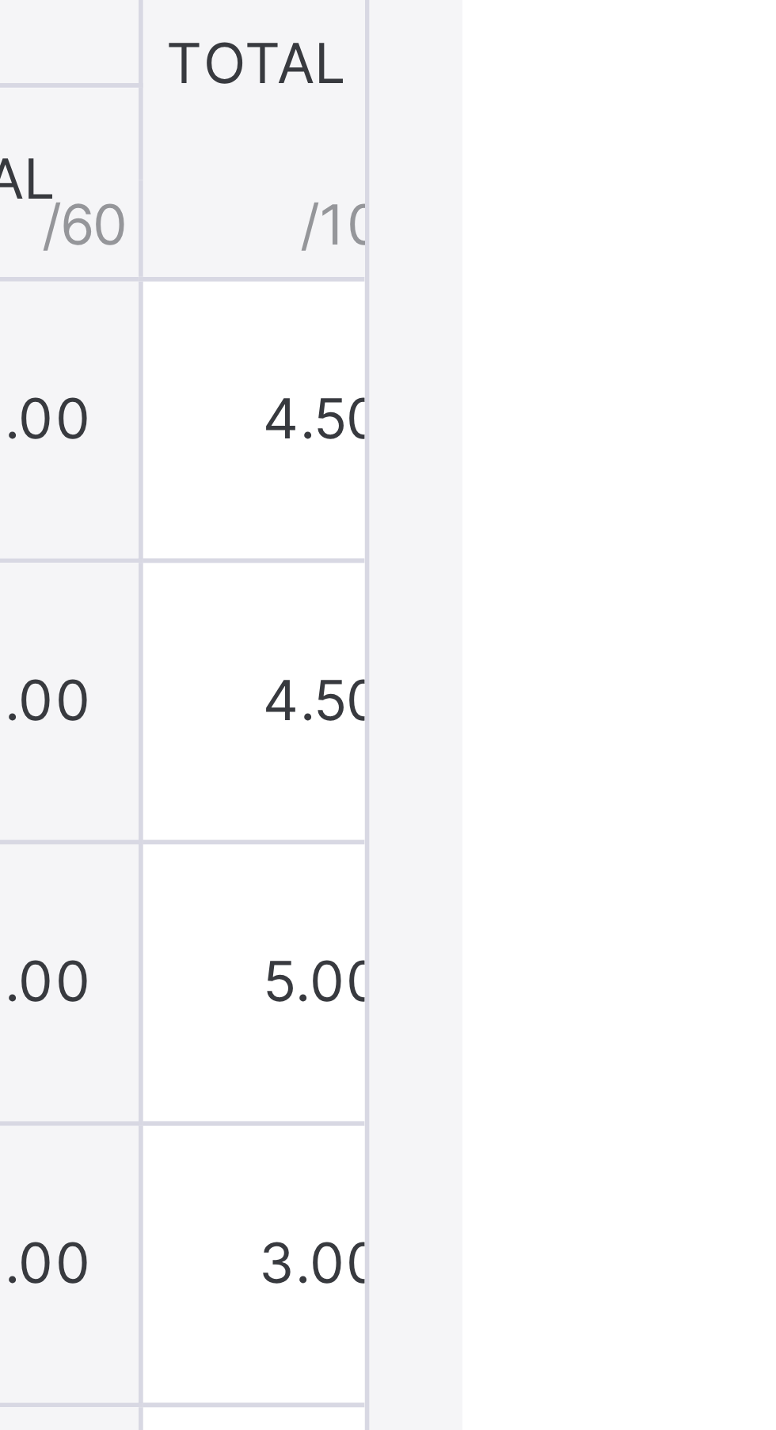
type input "*"
type input "***"
type input "*"
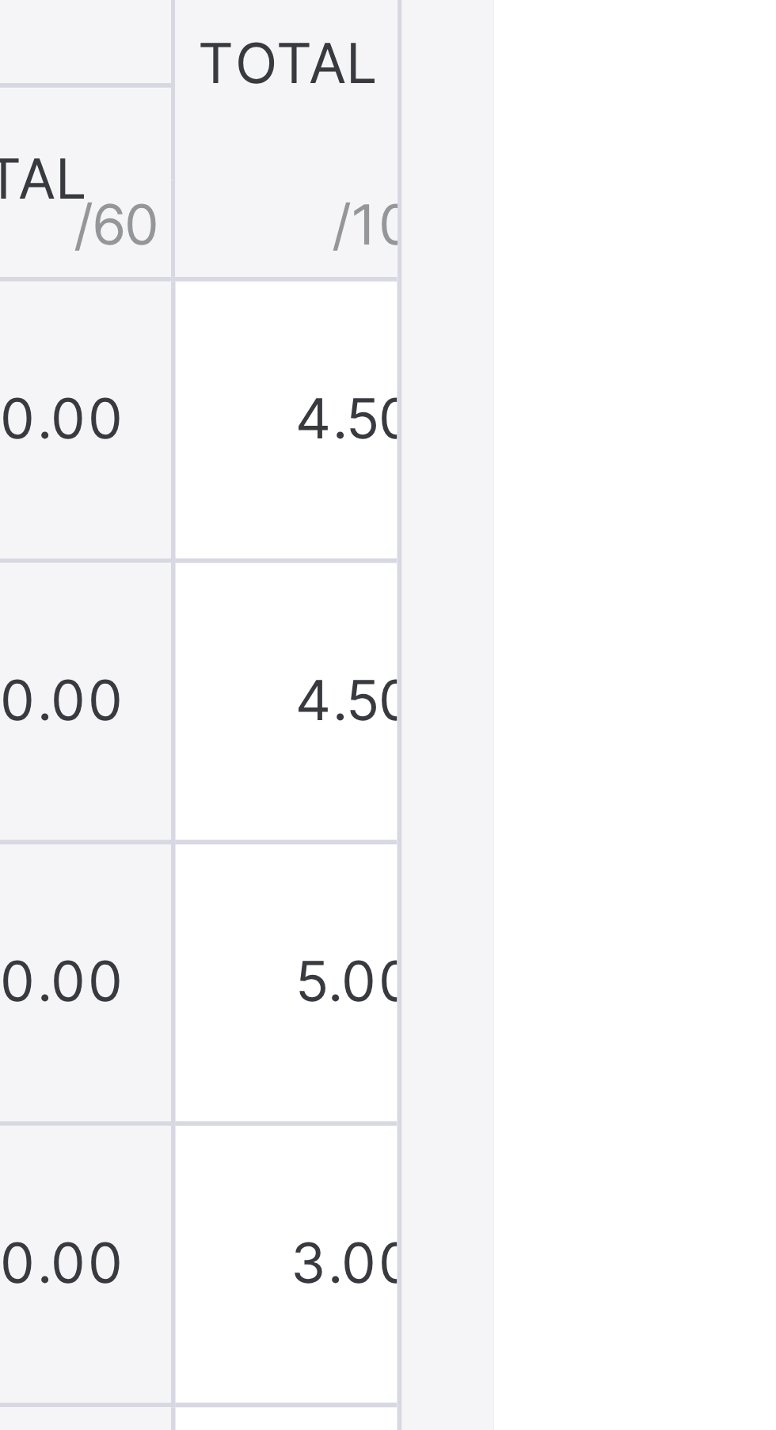
scroll to position [167, 0]
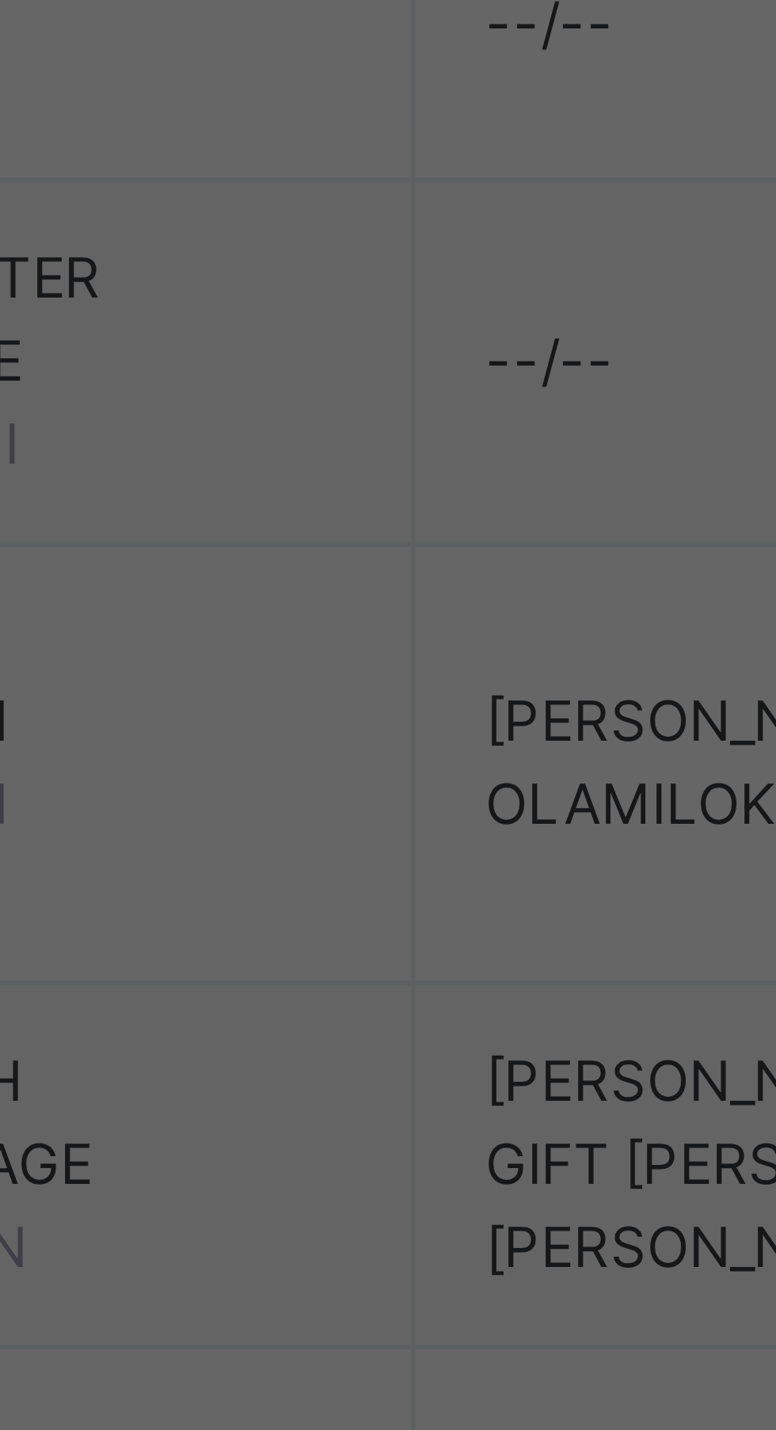
click at [376, 979] on input "***" at bounding box center [351, 954] width 47 height 47
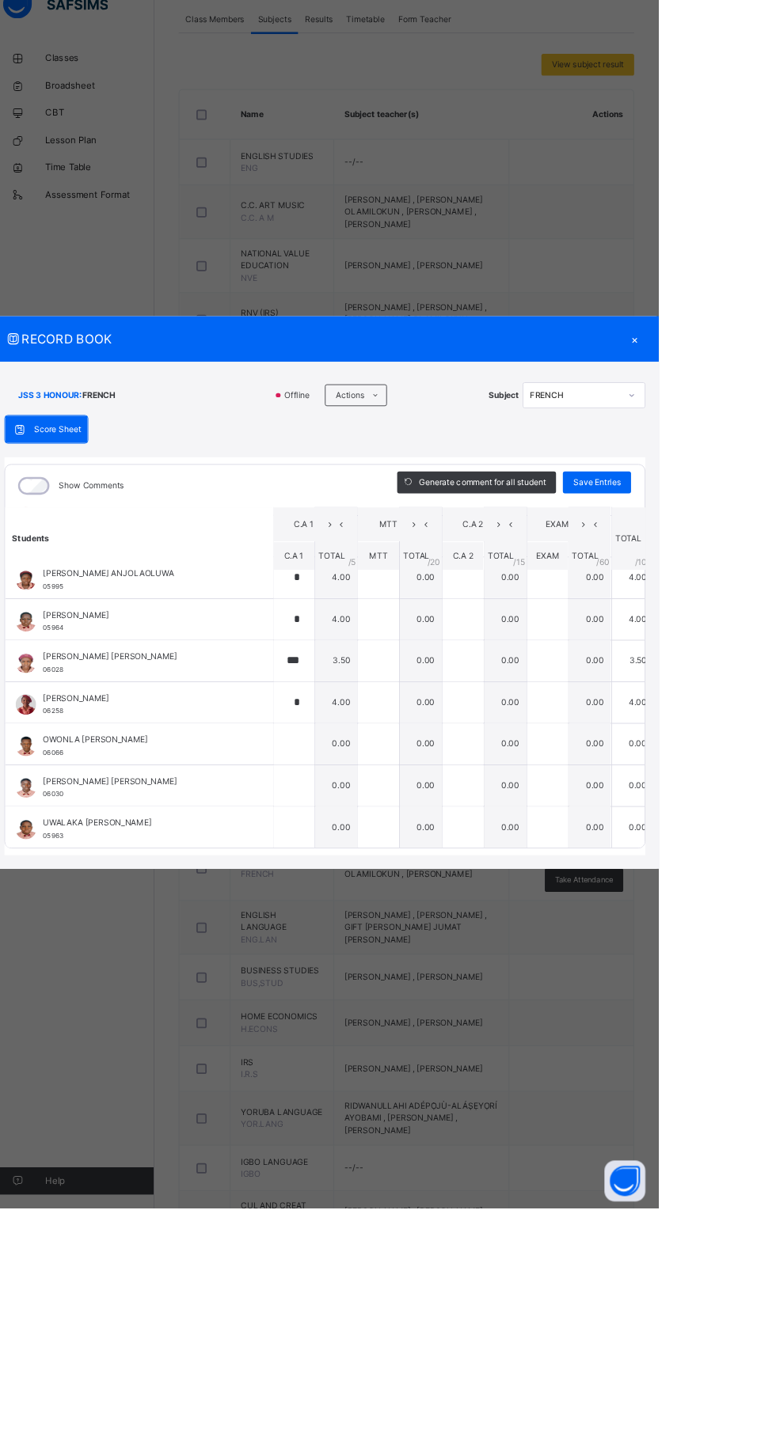
scroll to position [310, 0]
click at [376, 915] on input "text" at bounding box center [351, 890] width 47 height 47
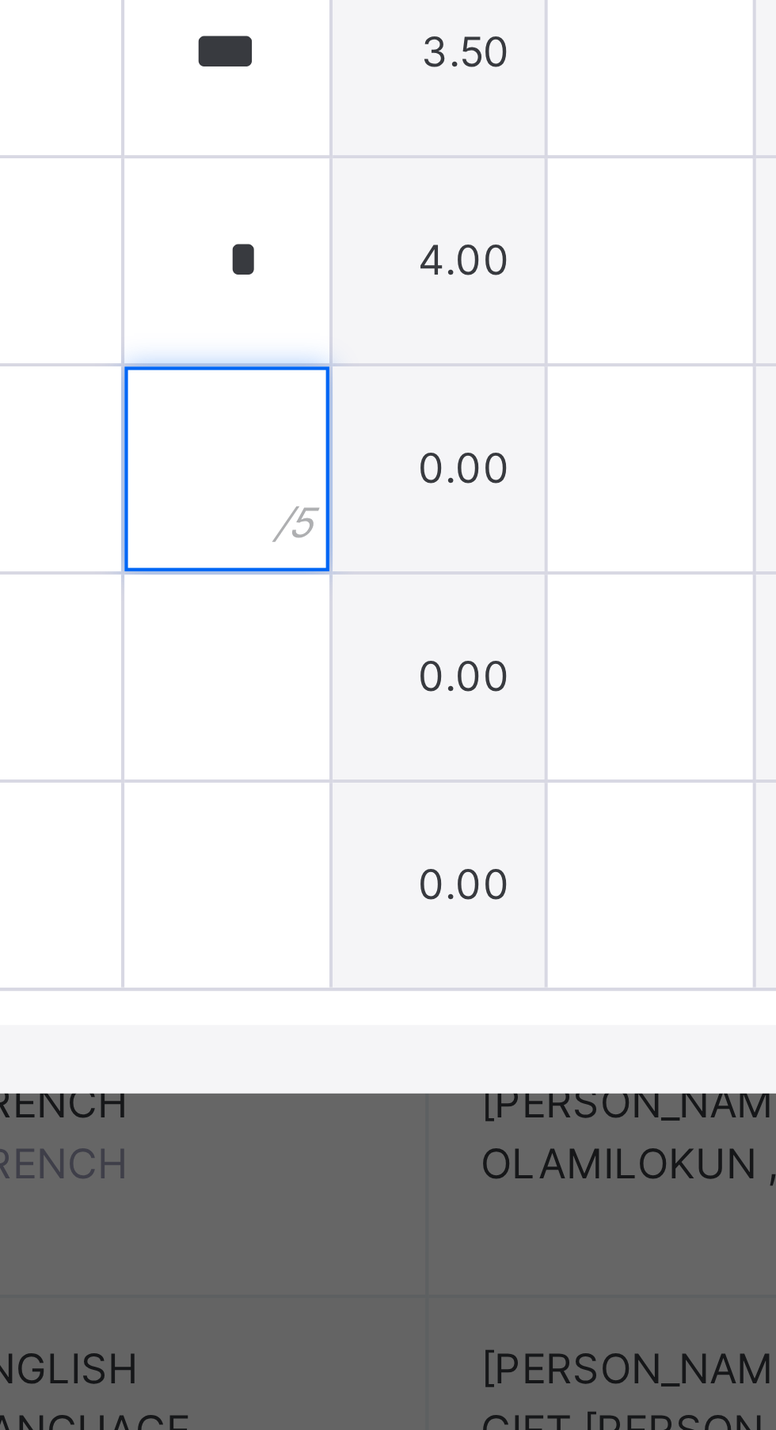
scroll to position [1208, 0]
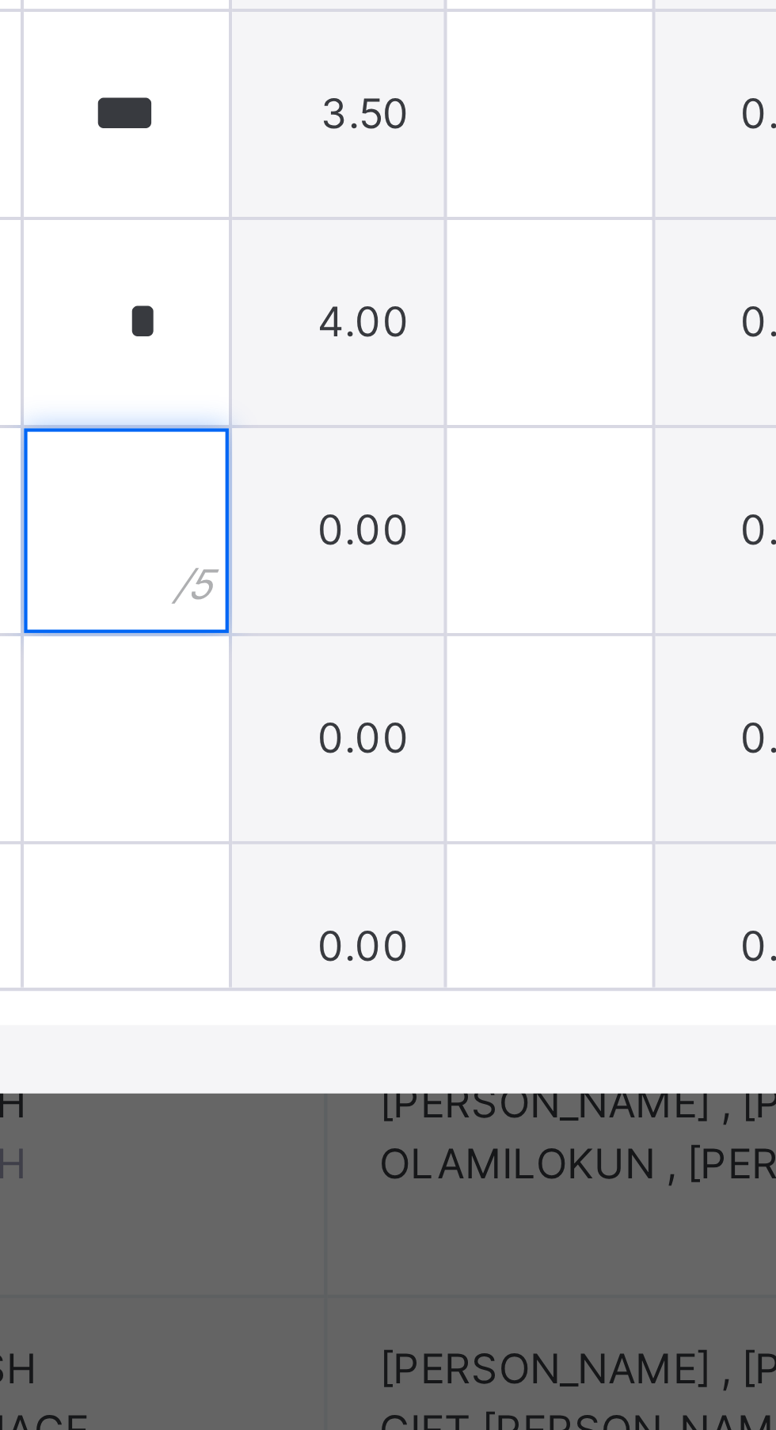
click at [376, 929] on input "text" at bounding box center [351, 905] width 47 height 47
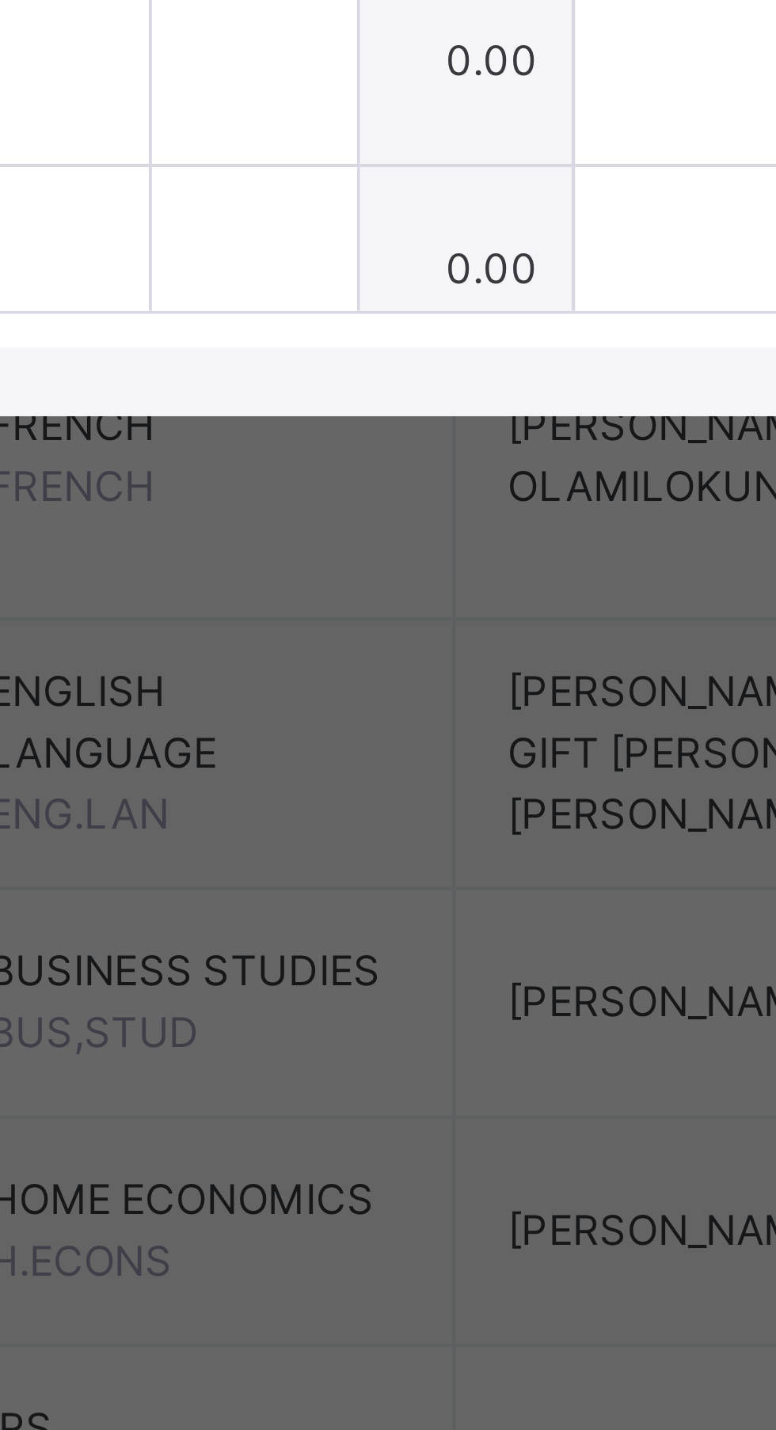
type input "*"
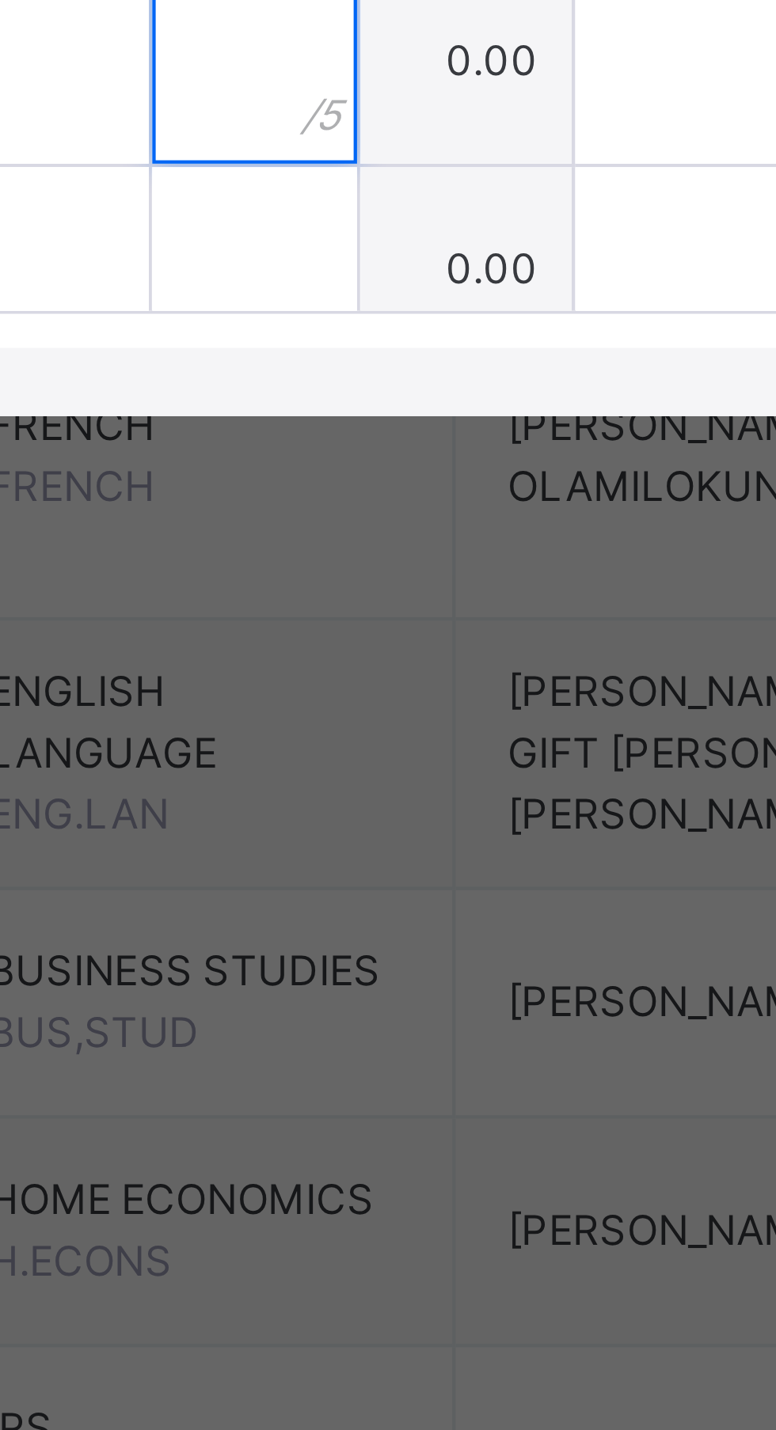
click at [376, 977] on input "text" at bounding box center [351, 953] width 47 height 47
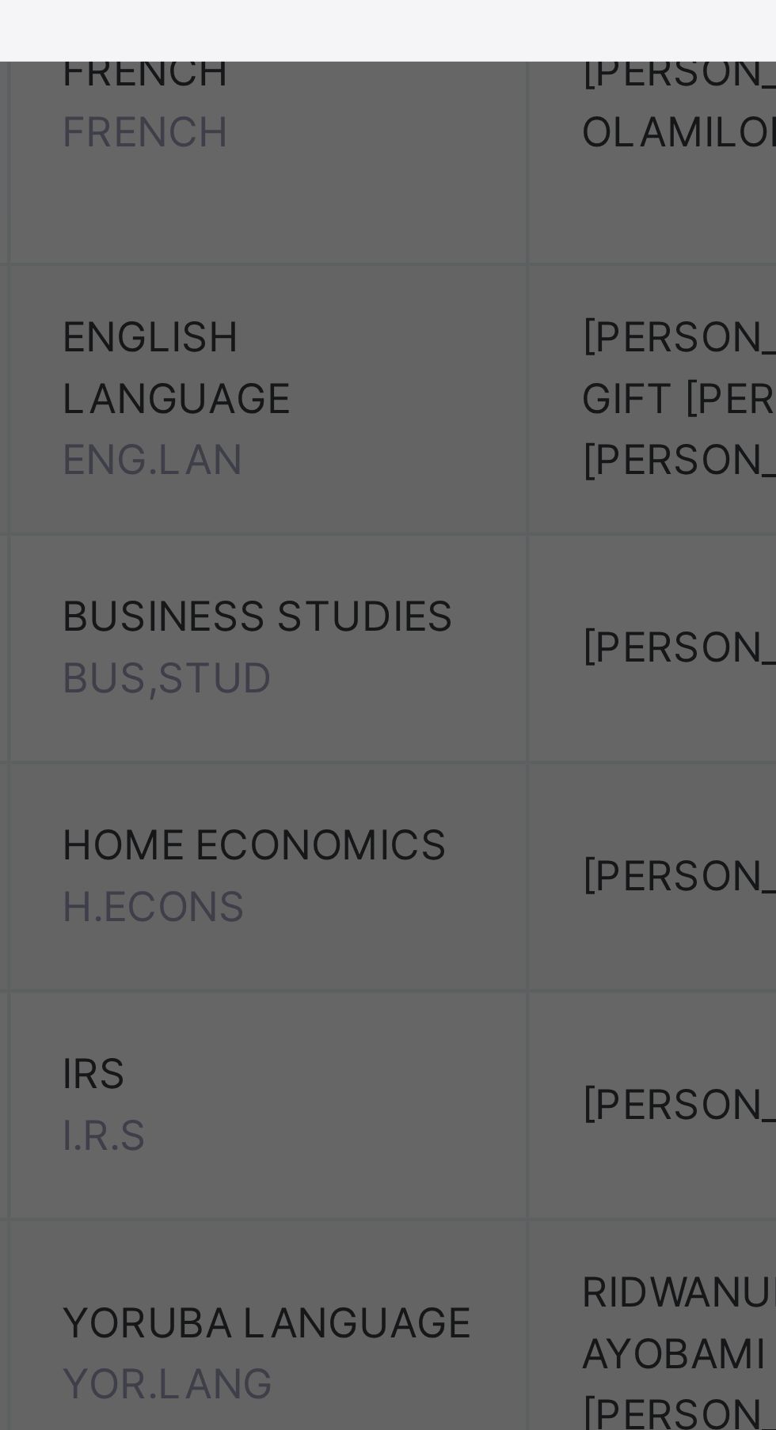
click at [376, 1026] on input "text" at bounding box center [351, 1001] width 47 height 47
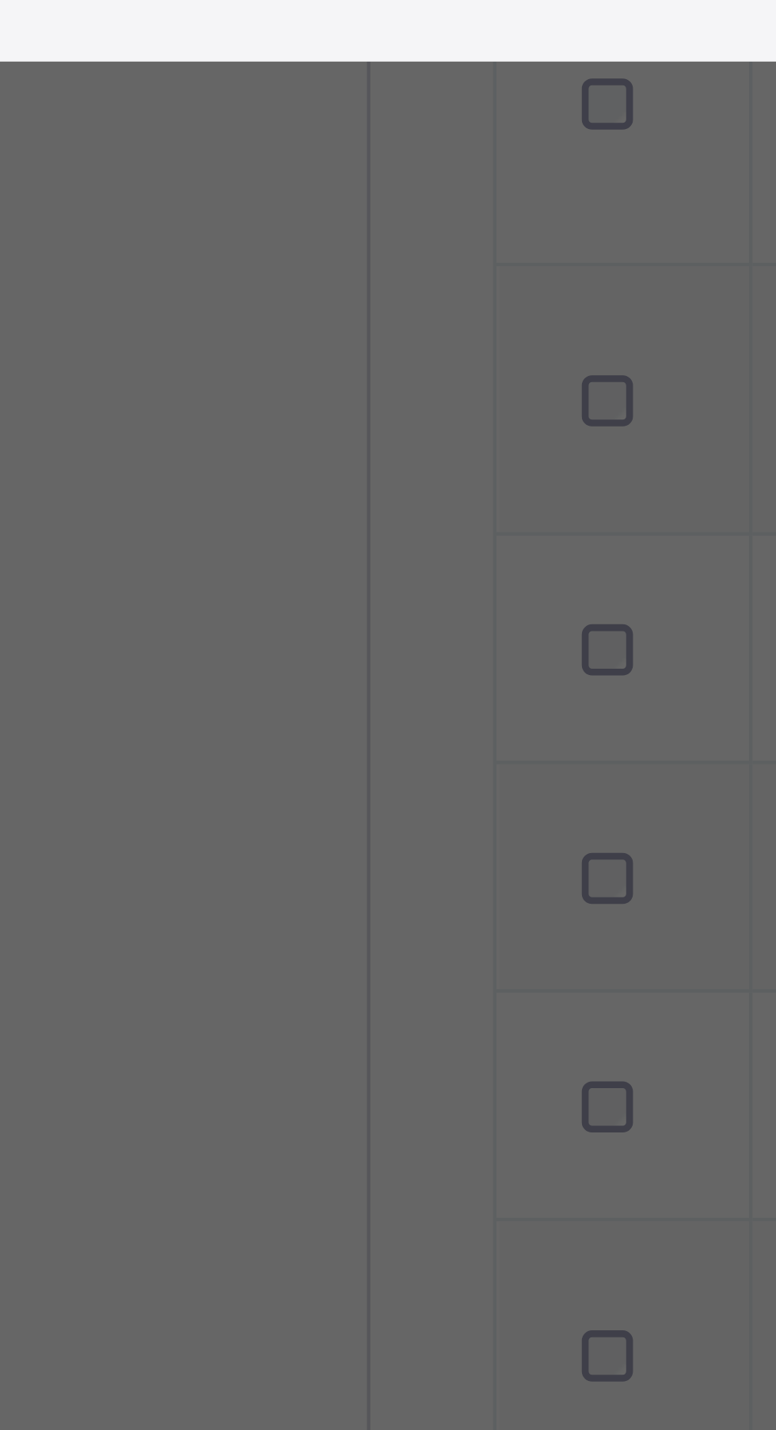
type input "*"
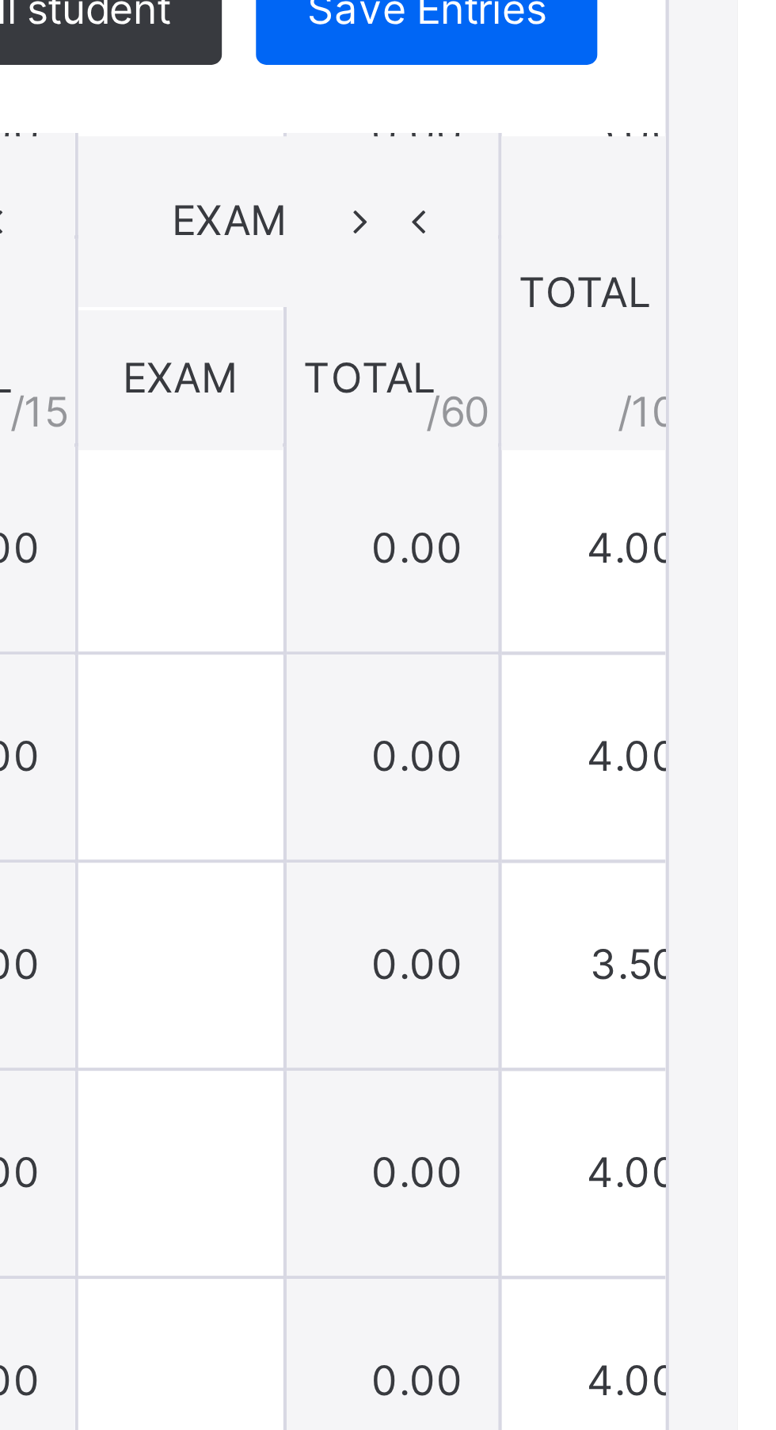
click at [731, 594] on span "Save Entries" at bounding box center [703, 587] width 55 height 14
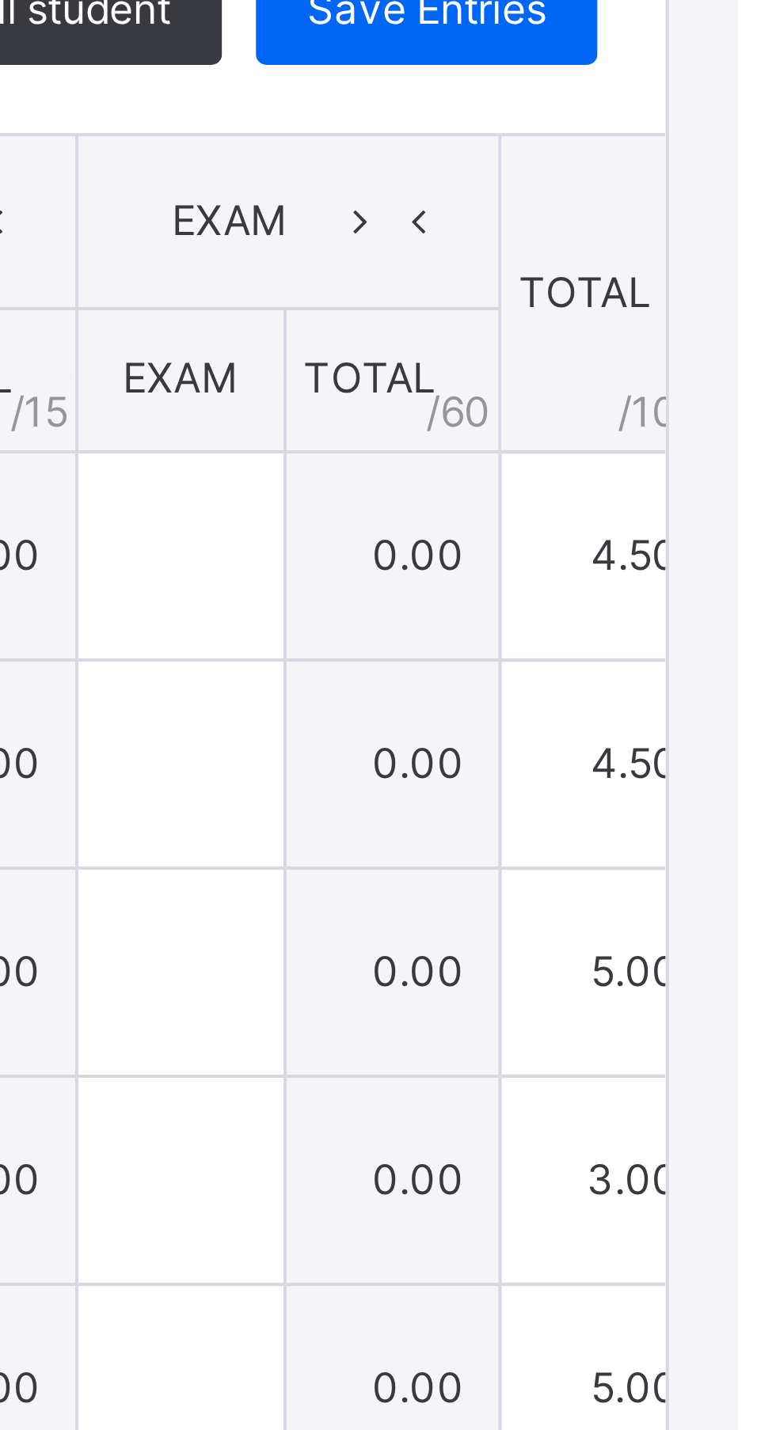
type input "***"
type input "*"
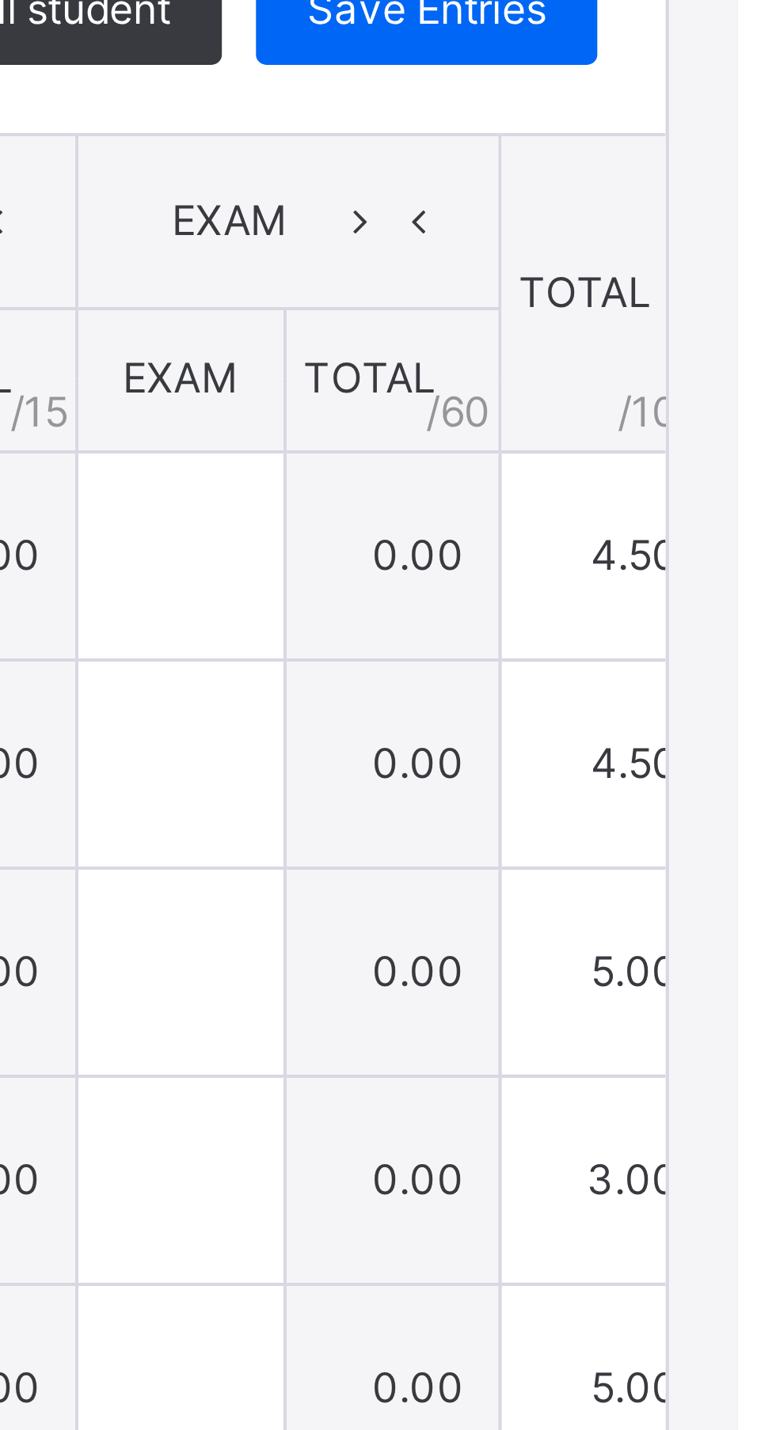
type input "***"
type input "*"
type input "***"
type input "*"
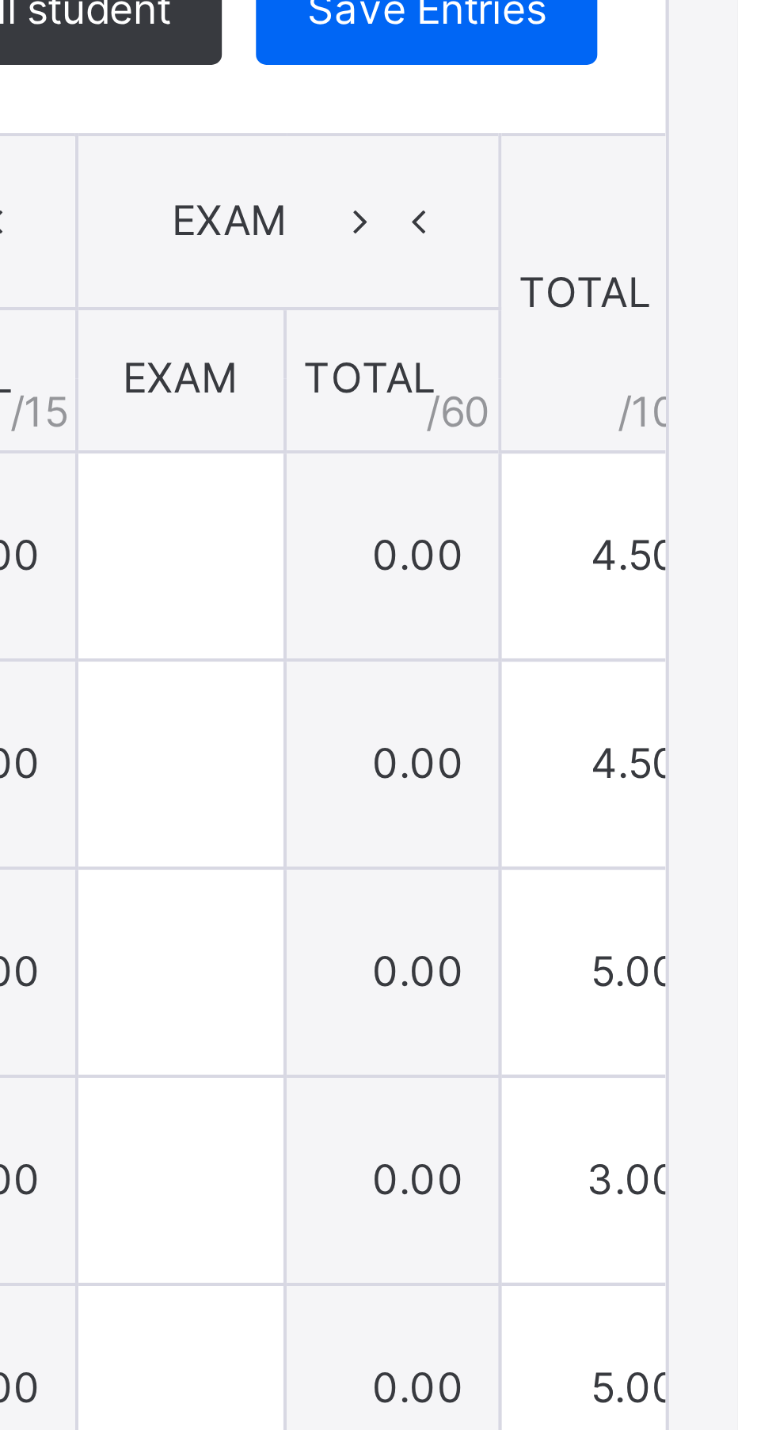
type input "*"
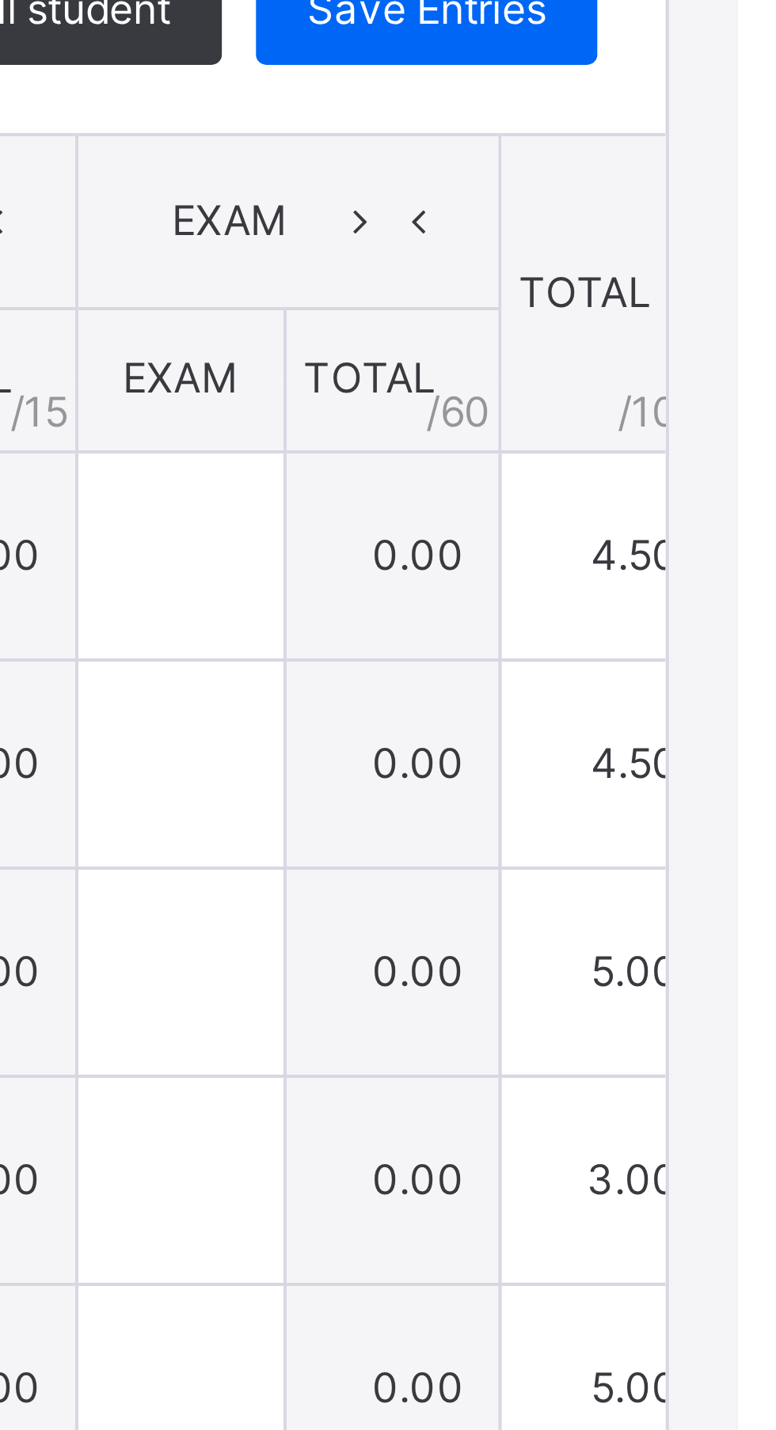
type input "*"
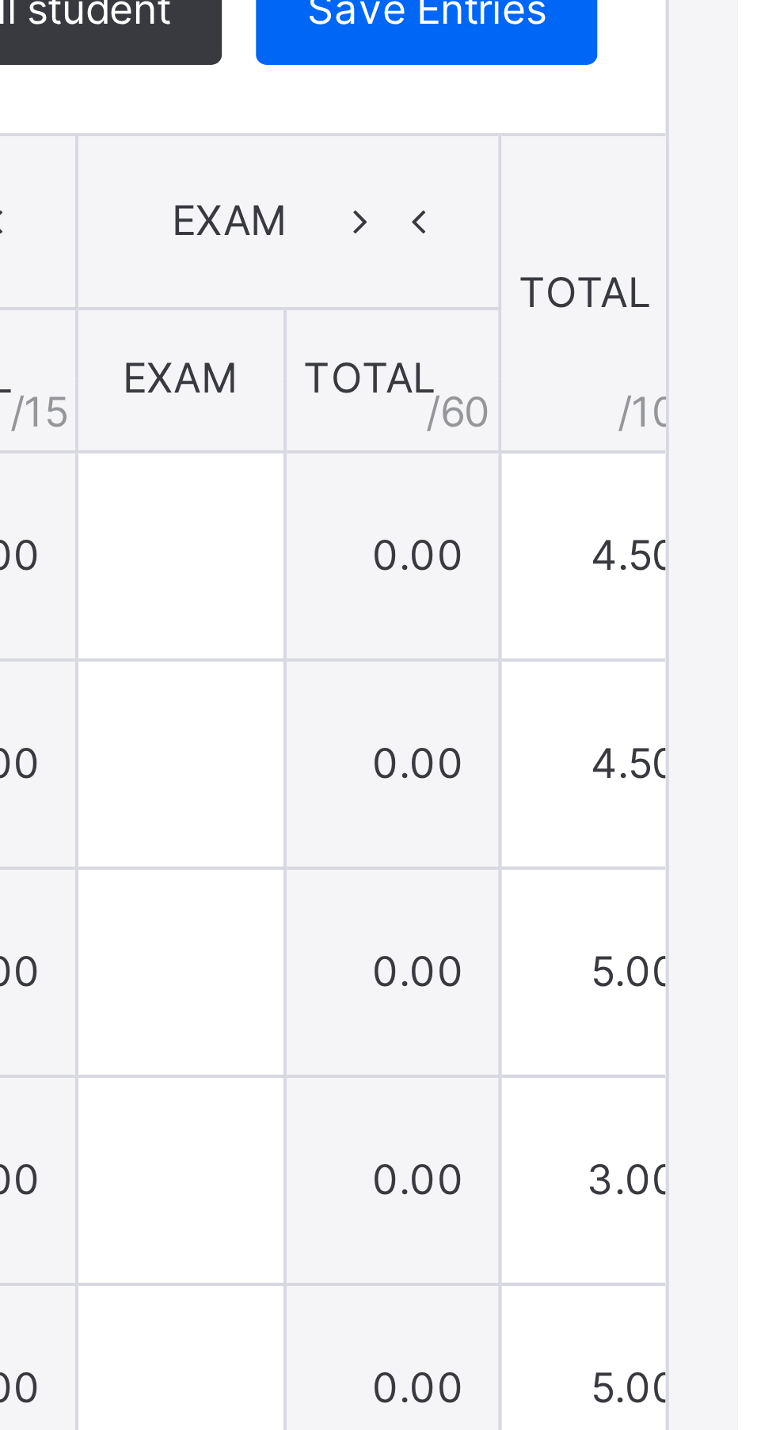
type input "*"
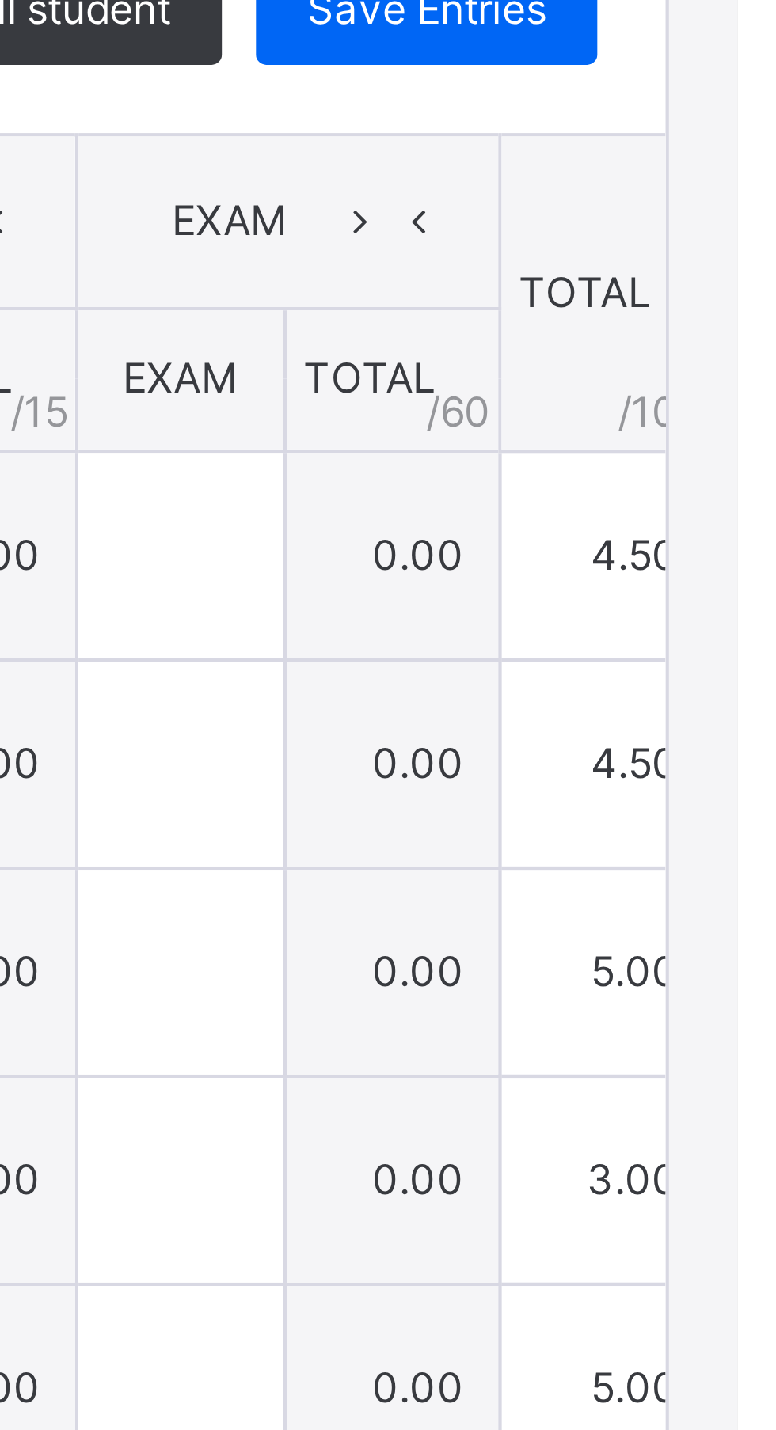
type input "*"
type input "***"
type input "*"
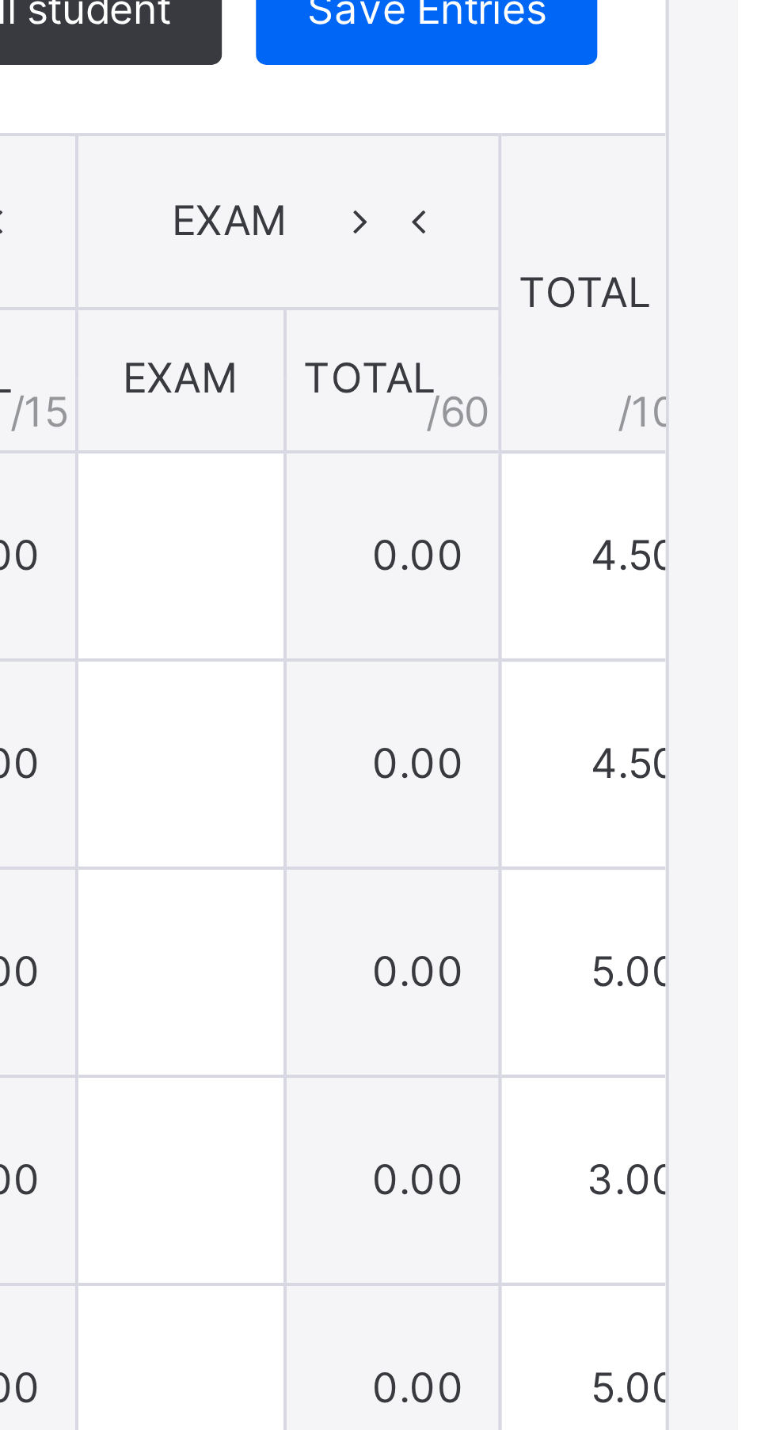
scroll to position [167, 0]
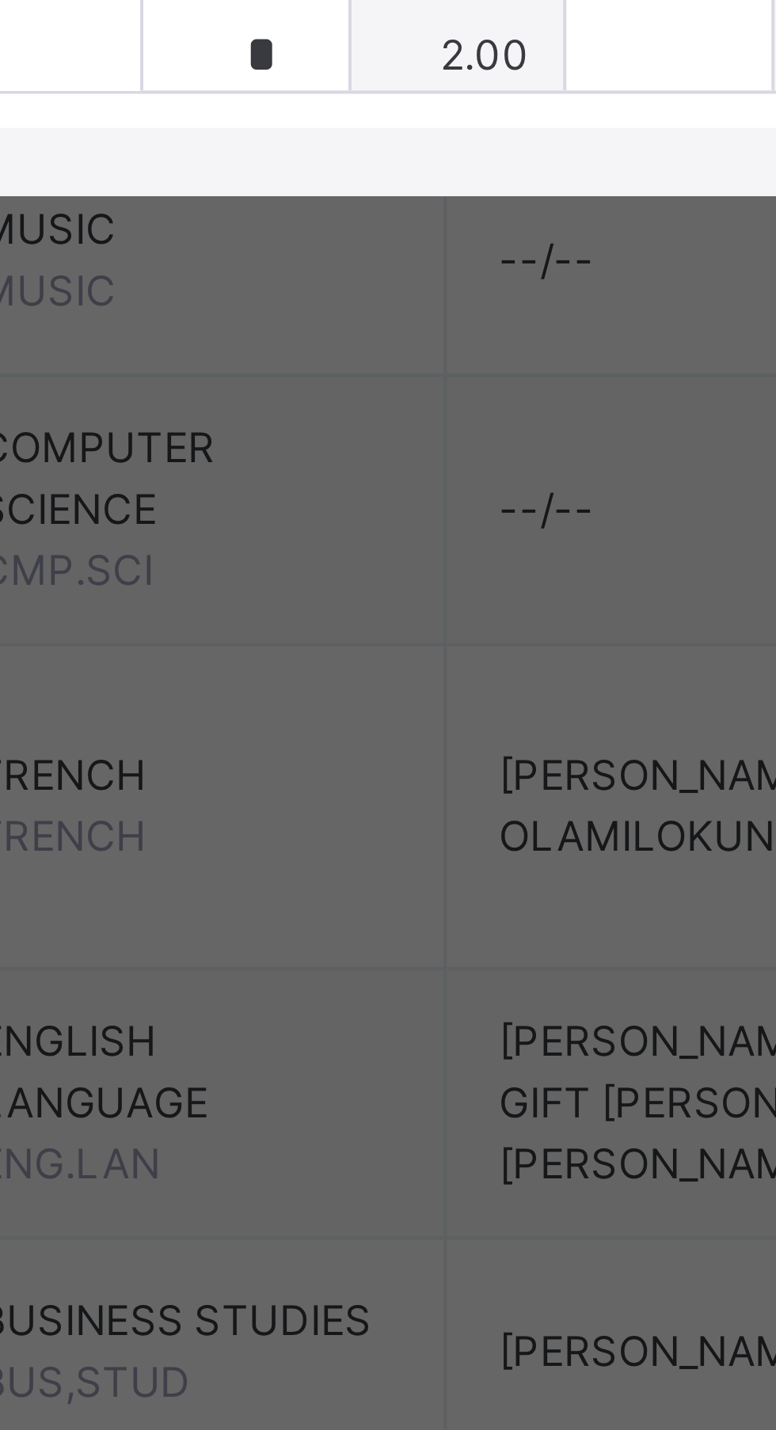
click at [376, 882] on input "*" at bounding box center [351, 858] width 47 height 47
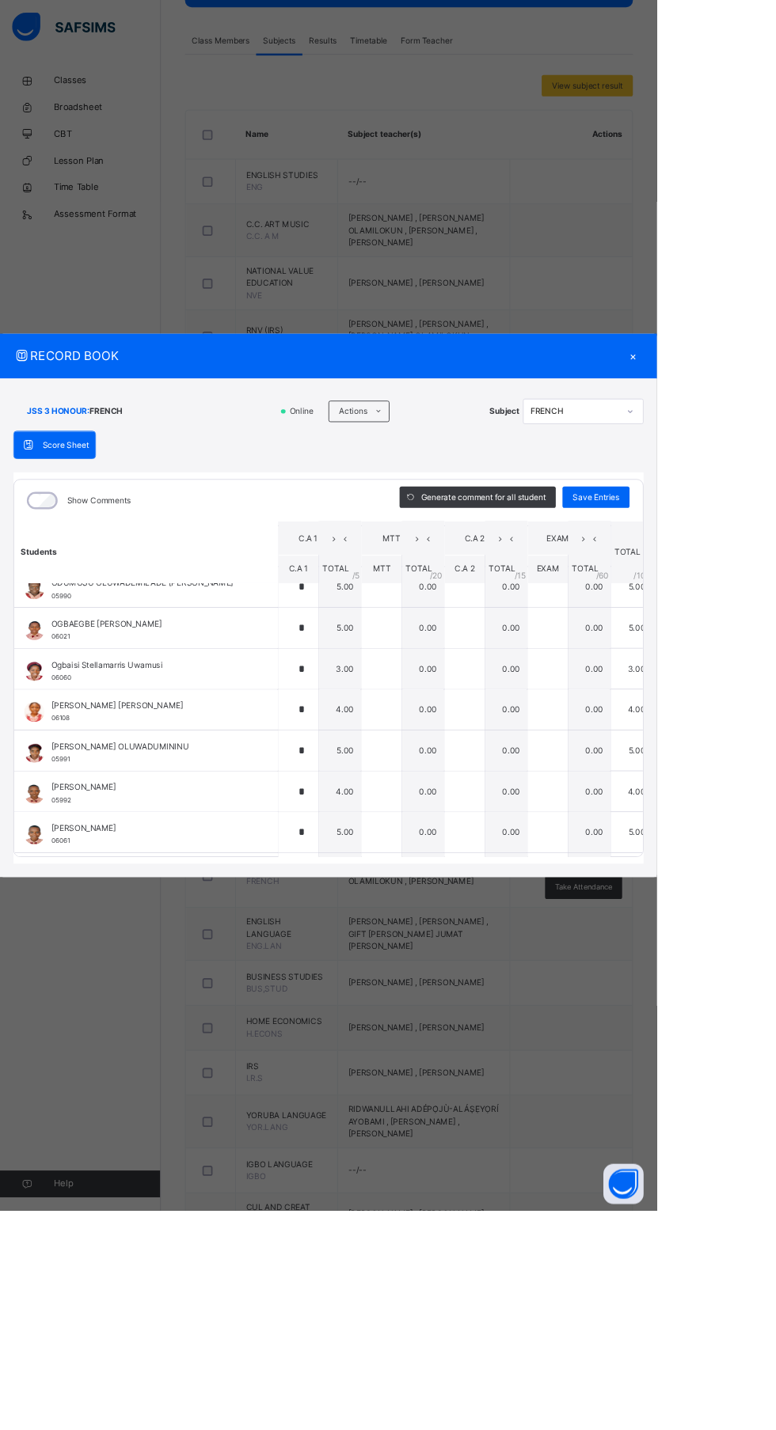
scroll to position [821, 0]
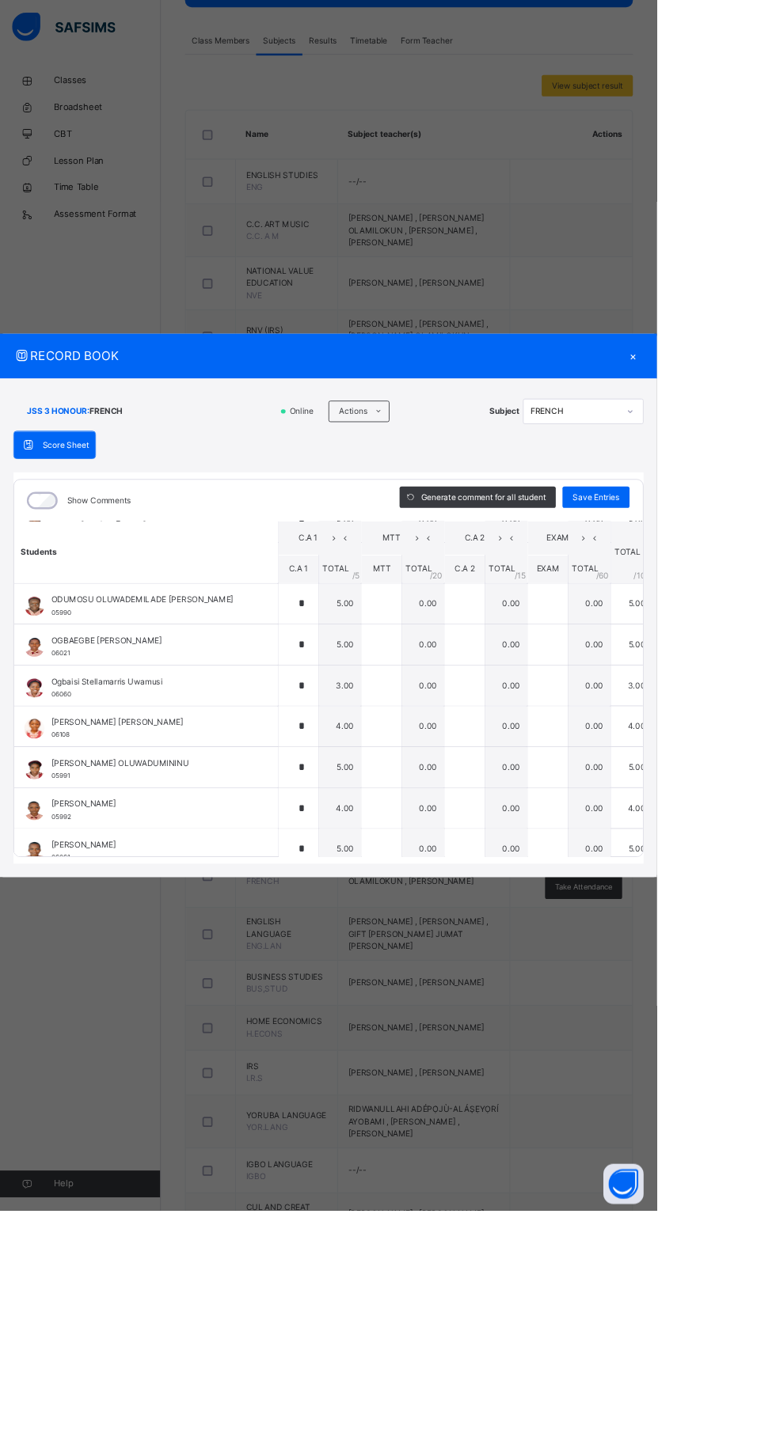
click at [731, 594] on span "Save Entries" at bounding box center [703, 587] width 55 height 14
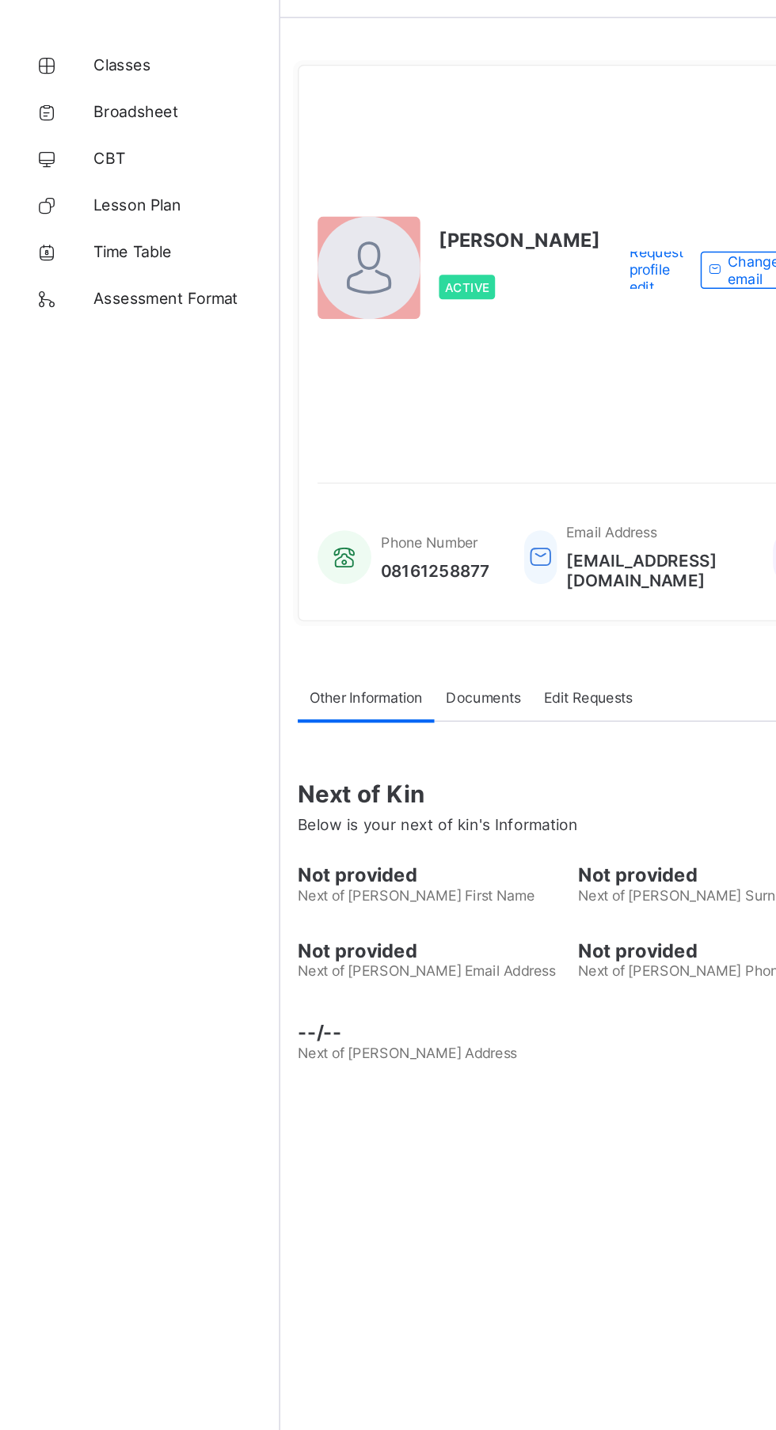
click at [109, 95] on span "Classes" at bounding box center [126, 95] width 127 height 13
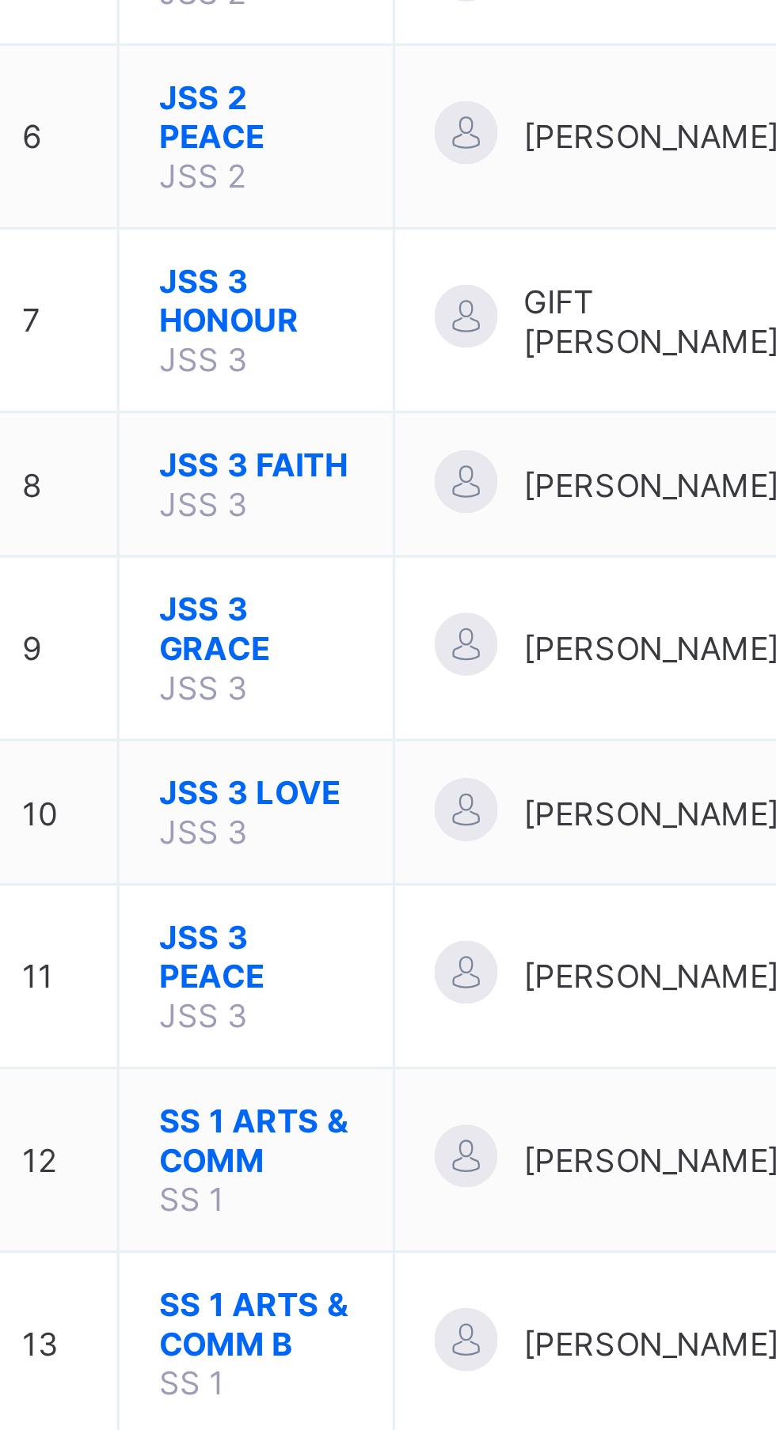
click at [296, 741] on span "JSS 3 PEACE" at bounding box center [301, 752] width 59 height 24
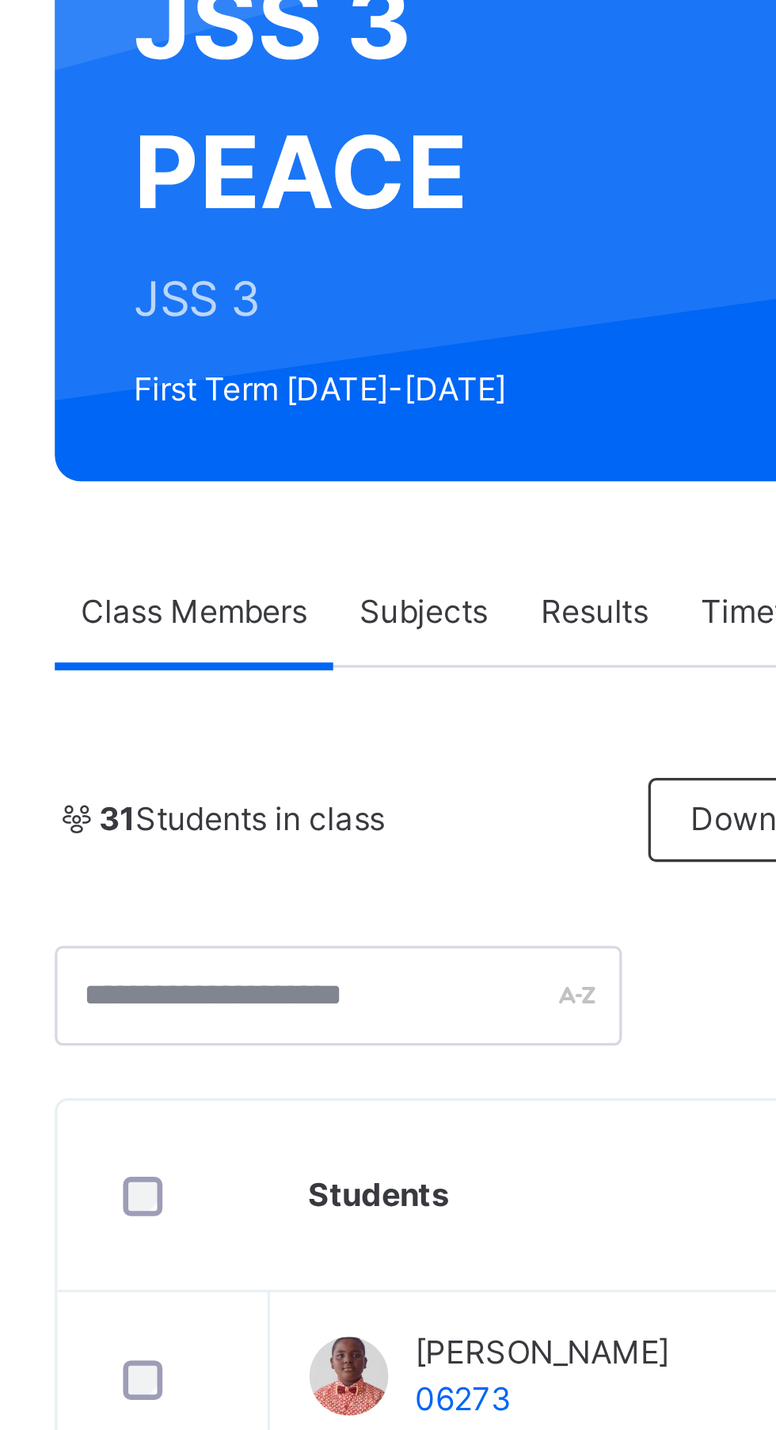
click at [334, 355] on span "Subjects" at bounding box center [329, 358] width 39 height 14
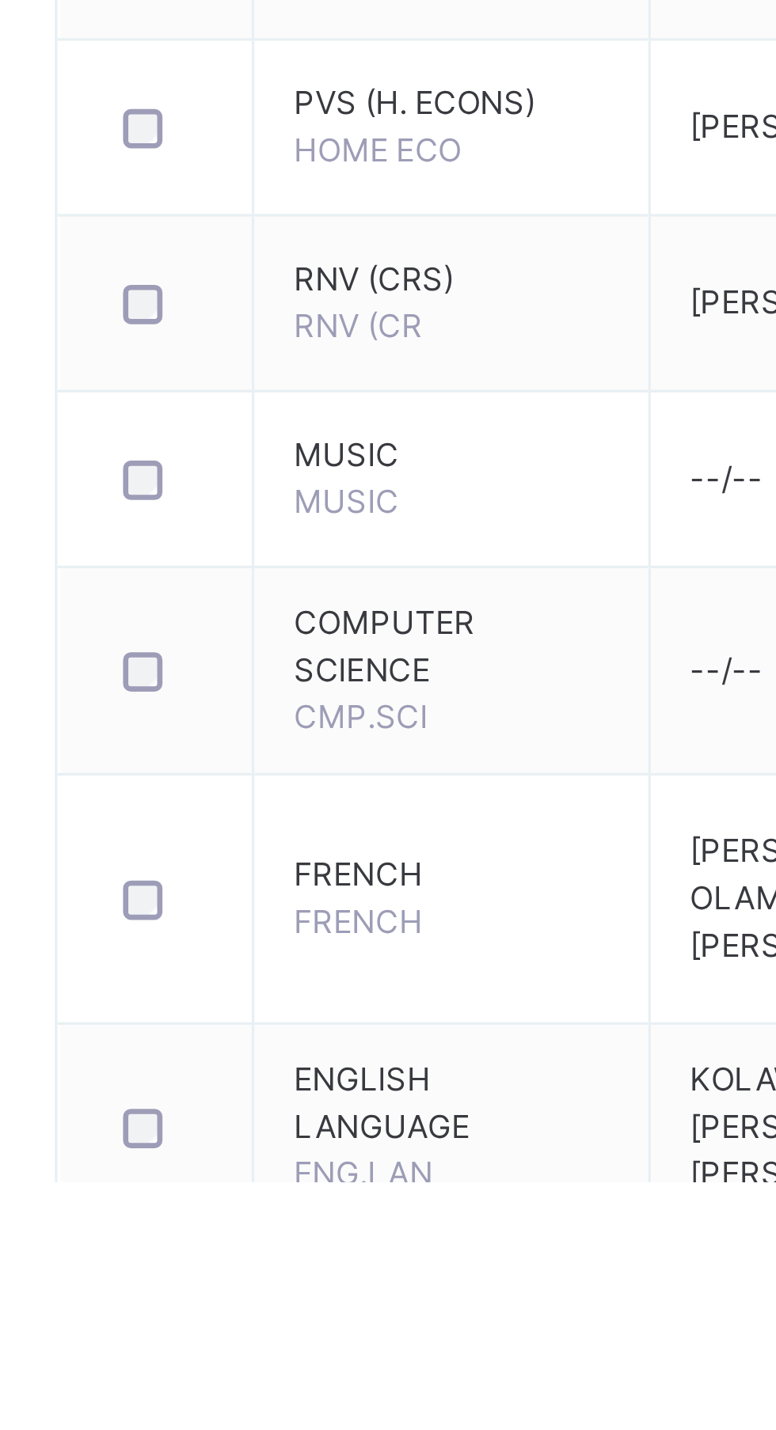
click at [317, 1345] on td "FRENCH FRENCH" at bounding box center [339, 1344] width 120 height 75
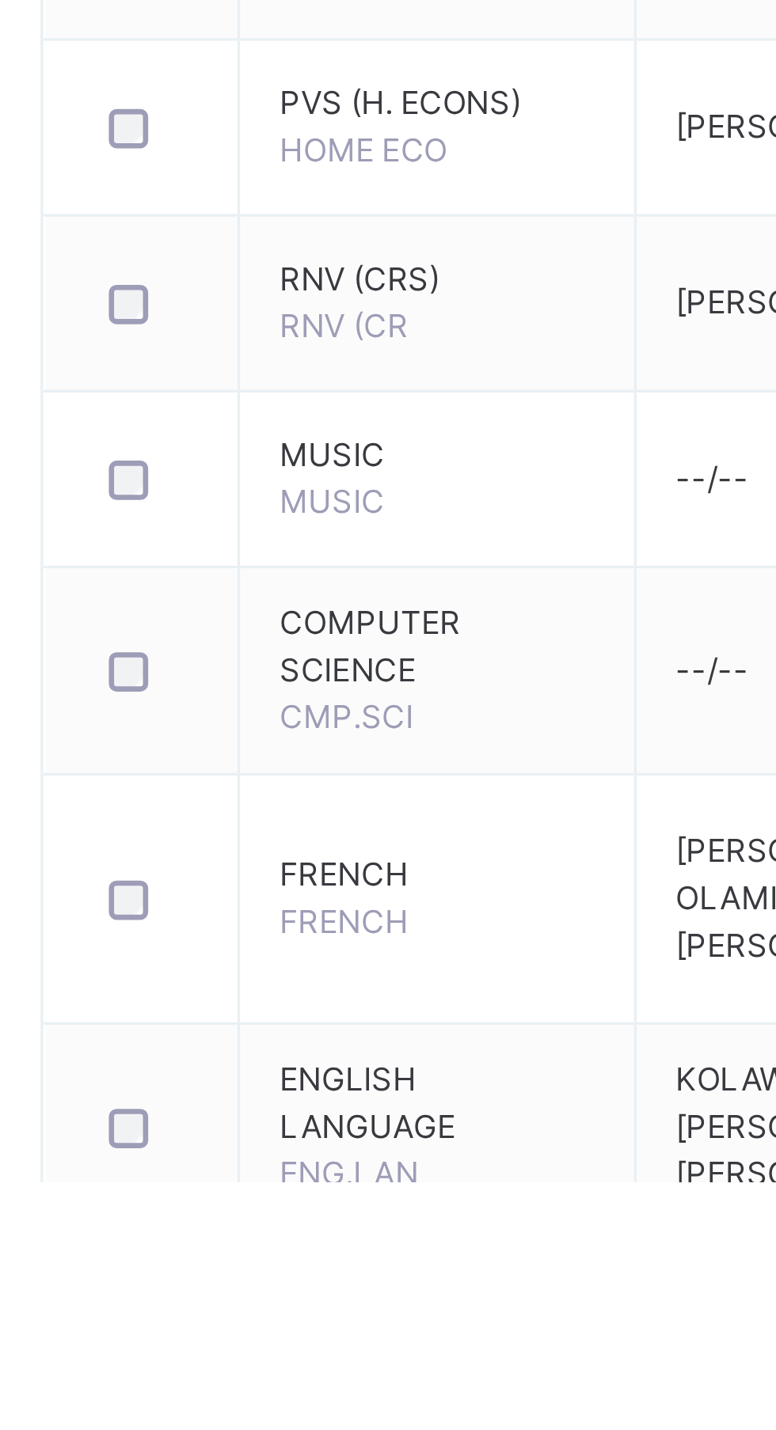
click at [320, 1345] on td "FRENCH FRENCH" at bounding box center [339, 1344] width 120 height 75
click at [302, 1345] on td "FRENCH FRENCH" at bounding box center [339, 1344] width 120 height 75
click at [326, 1332] on span "FRENCH" at bounding box center [337, 1337] width 95 height 14
click at [318, 1351] on span "FRENCH" at bounding box center [309, 1351] width 39 height 12
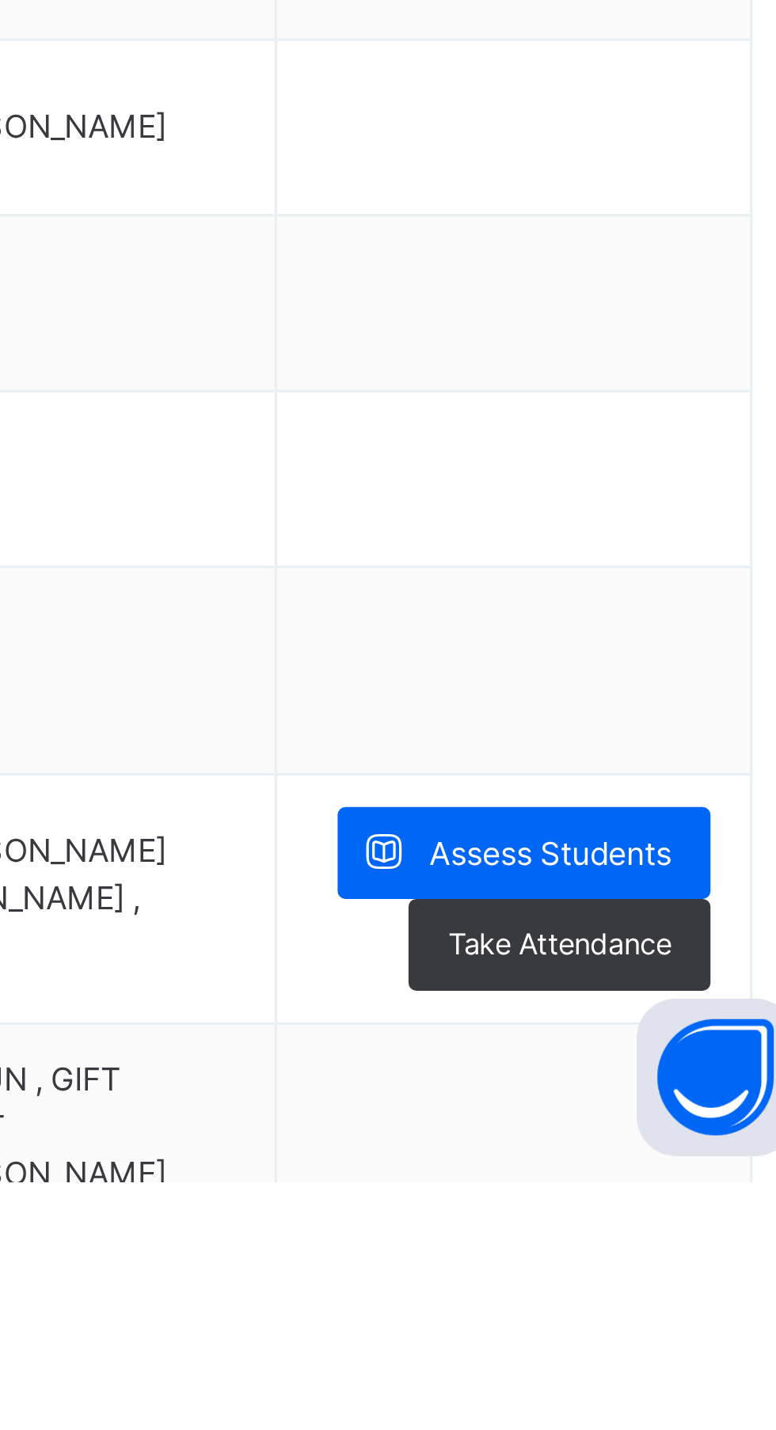
click at [709, 1333] on span "Assess Students" at bounding box center [686, 1331] width 73 height 14
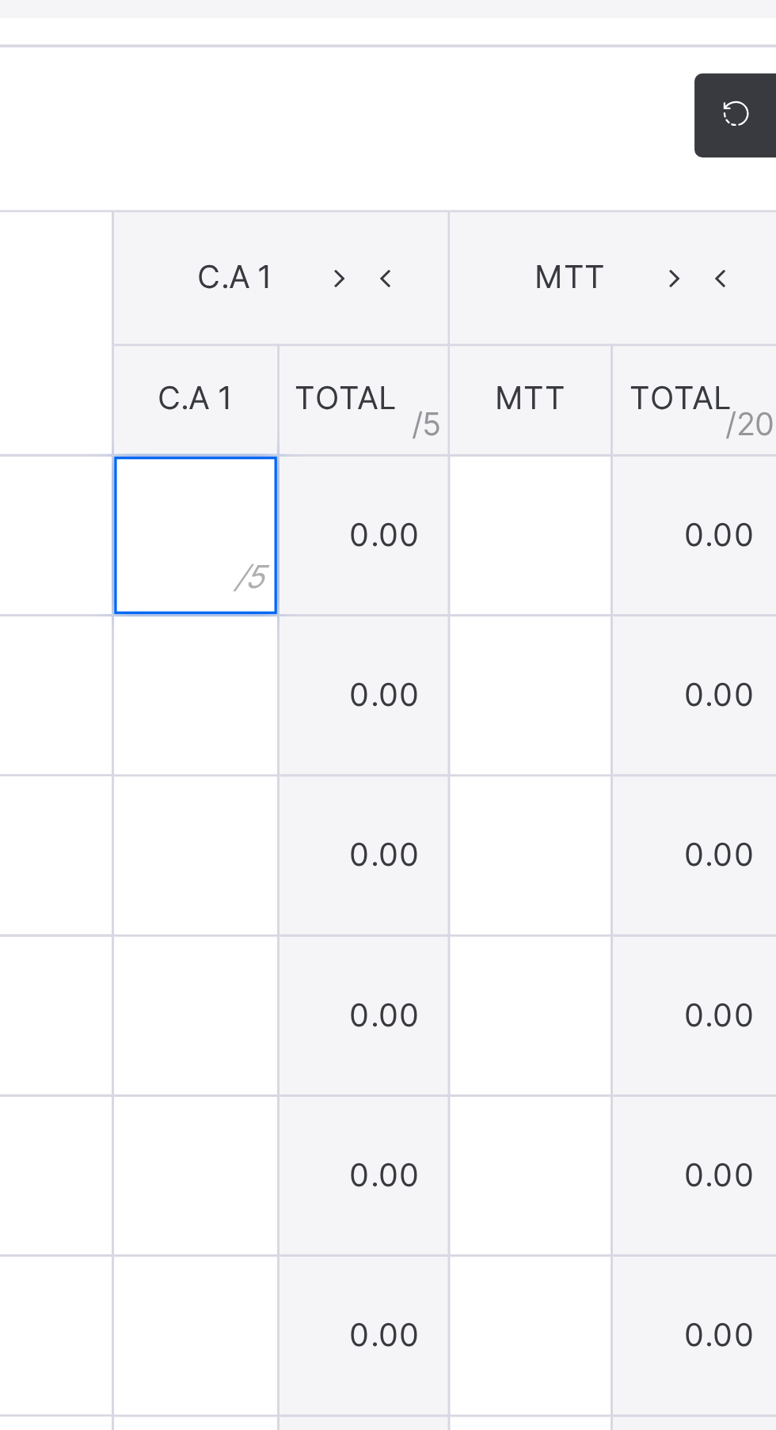
click at [346, 738] on input "text" at bounding box center [321, 713] width 49 height 47
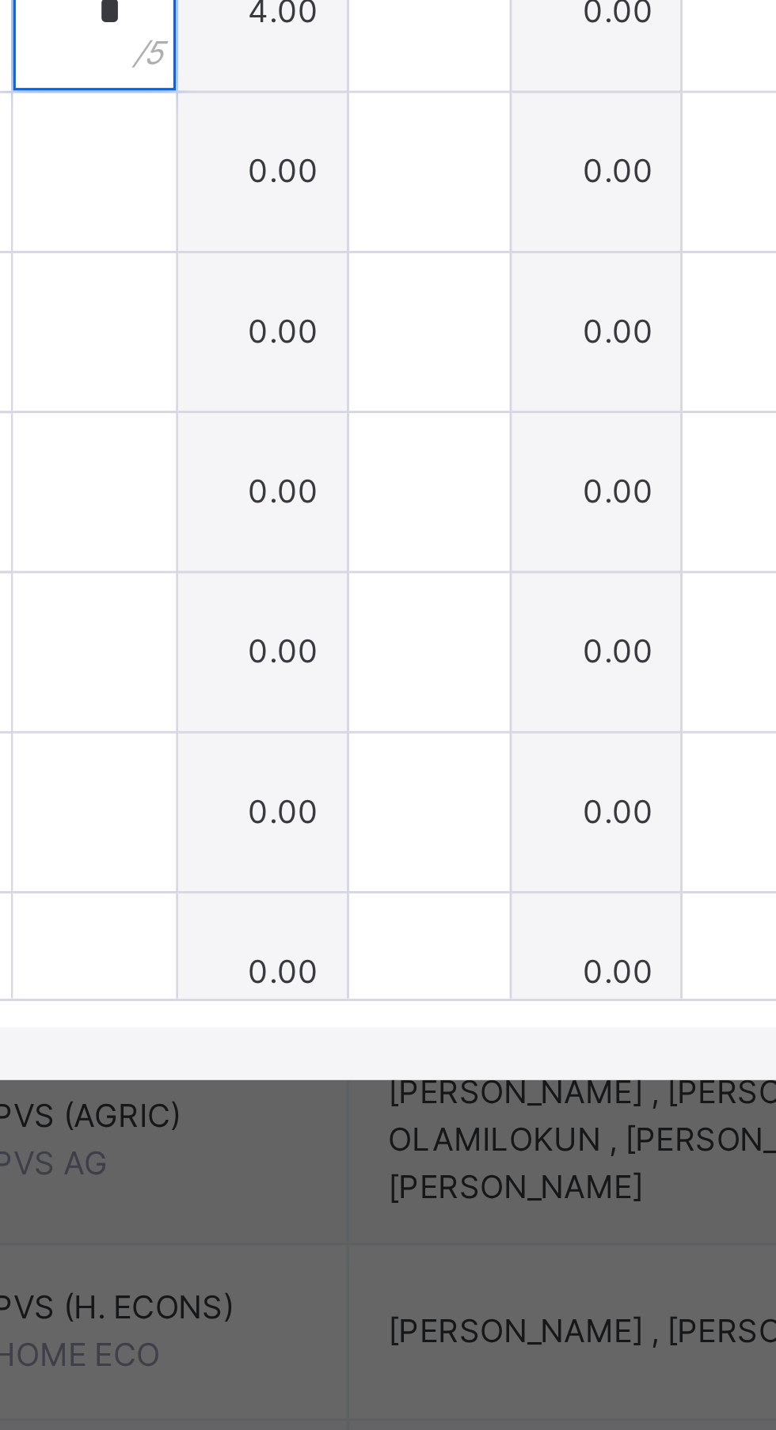
type input "*"
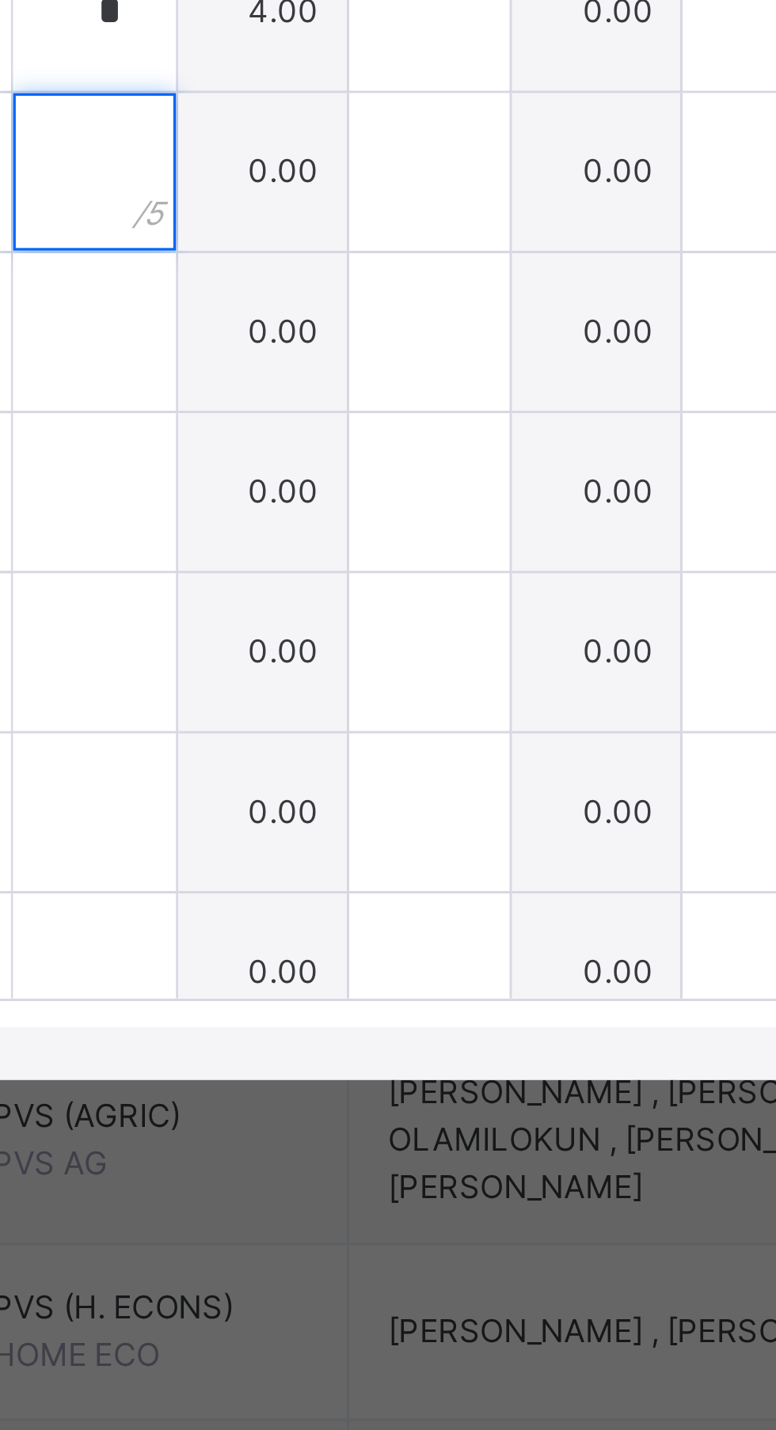
click at [346, 786] on input "text" at bounding box center [321, 761] width 49 height 47
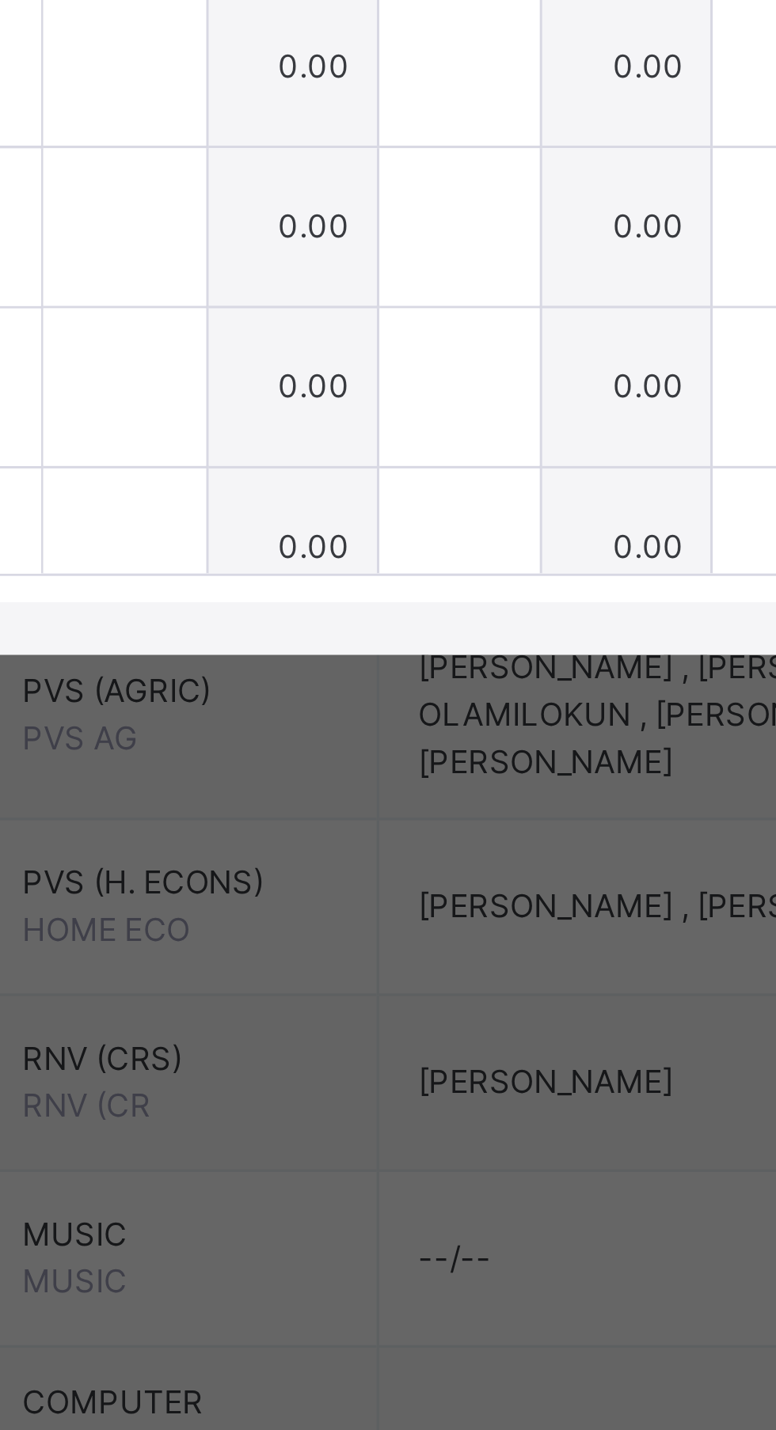
type input "***"
click at [346, 834] on input "text" at bounding box center [321, 810] width 49 height 47
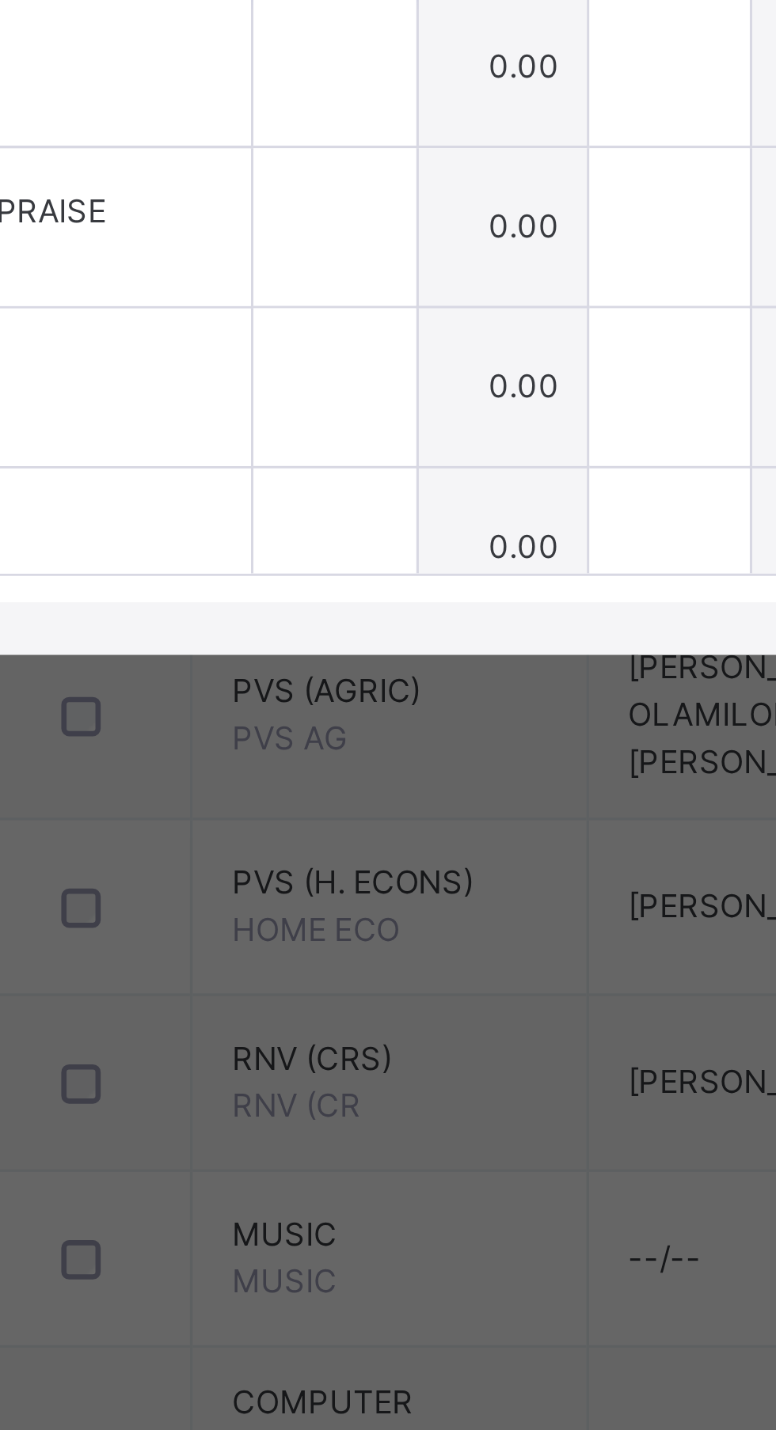
type input "***"
click at [346, 882] on input "text" at bounding box center [321, 858] width 49 height 47
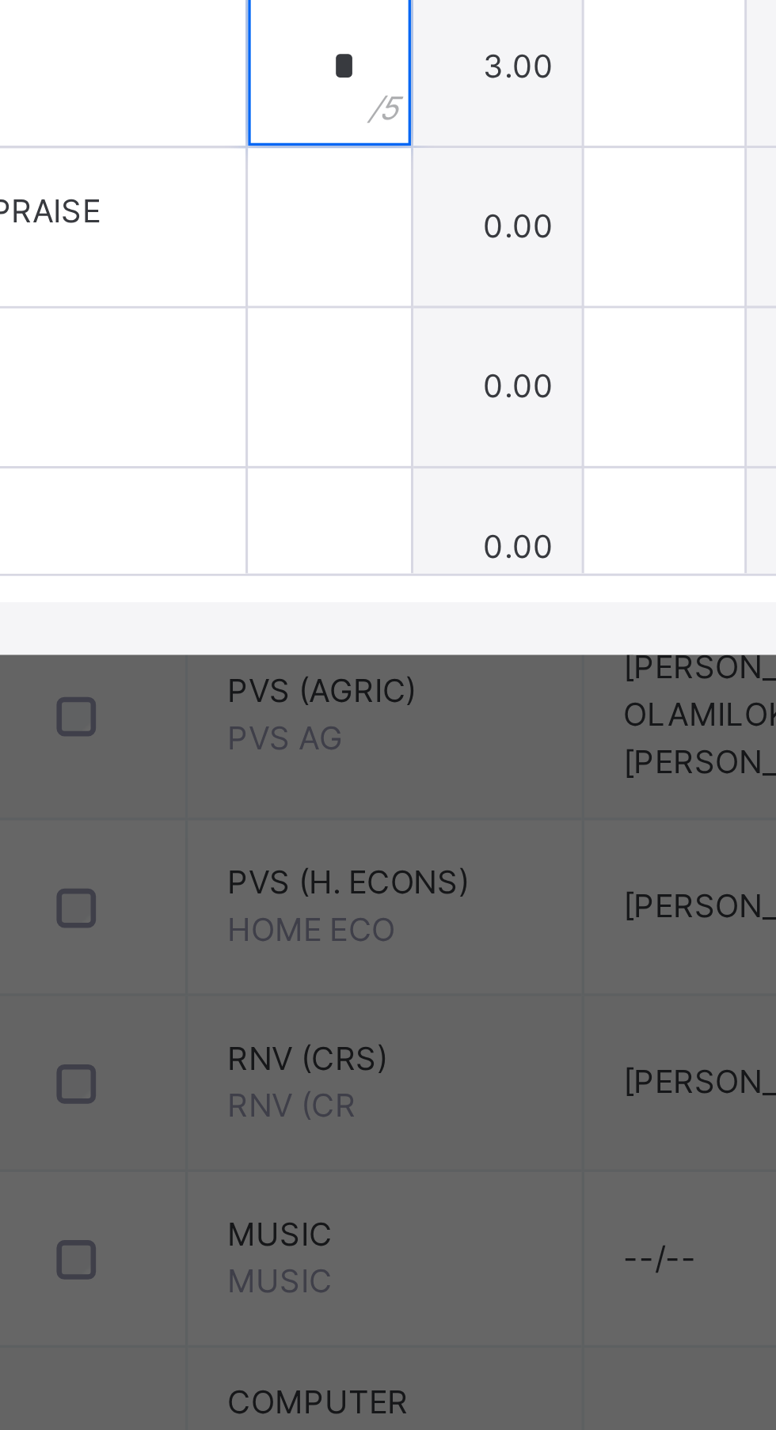
type input "*"
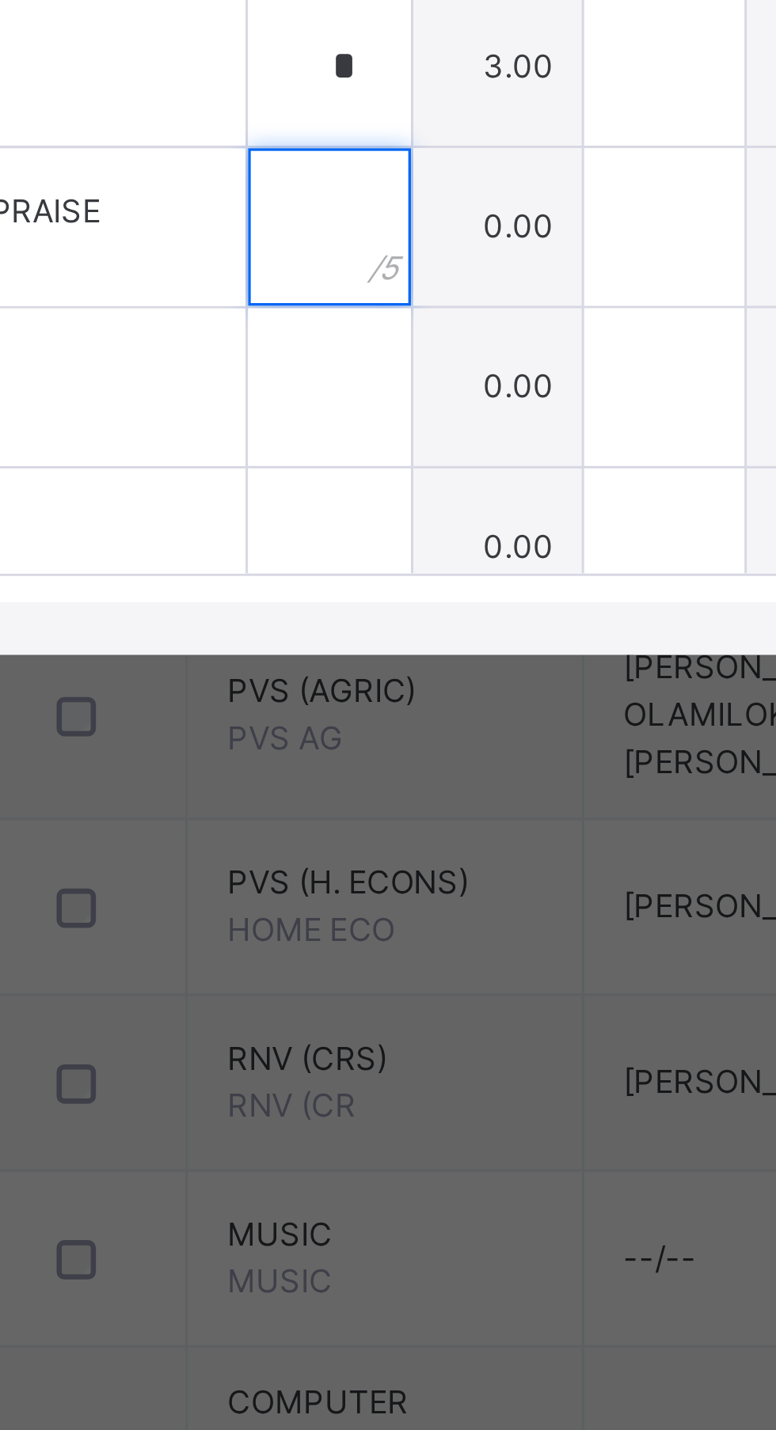
click at [346, 931] on input "text" at bounding box center [321, 906] width 49 height 47
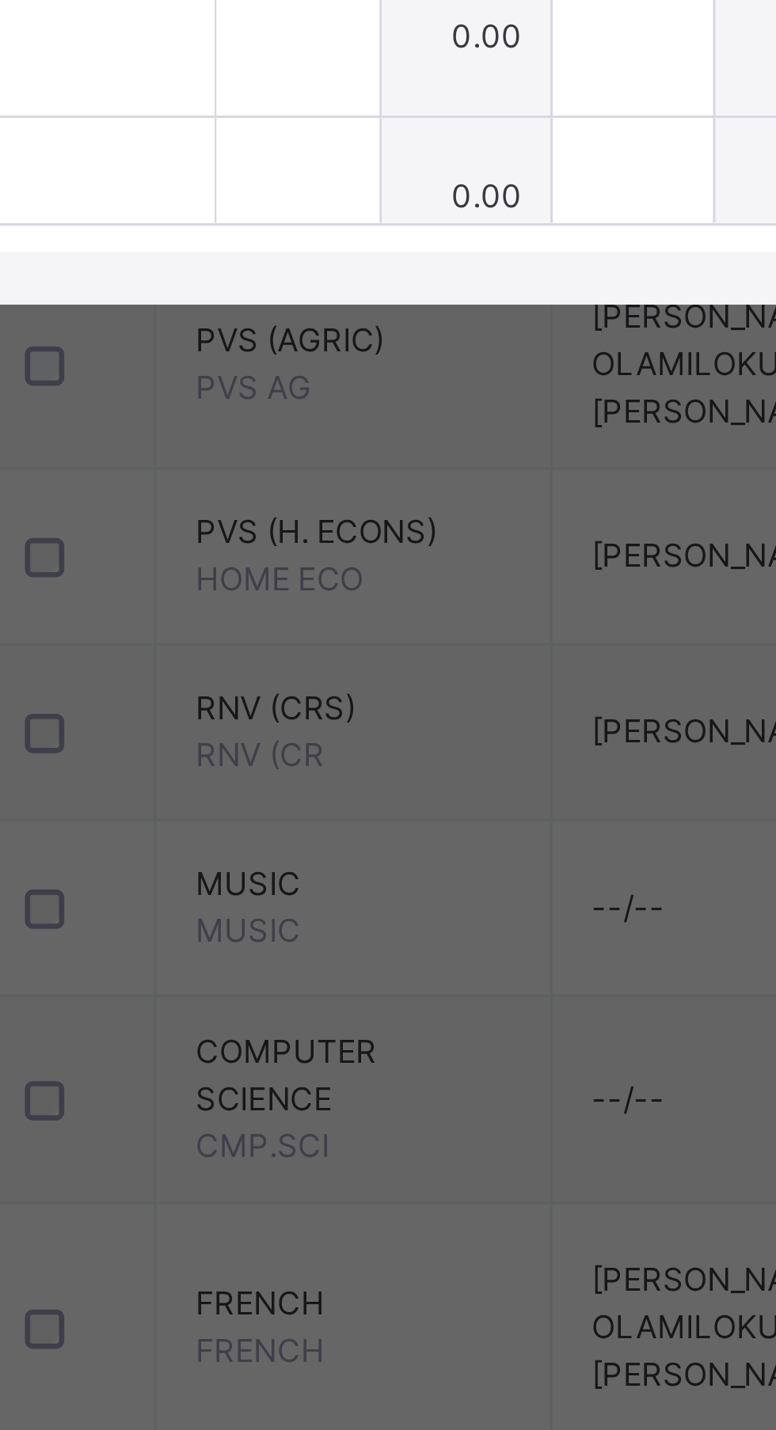
type input "*"
click at [346, 979] on input "text" at bounding box center [321, 954] width 49 height 47
type input "*"
click at [346, 1027] on input "text" at bounding box center [321, 1003] width 49 height 47
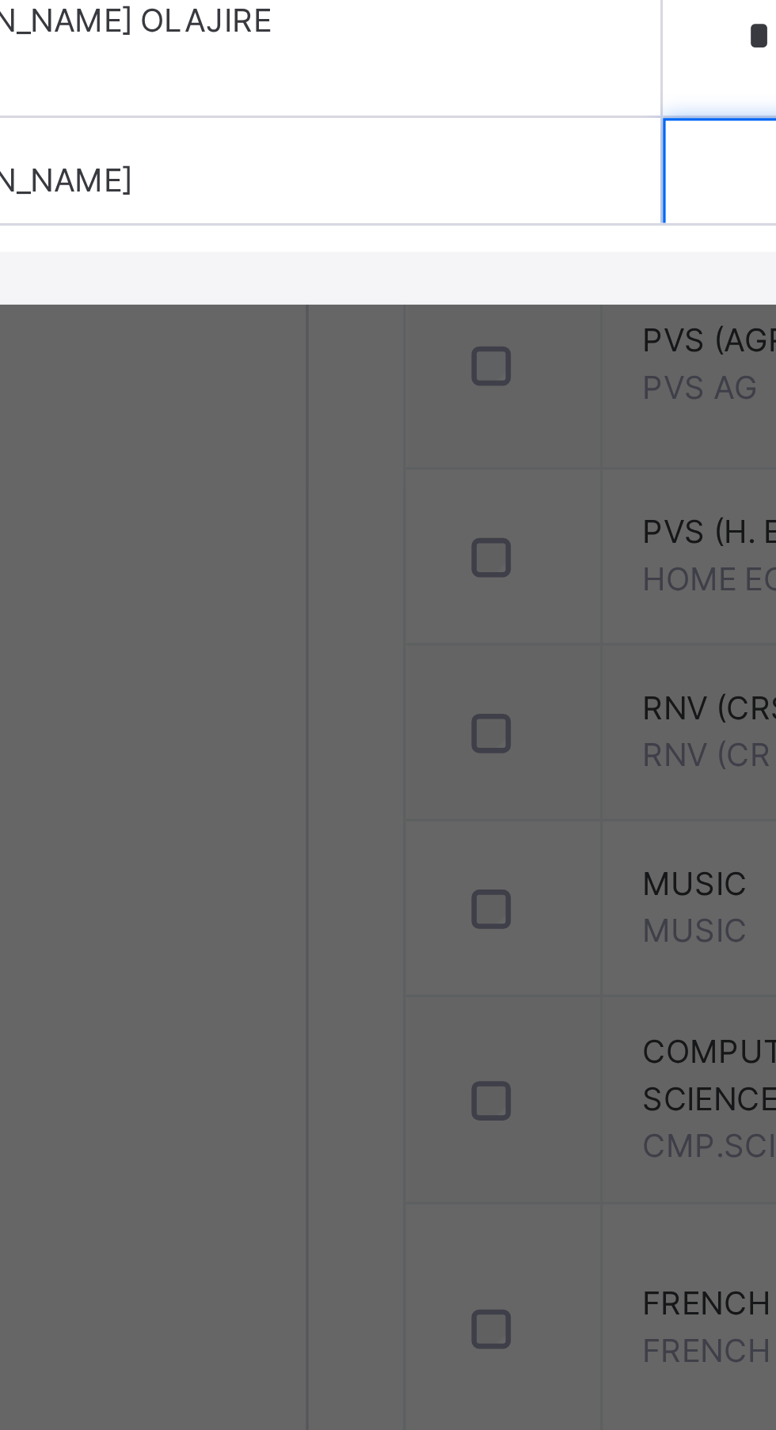
type input "*"
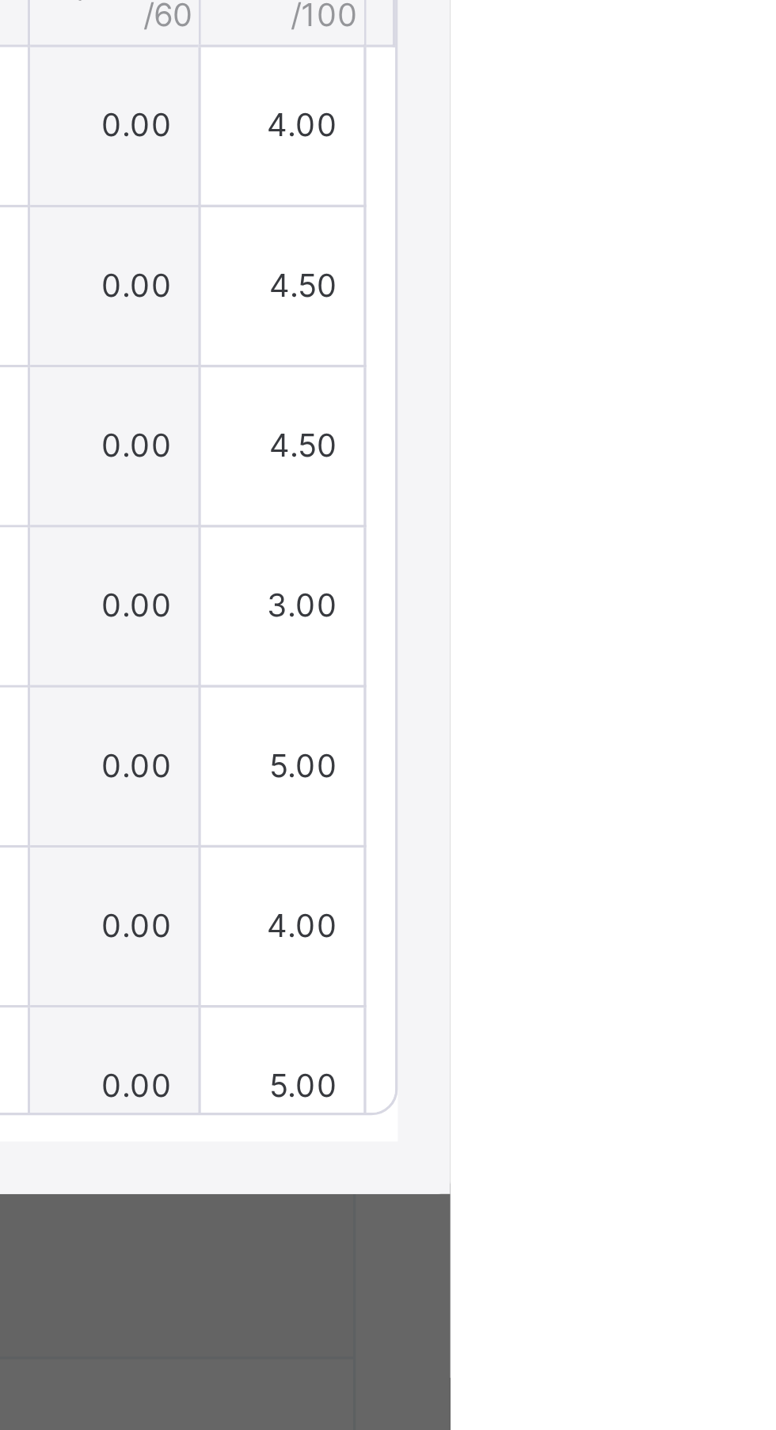
click at [731, 594] on span "Save Entries" at bounding box center [703, 587] width 55 height 14
type input "*"
type input "***"
type input "*"
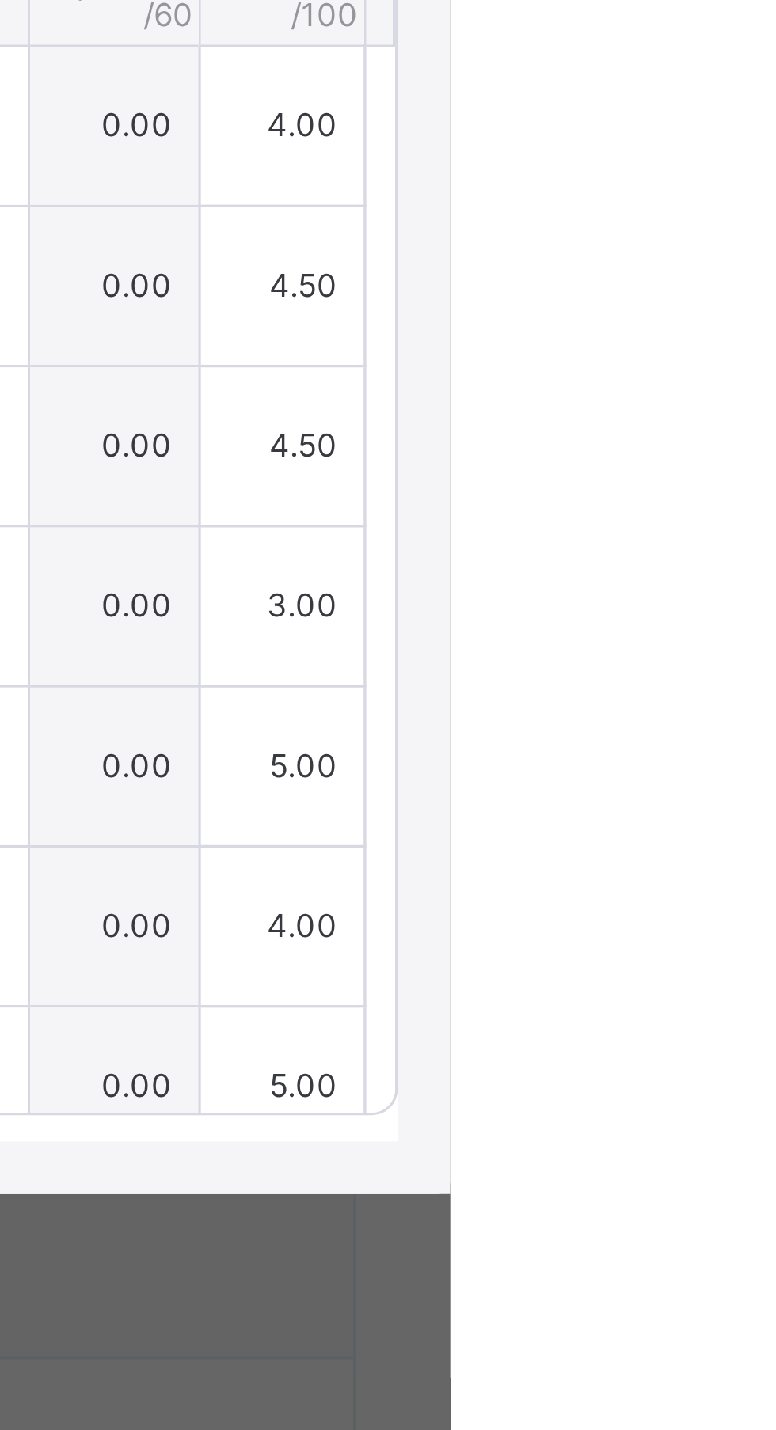
type input "*"
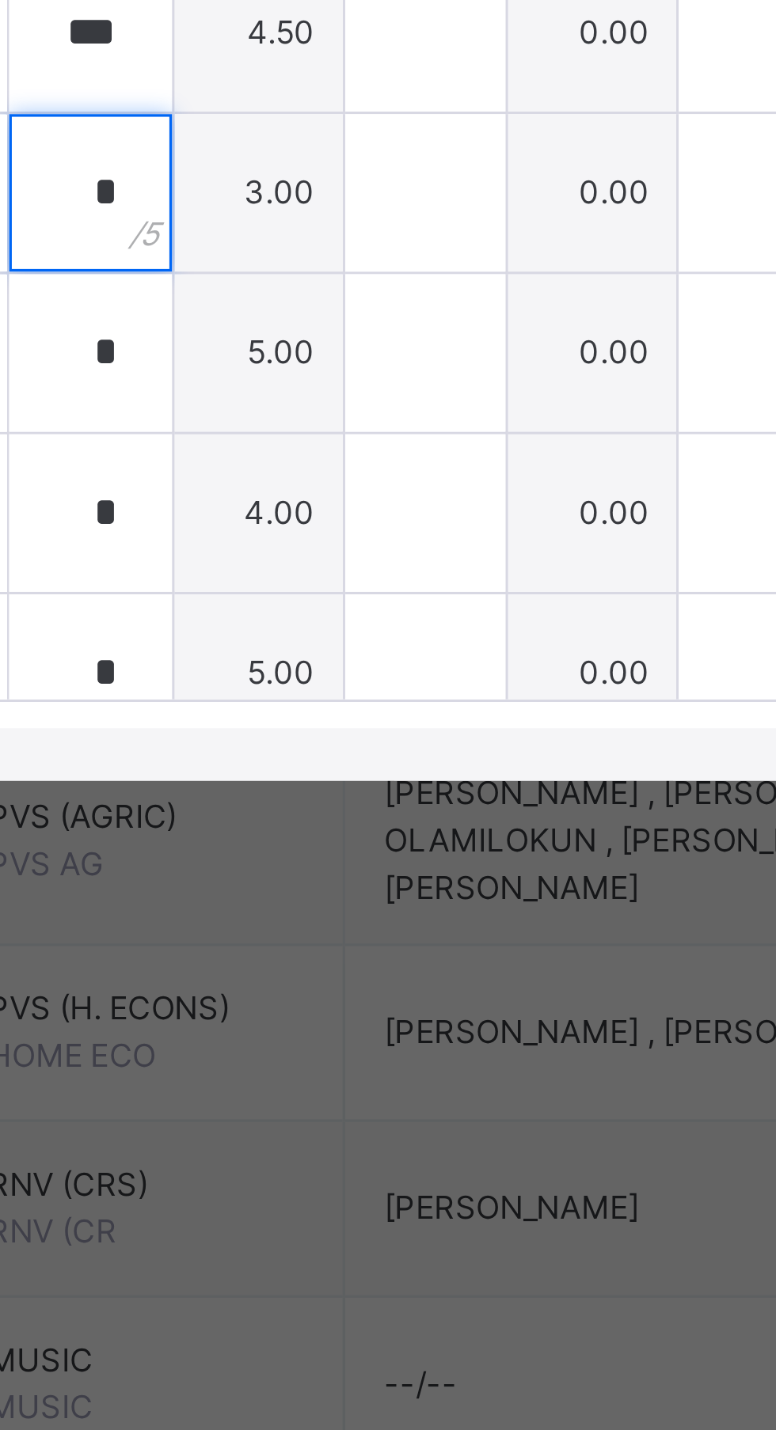
click at [346, 882] on input "*" at bounding box center [321, 858] width 49 height 47
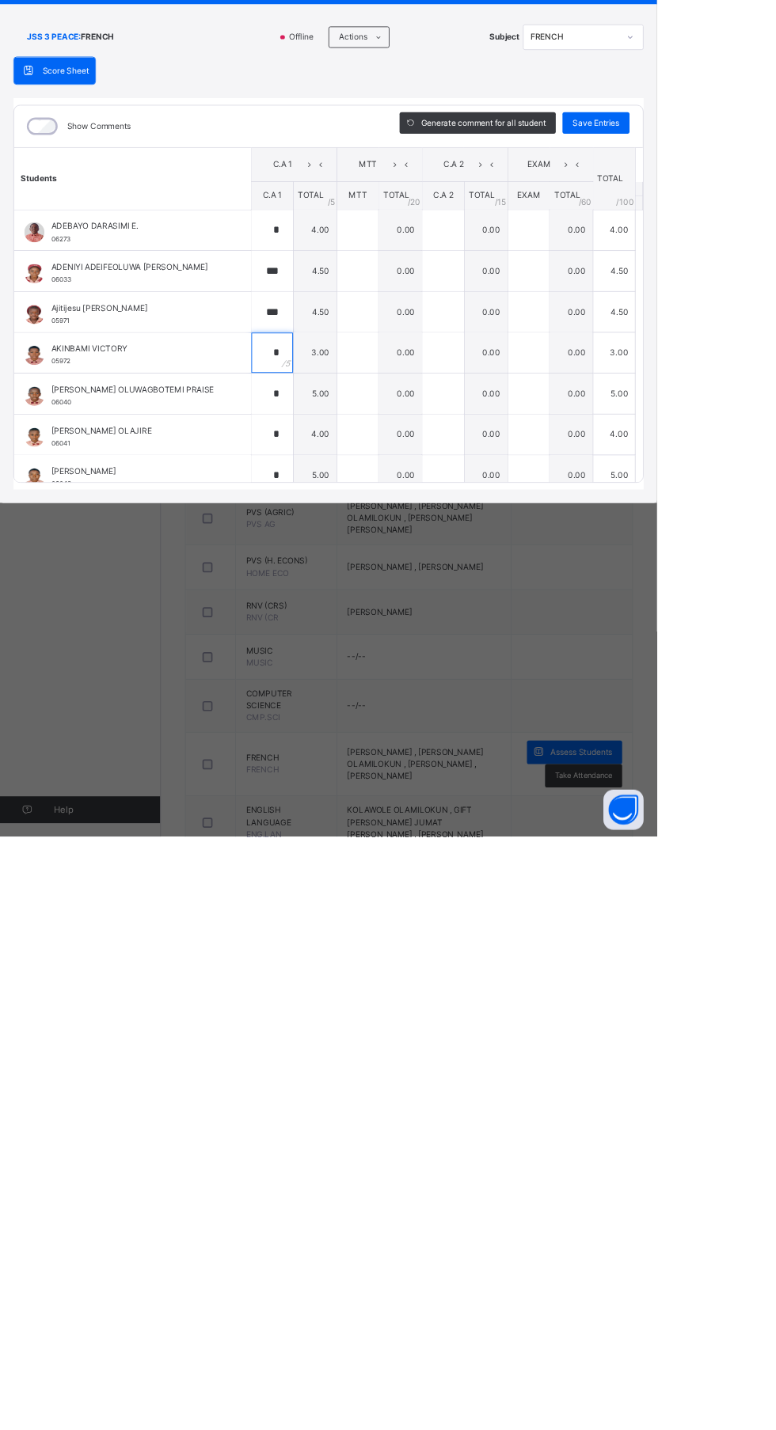
scroll to position [317, 0]
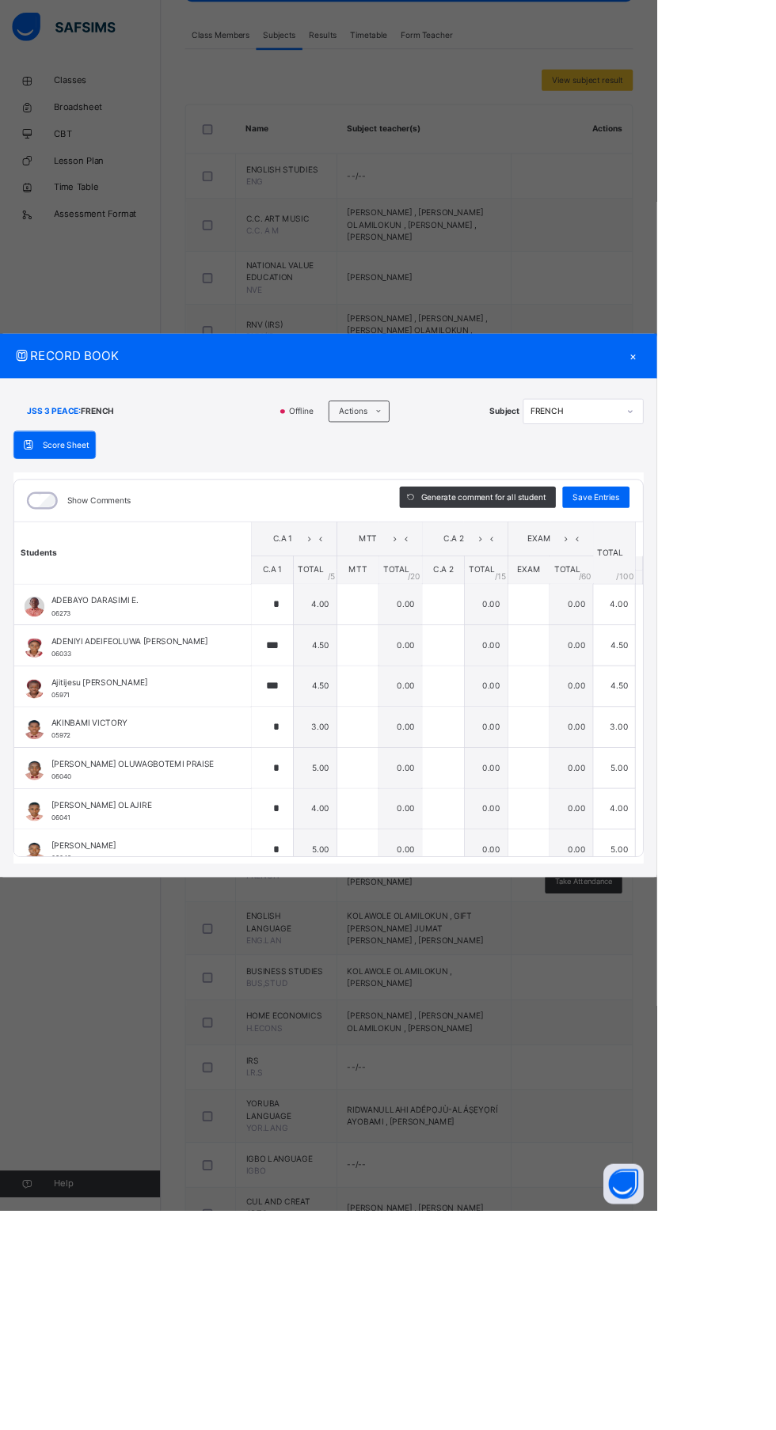
click at [410, 447] on div "RECORD BOOK ×" at bounding box center [388, 420] width 776 height 53
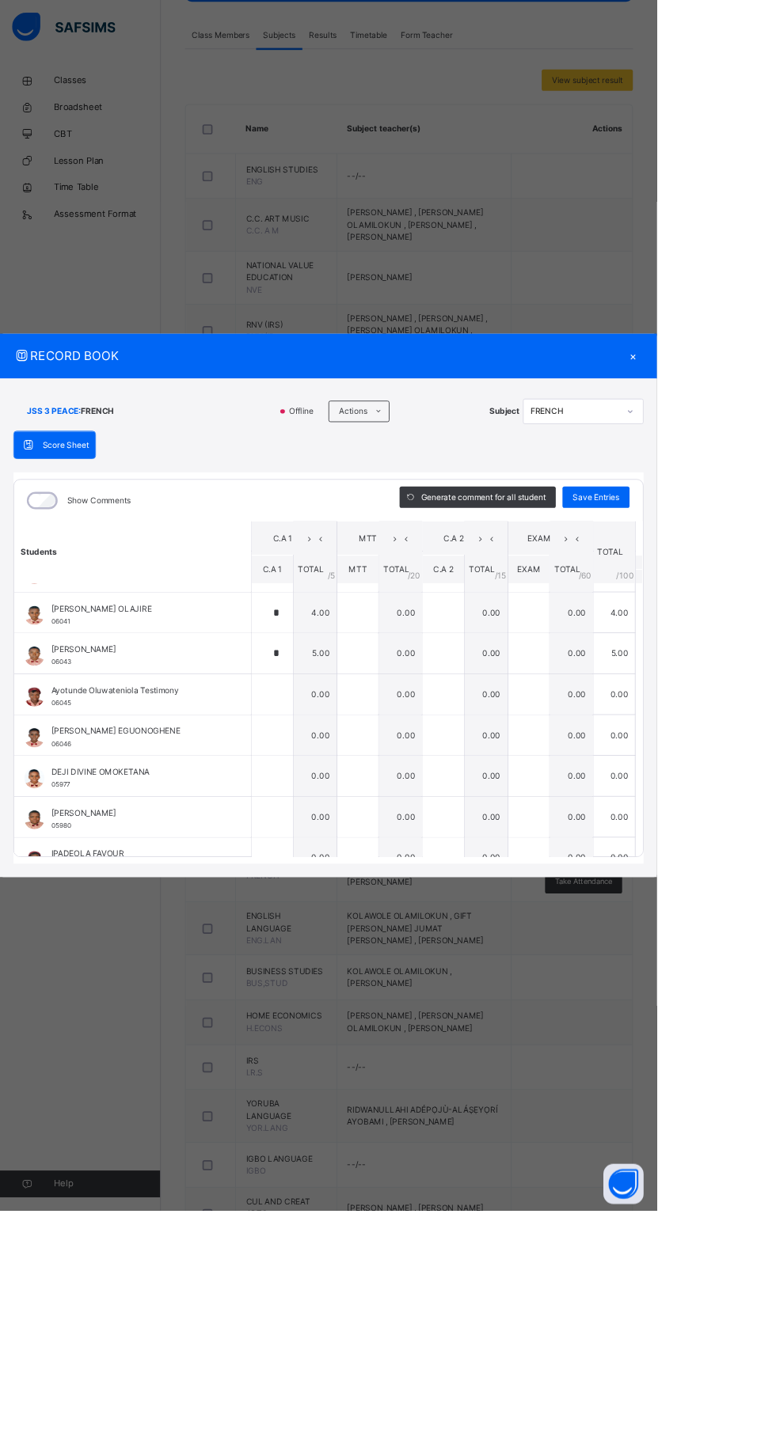
scroll to position [279, 0]
click at [346, 796] on input "text" at bounding box center [321, 772] width 49 height 47
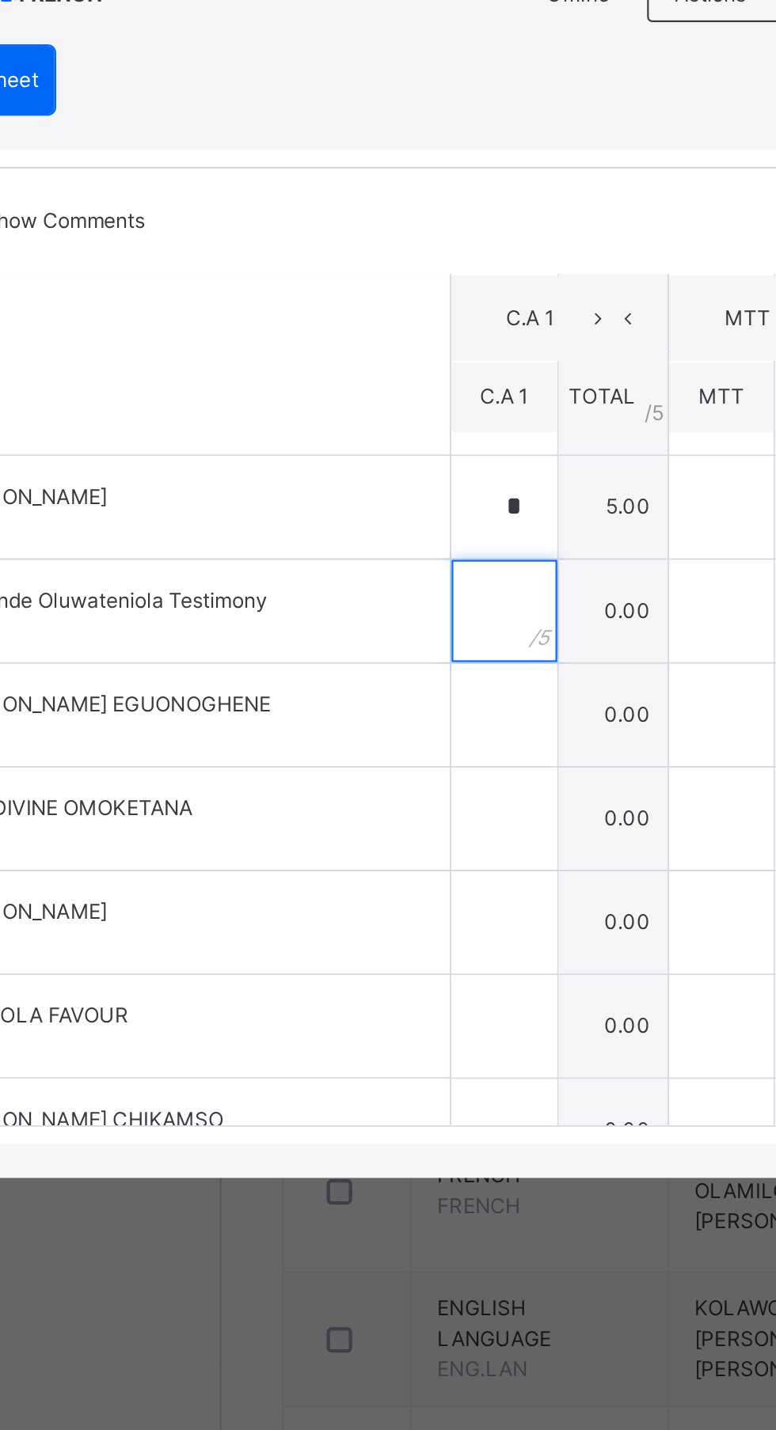
click at [346, 796] on input "text" at bounding box center [321, 772] width 49 height 47
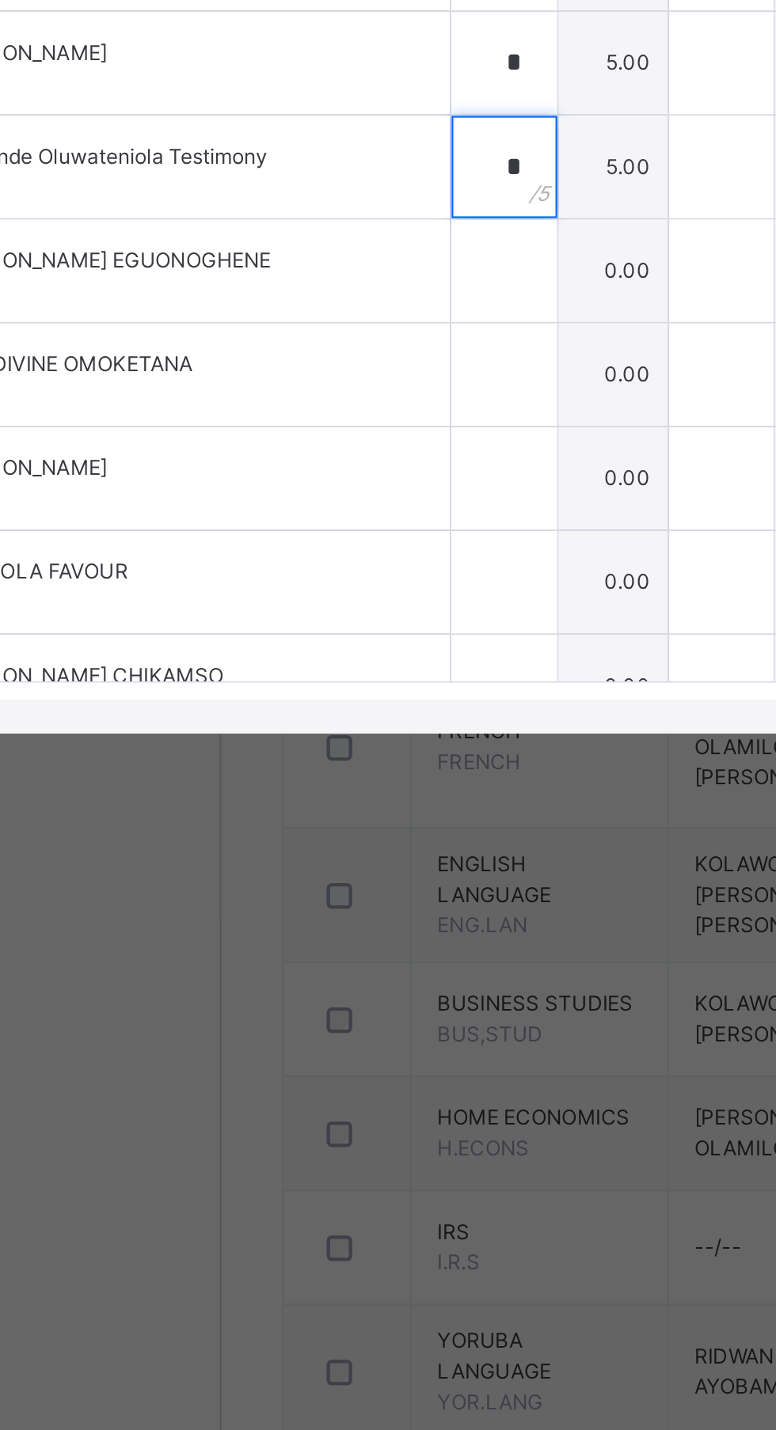
type input "*"
click at [346, 844] on input "text" at bounding box center [321, 820] width 49 height 47
type input "***"
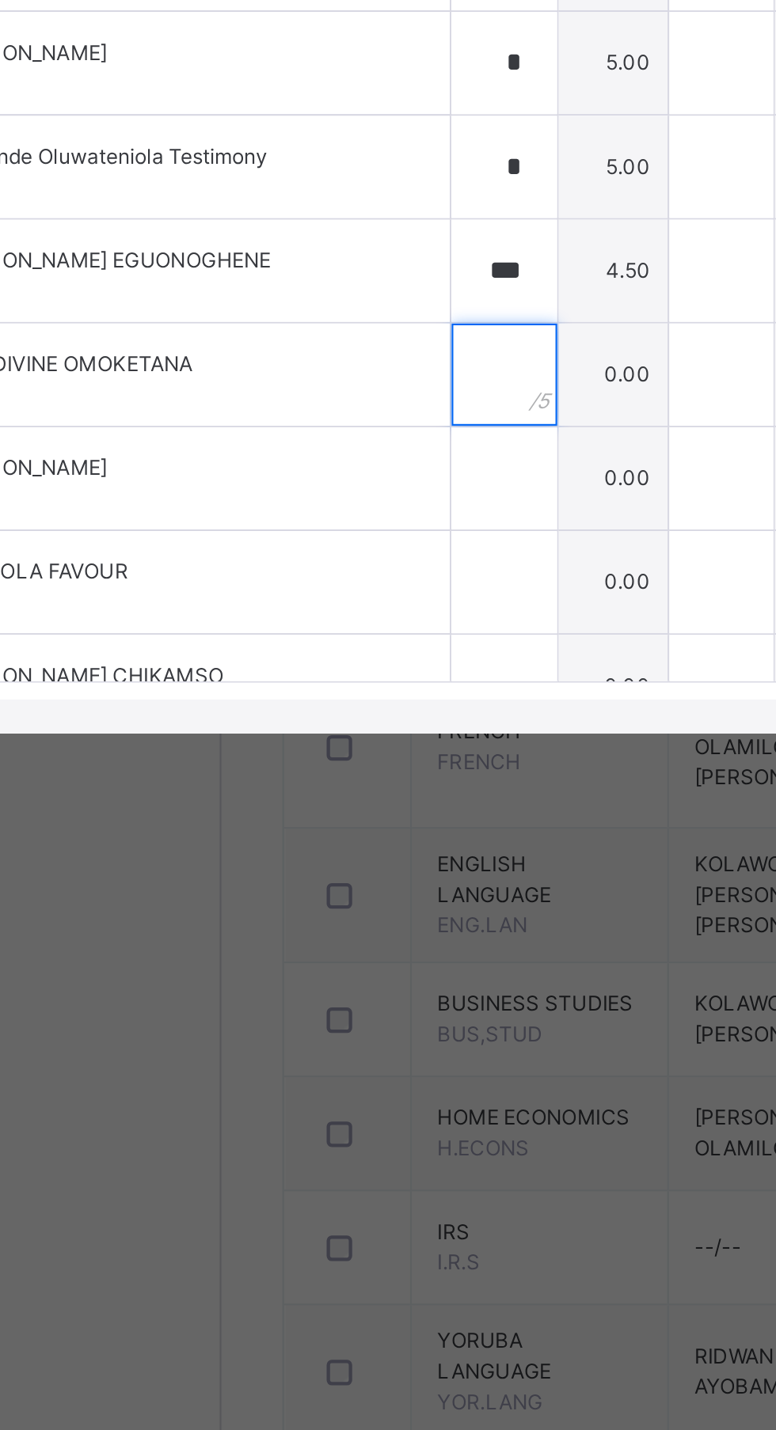
click at [346, 893] on input "text" at bounding box center [321, 868] width 49 height 47
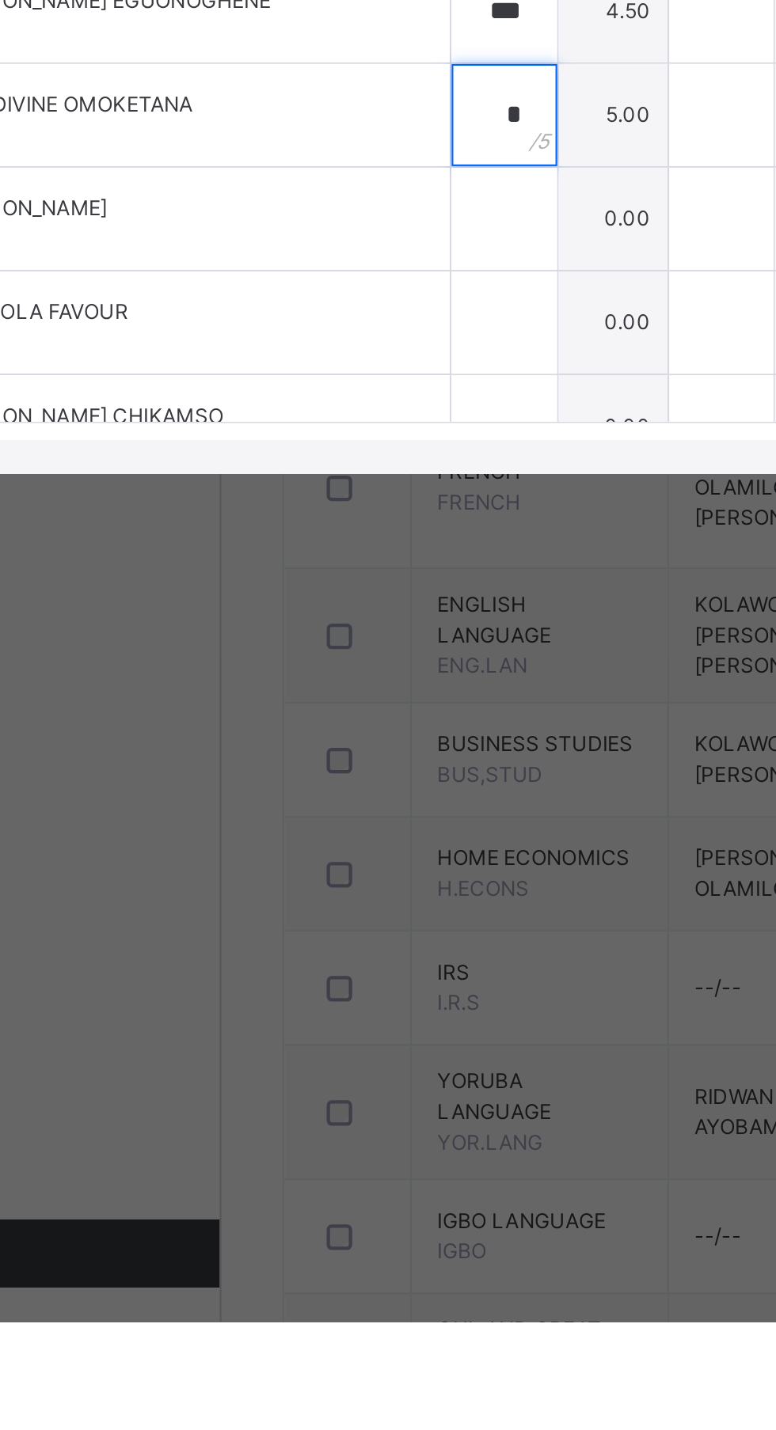
type input "*"
click at [346, 941] on input "text" at bounding box center [321, 916] width 49 height 47
type input "***"
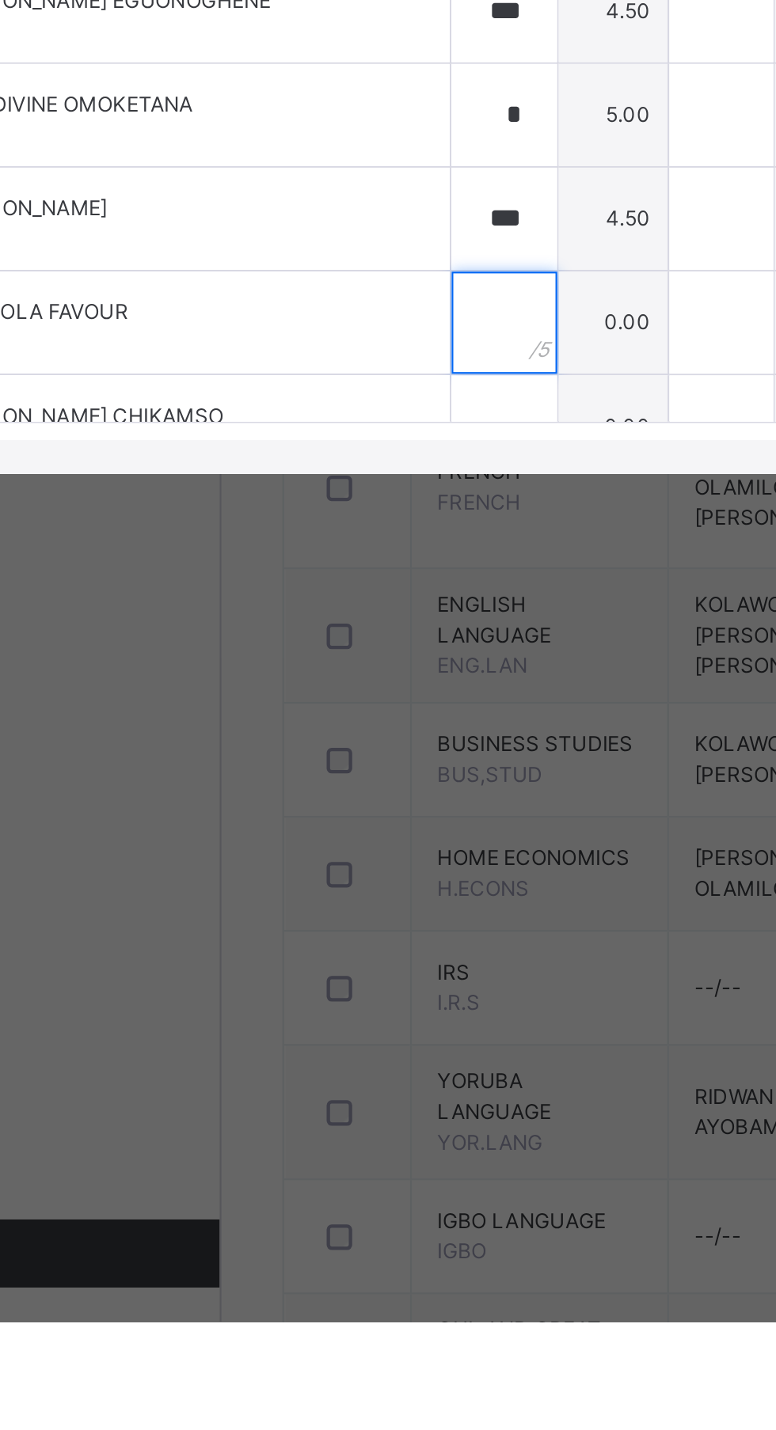
click at [346, 989] on input "text" at bounding box center [321, 965] width 49 height 47
click at [346, 989] on input "*" at bounding box center [321, 965] width 49 height 47
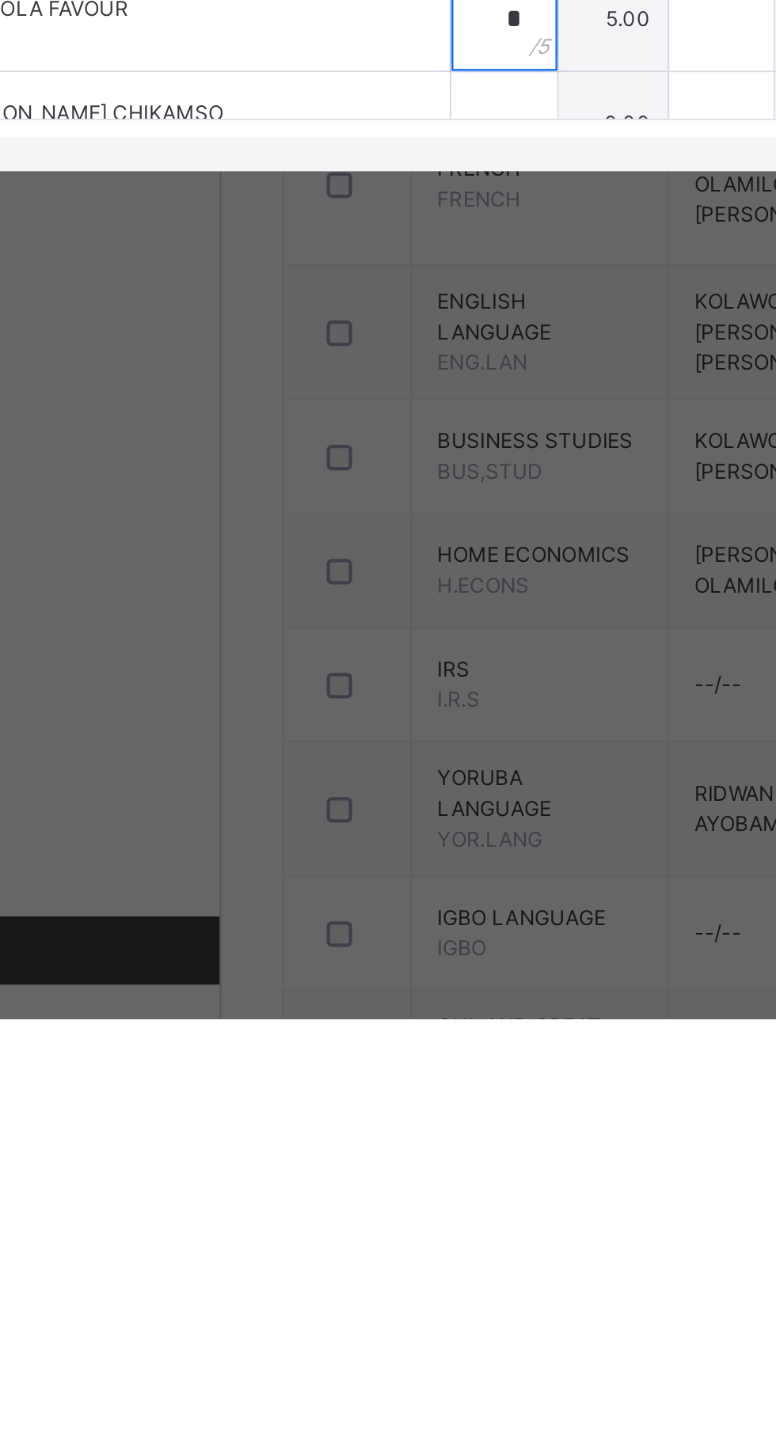
type input "*"
click at [346, 1038] on input "text" at bounding box center [321, 1013] width 49 height 47
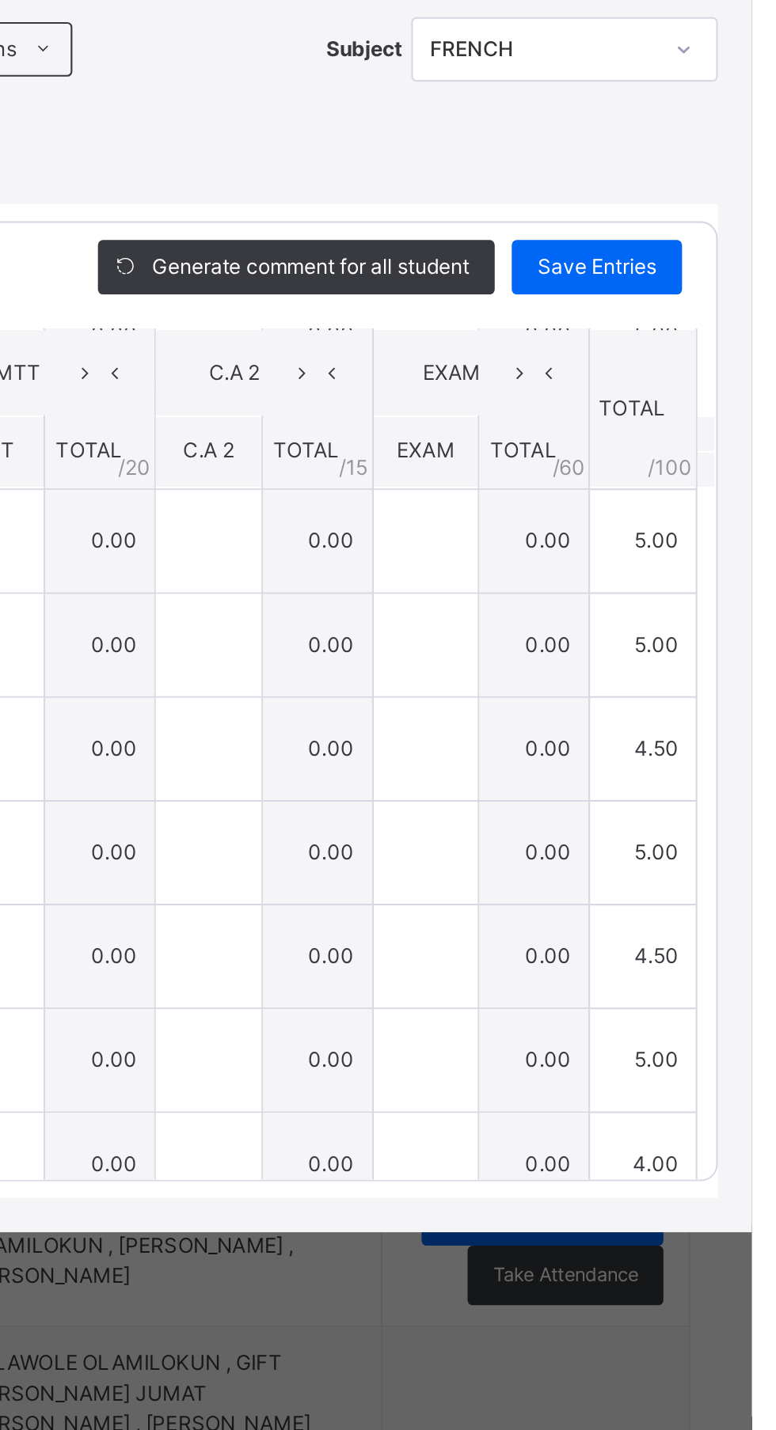
type input "*"
click at [731, 594] on span "Save Entries" at bounding box center [703, 587] width 55 height 14
type input "*"
type input "***"
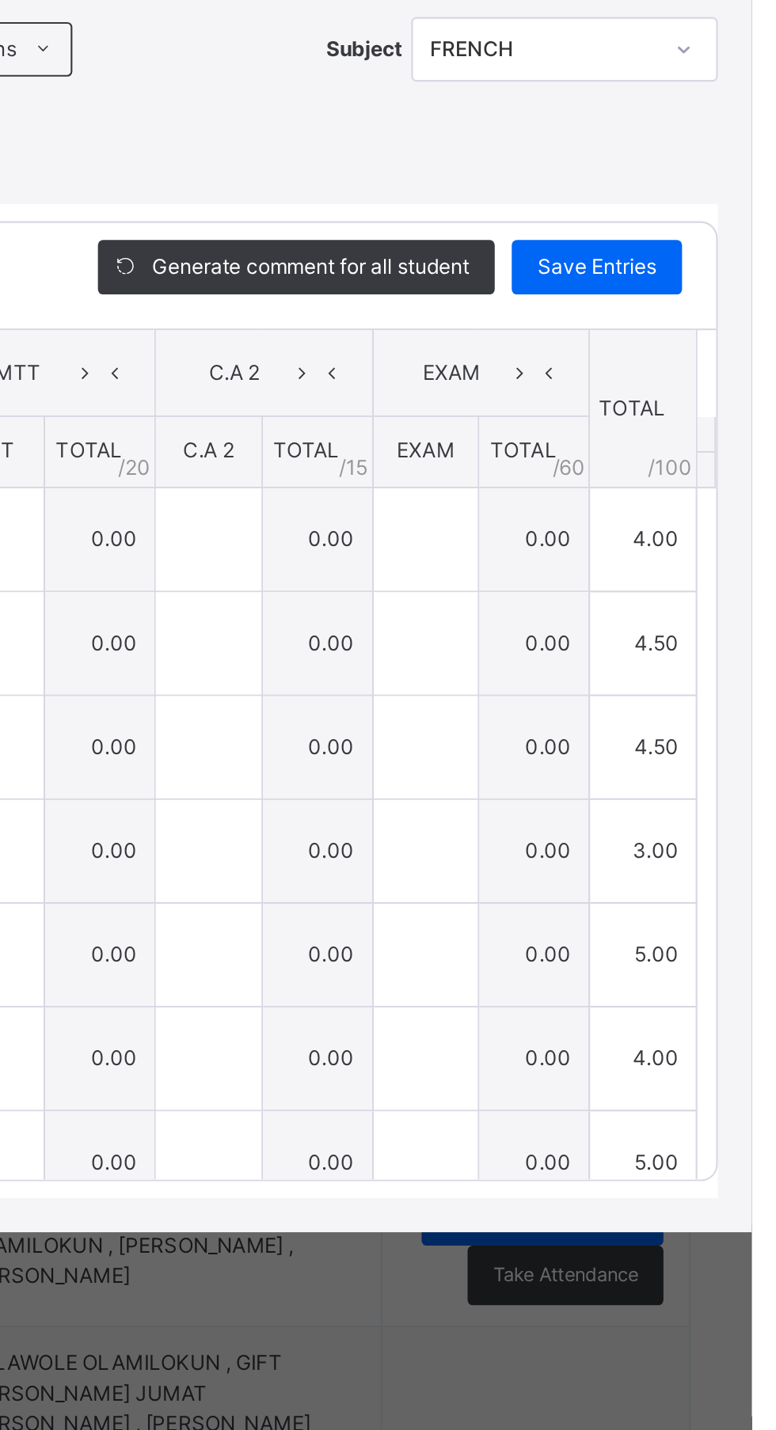
type input "*"
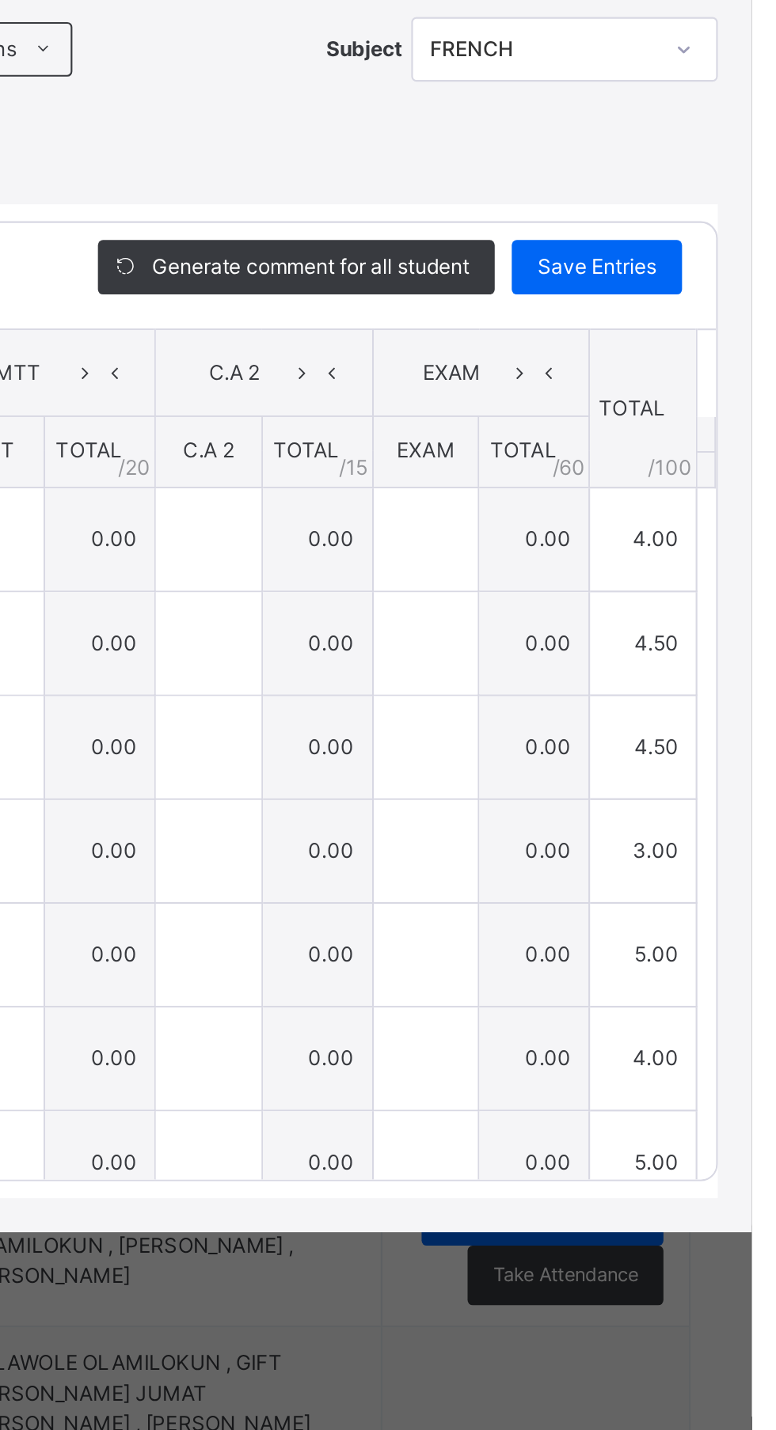
type input "***"
type input "*"
type input "***"
type input "*"
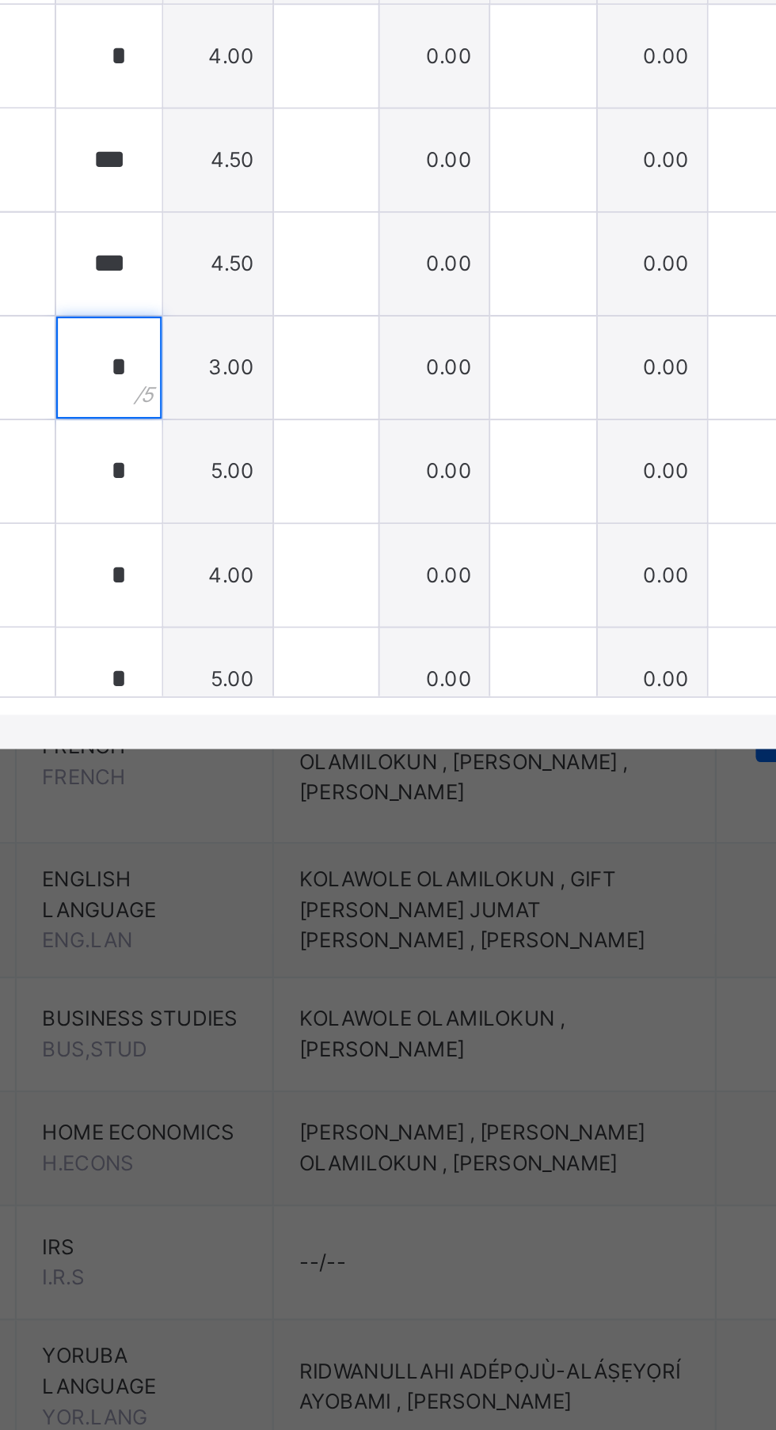
click at [346, 882] on input "*" at bounding box center [321, 858] width 49 height 47
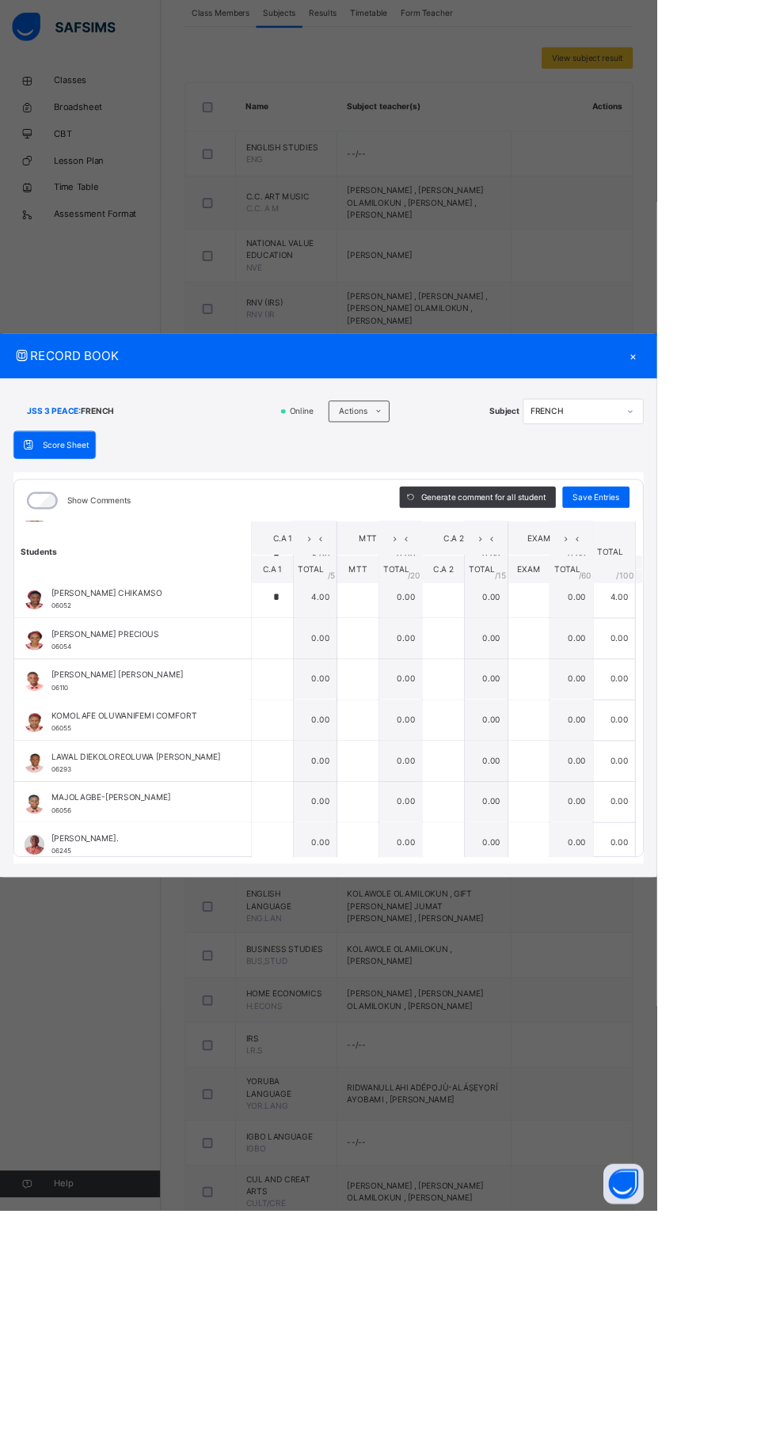
scroll to position [588, 0]
click at [346, 729] on input "*" at bounding box center [321, 704] width 49 height 47
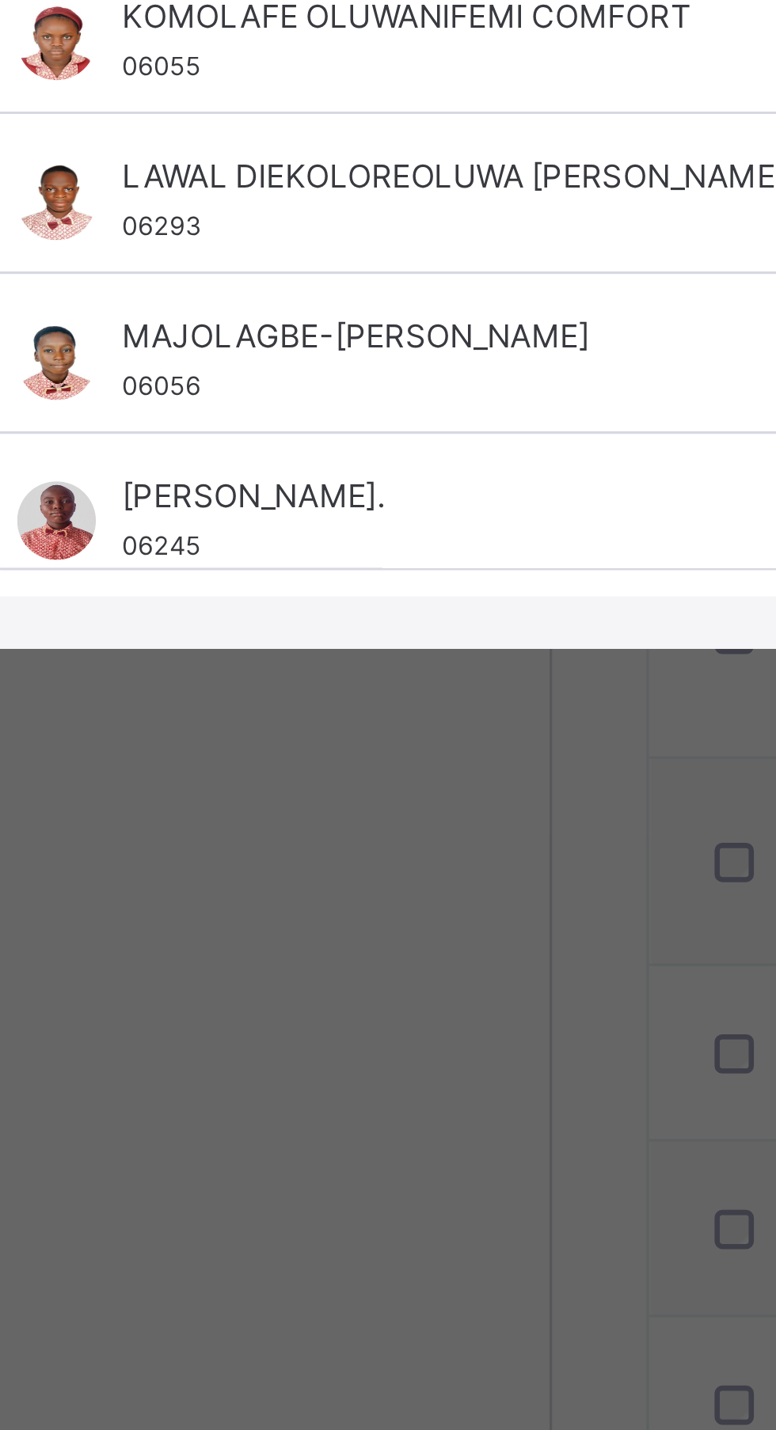
scroll to position [567, 0]
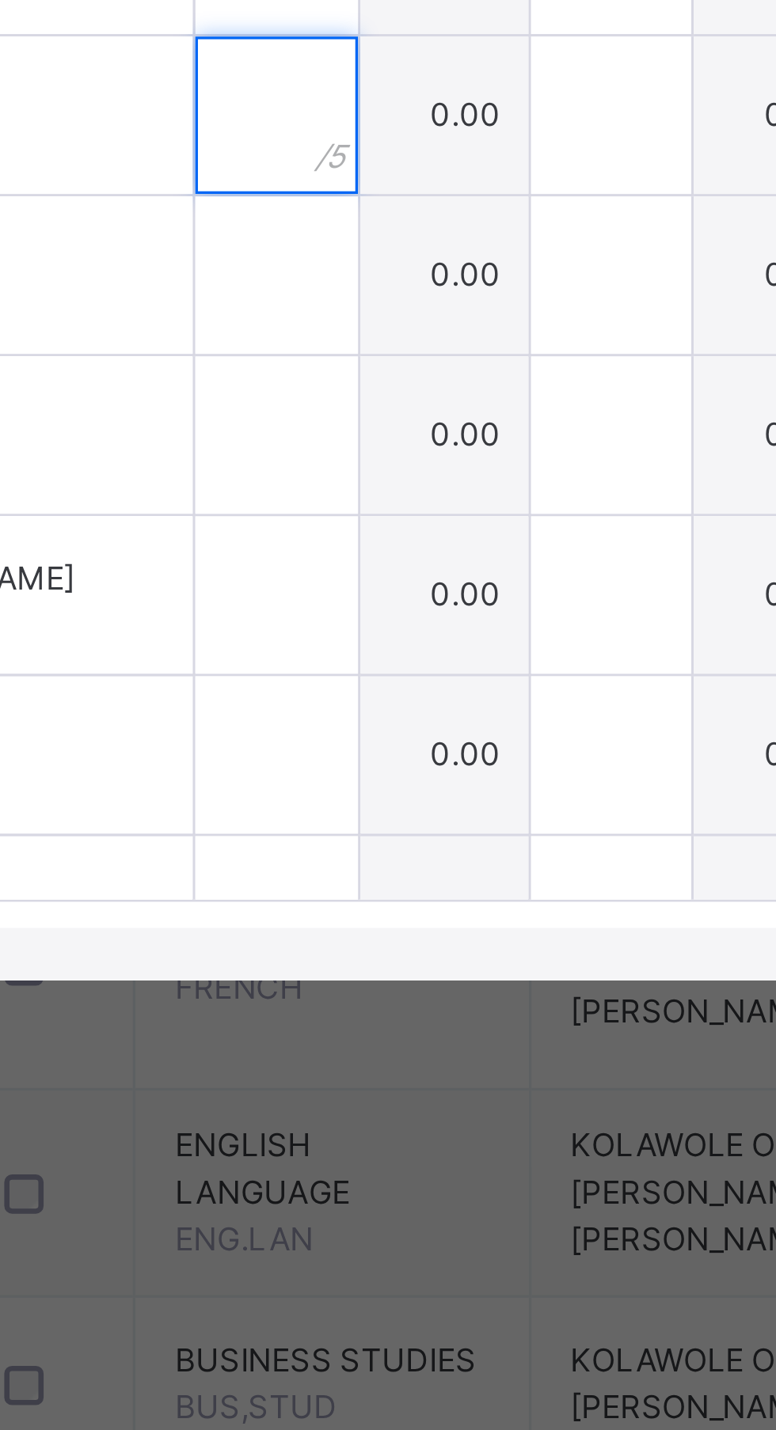
click at [346, 799] on input "text" at bounding box center [321, 774] width 49 height 47
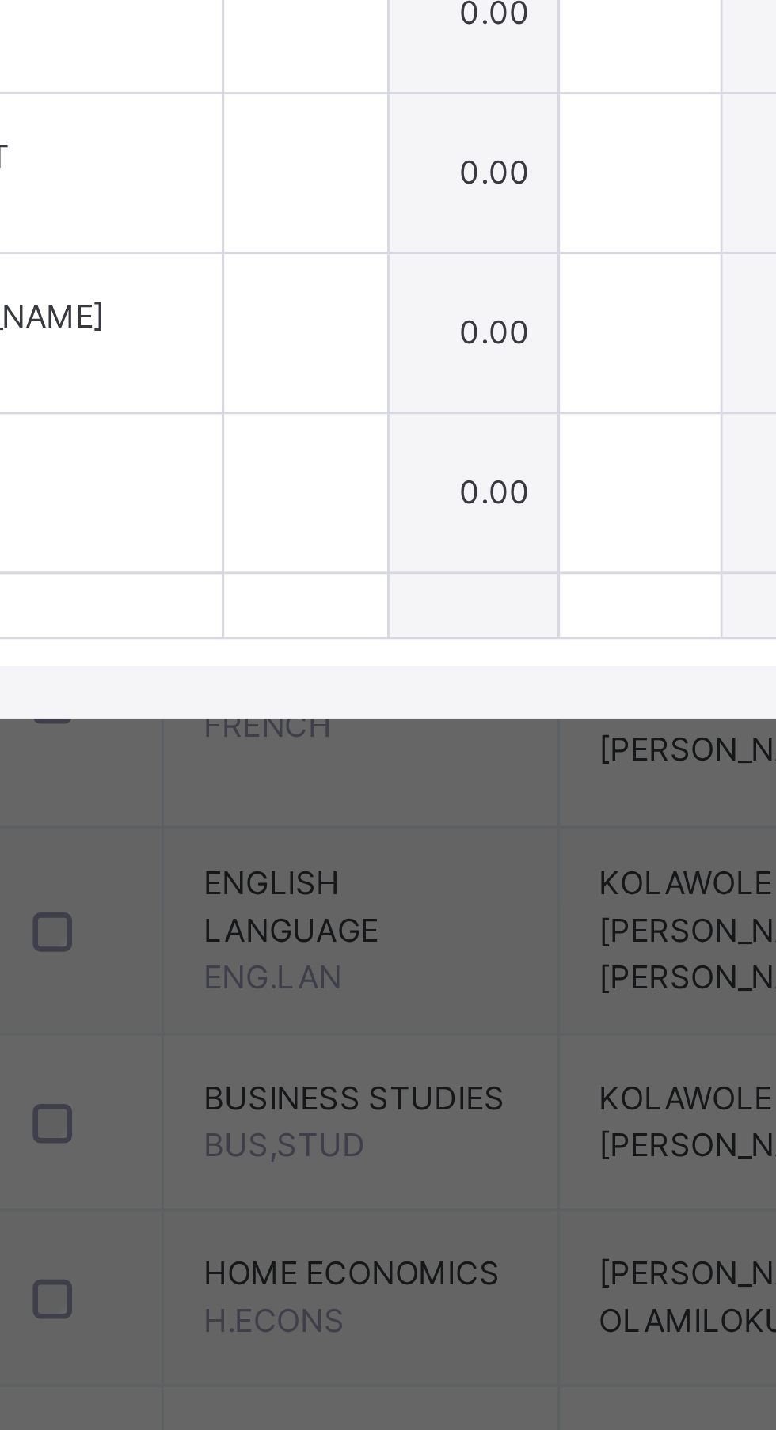
type input "*"
click at [346, 847] on input "text" at bounding box center [321, 822] width 49 height 47
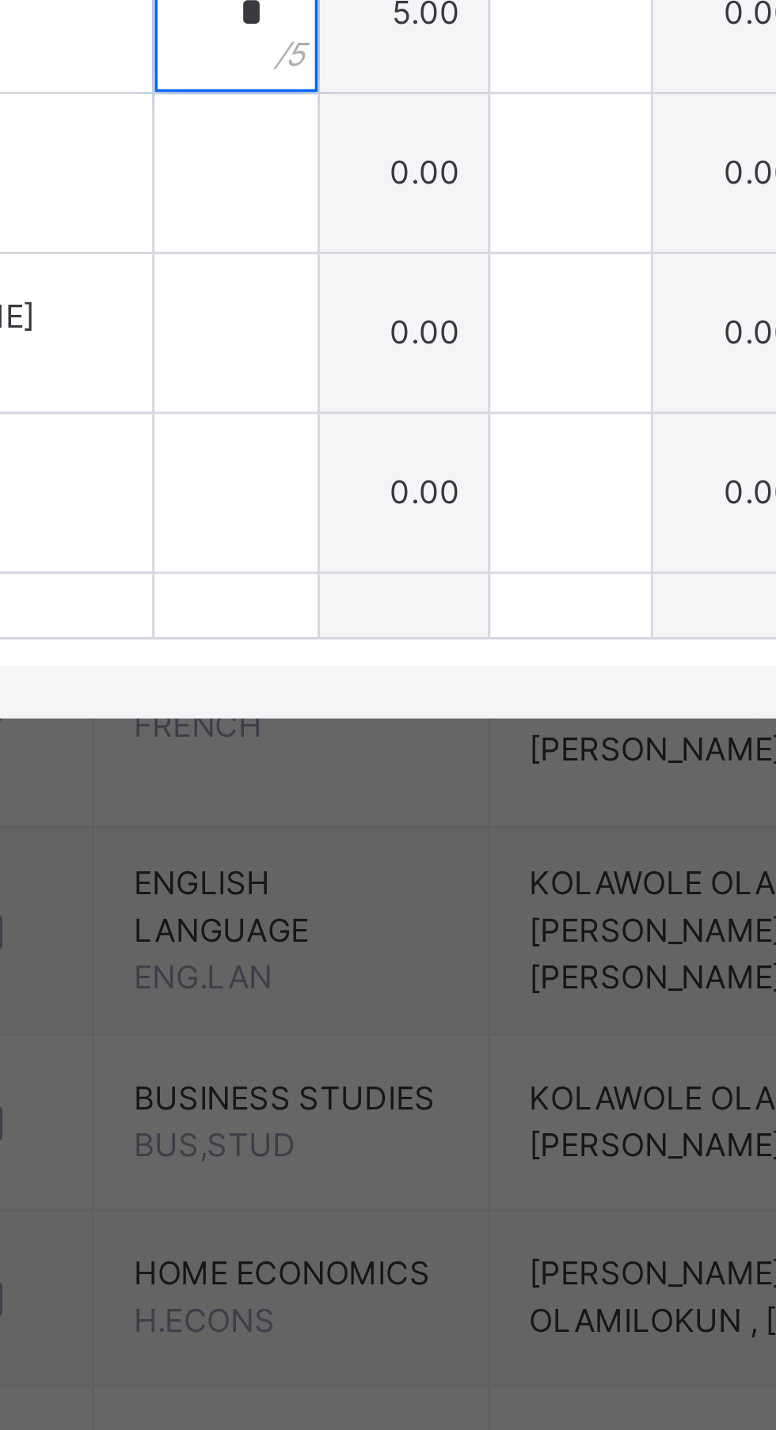
type input "*"
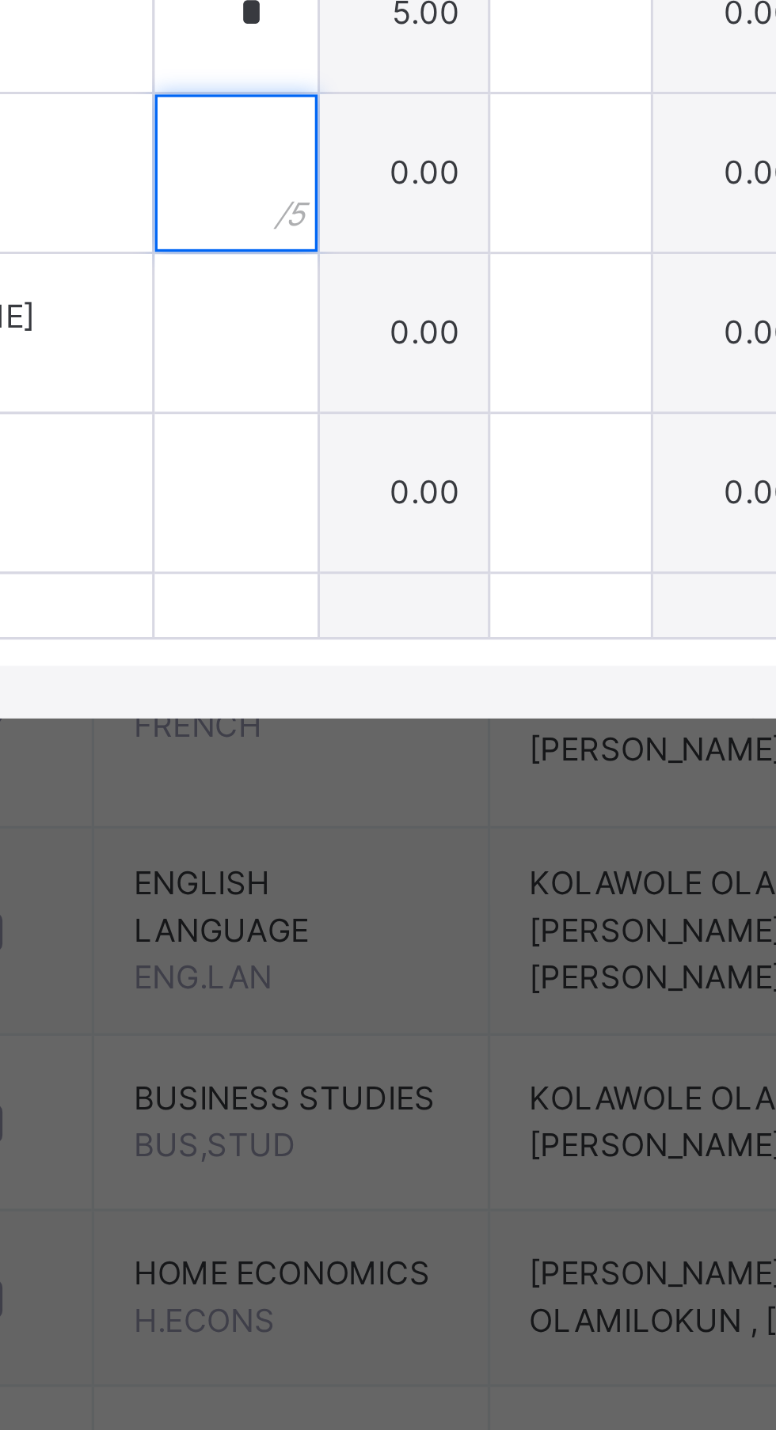
click at [346, 895] on input "text" at bounding box center [321, 871] width 49 height 47
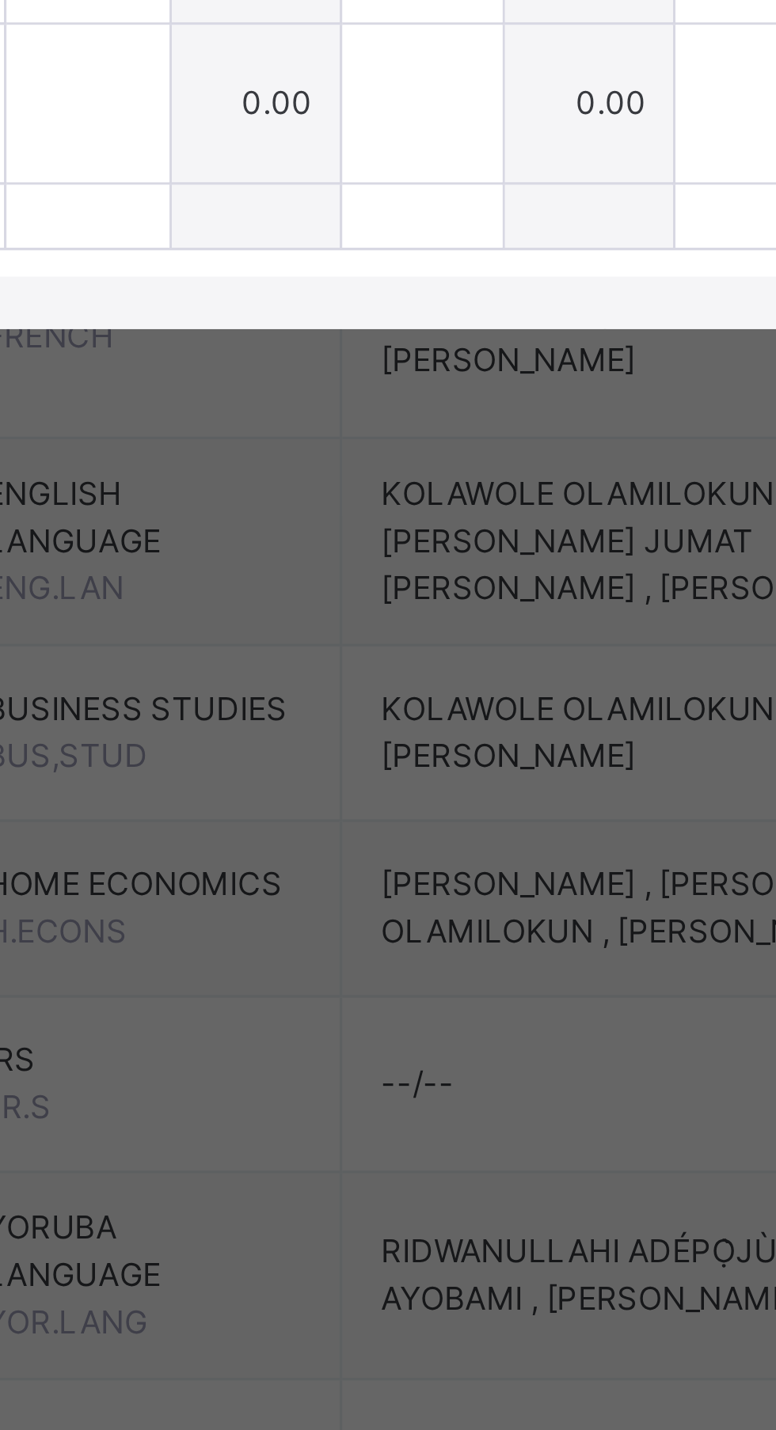
type input "*"
click at [346, 943] on input "text" at bounding box center [321, 919] width 49 height 47
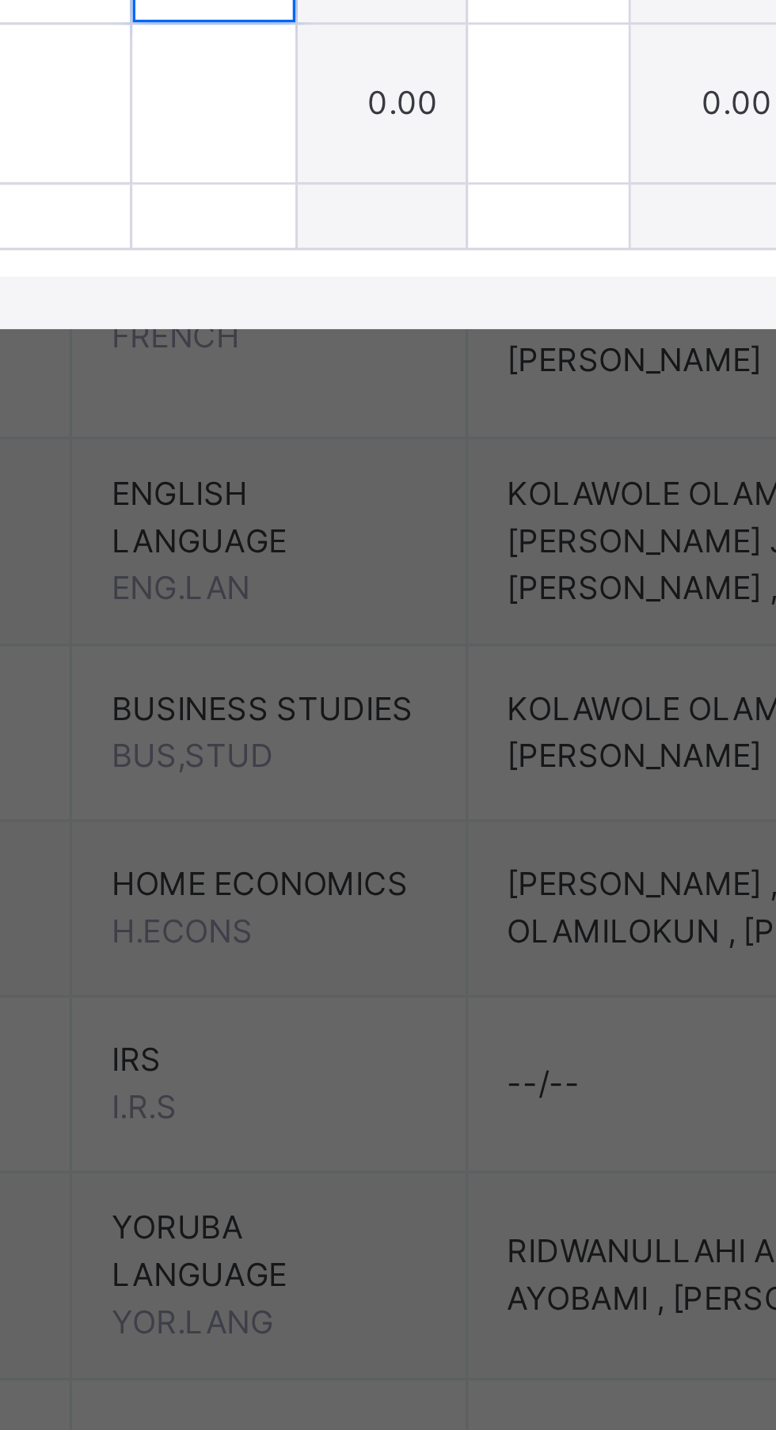
type input "*"
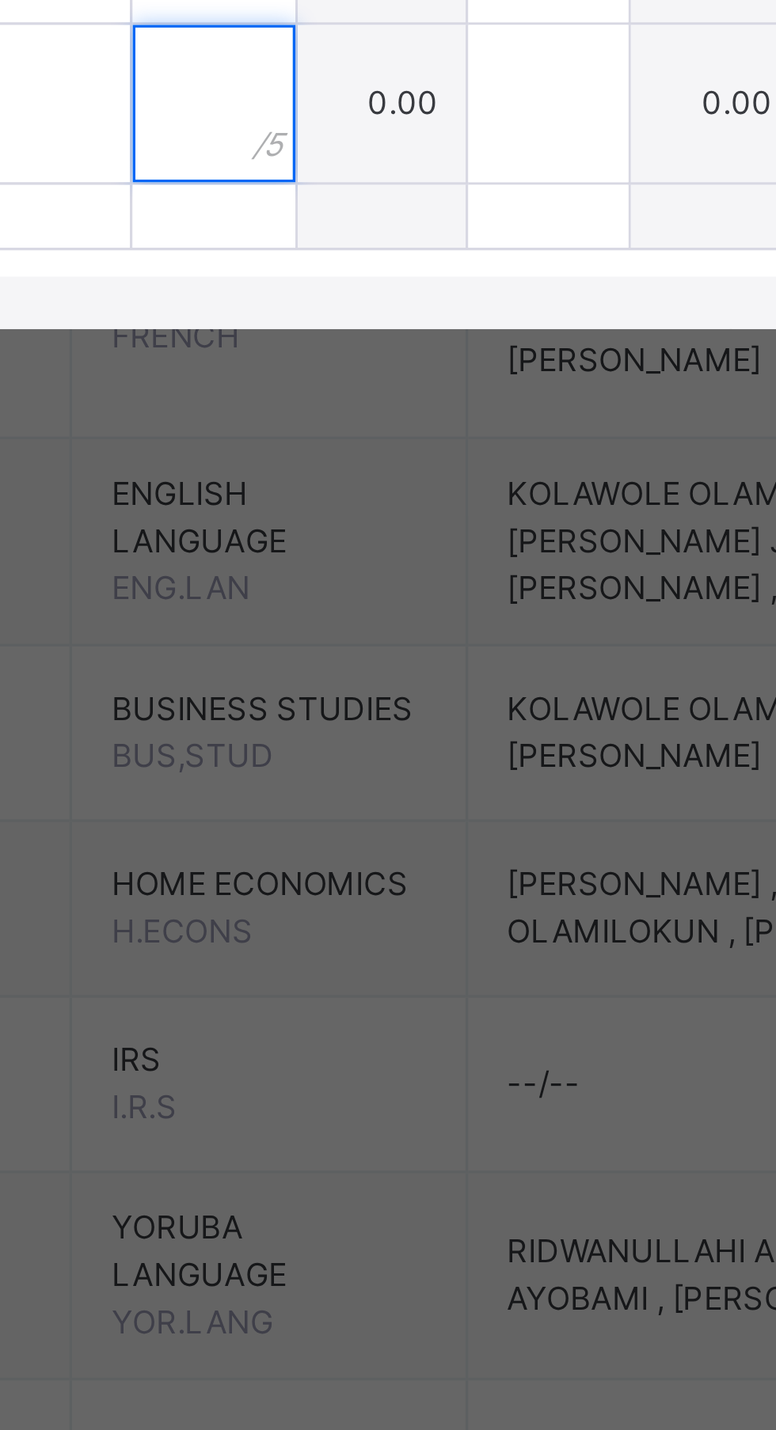
click at [346, 992] on input "text" at bounding box center [321, 967] width 49 height 47
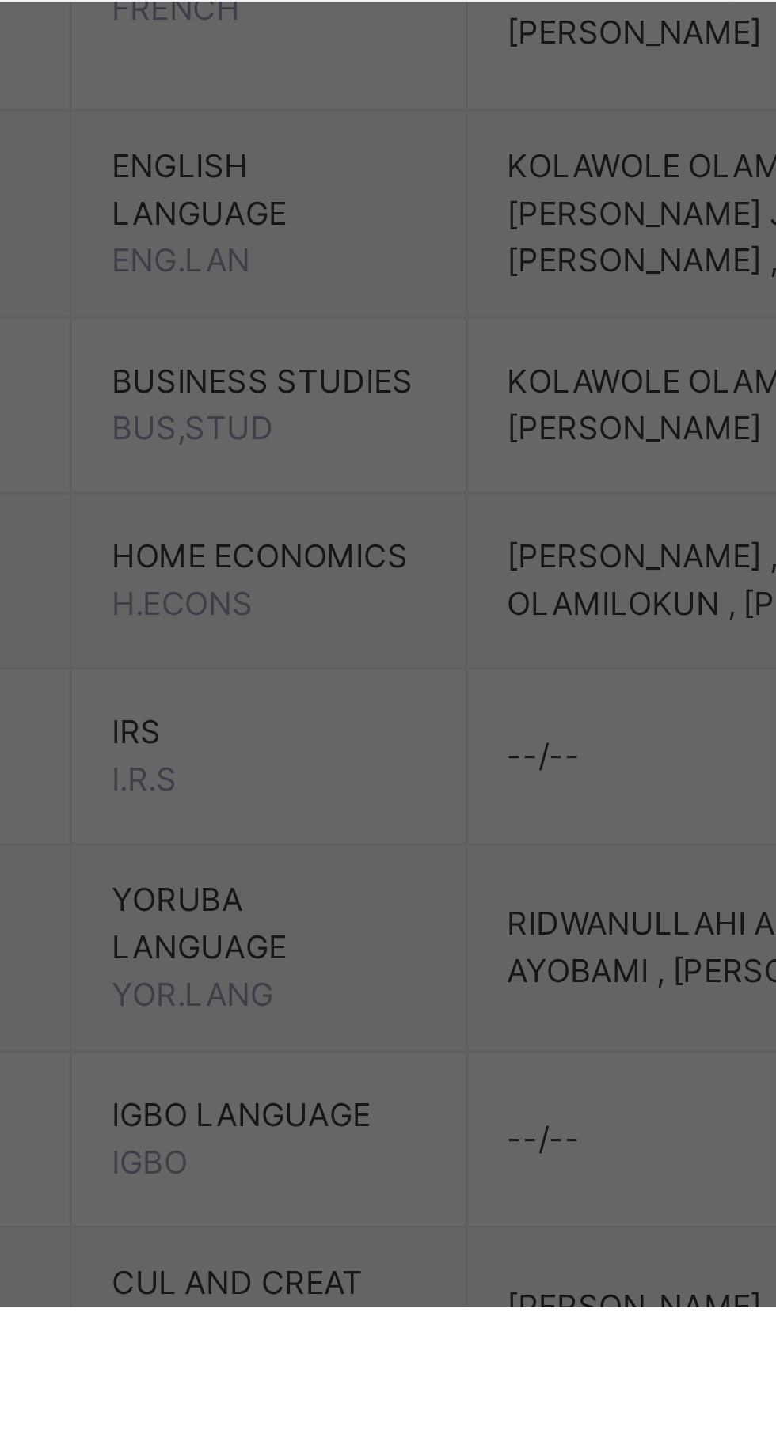
type input "*"
click at [346, 1040] on input "text" at bounding box center [321, 1015] width 49 height 47
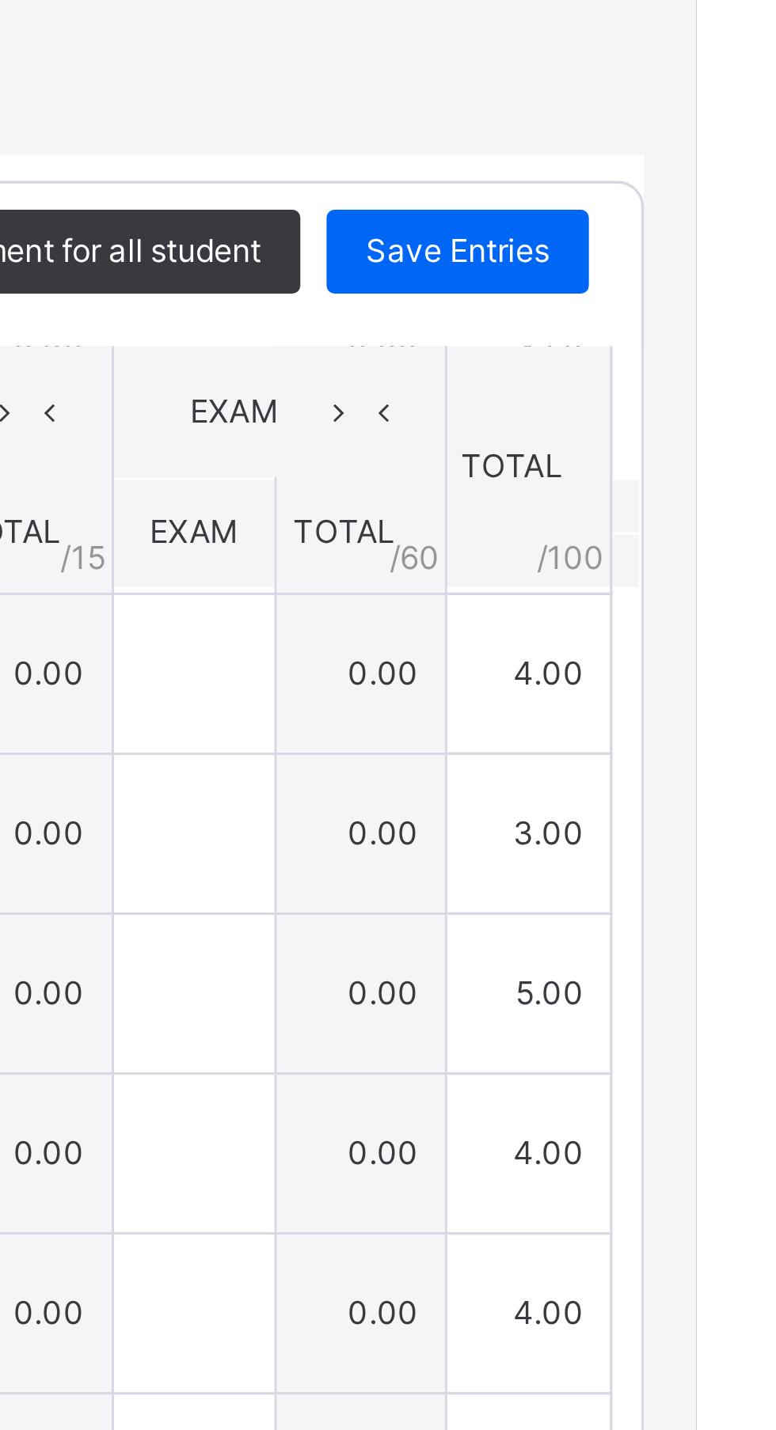
click at [731, 594] on span "Save Entries" at bounding box center [703, 587] width 55 height 14
type input "*"
type input "***"
type input "*"
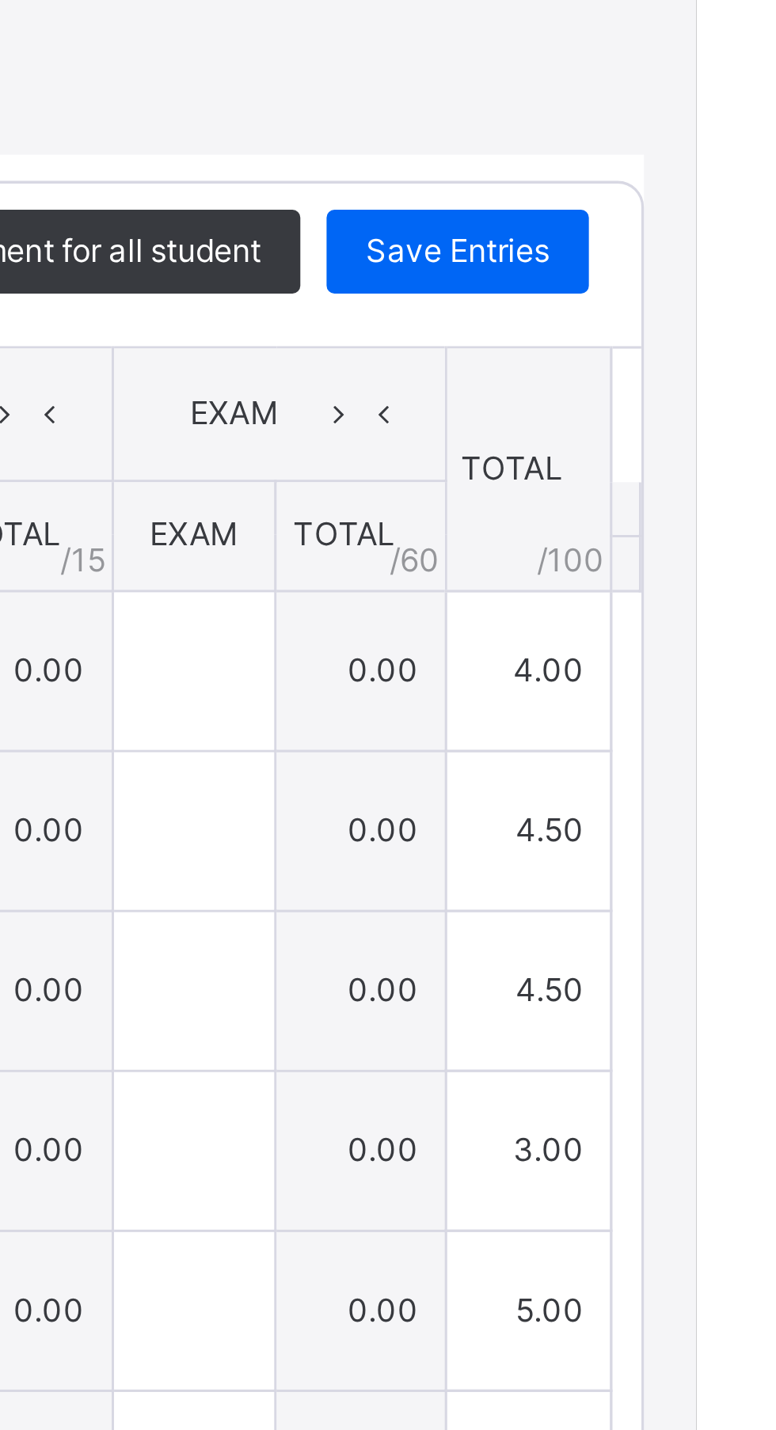
type input "*"
type input "***"
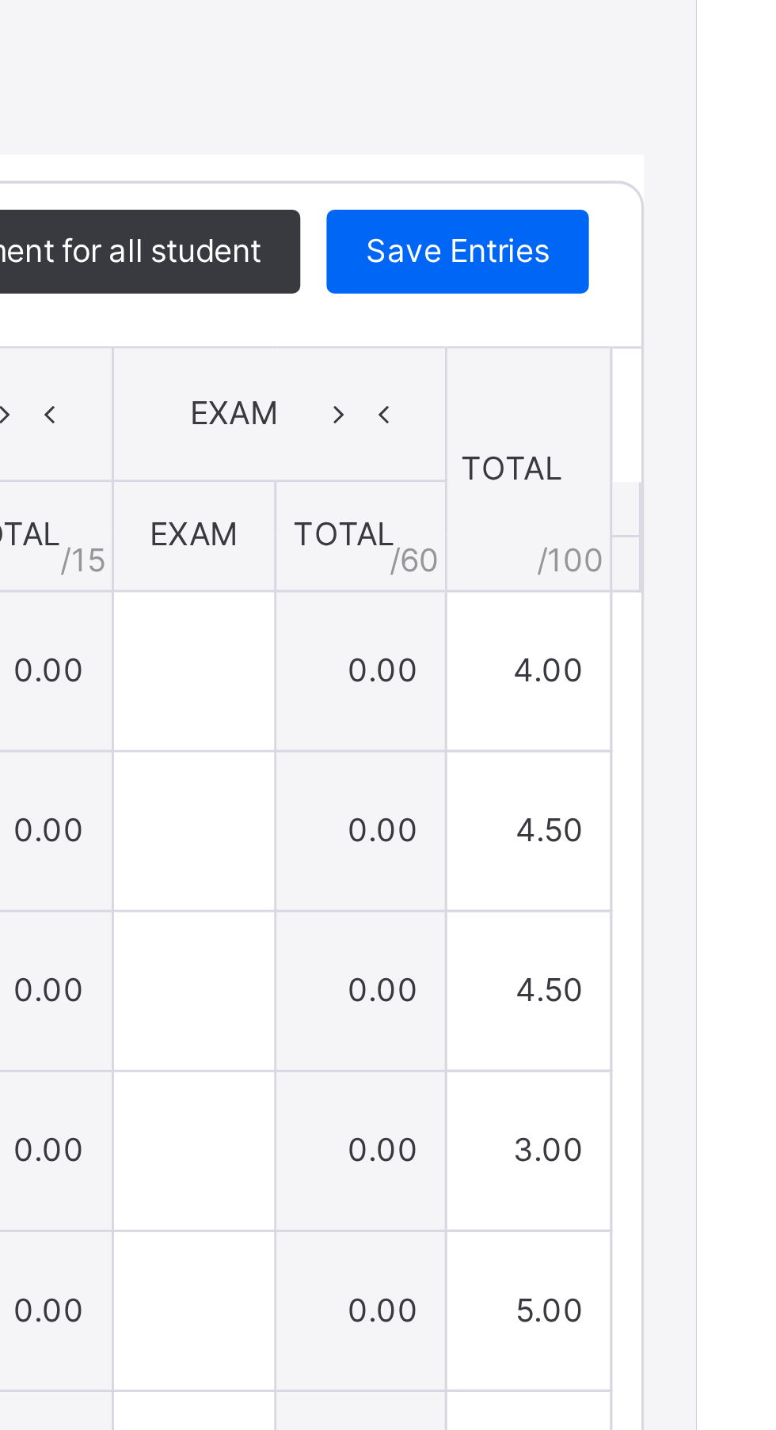
type input "*"
type input "***"
type input "*"
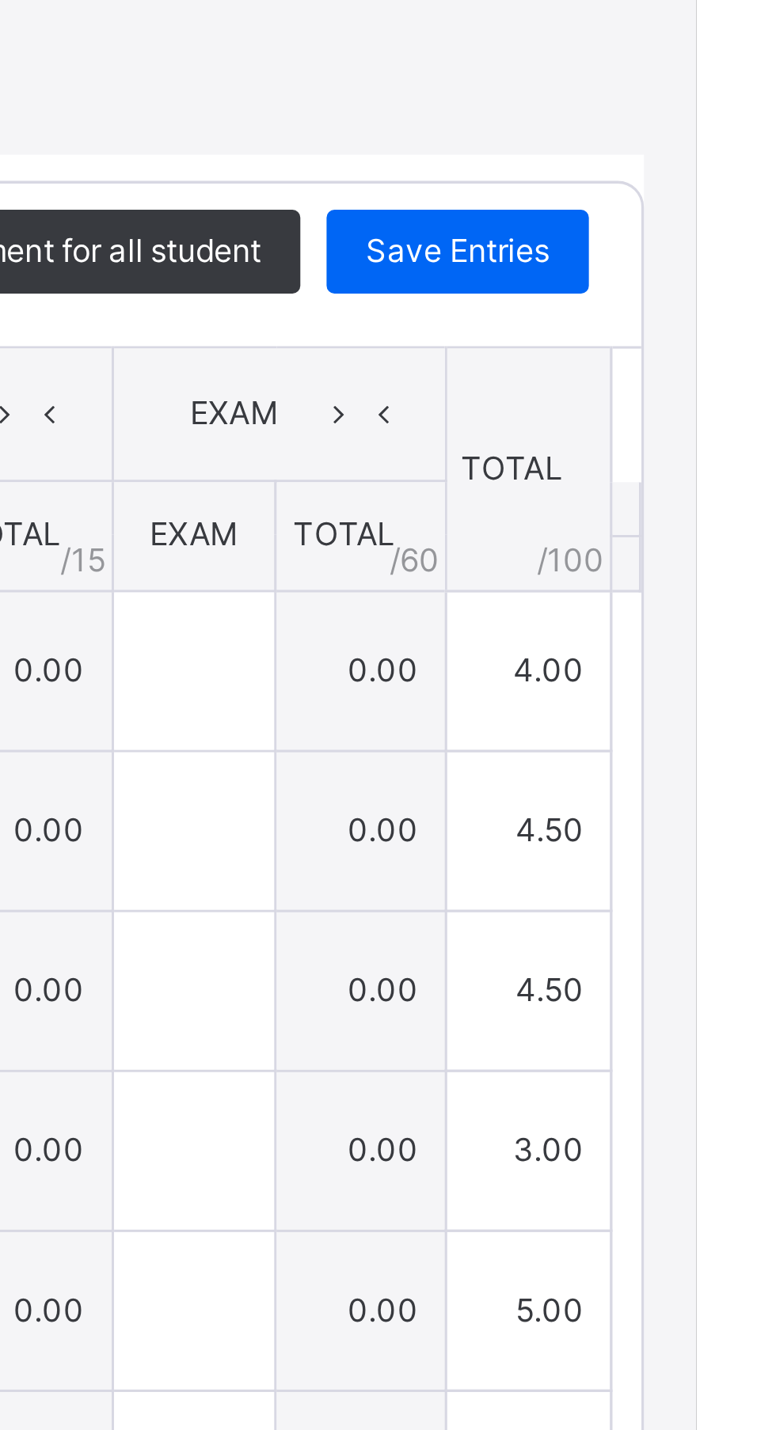
type input "*"
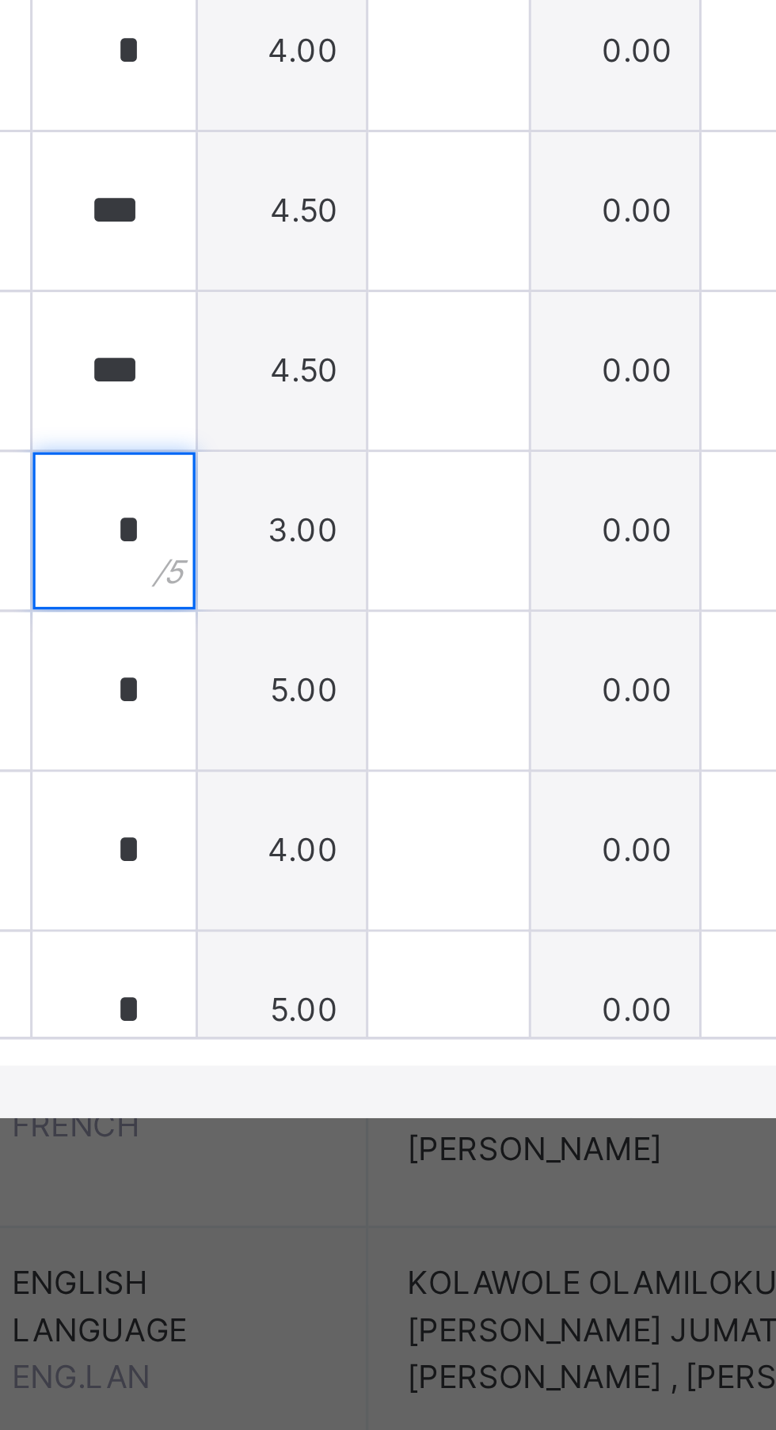
click at [346, 882] on div "*" at bounding box center [321, 858] width 49 height 47
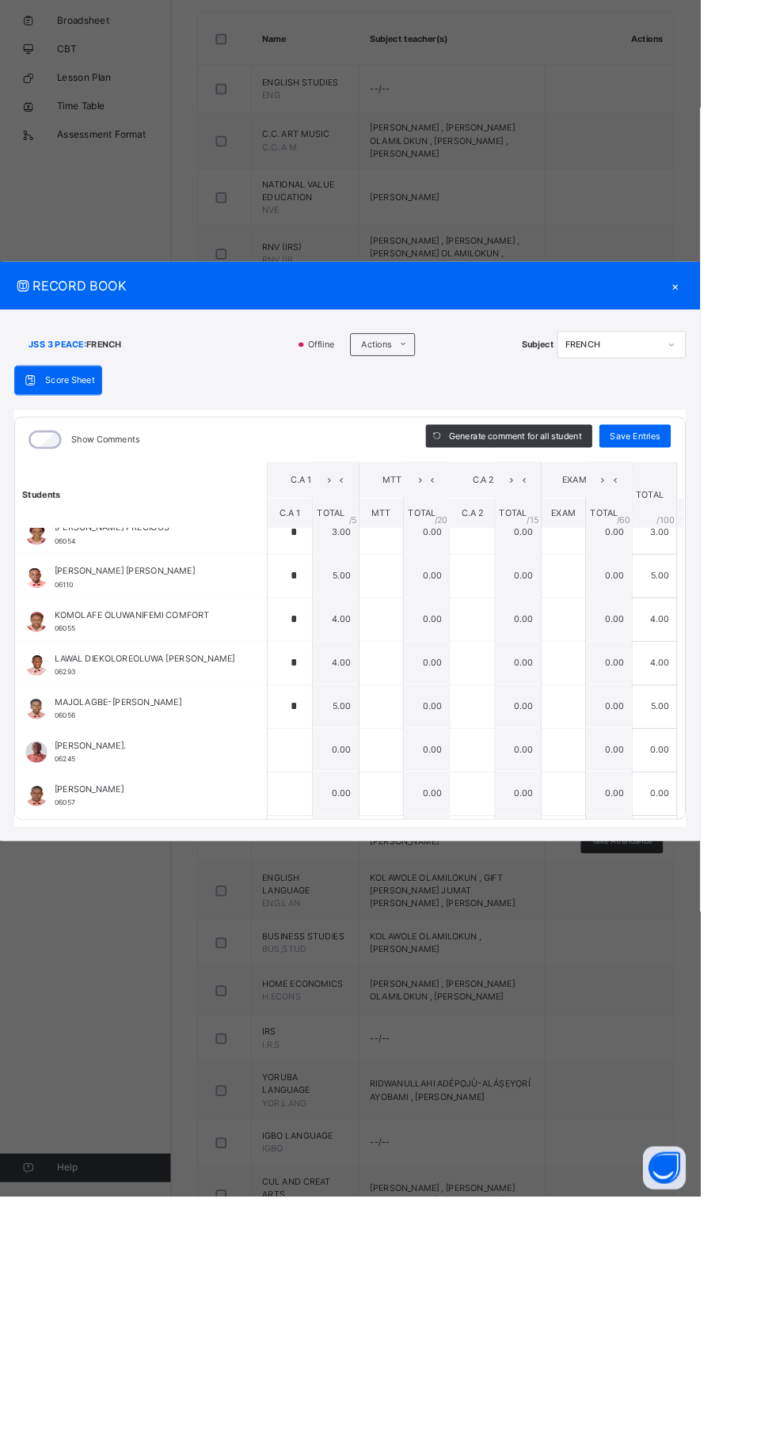
scroll to position [716, 0]
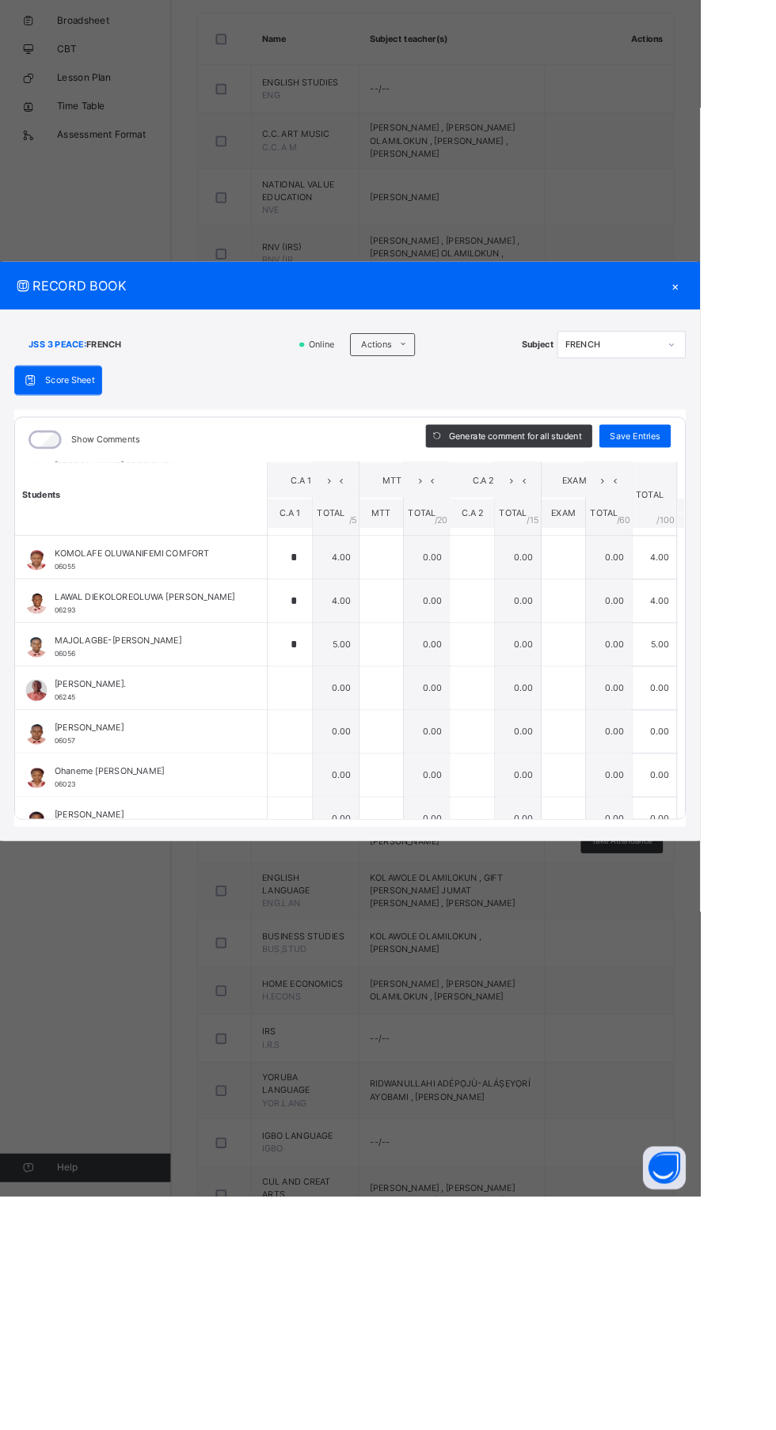
click at [410, 499] on div "RECORD BOOK × JSS 3 PEACE : FRENCH Online Actions Download Empty Score Sheet Up…" at bounding box center [388, 715] width 776 height 1430
click at [455, 490] on div "RECORD BOOK × JSS 3 PEACE : FRENCH Online Actions Download Empty Score Sheet Up…" at bounding box center [388, 715] width 776 height 1430
click at [409, 499] on div "RECORD BOOK × JSS 3 PEACE : FRENCH Online Actions Download Empty Score Sheet Up…" at bounding box center [388, 715] width 776 height 1430
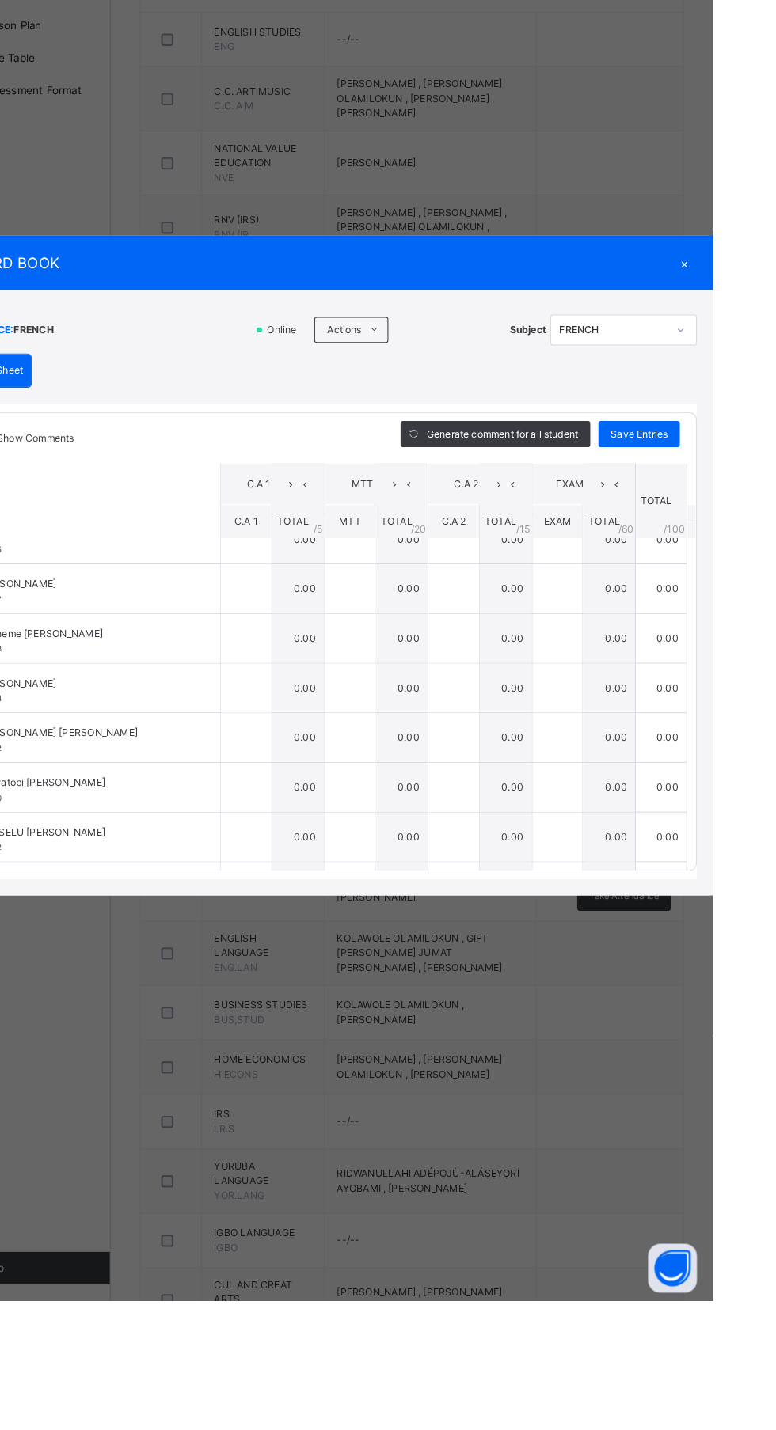
scroll to position [885, 0]
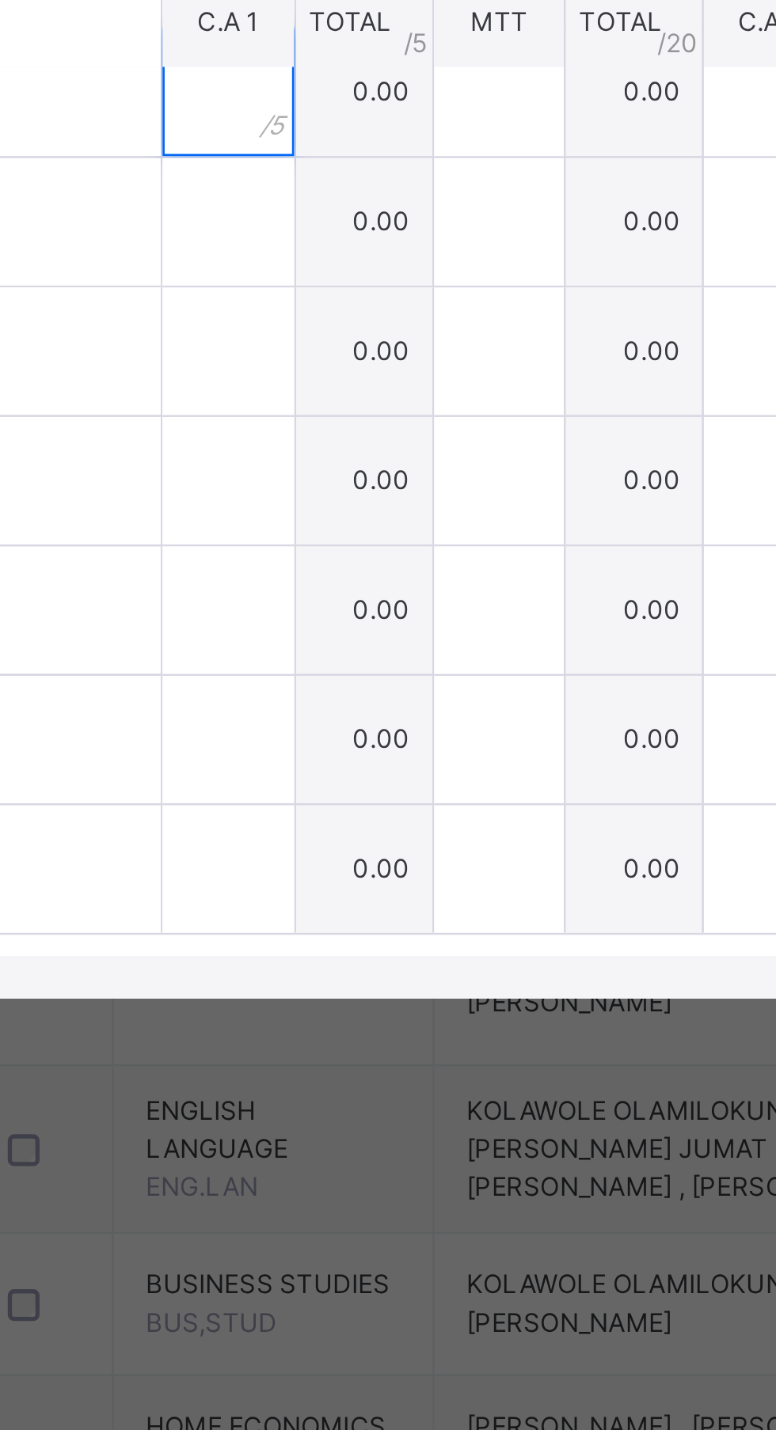
click at [346, 722] on input "text" at bounding box center [321, 697] width 49 height 47
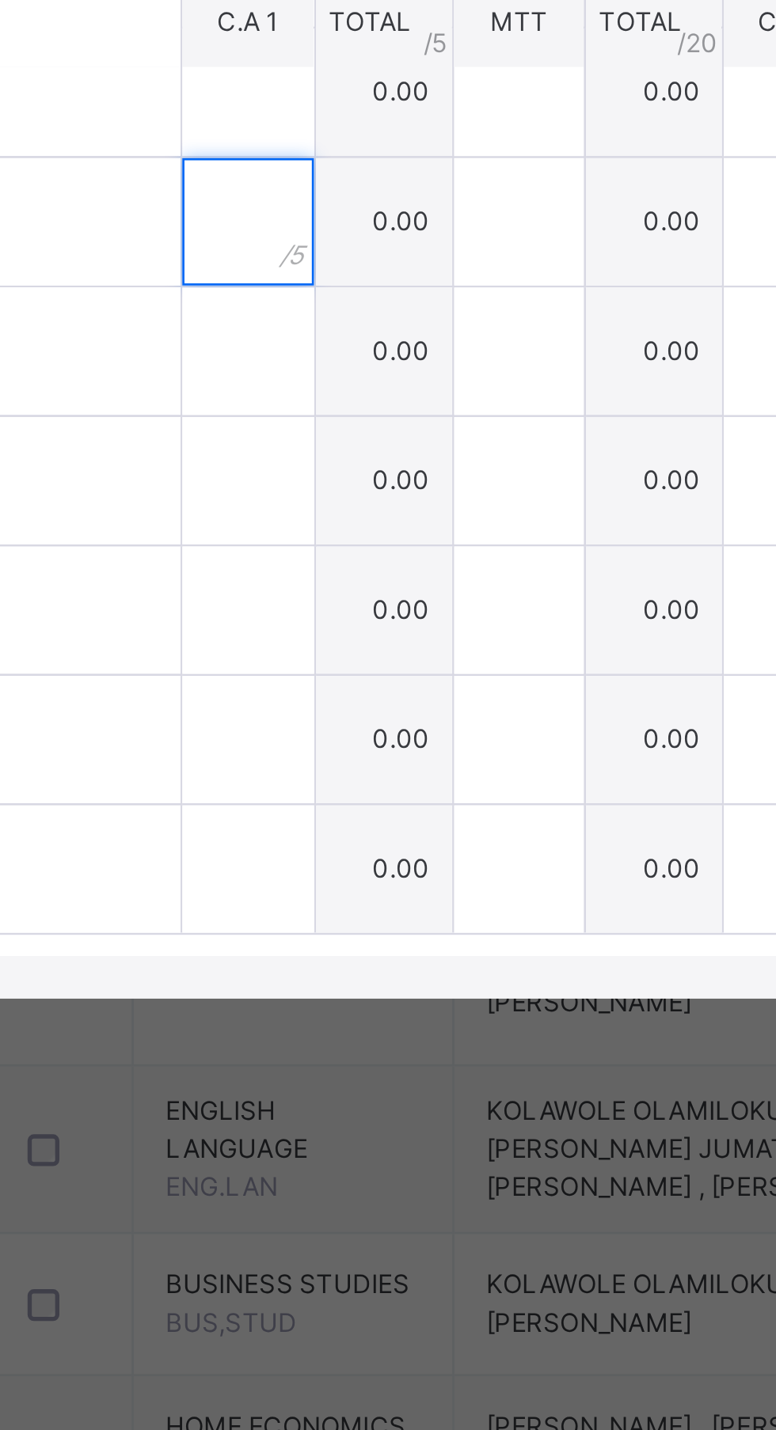
click at [346, 770] on input "text" at bounding box center [321, 746] width 49 height 47
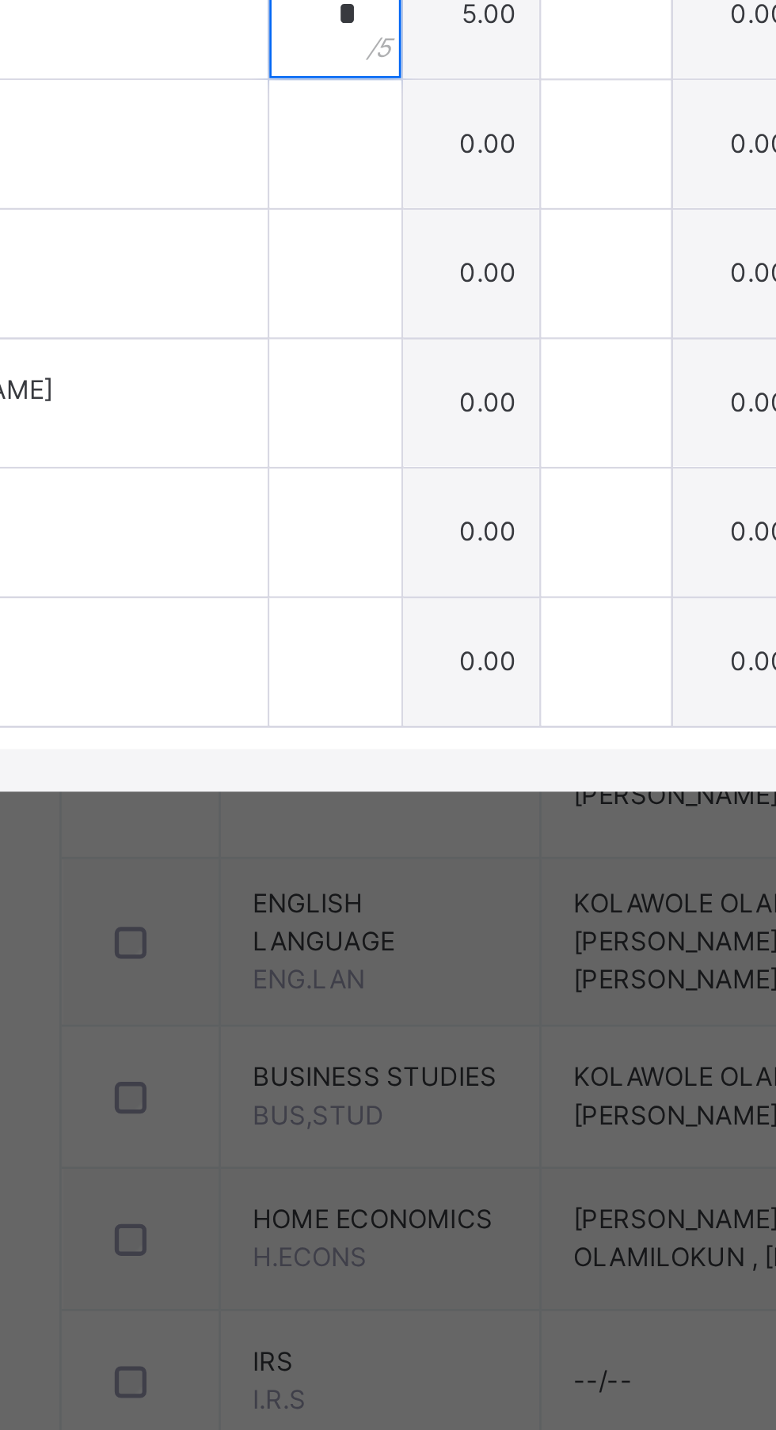
type input "*"
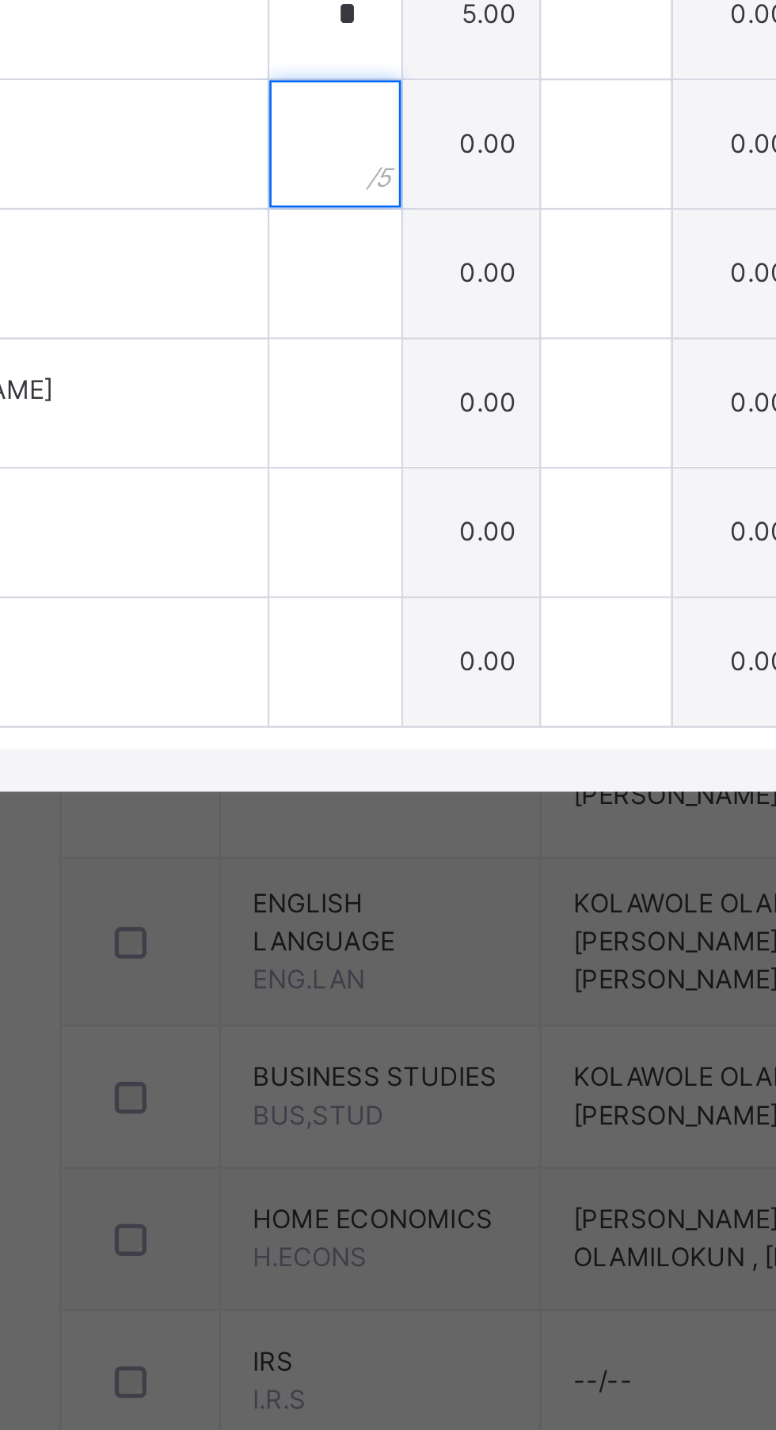
click at [346, 818] on input "text" at bounding box center [321, 794] width 49 height 47
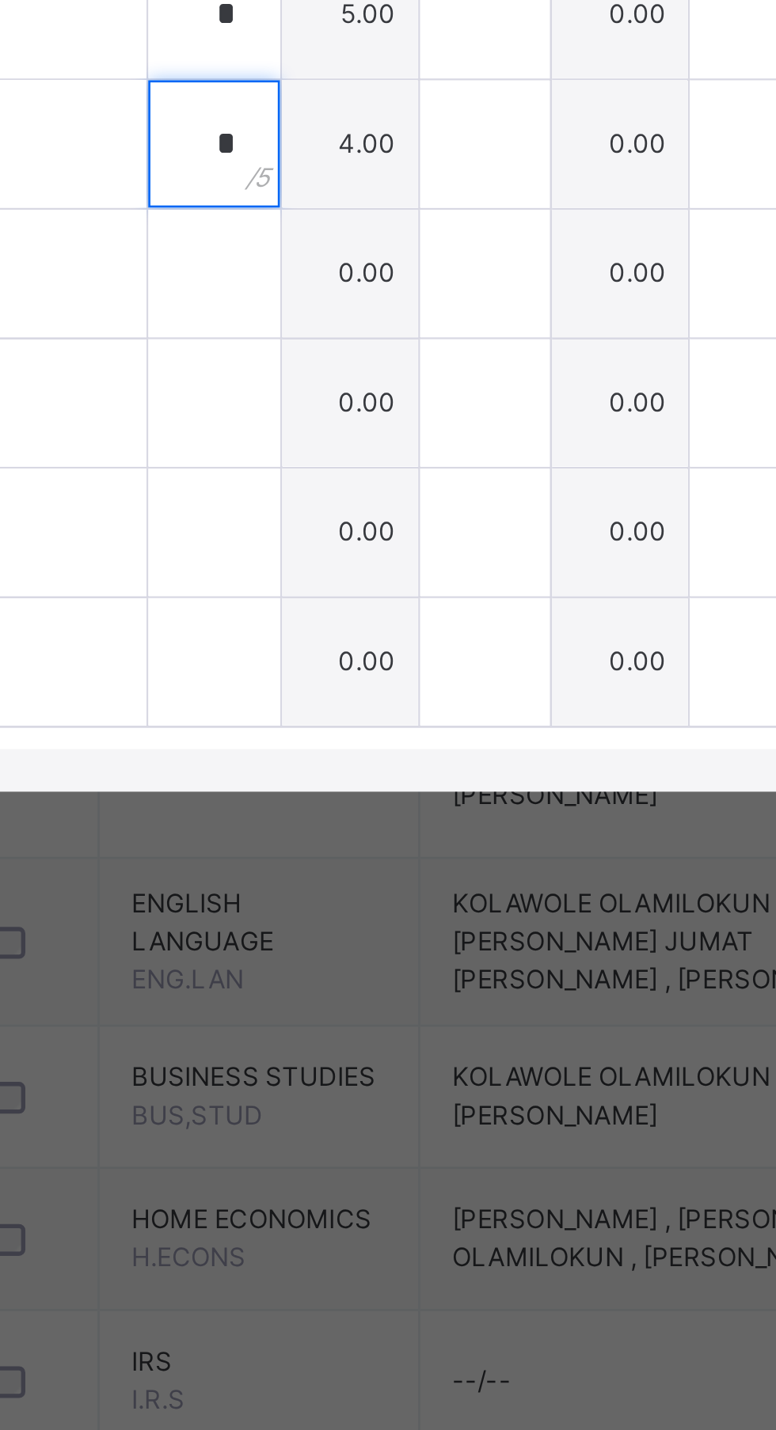
type input "*"
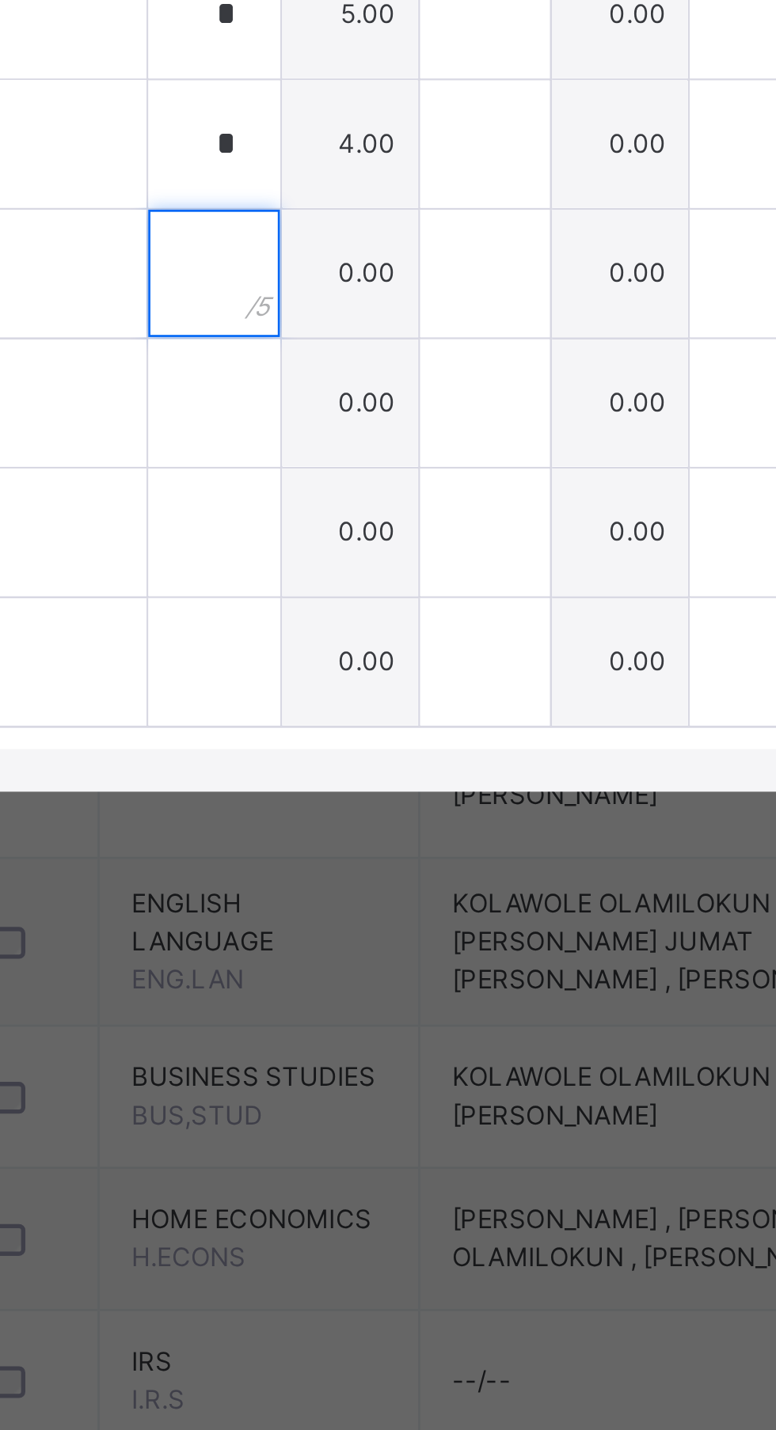
click at [346, 867] on input "text" at bounding box center [321, 842] width 49 height 47
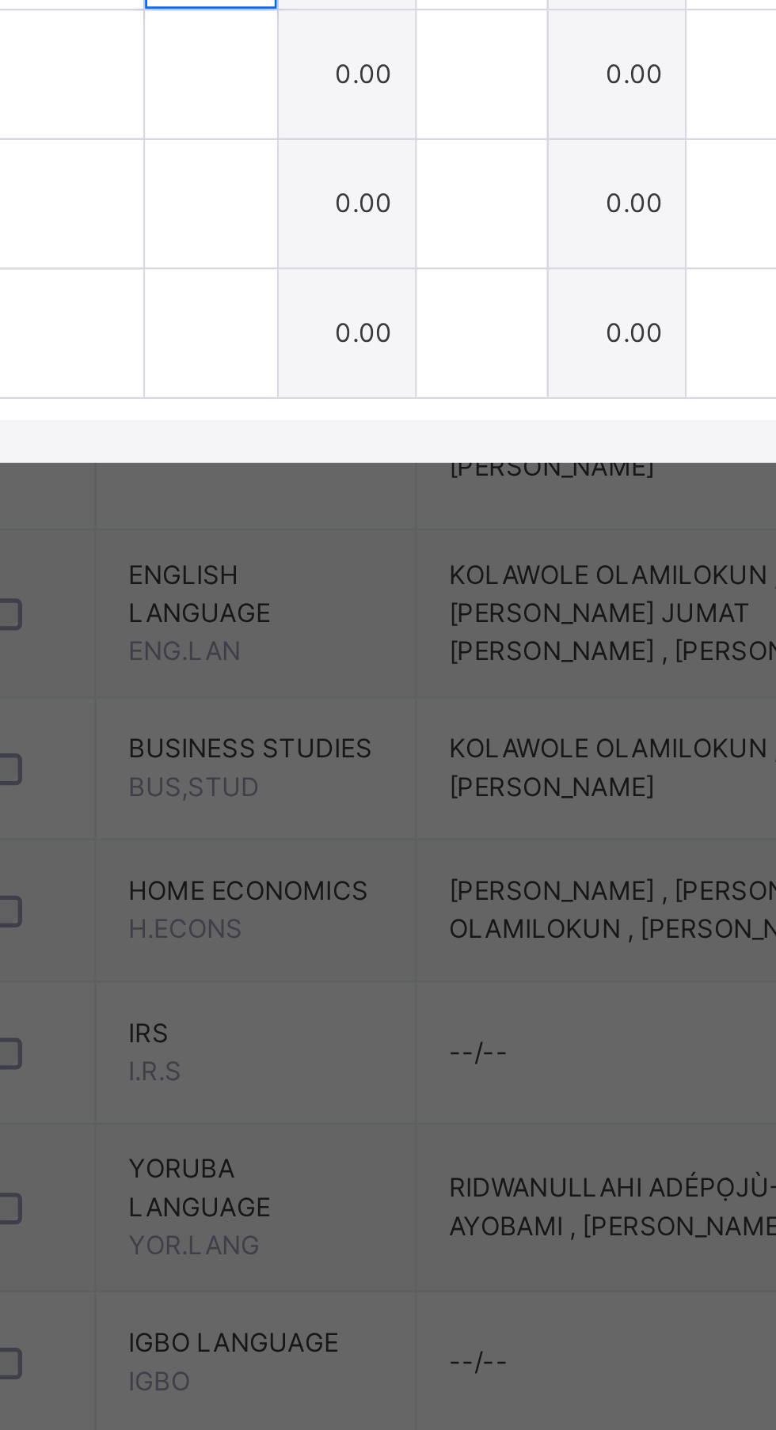
type input "*"
click at [346, 915] on input "text" at bounding box center [321, 890] width 49 height 47
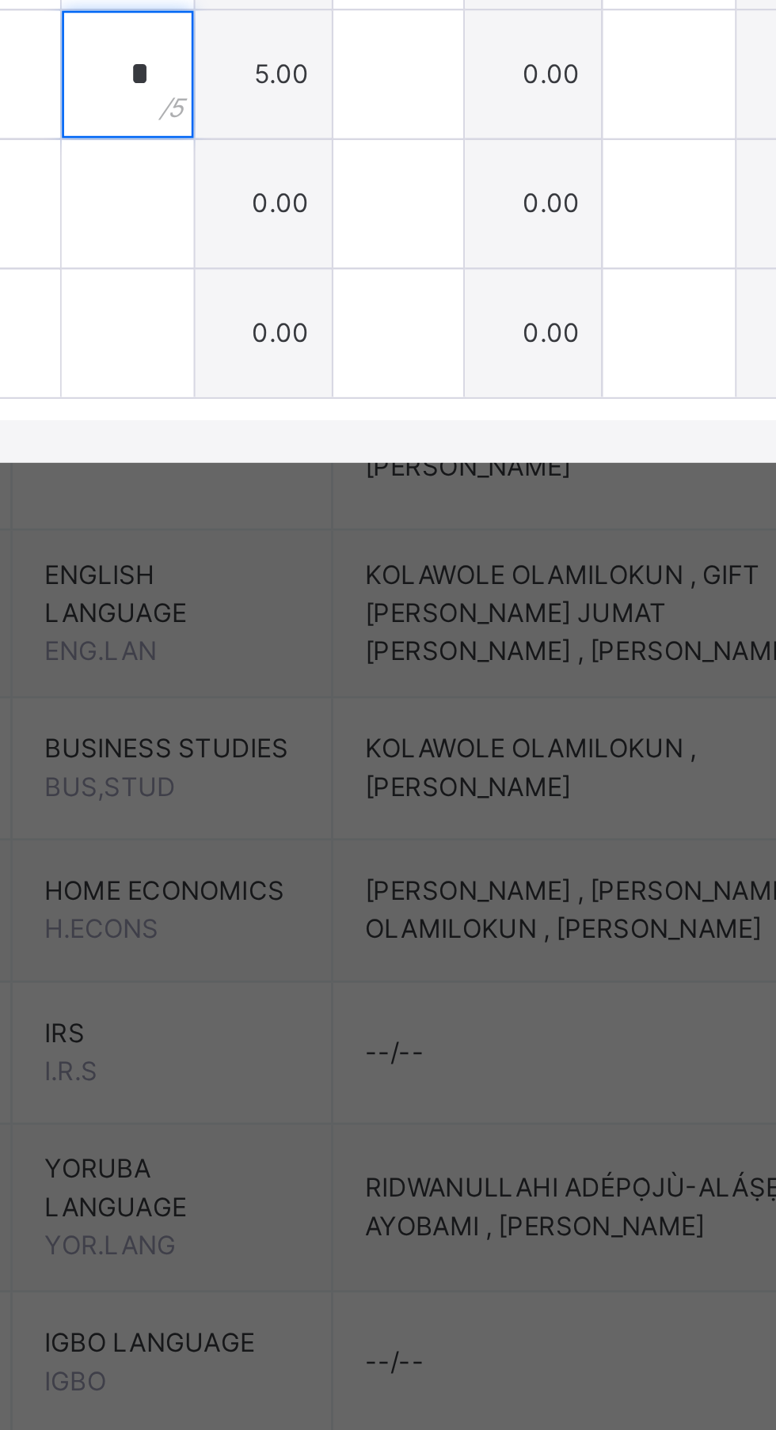
type input "*"
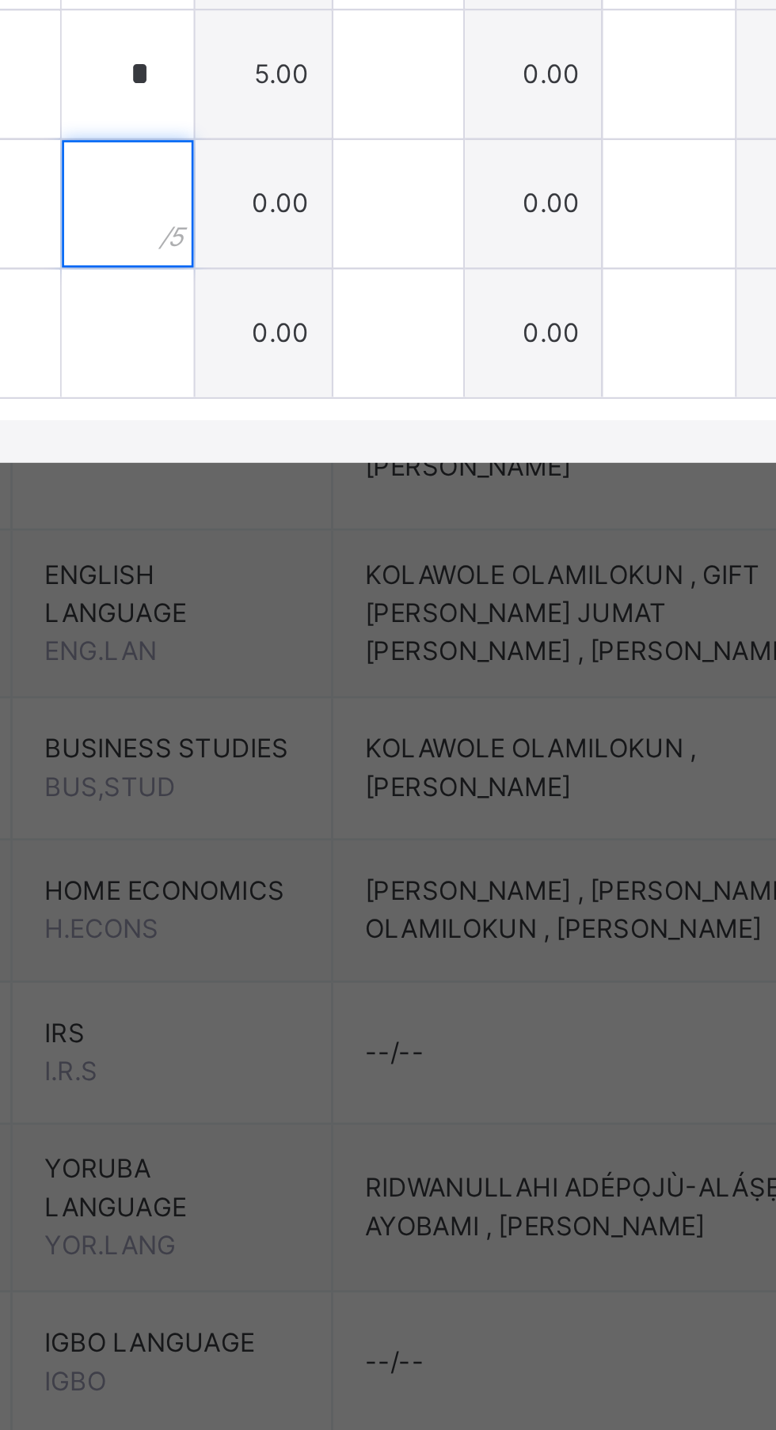
click at [346, 963] on input "text" at bounding box center [321, 939] width 49 height 47
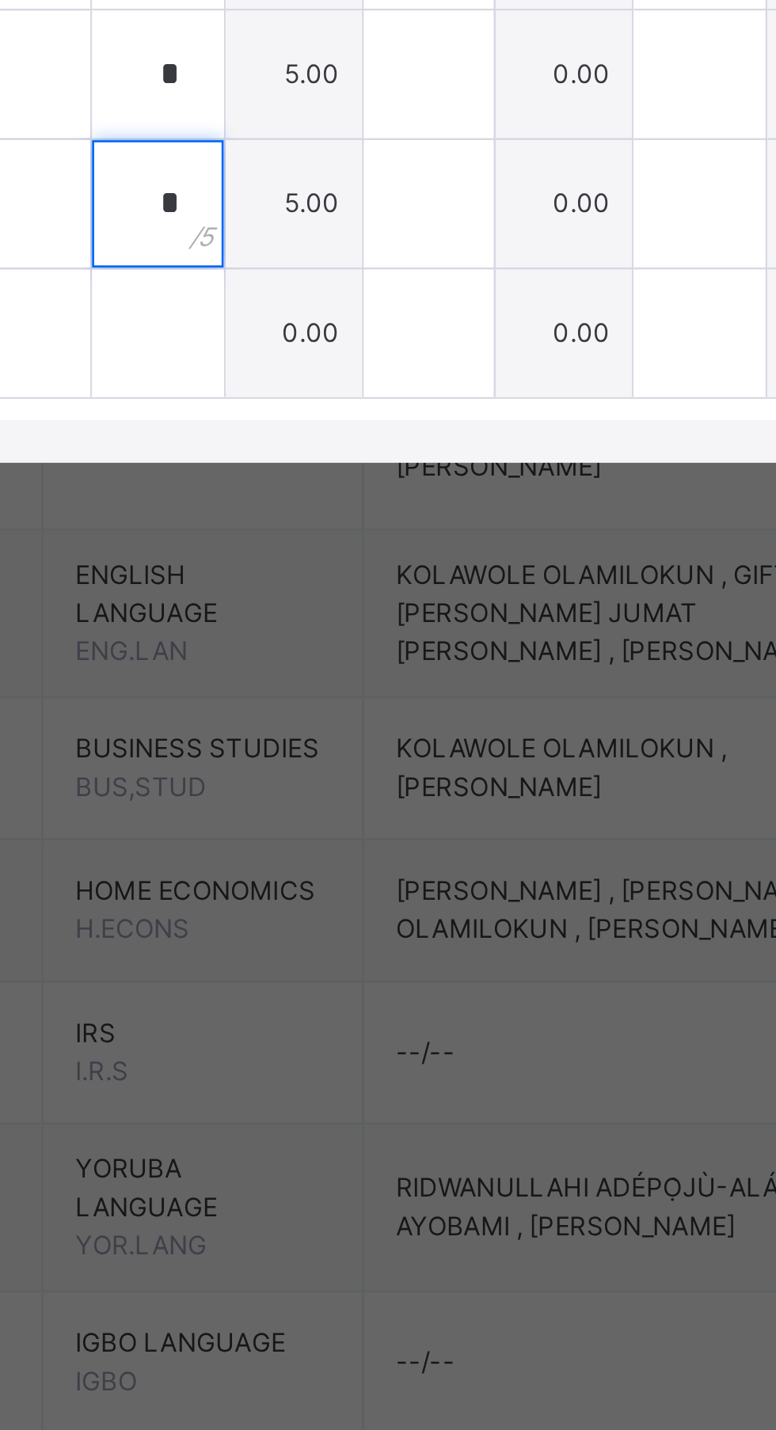
type input "*"
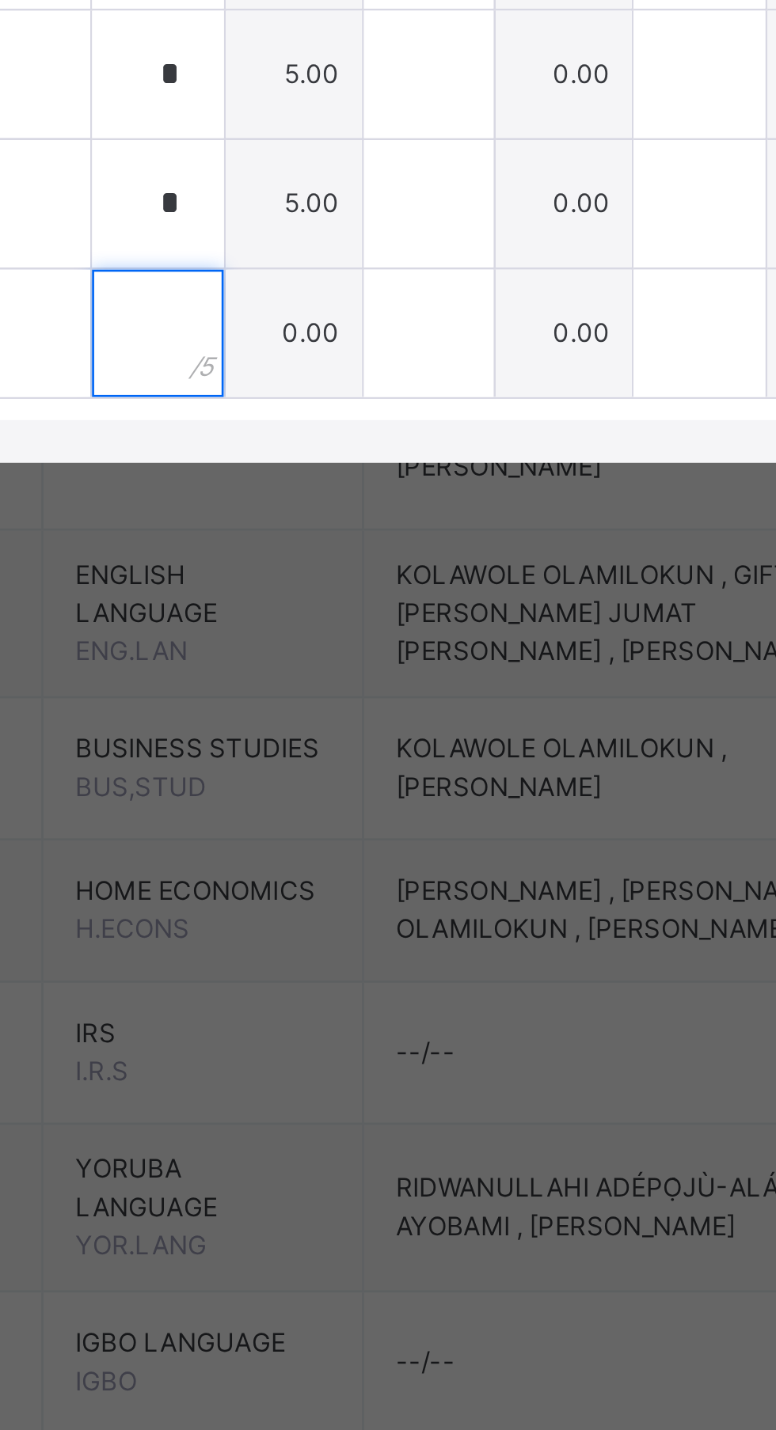
click at [346, 1011] on input "text" at bounding box center [321, 987] width 49 height 47
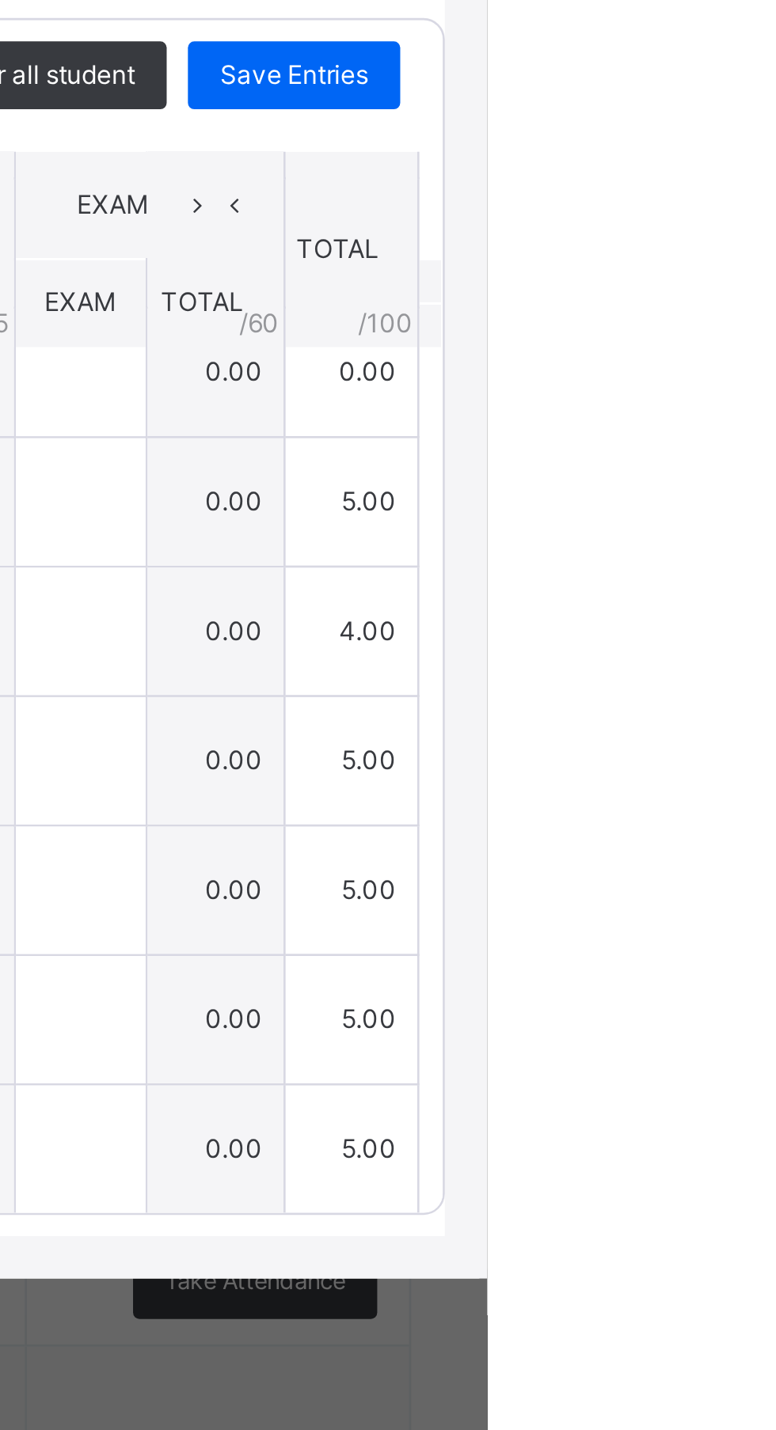
type input "*"
click at [731, 594] on span "Save Entries" at bounding box center [703, 587] width 55 height 14
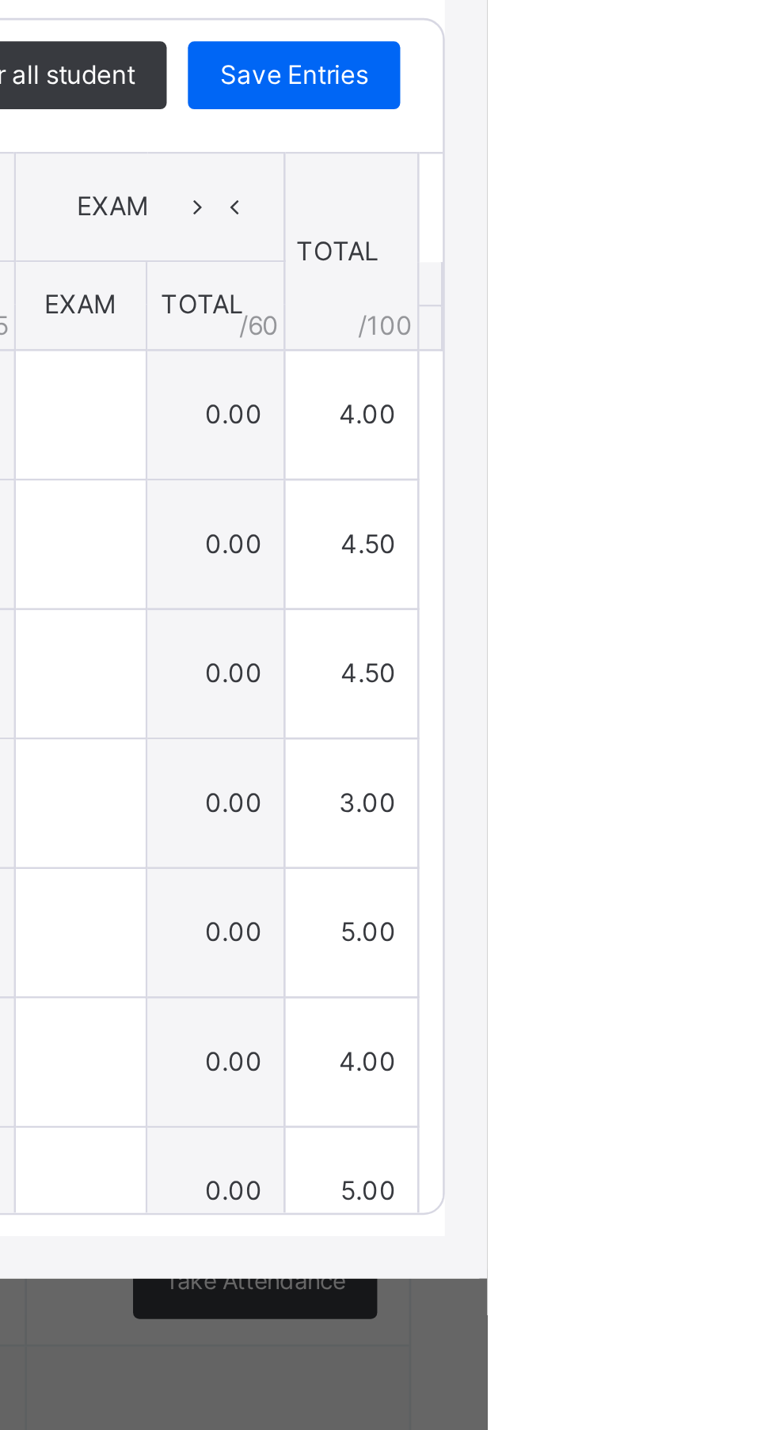
type input "*"
type input "***"
type input "*"
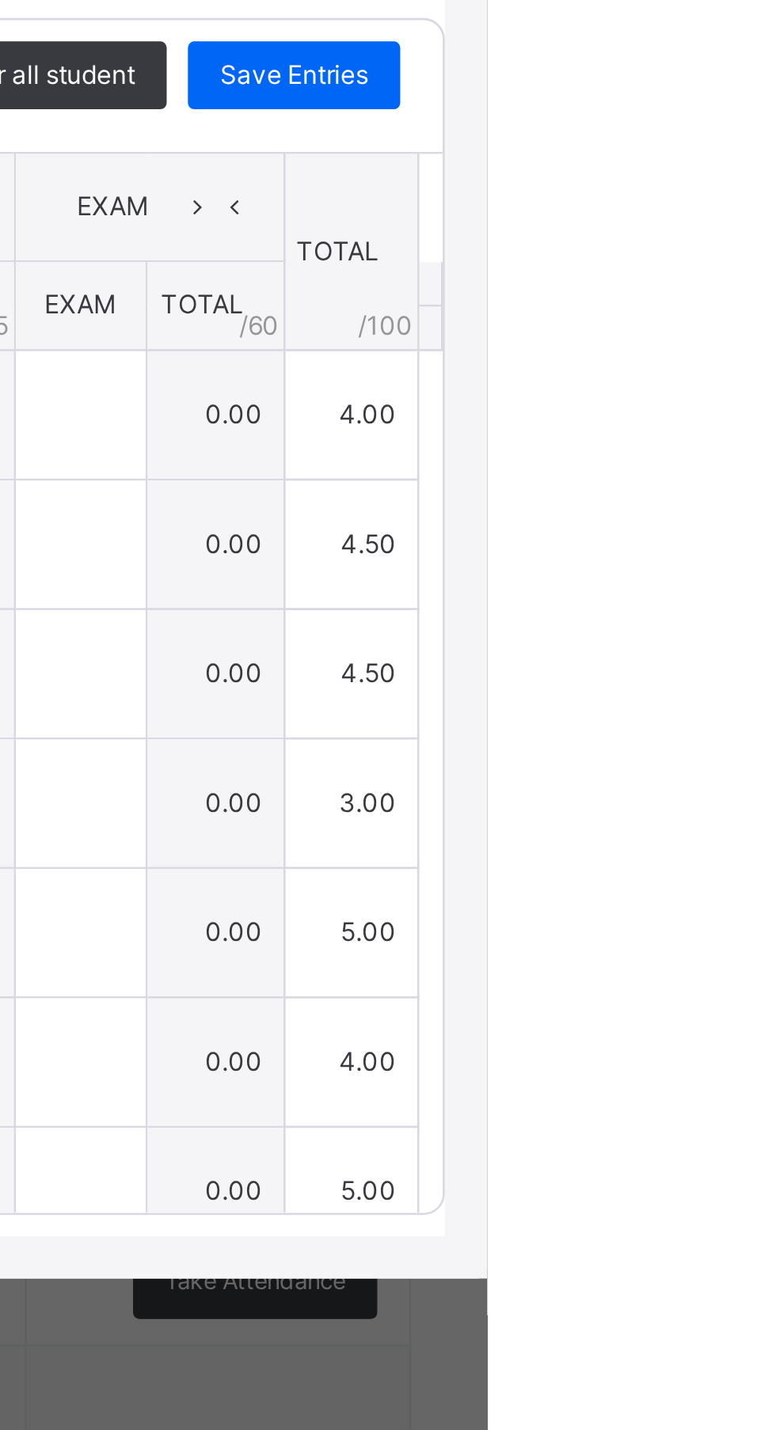
type input "*"
type input "***"
type input "*"
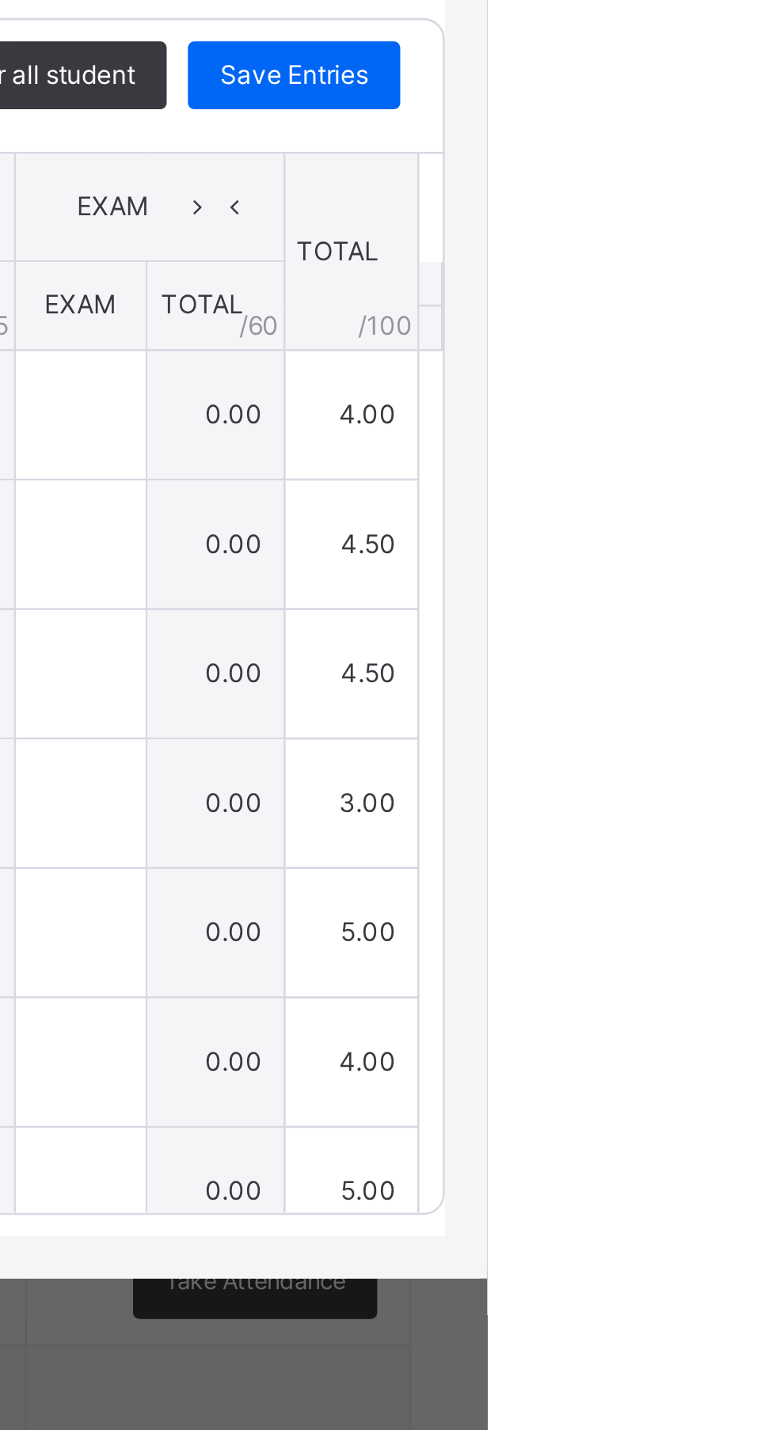
type input "***"
type input "*"
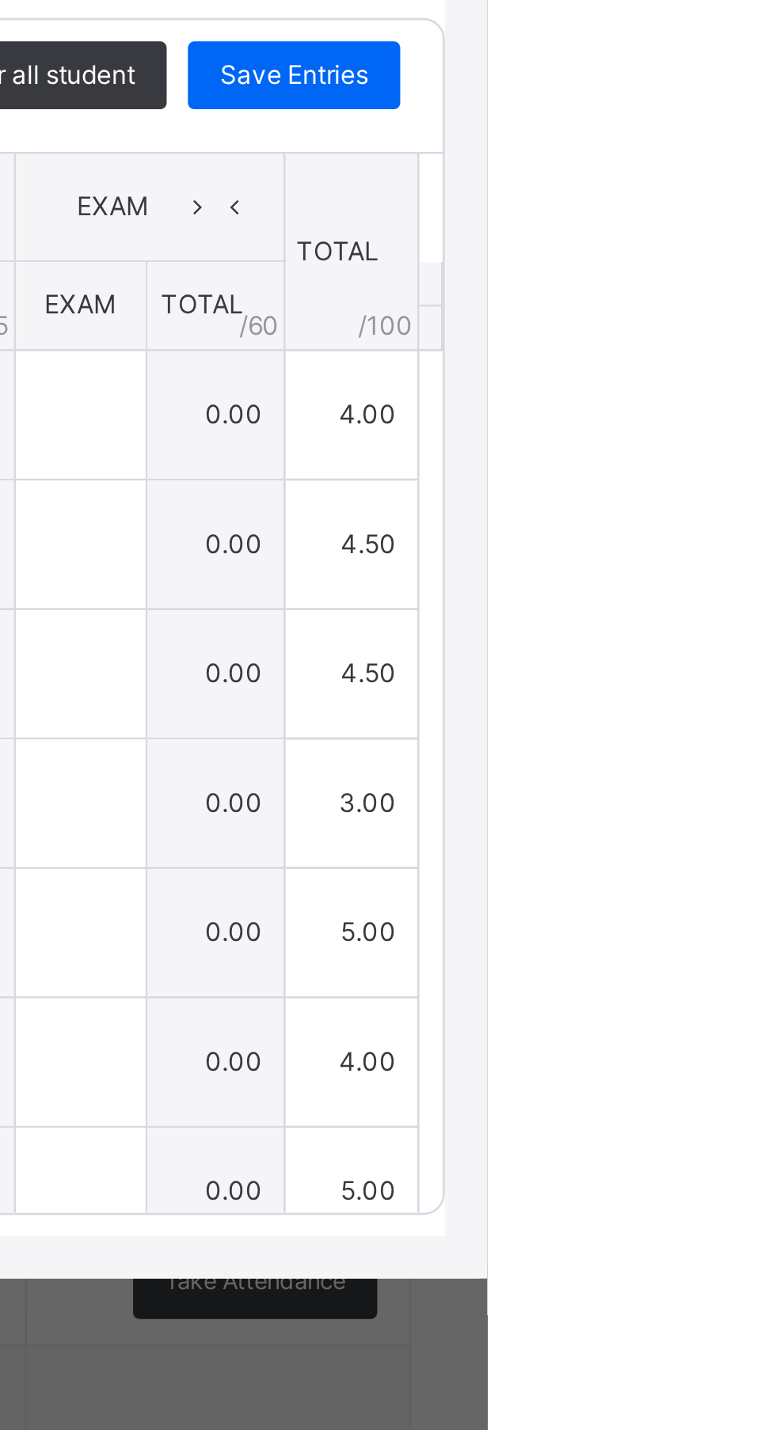
type input "*"
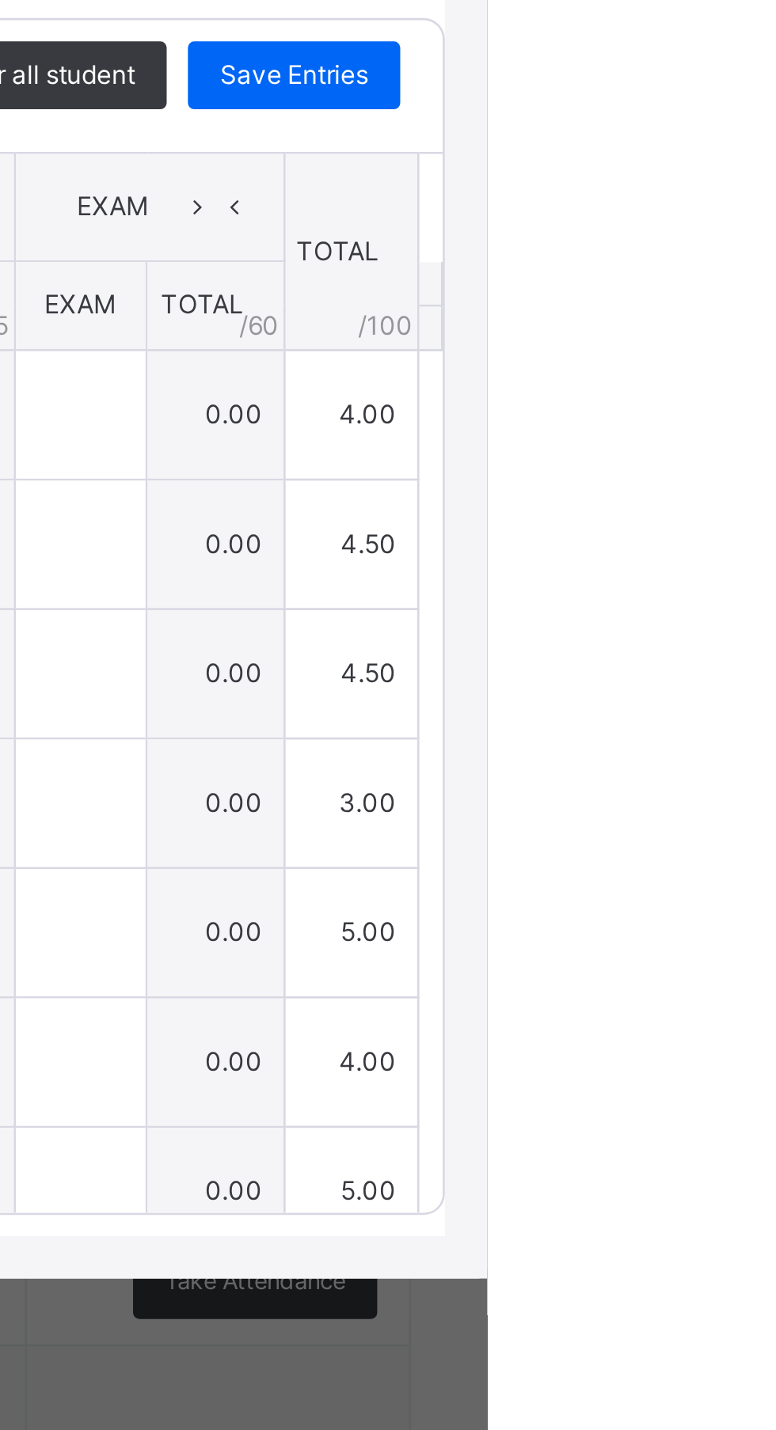
type input "*"
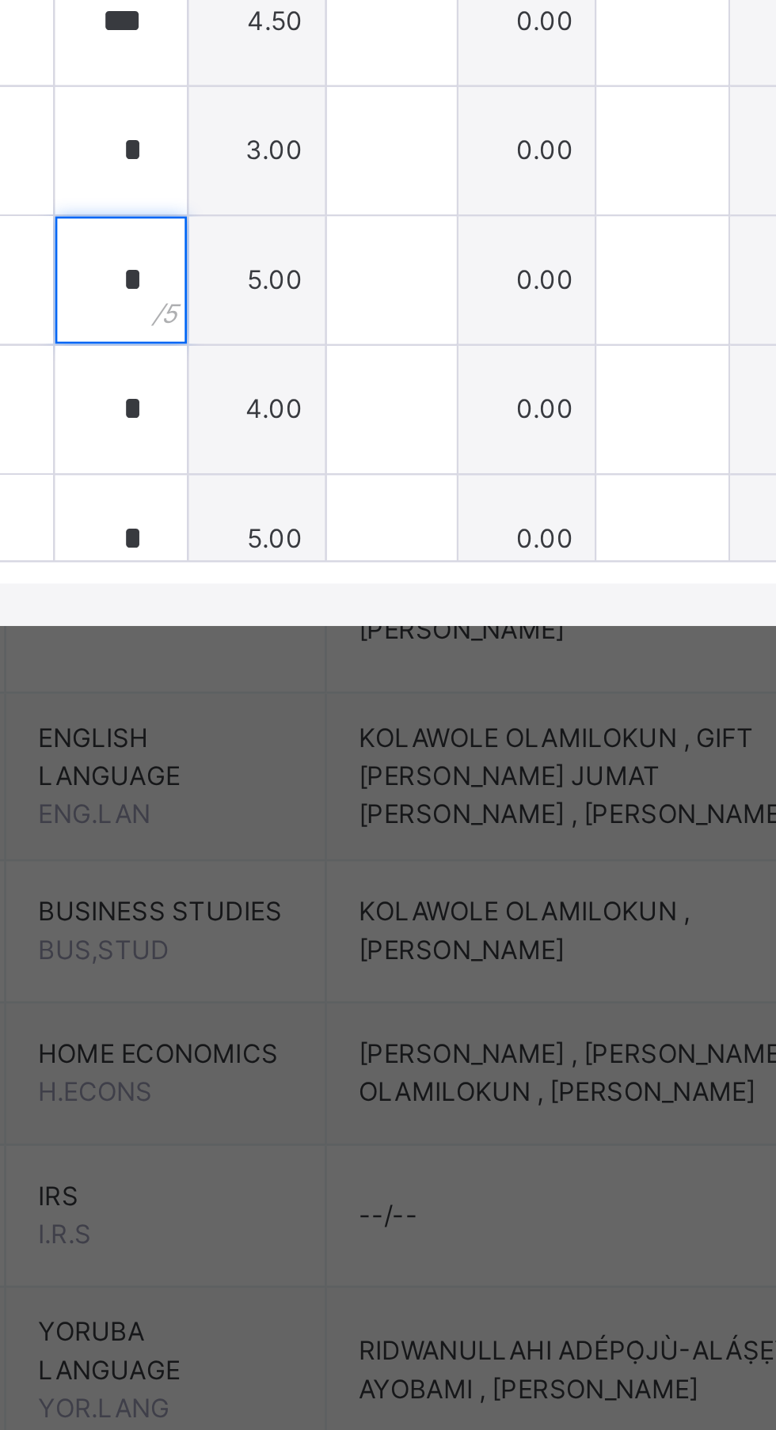
click at [346, 931] on input "*" at bounding box center [321, 906] width 49 height 47
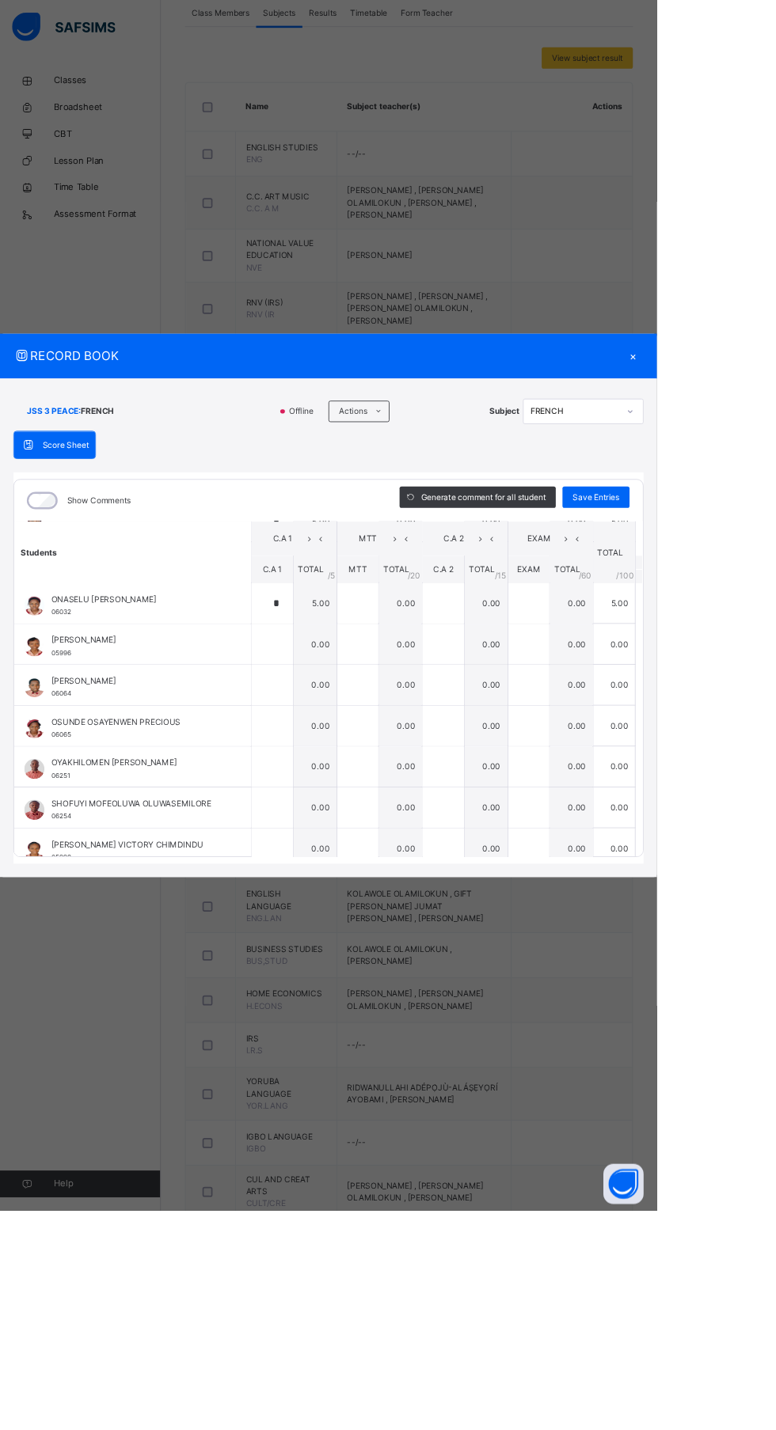
scroll to position [1158, 0]
click at [346, 738] on div "*" at bounding box center [321, 714] width 49 height 47
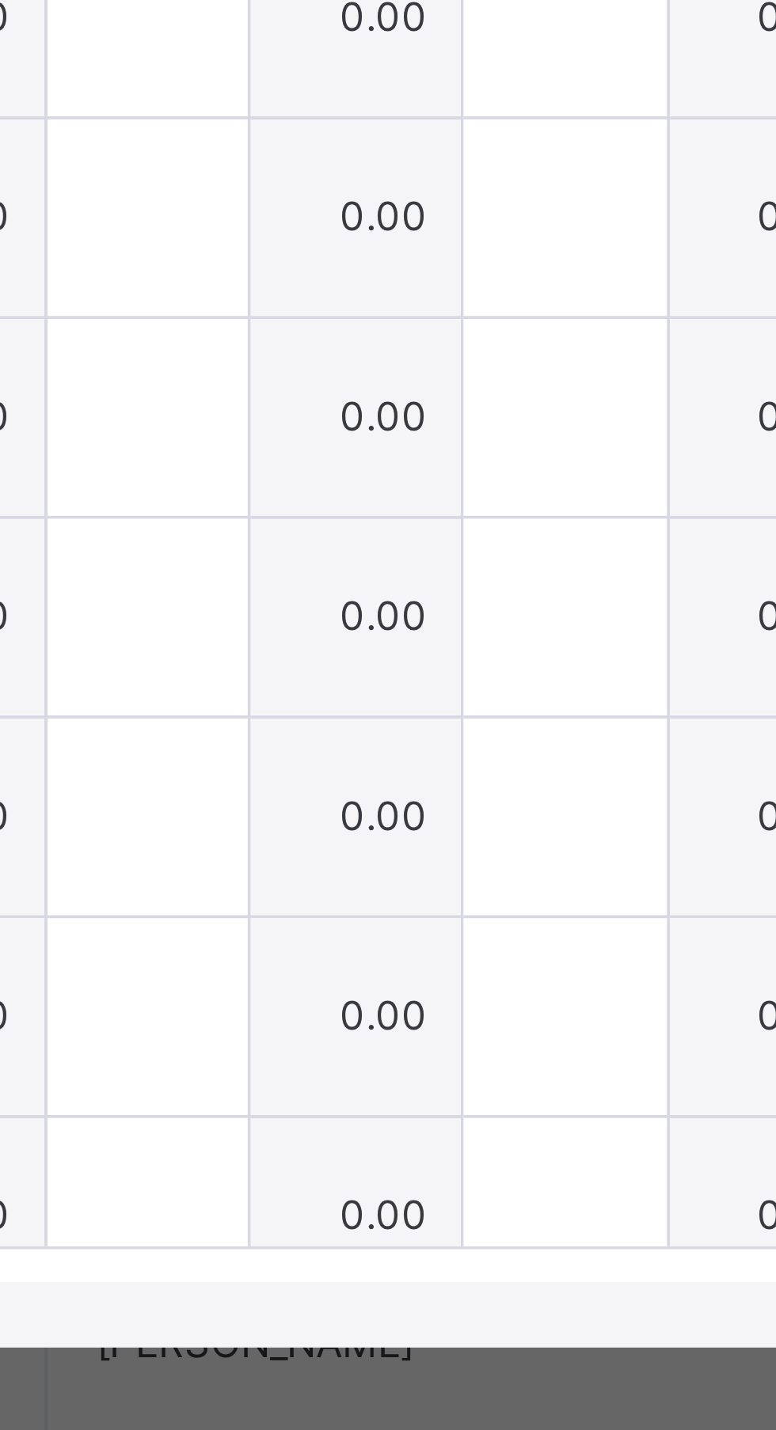
scroll to position [1119, 0]
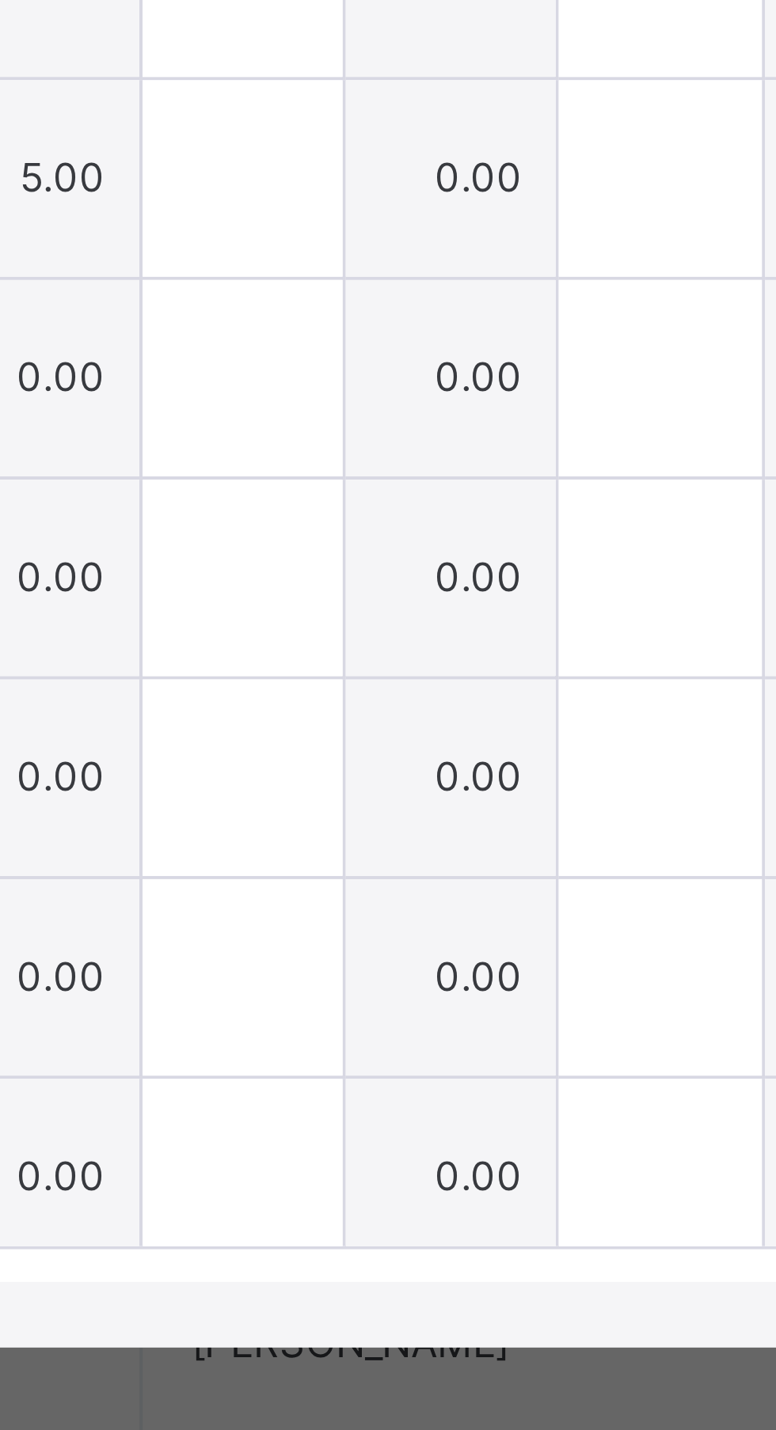
click at [346, 825] on div at bounding box center [321, 801] width 49 height 47
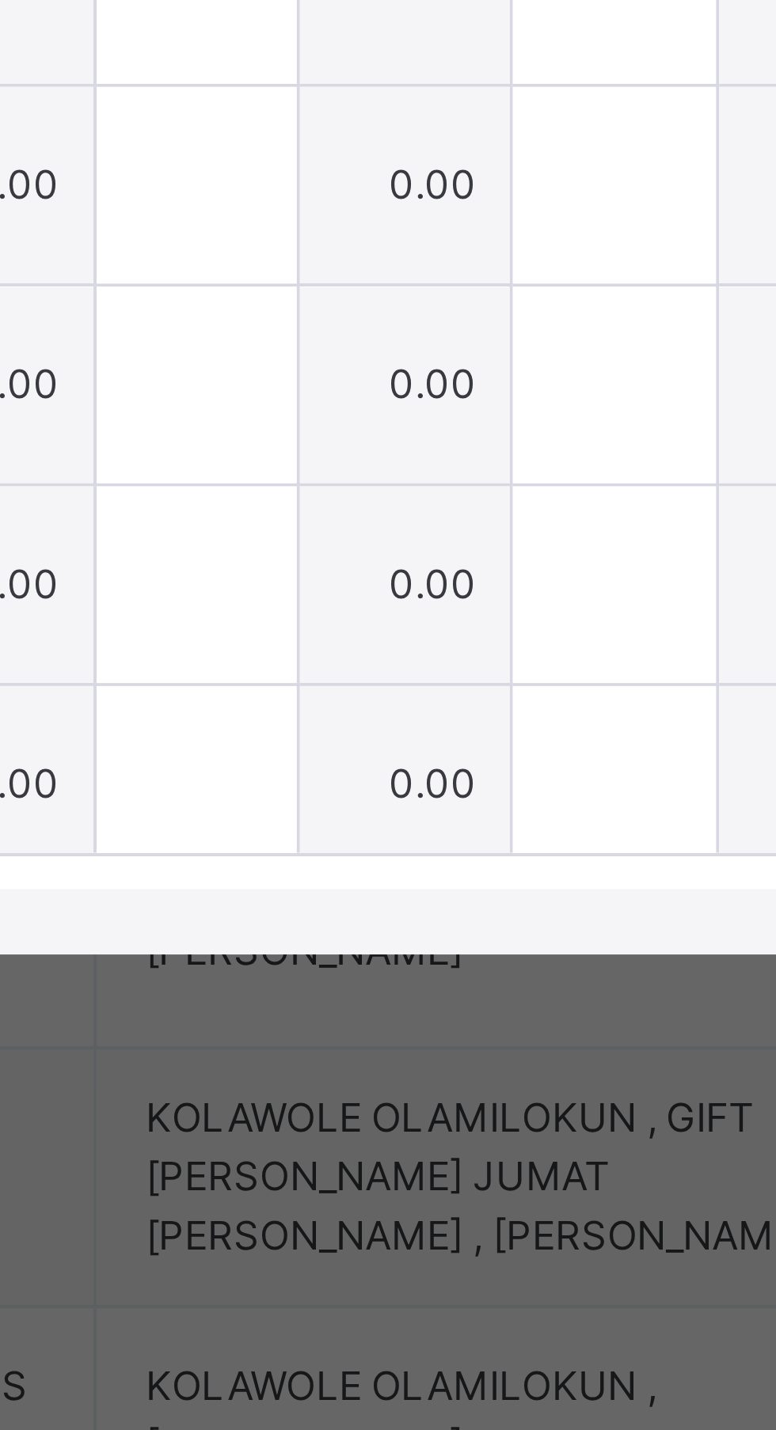
type input "*"
click at [346, 874] on div at bounding box center [321, 849] width 49 height 47
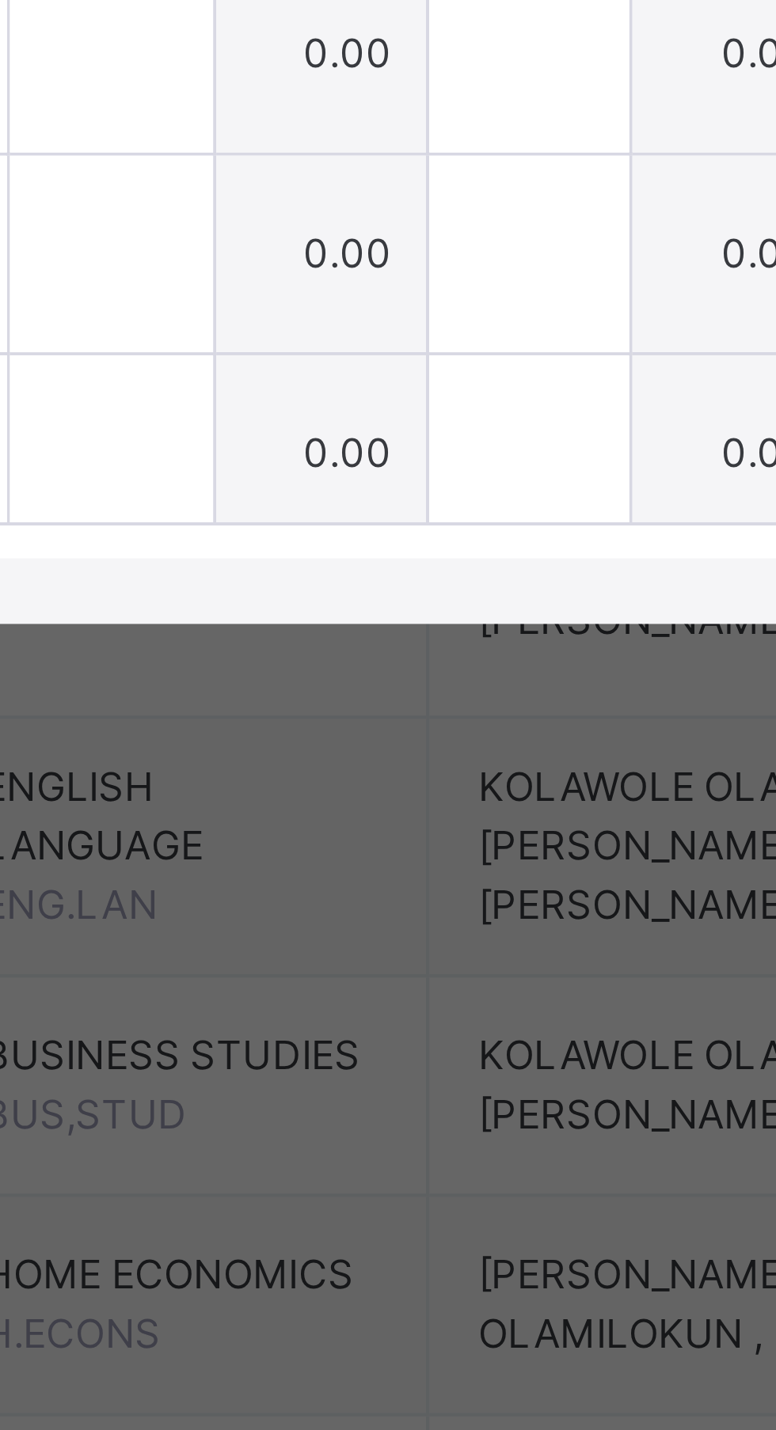
type input "***"
click at [346, 922] on input "text" at bounding box center [321, 898] width 49 height 47
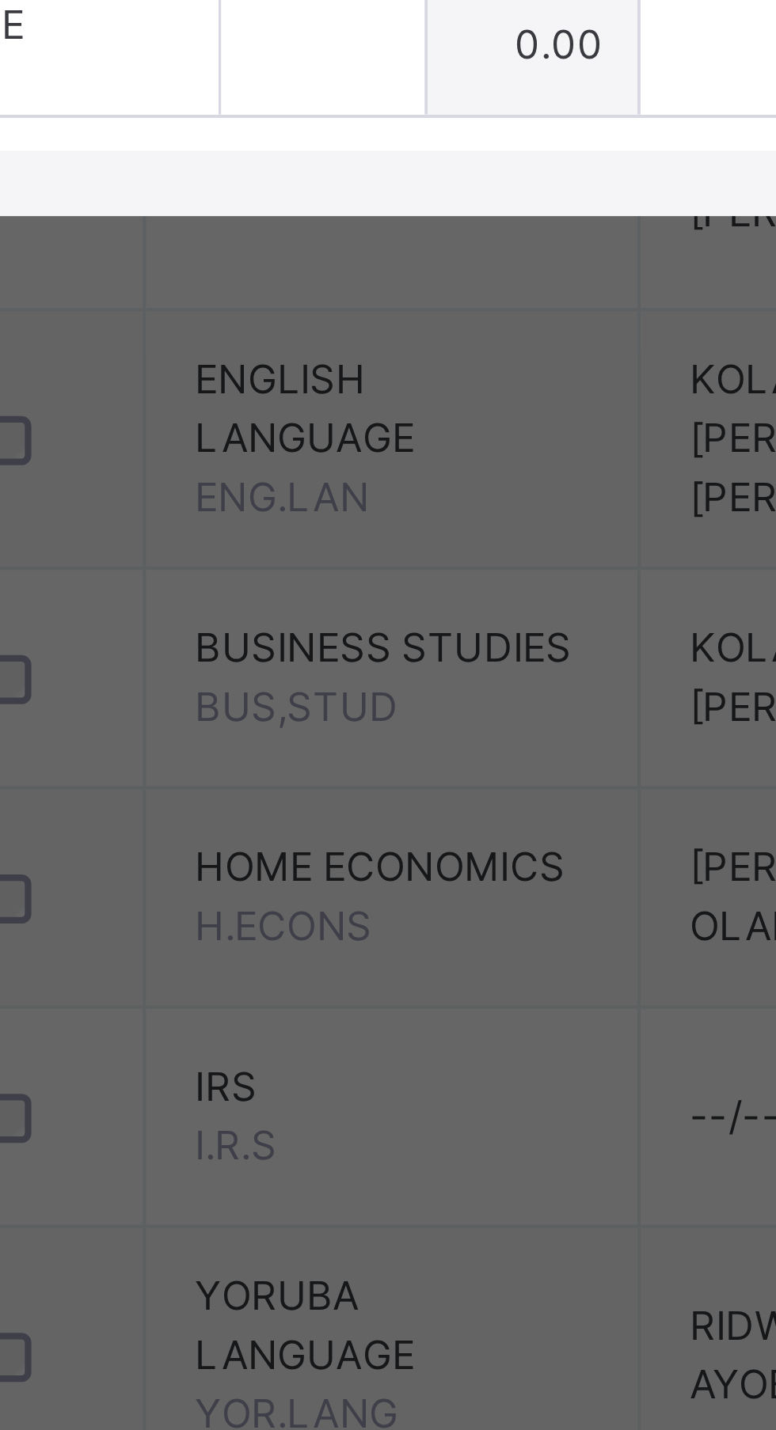
type input "*"
click at [346, 970] on input "text" at bounding box center [321, 946] width 49 height 47
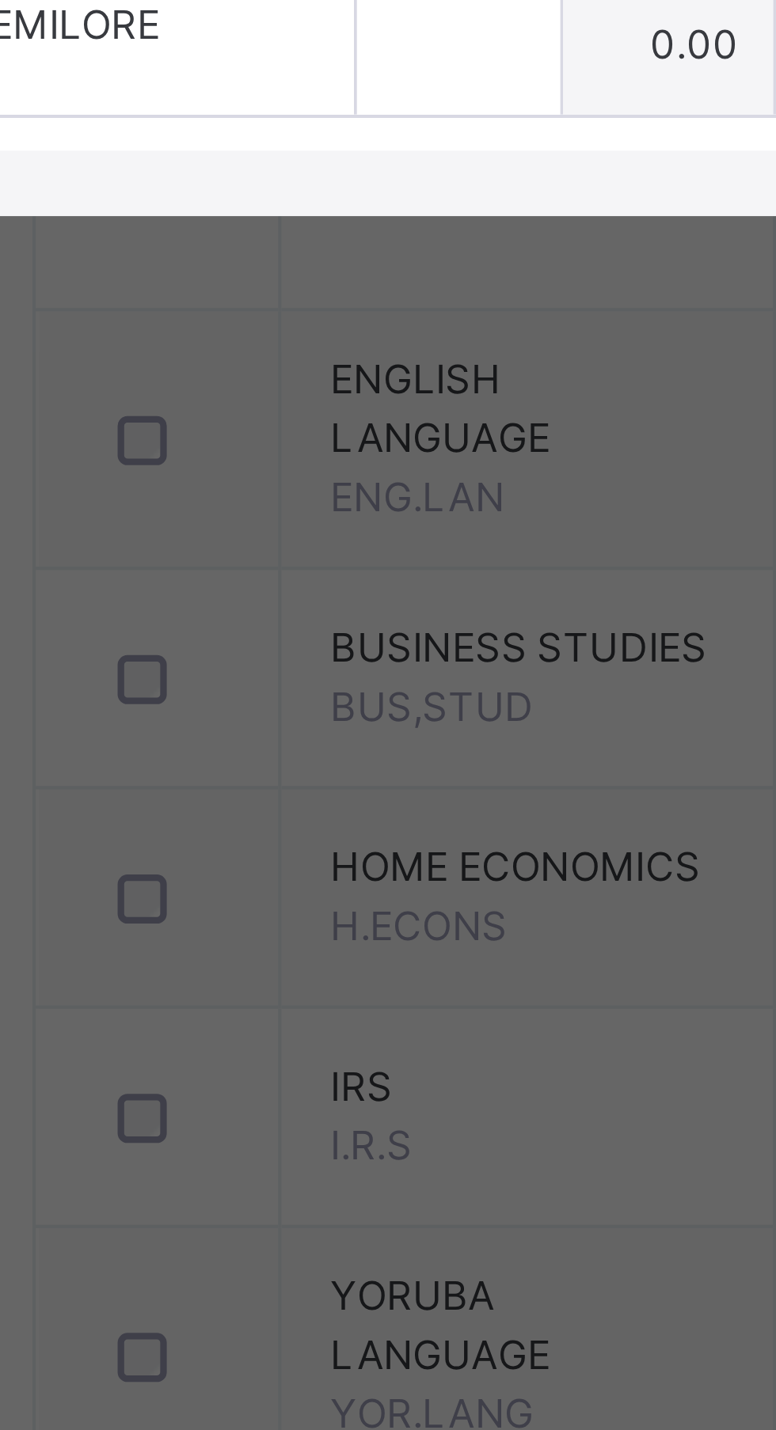
type input "*"
click at [346, 1019] on input "text" at bounding box center [321, 994] width 49 height 47
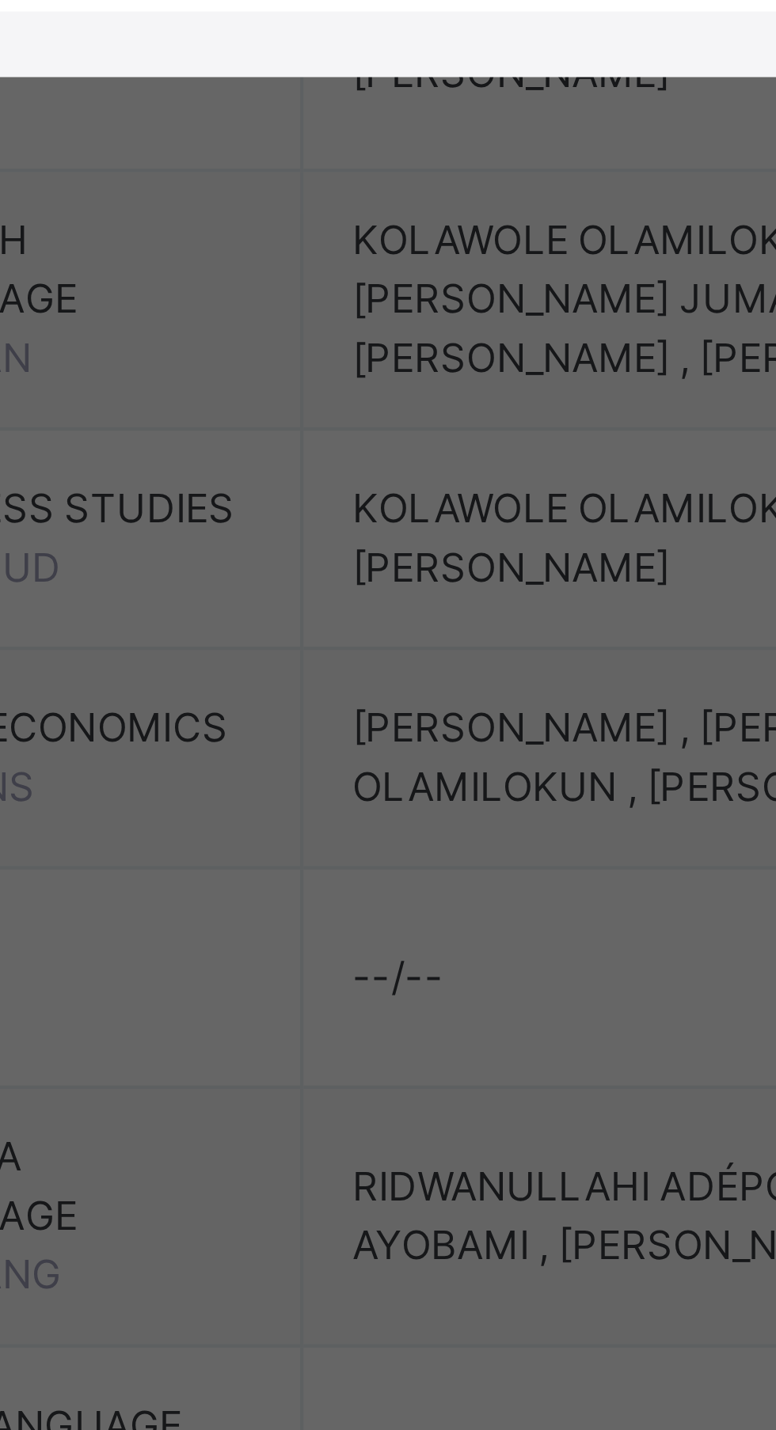
type input "***"
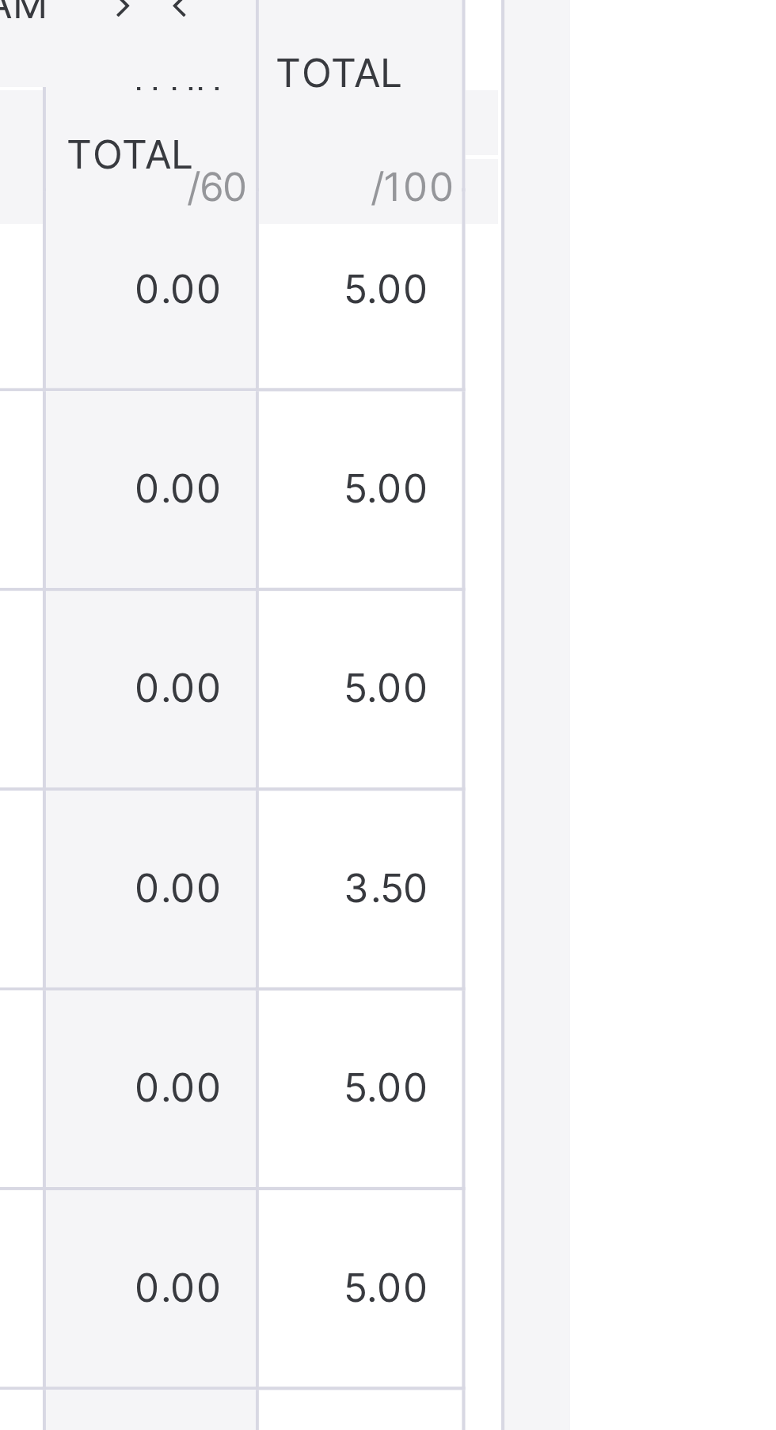
click at [731, 594] on span "Save Entries" at bounding box center [703, 587] width 55 height 14
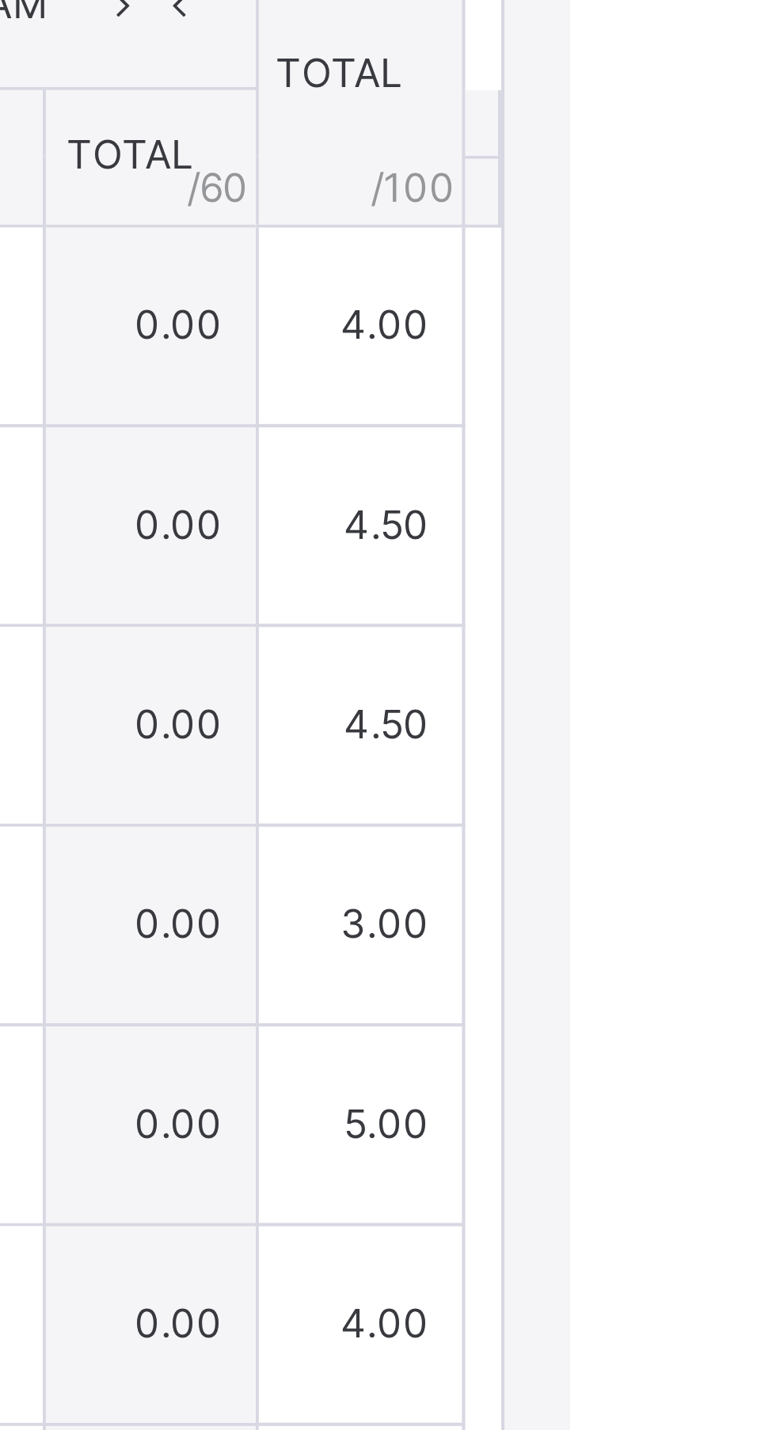
type input "*"
type input "***"
type input "*"
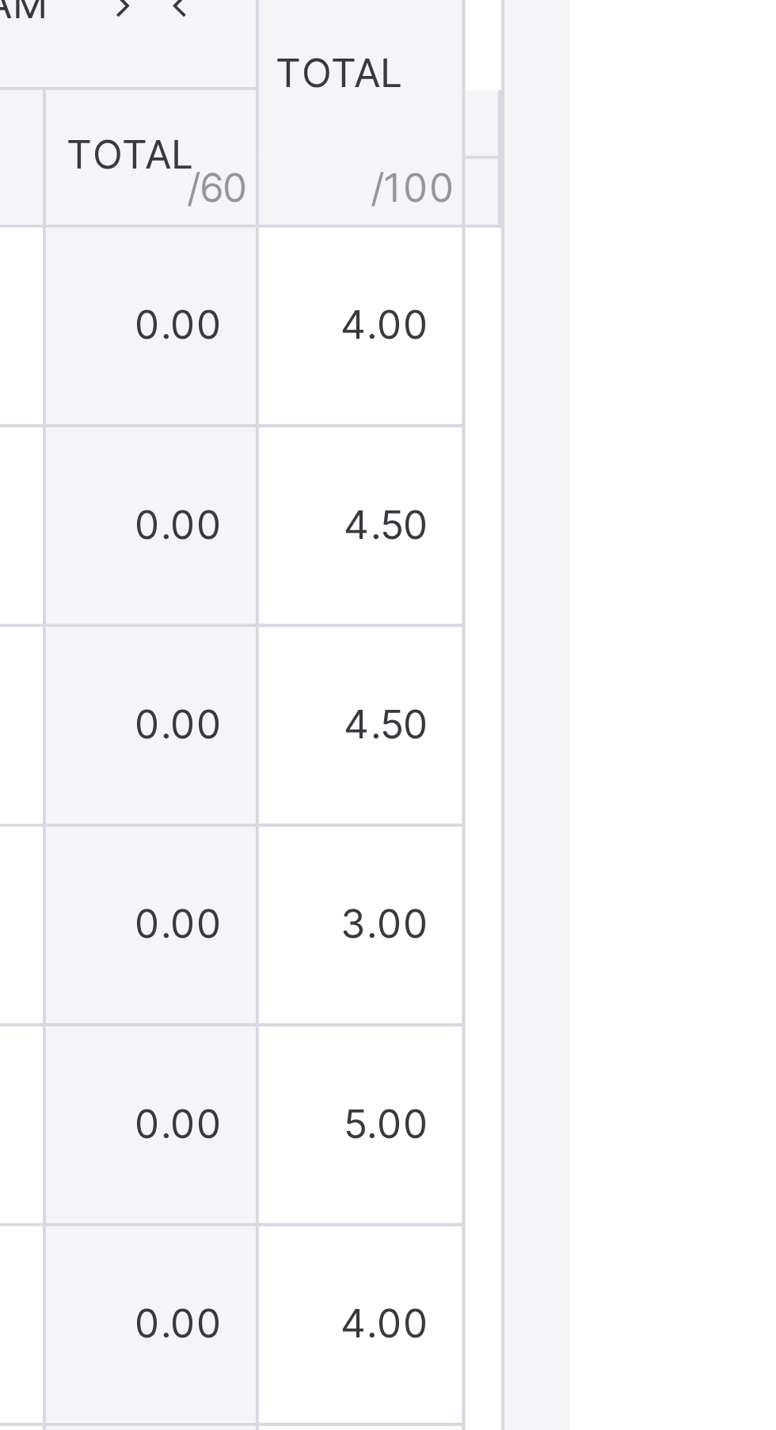
type input "*"
type input "***"
type input "*"
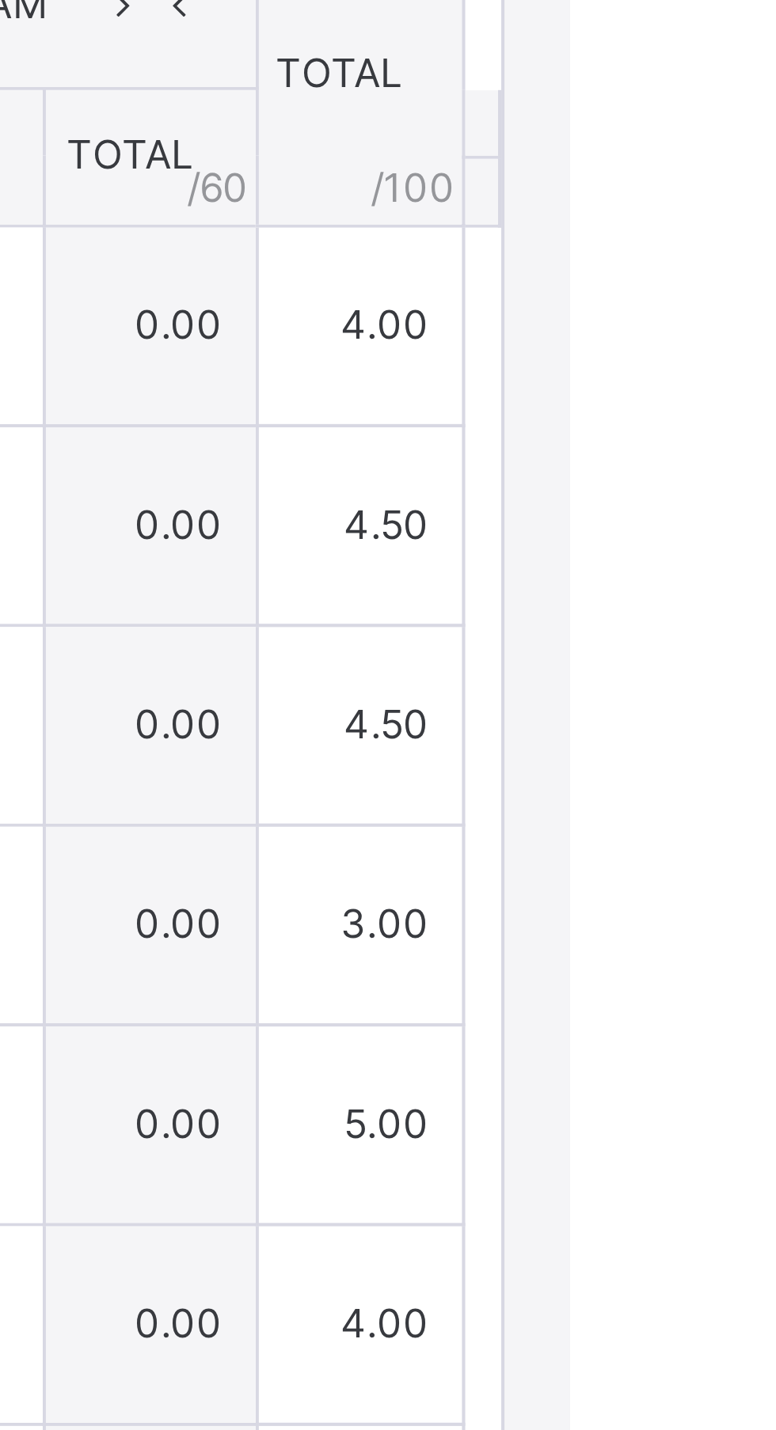
type input "***"
type input "*"
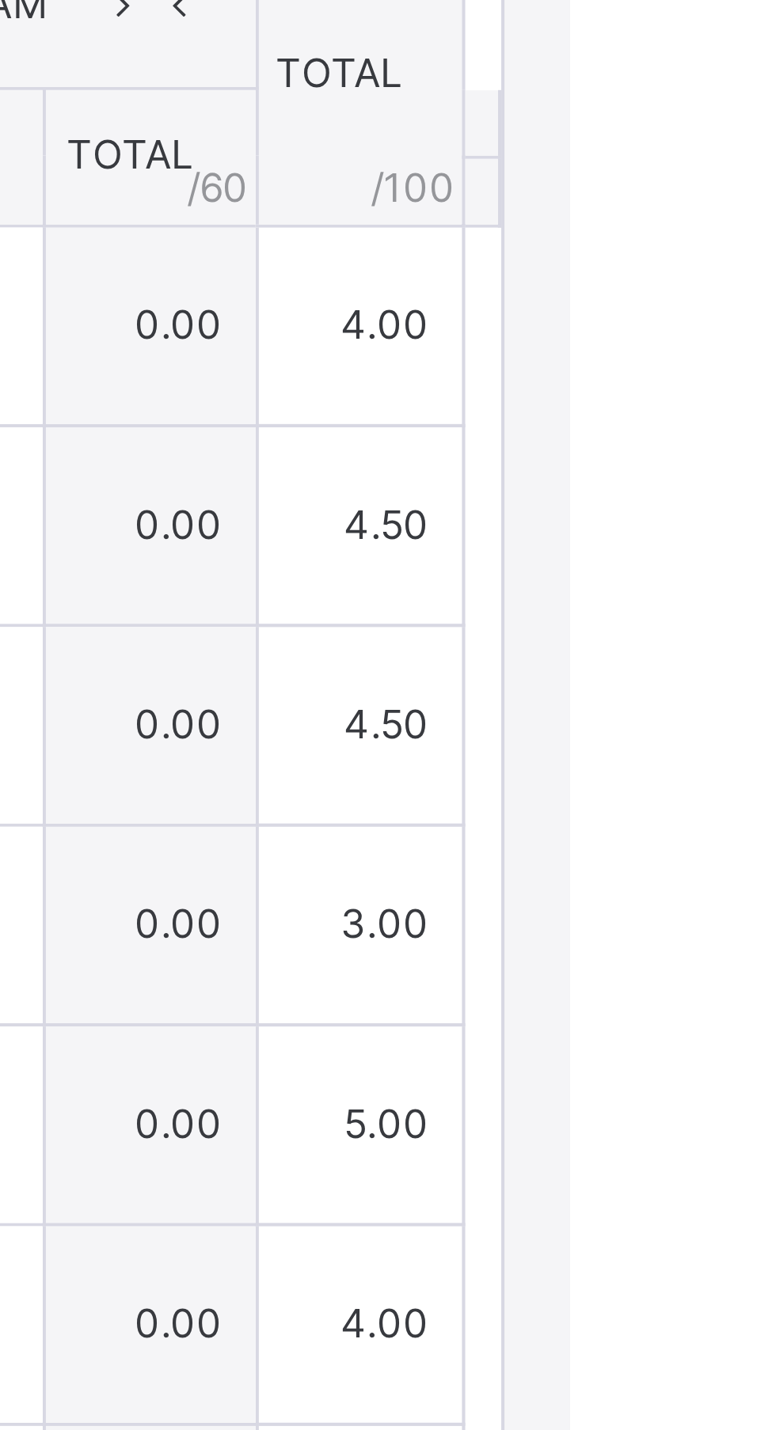
type input "*"
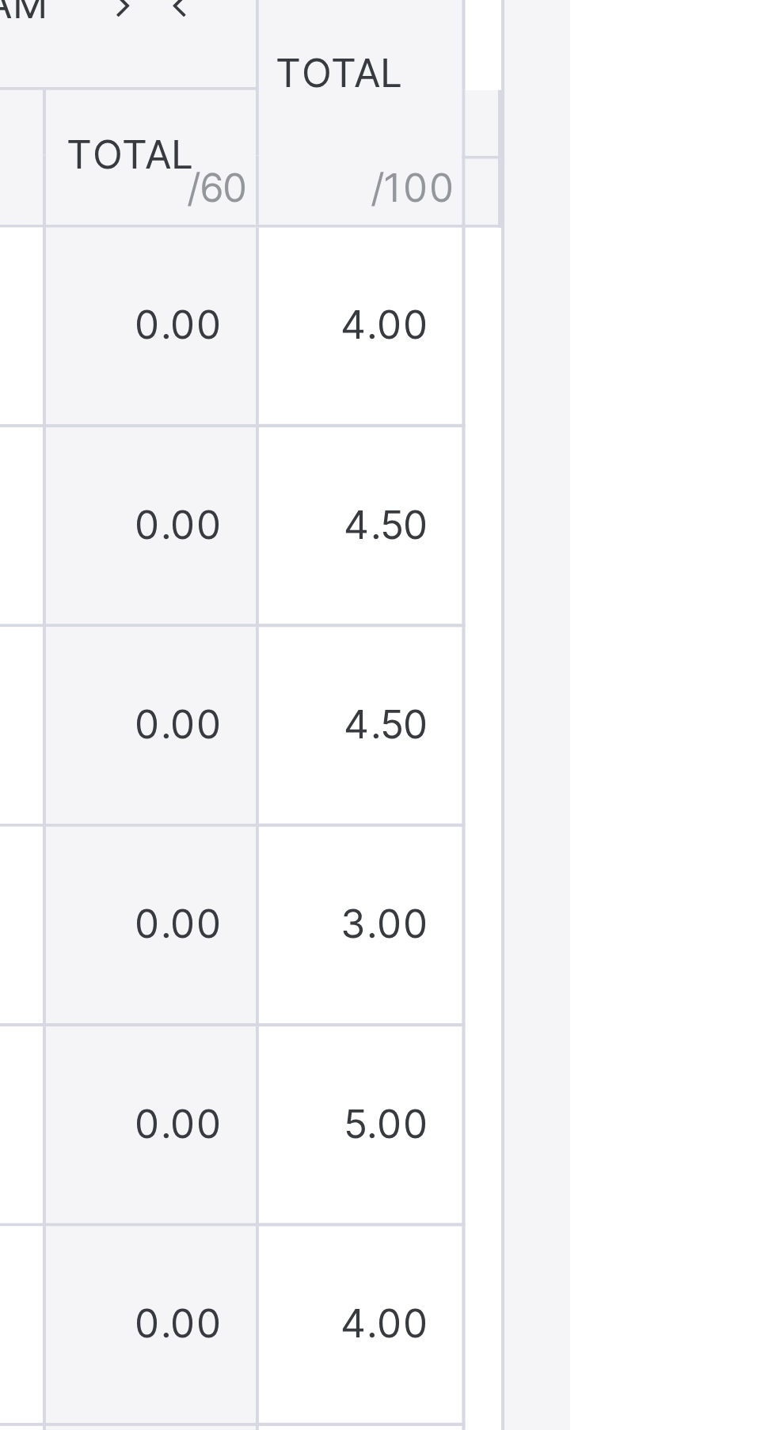
type input "*"
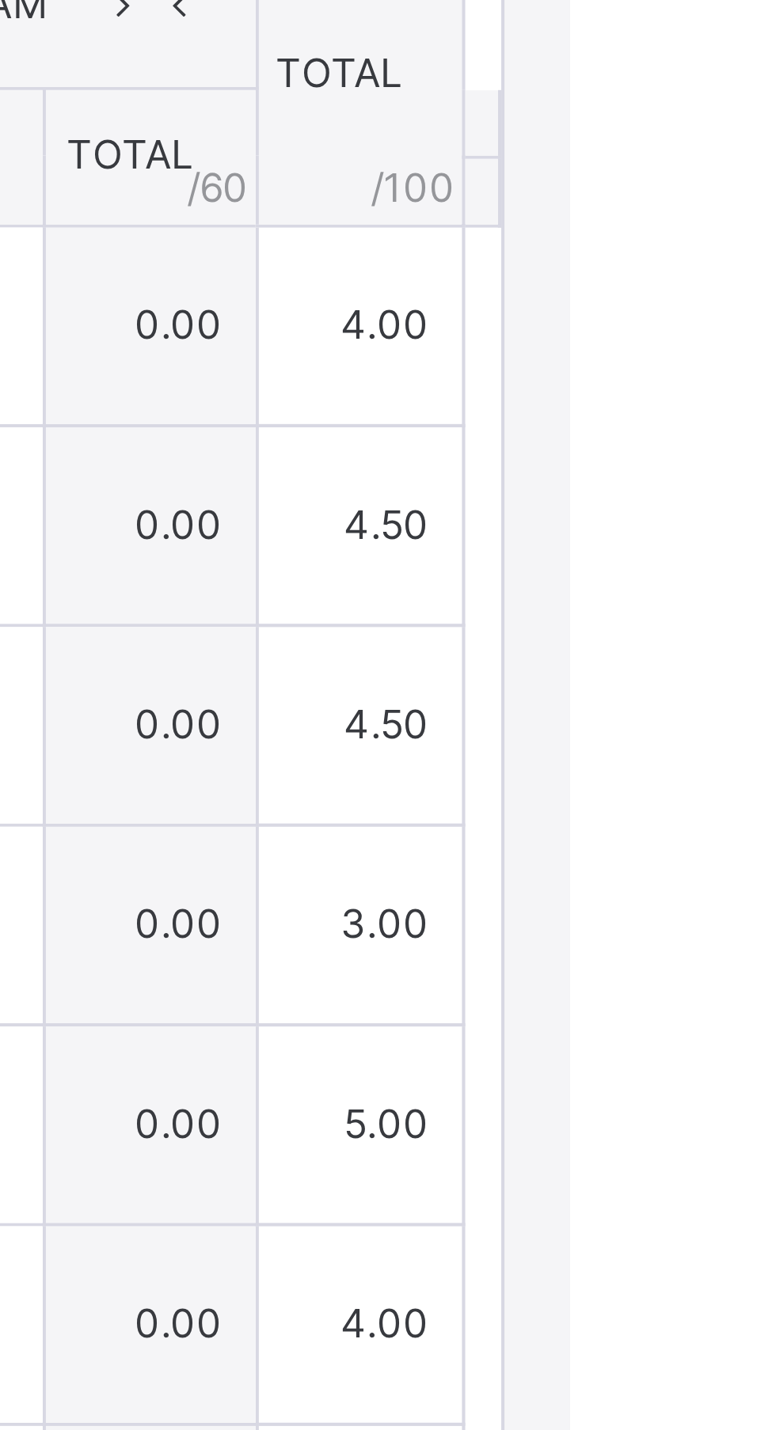
type input "***"
type input "*"
type input "***"
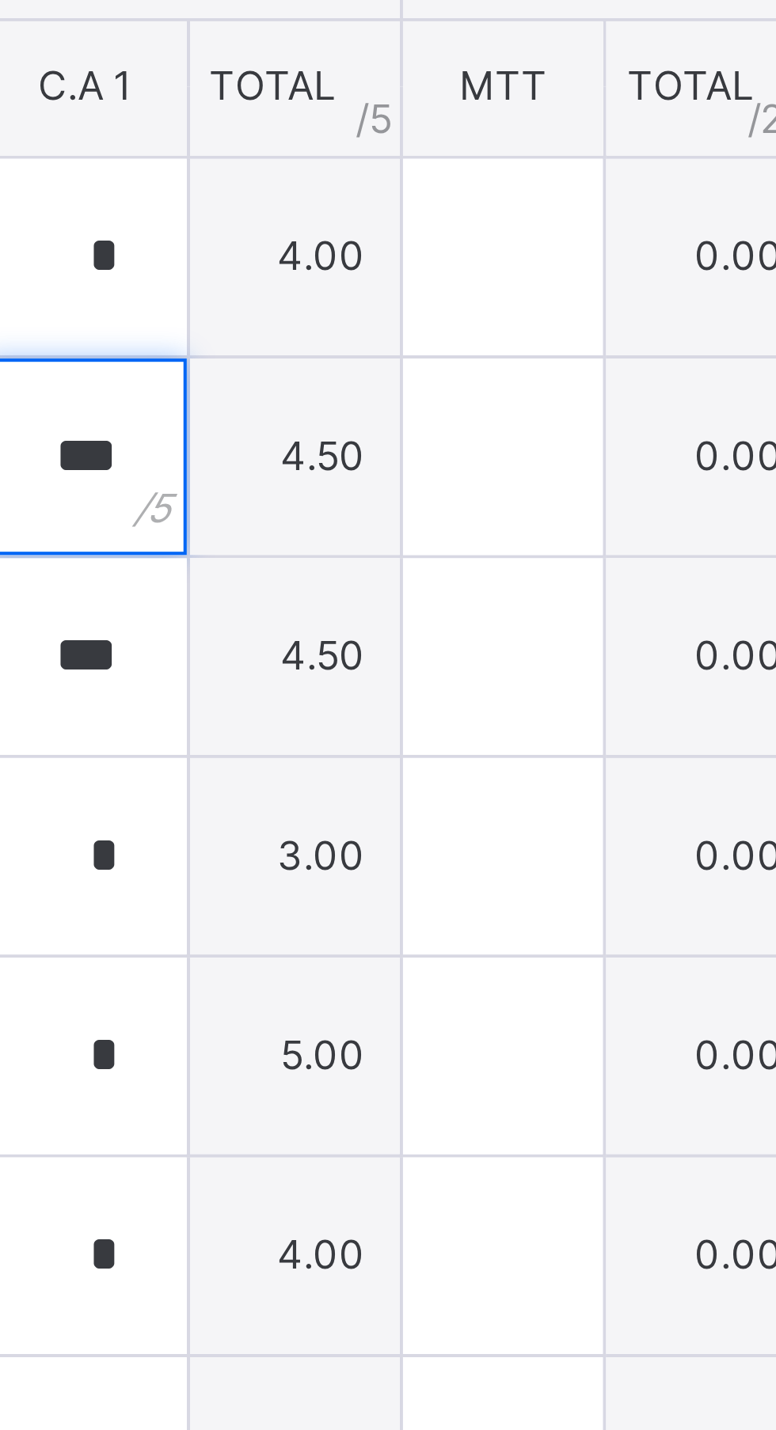
click at [346, 786] on input "***" at bounding box center [321, 761] width 49 height 47
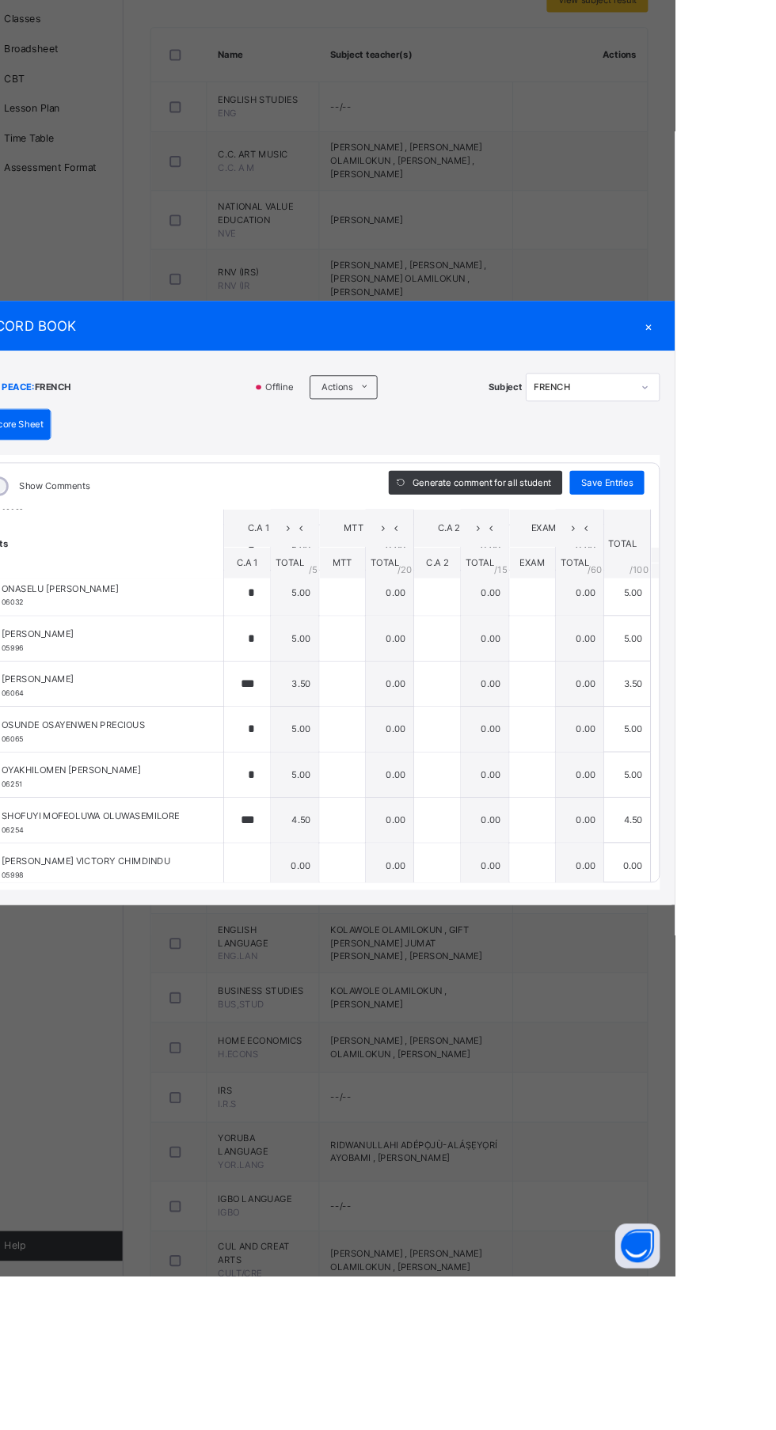
scroll to position [1167, 0]
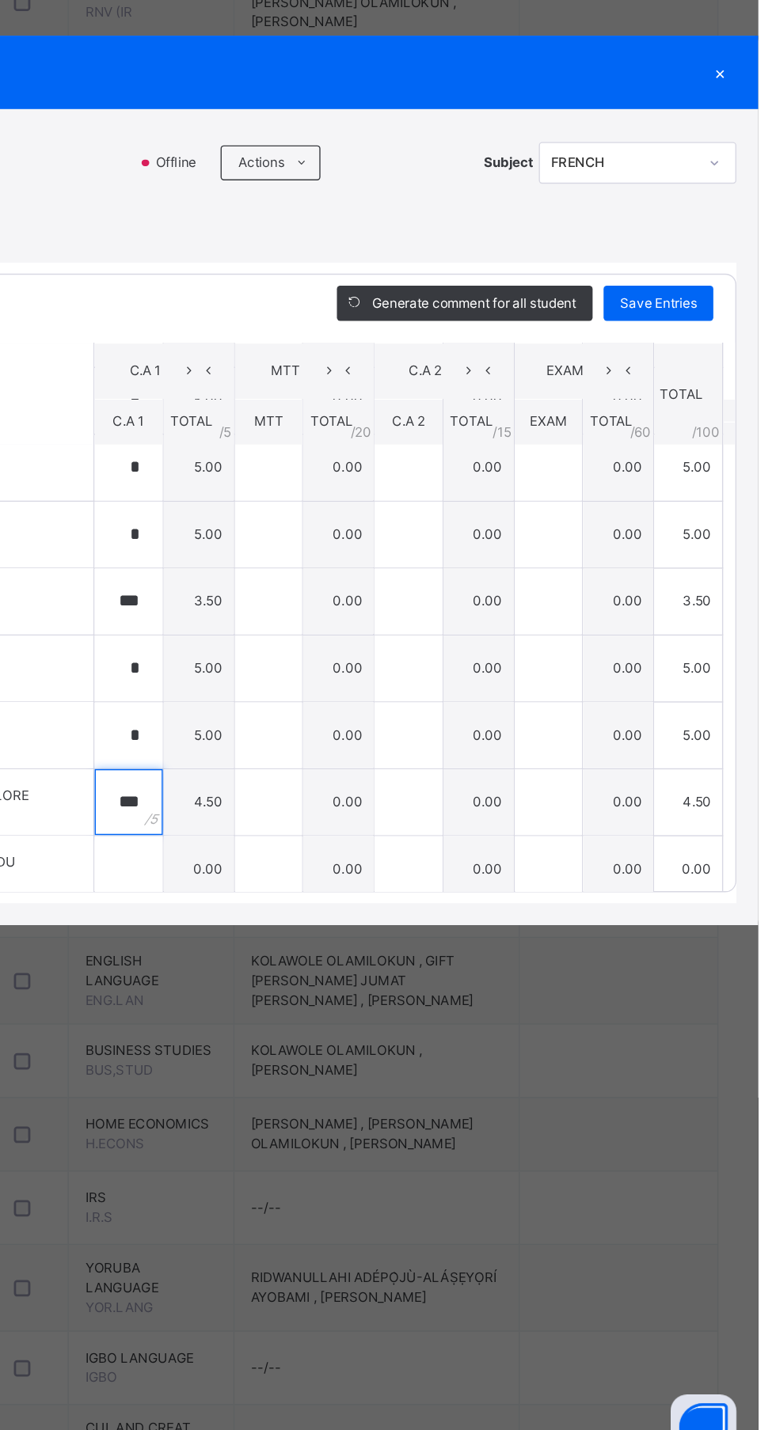
click at [346, 971] on div "***" at bounding box center [321, 947] width 49 height 47
type input "*"
click at [346, 1019] on div at bounding box center [321, 995] width 49 height 47
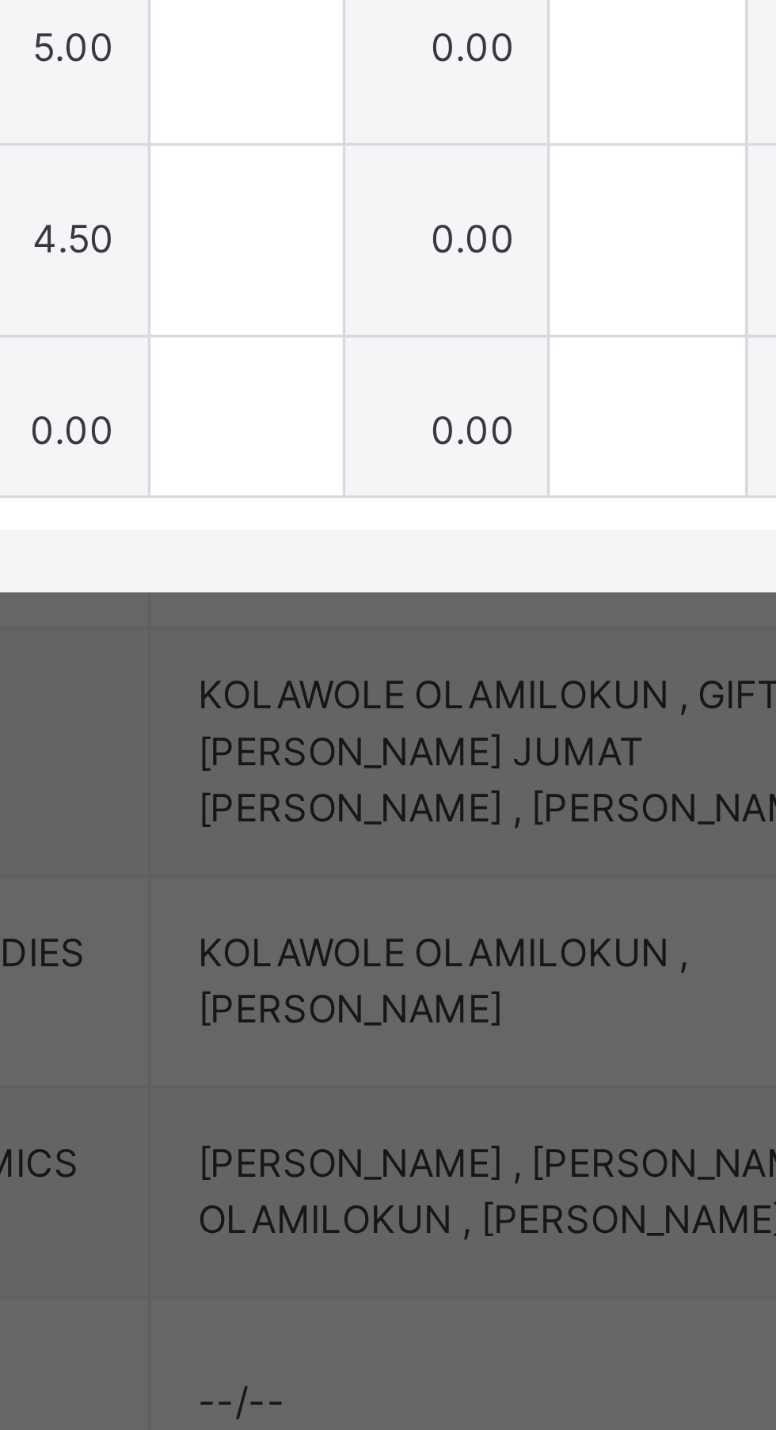
click at [346, 1019] on div at bounding box center [321, 995] width 49 height 47
click at [346, 1019] on input "text" at bounding box center [321, 995] width 49 height 47
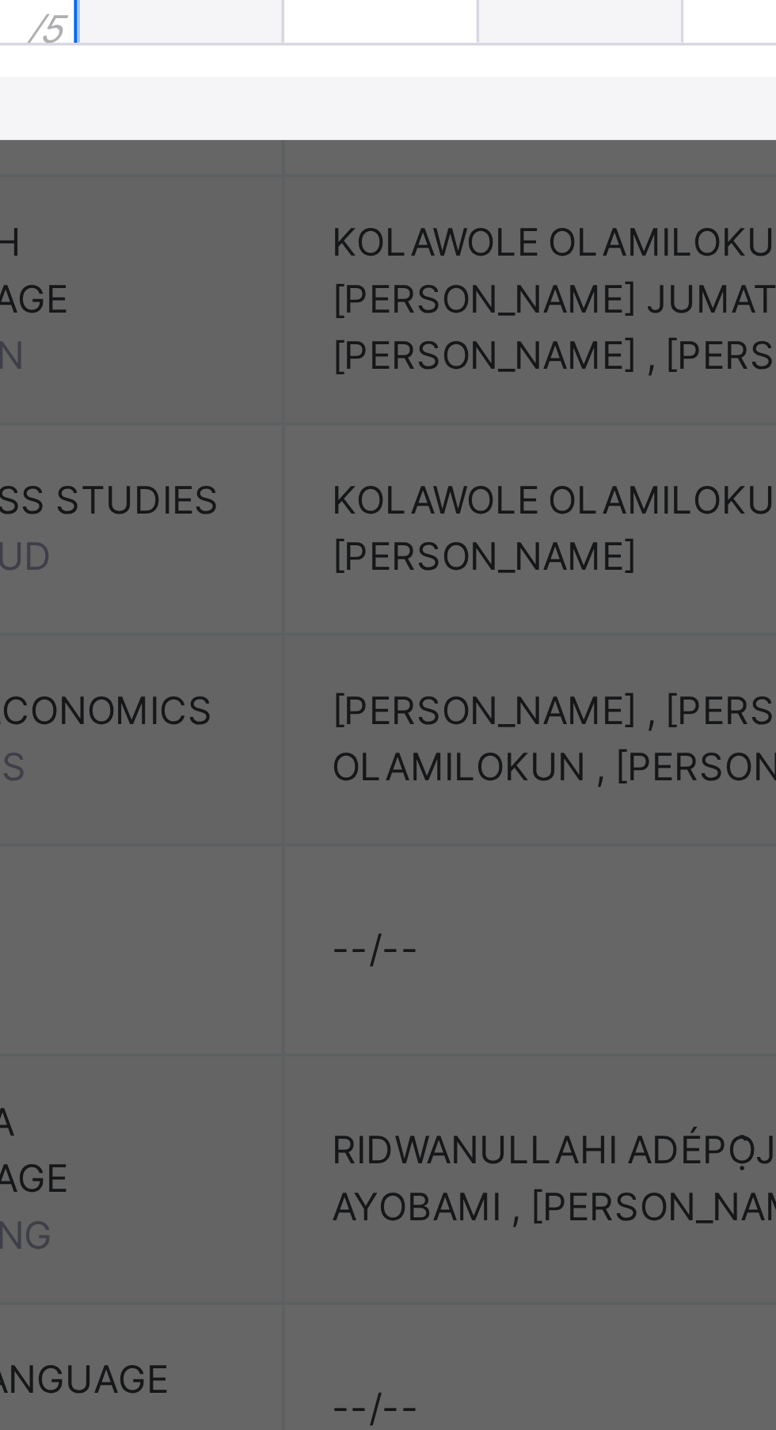
type input "*"
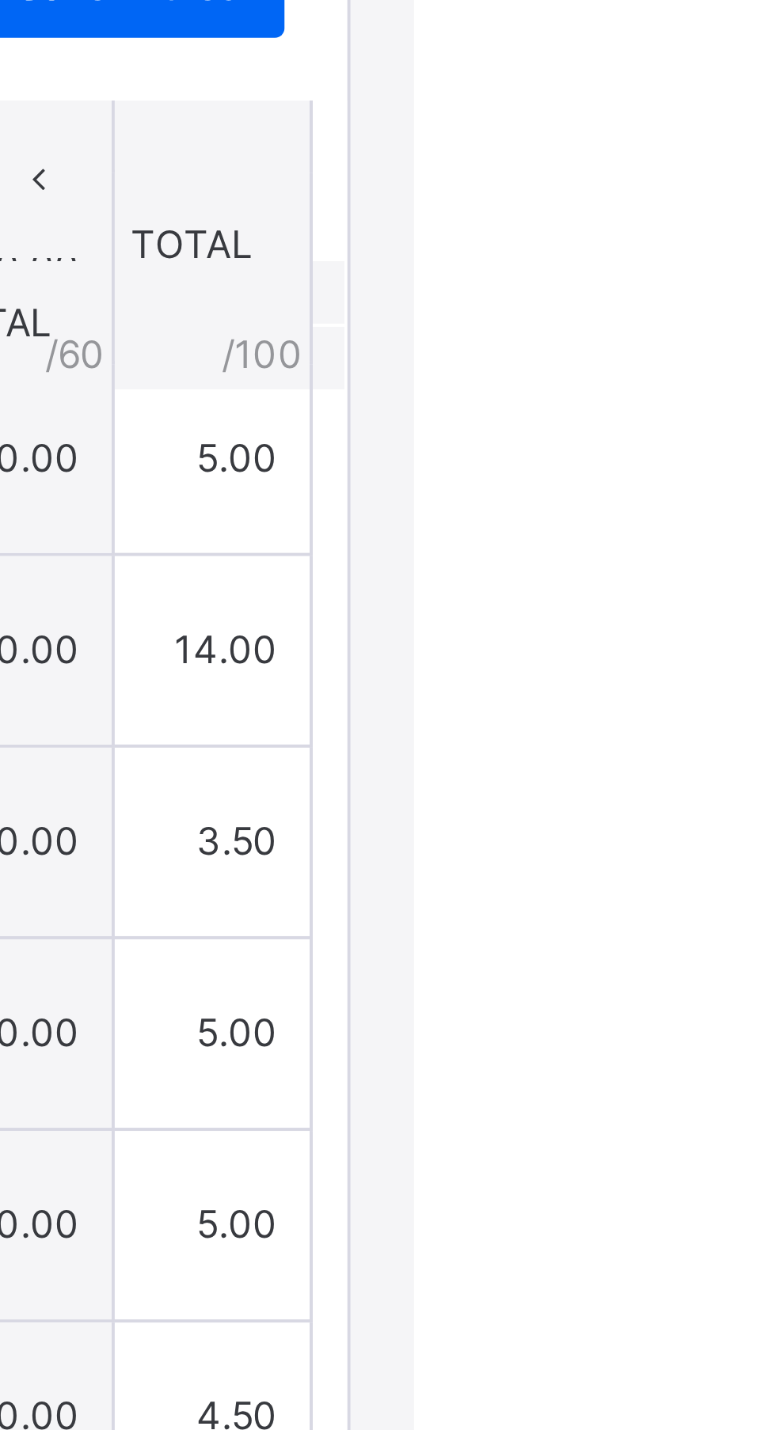
click at [731, 594] on span "Save Entries" at bounding box center [703, 587] width 55 height 14
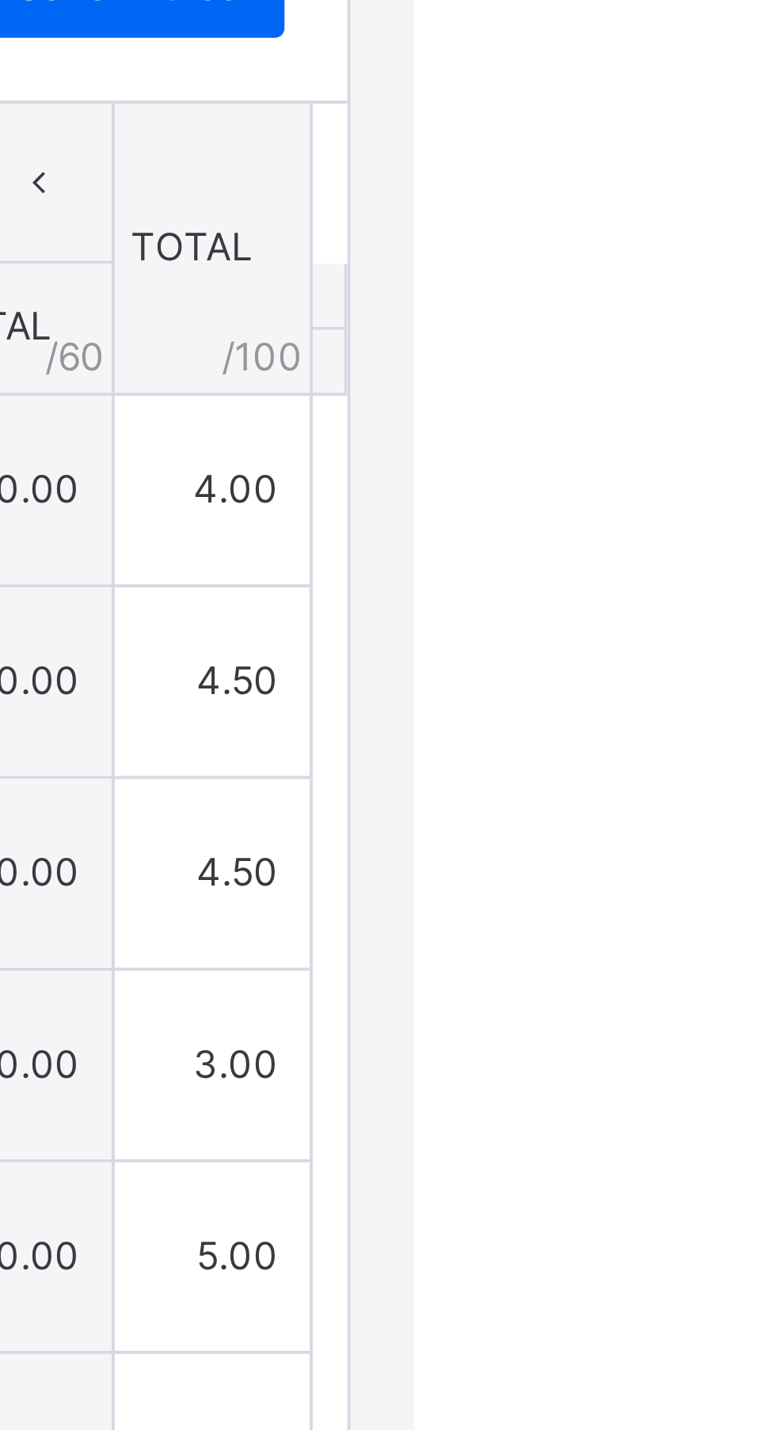
type input "*"
type input "***"
type input "*"
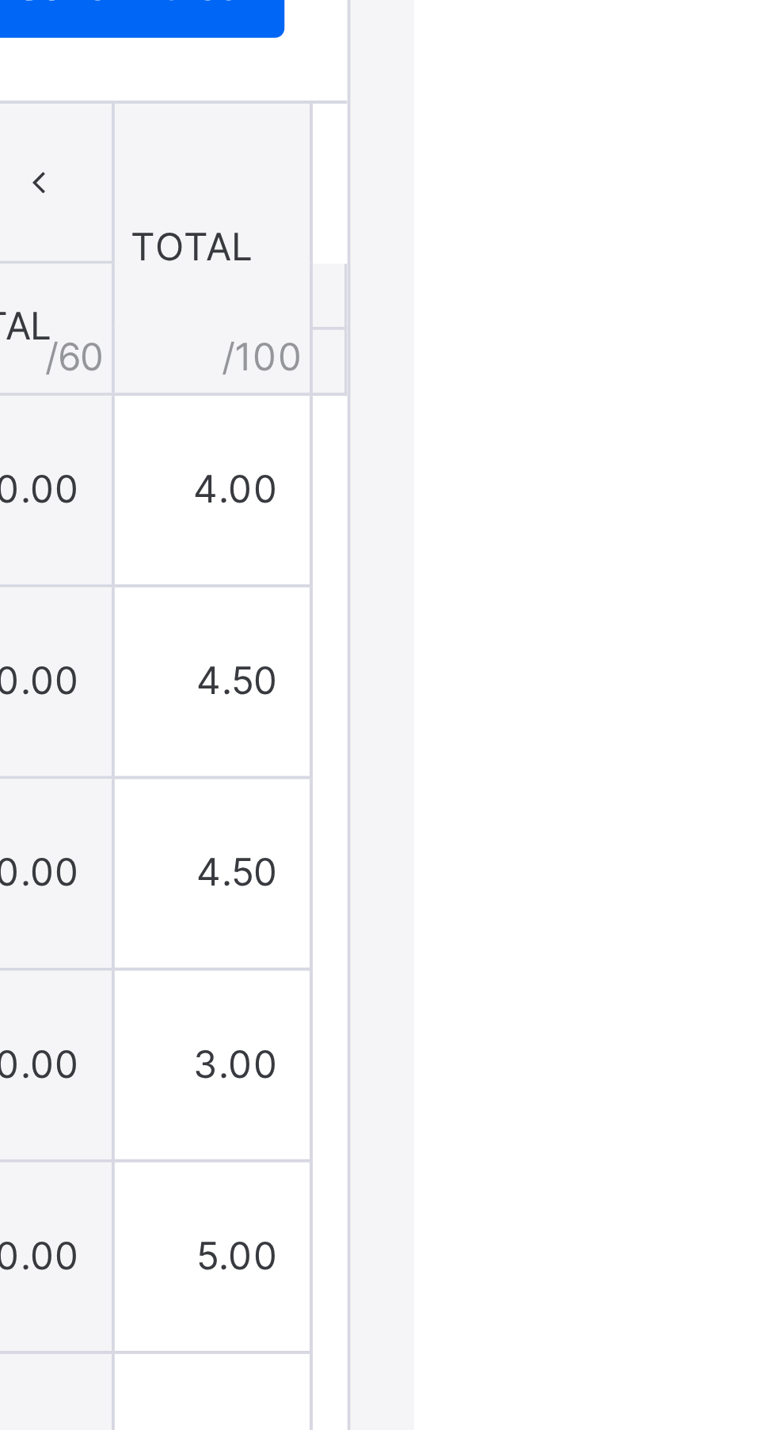
type input "*"
type input "***"
type input "*"
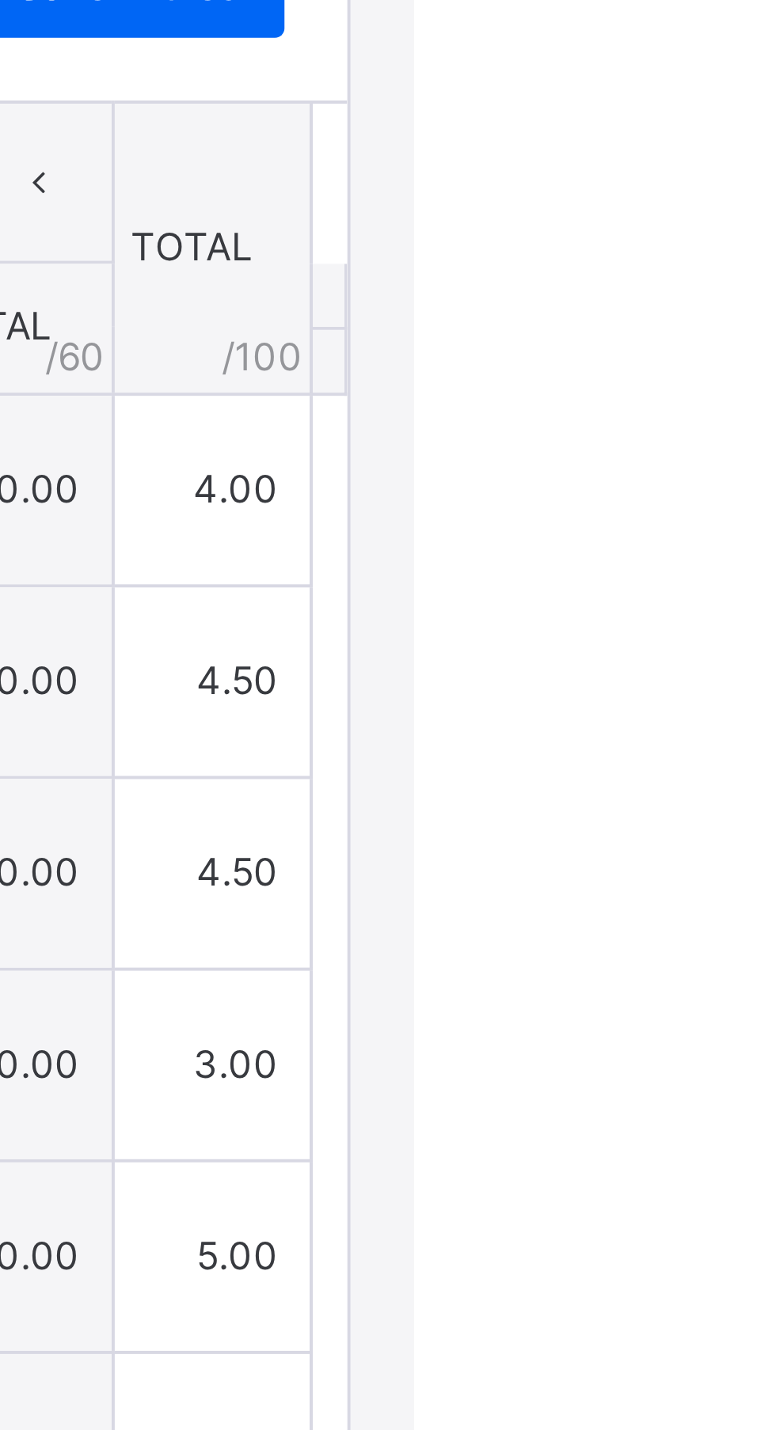
type input "***"
type input "*"
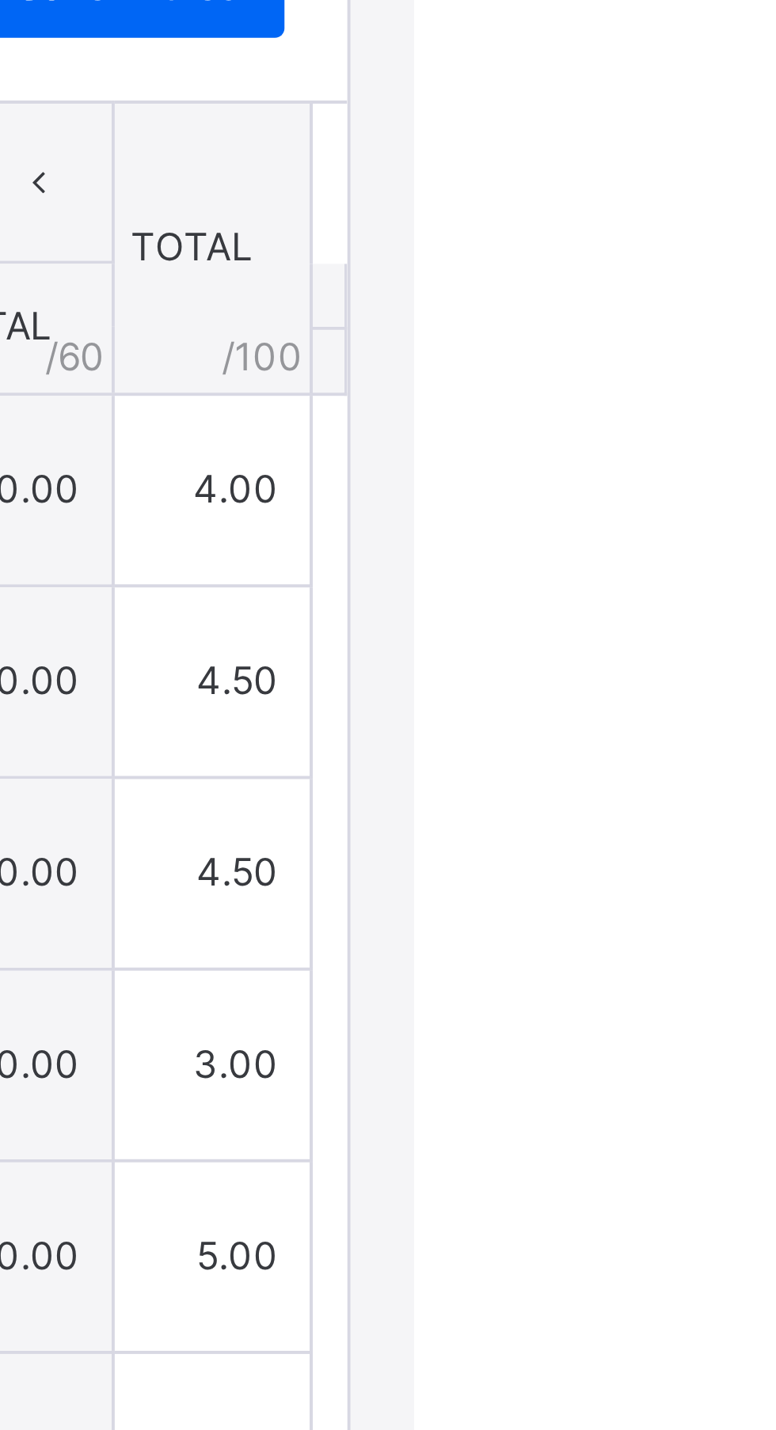
type input "*"
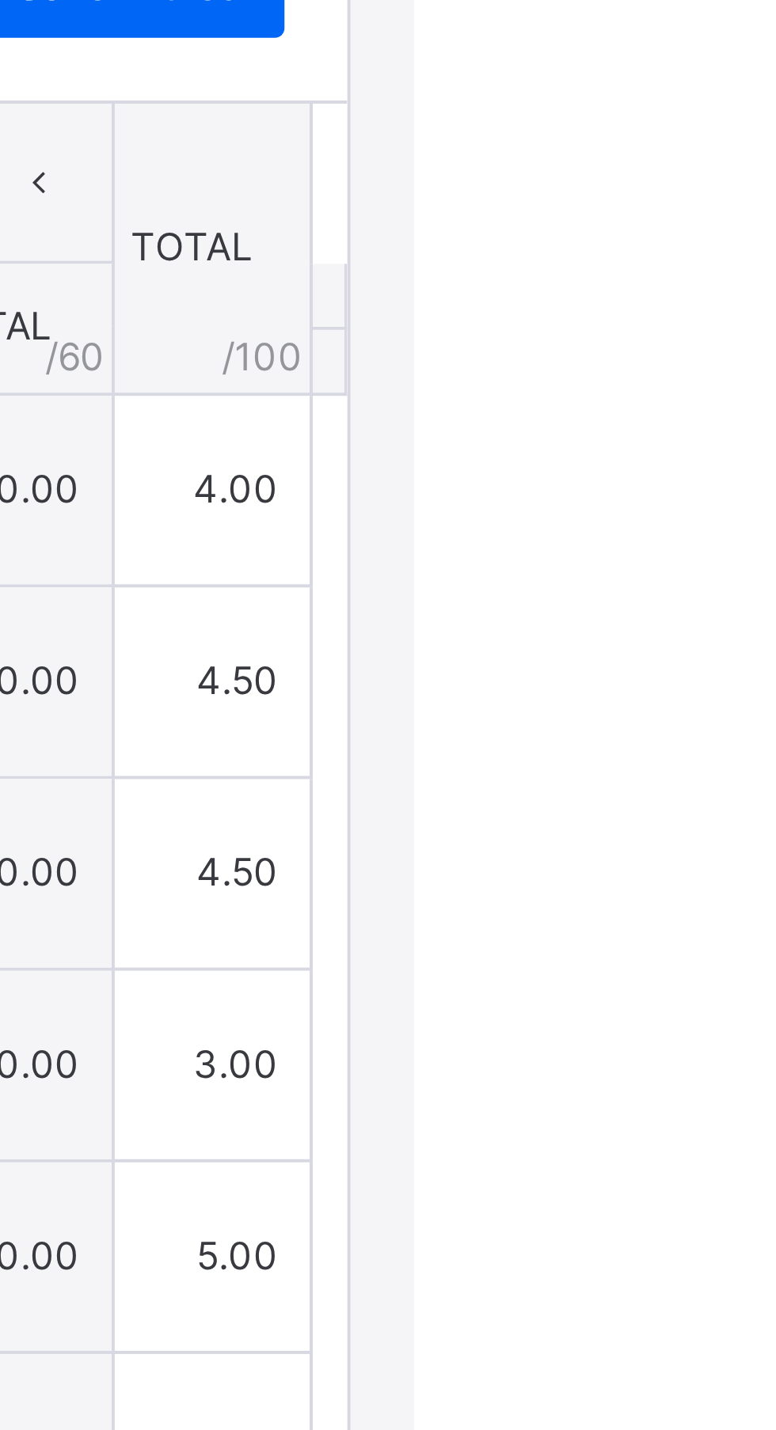
type input "*"
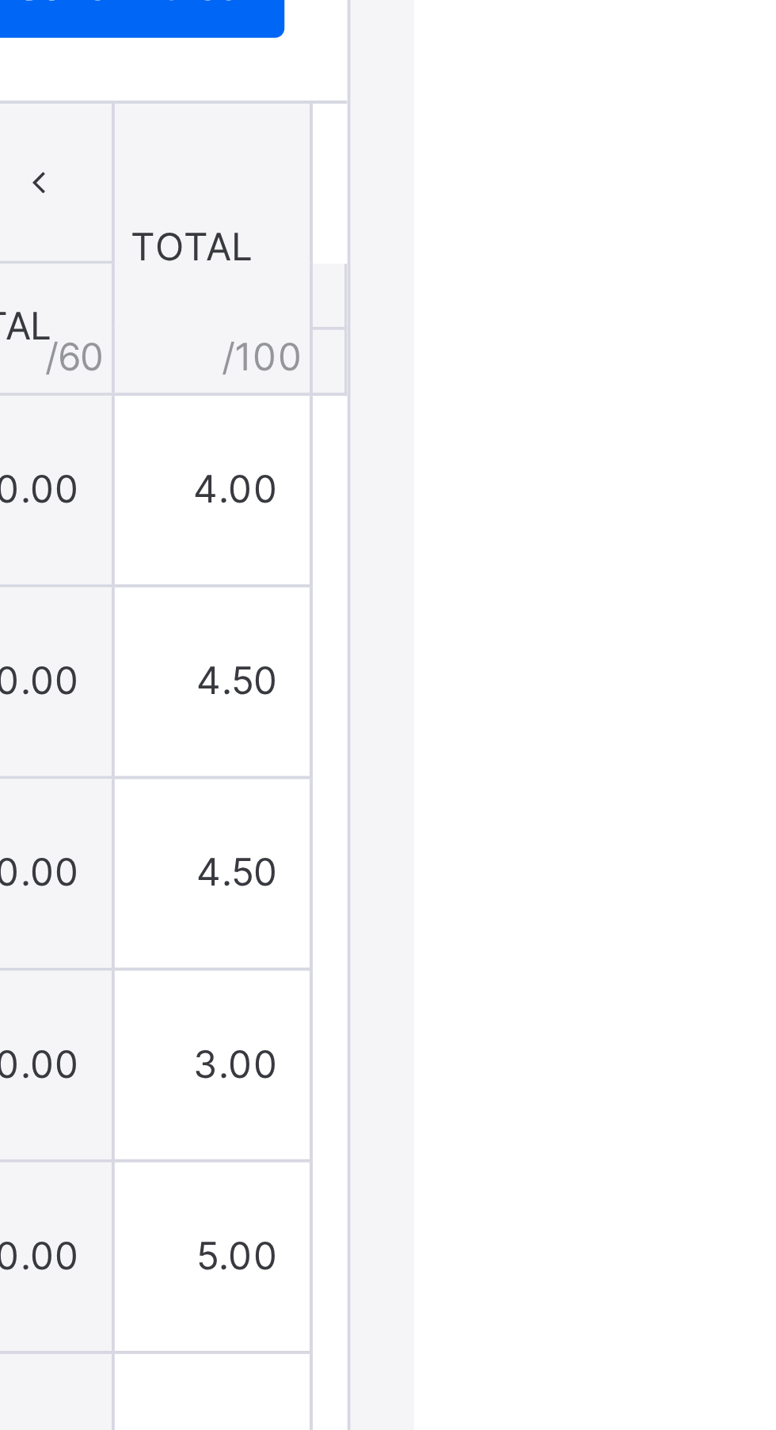
type input "*"
type input "***"
type input "*"
type input "***"
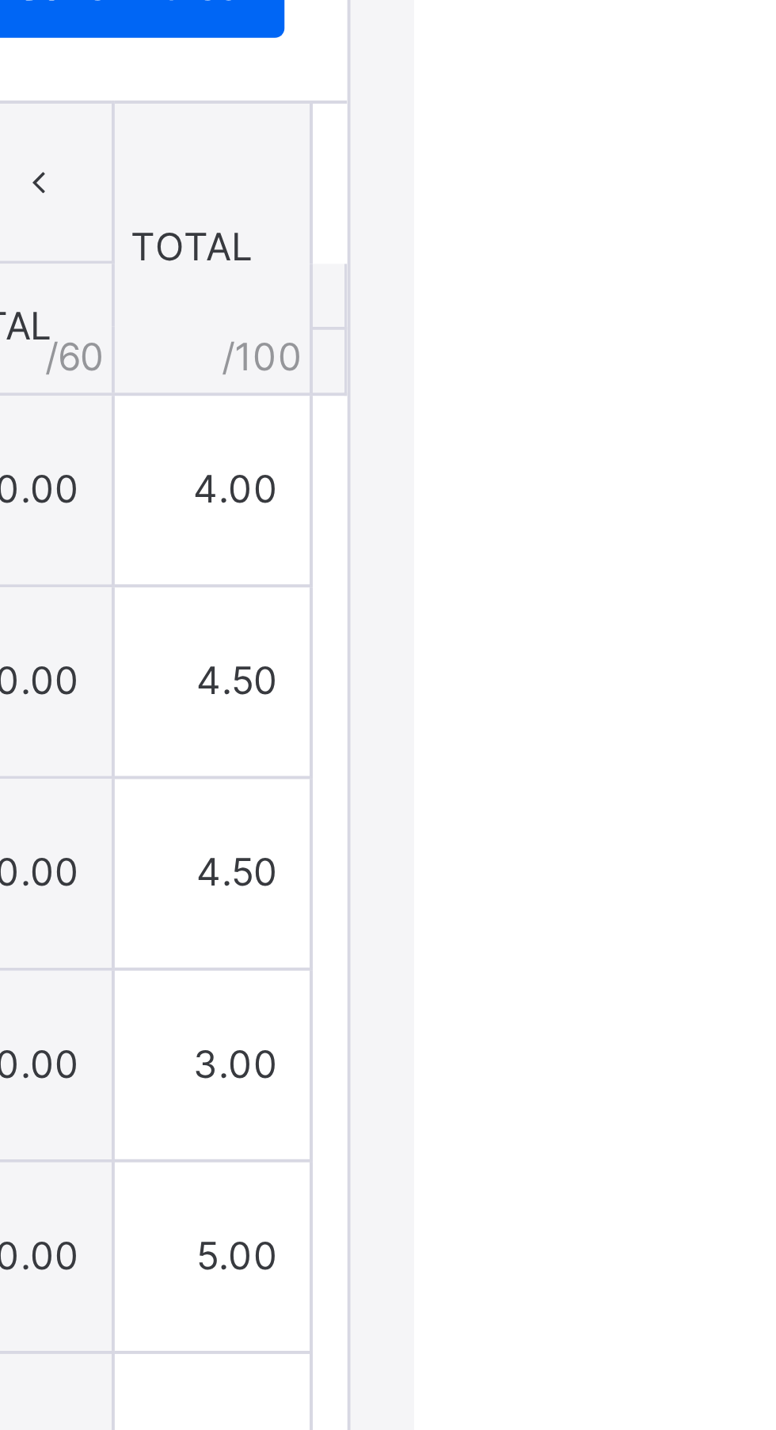
type input "*"
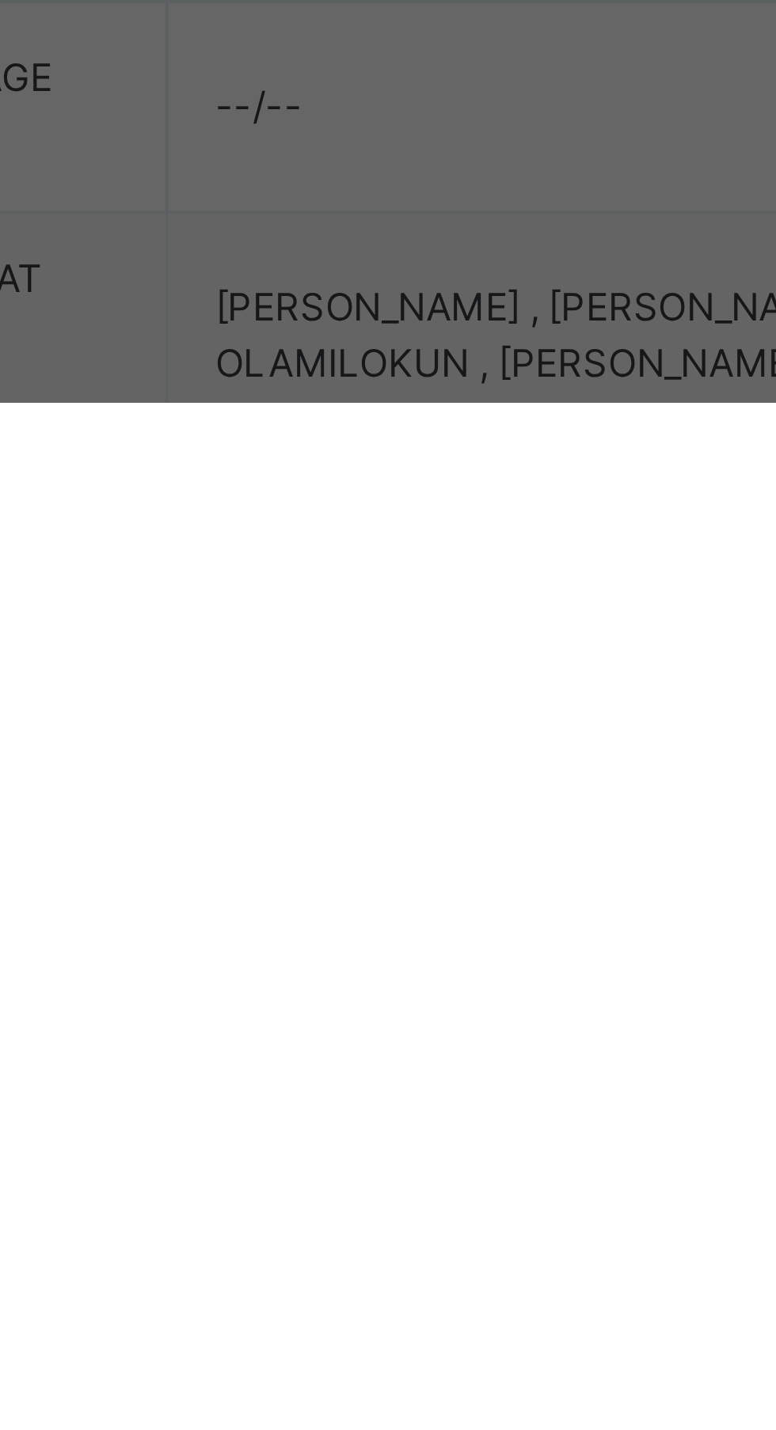
scroll to position [343, 0]
